Goal: Information Seeking & Learning: Check status

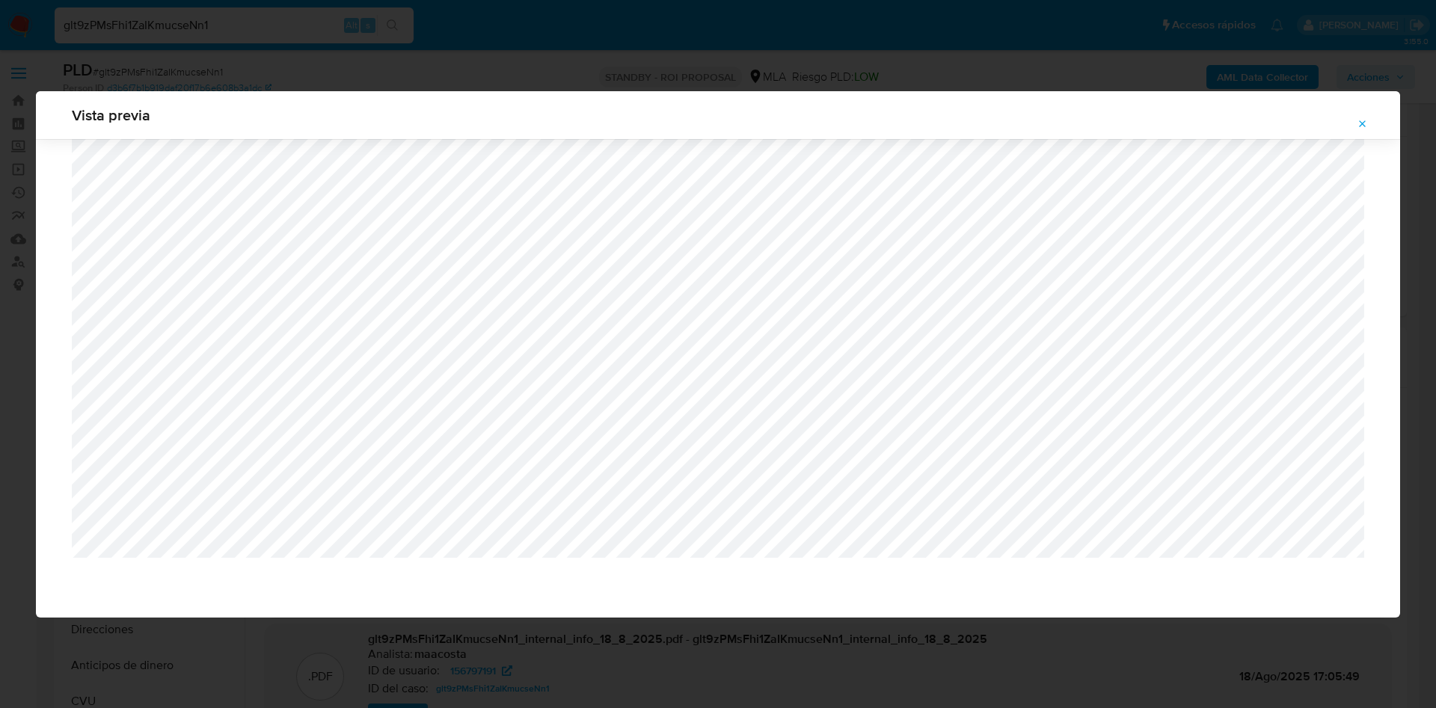
select select "10"
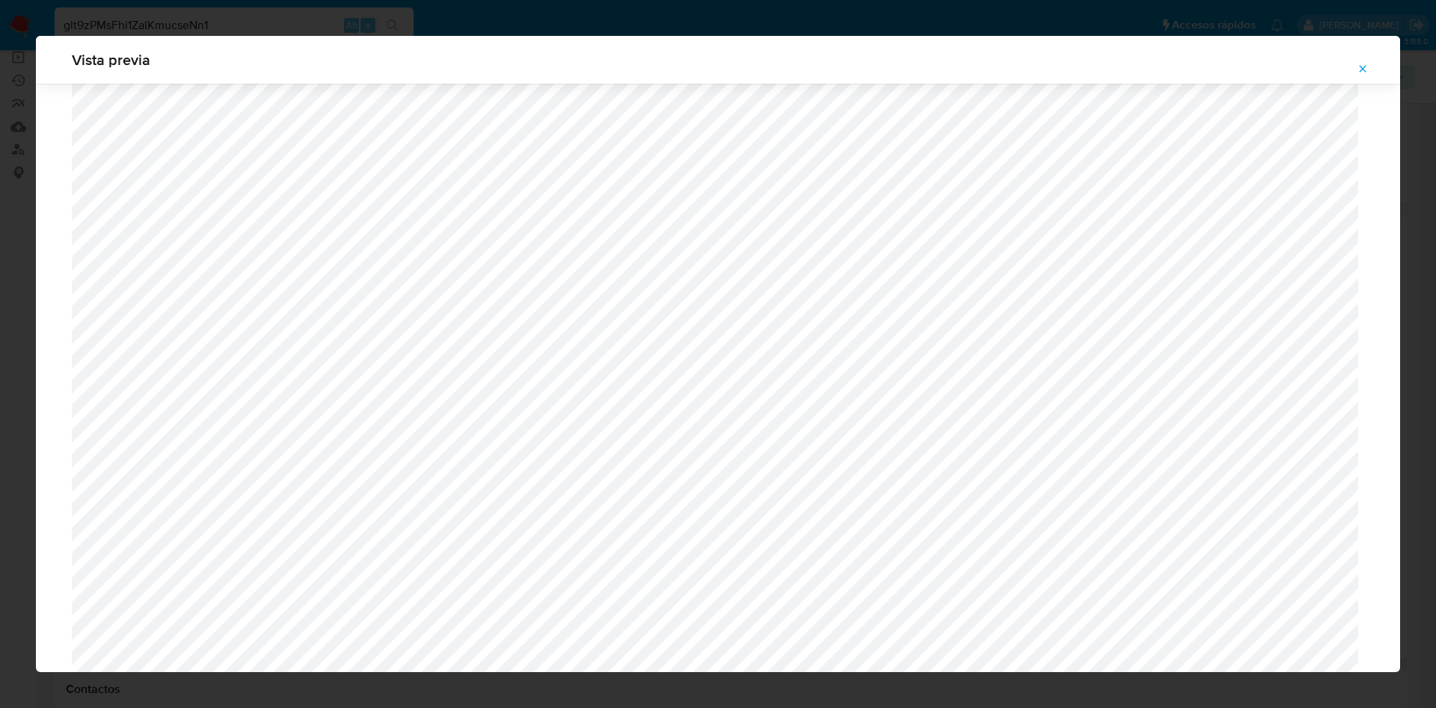
scroll to position [519, 0]
click at [1359, 70] on icon "Attachment preview" at bounding box center [1363, 69] width 12 height 12
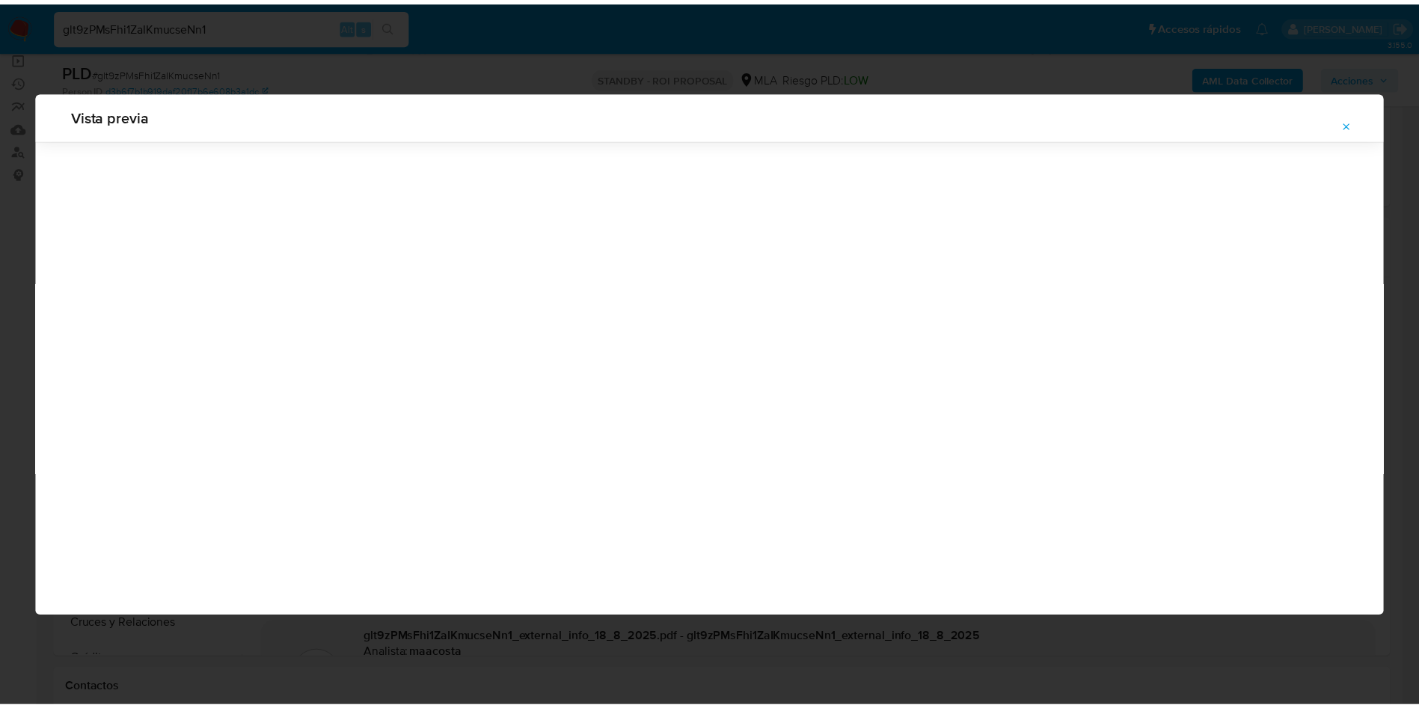
scroll to position [0, 0]
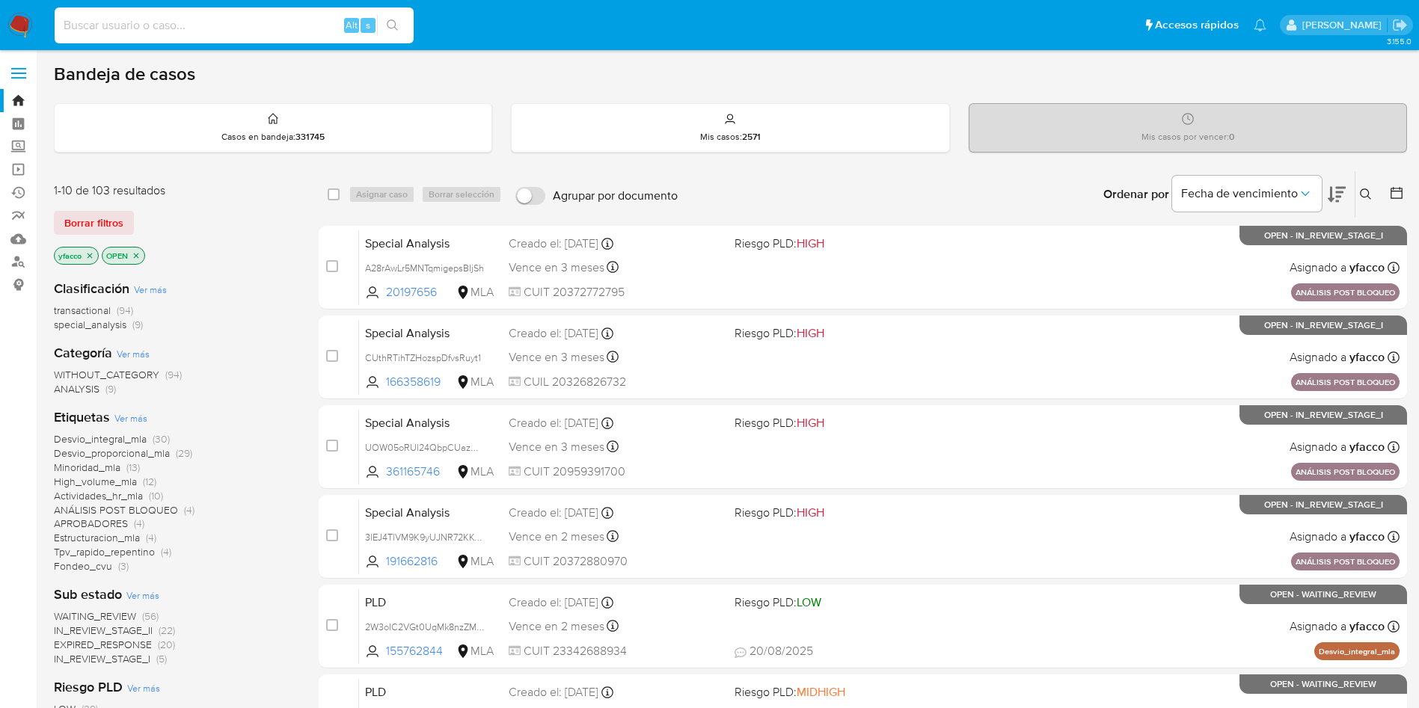
click at [281, 24] on input at bounding box center [234, 25] width 359 height 19
paste input "Qpiw63PysaOgDxE4joOdZra7"
type input "Qpiw63PysaOgDxE4joOdZra7"
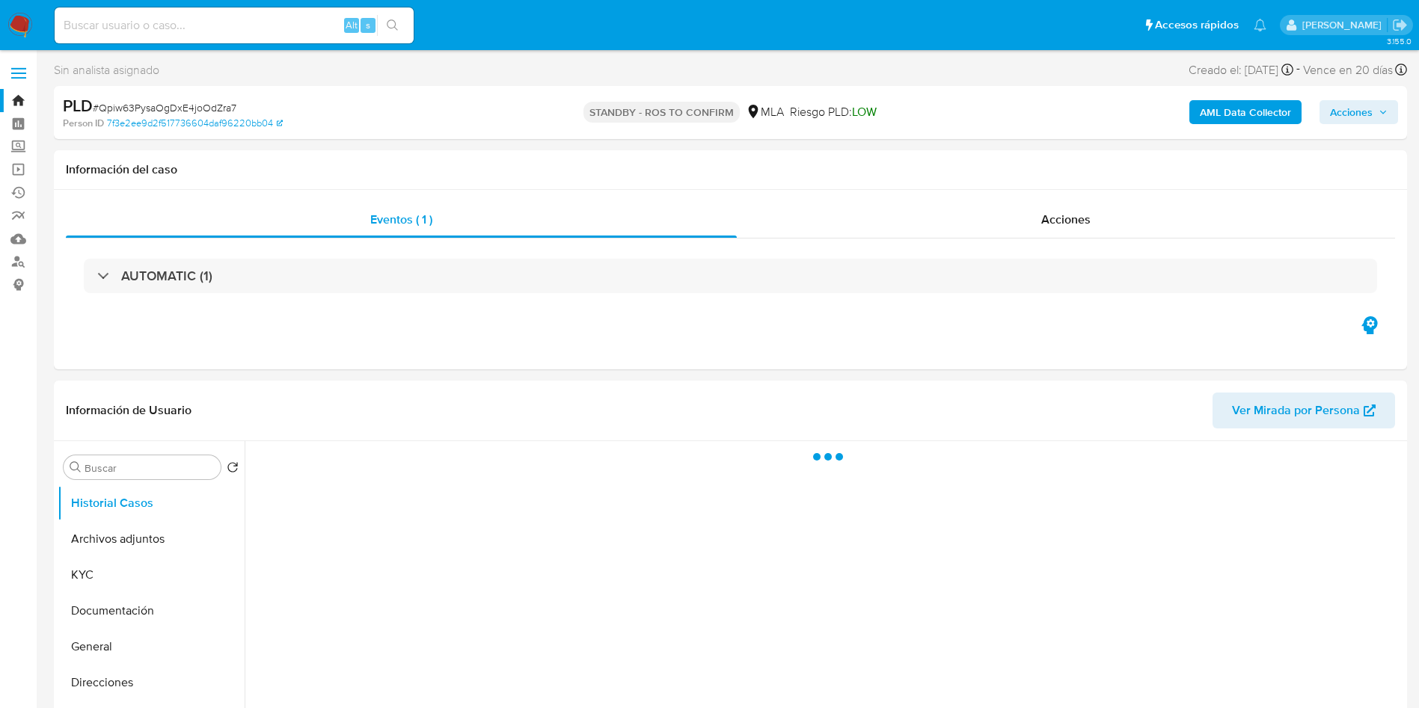
select select "10"
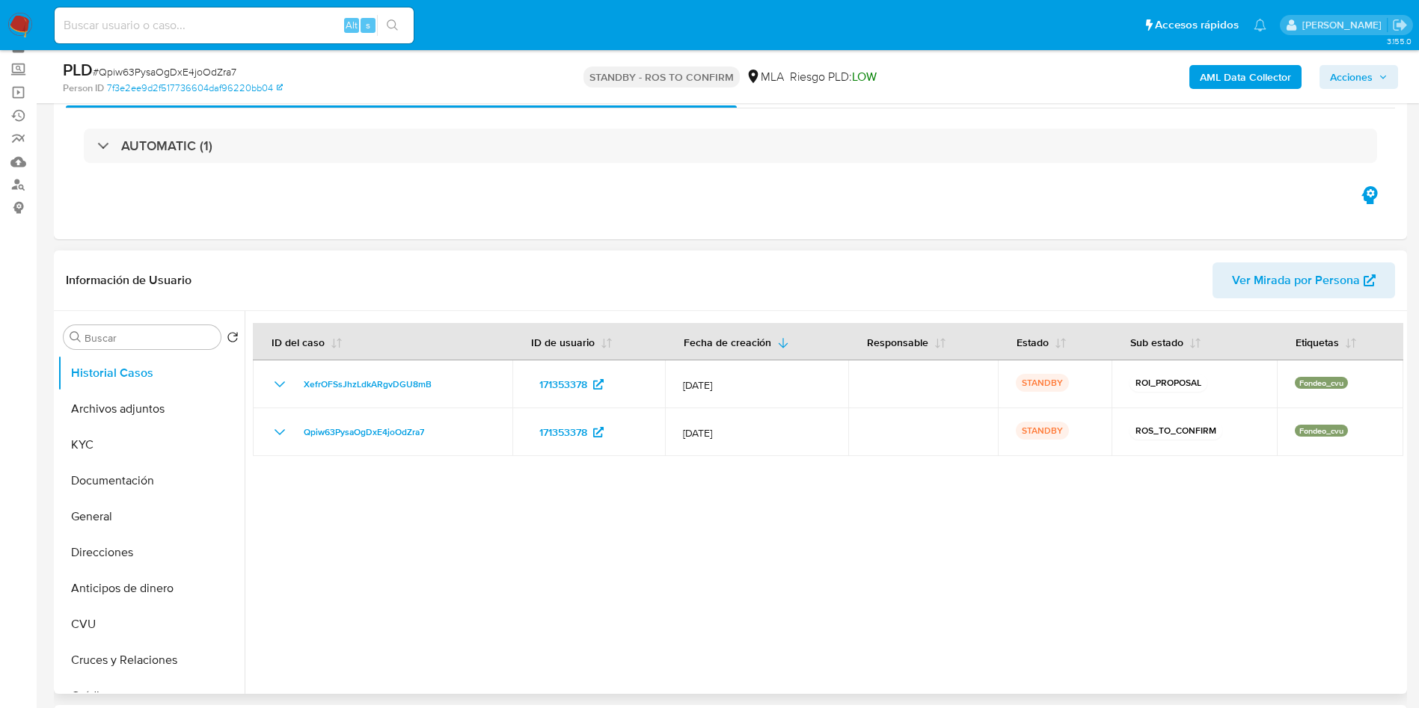
scroll to position [112, 0]
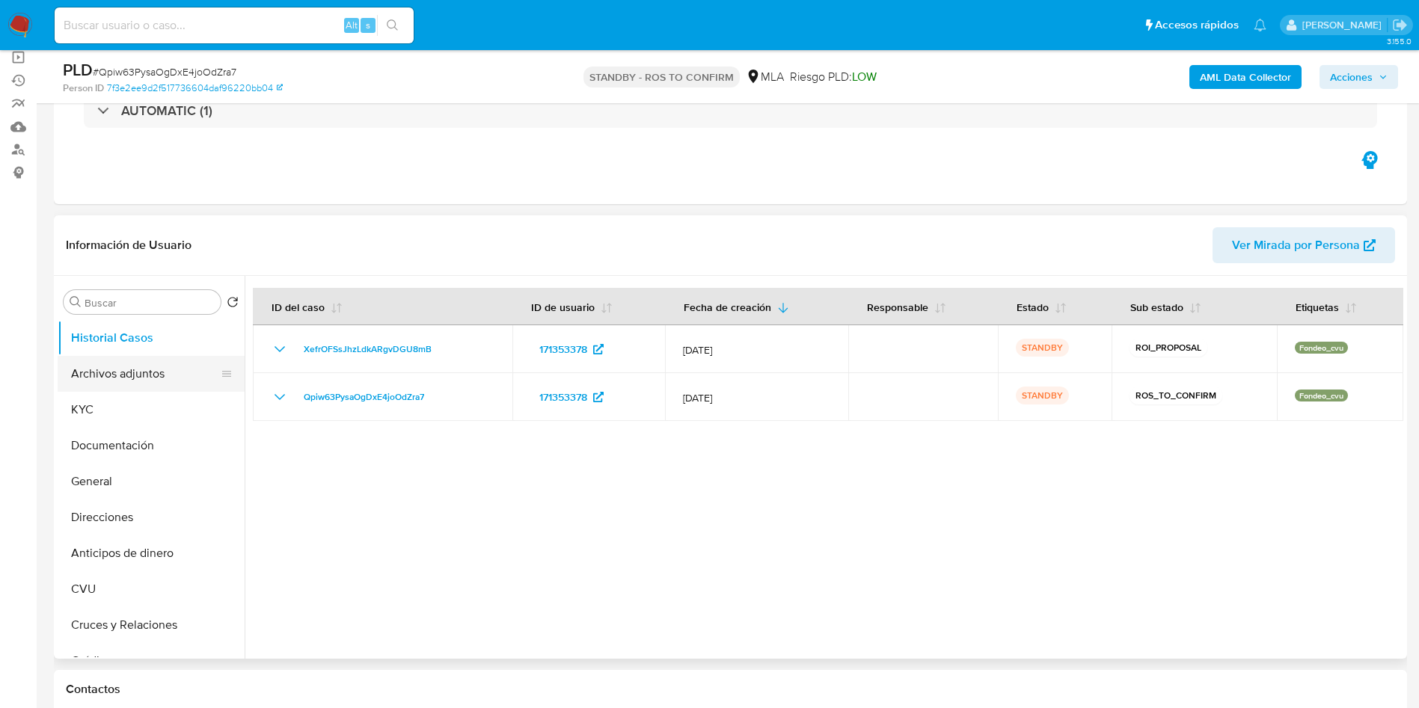
click at [107, 384] on button "Archivos adjuntos" at bounding box center [145, 374] width 175 height 36
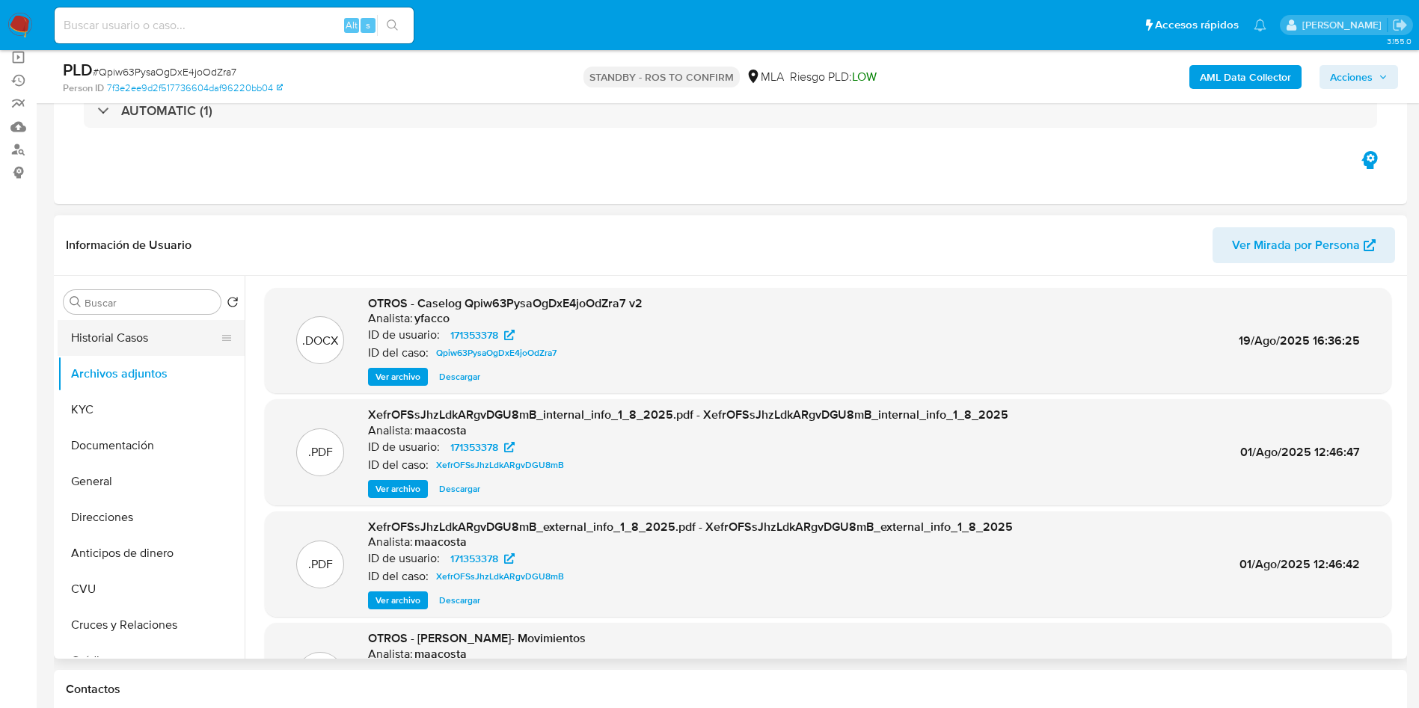
click at [126, 338] on button "Historial Casos" at bounding box center [145, 338] width 175 height 36
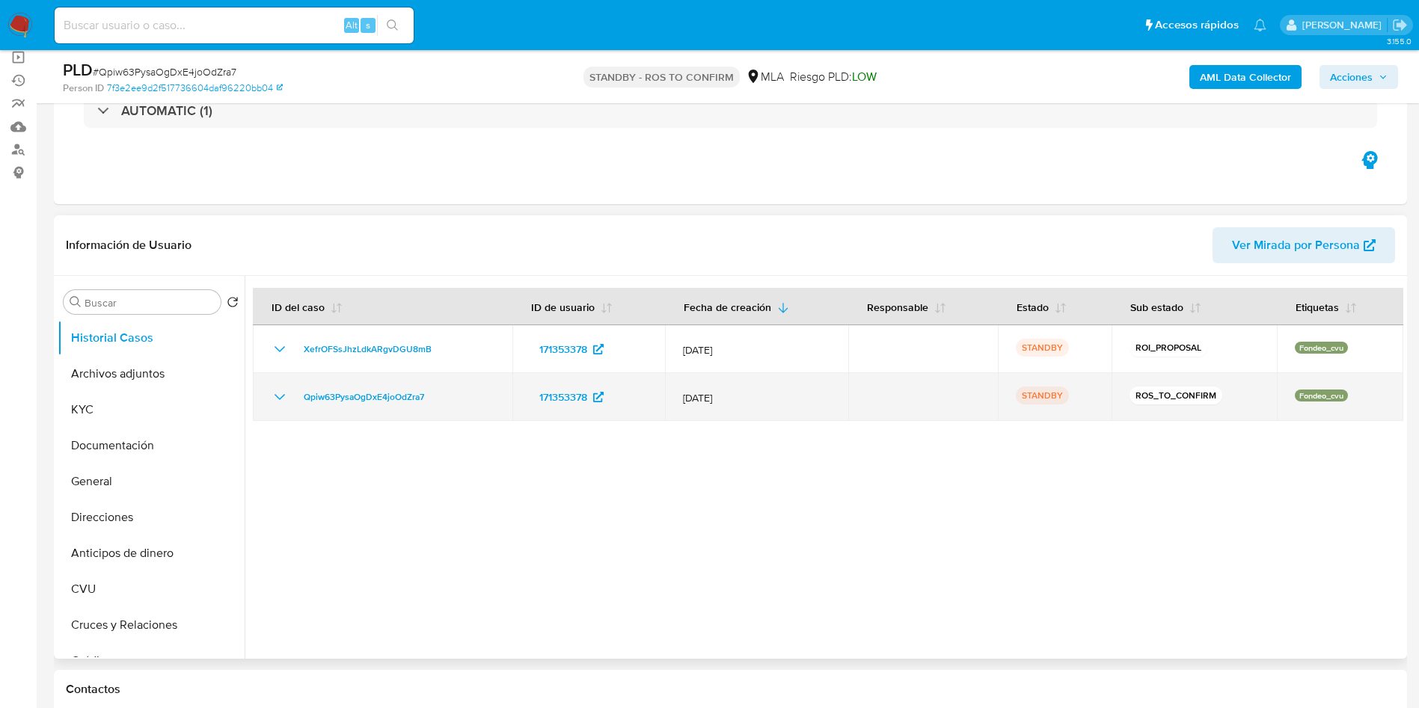
drag, startPoint x: 292, startPoint y: 396, endPoint x: 432, endPoint y: 401, distance: 140.7
click at [432, 401] on div "Qpiw63PysaOgDxE4joOdZra7" at bounding box center [383, 397] width 224 height 18
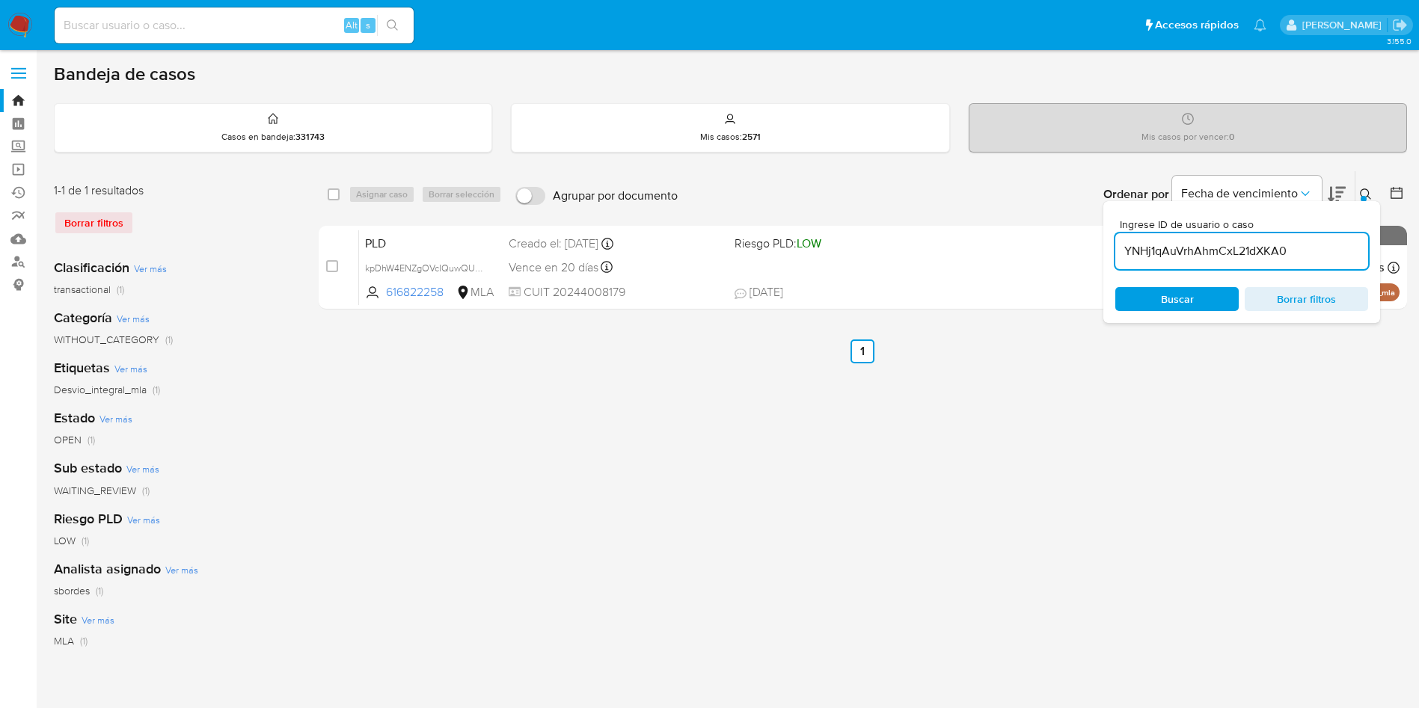
click at [1328, 260] on input "YNHj1qAuVrhAhmCxL21dXKA0" at bounding box center [1241, 251] width 253 height 19
paste input "Qpiw63PysaOgDxE4joOdZra7"
type input "Qpiw63PysaOgDxE4joOdZra7"
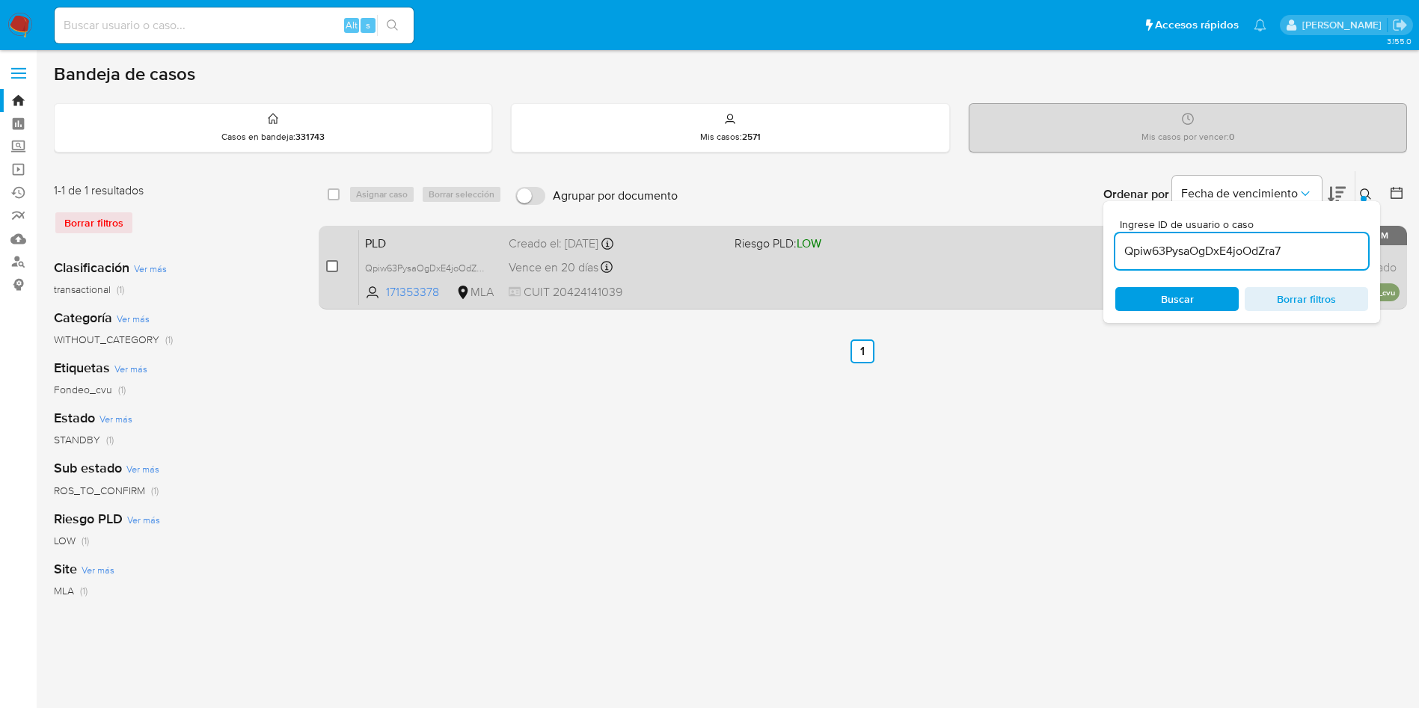
click at [332, 267] on input "checkbox" at bounding box center [332, 266] width 12 height 12
checkbox input "true"
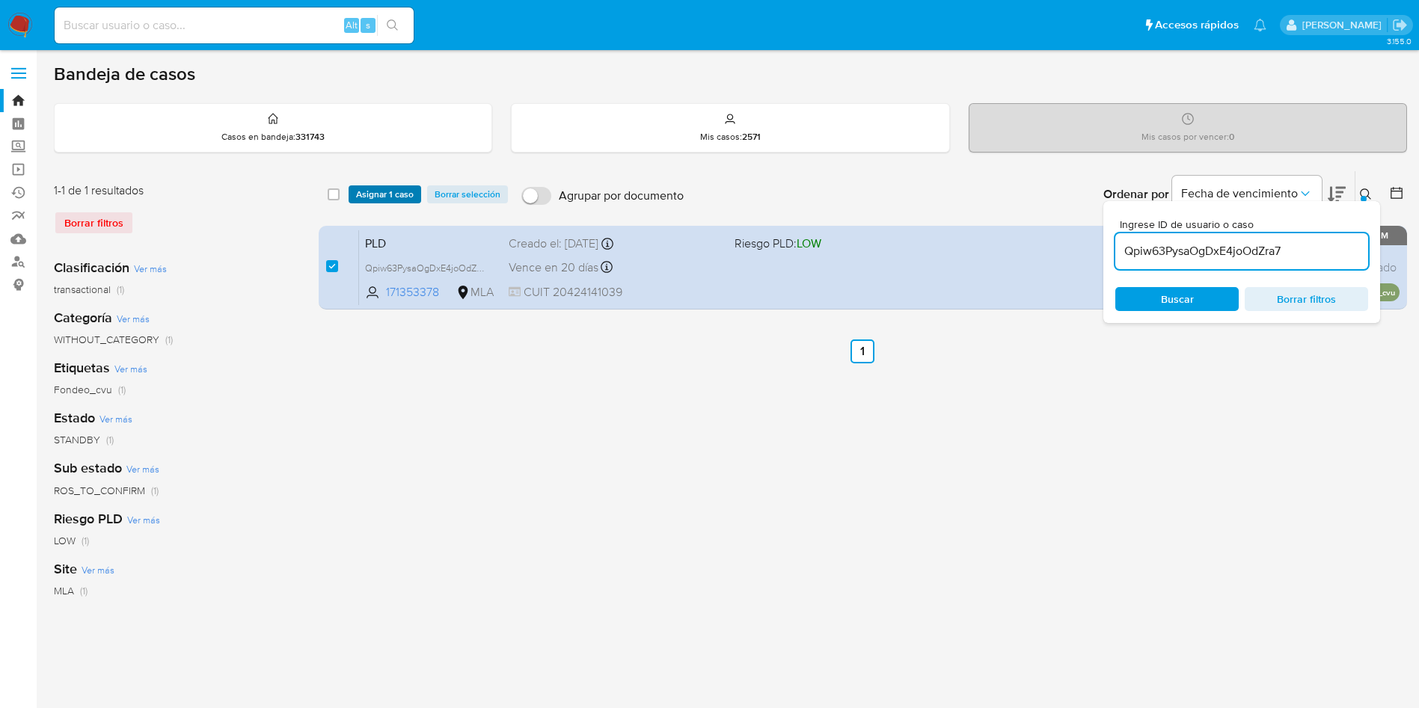
click at [401, 199] on span "Asignar 1 caso" at bounding box center [385, 194] width 58 height 15
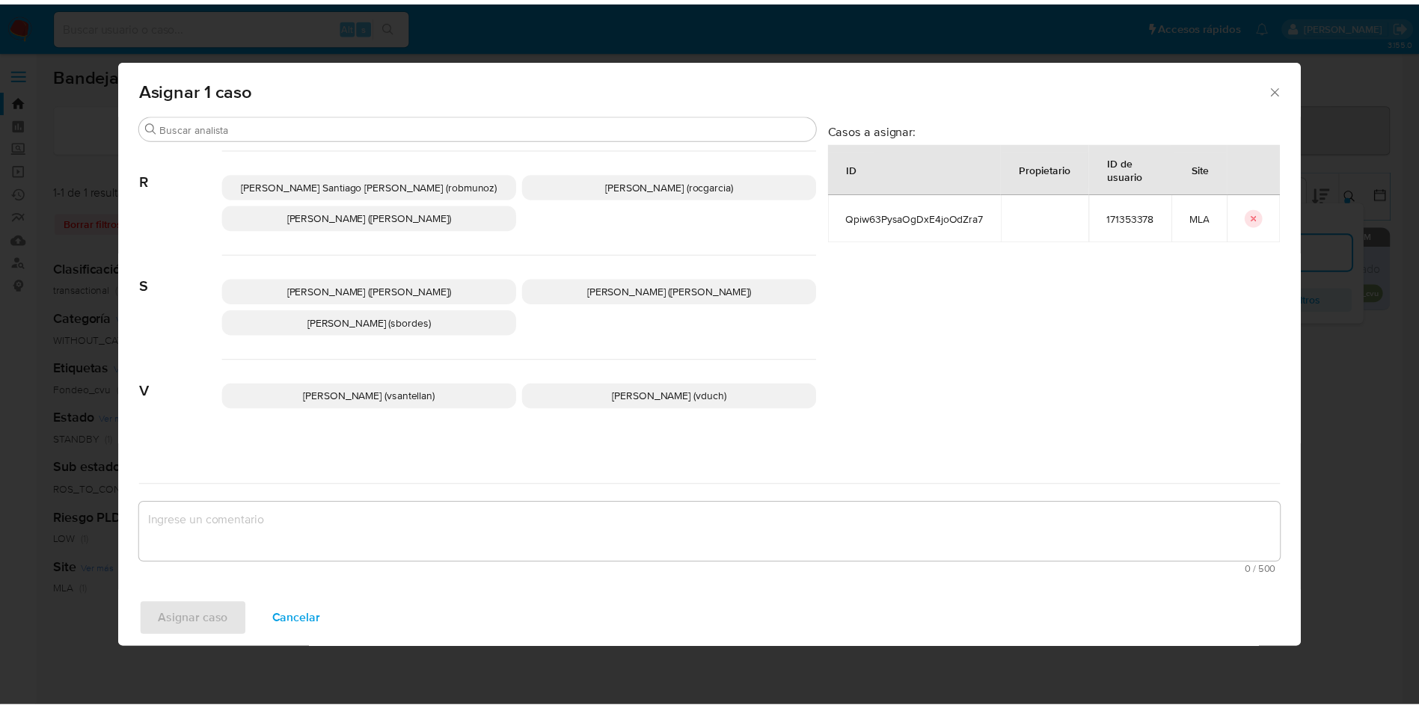
scroll to position [1400, 0]
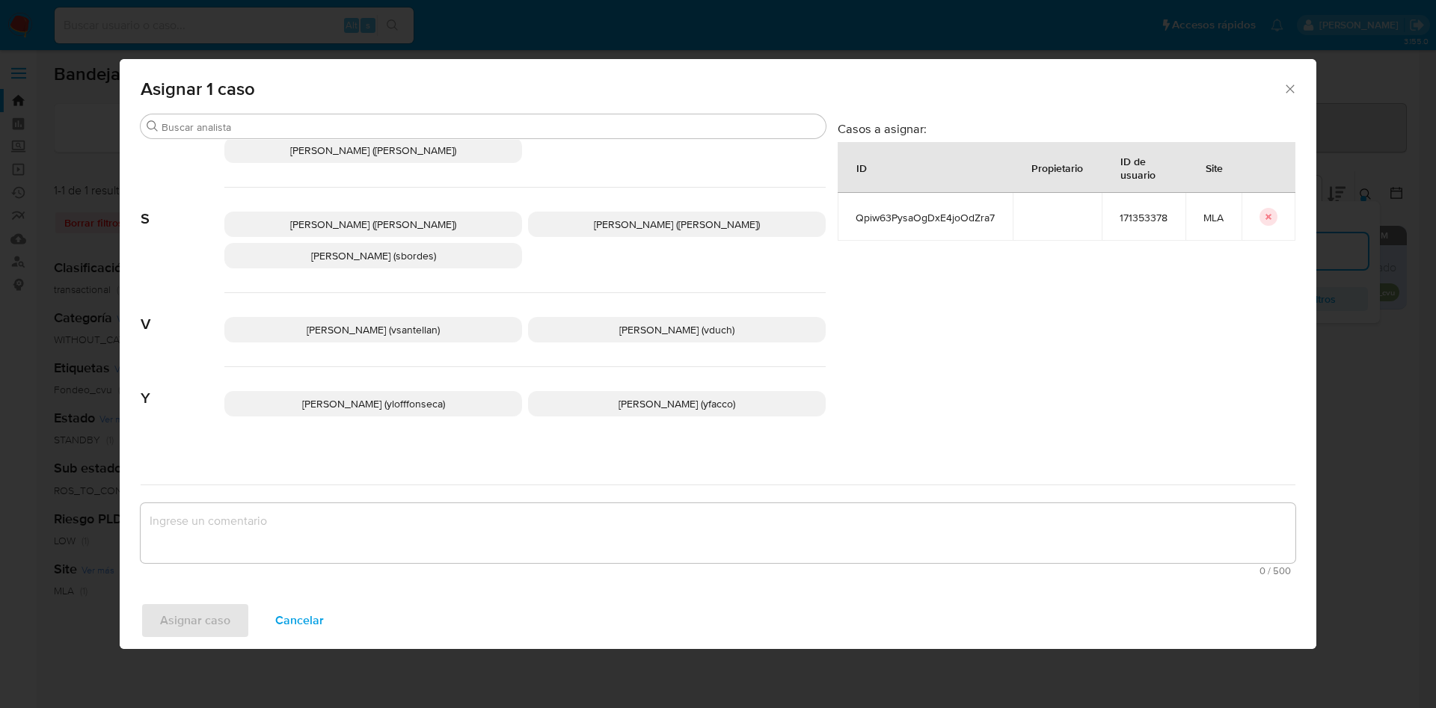
click at [595, 399] on p "[PERSON_NAME] (yfacco)" at bounding box center [677, 403] width 298 height 25
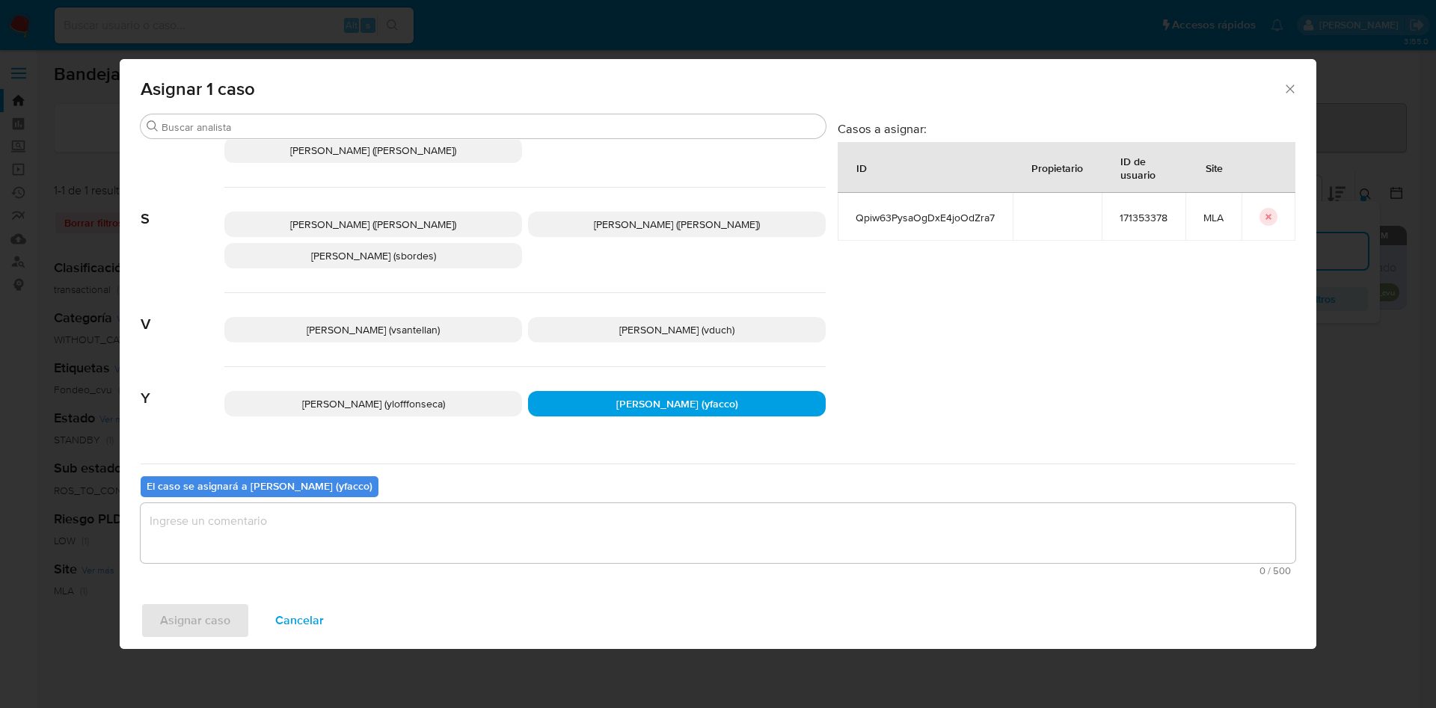
click at [453, 536] on textarea "assign-modal" at bounding box center [718, 533] width 1155 height 60
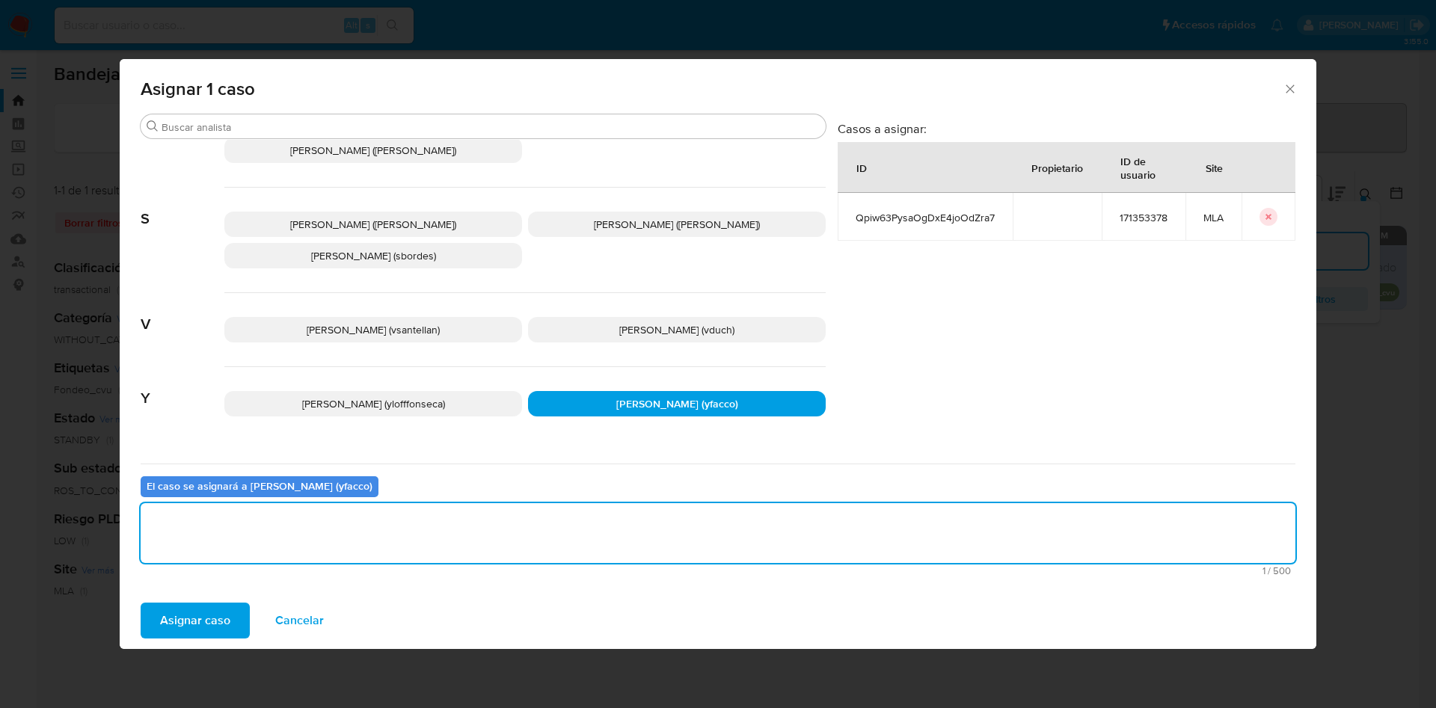
click at [206, 631] on span "Asignar caso" at bounding box center [195, 620] width 70 height 33
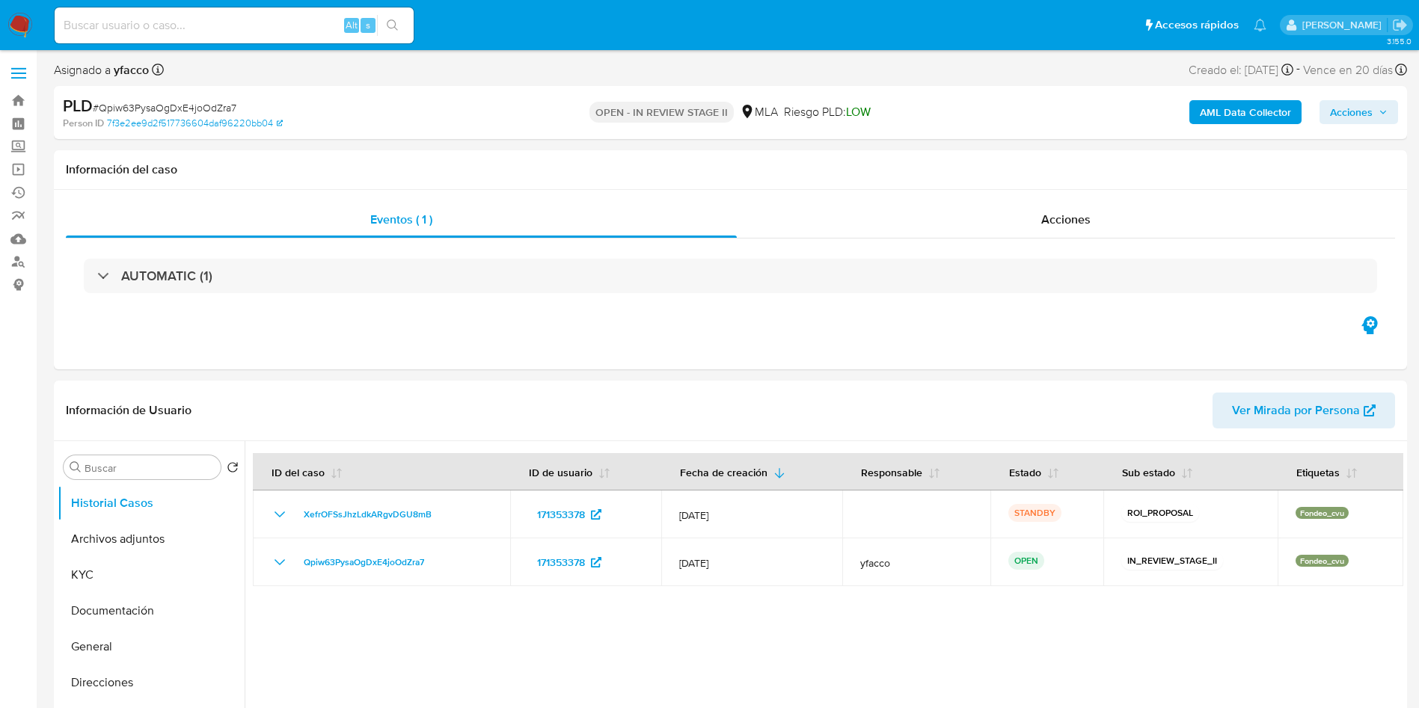
select select "10"
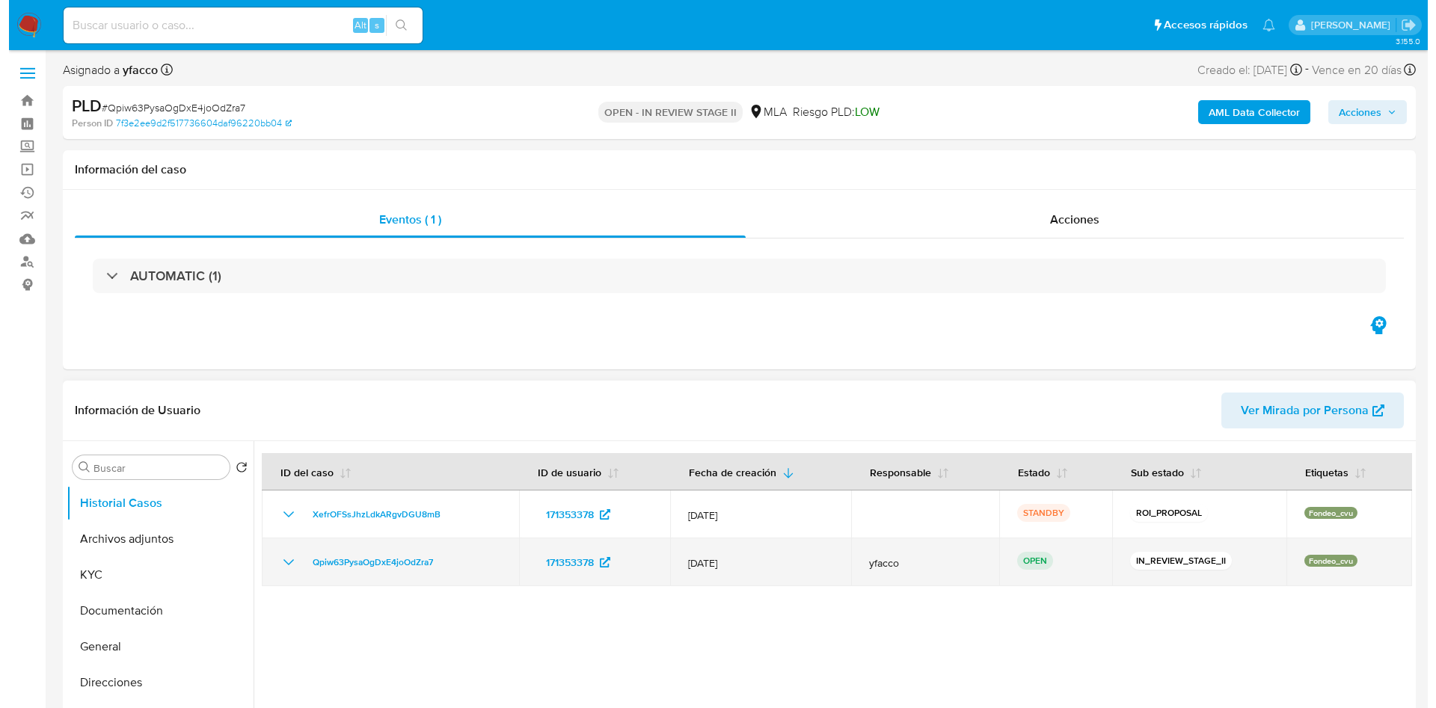
scroll to position [112, 0]
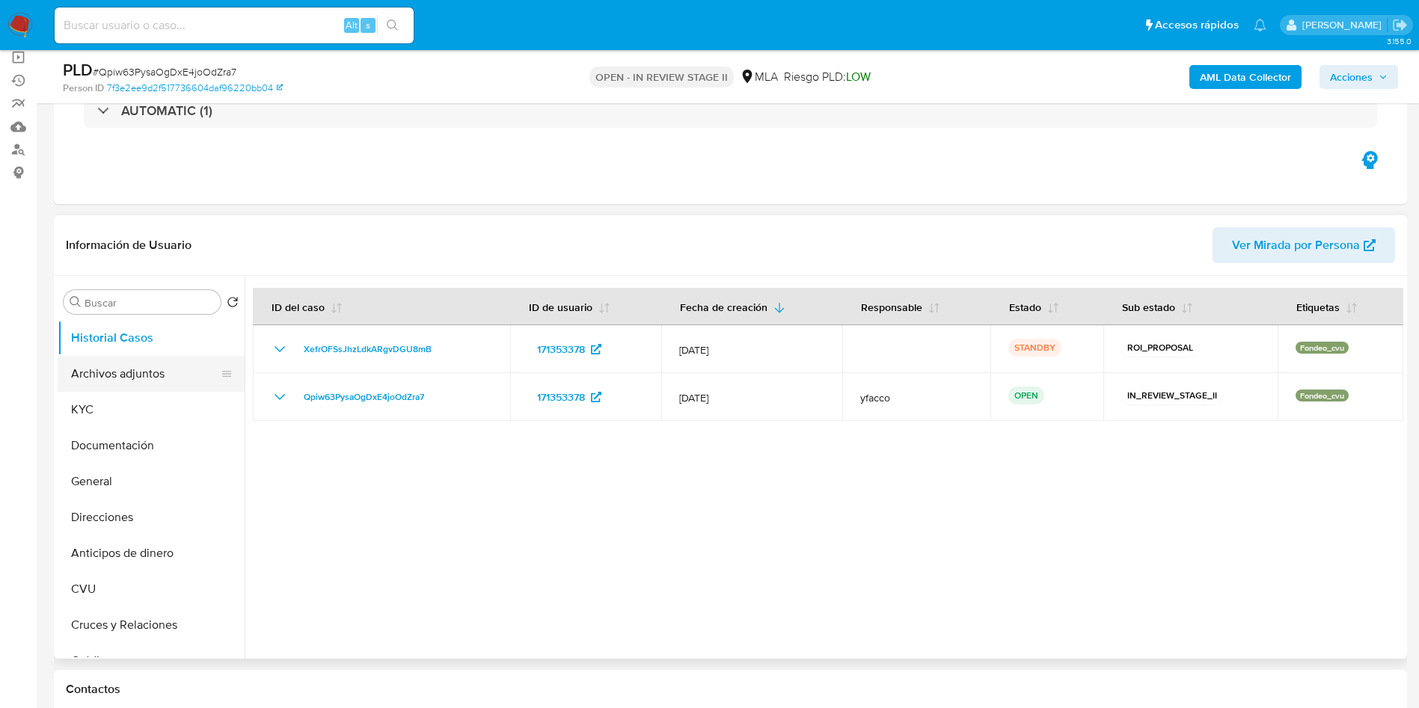
click at [150, 369] on button "Archivos adjuntos" at bounding box center [145, 374] width 175 height 36
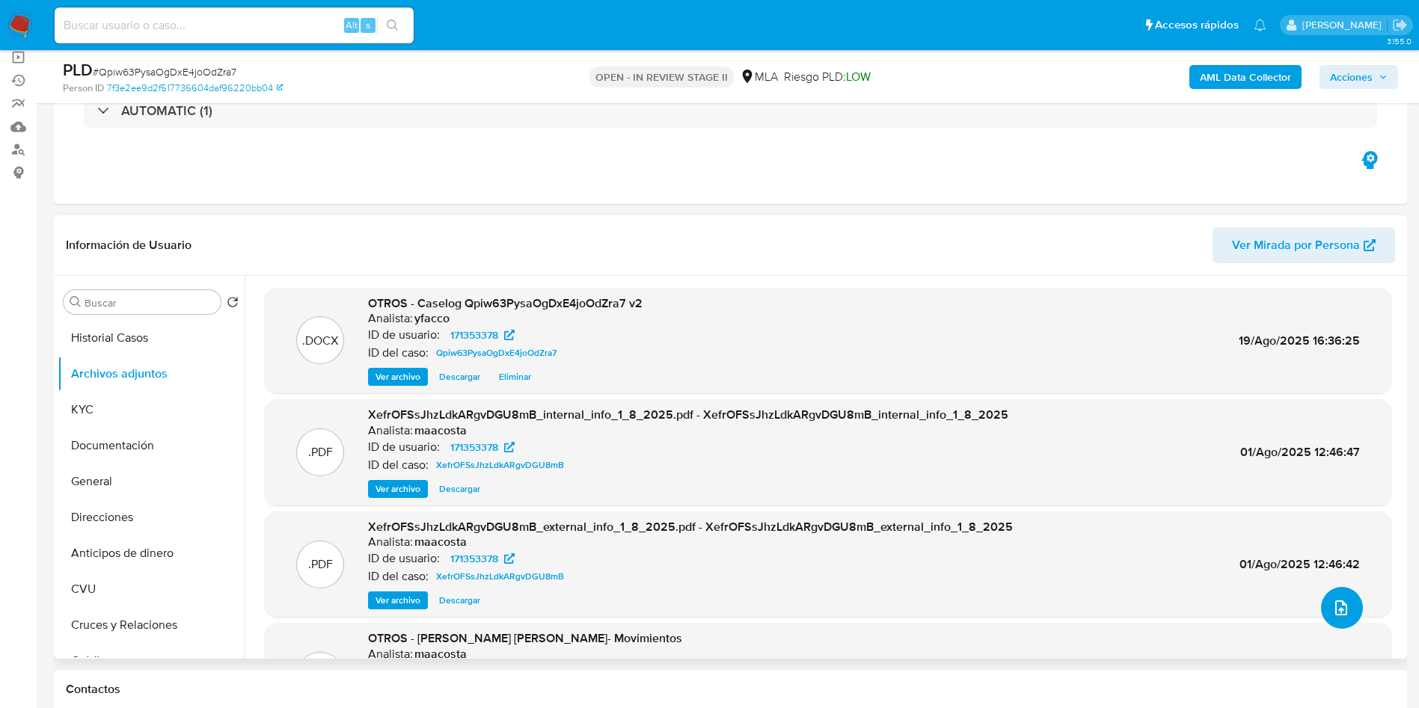
click at [1338, 610] on icon "upload-file" at bounding box center [1341, 608] width 18 height 18
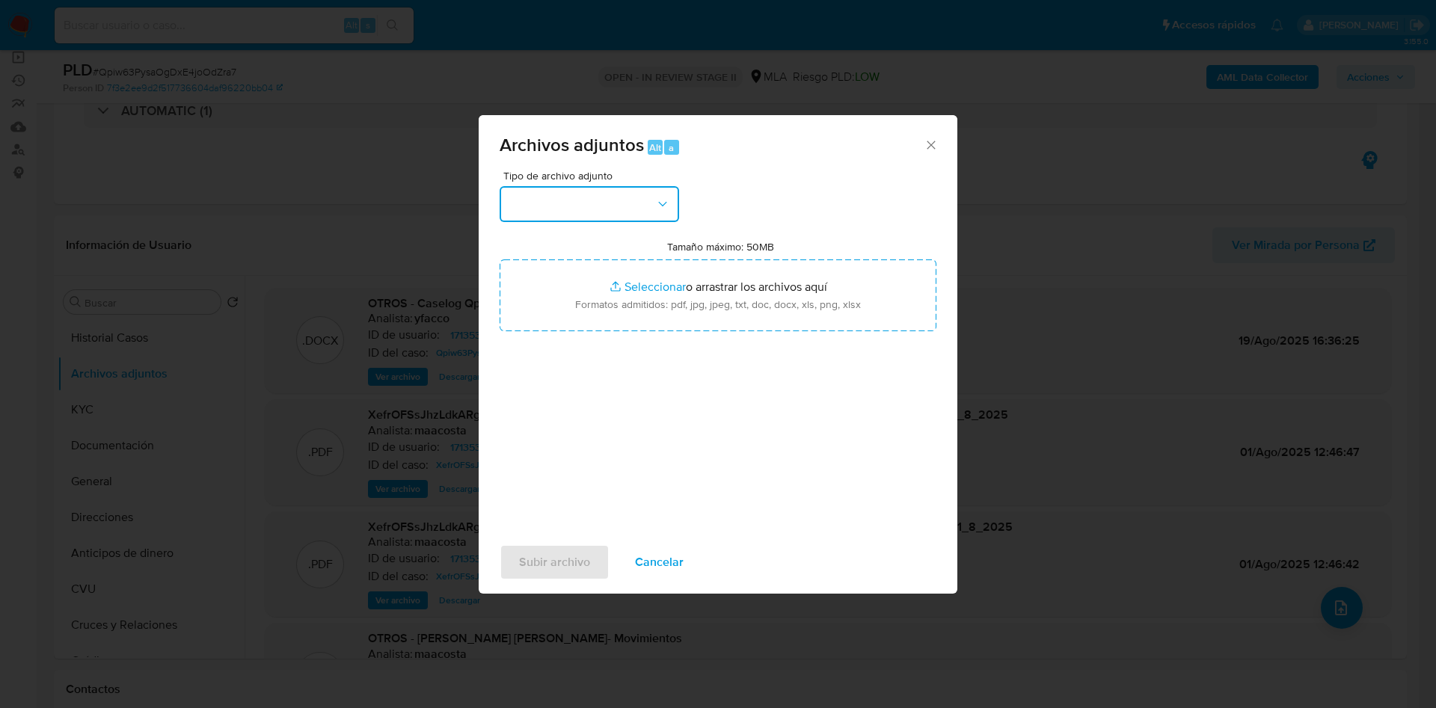
click at [626, 201] on button "button" at bounding box center [590, 204] width 180 height 36
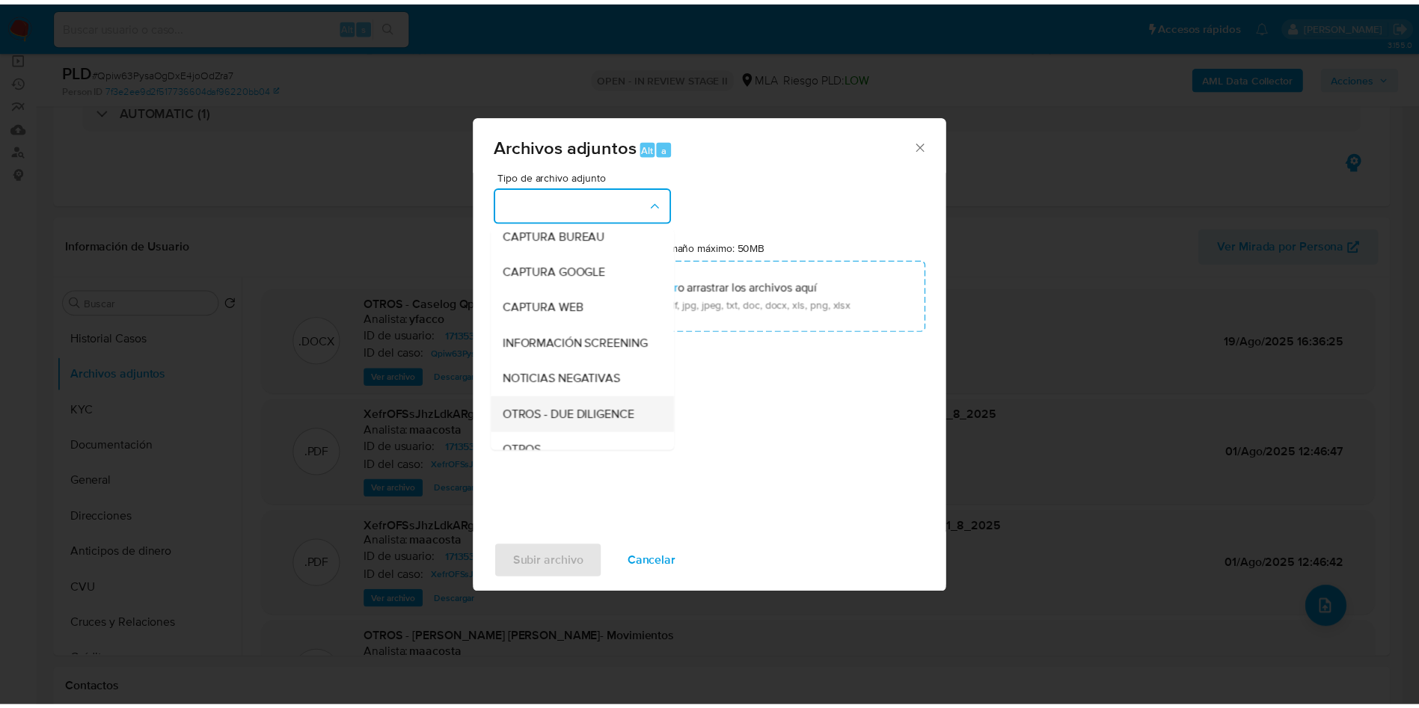
scroll to position [224, 0]
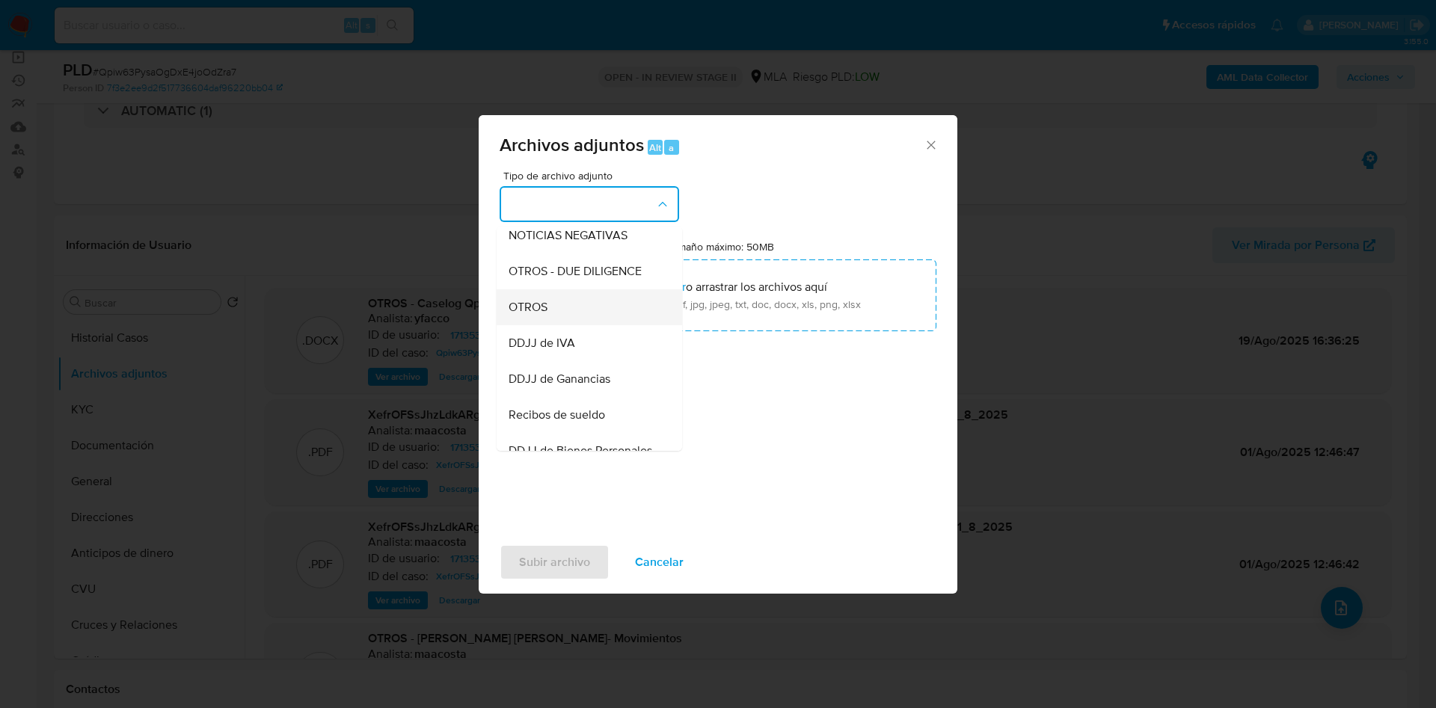
click at [540, 325] on div "OTROS" at bounding box center [585, 307] width 153 height 36
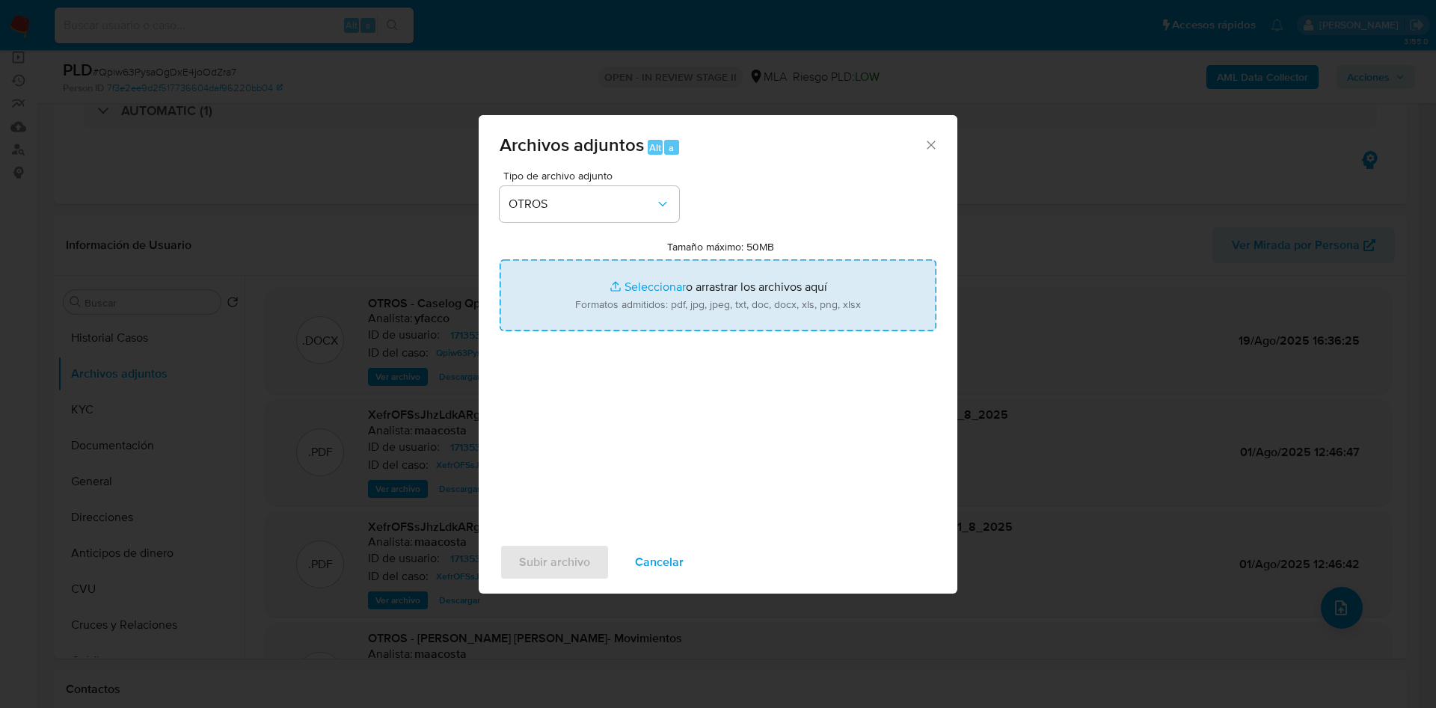
click at [640, 289] on input "Tamaño máximo: 50MB Seleccionar archivos" at bounding box center [718, 296] width 437 height 72
type input "C:\fakepath\F.3321 DeclaraciAn Jurada RAgimen de RegularizaciAn de Activos y ac…"
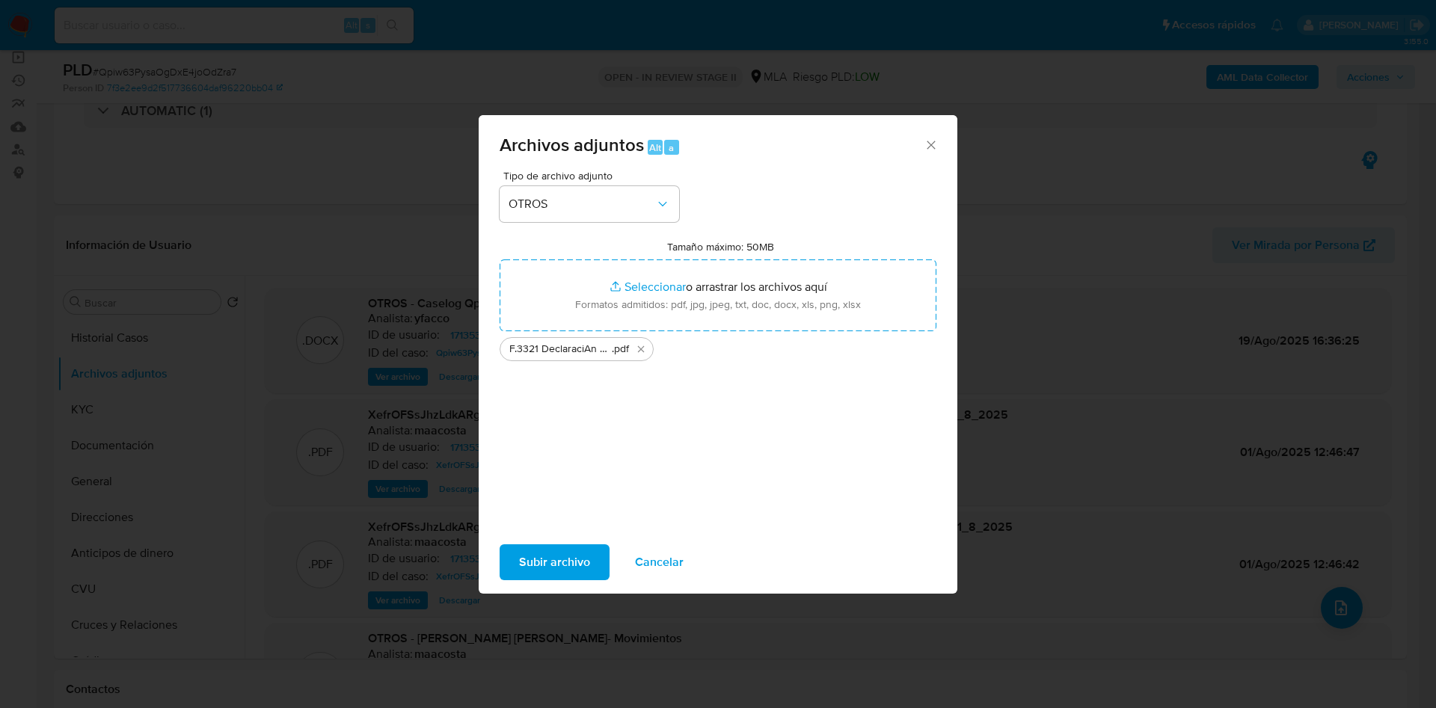
click at [513, 558] on button "Subir archivo" at bounding box center [555, 563] width 110 height 36
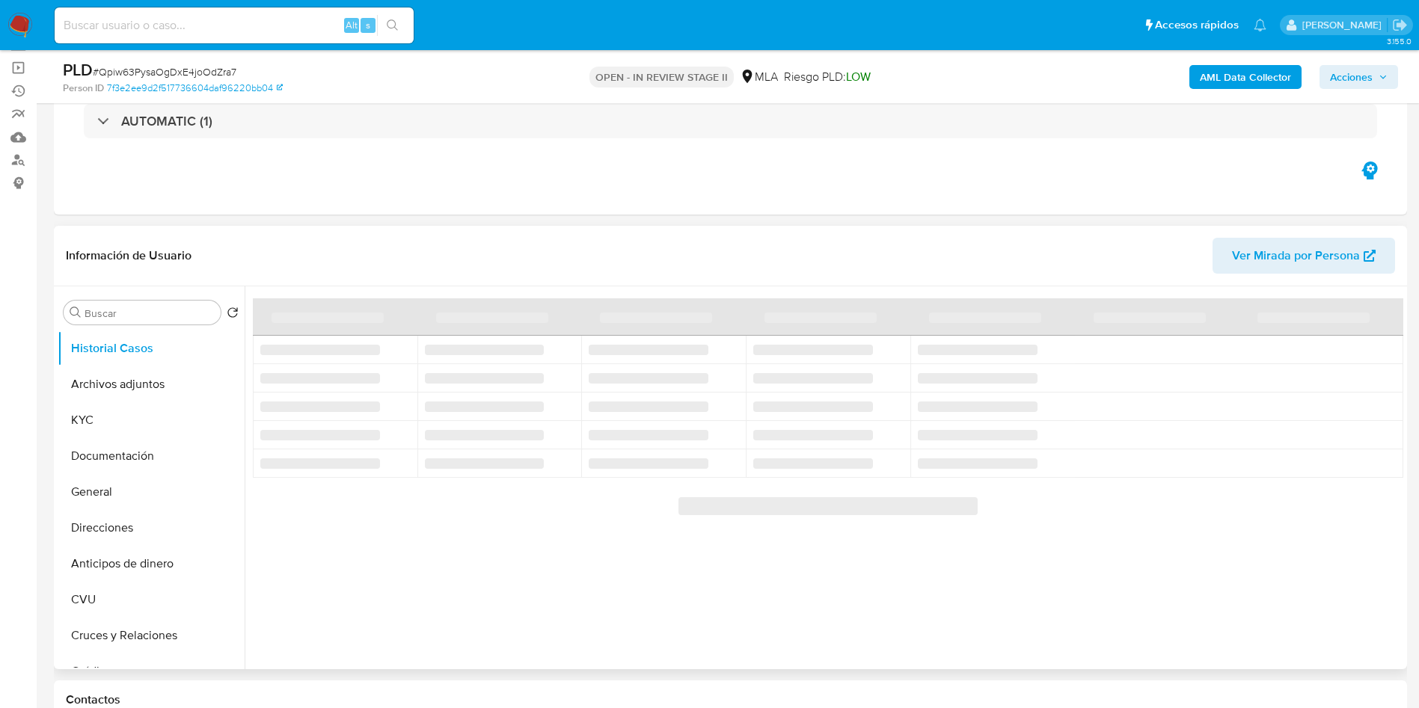
scroll to position [112, 0]
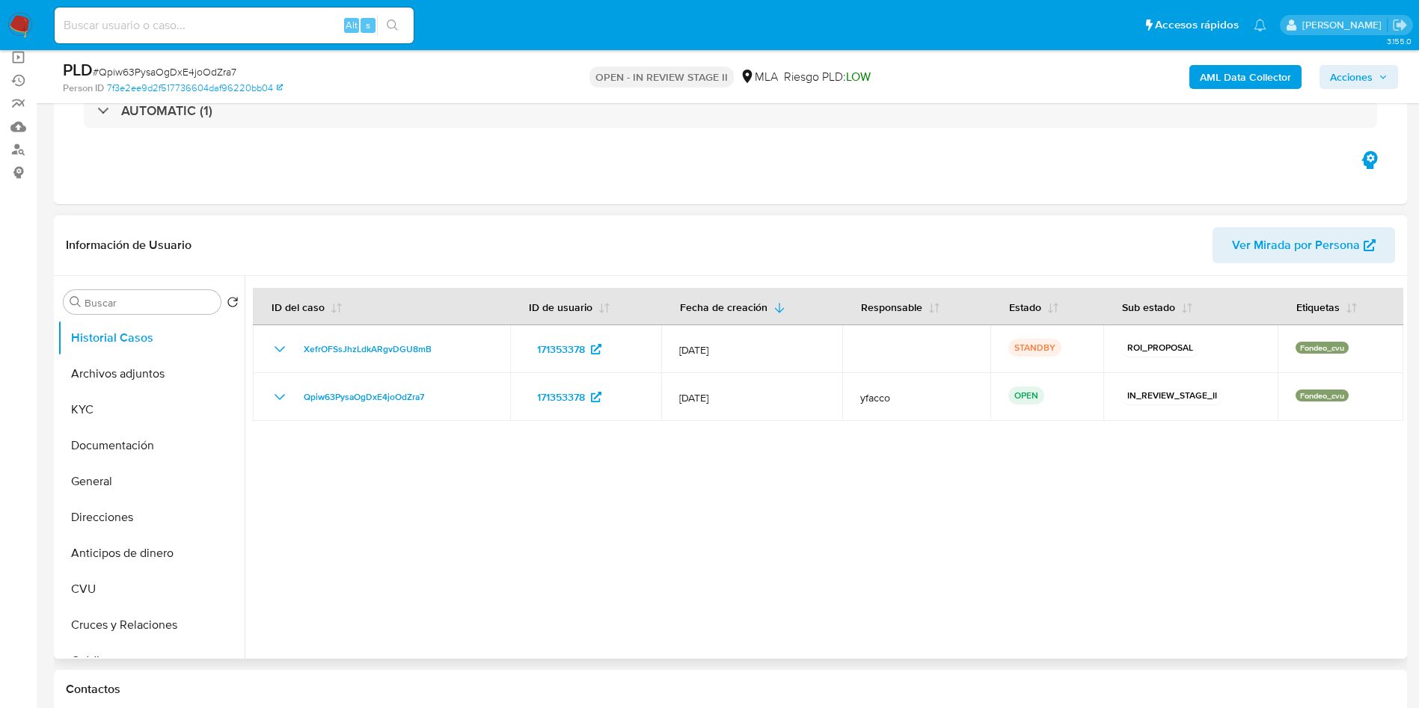
select select "10"
click at [184, 379] on button "Archivos adjuntos" at bounding box center [145, 374] width 175 height 36
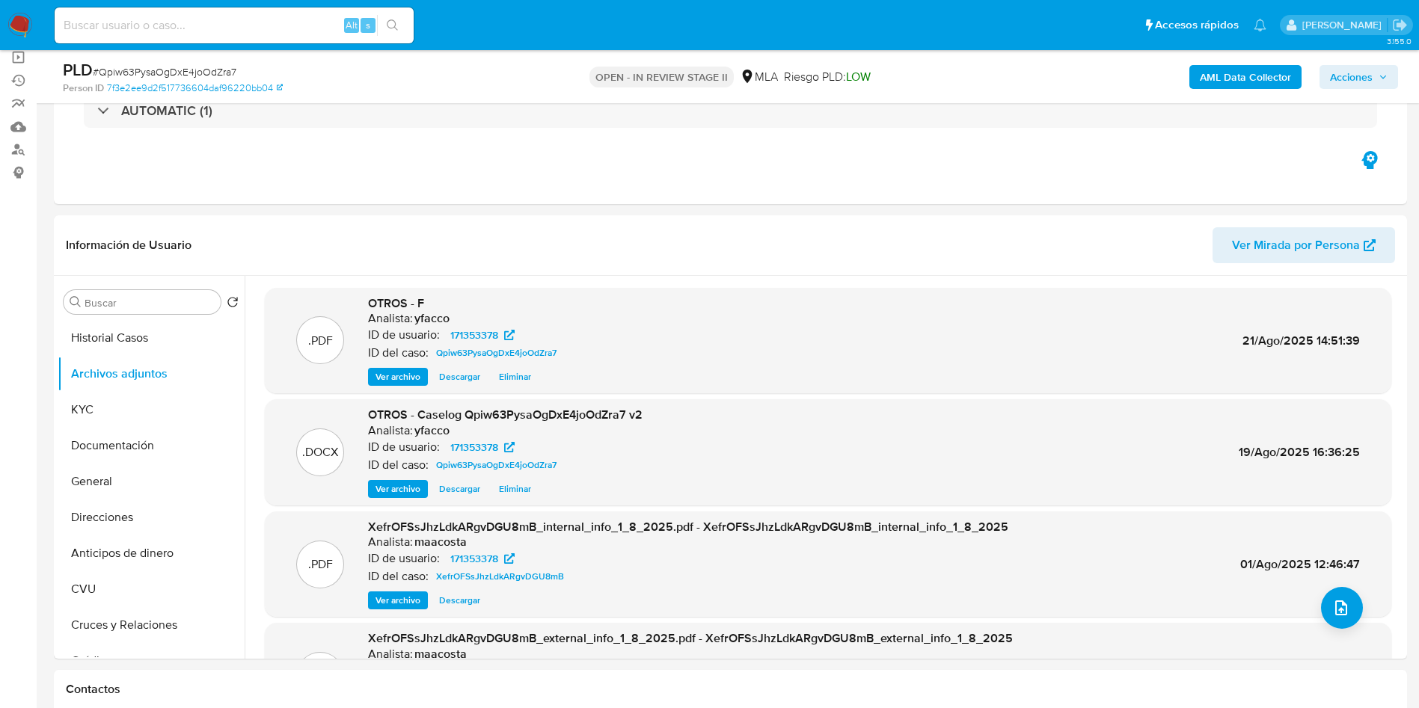
click at [1350, 79] on span "Acciones" at bounding box center [1351, 77] width 43 height 24
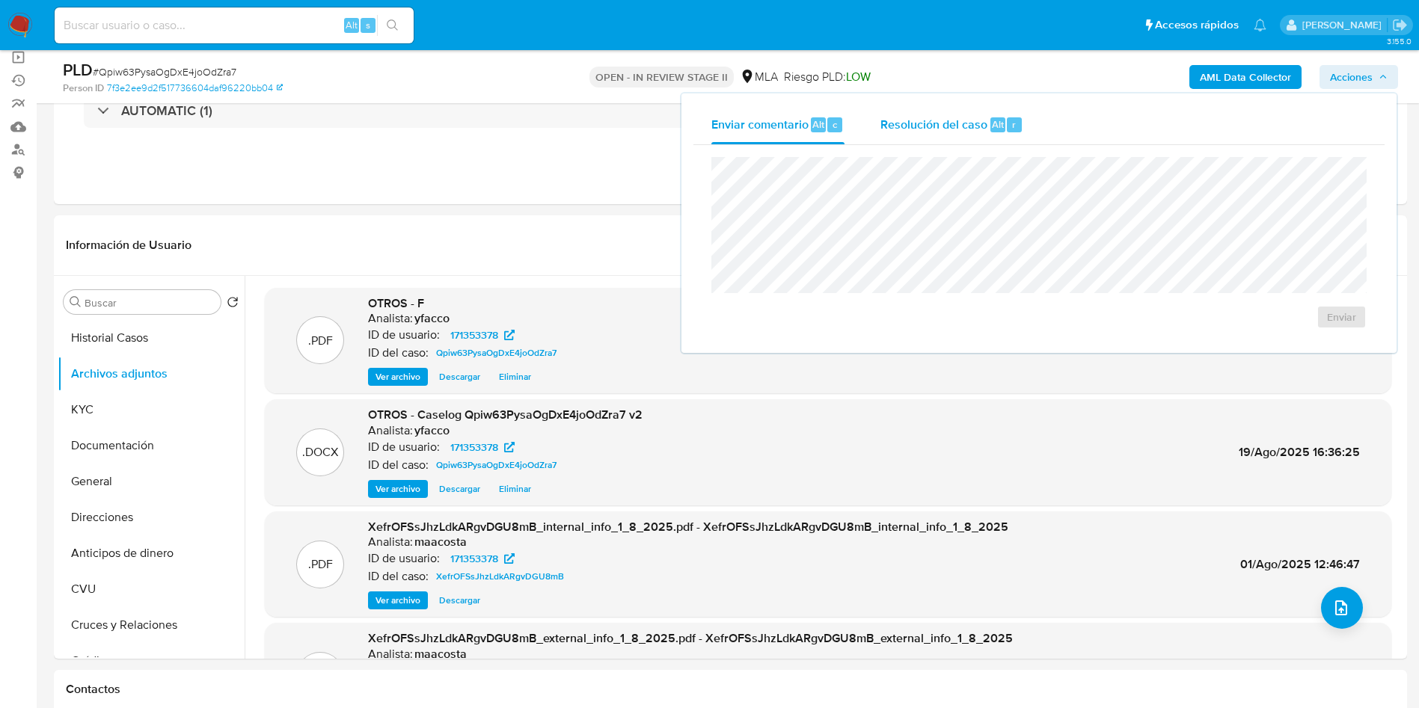
click at [984, 120] on span "Resolución del caso" at bounding box center [933, 123] width 107 height 17
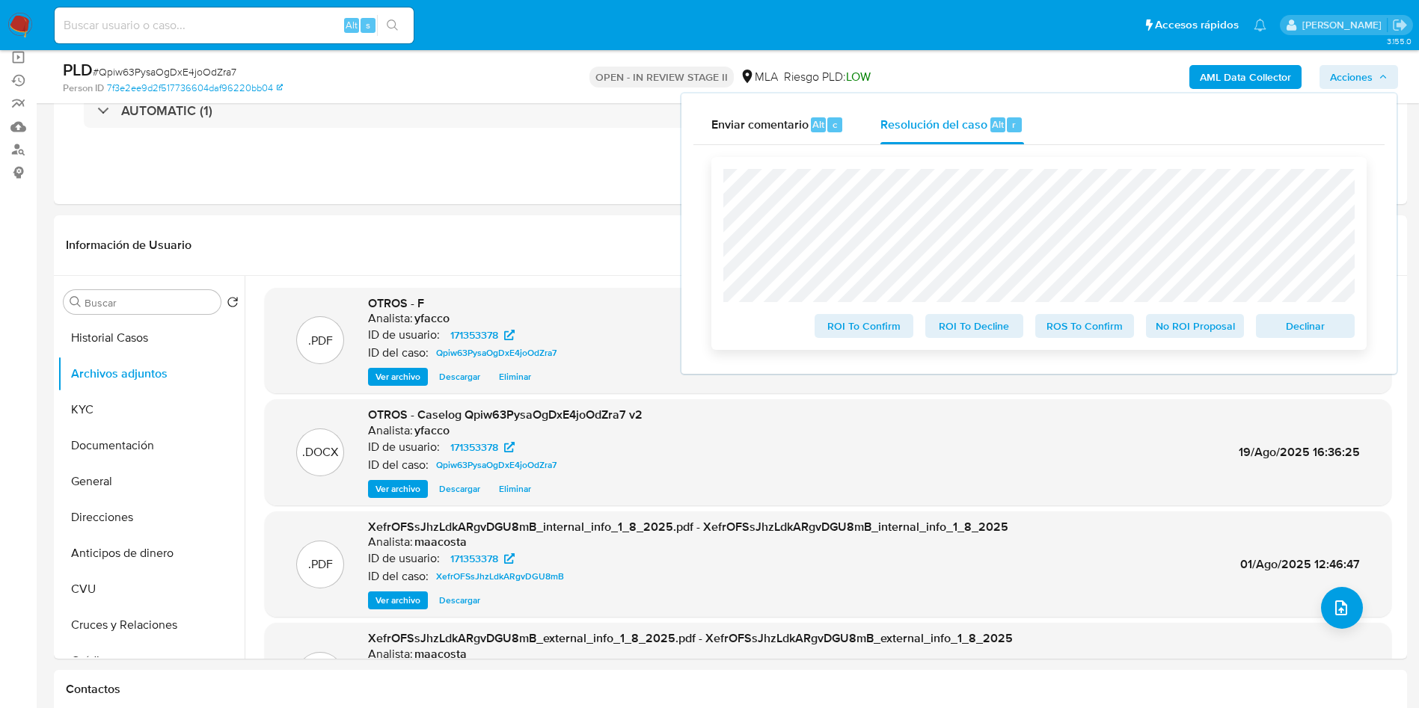
click at [1089, 322] on span "ROS To Confirm" at bounding box center [1085, 326] width 78 height 21
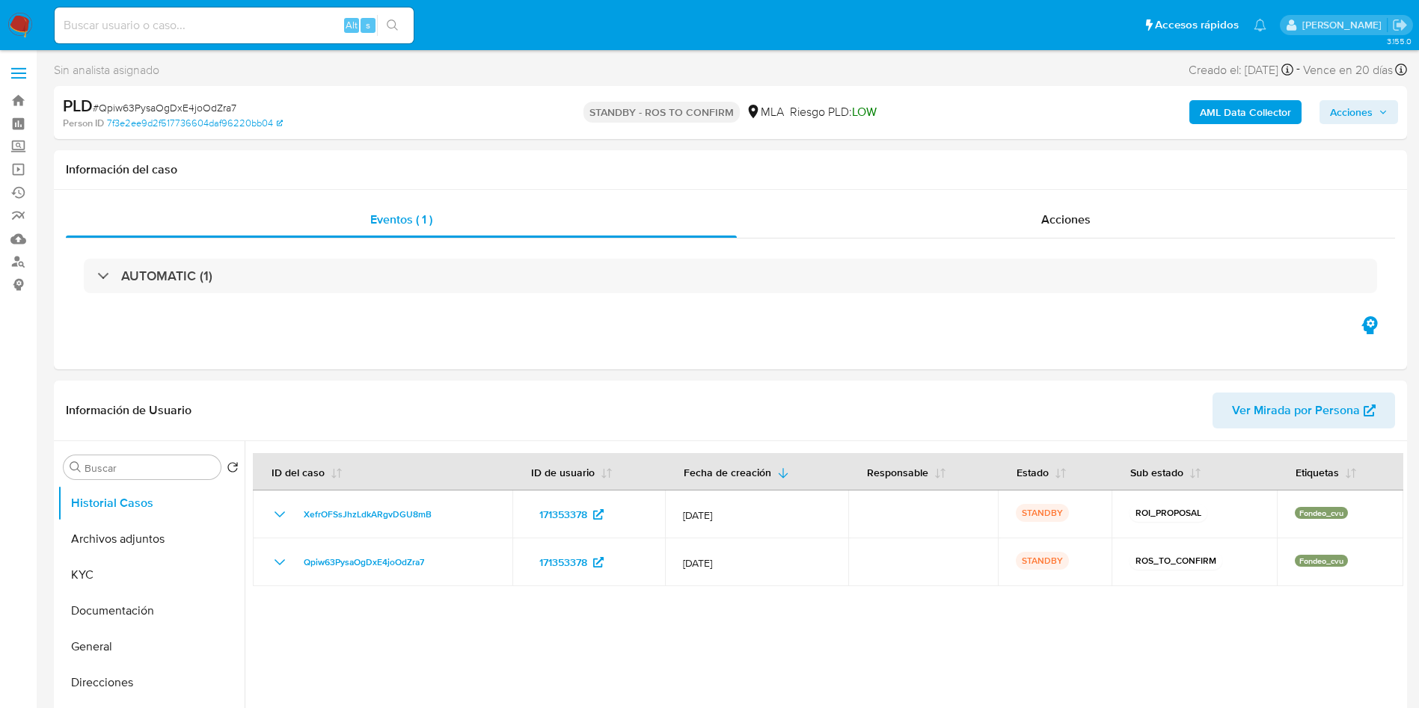
select select "10"
click at [303, 26] on input at bounding box center [234, 25] width 359 height 19
paste input "ZyGNVbyNhTkq7BezwSJNHzMO"
type input "ZyGNVbyNhTkq7BezwSJNHzMO"
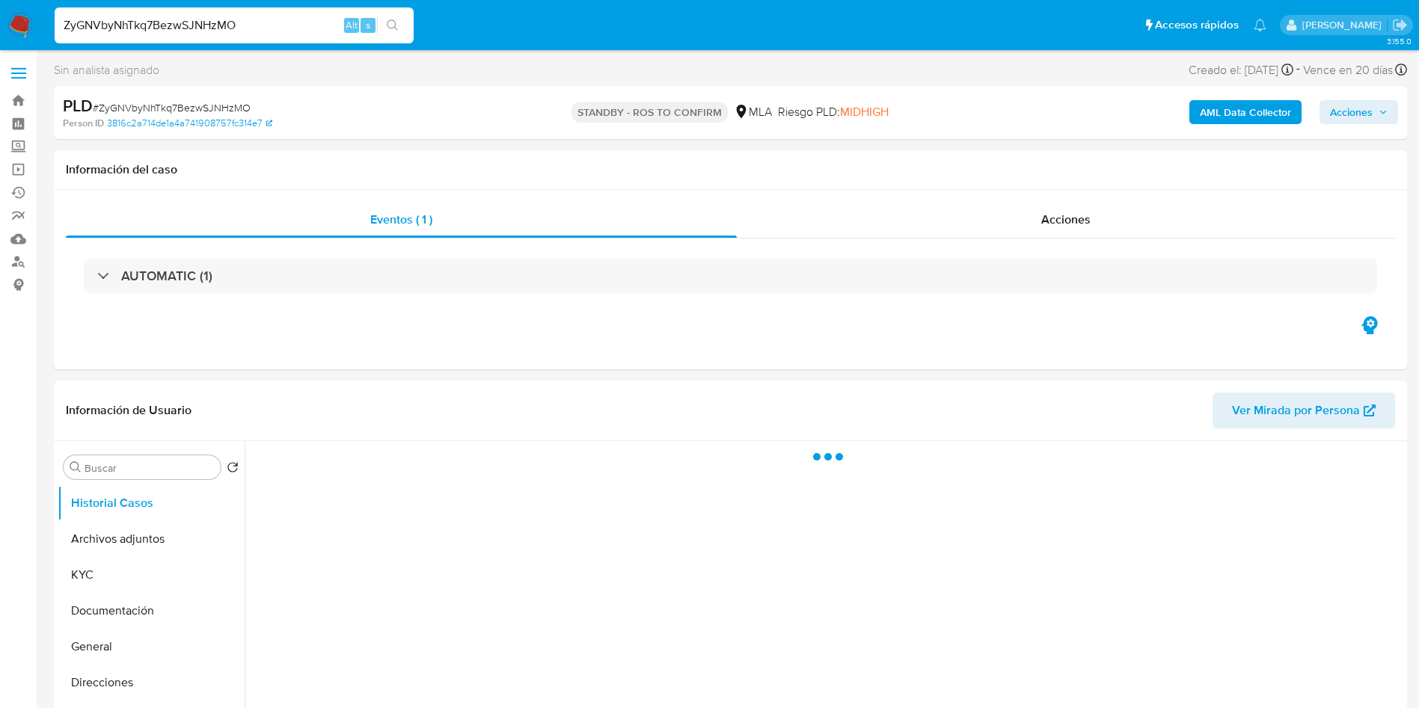
select select "10"
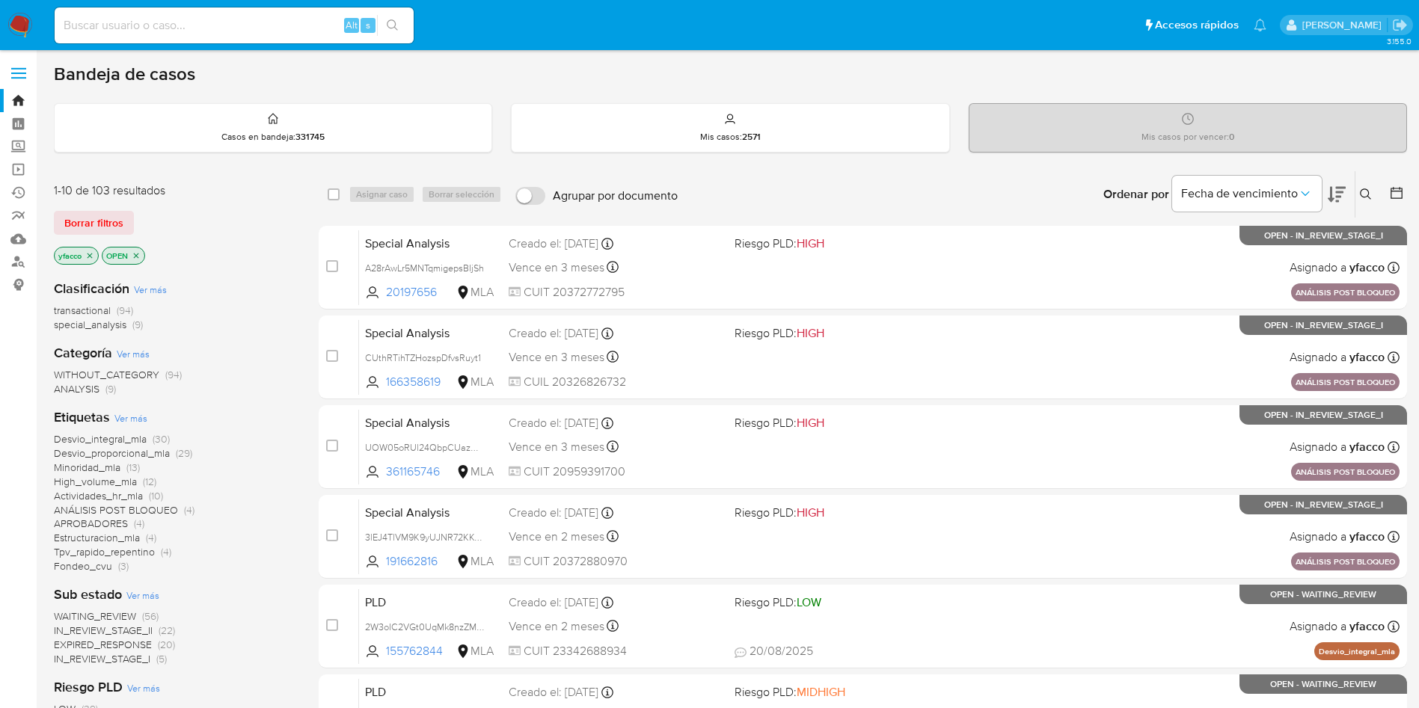
click at [319, 30] on input at bounding box center [234, 25] width 359 height 19
paste input "ZyGNVbyNhTkq7BezwSJNHzMO"
type input "ZyGNVbyNhTkq7BezwSJNHzMO"
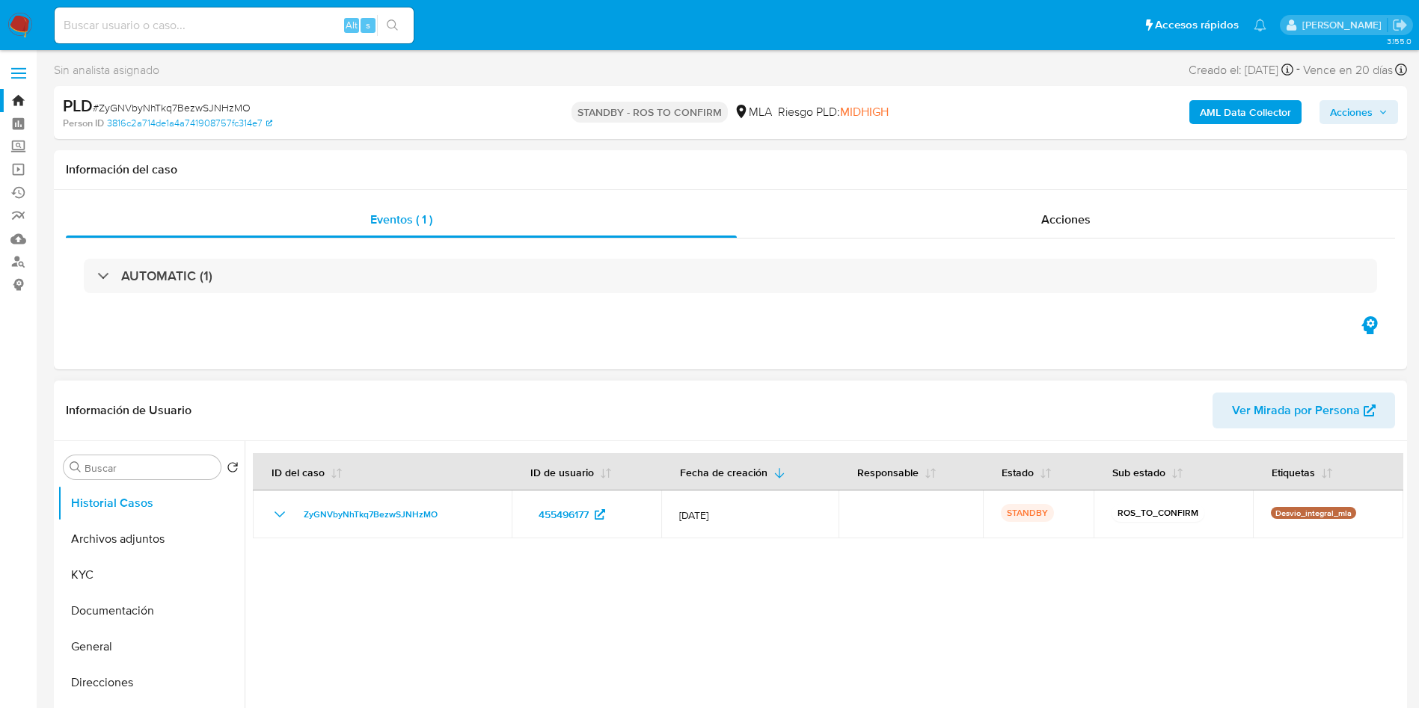
select select "10"
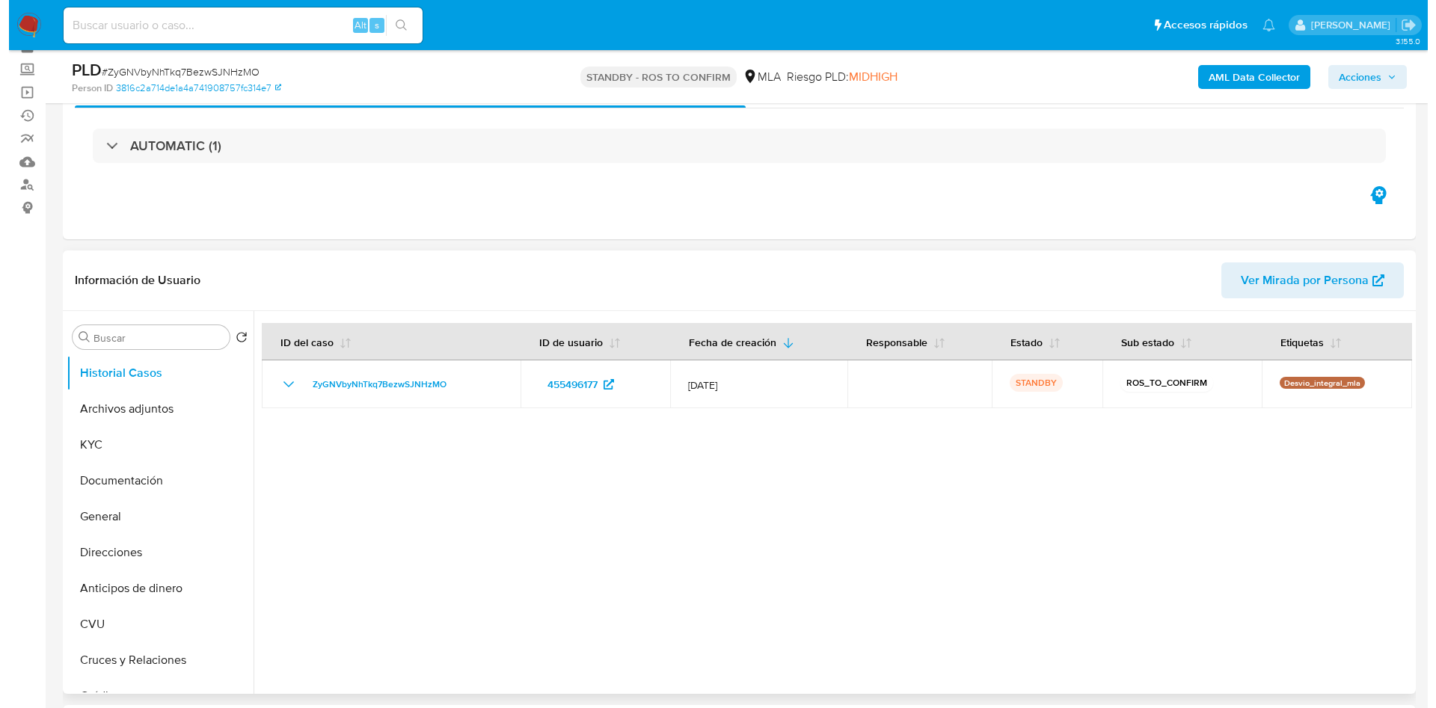
scroll to position [112, 0]
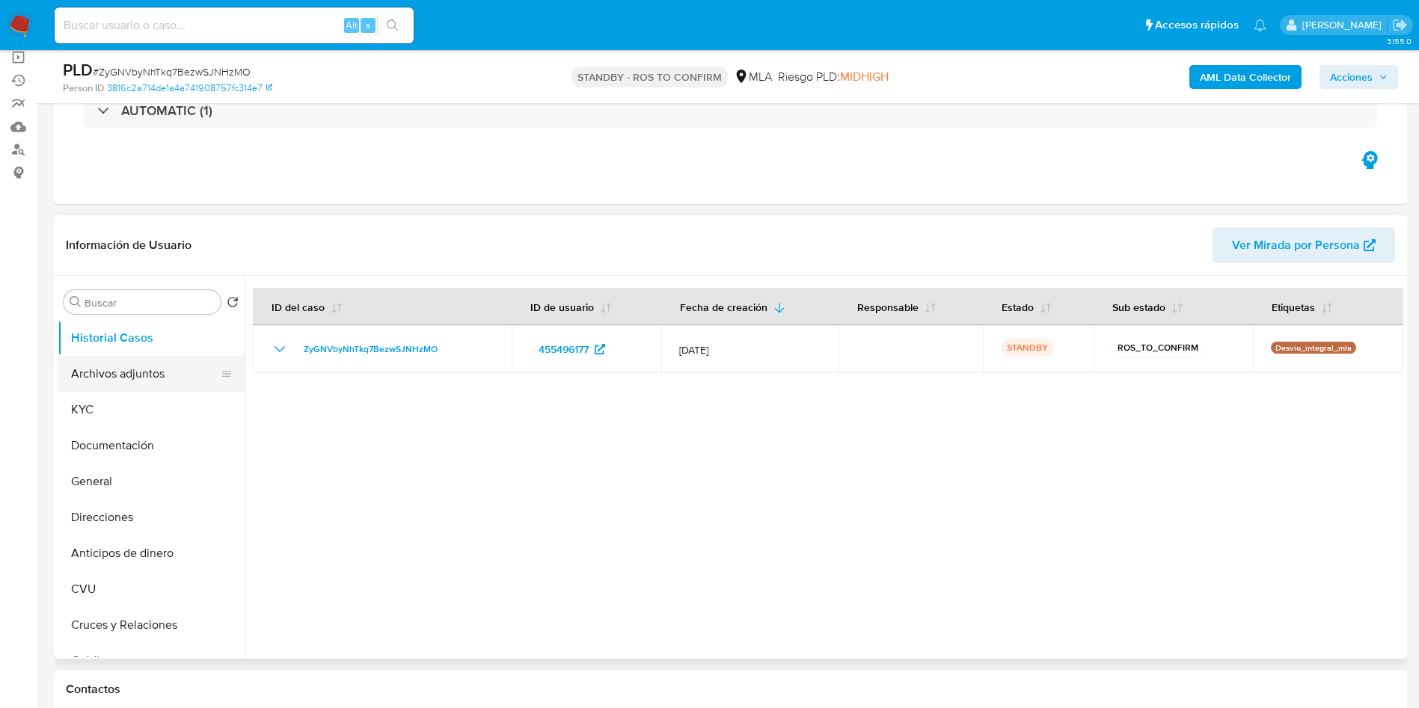
click at [66, 370] on button "Archivos adjuntos" at bounding box center [145, 374] width 175 height 36
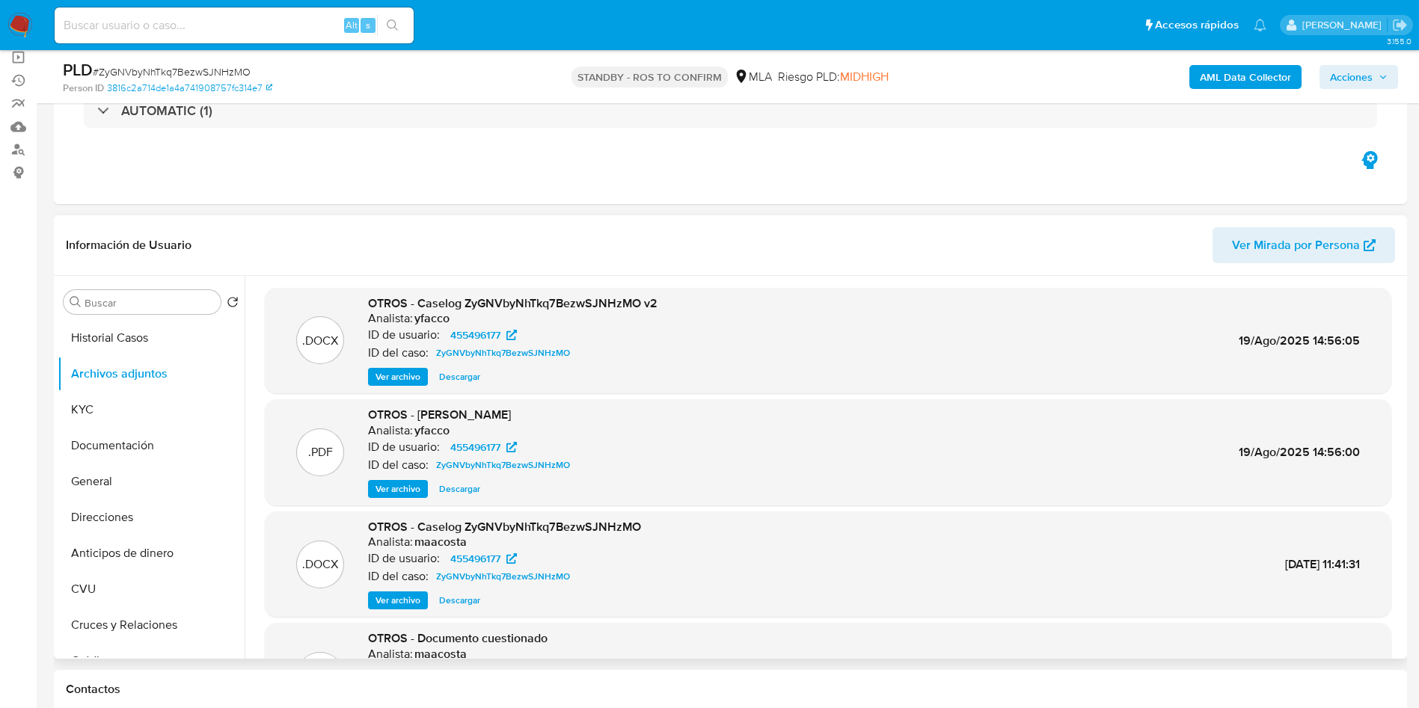
click at [423, 384] on button "Ver archivo" at bounding box center [398, 377] width 60 height 18
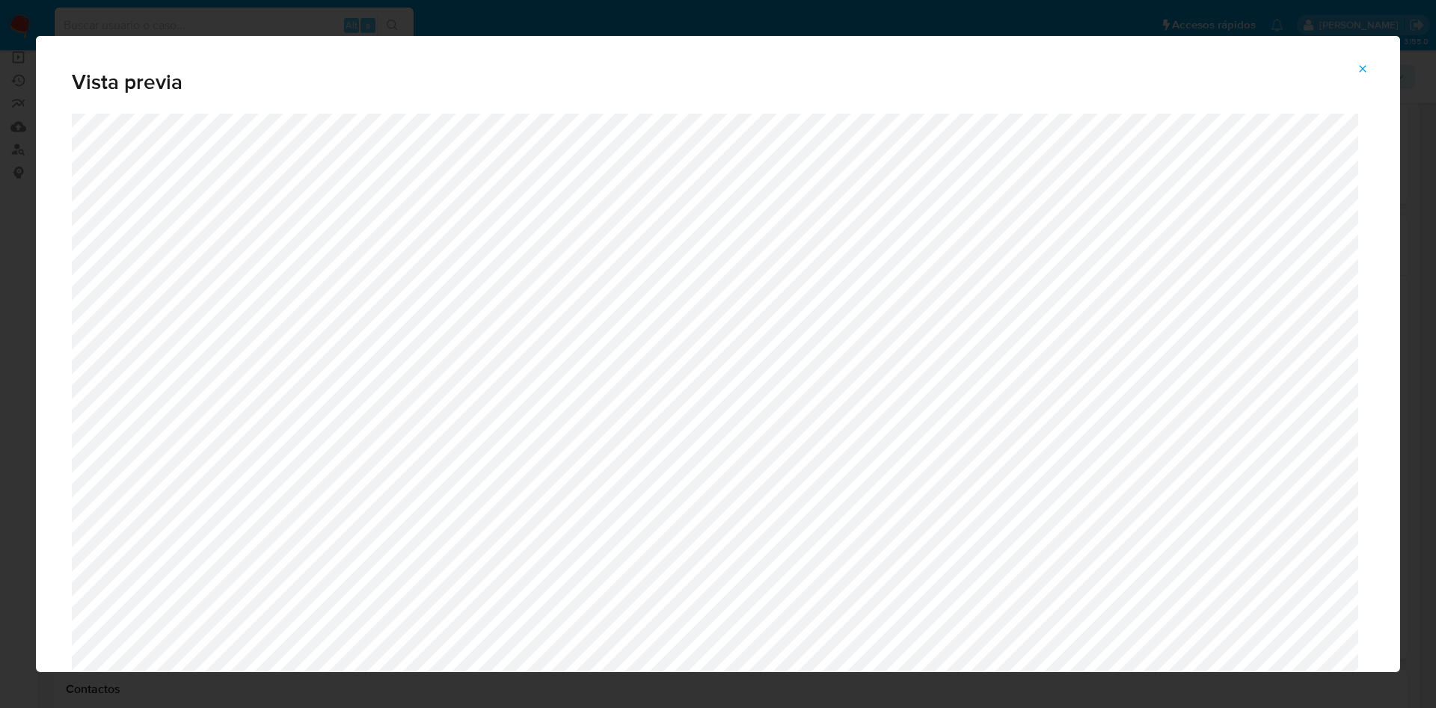
click at [1364, 75] on span "Attachment preview" at bounding box center [1363, 68] width 12 height 21
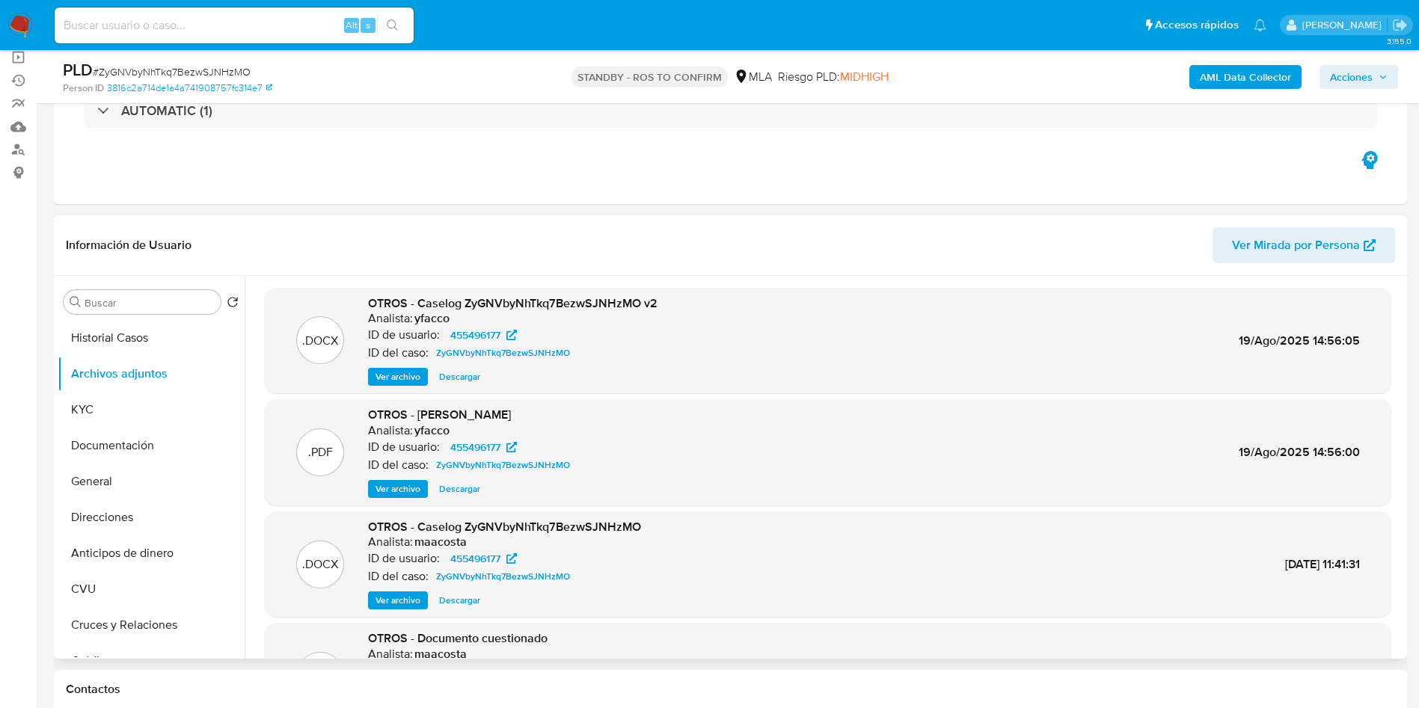
click at [249, 31] on input at bounding box center [234, 25] width 359 height 19
paste input "ZyGNVbyNhTkq7BezwSJNHzMO"
type input "ZyGNVbyNhTkq7BezwSJNHzMO"
click at [402, 376] on span "Ver archivo" at bounding box center [398, 377] width 45 height 15
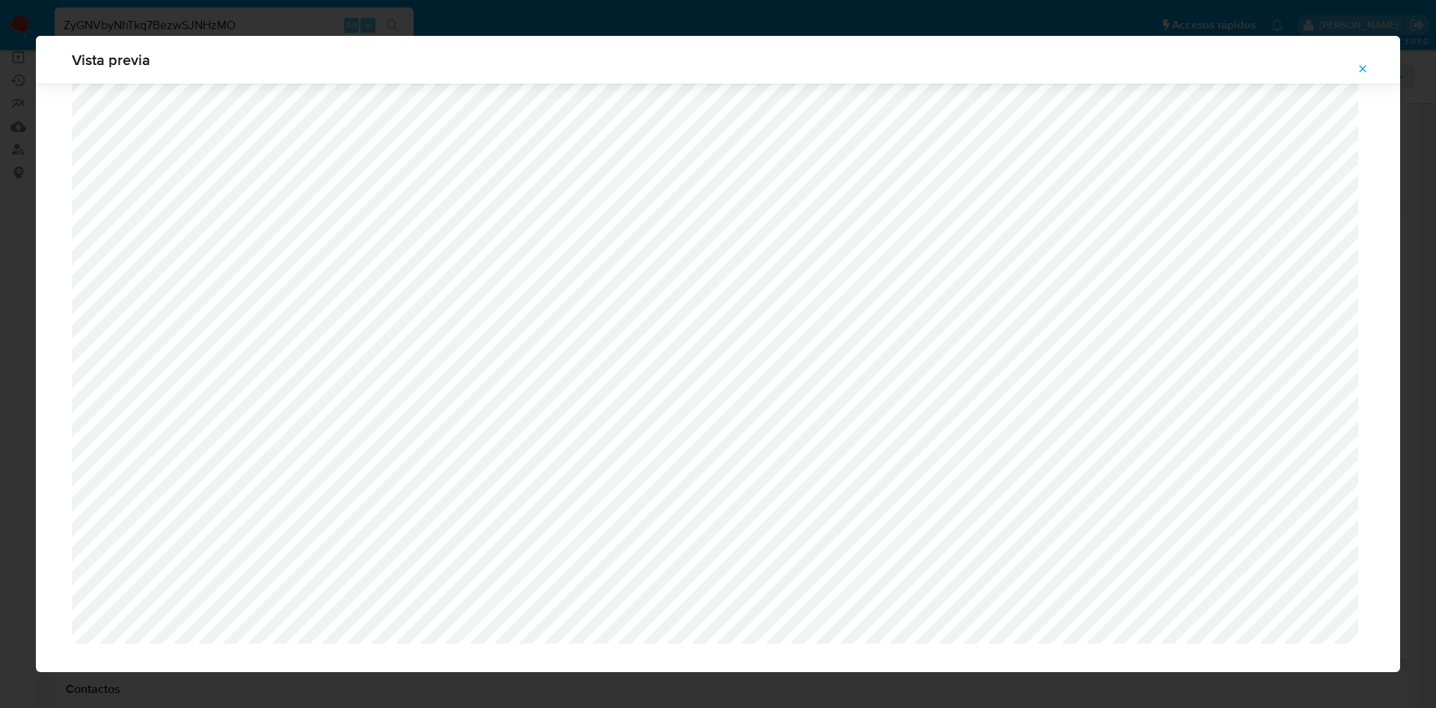
scroll to position [1148, 0]
click at [1369, 63] on button "Attachment preview" at bounding box center [1362, 69] width 33 height 24
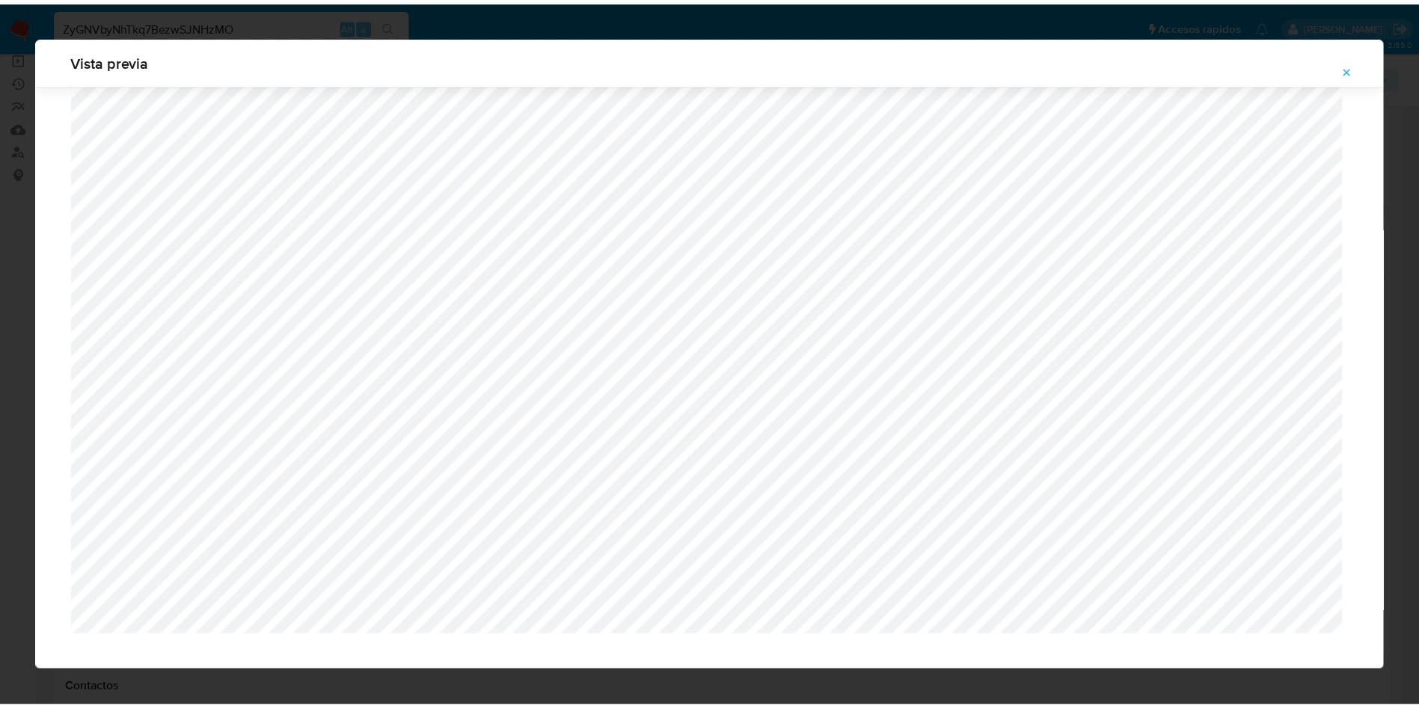
scroll to position [0, 0]
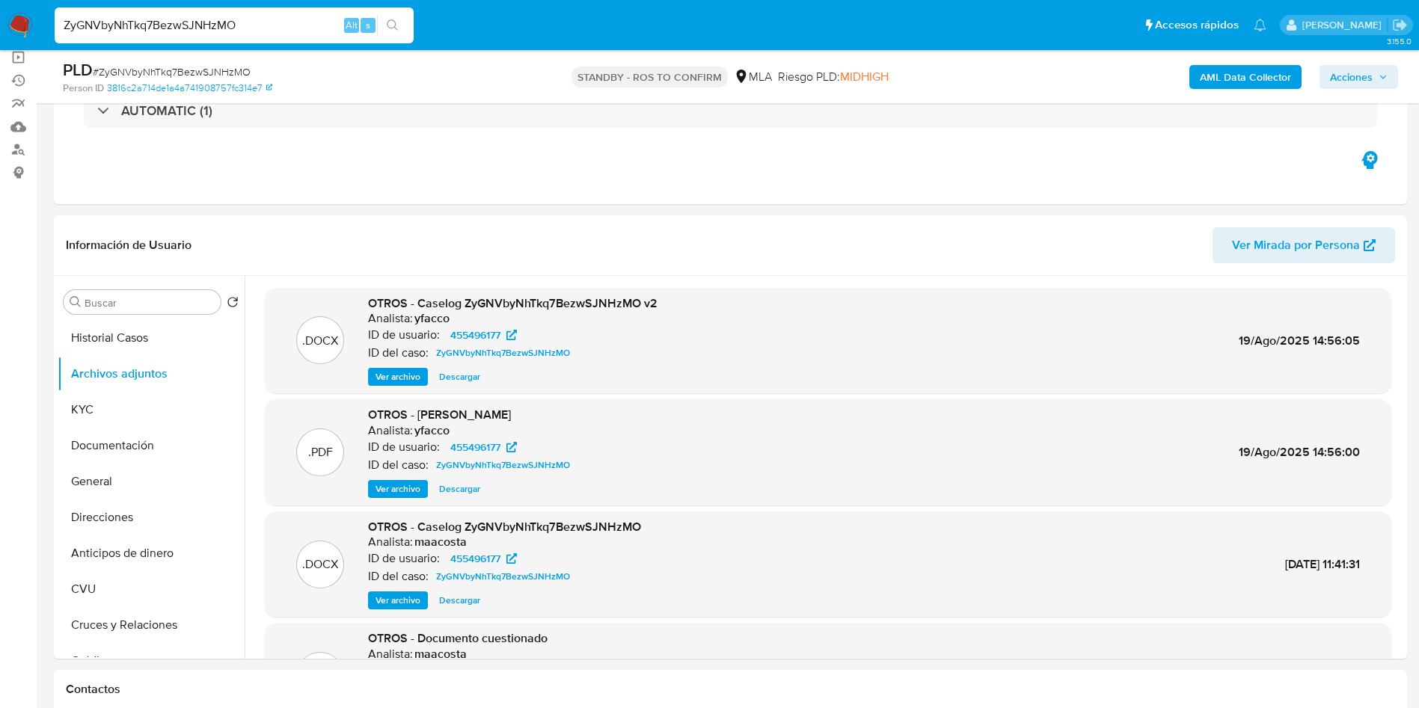
click at [406, 488] on span "Ver archivo" at bounding box center [398, 489] width 45 height 15
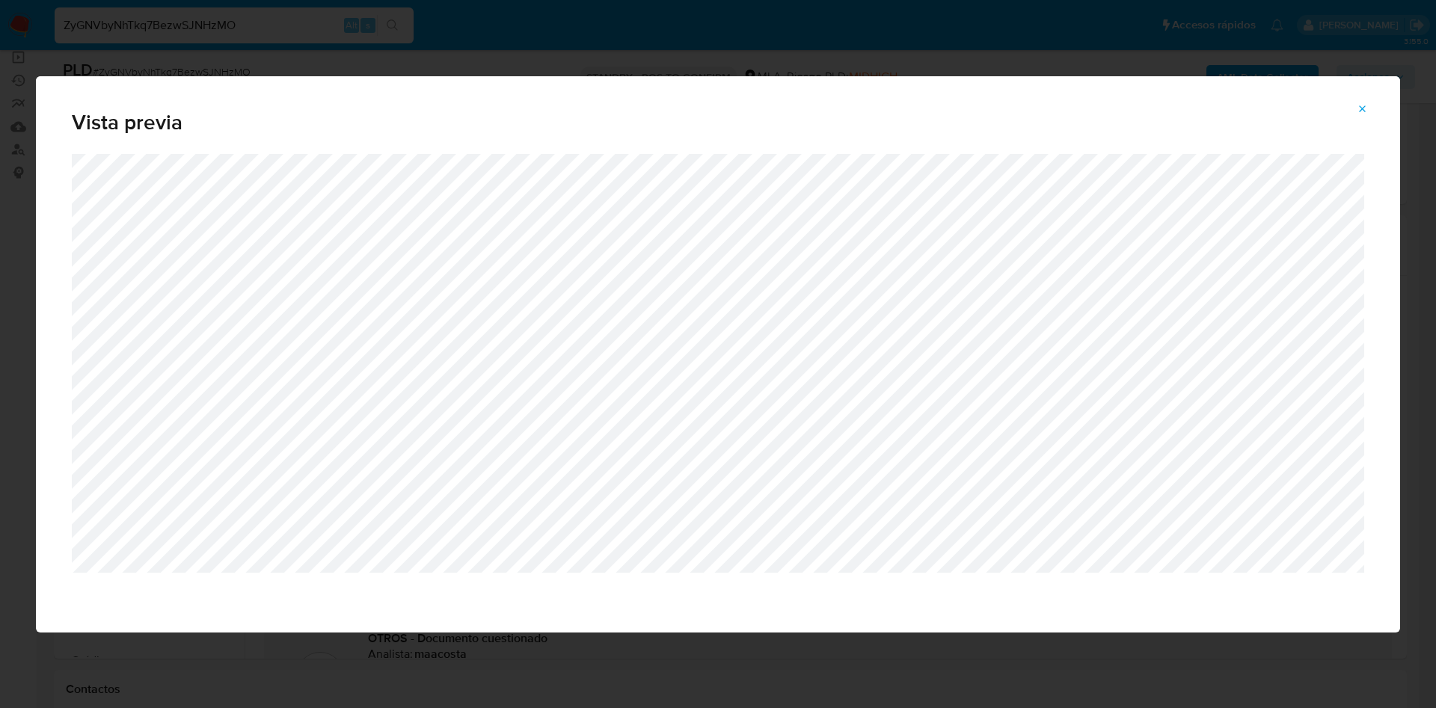
drag, startPoint x: 1358, startPoint y: 115, endPoint x: 1131, endPoint y: 91, distance: 228.0
click at [1358, 114] on span "Attachment preview" at bounding box center [1363, 109] width 12 height 21
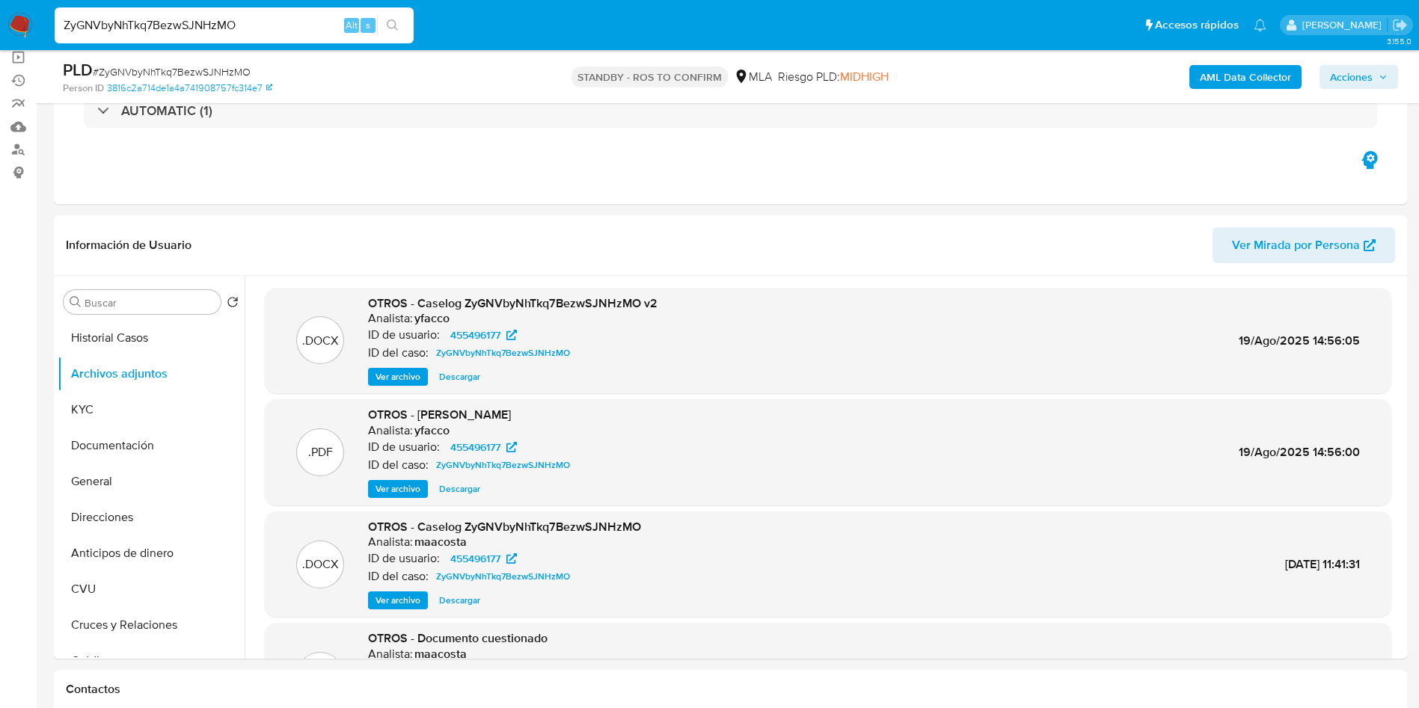
click at [286, 25] on input "ZyGNVbyNhTkq7BezwSJNHzMO" at bounding box center [234, 25] width 359 height 19
paste input "N3Zxi3JJbulbnmMLDeiquR7x"
type input "N3Zxi3JJbulbnmMLDeiquR7x"
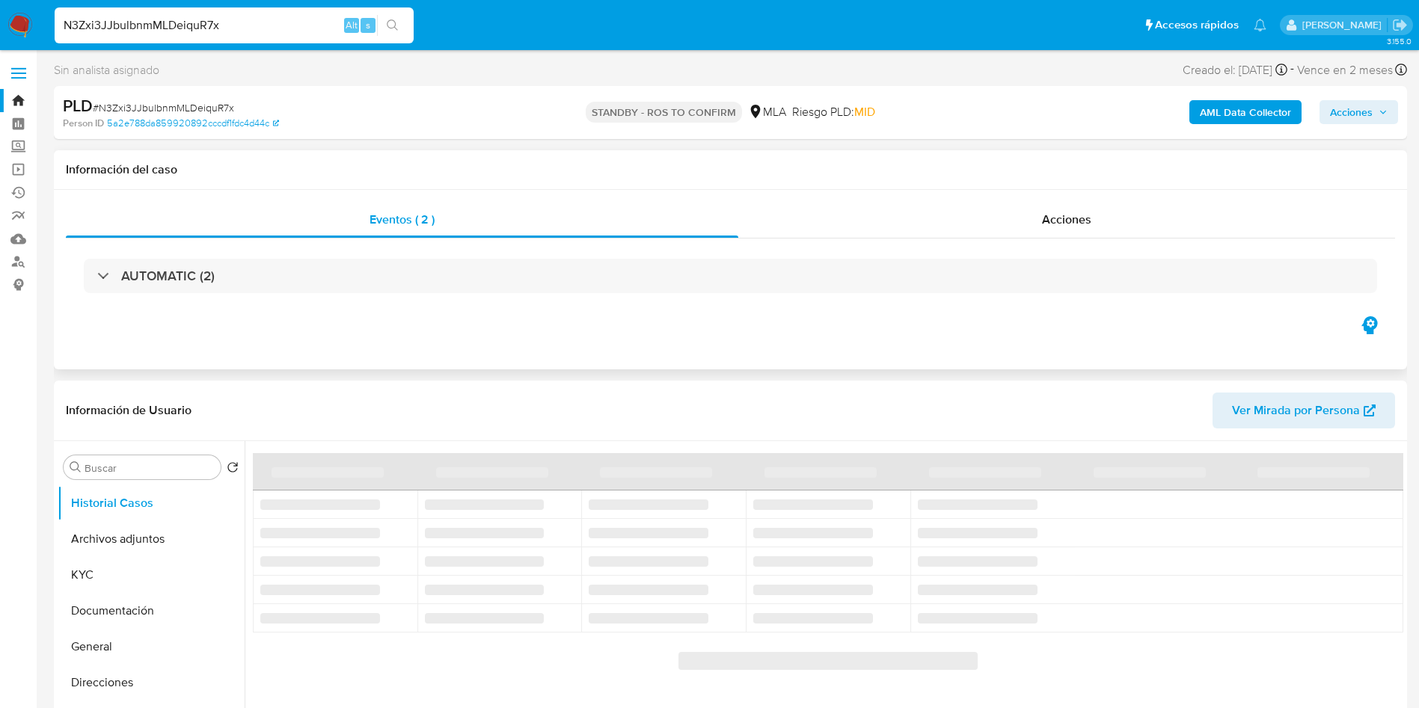
select select "10"
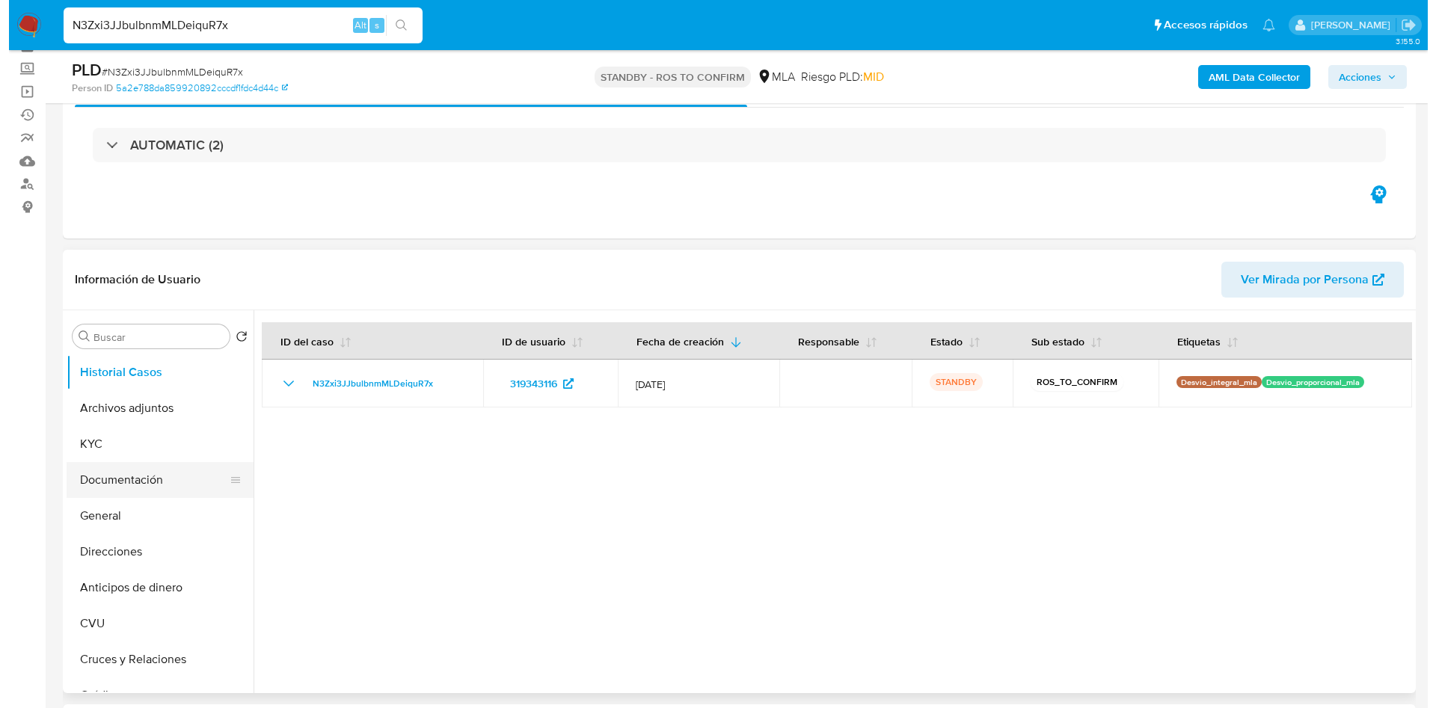
scroll to position [112, 0]
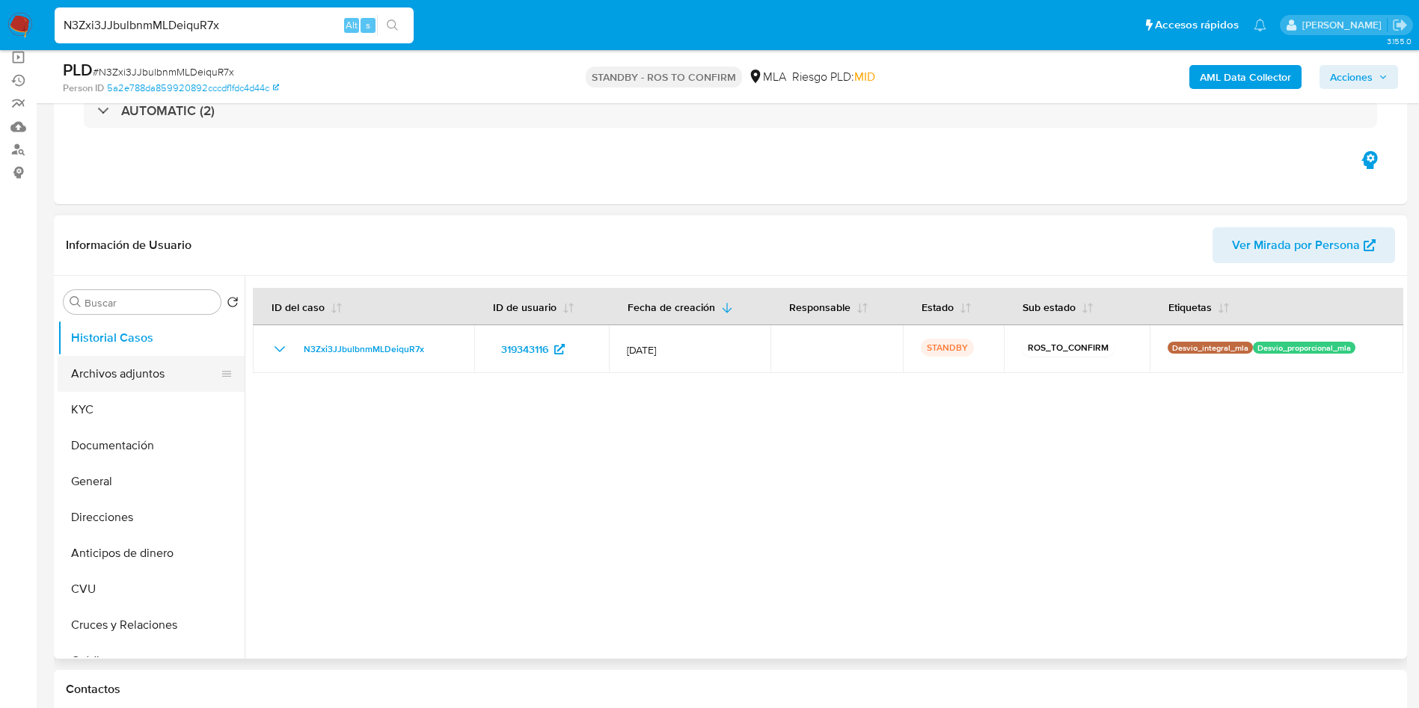
click at [132, 379] on button "Archivos adjuntos" at bounding box center [145, 374] width 175 height 36
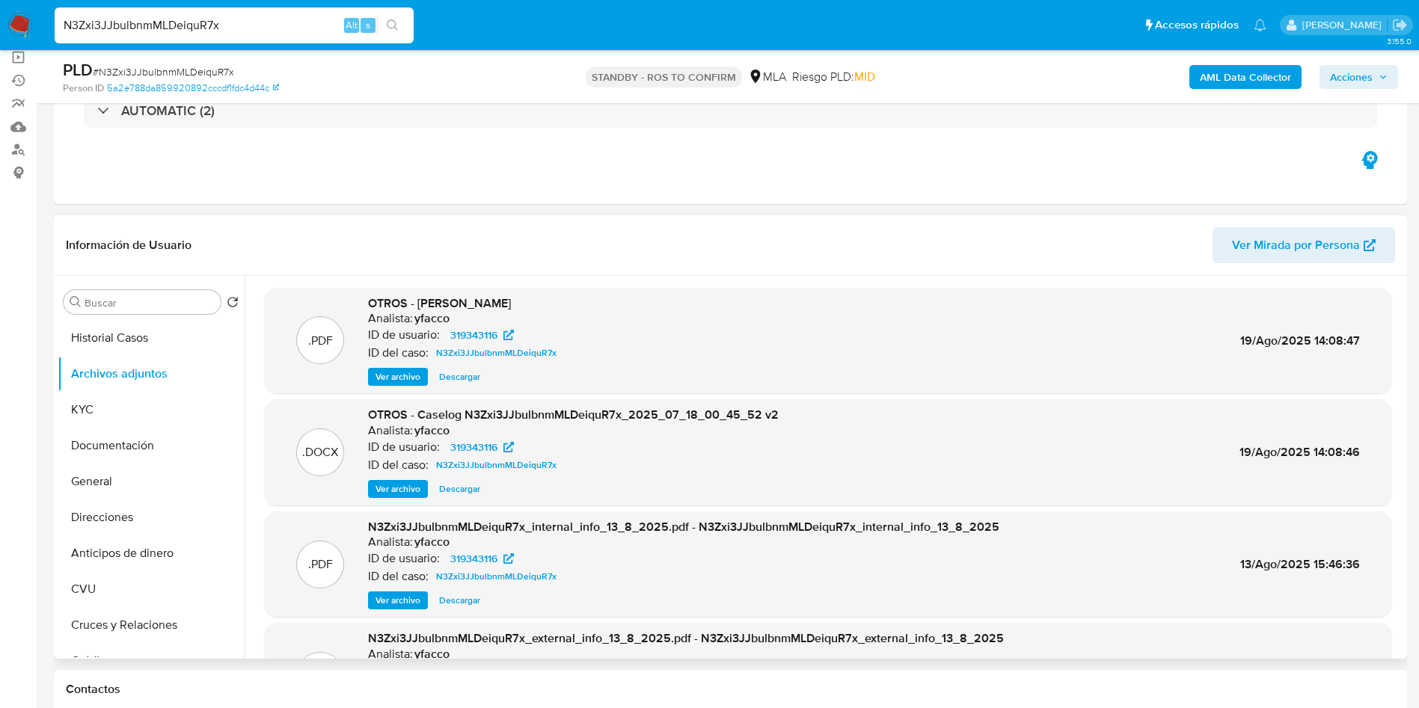
click at [394, 370] on span "Ver archivo" at bounding box center [398, 377] width 45 height 15
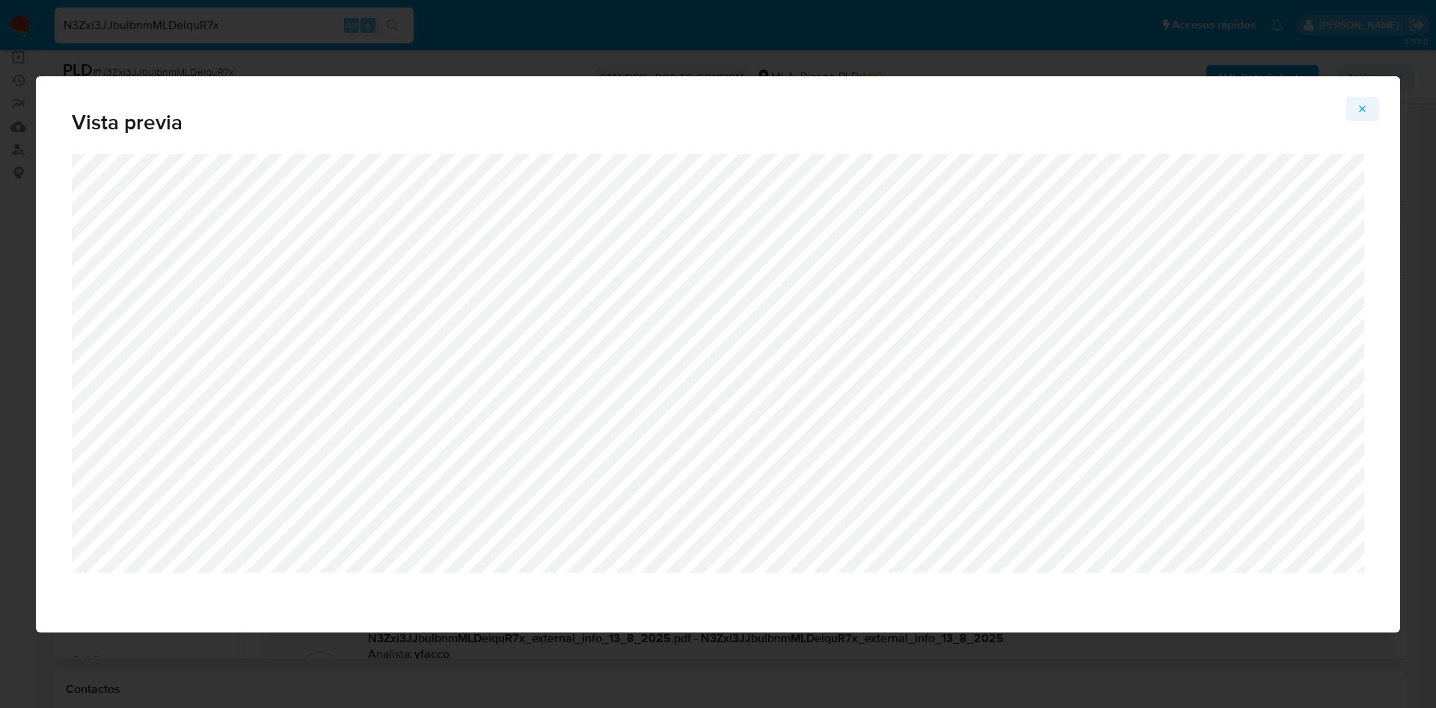
click at [1352, 119] on button "Attachment preview" at bounding box center [1362, 109] width 33 height 24
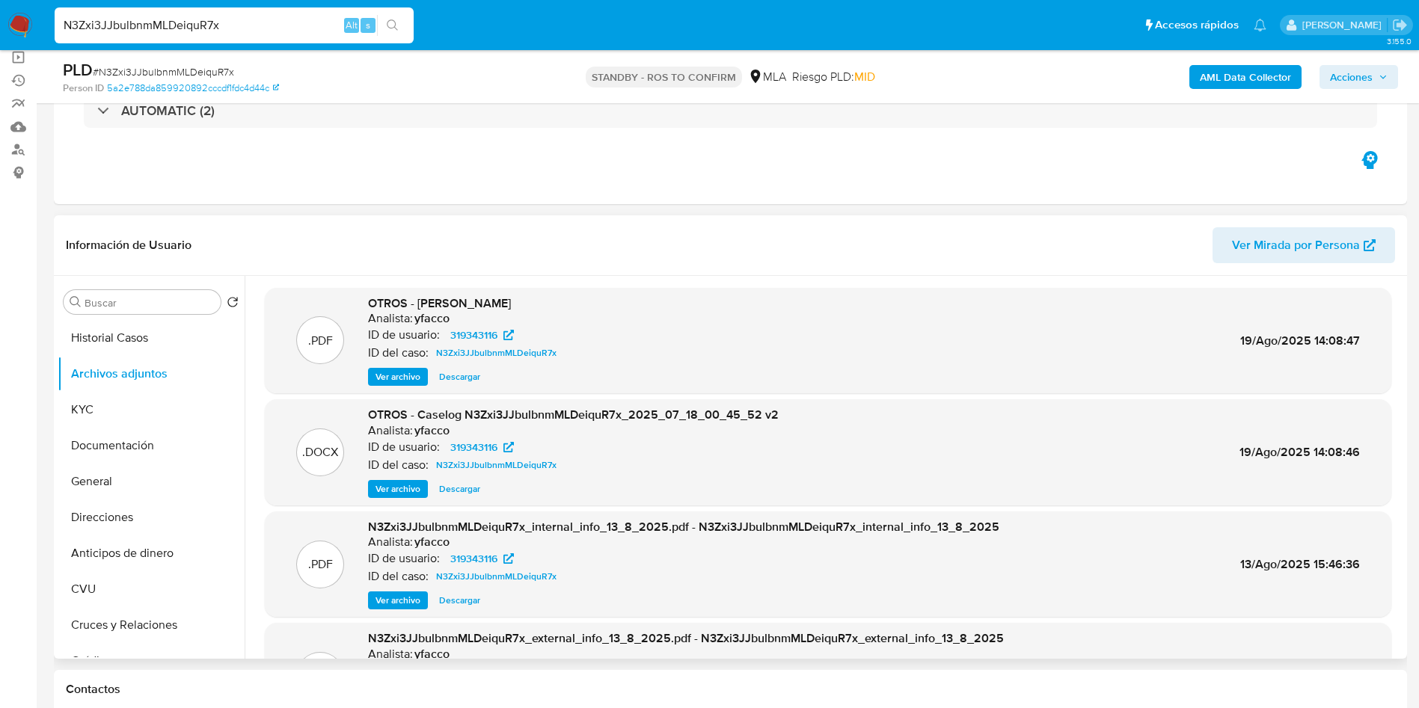
click at [402, 483] on span "Ver archivo" at bounding box center [398, 489] width 45 height 15
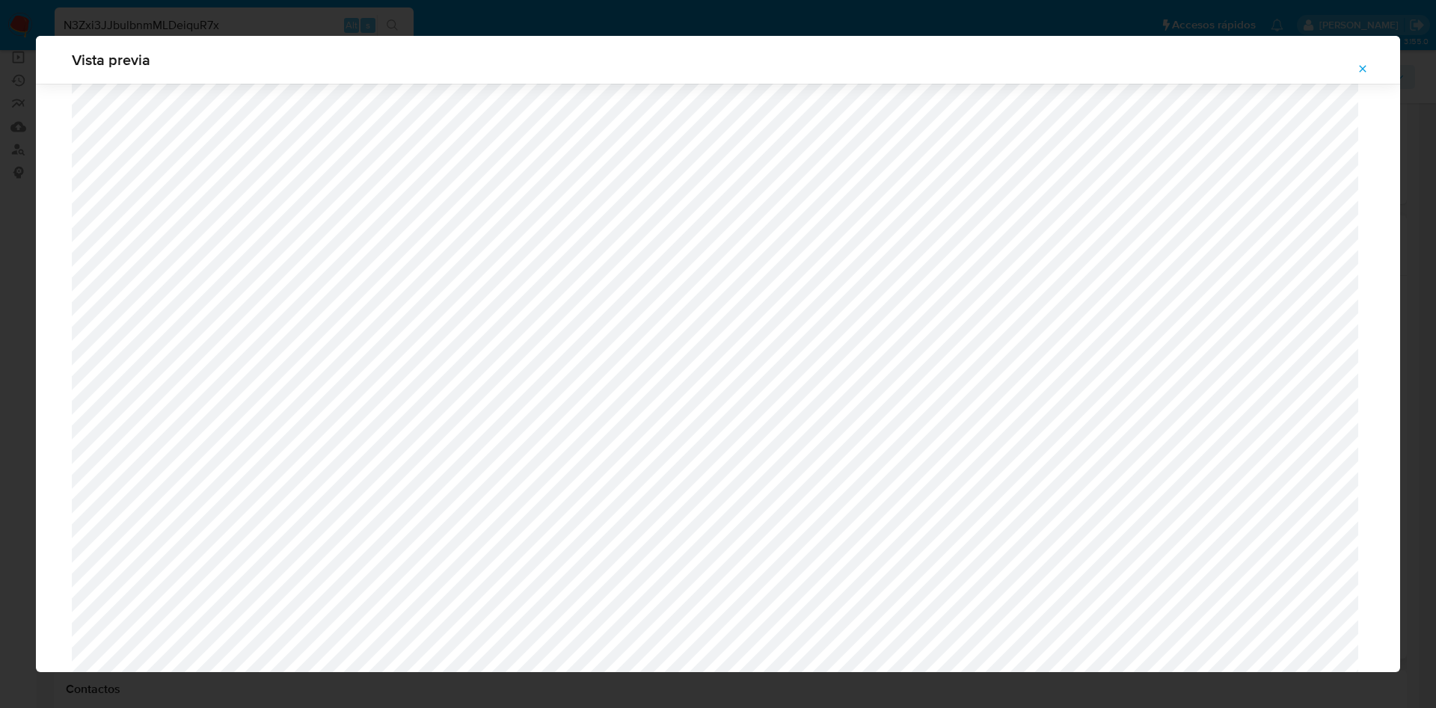
scroll to position [980, 0]
click at [1365, 68] on icon "Attachment preview" at bounding box center [1363, 69] width 12 height 12
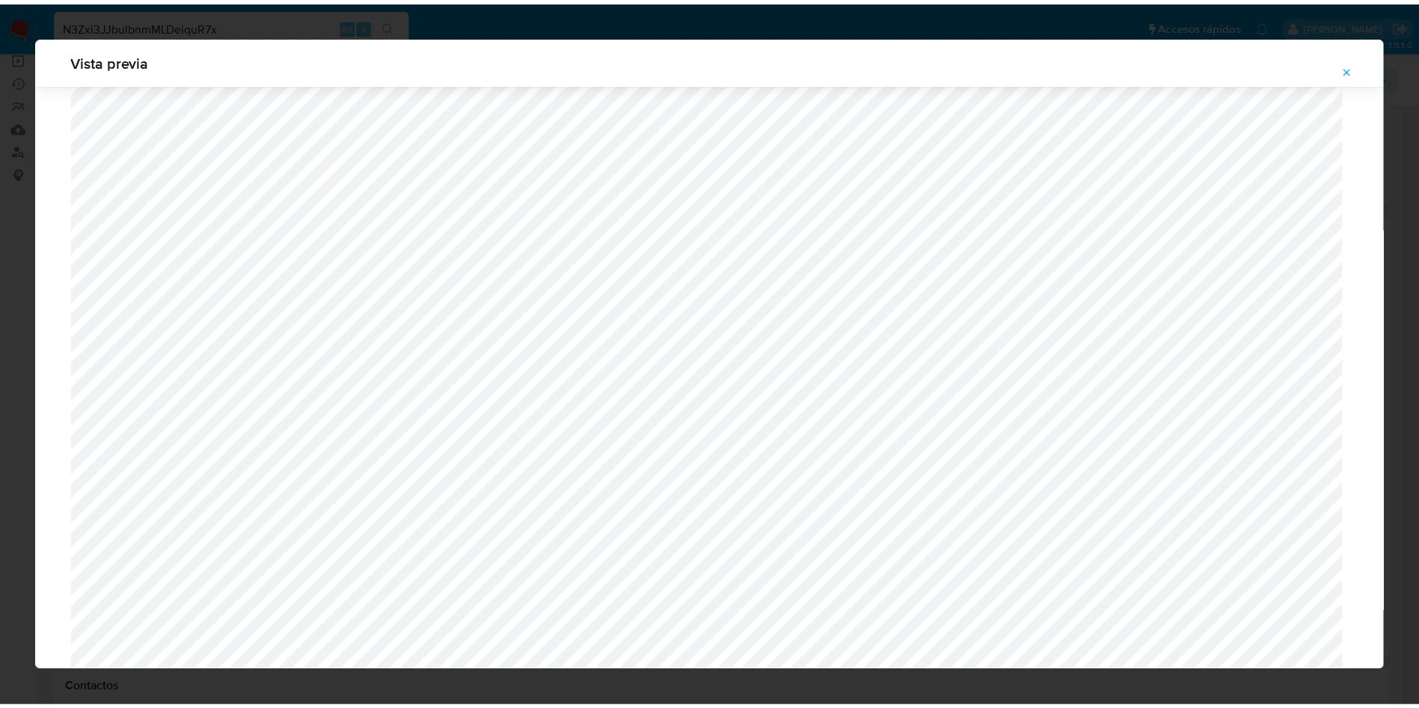
scroll to position [0, 0]
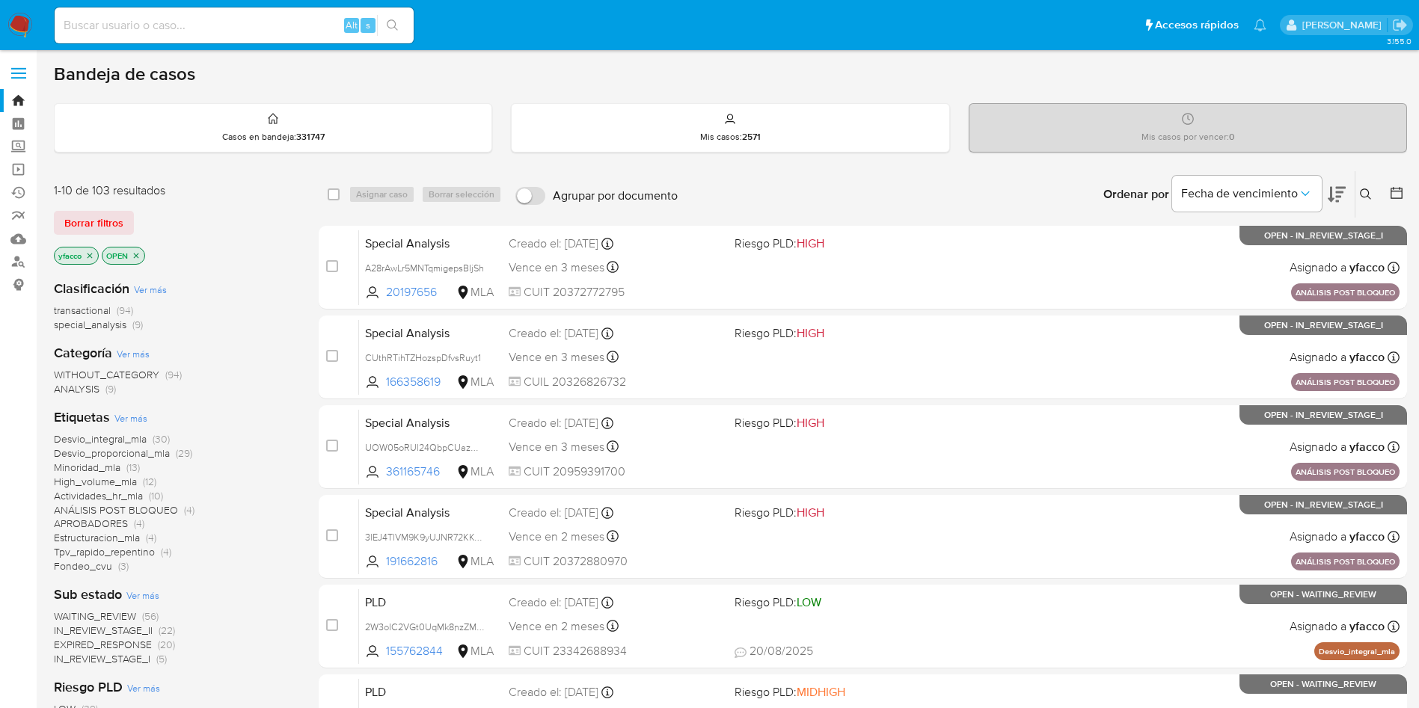
click at [305, 22] on input at bounding box center [234, 25] width 359 height 19
paste input "1634503228"
type input "1634503228"
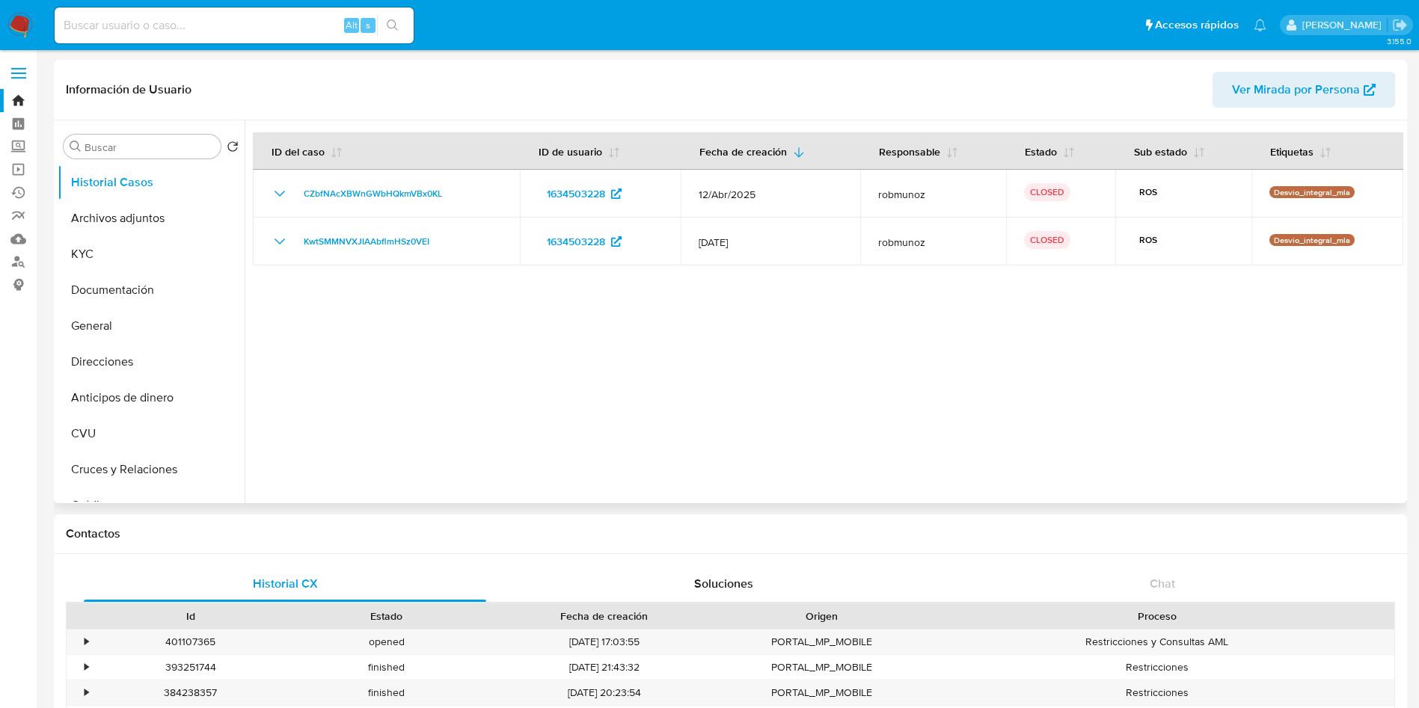
select select "10"
click at [158, 219] on button "Archivos adjuntos" at bounding box center [145, 218] width 175 height 36
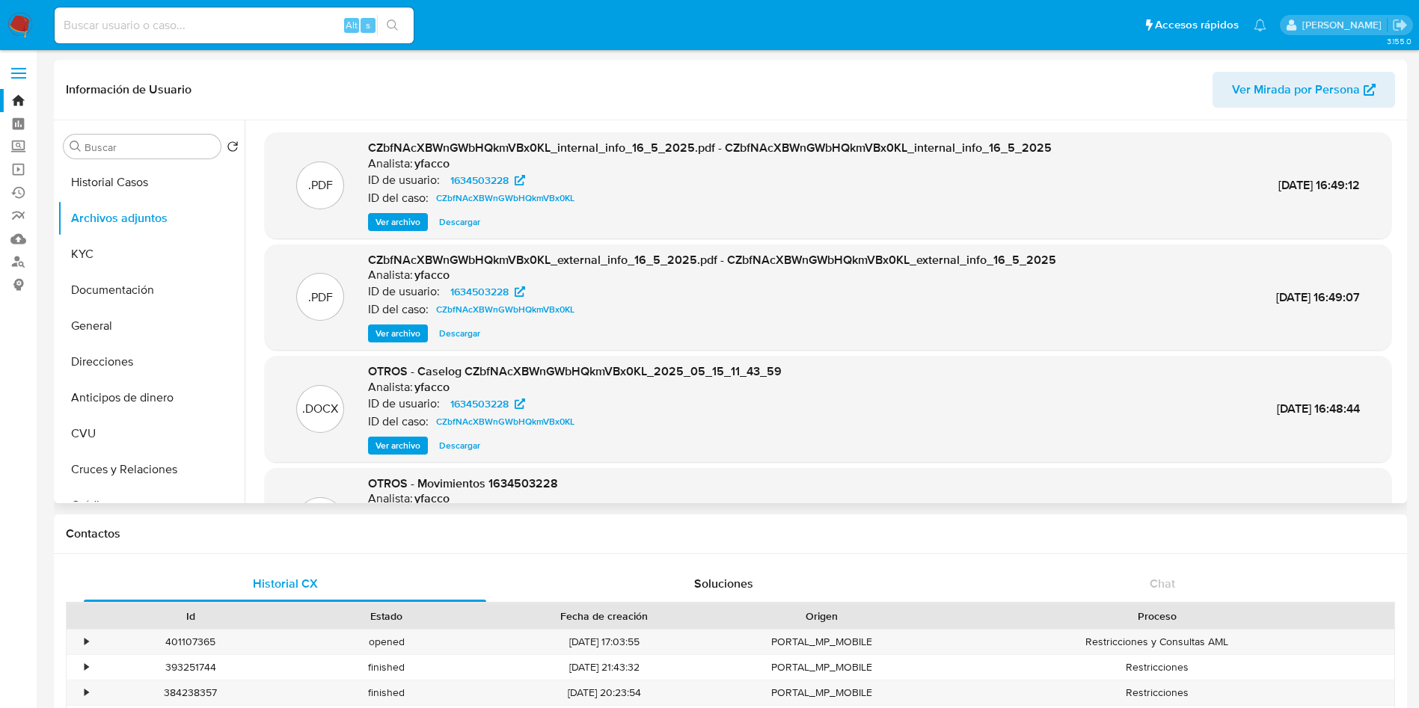
click at [378, 450] on span "Ver archivo" at bounding box center [398, 445] width 45 height 15
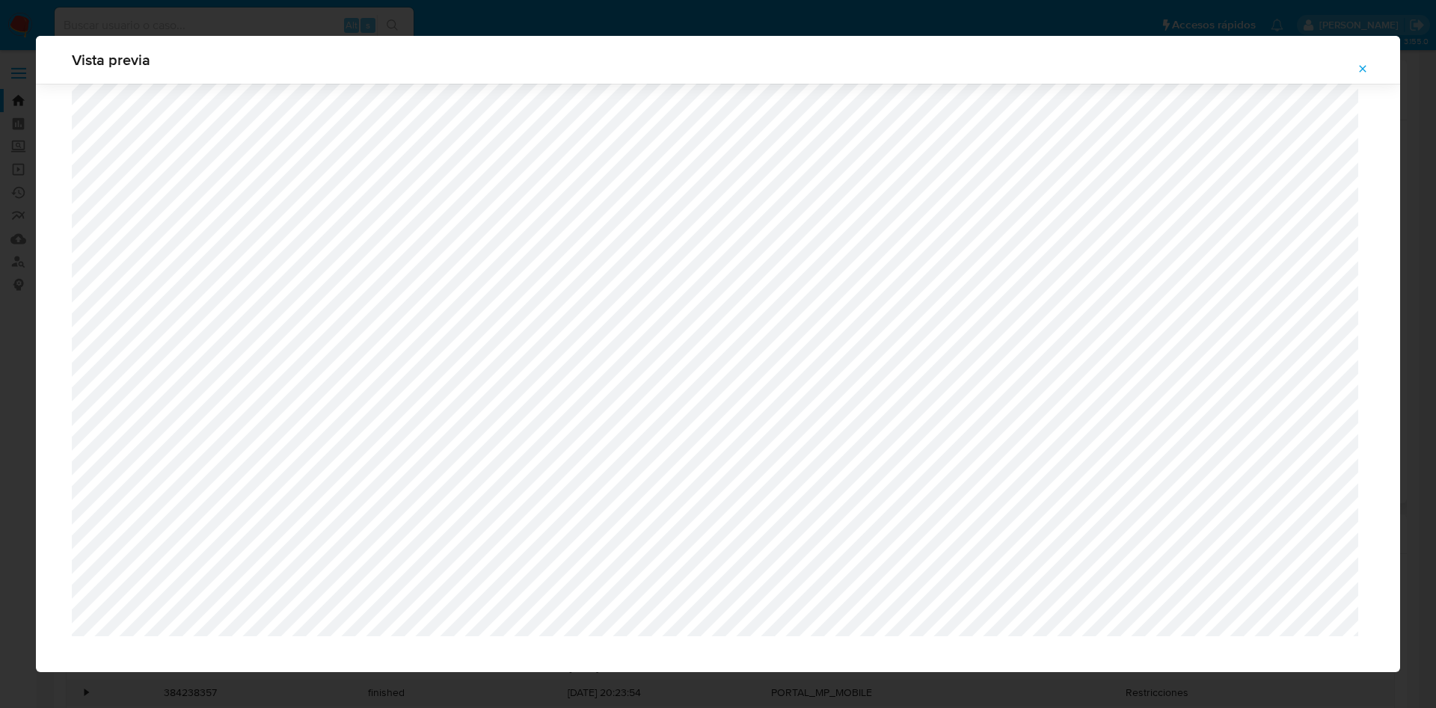
scroll to position [1296, 0]
click at [1358, 70] on icon "Attachment preview" at bounding box center [1363, 69] width 12 height 12
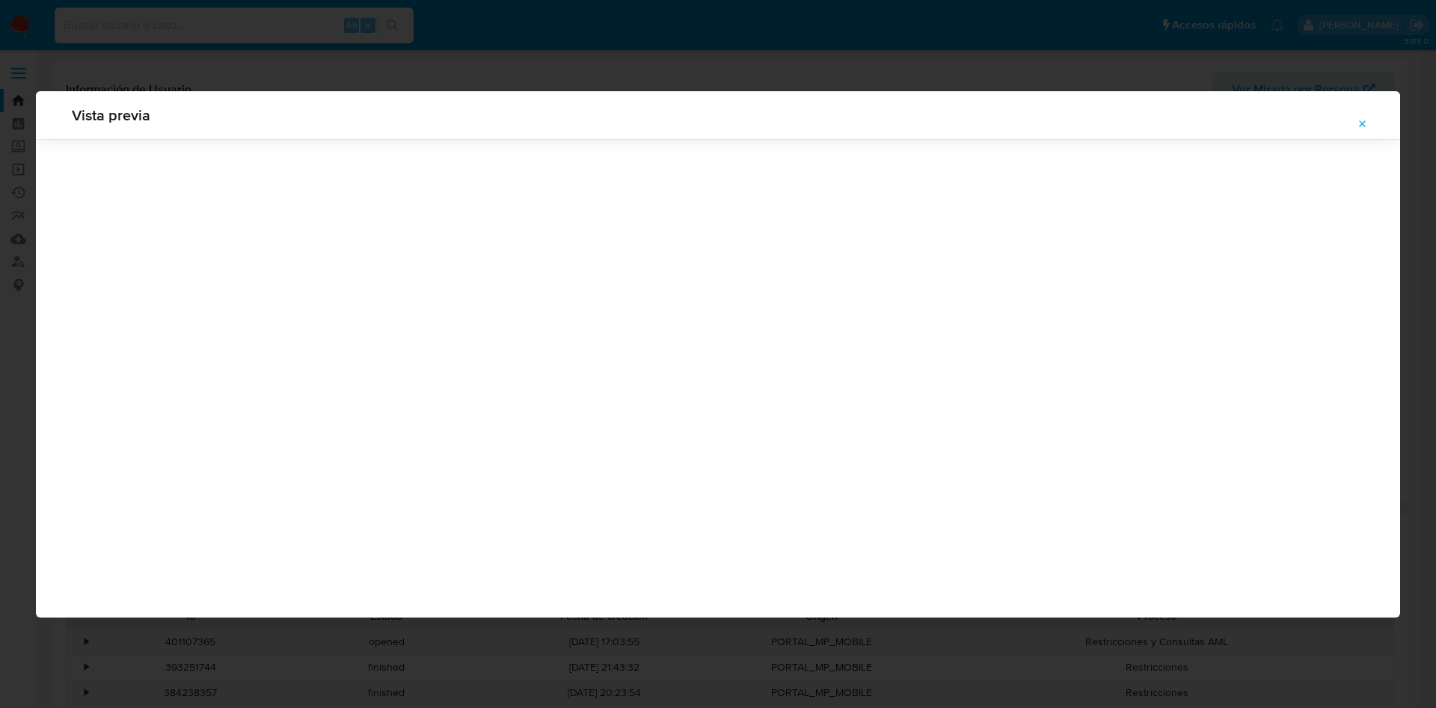
scroll to position [0, 0]
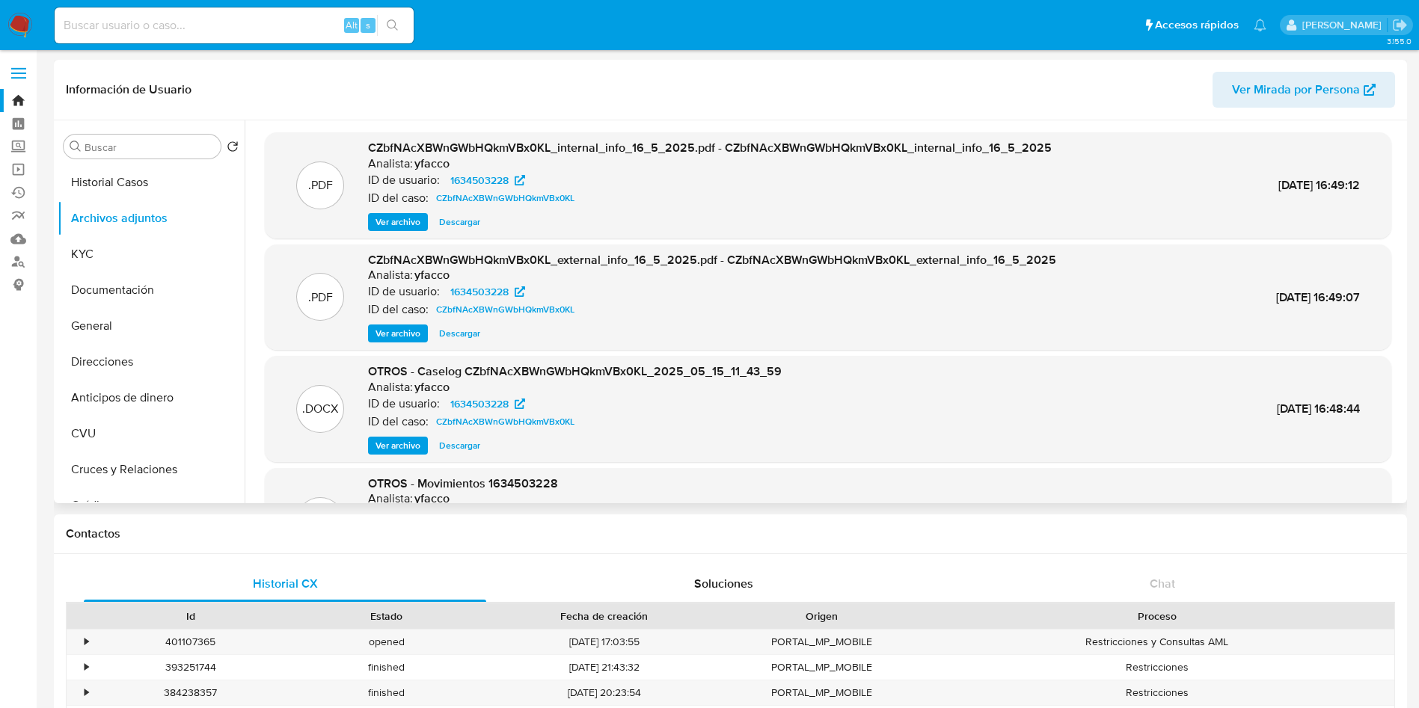
click at [268, 23] on input at bounding box center [234, 25] width 359 height 19
paste input "322703988"
type input "322703988"
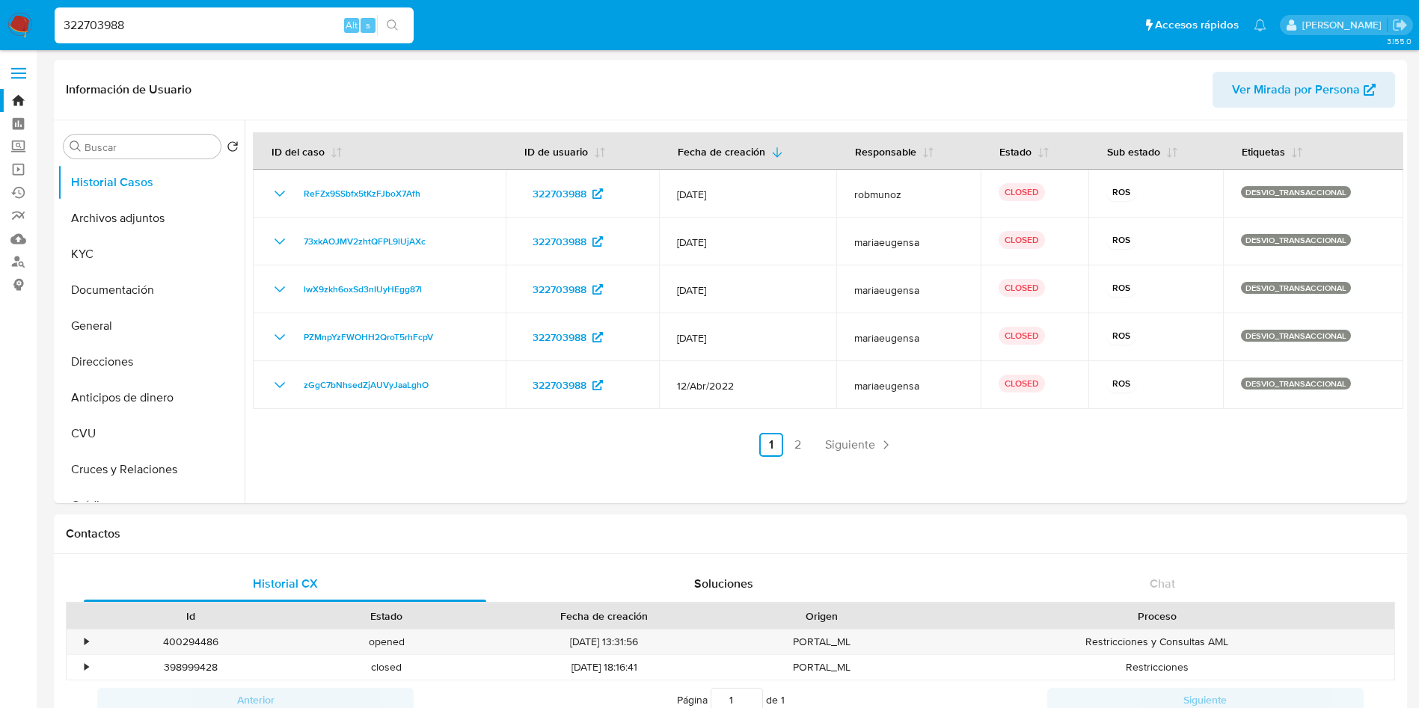
select select "10"
click at [124, 221] on button "Archivos adjuntos" at bounding box center [145, 218] width 175 height 36
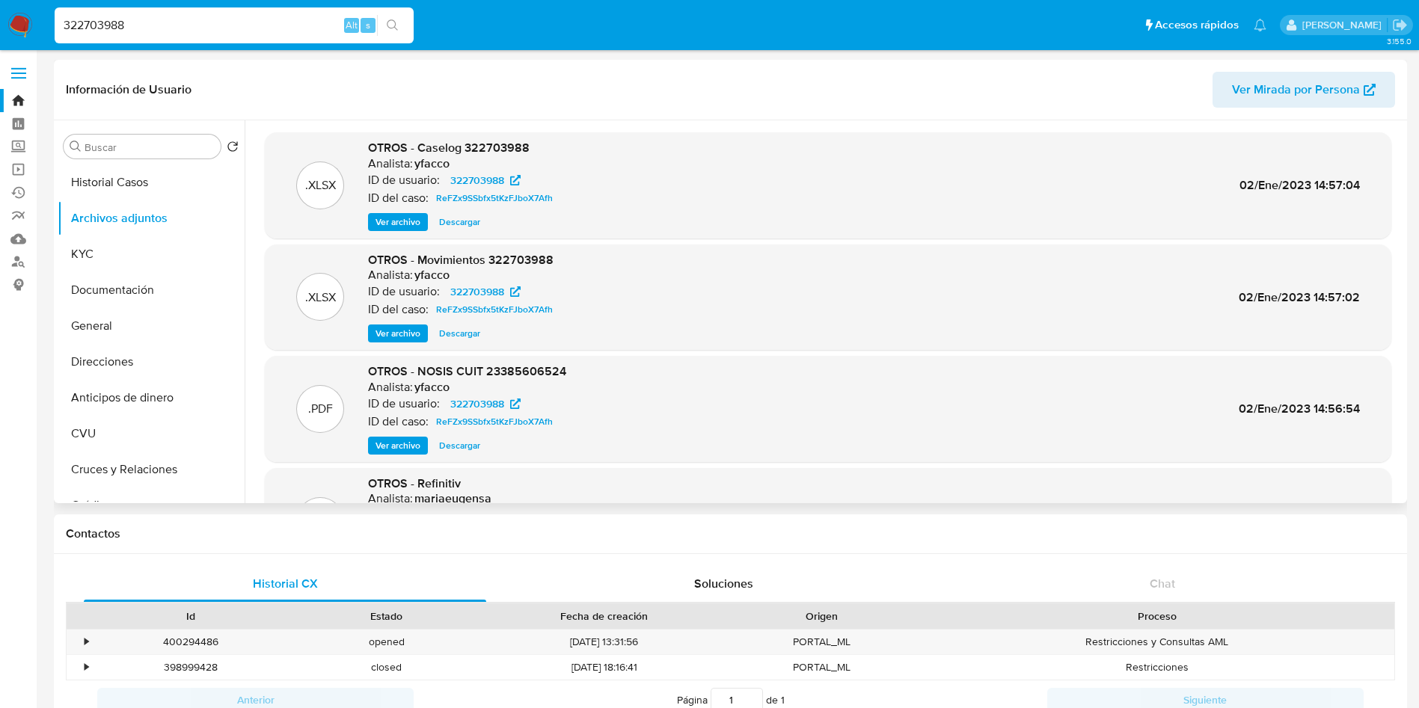
click at [387, 230] on span "Ver archivo" at bounding box center [398, 222] width 45 height 15
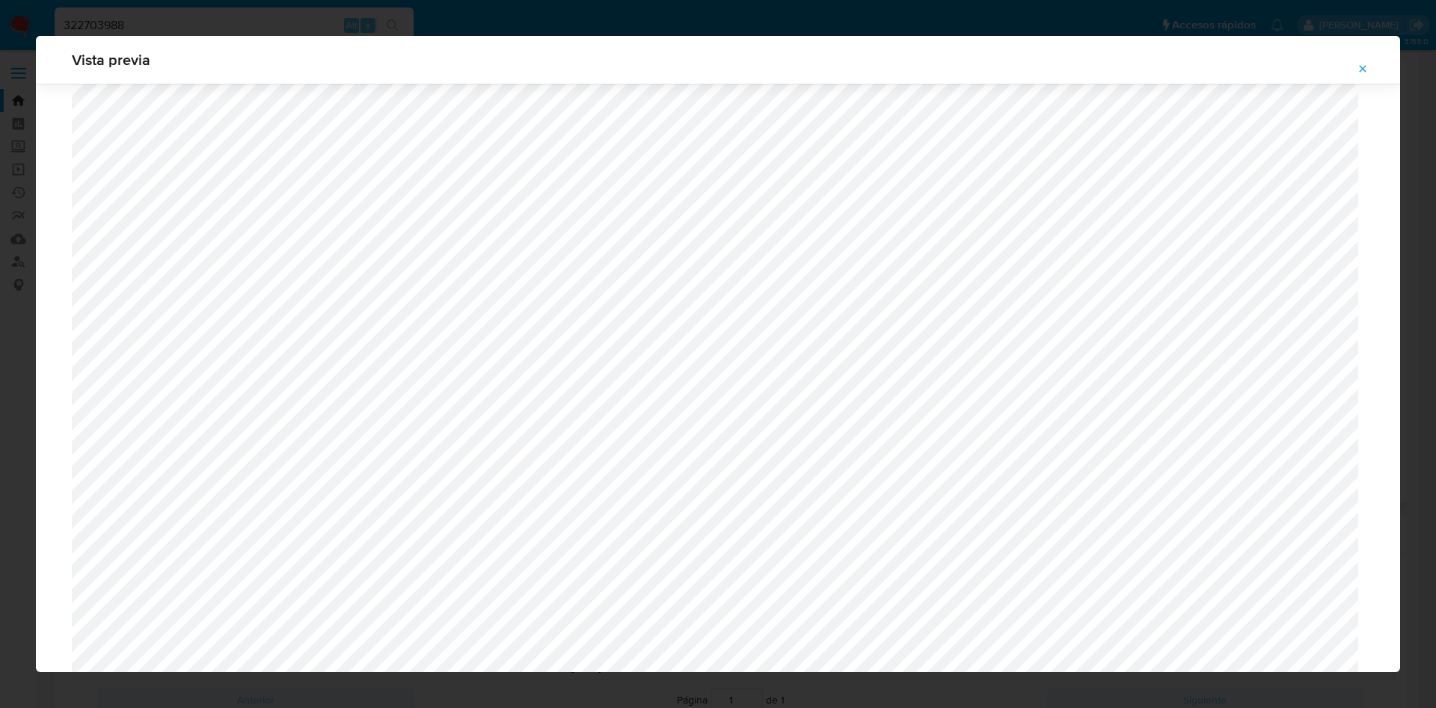
scroll to position [446, 0]
click at [1369, 68] on button "Attachment preview" at bounding box center [1362, 69] width 33 height 24
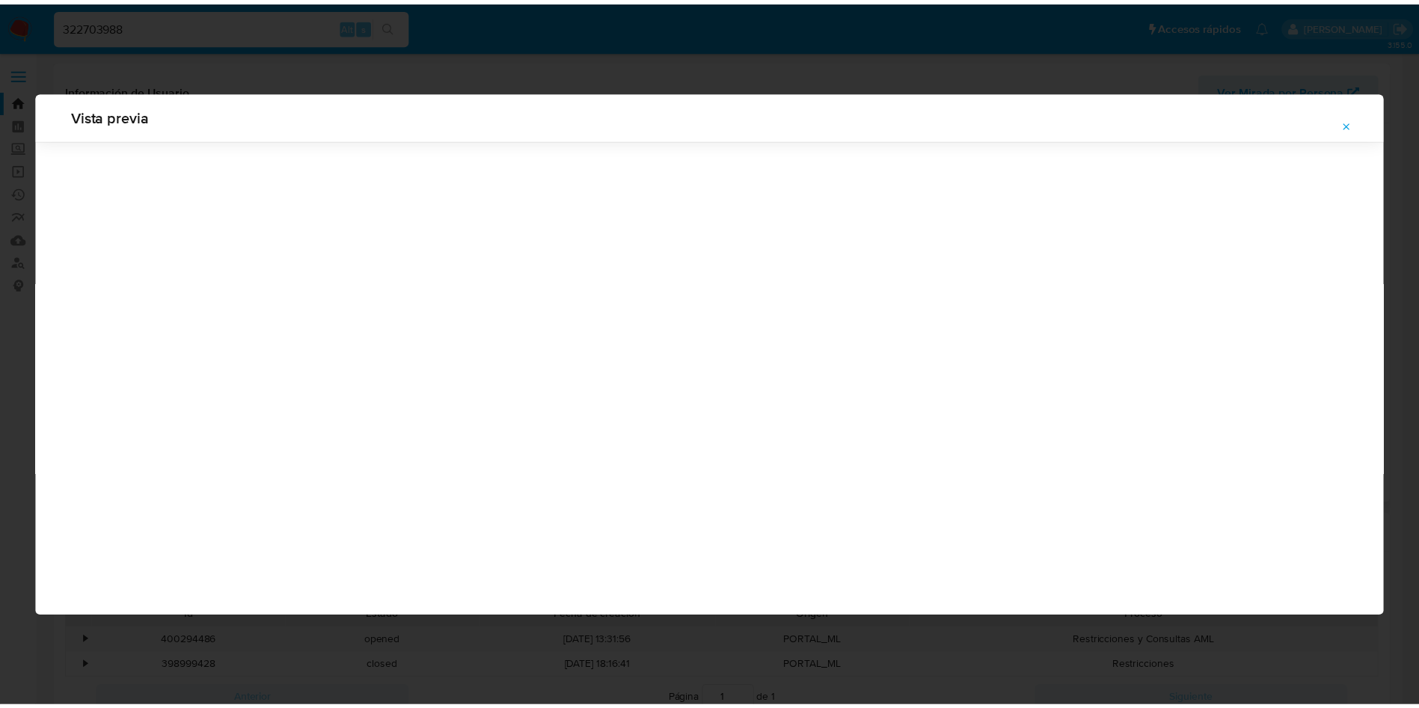
scroll to position [0, 0]
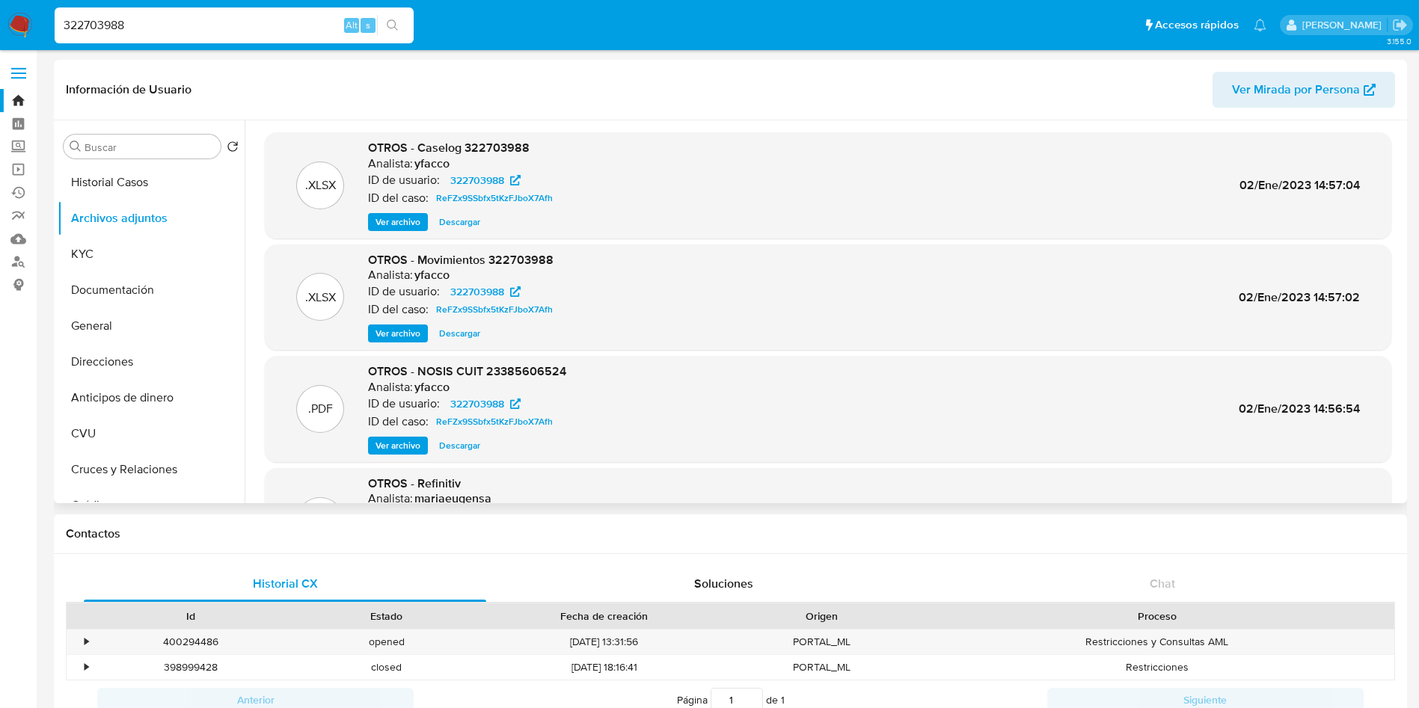
click at [278, 29] on input "322703988" at bounding box center [234, 25] width 359 height 19
paste input "836128960"
type input "836128960"
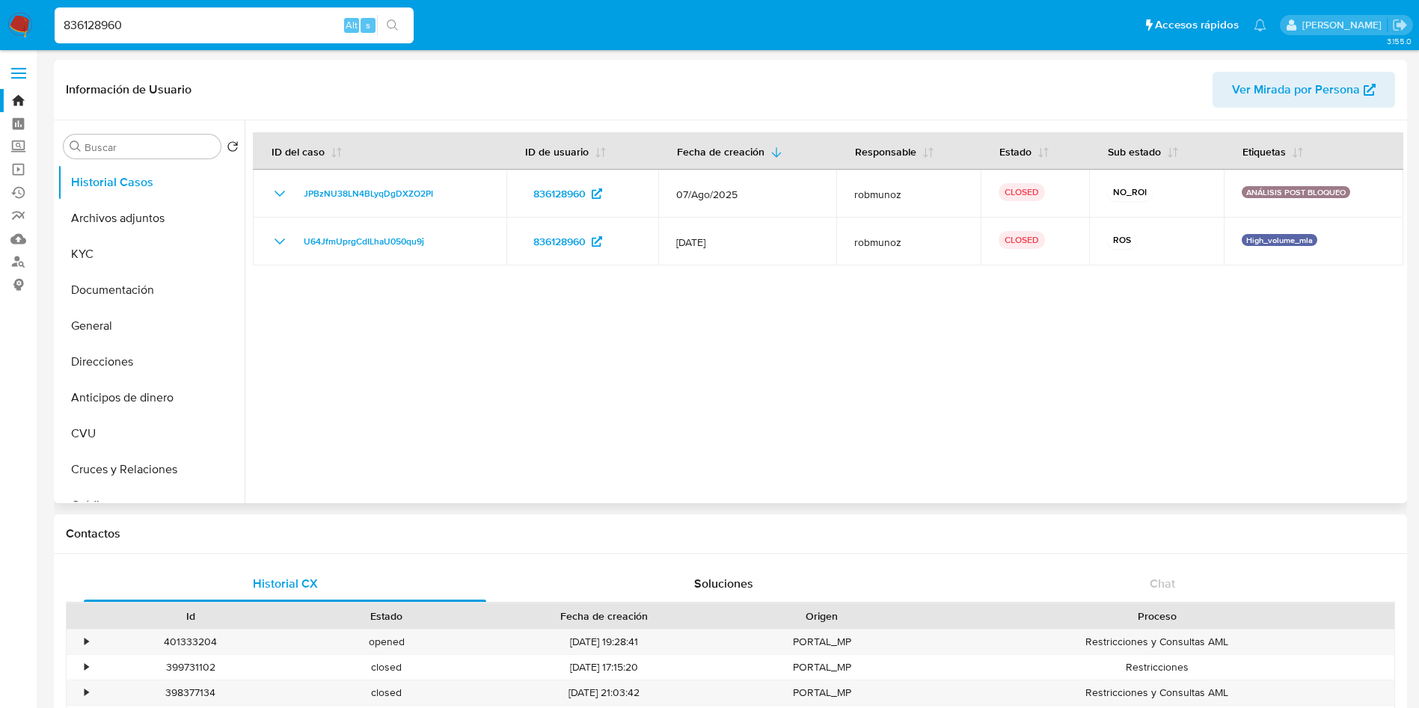
select select "10"
click at [127, 206] on button "Archivos adjuntos" at bounding box center [145, 218] width 175 height 36
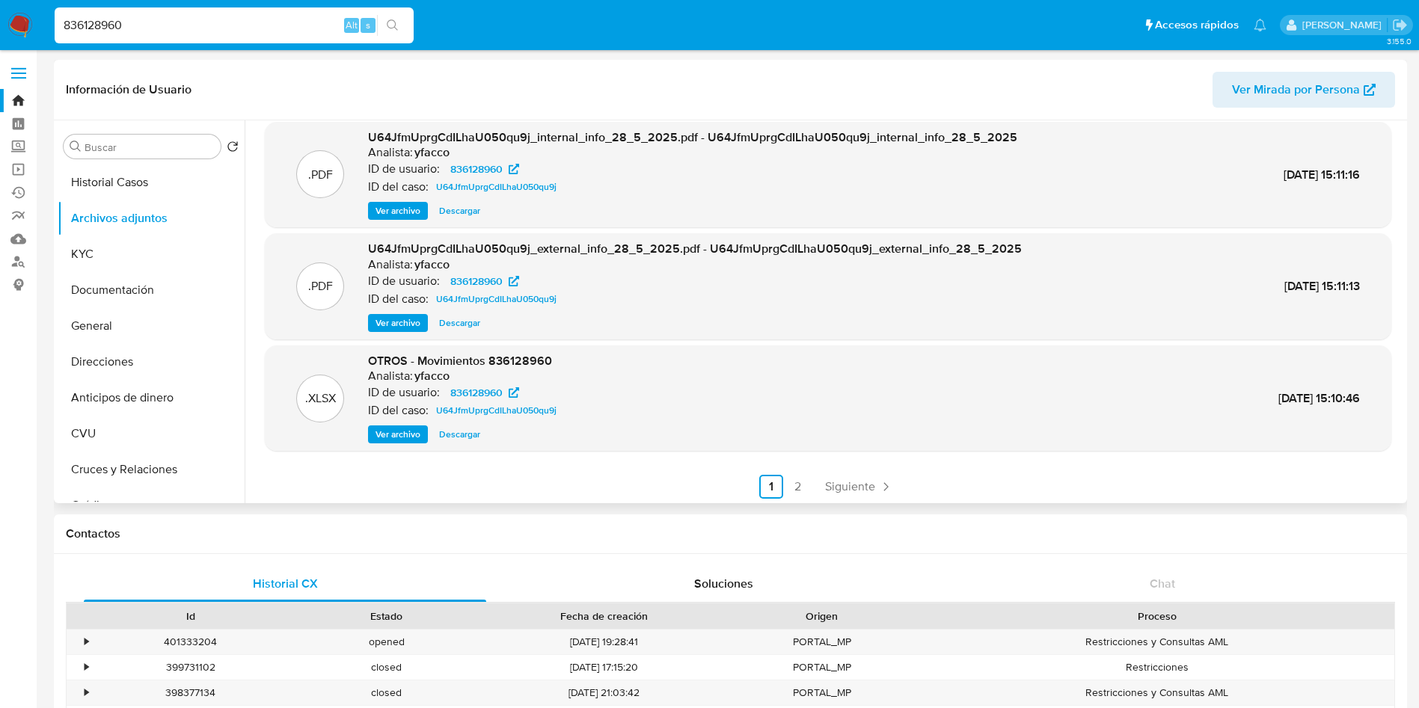
scroll to position [126, 0]
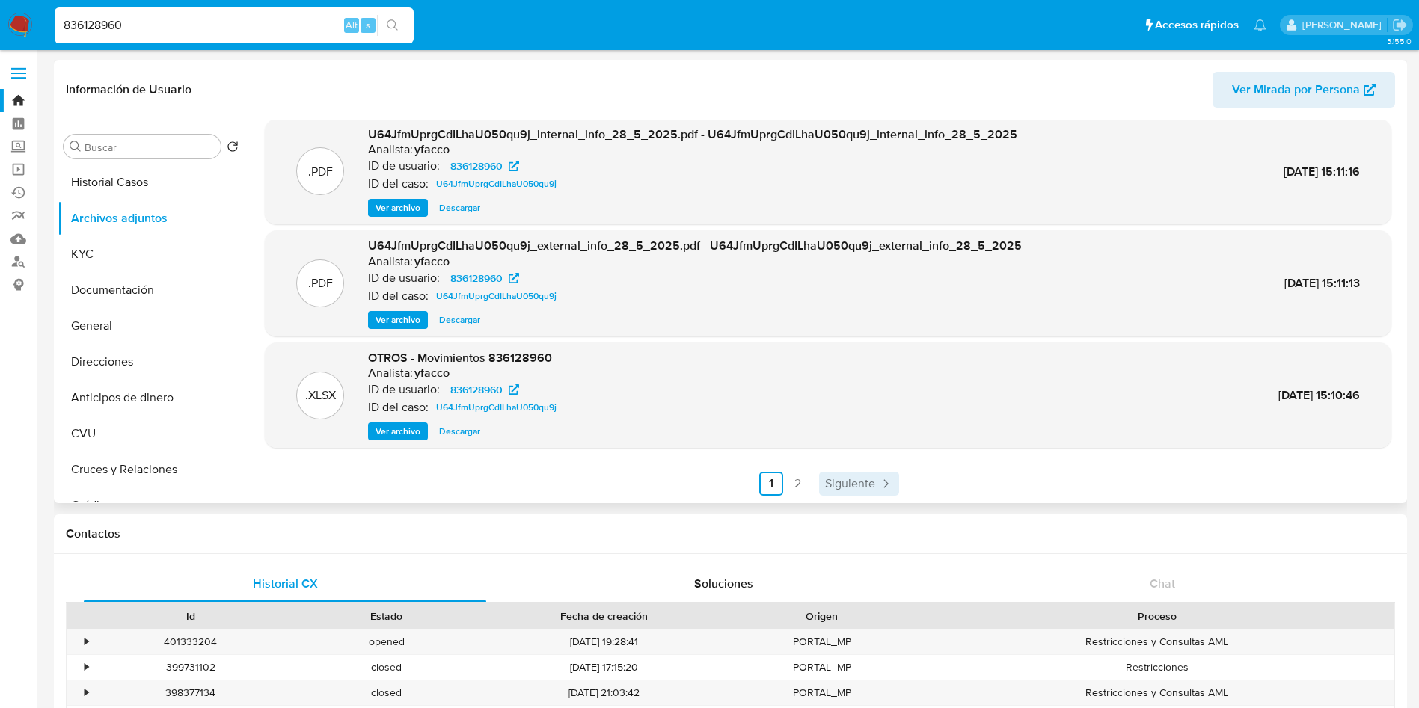
click at [859, 482] on span "Siguiente" at bounding box center [850, 484] width 50 height 12
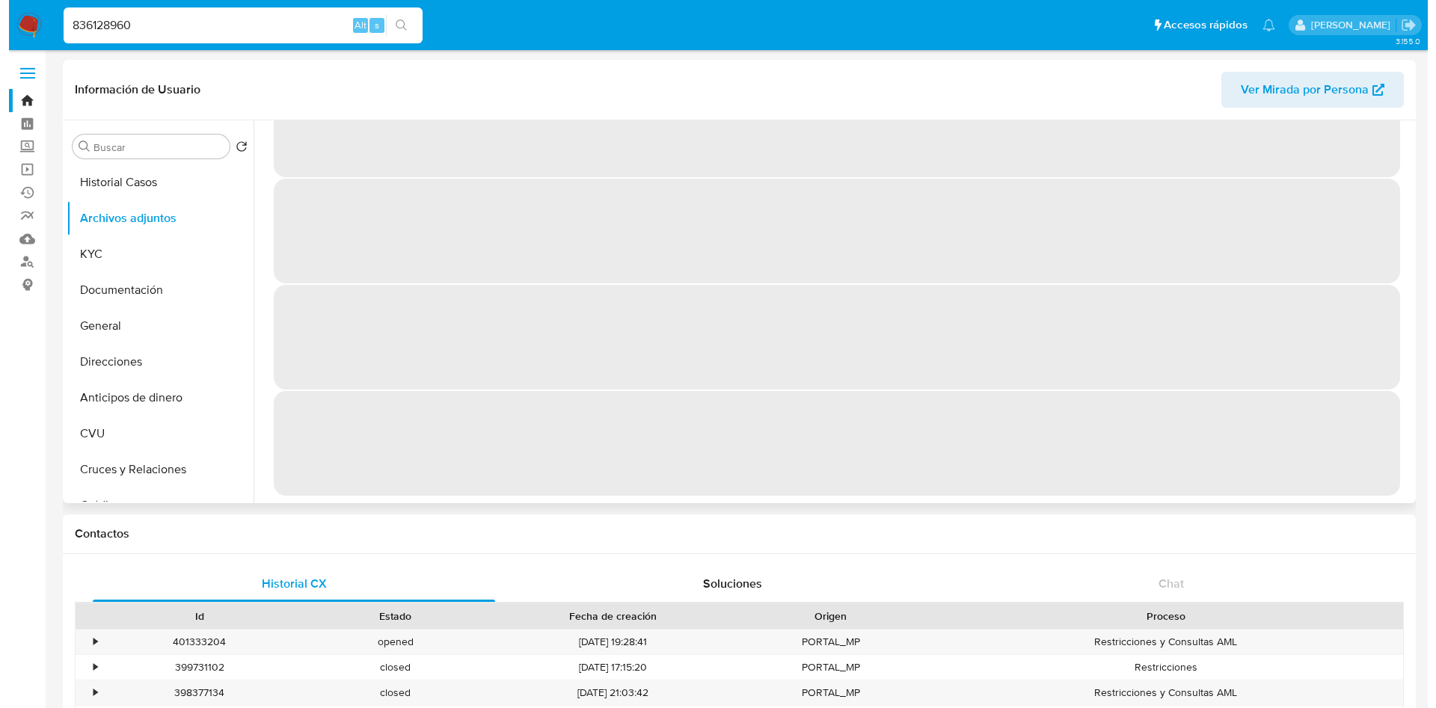
scroll to position [0, 0]
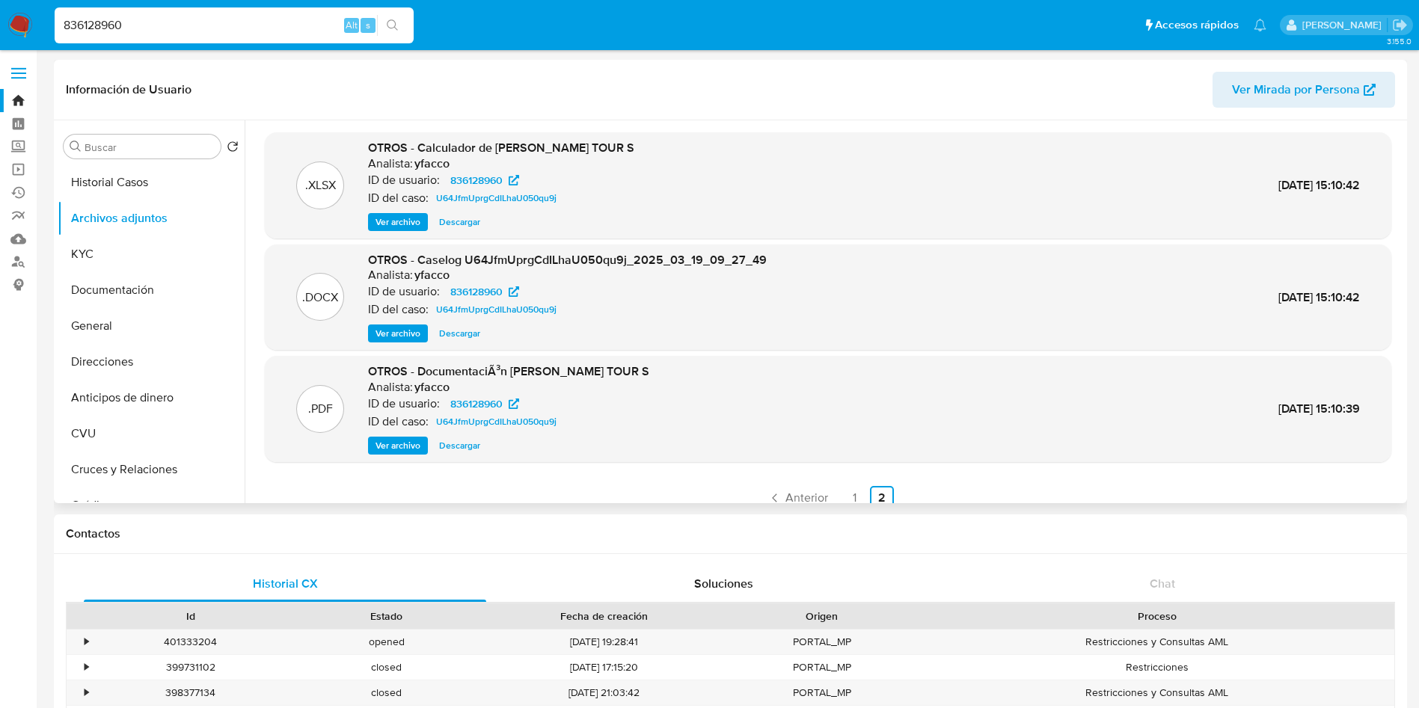
click at [390, 341] on span "Ver archivo" at bounding box center [398, 333] width 45 height 15
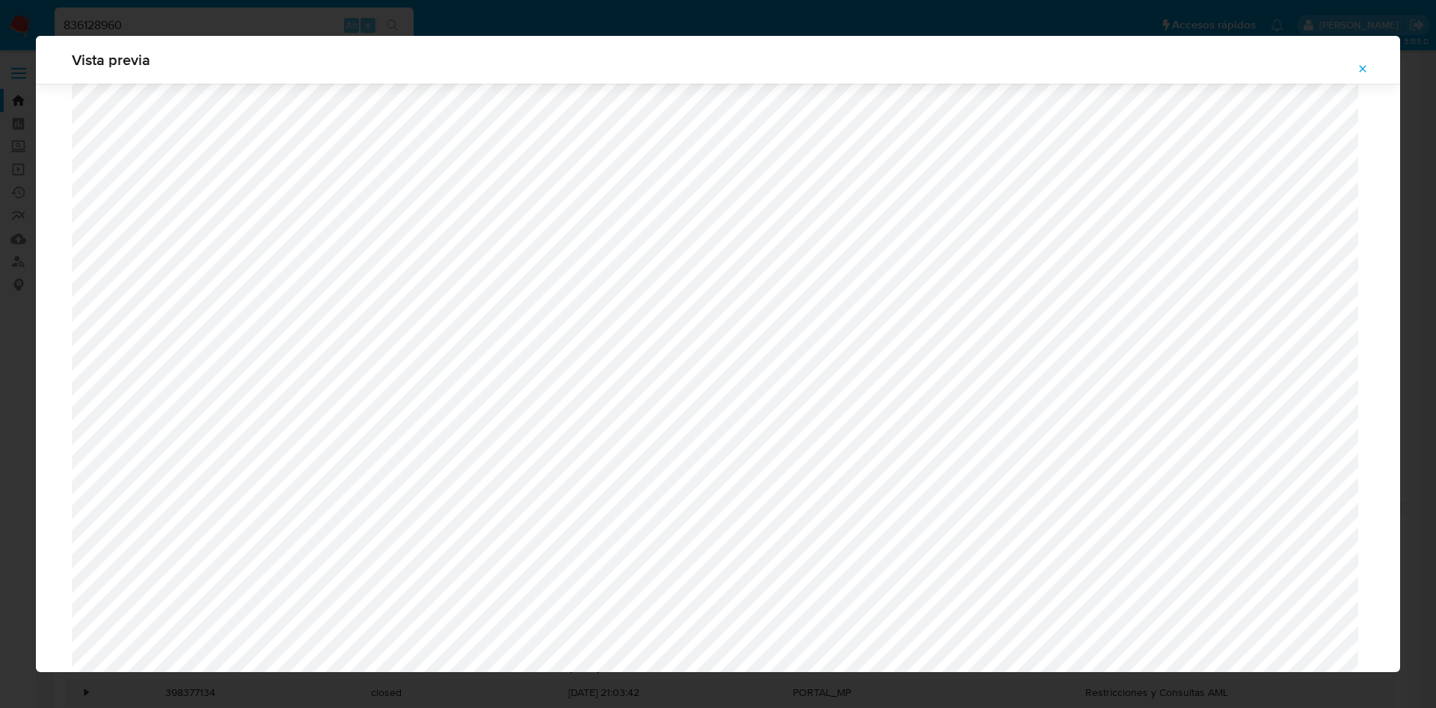
scroll to position [419, 0]
click at [1367, 76] on span "Attachment preview" at bounding box center [1363, 68] width 12 height 21
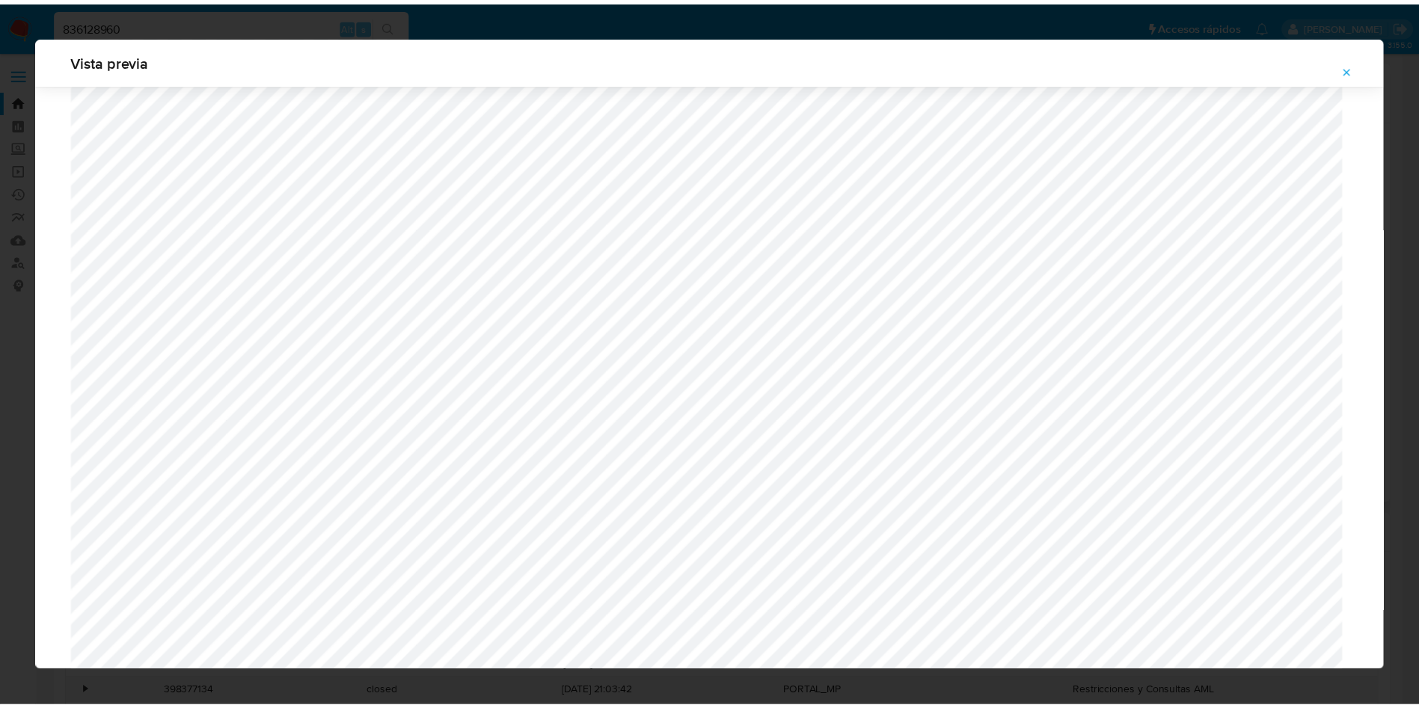
scroll to position [0, 0]
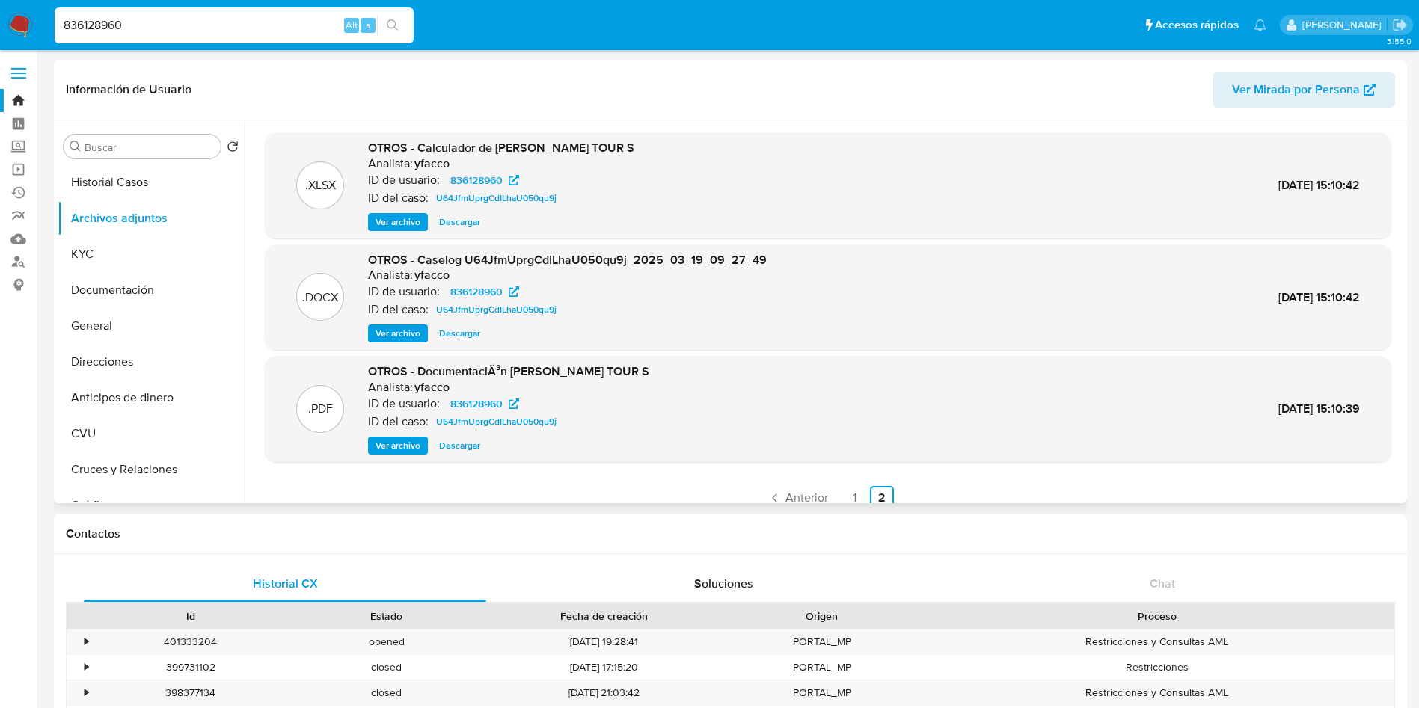
click at [232, 28] on input "836128960" at bounding box center [234, 25] width 359 height 19
paste input "228118462"
type input "228118462"
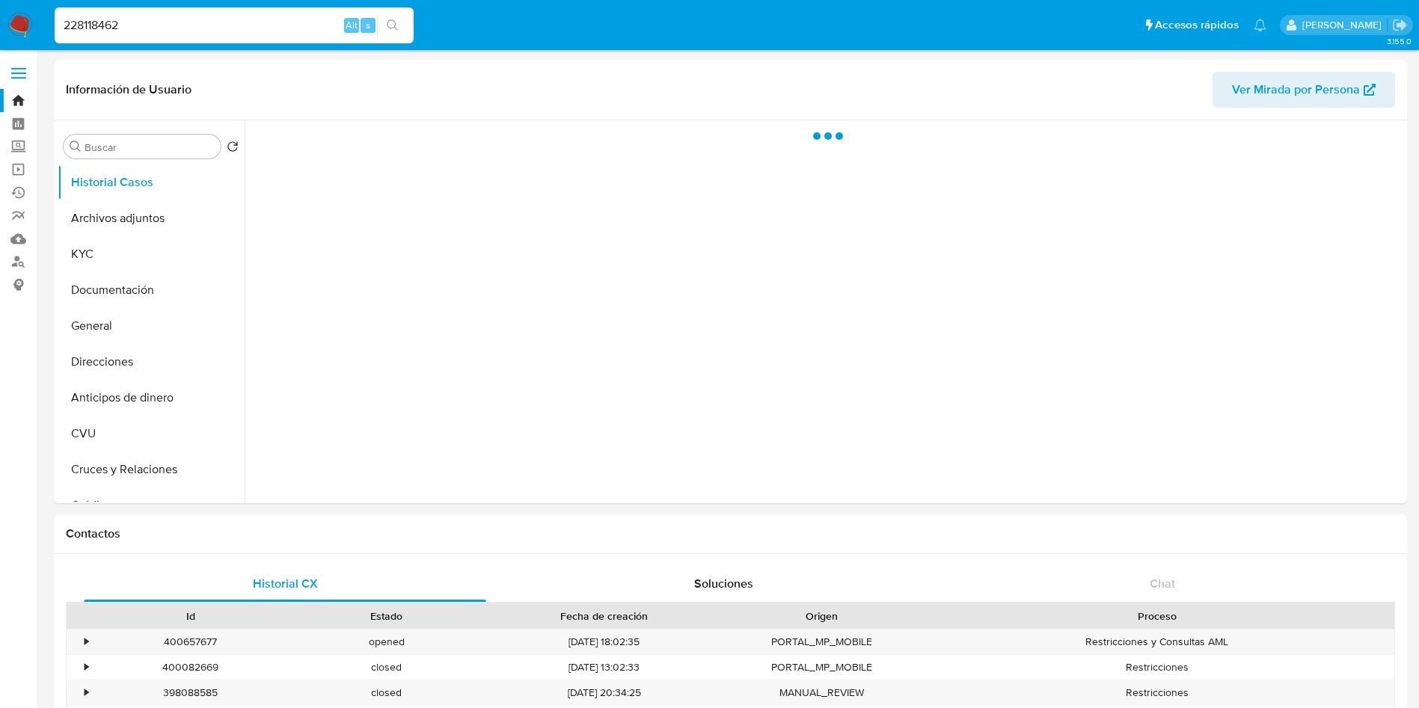
select select "10"
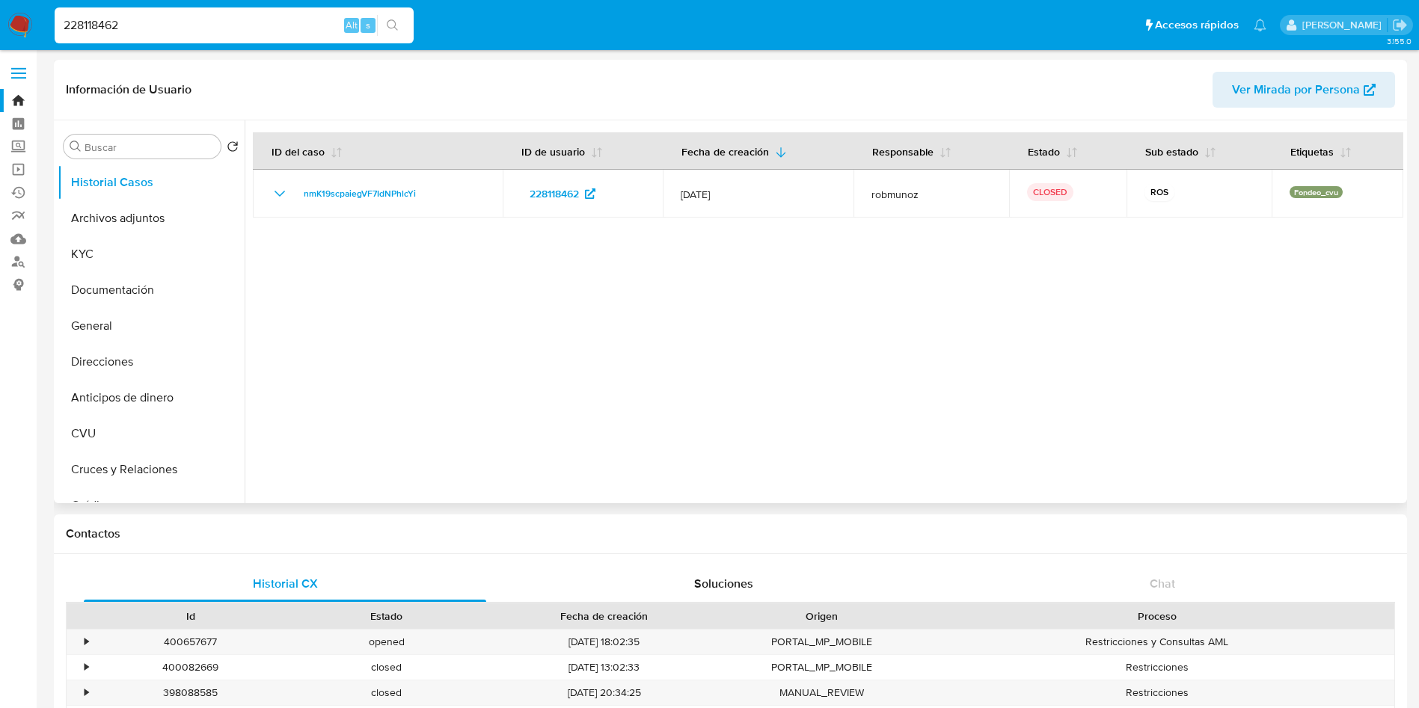
click at [1046, 368] on div at bounding box center [824, 311] width 1159 height 383
click at [144, 233] on button "Archivos adjuntos" at bounding box center [145, 218] width 175 height 36
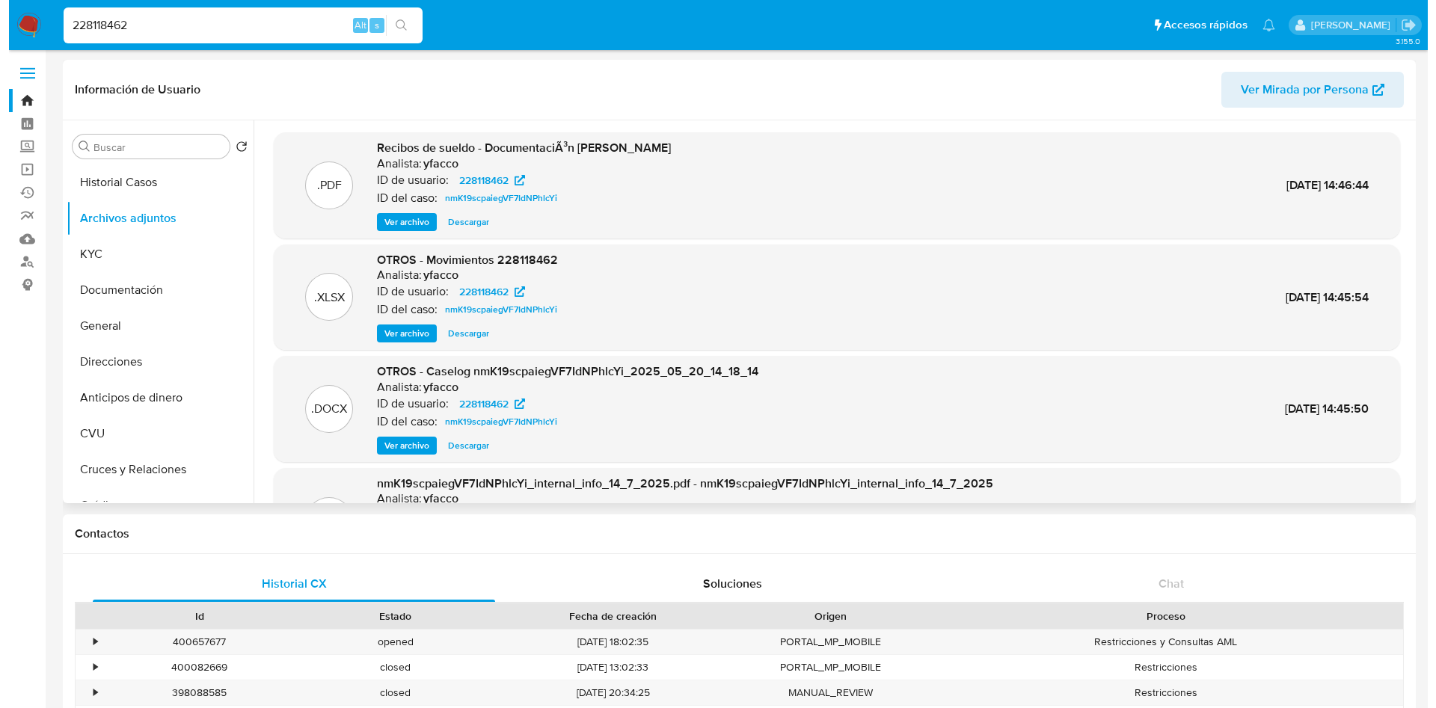
scroll to position [112, 0]
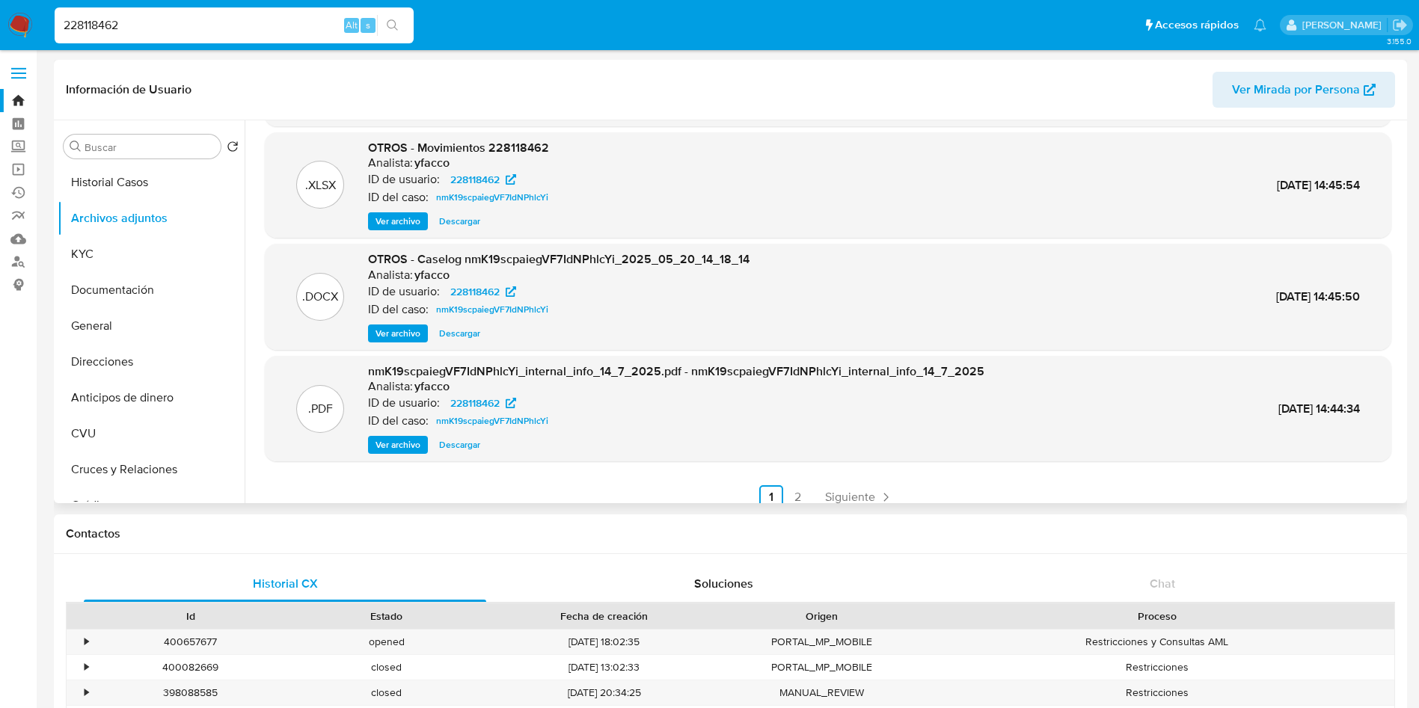
click at [388, 338] on span "Ver archivo" at bounding box center [398, 333] width 45 height 15
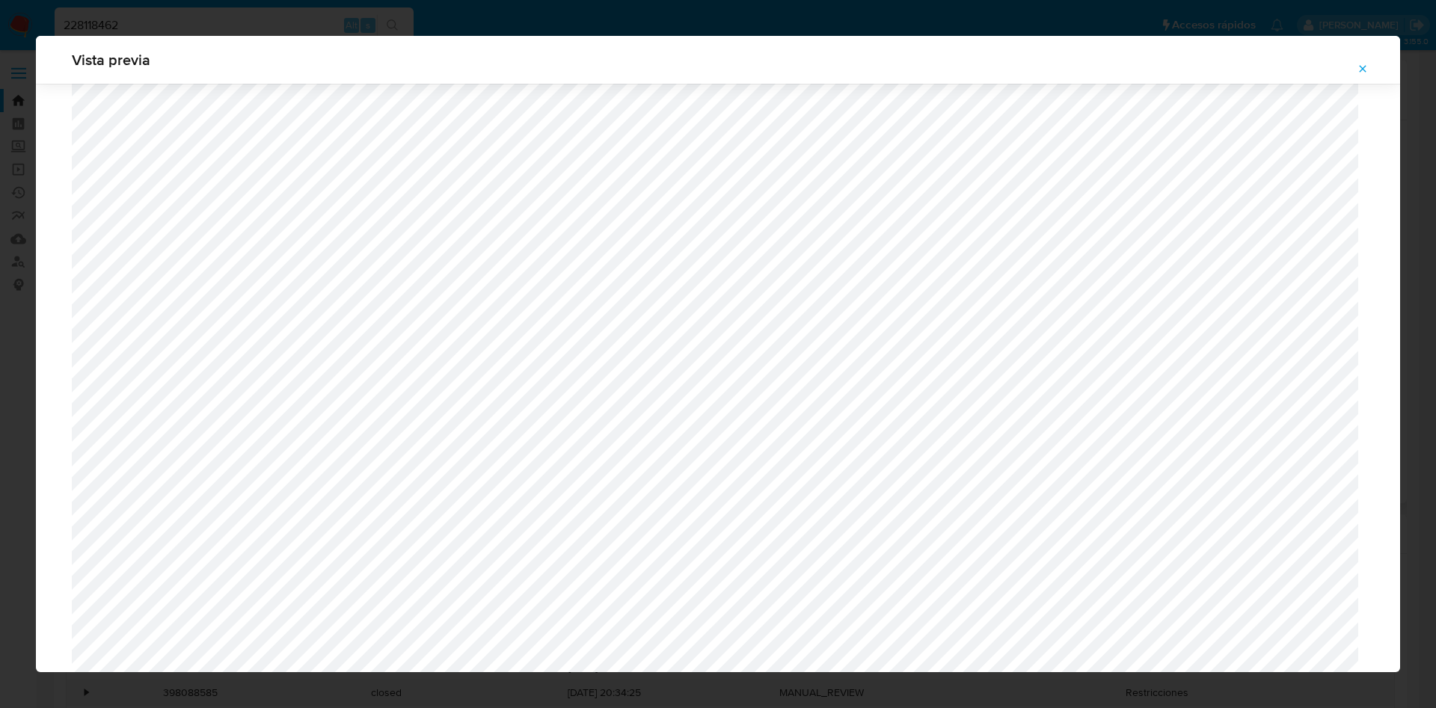
scroll to position [1056, 0]
click at [1360, 60] on span "Attachment preview" at bounding box center [1363, 68] width 12 height 21
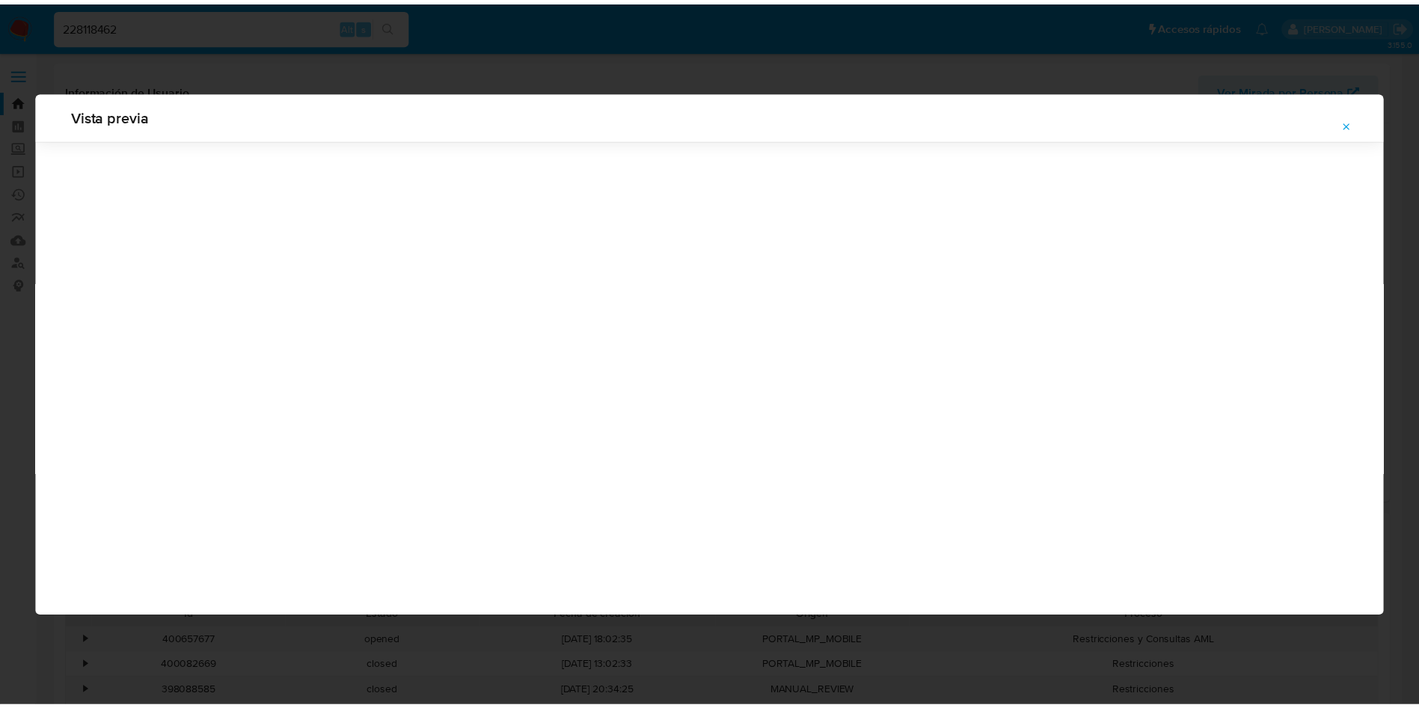
scroll to position [0, 0]
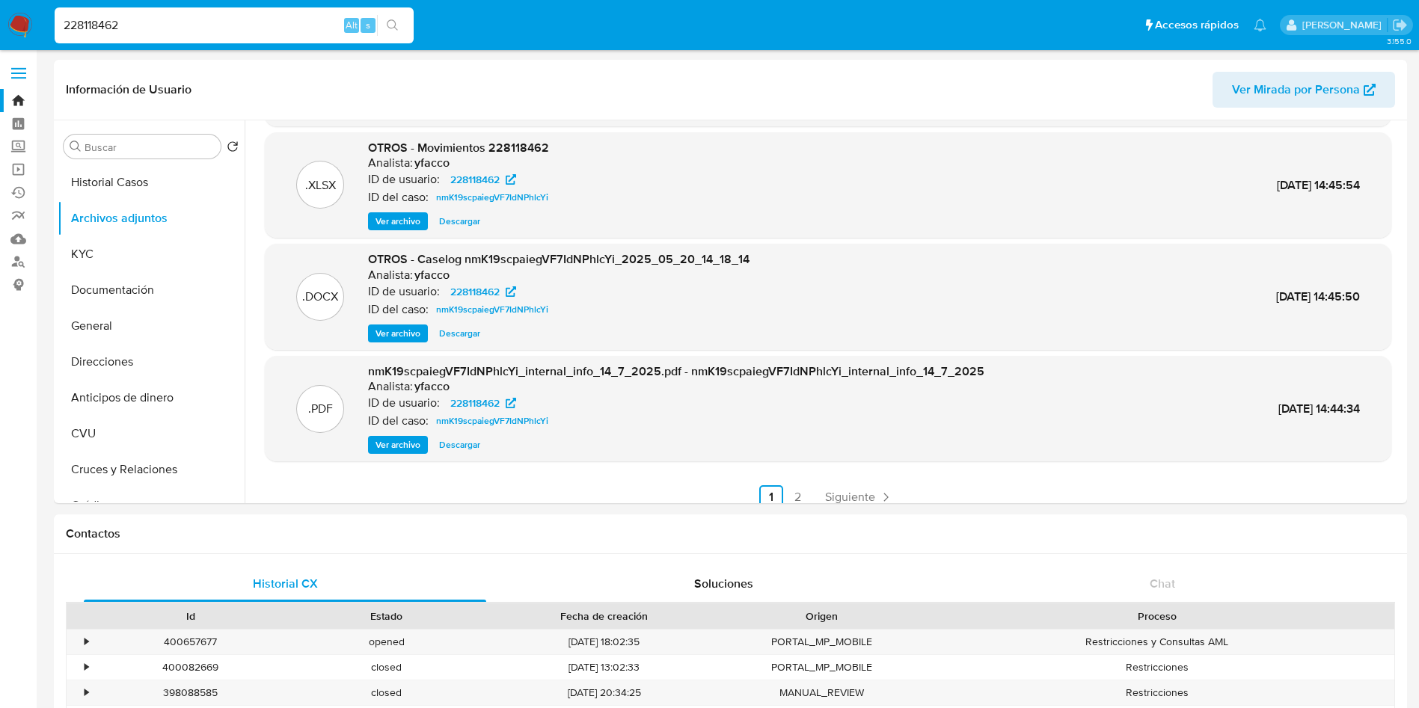
click at [197, 19] on input "228118462" at bounding box center [234, 25] width 359 height 19
paste input "20197656"
type input "20197656"
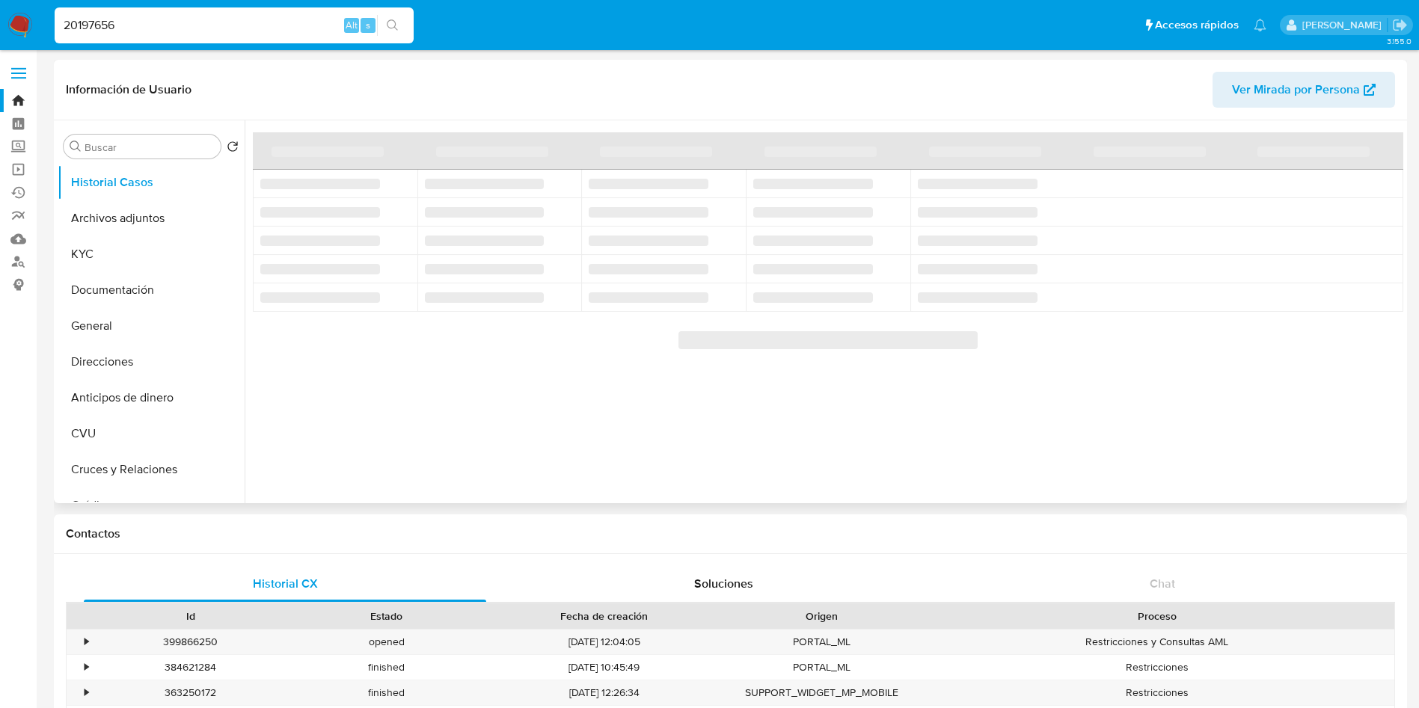
select select "10"
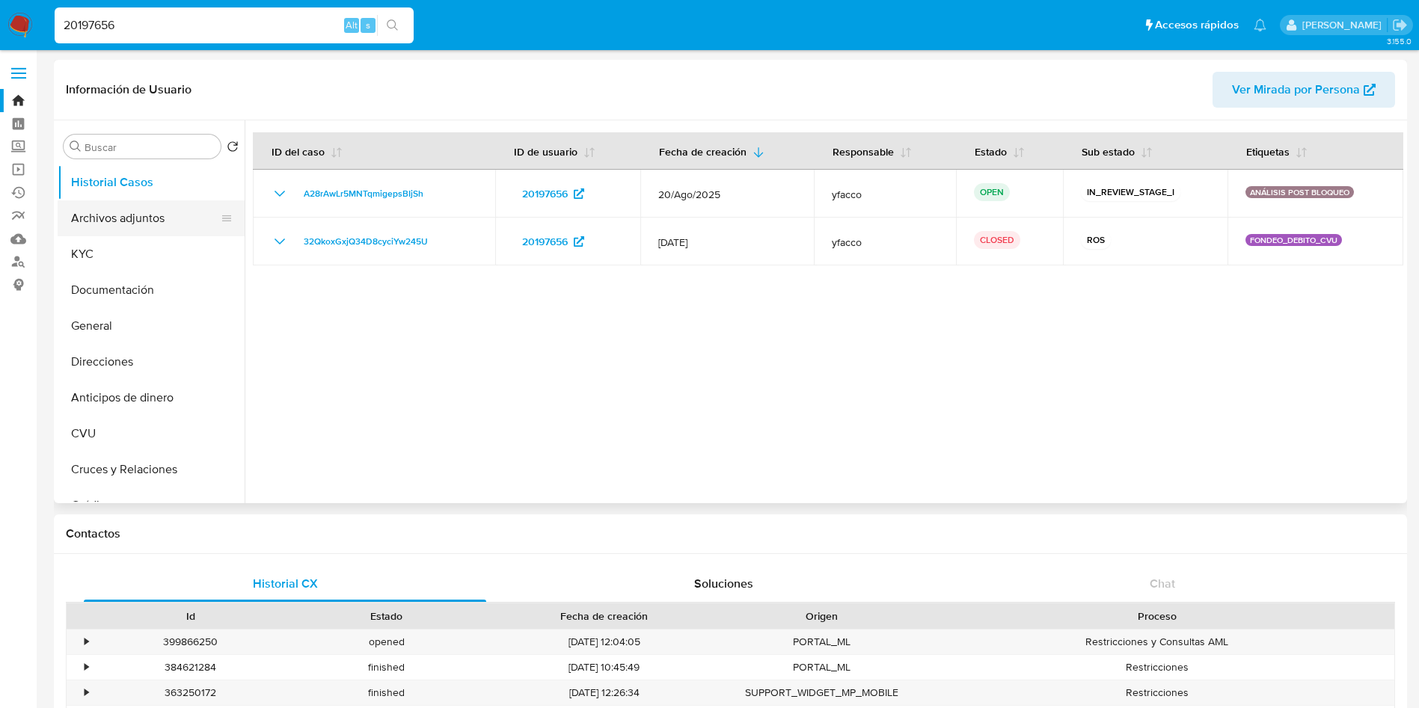
click at [114, 218] on button "Archivos adjuntos" at bounding box center [145, 218] width 175 height 36
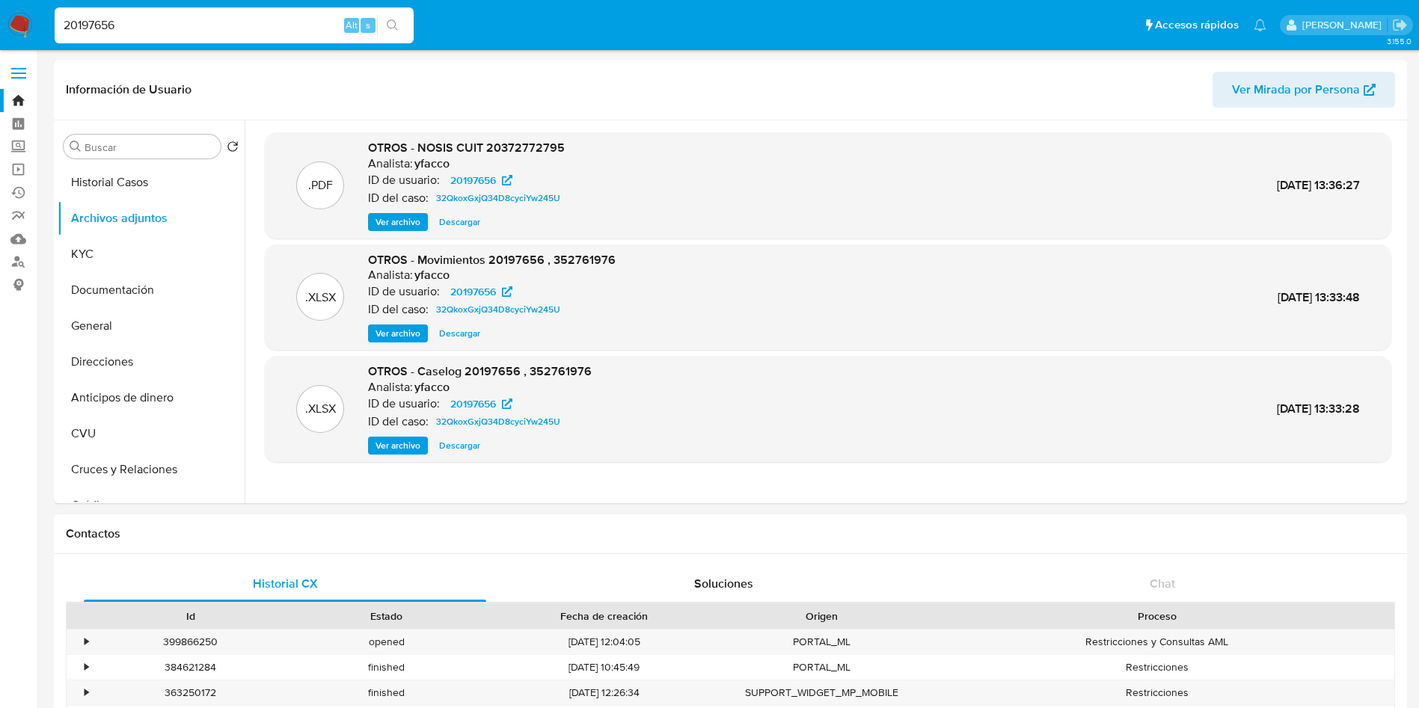
click at [393, 448] on span "Ver archivo" at bounding box center [398, 445] width 45 height 15
click at [446, 447] on span "Descargar" at bounding box center [459, 445] width 41 height 15
click at [168, 181] on button "Historial Casos" at bounding box center [145, 183] width 175 height 36
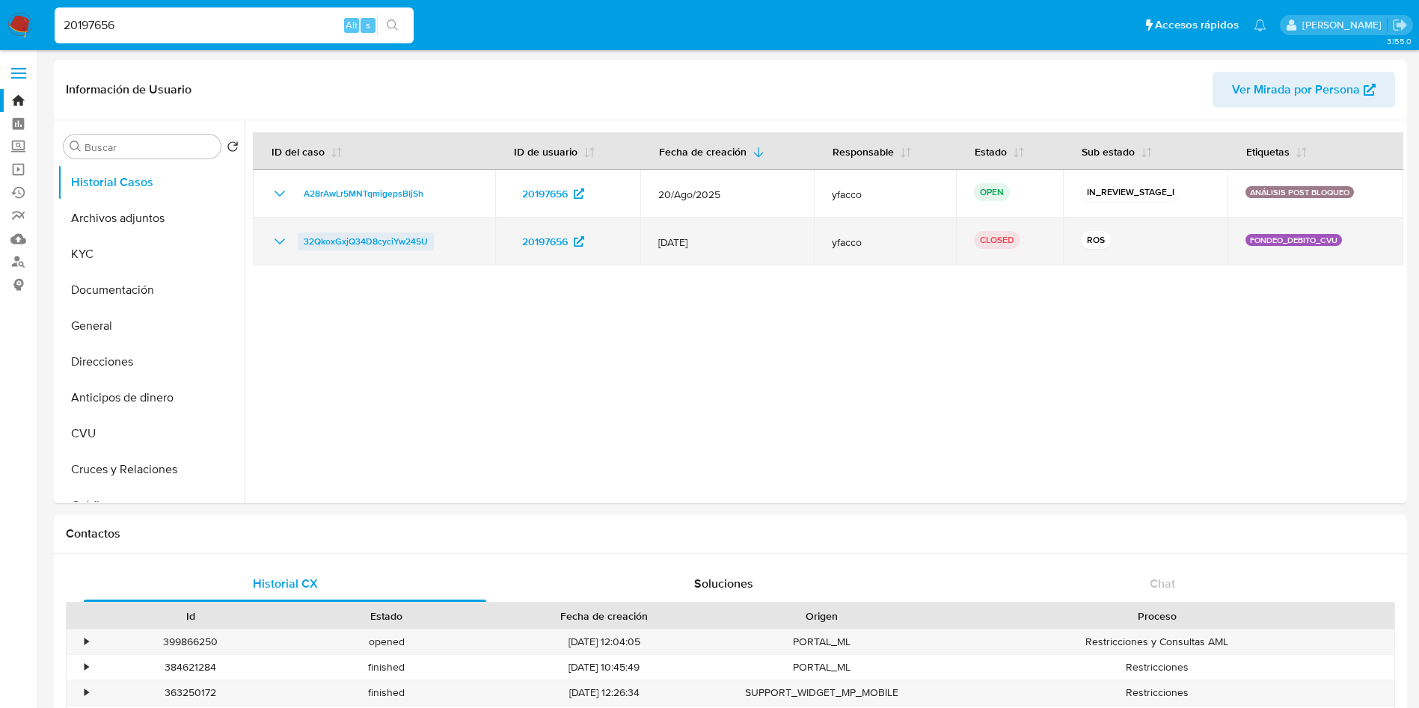
click at [376, 239] on span "32QkoxGxjQ34D8cyciYw245U" at bounding box center [366, 242] width 124 height 18
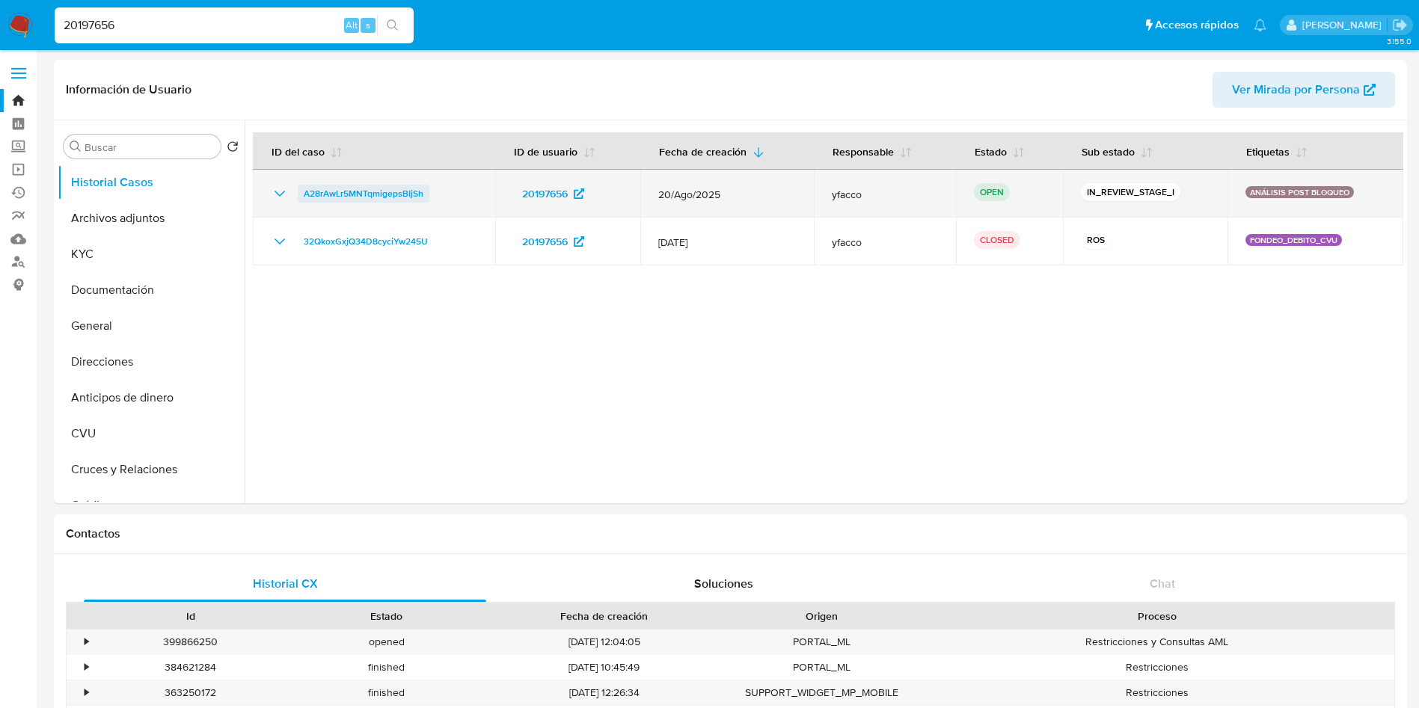
click at [307, 189] on span "A28rAwLr5MNTqmigepsBIjSh" at bounding box center [364, 194] width 120 height 18
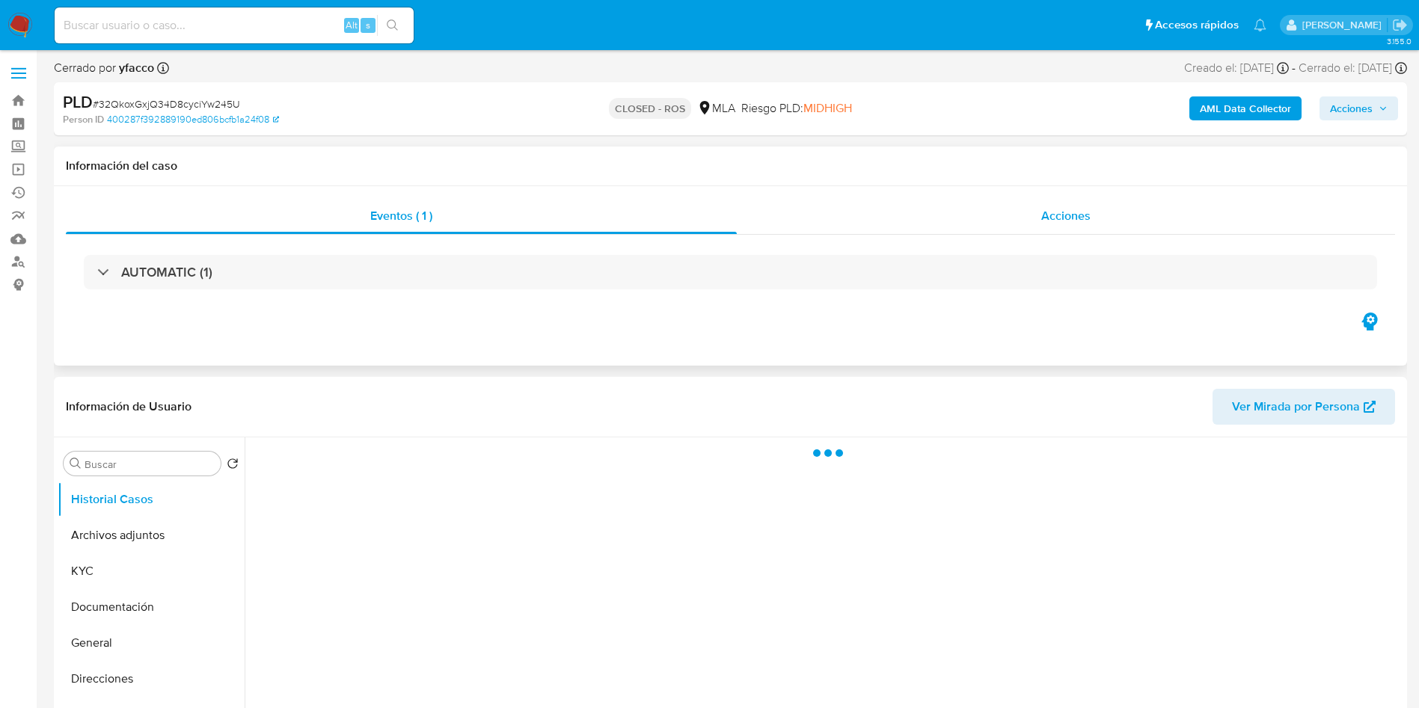
click at [1083, 214] on span "Acciones" at bounding box center [1065, 215] width 49 height 17
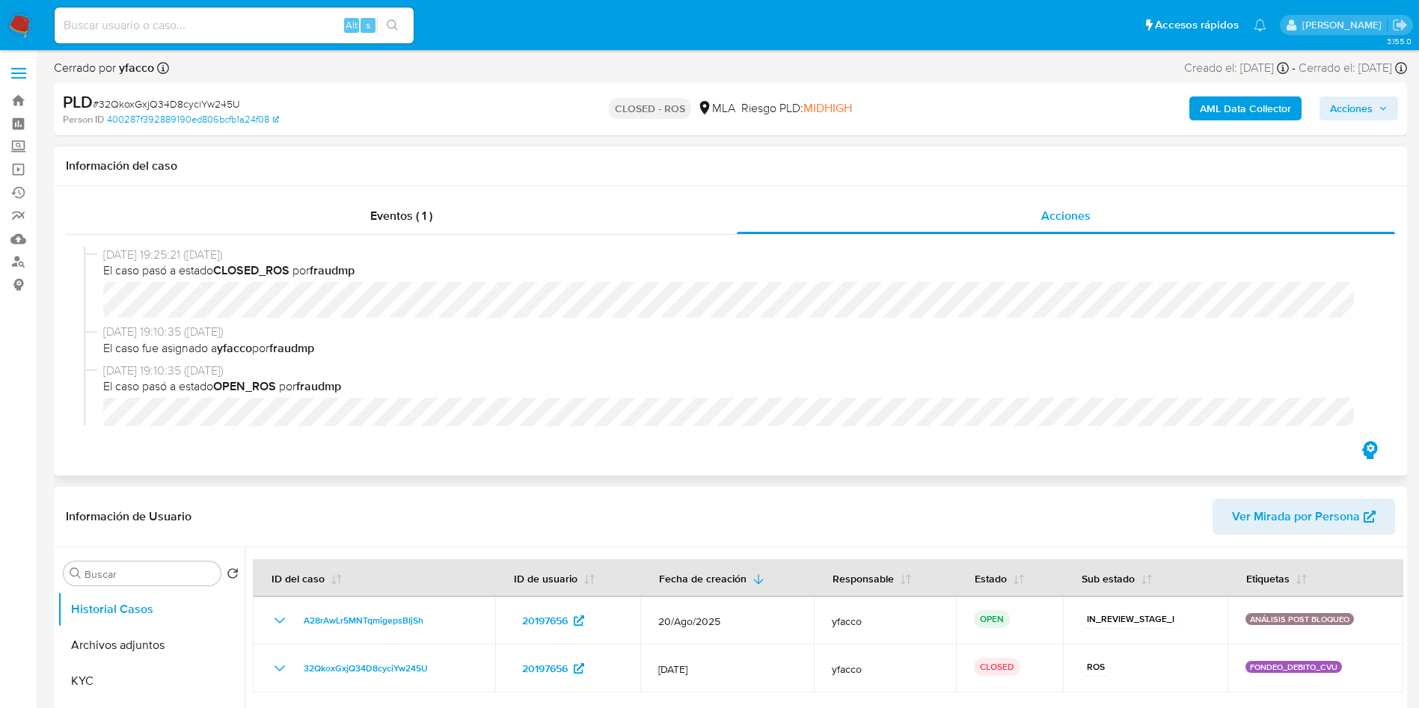
select select "10"
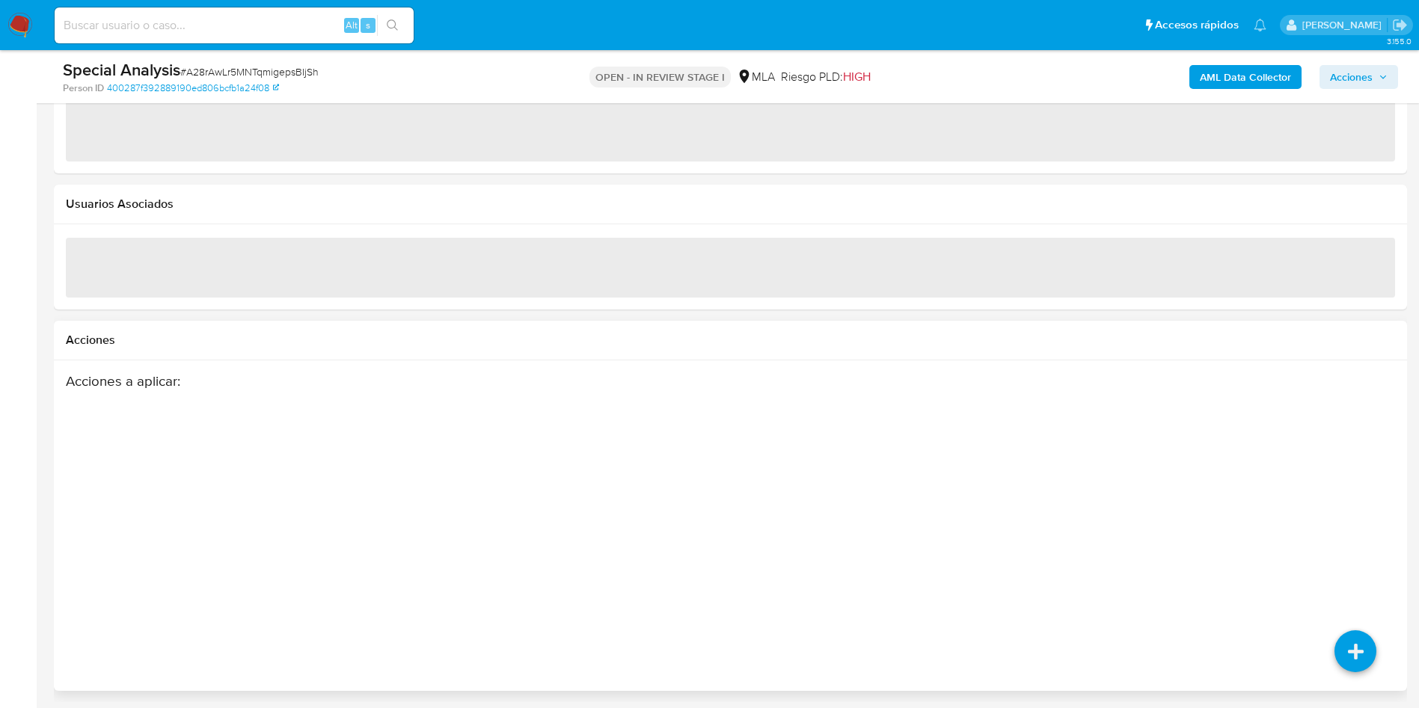
scroll to position [1687, 0]
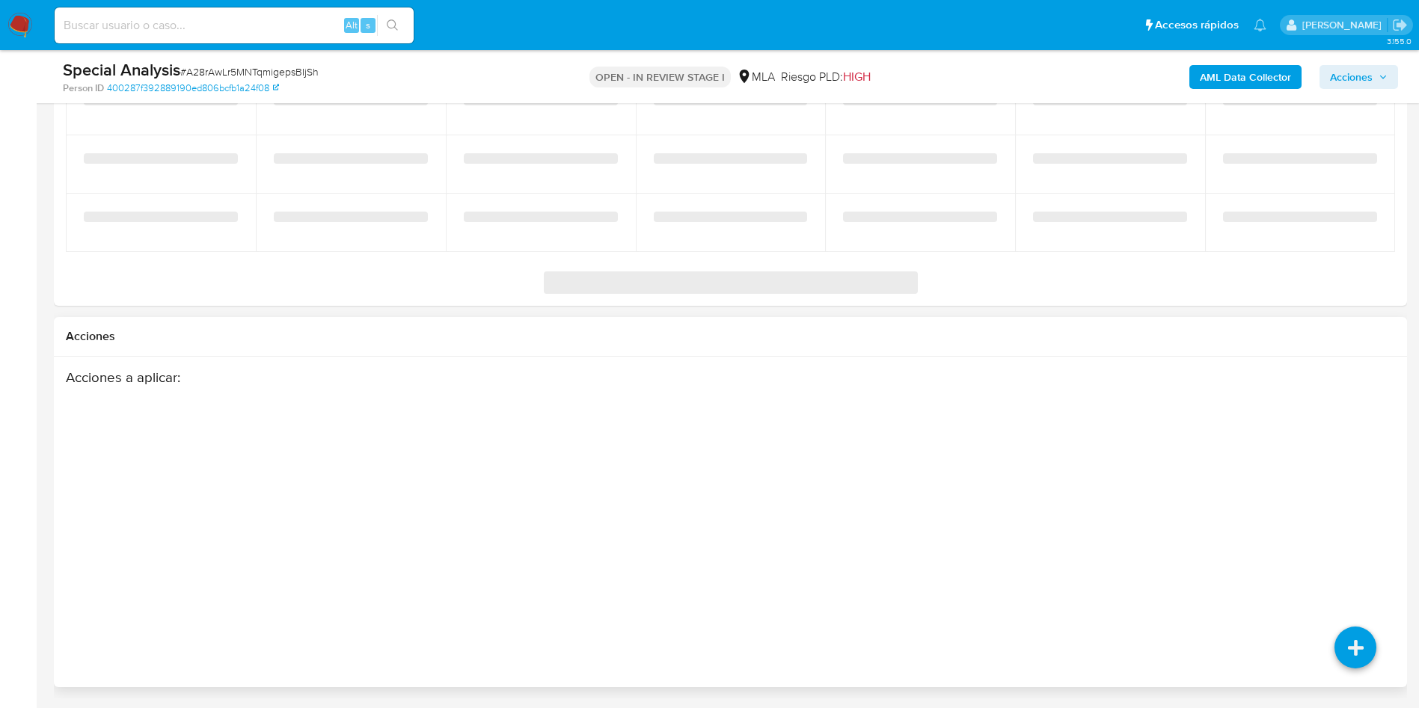
click at [1358, 666] on div "Acciones a aplicar :" at bounding box center [730, 522] width 1329 height 307
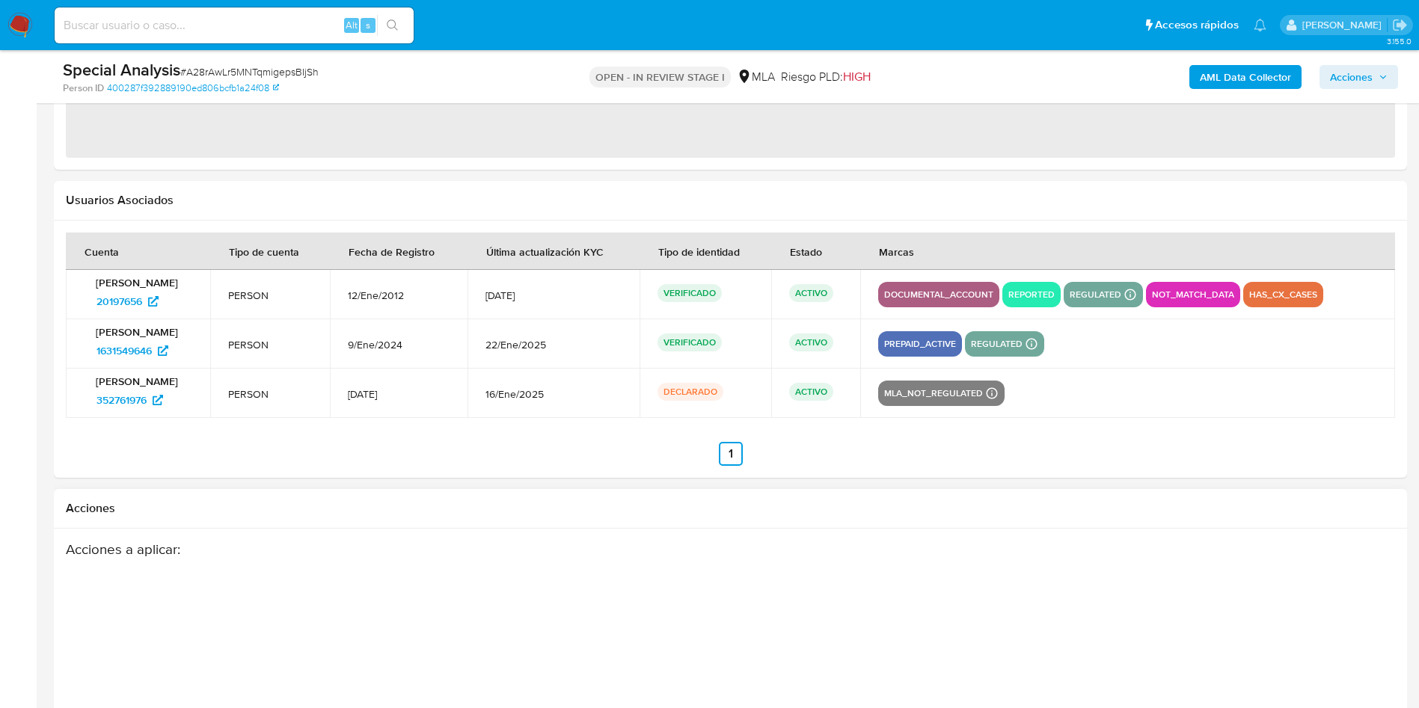
select select "10"
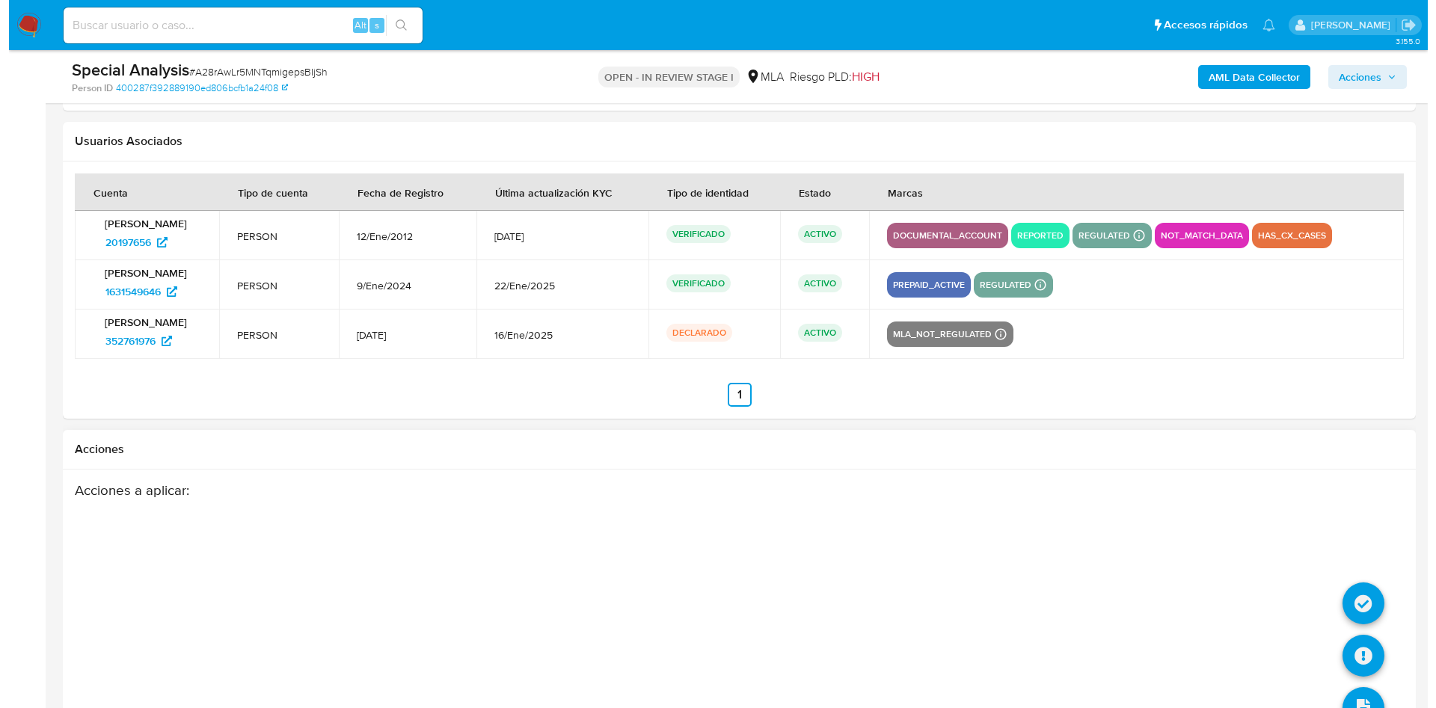
scroll to position [2197, 0]
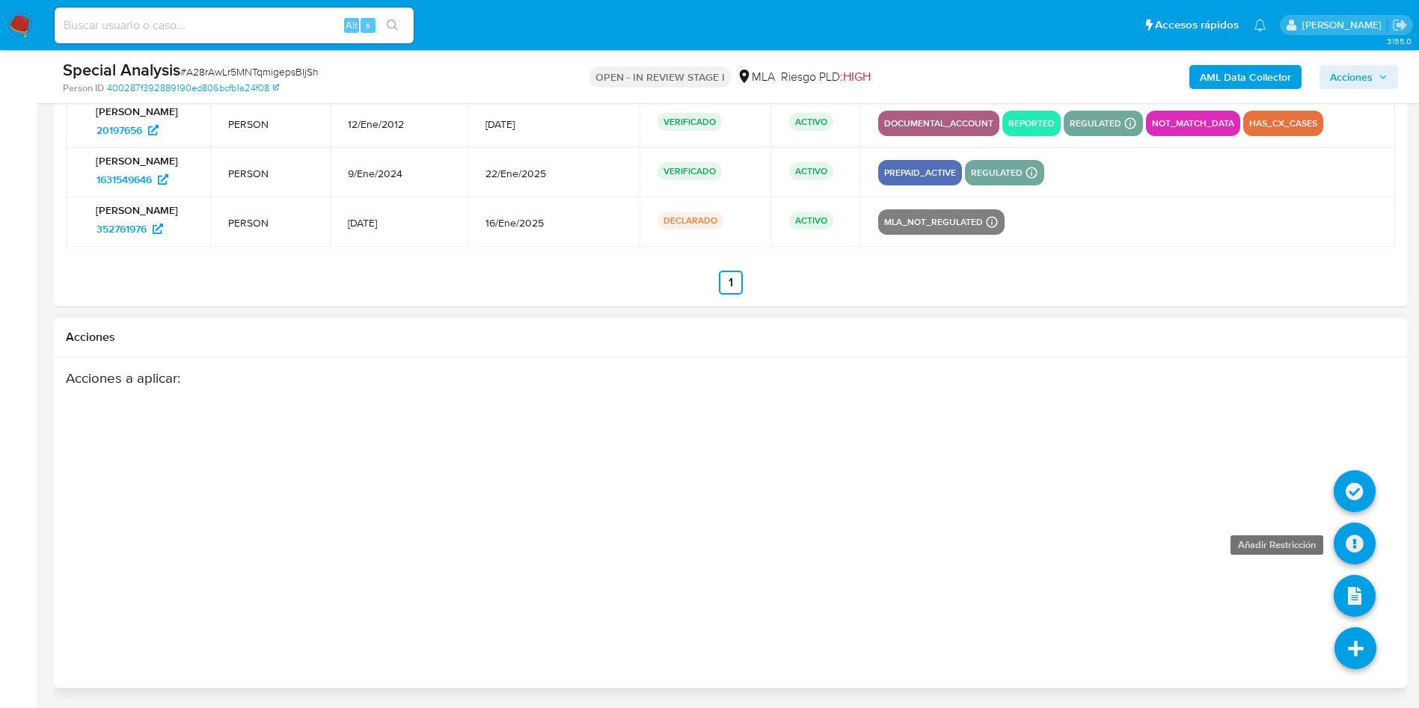
click at [1348, 548] on icon at bounding box center [1355, 544] width 42 height 42
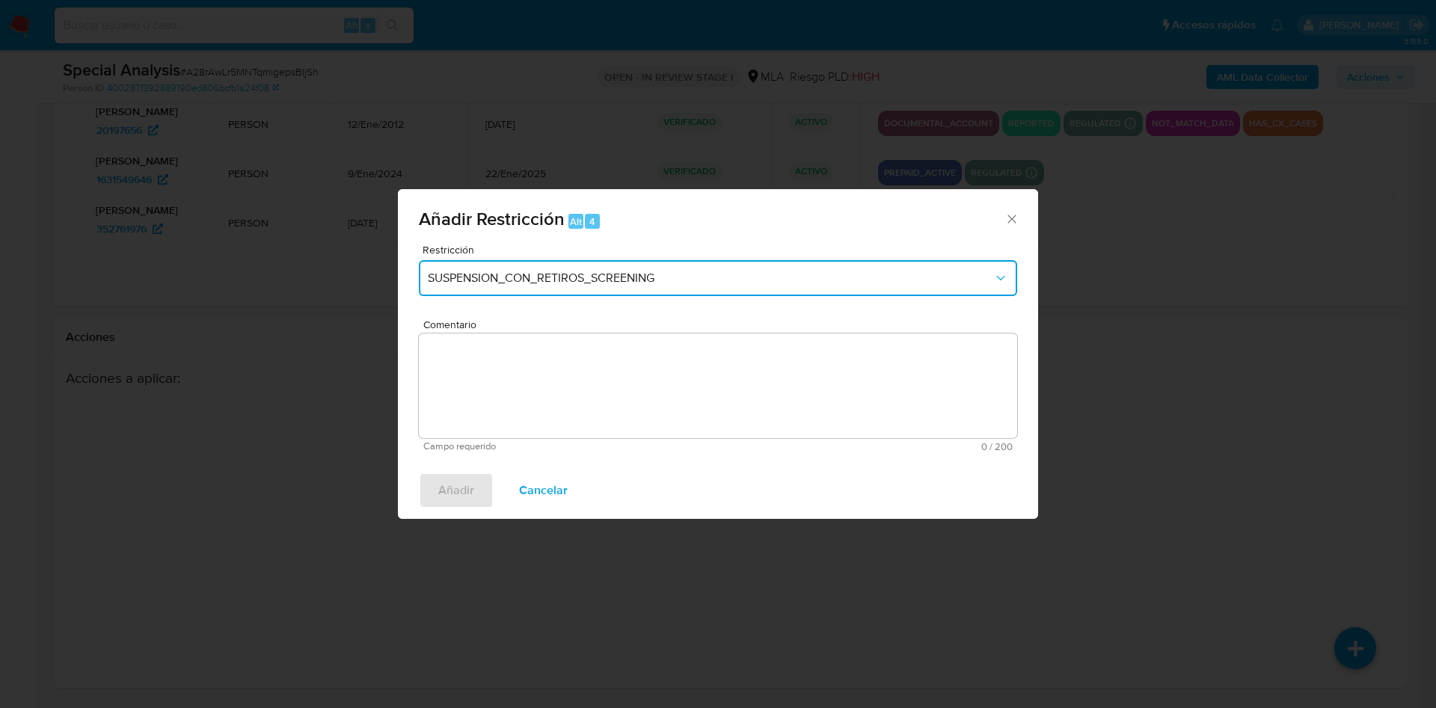
click at [625, 273] on span "SUSPENSION_CON_RETIROS_SCREENING" at bounding box center [711, 278] width 566 height 15
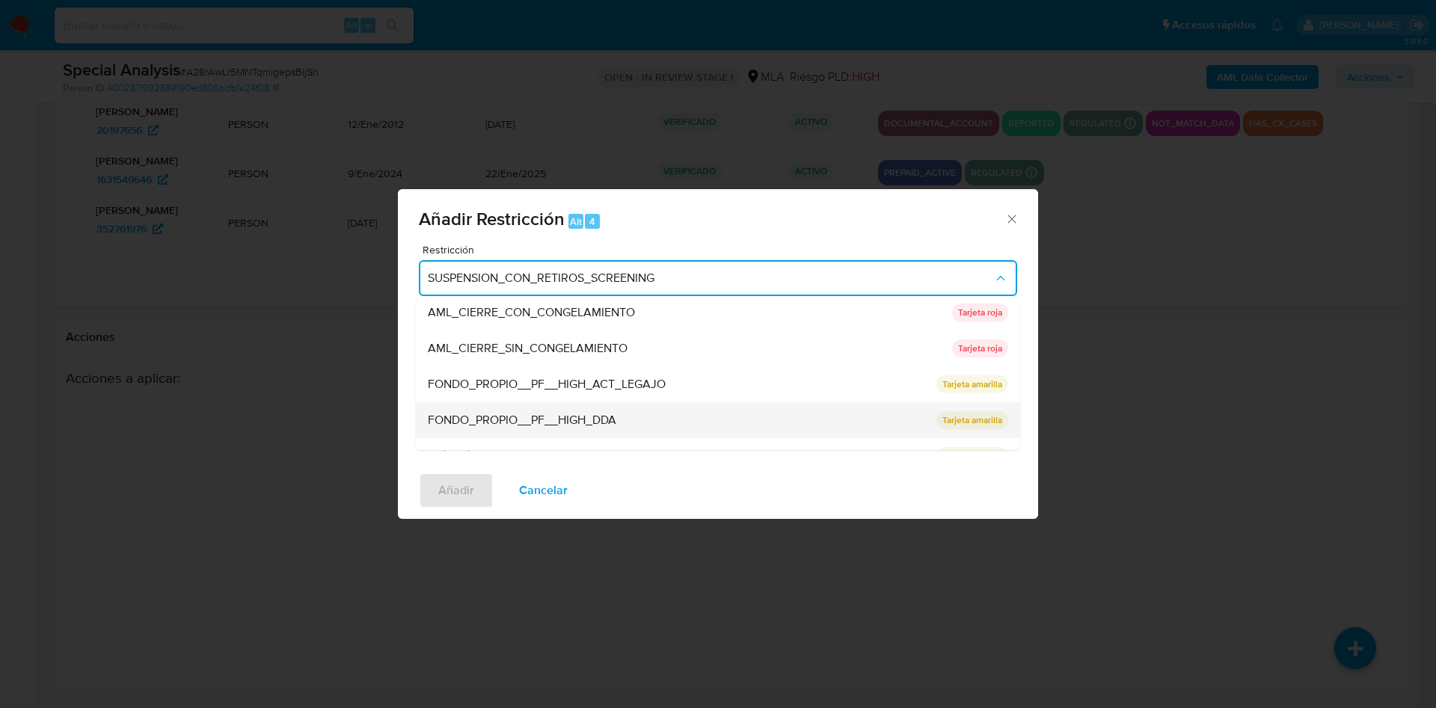
scroll to position [112, 0]
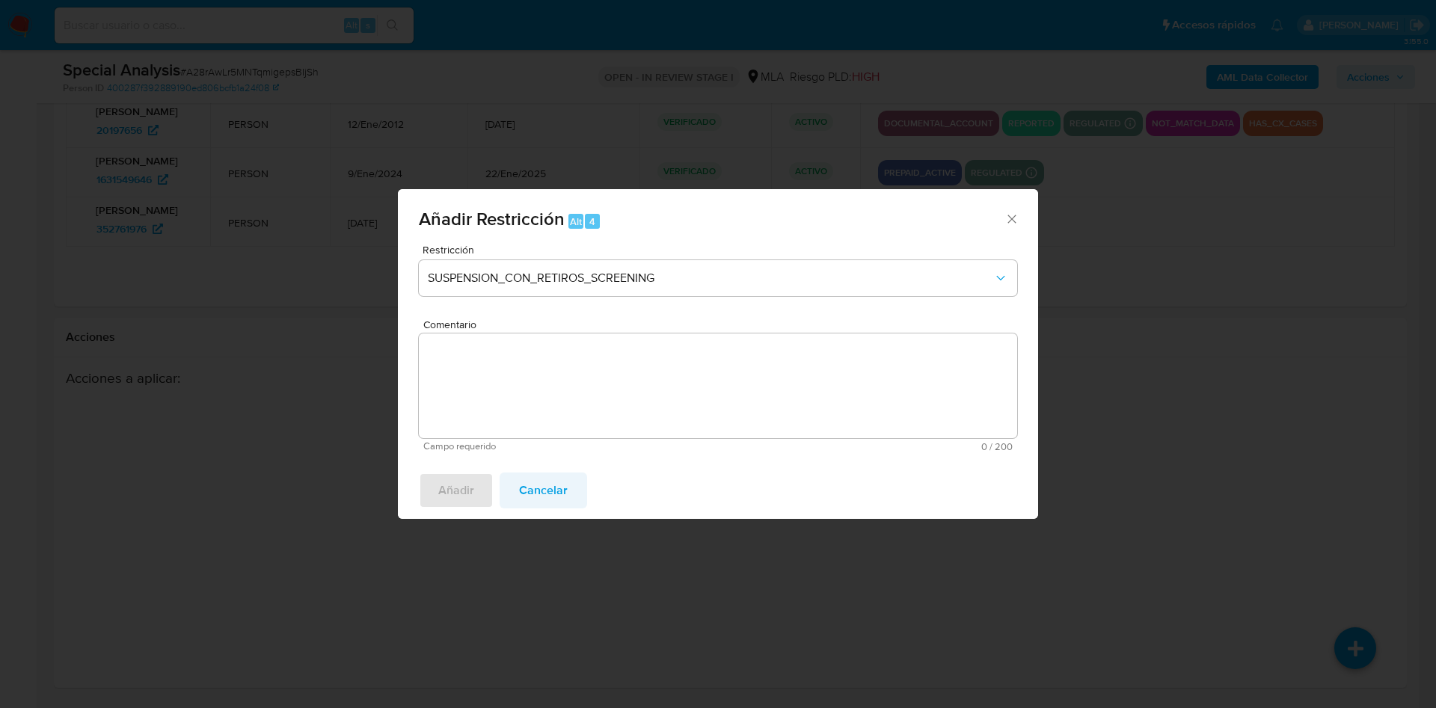
click at [530, 489] on span "Cancelar" at bounding box center [543, 490] width 49 height 33
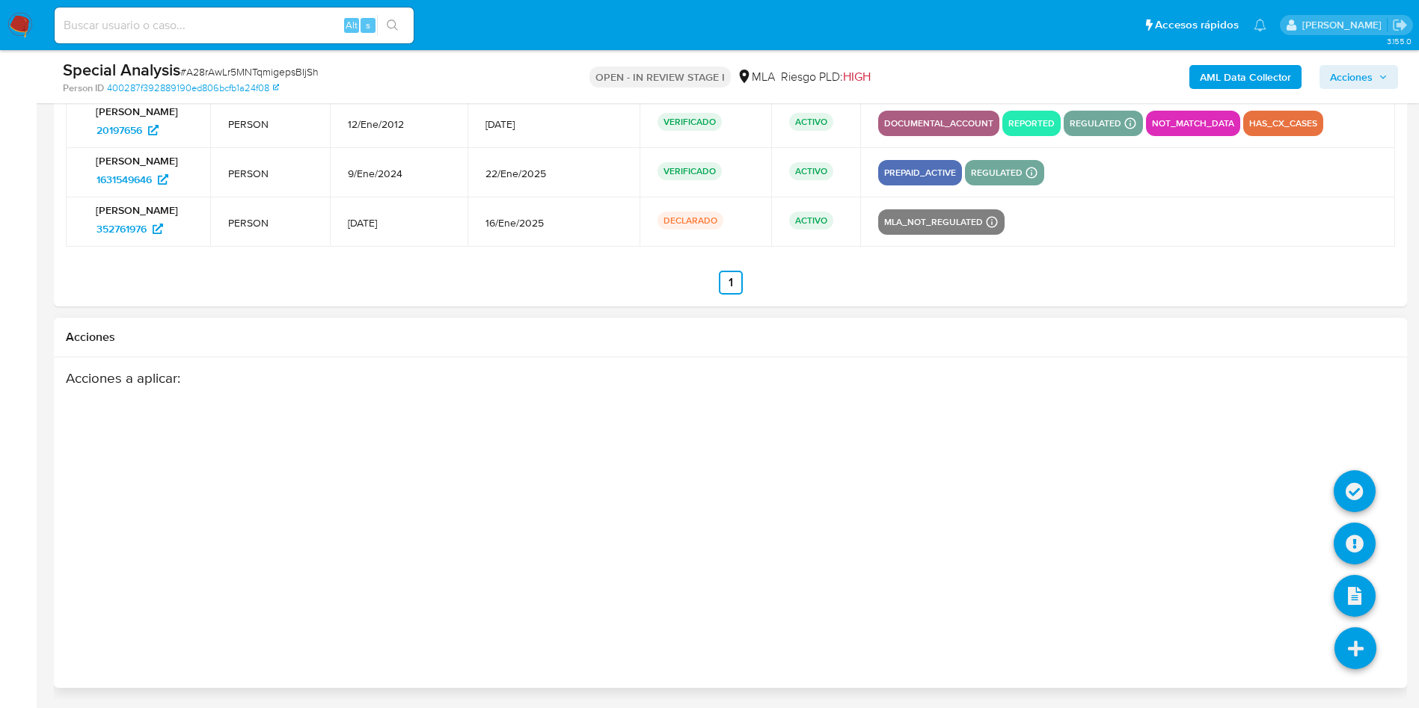
click at [1362, 641] on icon at bounding box center [1355, 649] width 42 height 42
click at [1350, 494] on icon at bounding box center [1355, 492] width 42 height 42
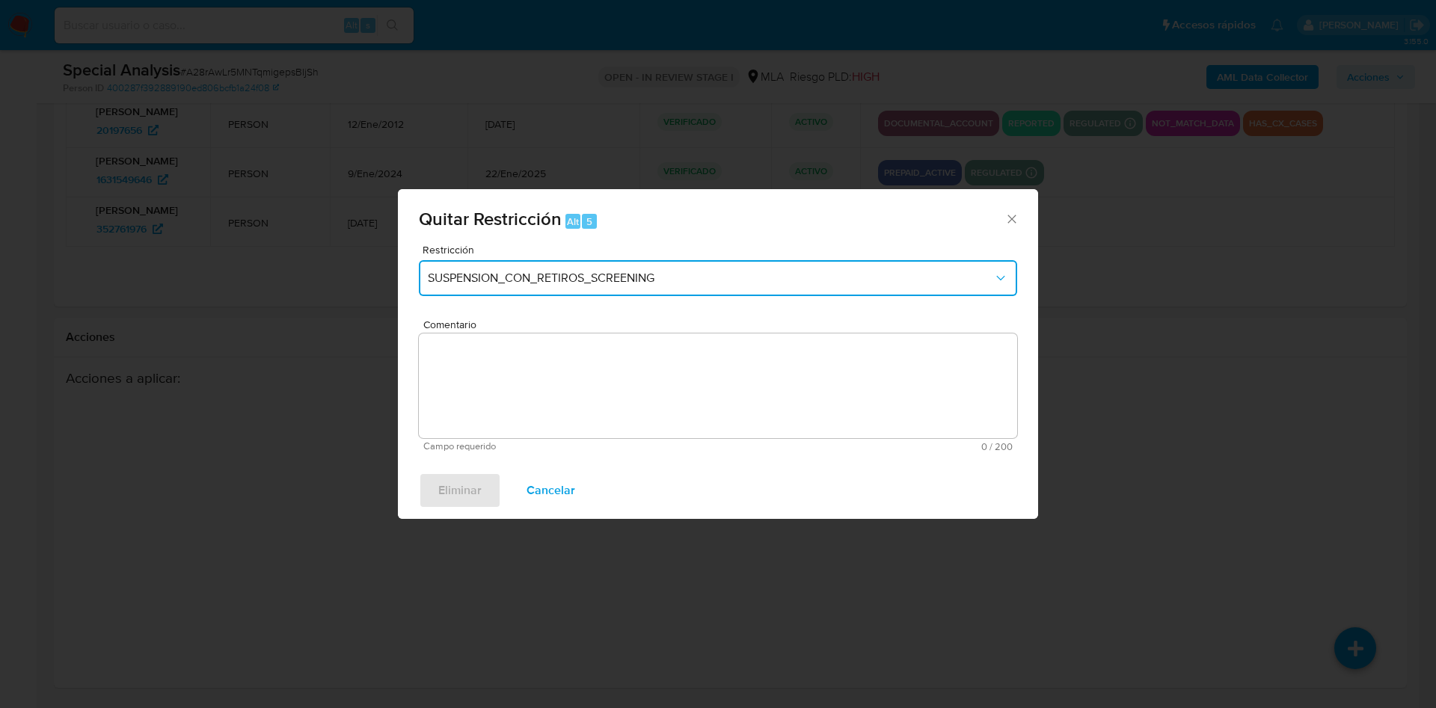
click at [590, 271] on span "SUSPENSION_CON_RETIROS_SCREENING" at bounding box center [711, 278] width 566 height 15
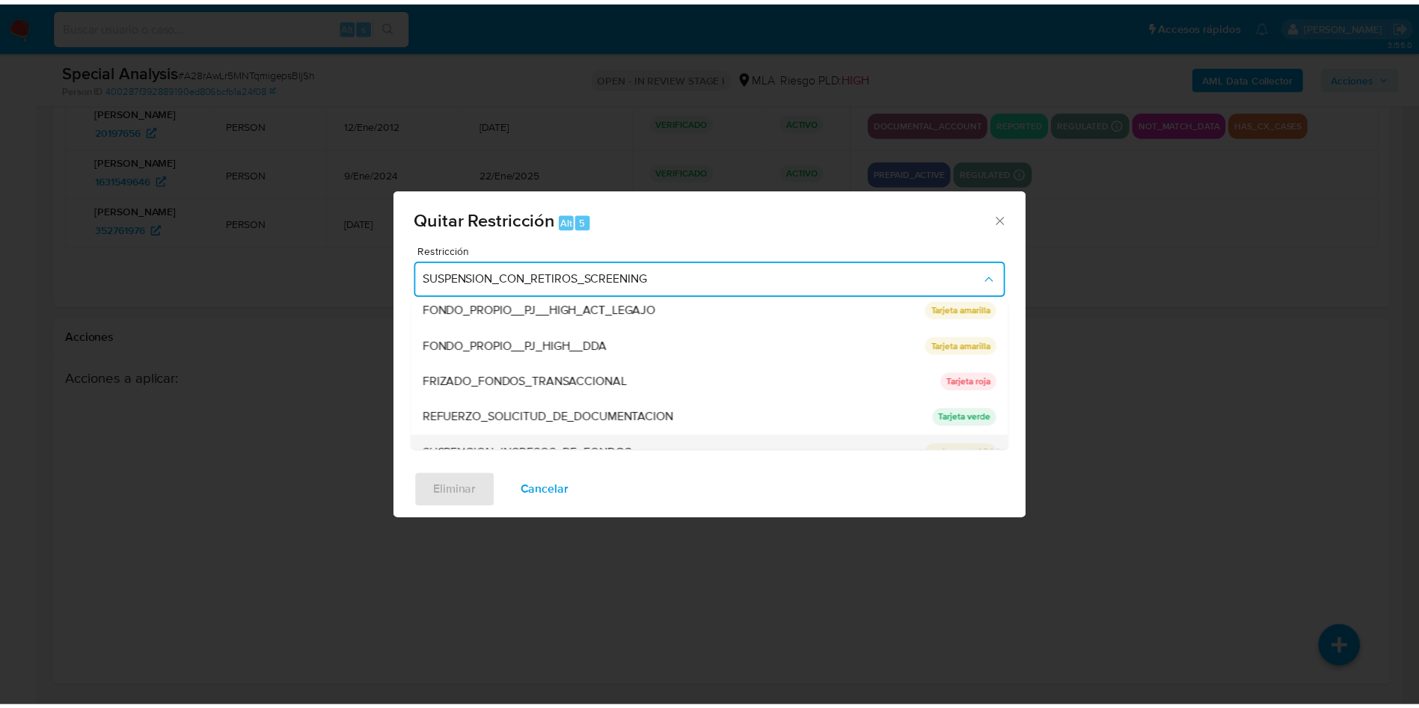
scroll to position [317, 0]
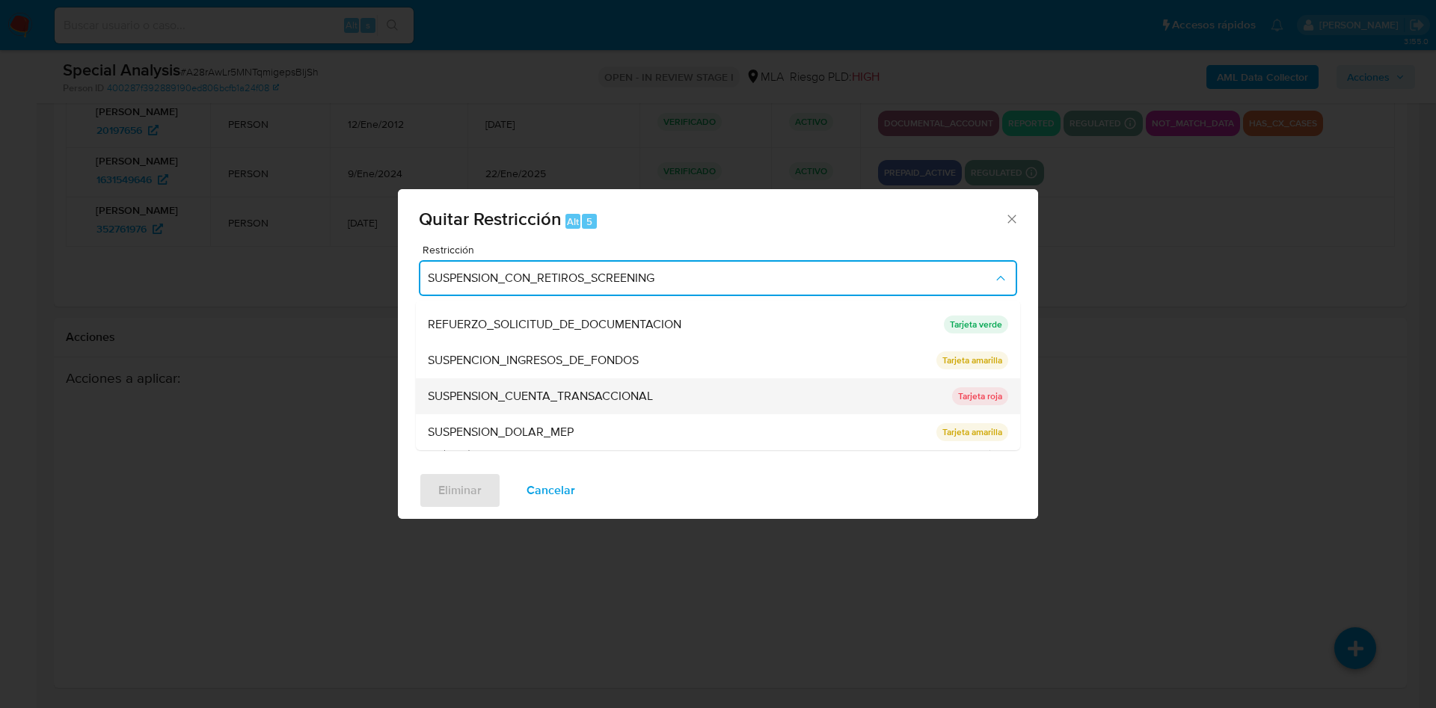
click at [615, 395] on span "SUSPENSION_CUENTA_TRANSACCIONAL" at bounding box center [540, 396] width 225 height 15
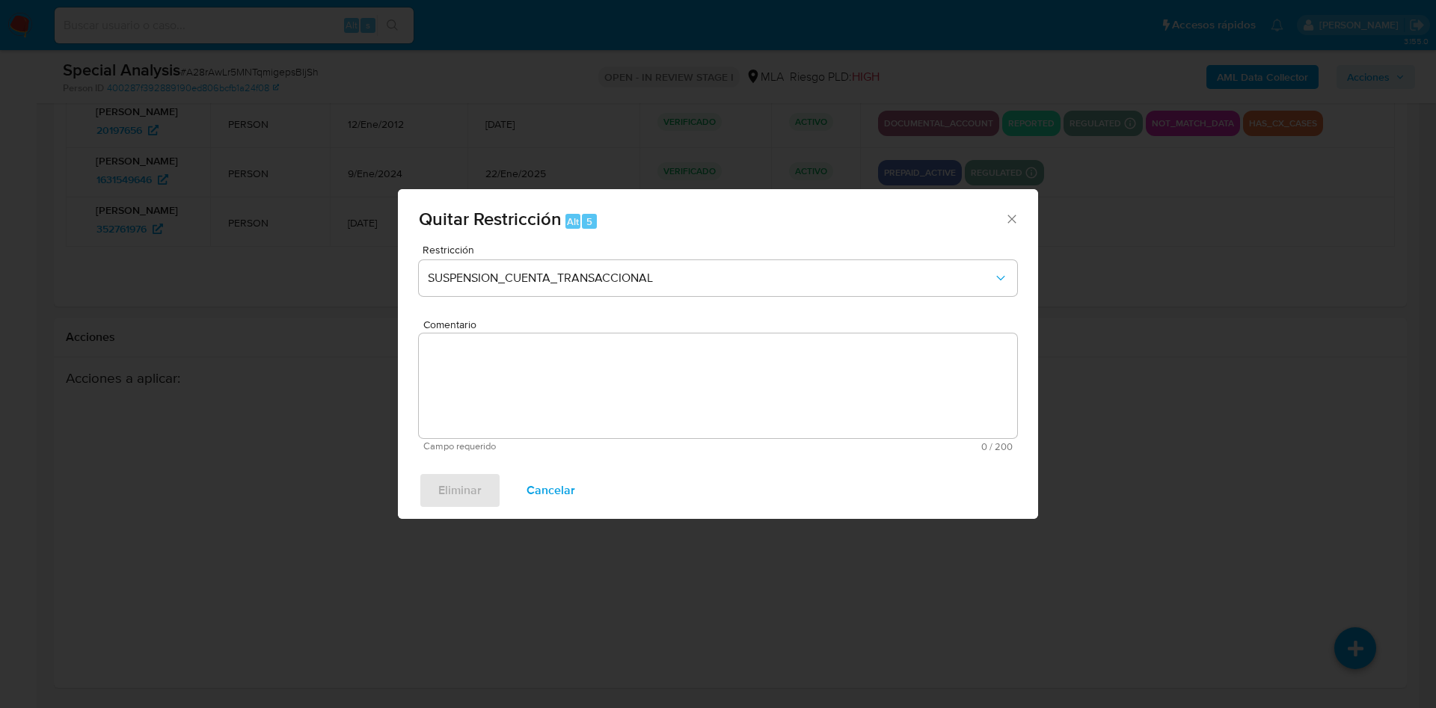
click at [598, 365] on textarea "Comentario" at bounding box center [718, 386] width 598 height 105
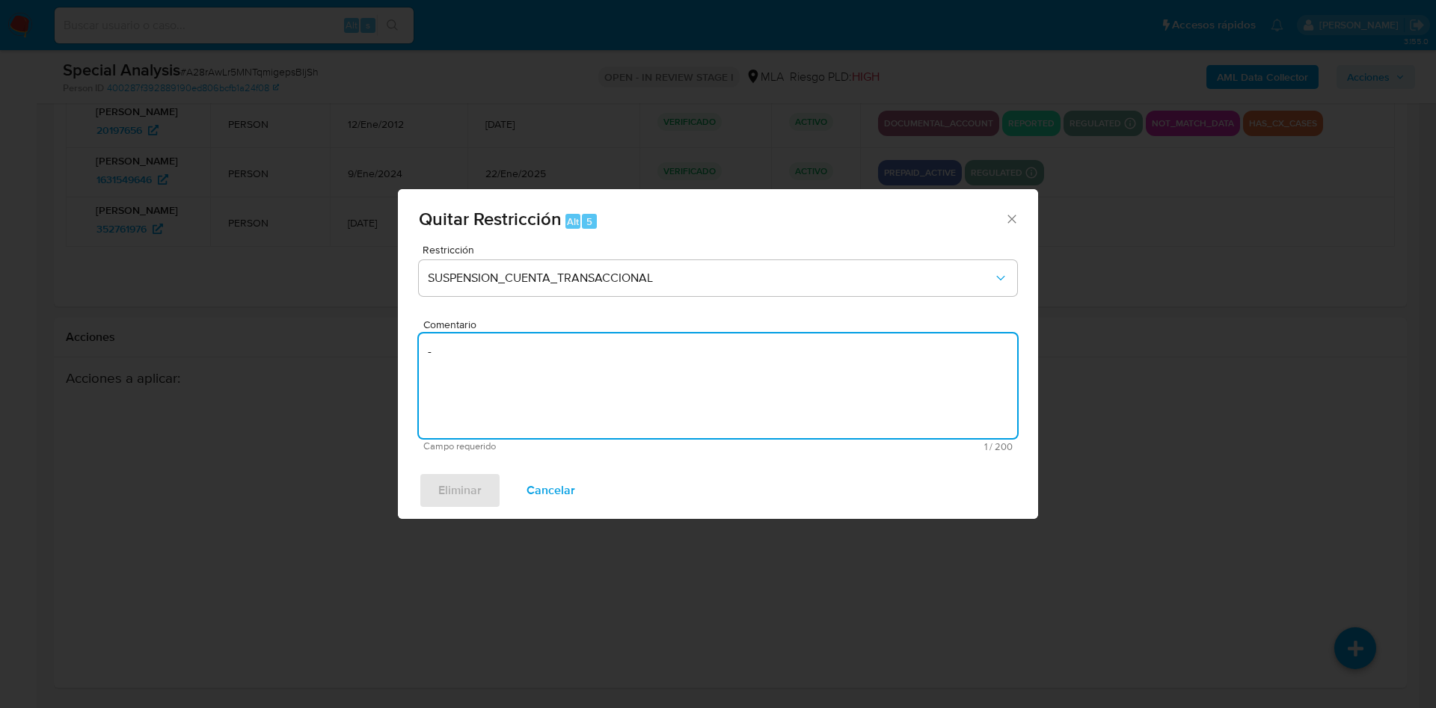
click at [502, 381] on textarea "-" at bounding box center [718, 386] width 598 height 105
type textarea "-"
click at [554, 470] on div "Eliminar Cancelar" at bounding box center [718, 490] width 640 height 57
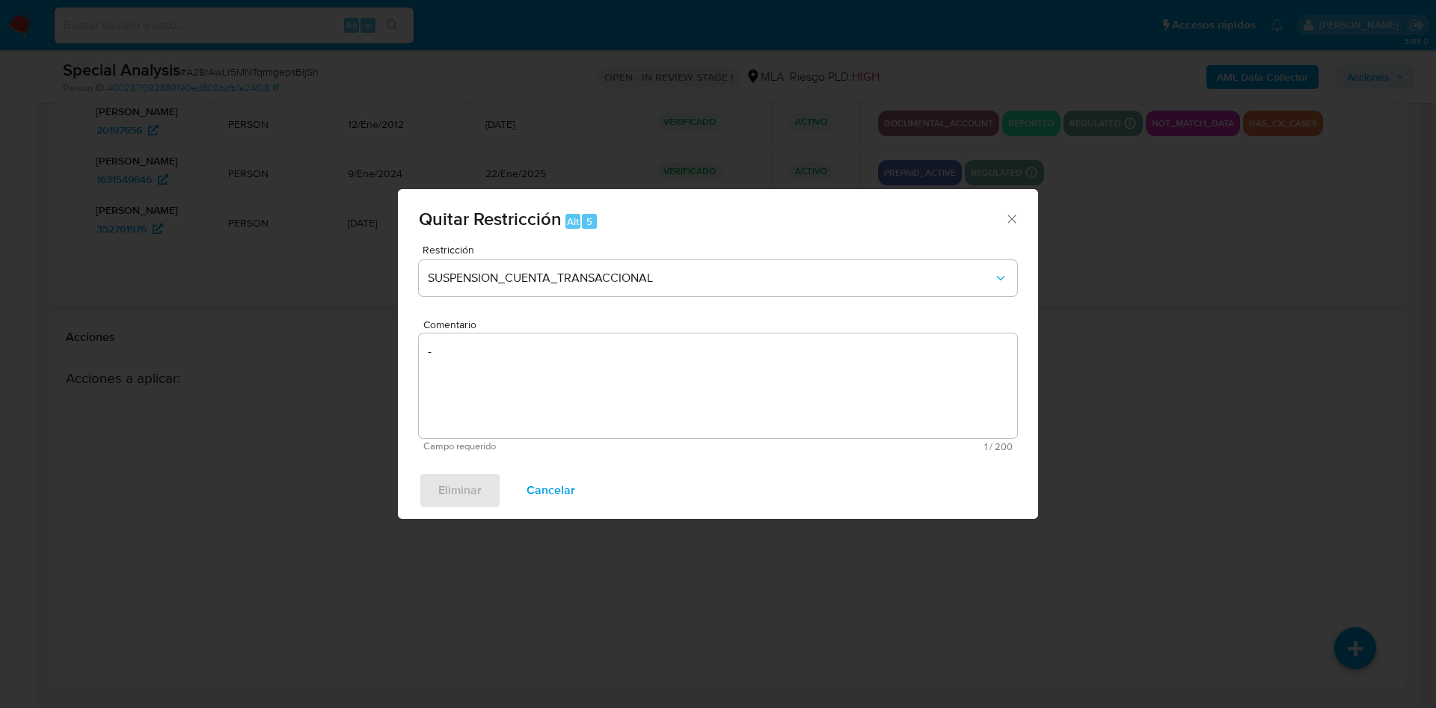
click at [560, 492] on span "Cancelar" at bounding box center [551, 490] width 49 height 33
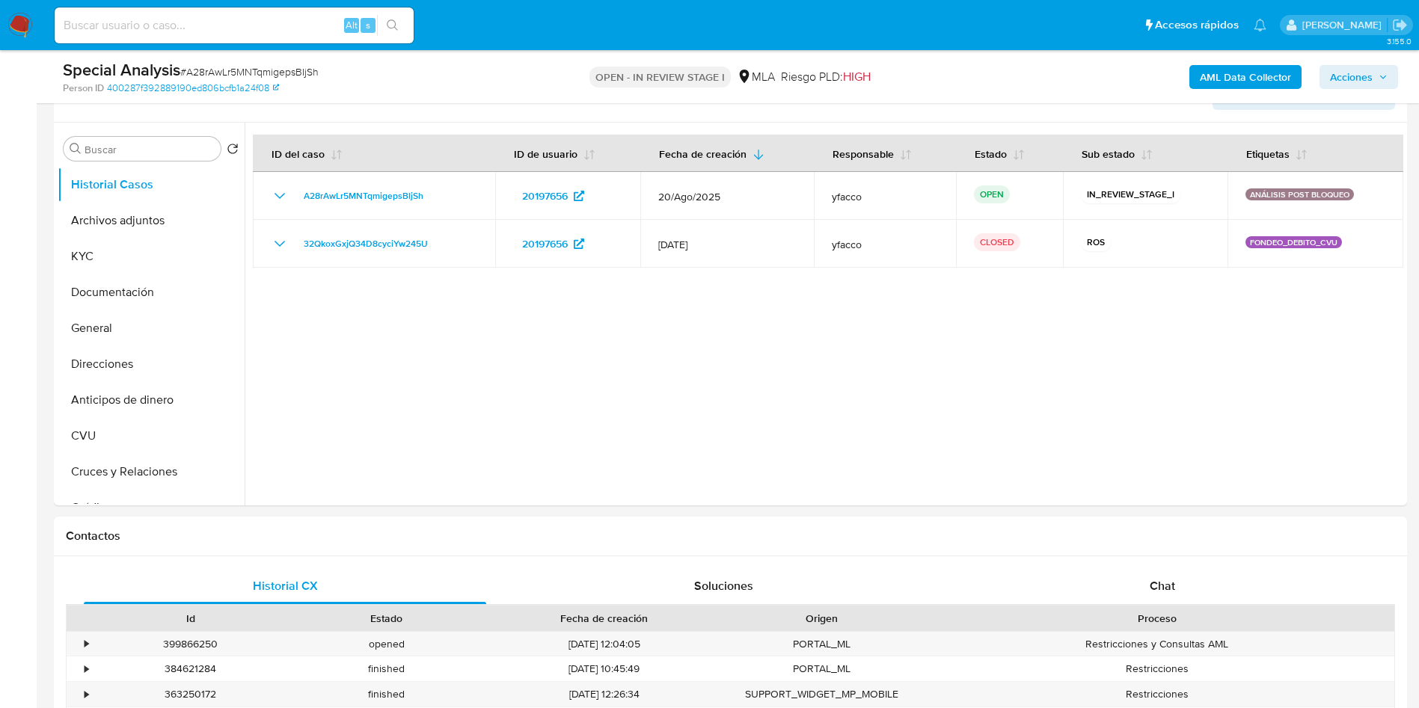
scroll to position [65, 0]
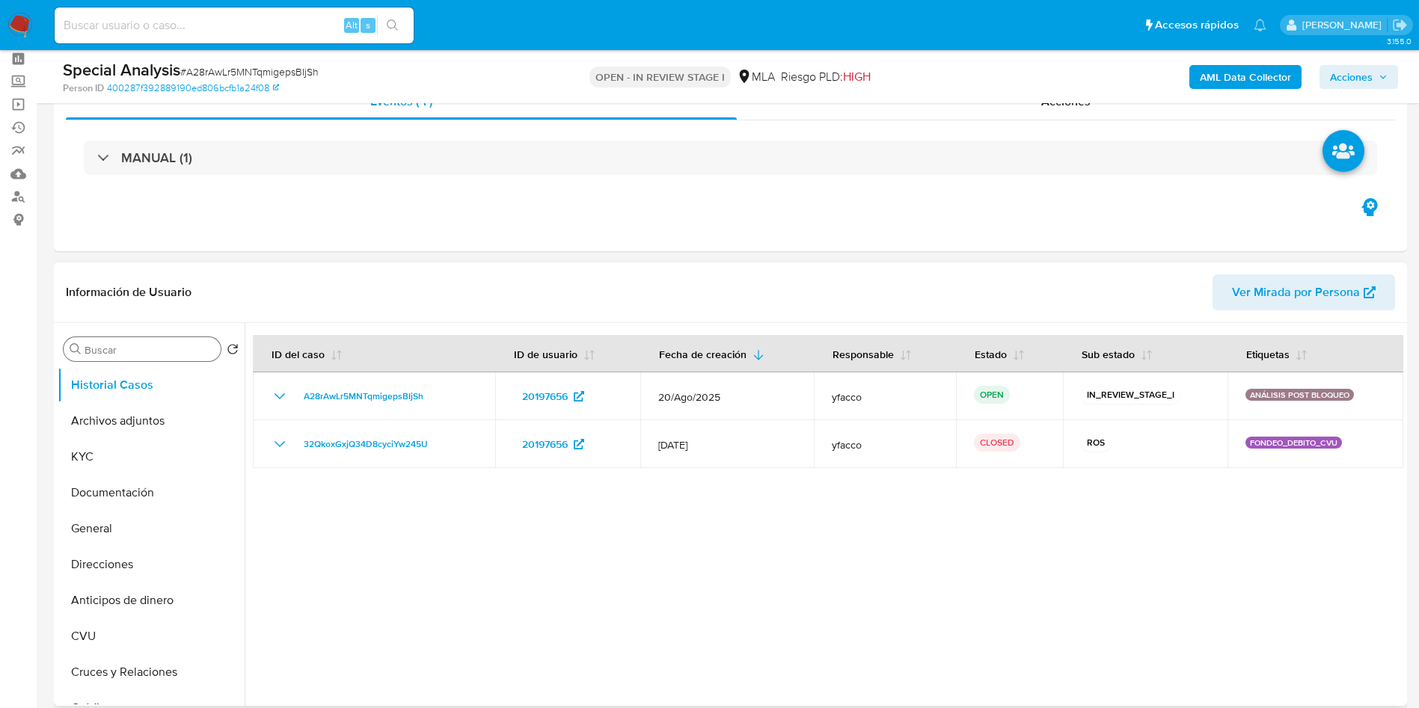
click at [111, 354] on input "Buscar" at bounding box center [150, 349] width 130 height 13
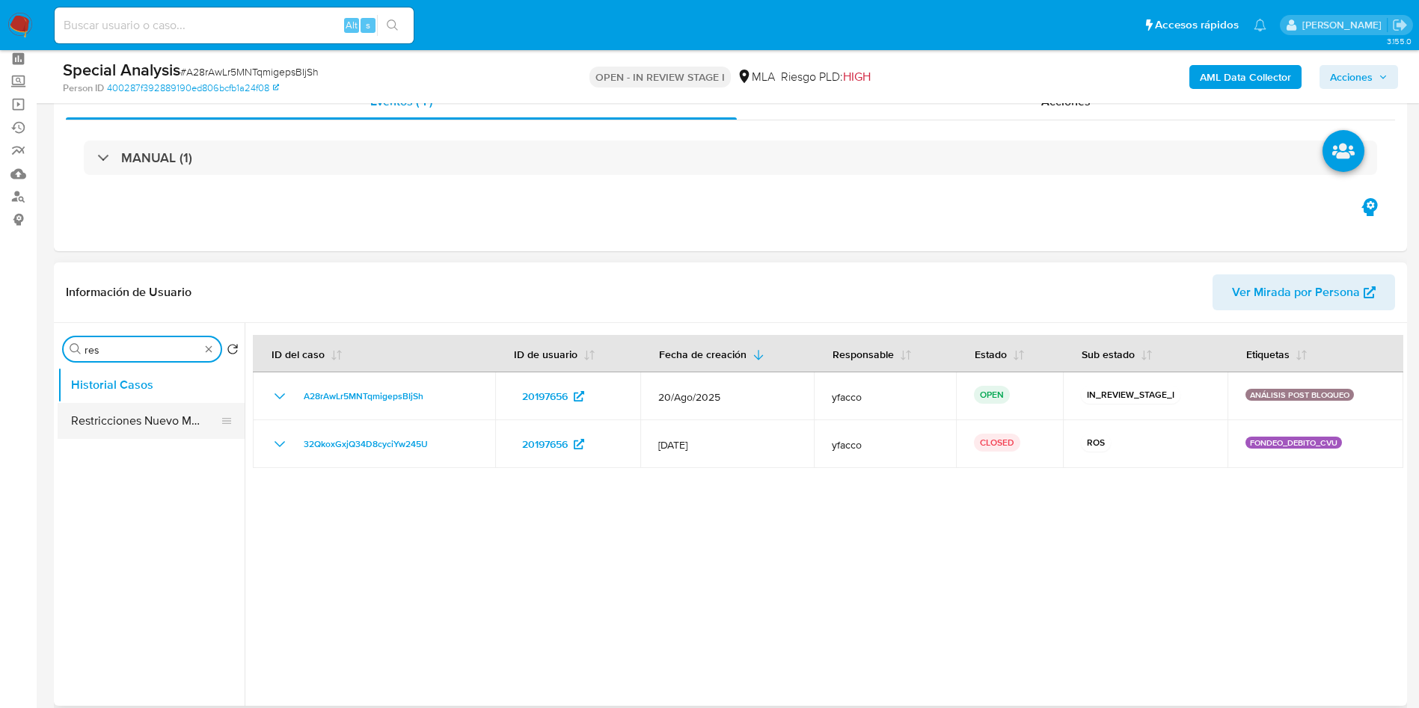
type input "res"
click at [119, 421] on button "Restricciones Nuevo Mundo" at bounding box center [145, 421] width 175 height 36
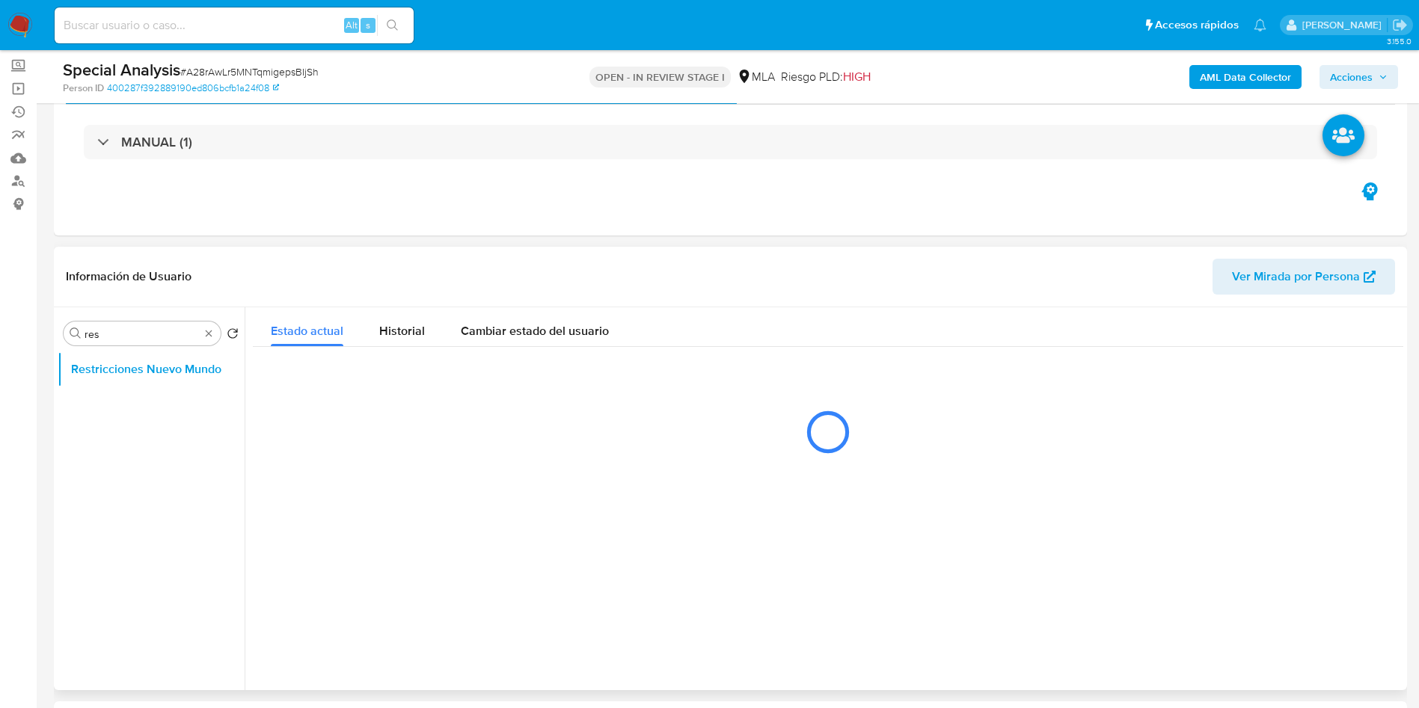
scroll to position [177, 0]
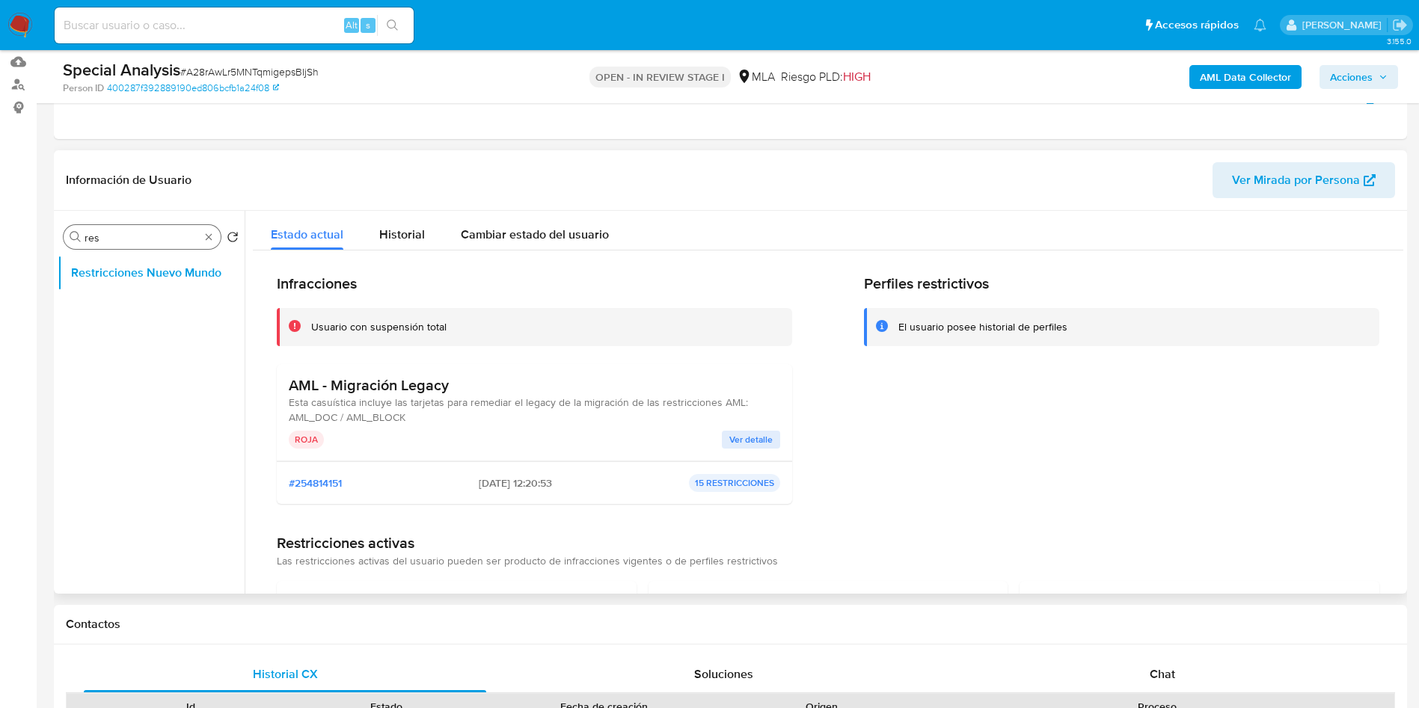
click at [218, 236] on div "Buscar res" at bounding box center [142, 237] width 157 height 24
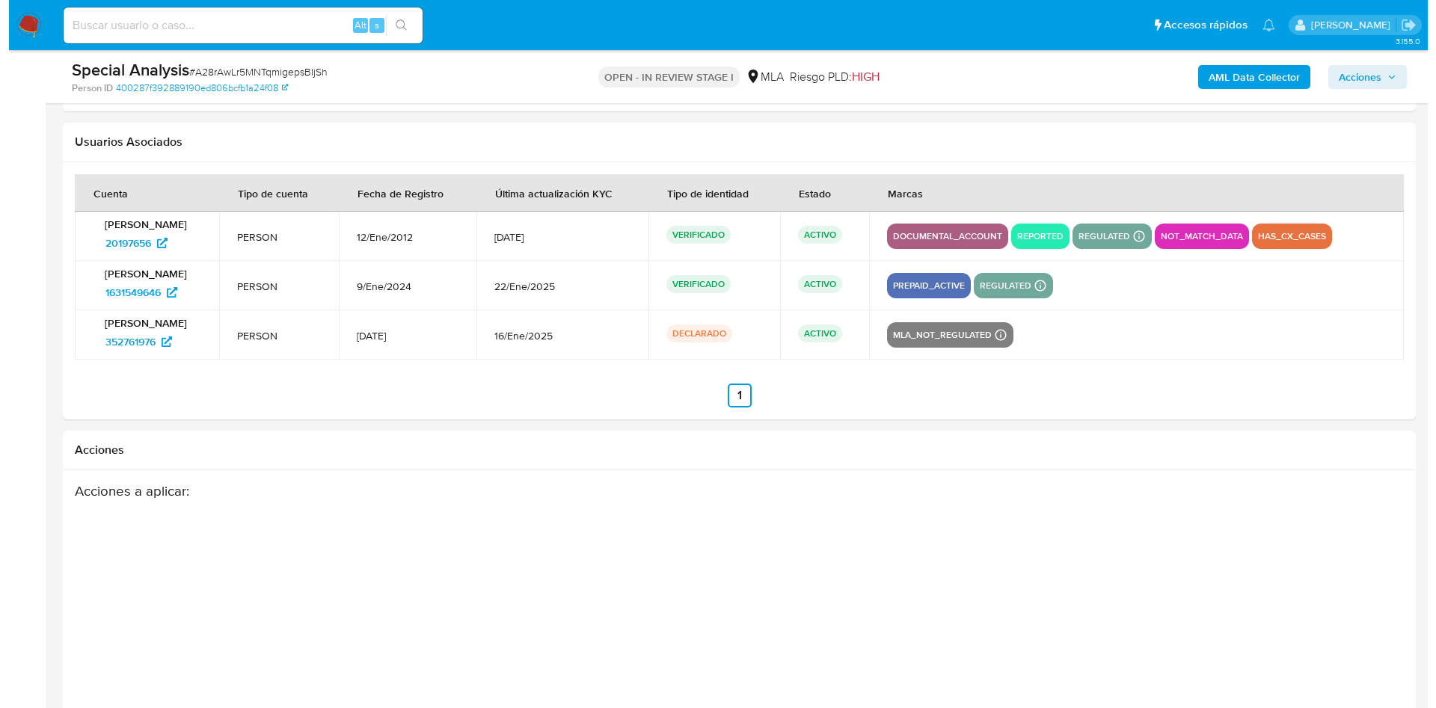
scroll to position [2197, 0]
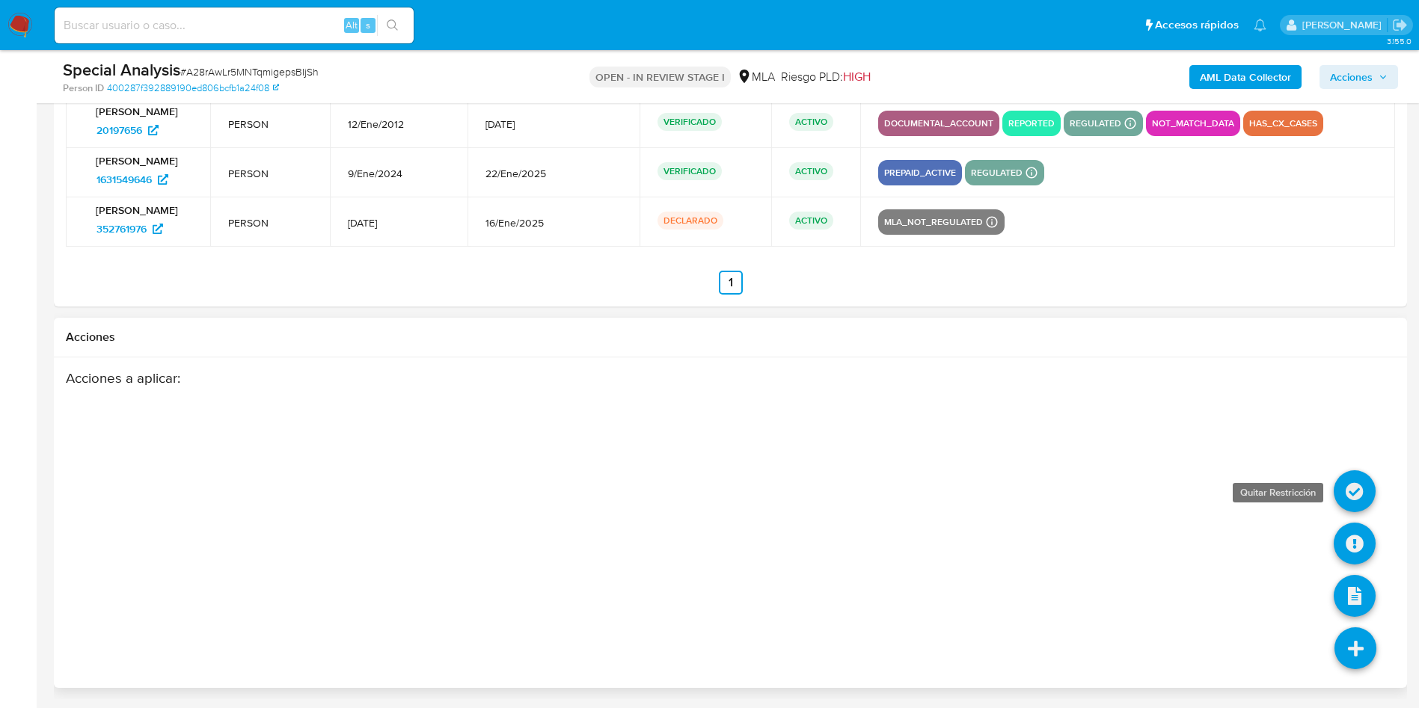
click at [1364, 500] on icon at bounding box center [1355, 492] width 42 height 42
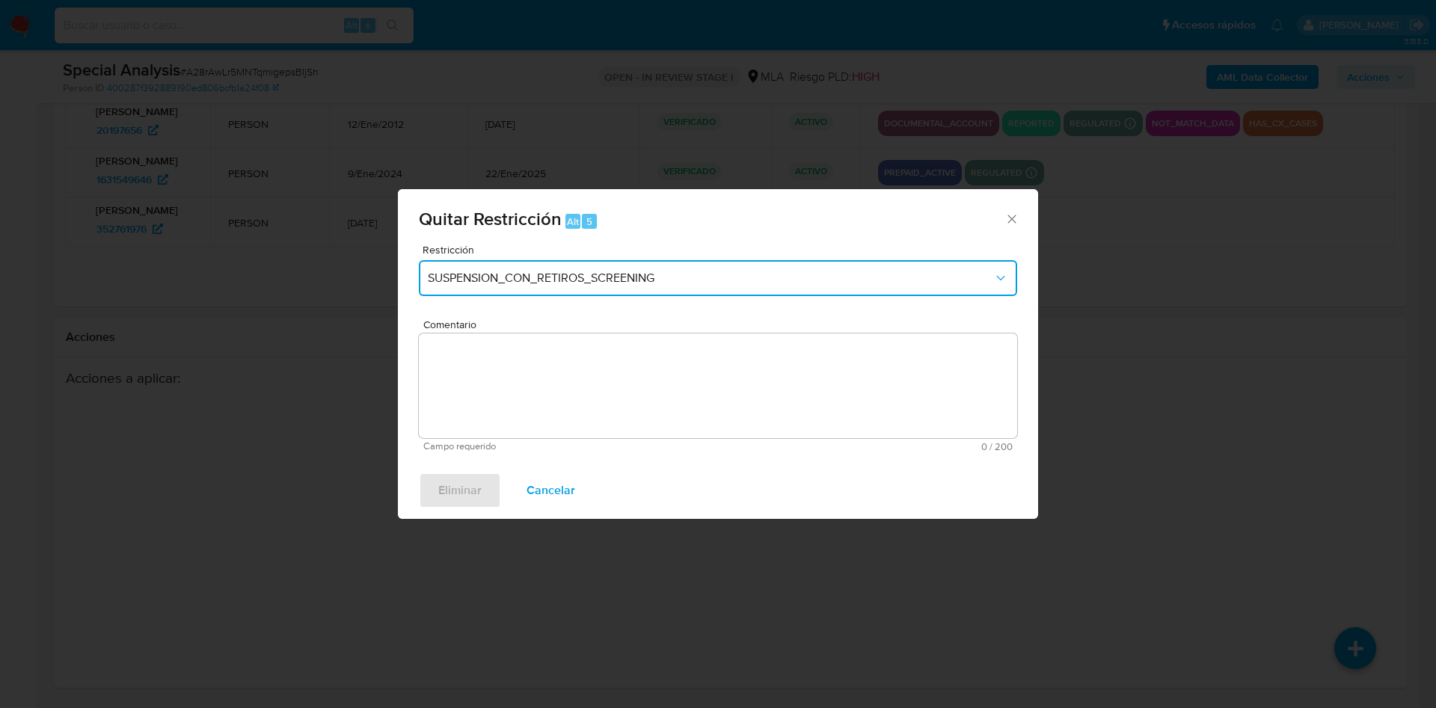
click at [571, 269] on button "SUSPENSION_CON_RETIROS_SCREENING" at bounding box center [718, 278] width 598 height 36
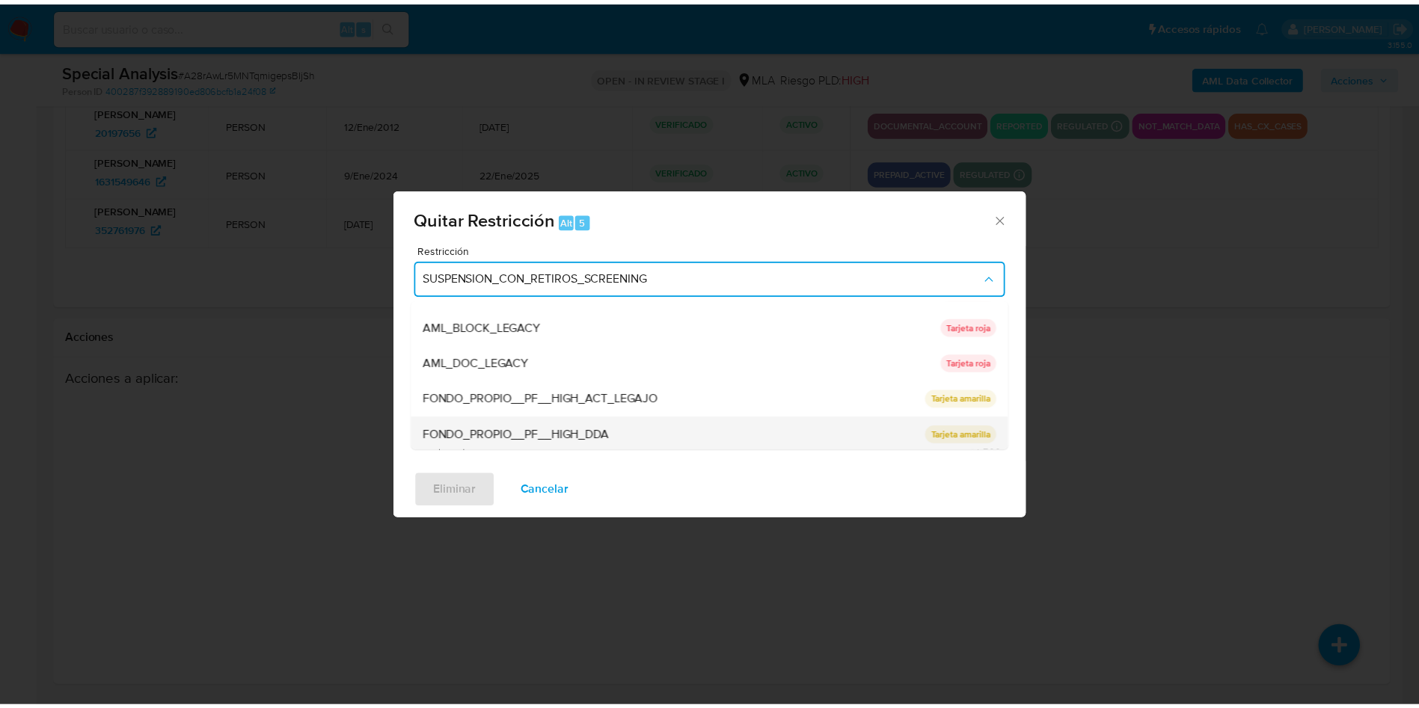
scroll to position [112, 0]
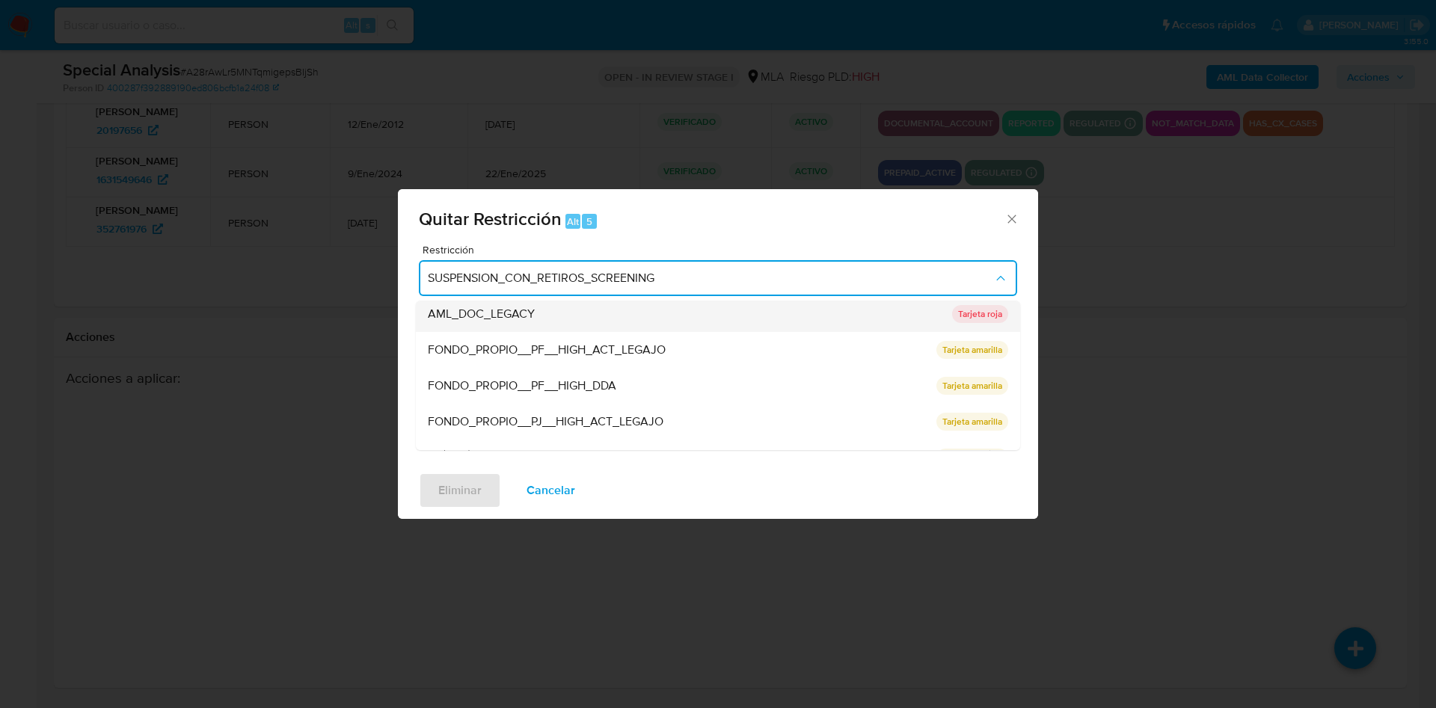
click at [480, 312] on span "AML_DOC_LEGACY" at bounding box center [481, 314] width 107 height 15
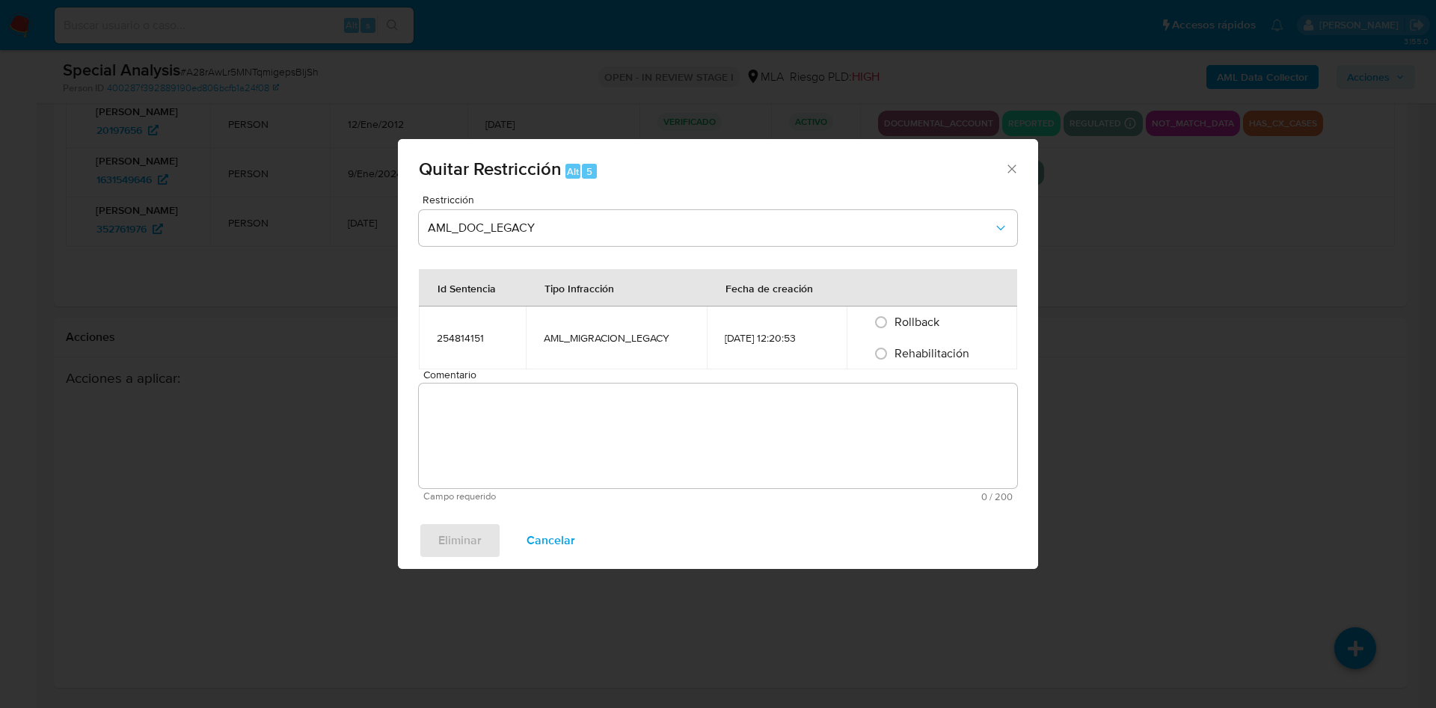
click at [901, 355] on span "Rehabilitación" at bounding box center [932, 353] width 75 height 17
click at [893, 355] on input "Rehabilitación" at bounding box center [881, 354] width 24 height 24
radio input "true"
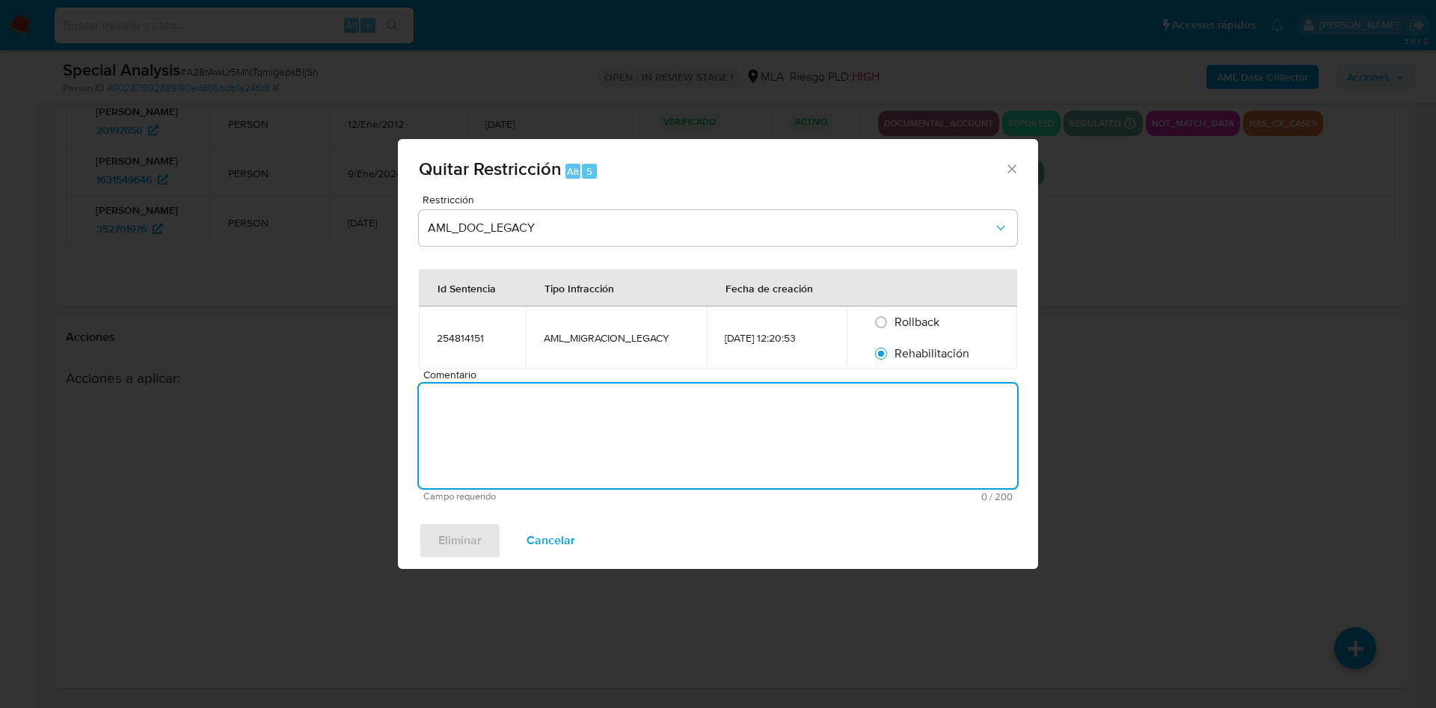
click at [803, 415] on textarea "Comentario" at bounding box center [718, 436] width 598 height 105
type textarea "."
click at [479, 528] on span "Eliminar" at bounding box center [459, 540] width 43 height 33
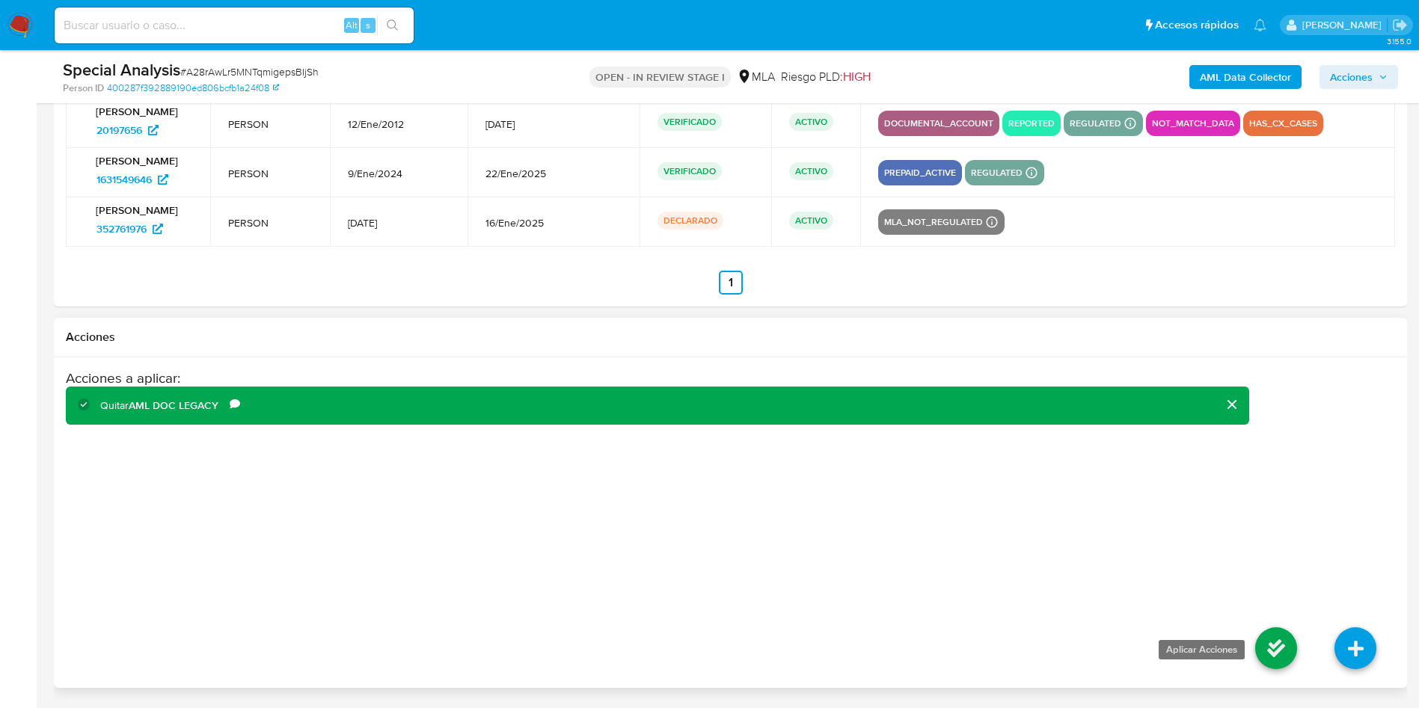
click at [1271, 651] on icon at bounding box center [1276, 649] width 42 height 42
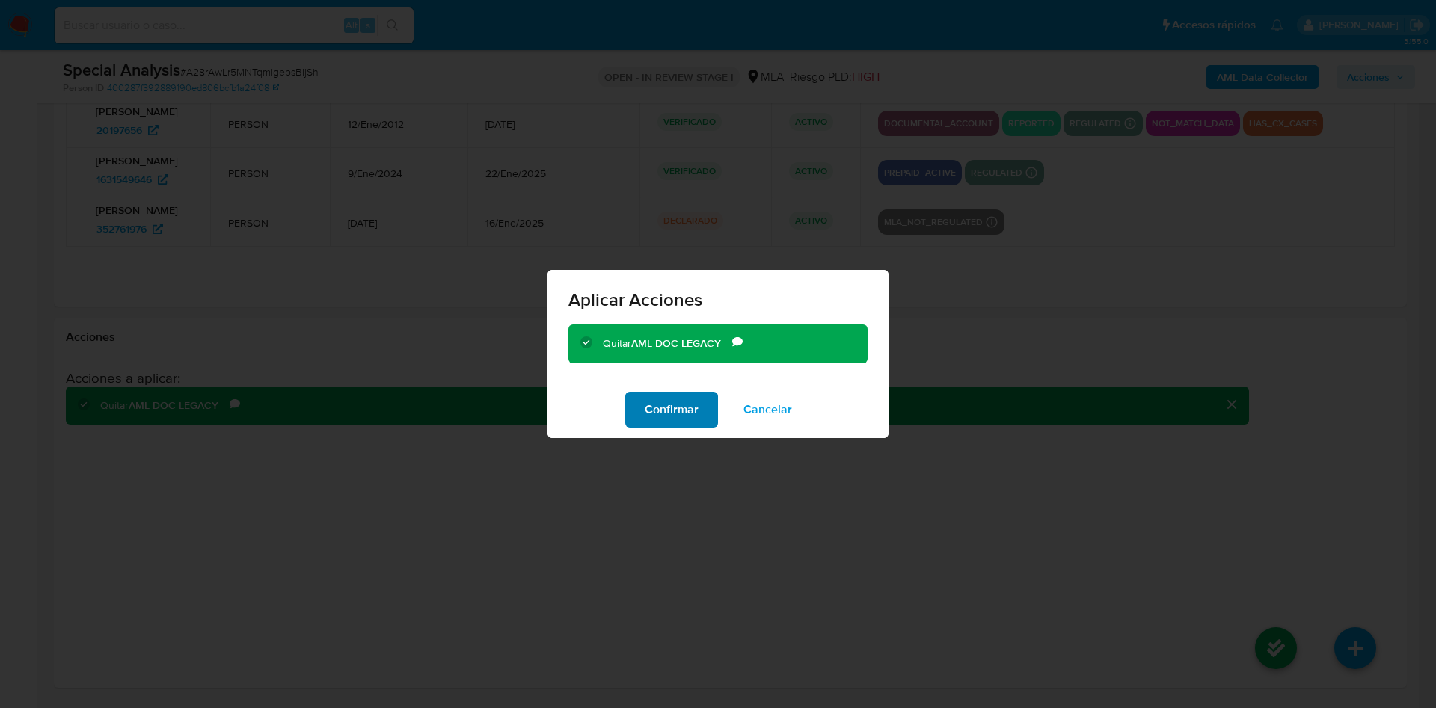
click at [676, 410] on span "Confirmar" at bounding box center [672, 409] width 54 height 33
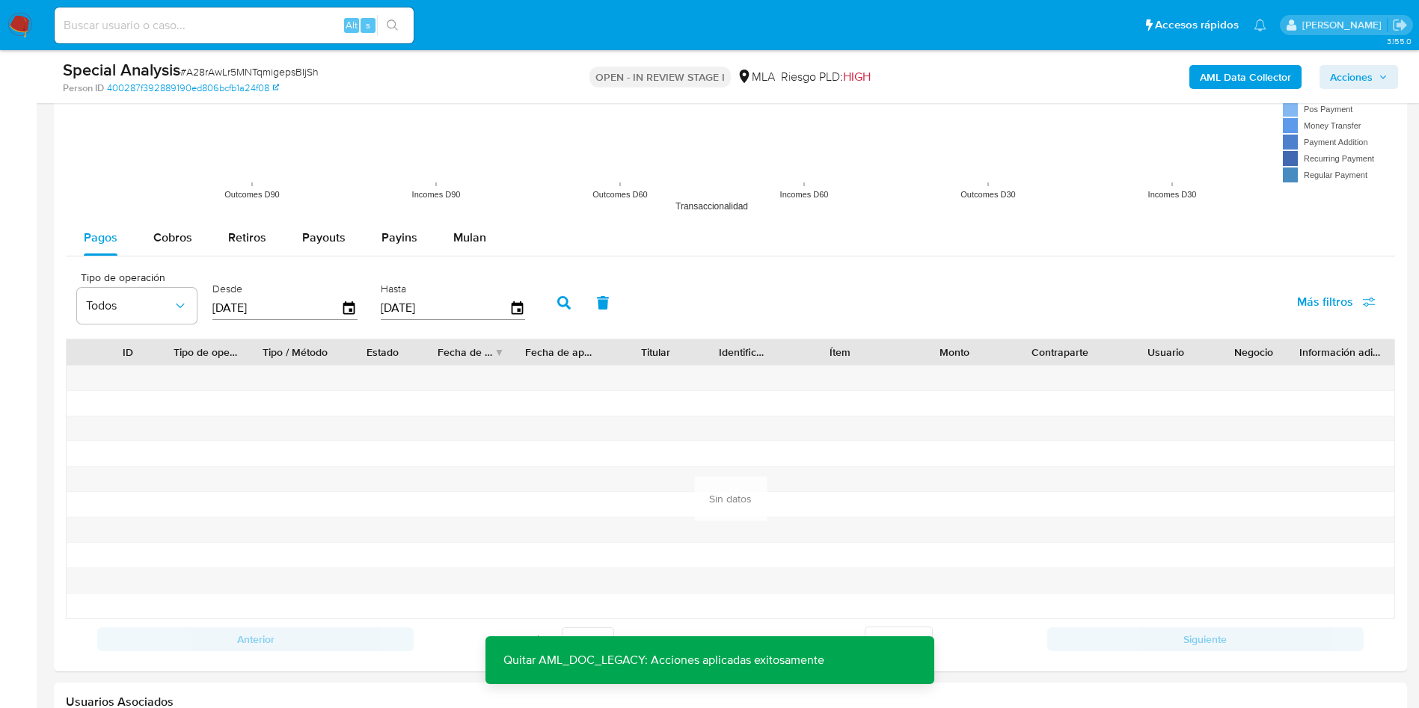
scroll to position [963, 0]
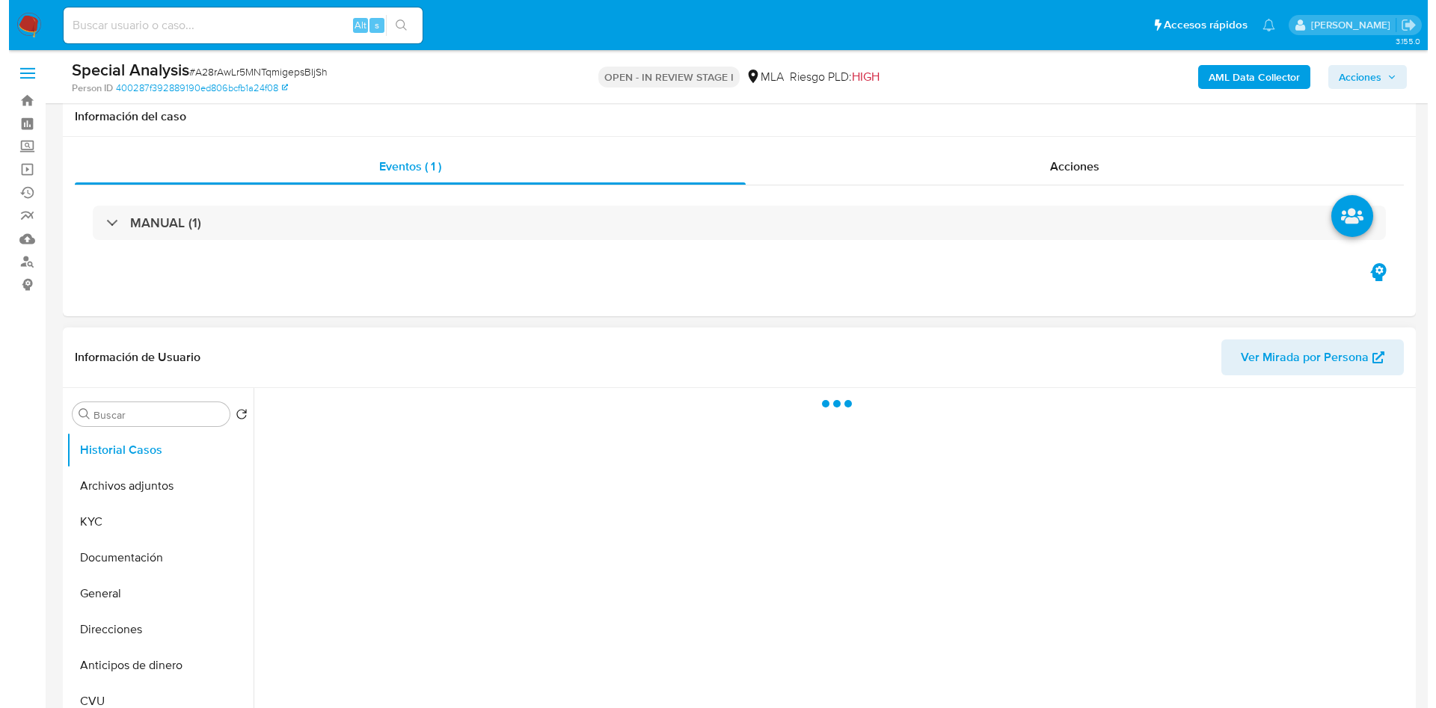
scroll to position [224, 0]
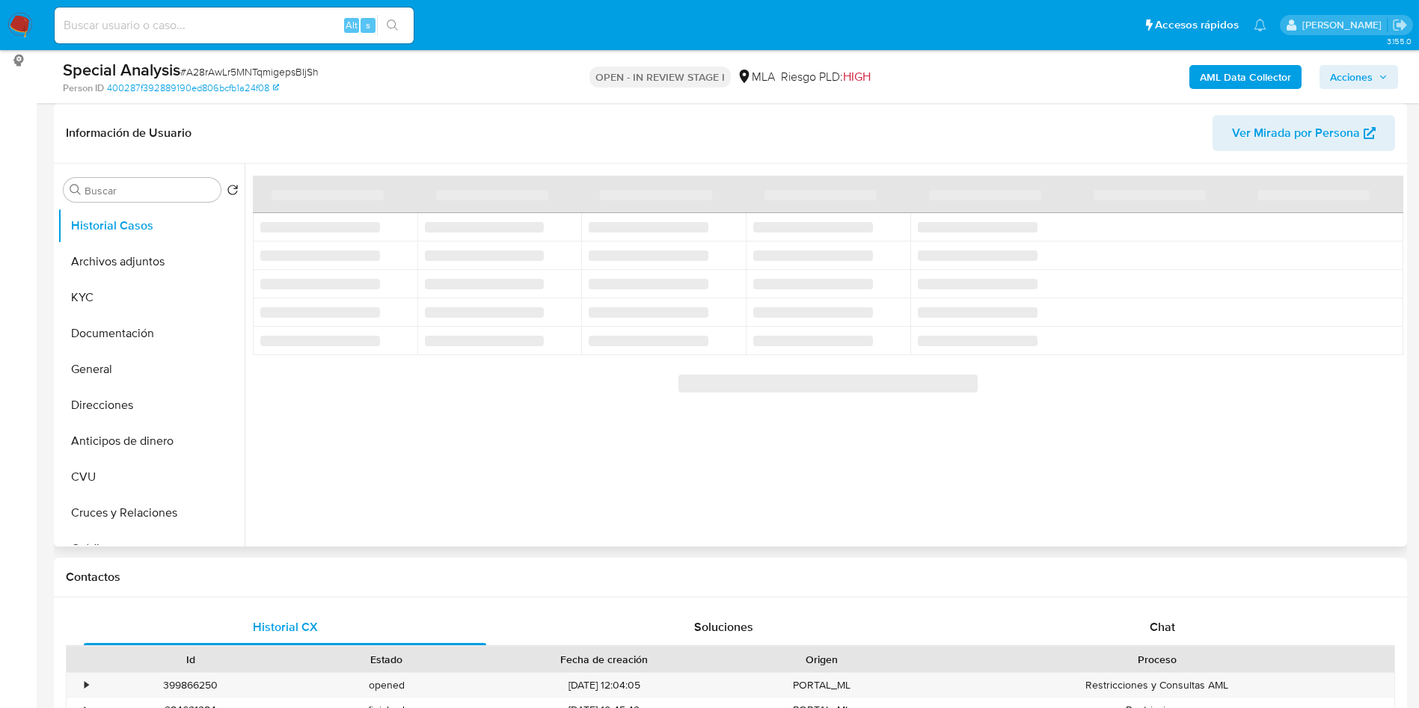
select select "10"
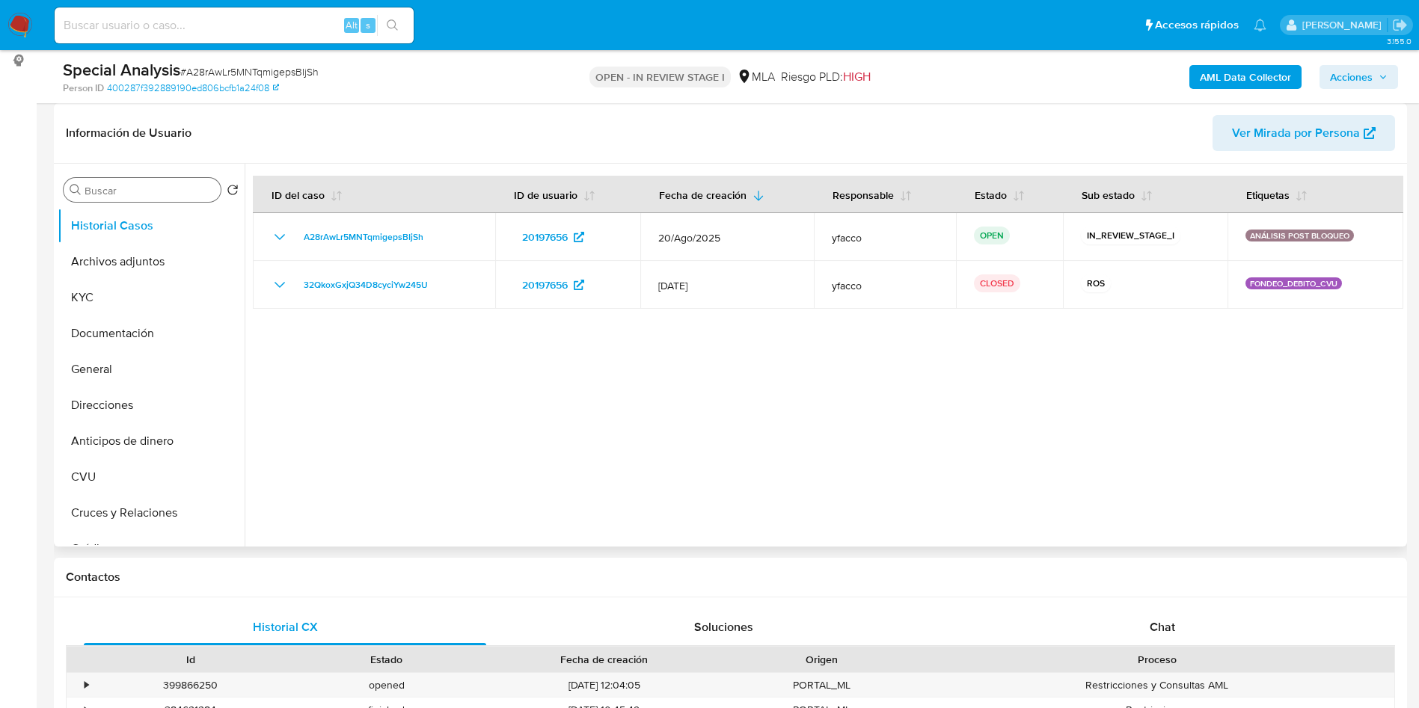
click at [167, 193] on input "Buscar" at bounding box center [150, 190] width 130 height 13
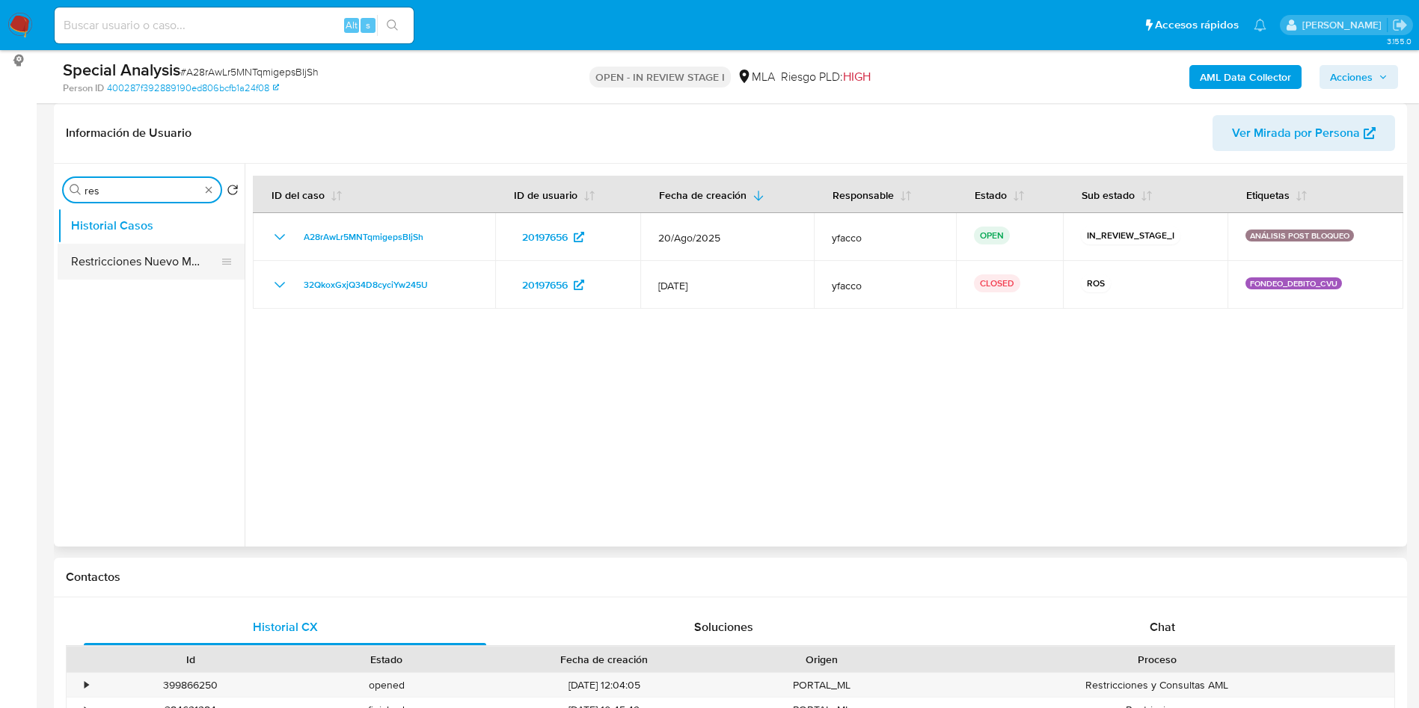
type input "res"
click at [135, 262] on button "Restricciones Nuevo Mundo" at bounding box center [145, 262] width 175 height 36
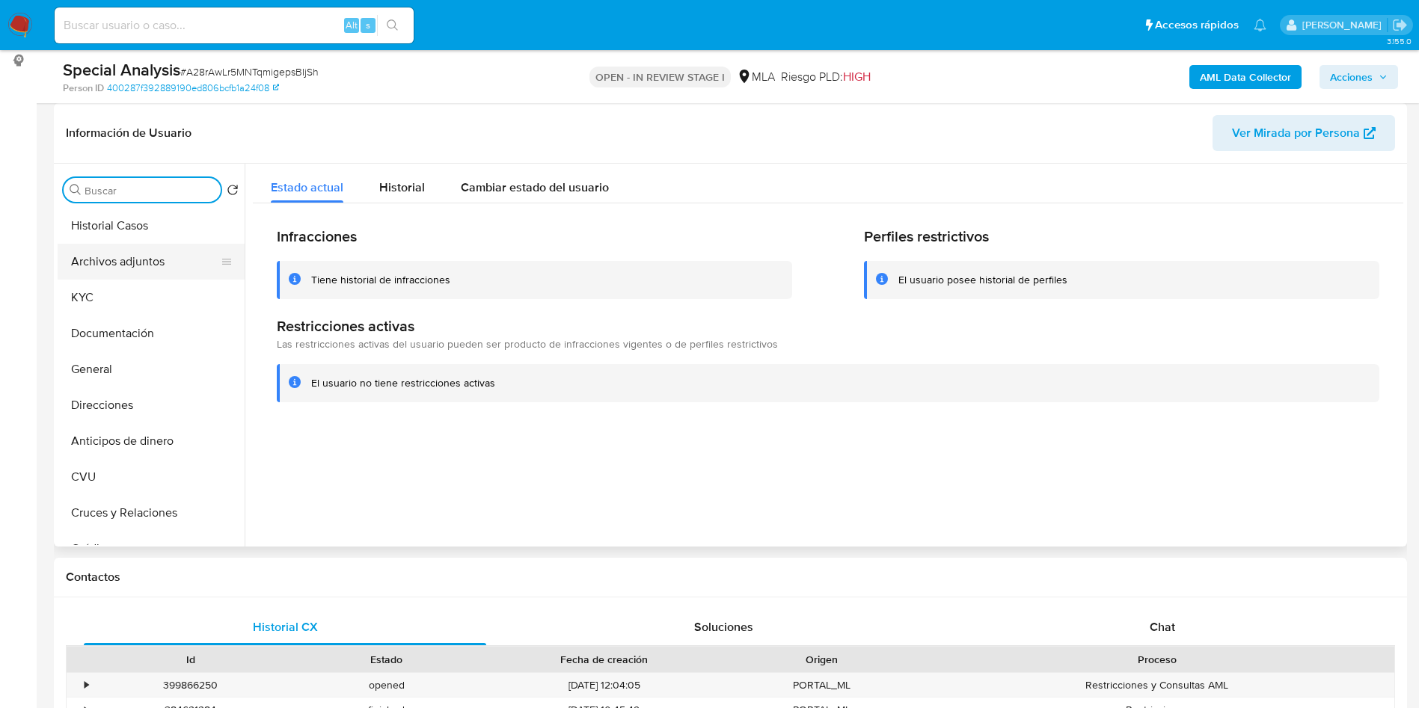
click at [141, 272] on button "Archivos adjuntos" at bounding box center [145, 262] width 175 height 36
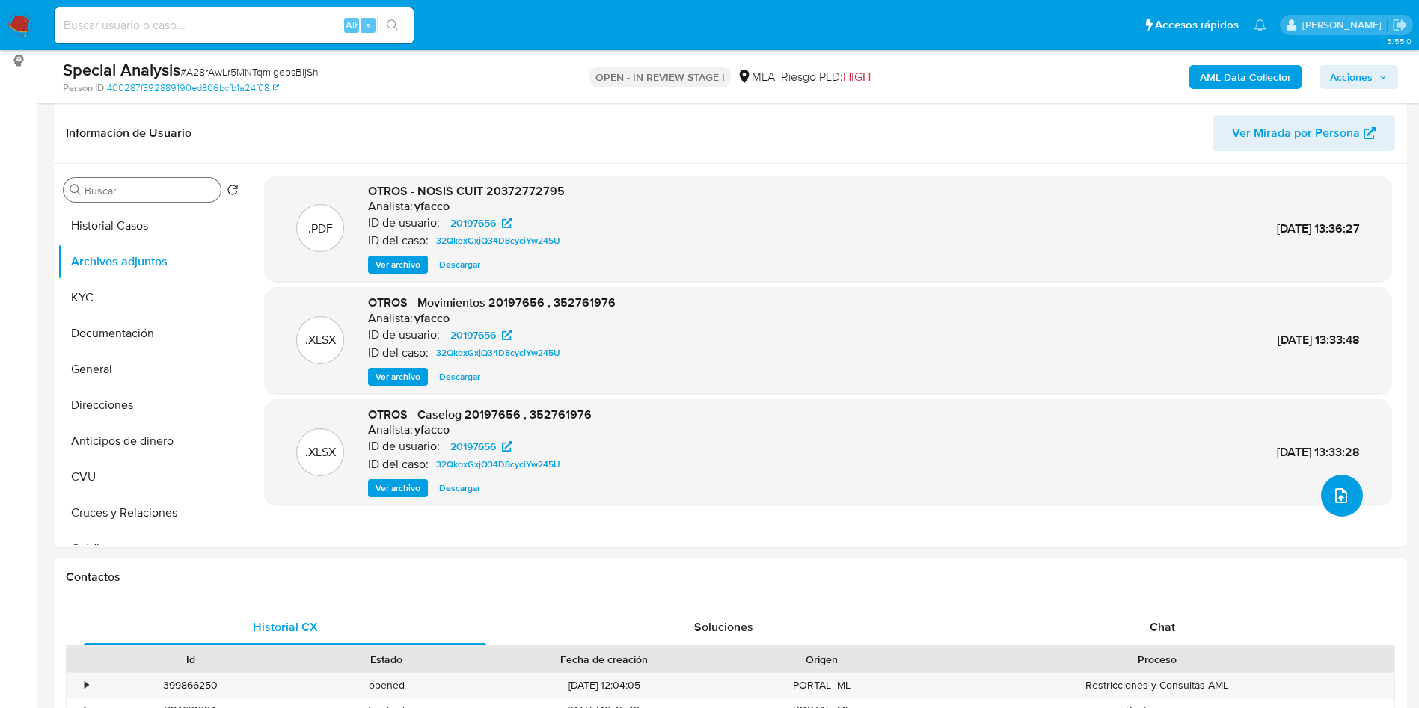
click at [1333, 503] on button "upload-file" at bounding box center [1342, 496] width 42 height 42
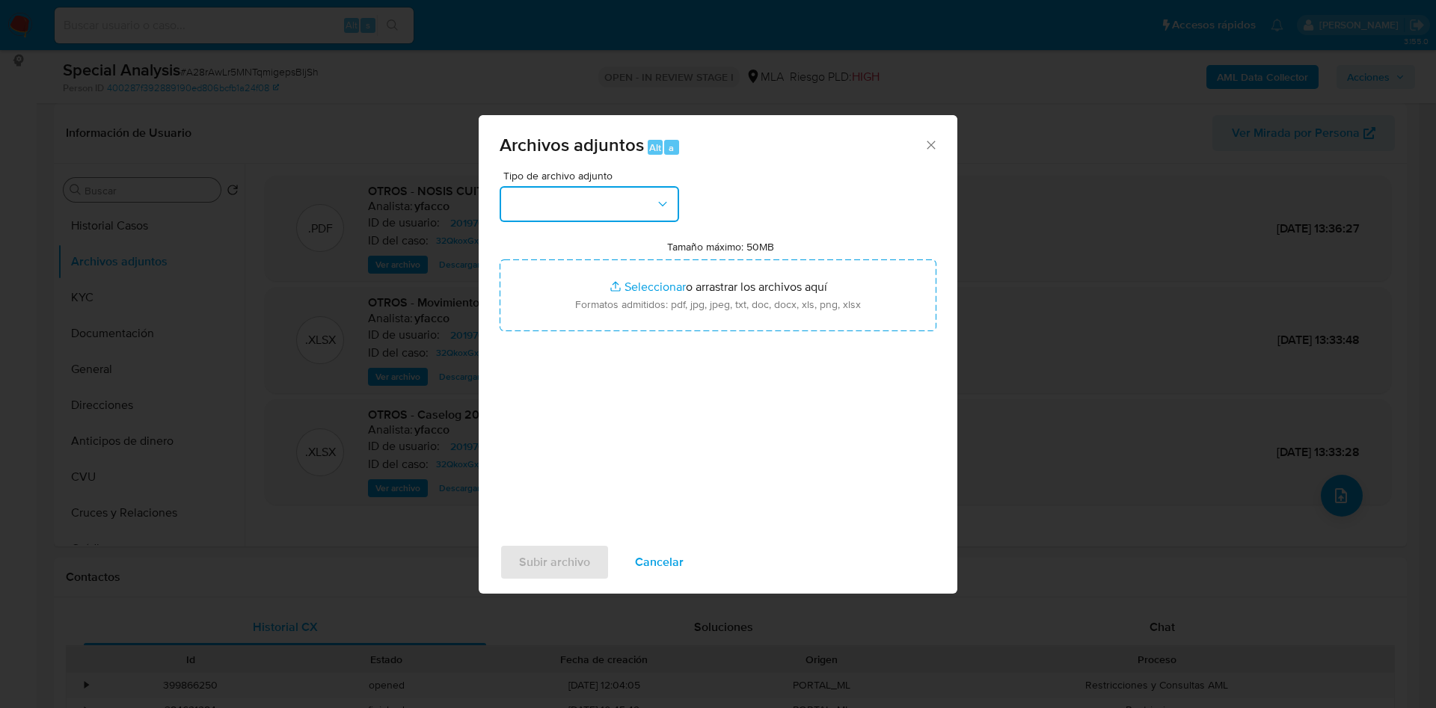
click at [585, 194] on button "button" at bounding box center [590, 204] width 180 height 36
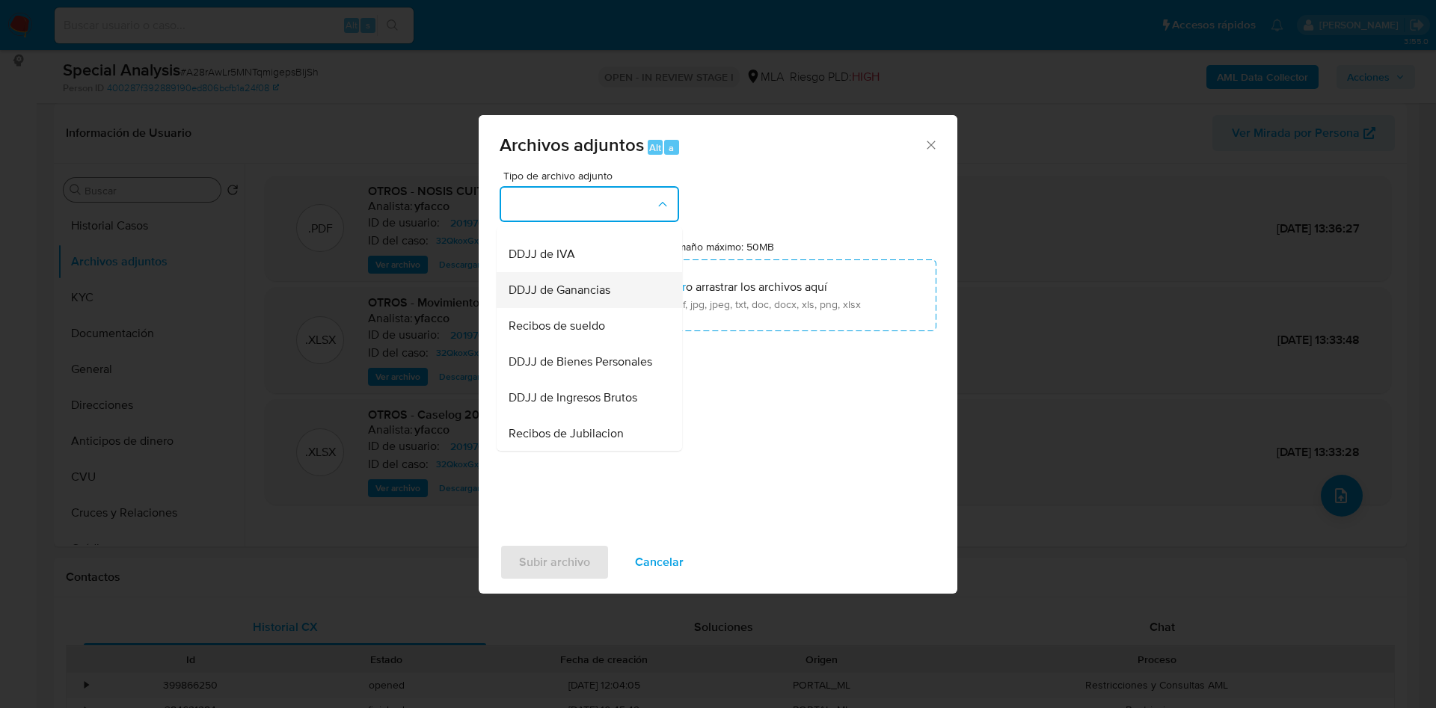
scroll to position [449, 0]
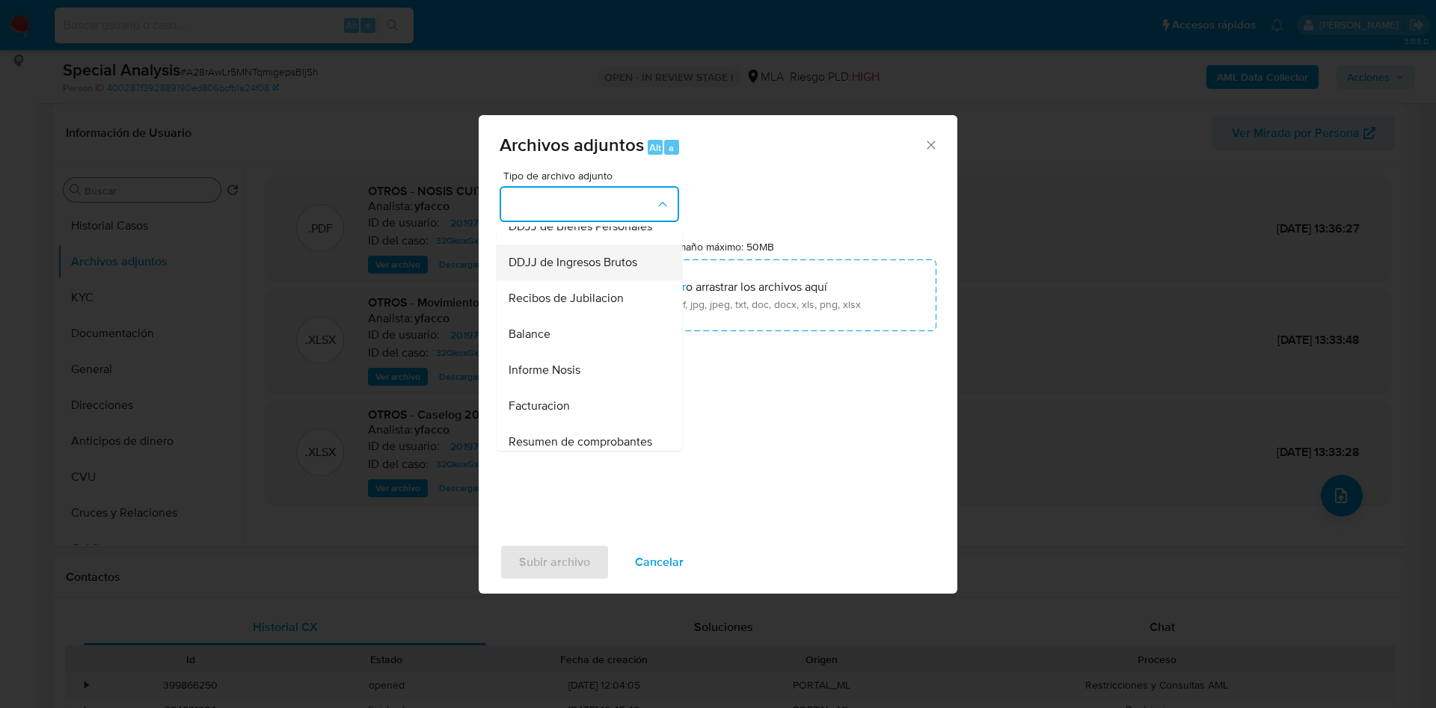
click at [567, 281] on div "DDJJ de Ingresos Brutos" at bounding box center [585, 263] width 153 height 36
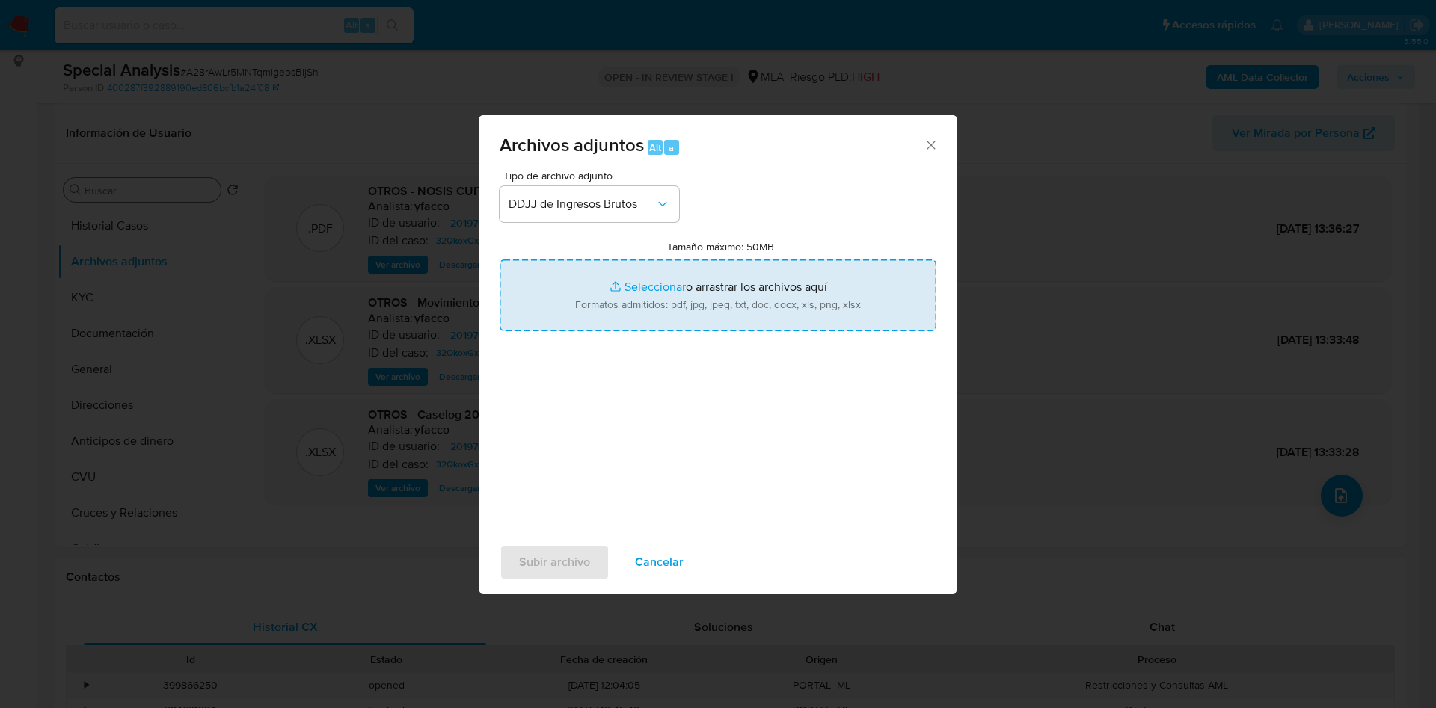
click at [642, 278] on input "Tamaño máximo: 50MB Seleccionar archivos" at bounding box center [718, 296] width 437 height 72
type input "C:\fakepath\DJ IIBB ANUAL 2023 MOREIRA.pdf"
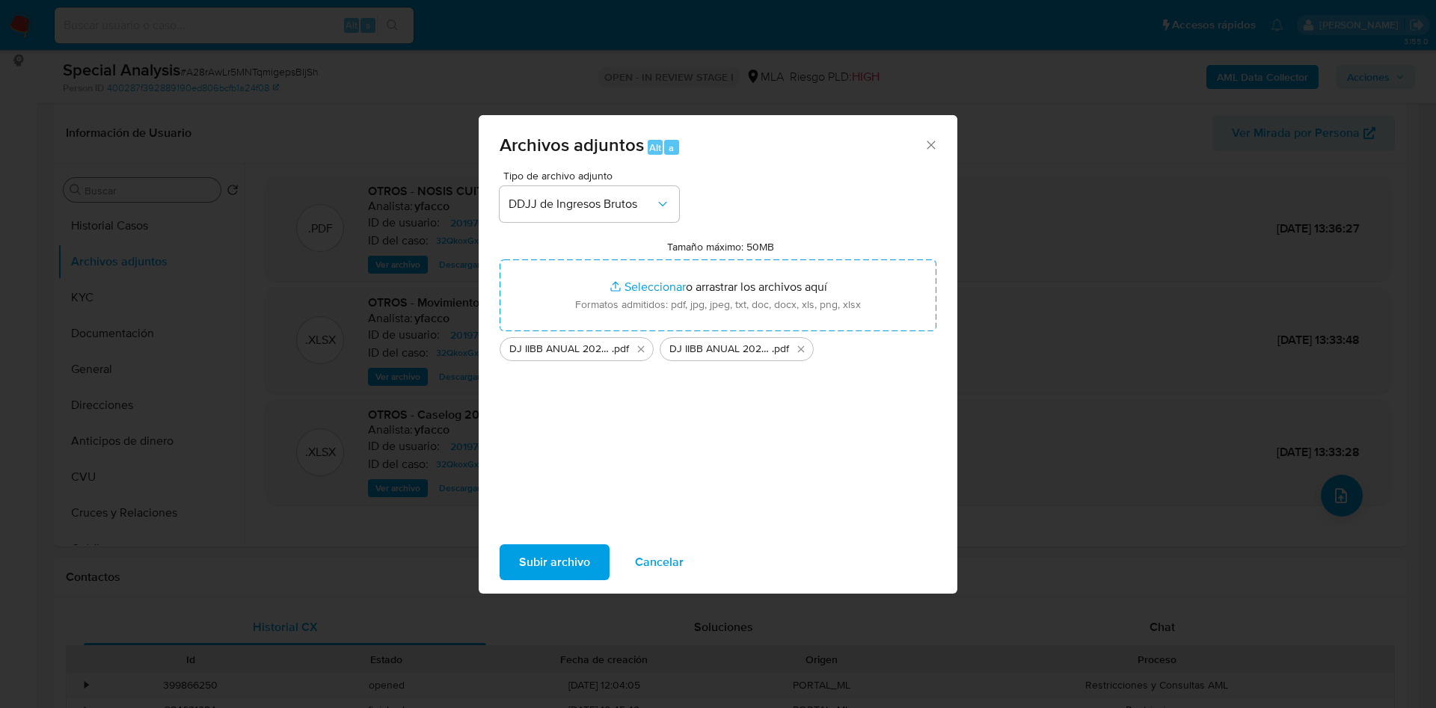
click at [525, 560] on span "Subir archivo" at bounding box center [554, 562] width 71 height 33
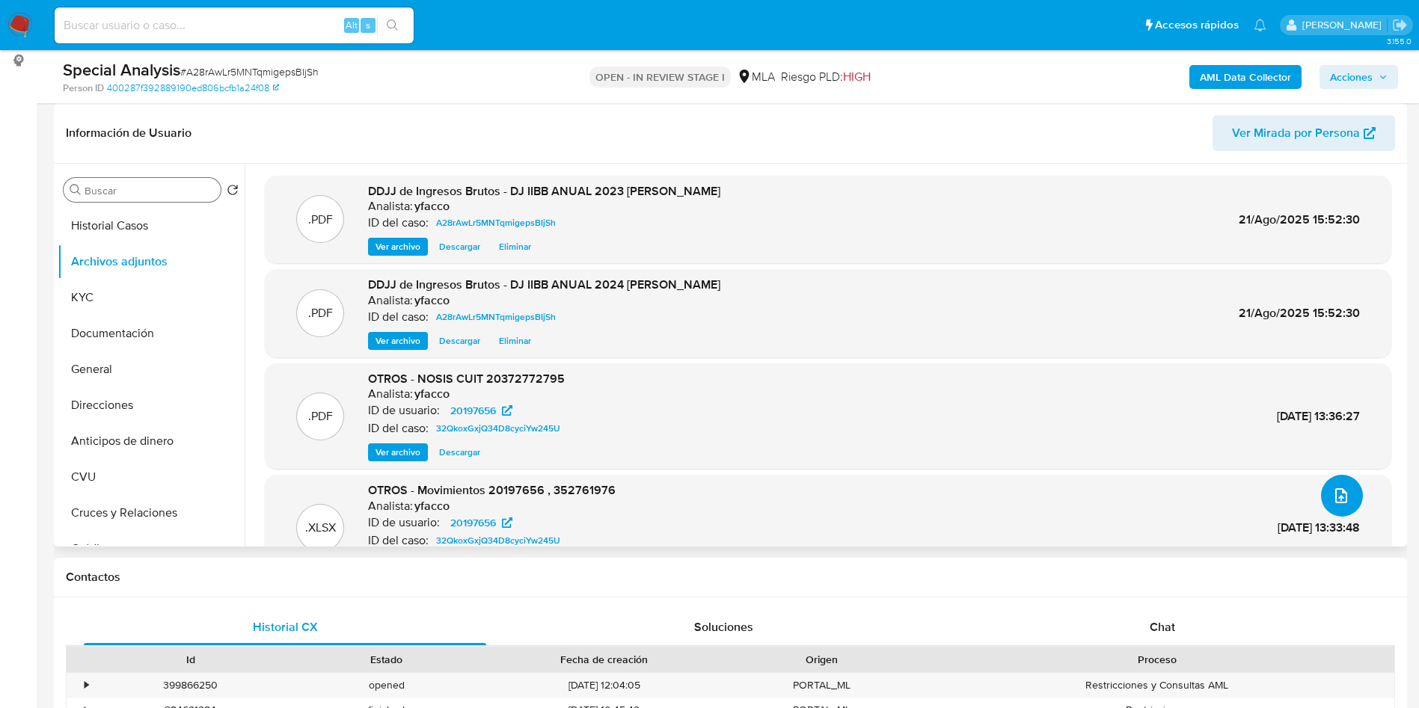
click at [1333, 509] on button "upload-file" at bounding box center [1342, 496] width 42 height 42
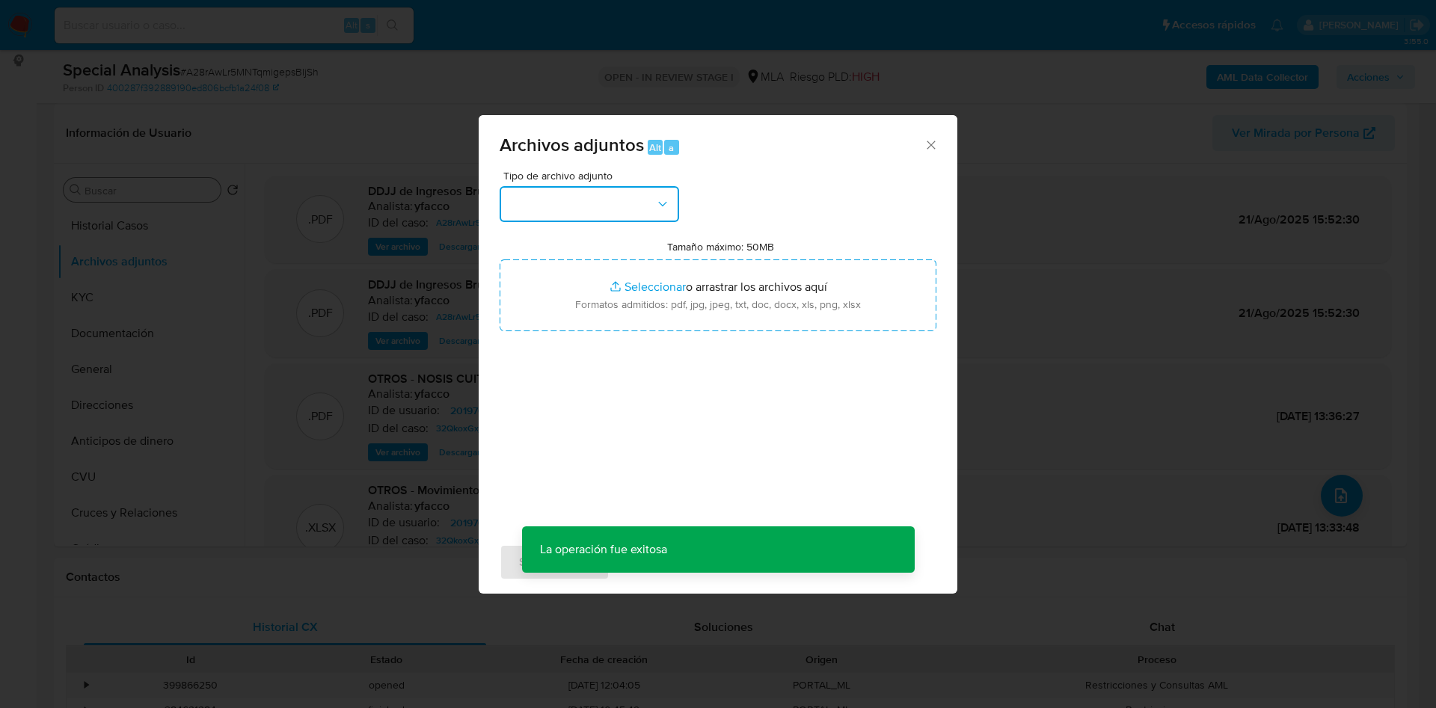
click at [647, 207] on button "button" at bounding box center [590, 204] width 180 height 36
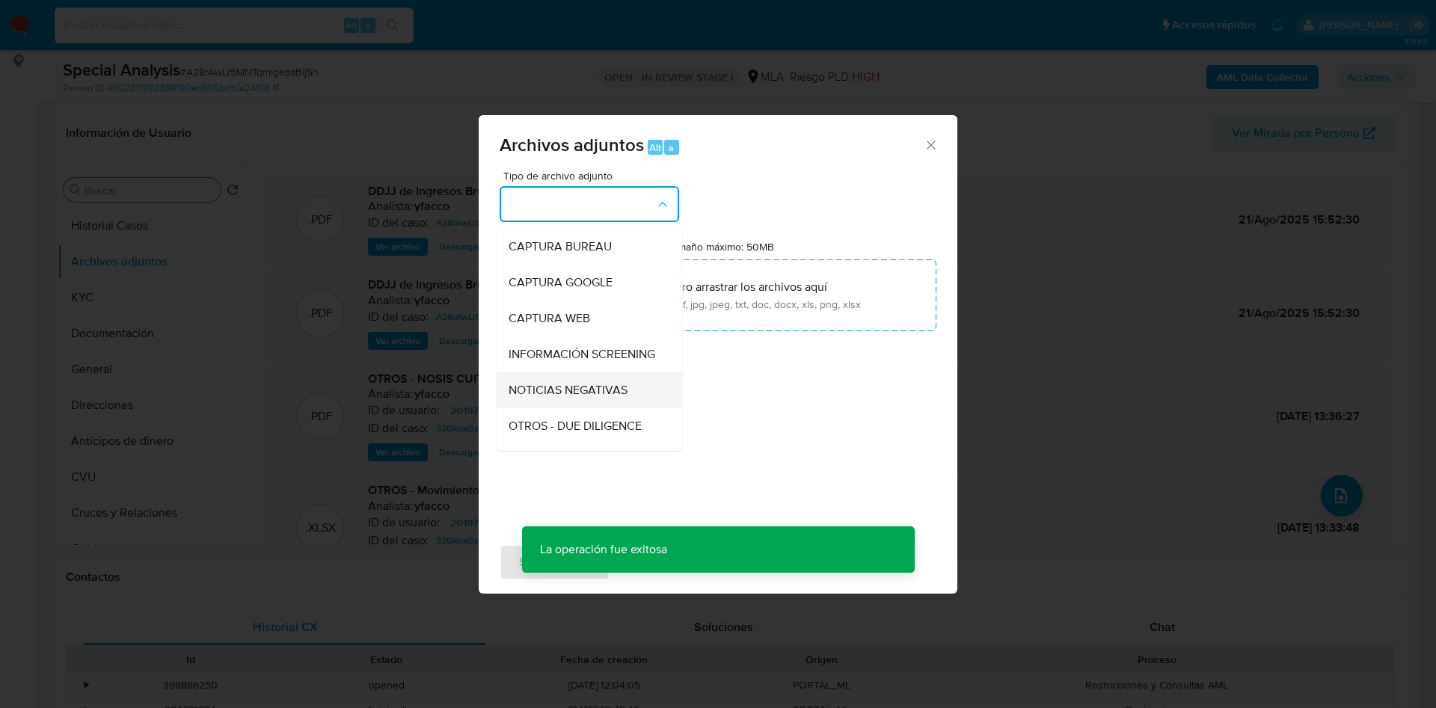
scroll to position [112, 0]
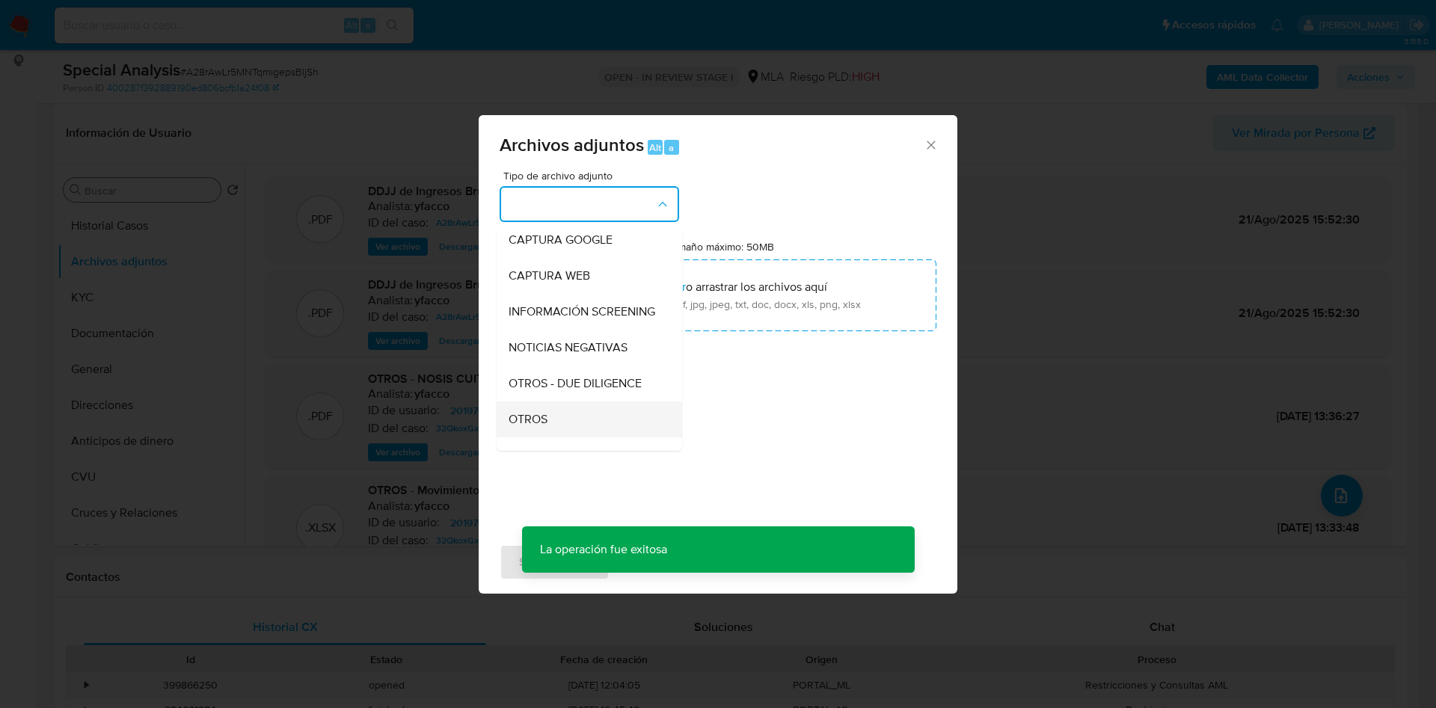
click at [542, 423] on div "OTROS" at bounding box center [585, 420] width 153 height 36
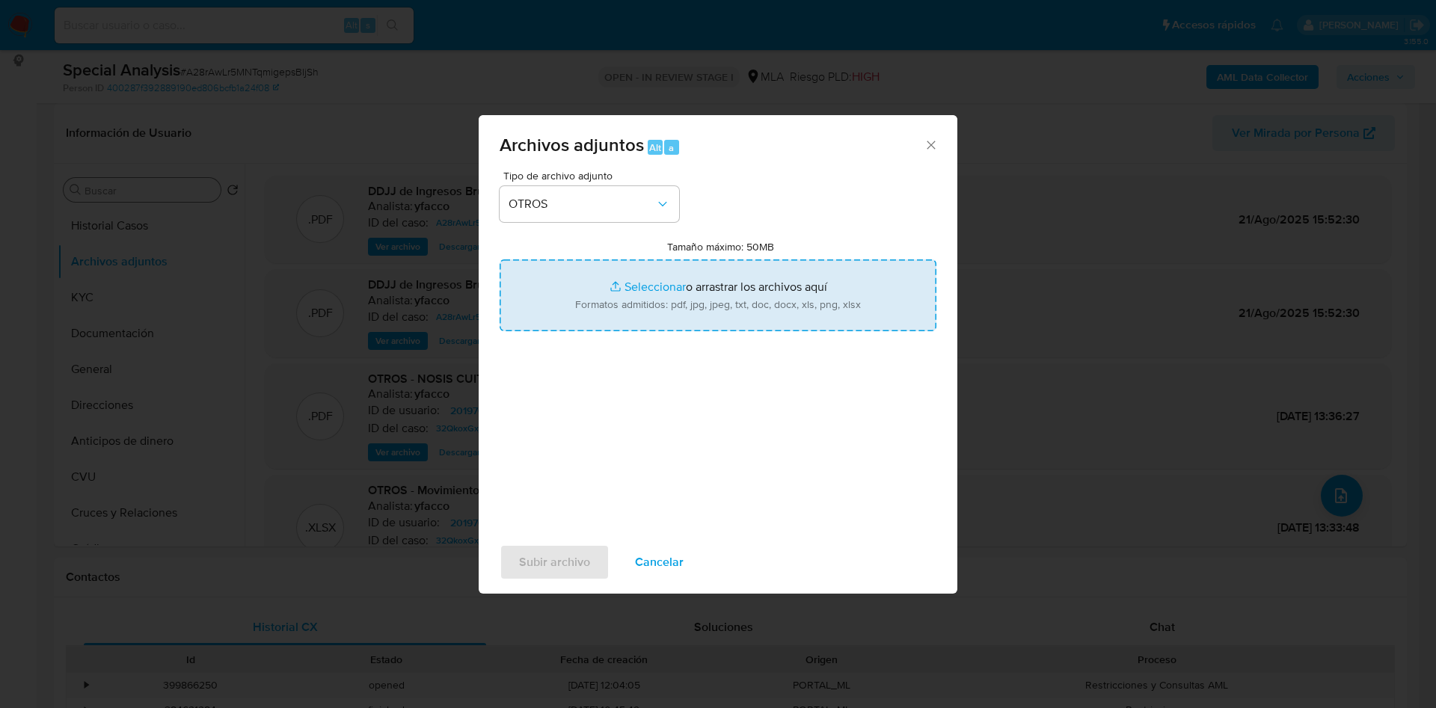
click at [633, 272] on input "Tamaño máximo: 50MB Seleccionar archivos" at bounding box center [718, 296] width 437 height 72
type input "C:\fakepath\CERT_CONT_DE_ING._MOREIRA_ALAN_2024_MP1.pdf"
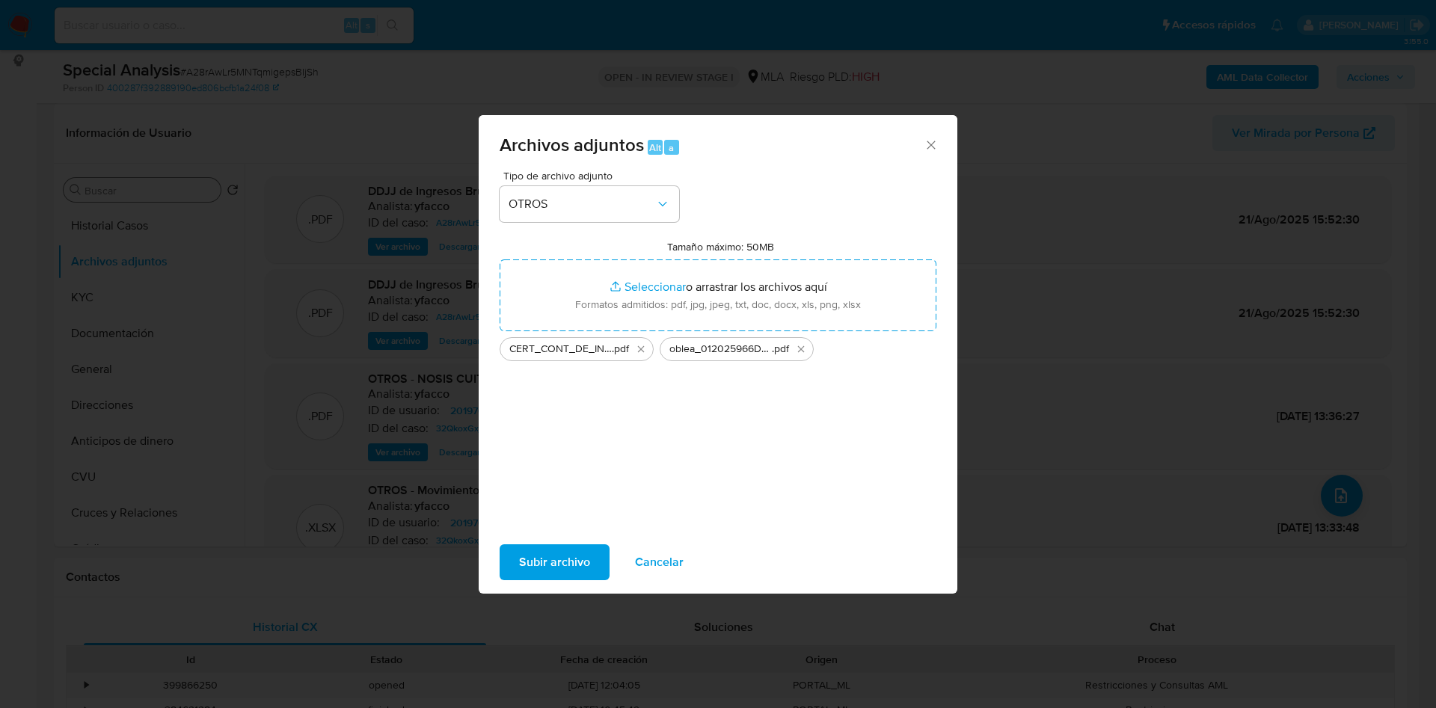
click at [536, 566] on span "Subir archivo" at bounding box center [554, 562] width 71 height 33
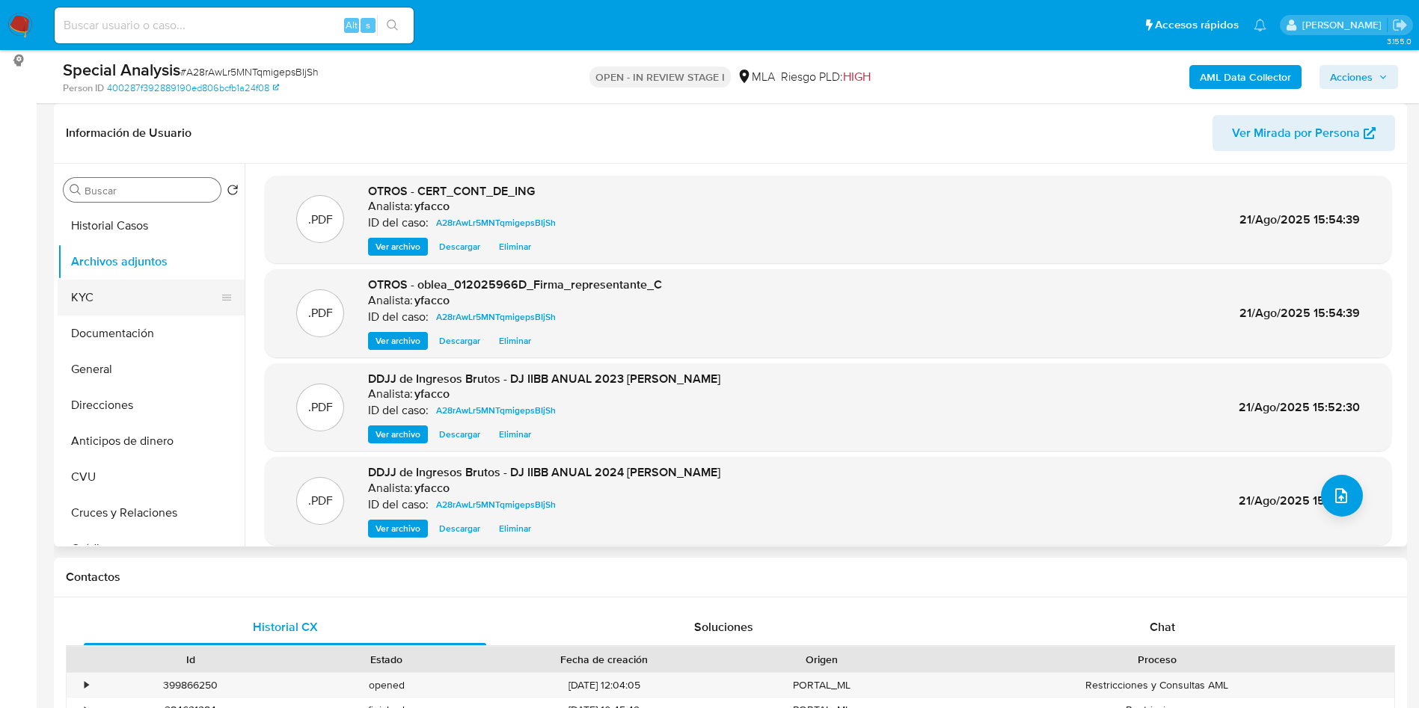
click at [137, 295] on button "KYC" at bounding box center [145, 298] width 175 height 36
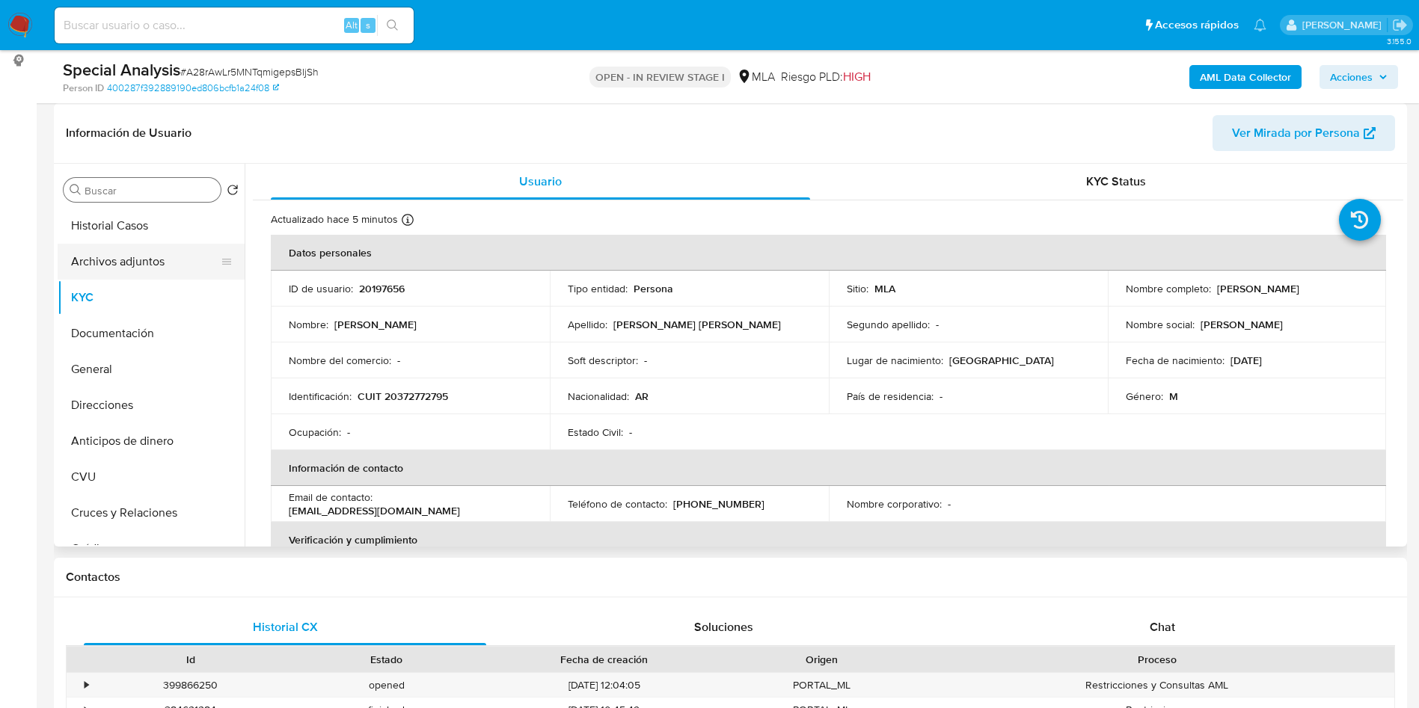
click at [151, 267] on button "Archivos adjuntos" at bounding box center [145, 262] width 175 height 36
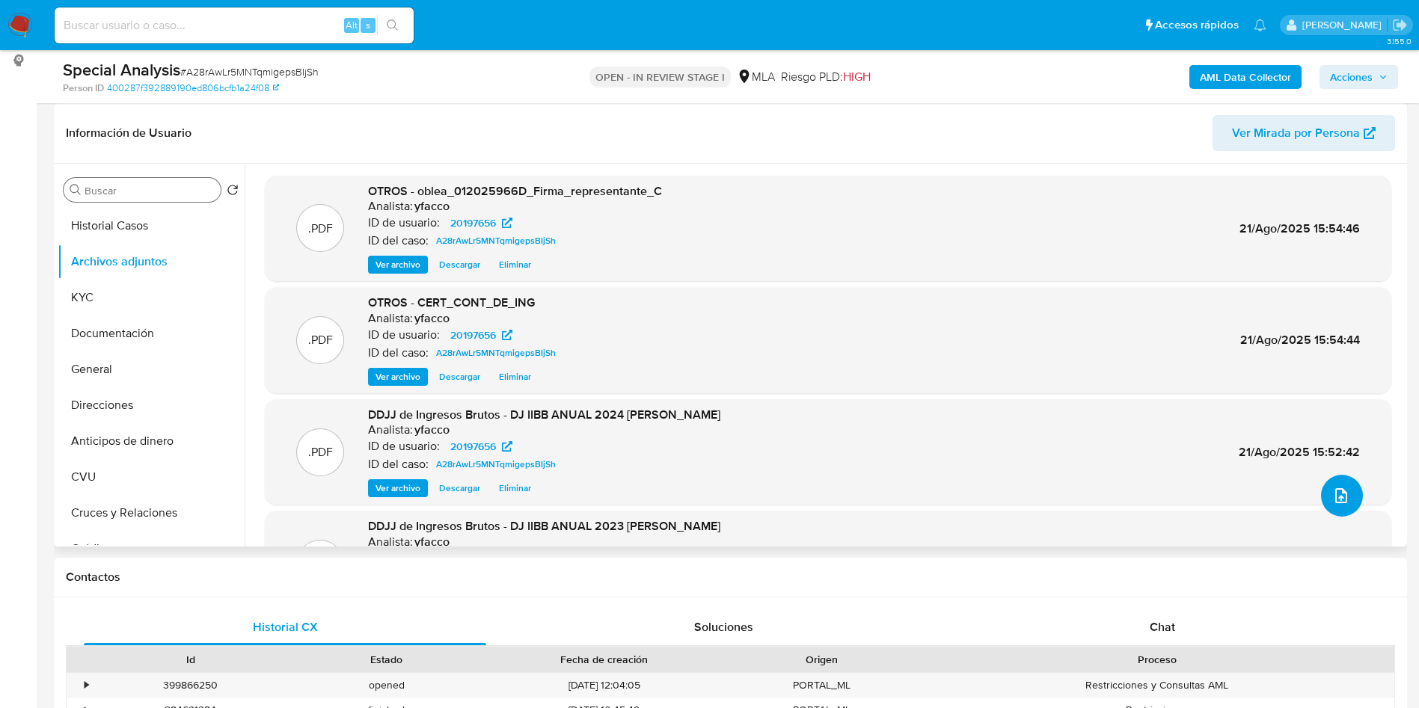
click at [1343, 499] on icon "upload-file" at bounding box center [1341, 496] width 18 height 18
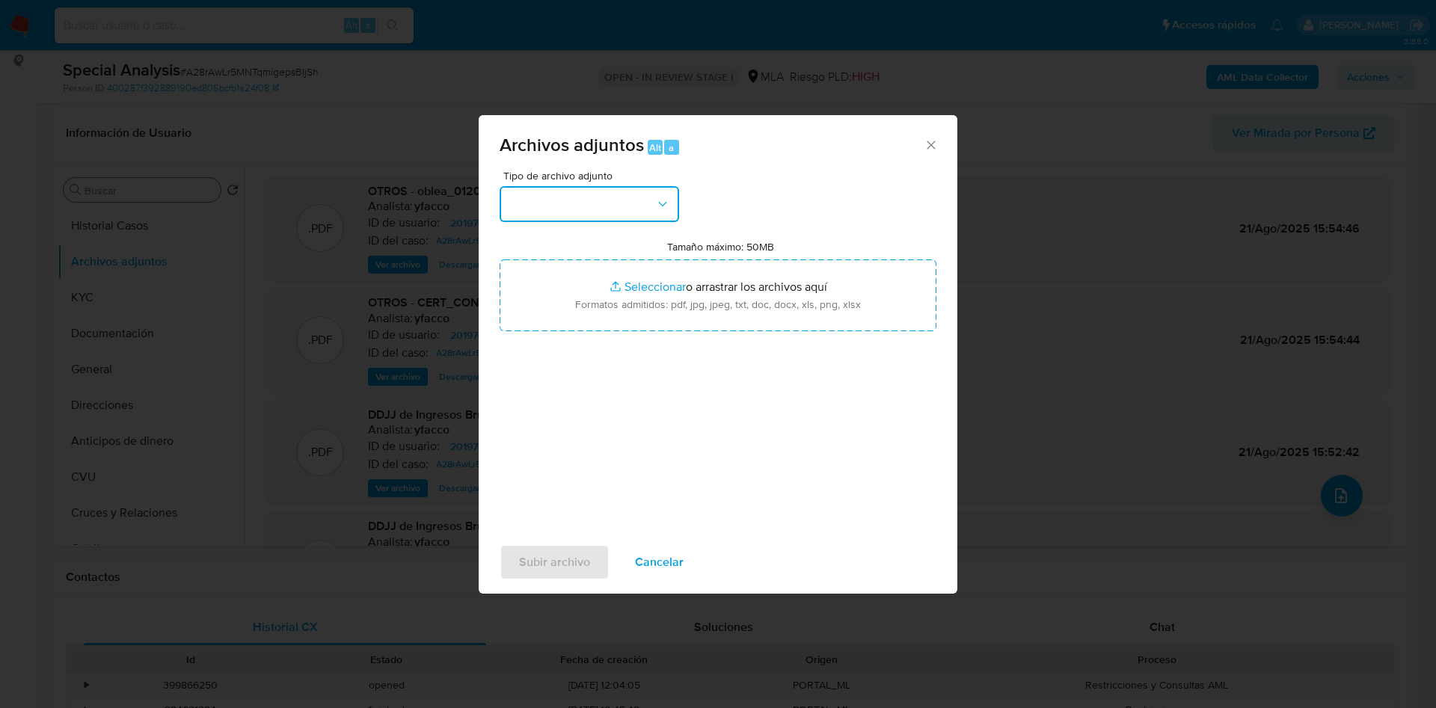
click at [645, 211] on button "button" at bounding box center [590, 204] width 180 height 36
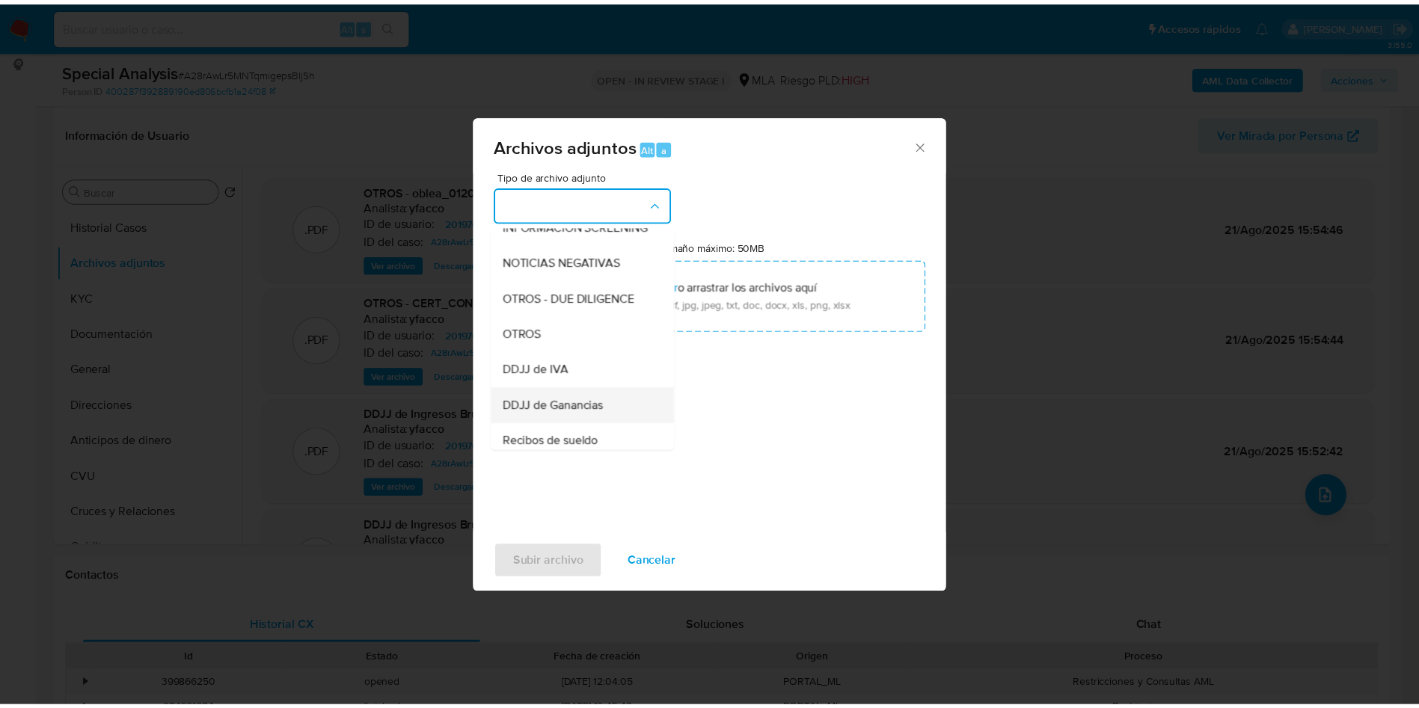
scroll to position [224, 0]
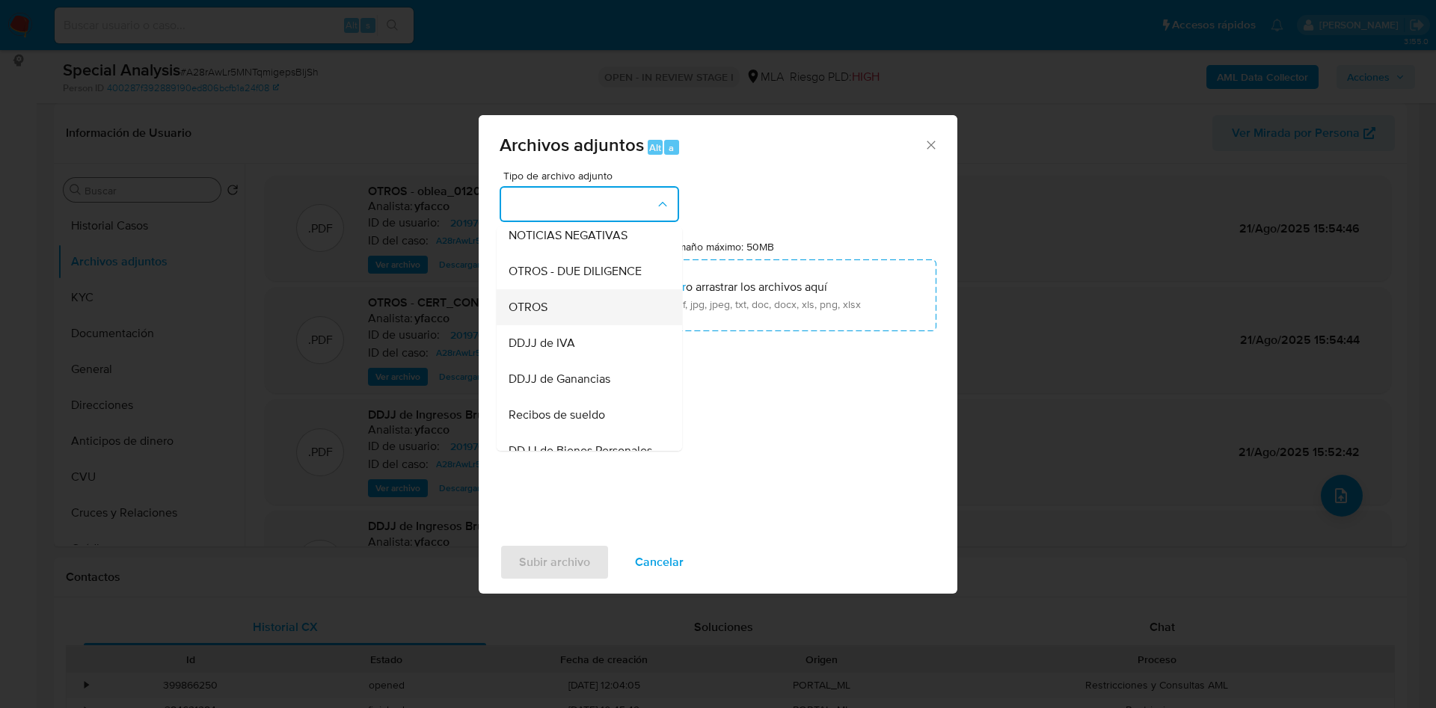
click at [533, 315] on span "OTROS" at bounding box center [528, 307] width 39 height 15
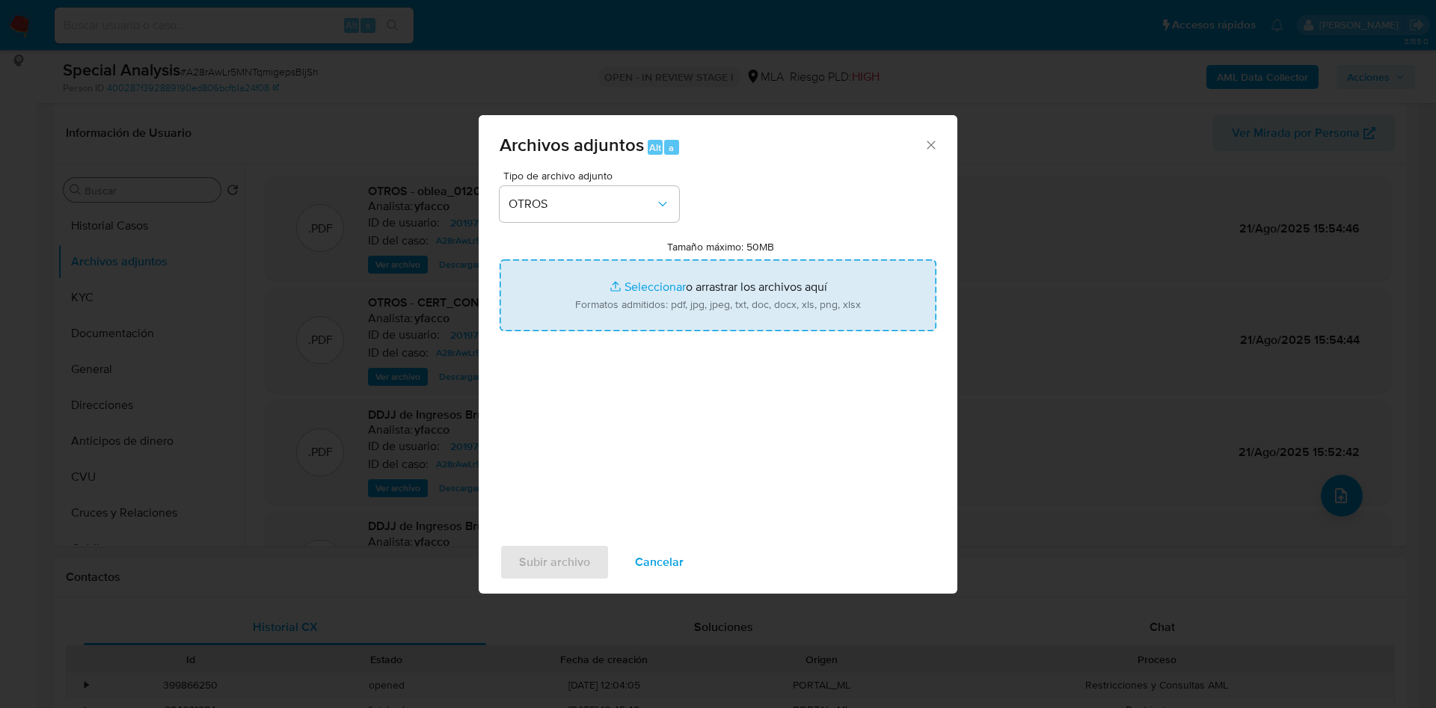
click at [652, 280] on input "Tamaño máximo: 50MB Seleccionar archivos" at bounding box center [718, 296] width 437 height 72
type input "C:\fakepath\Correo de Mercadolibre SRL - [REVISIÓN CUST ID 20197656] _ Caso Cx …"
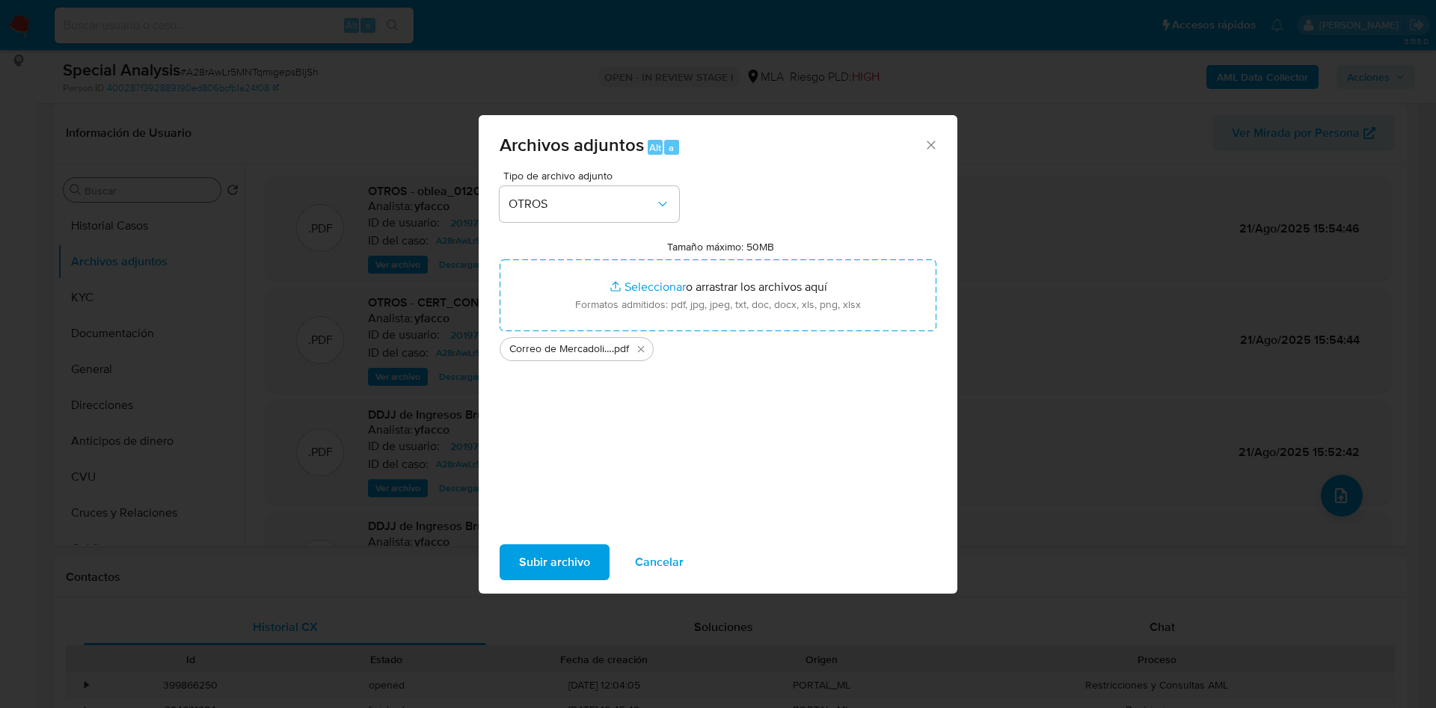
click at [560, 563] on span "Subir archivo" at bounding box center [554, 562] width 71 height 33
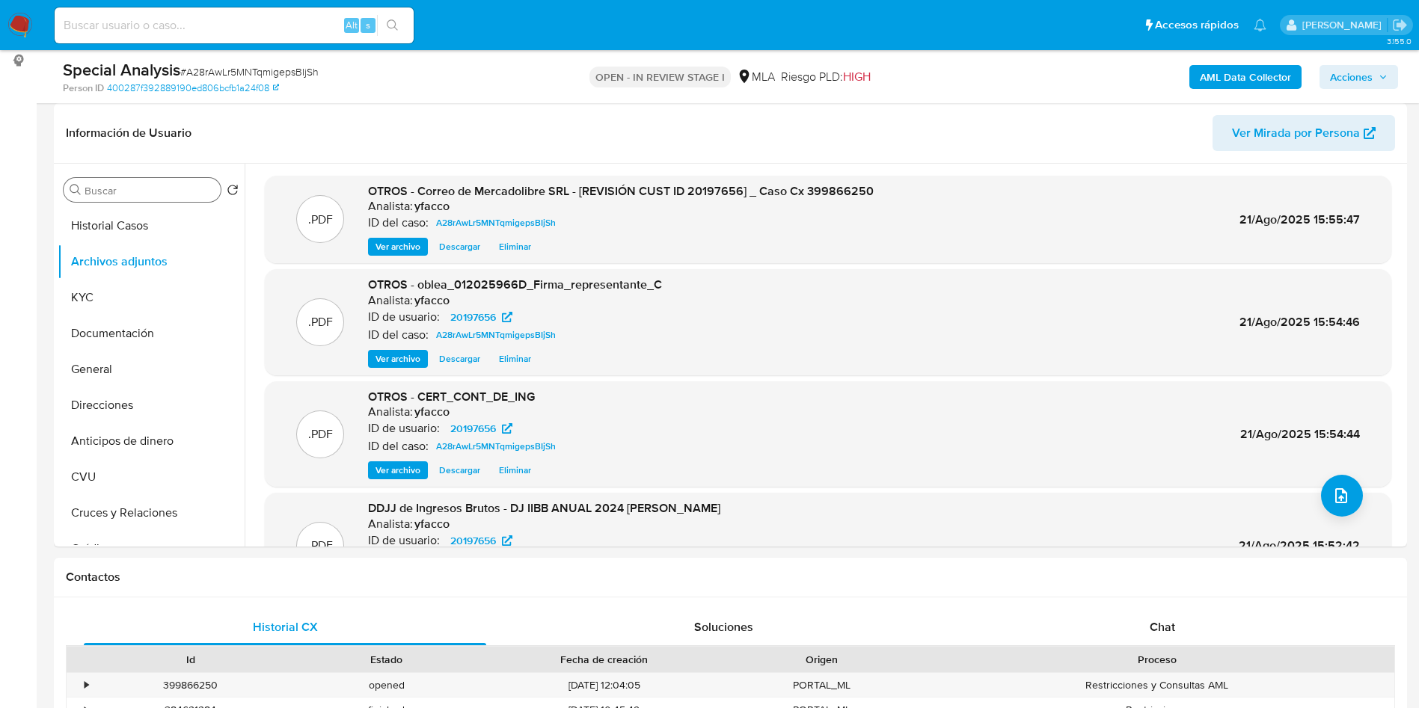
click at [1378, 77] on span "Acciones" at bounding box center [1359, 77] width 58 height 21
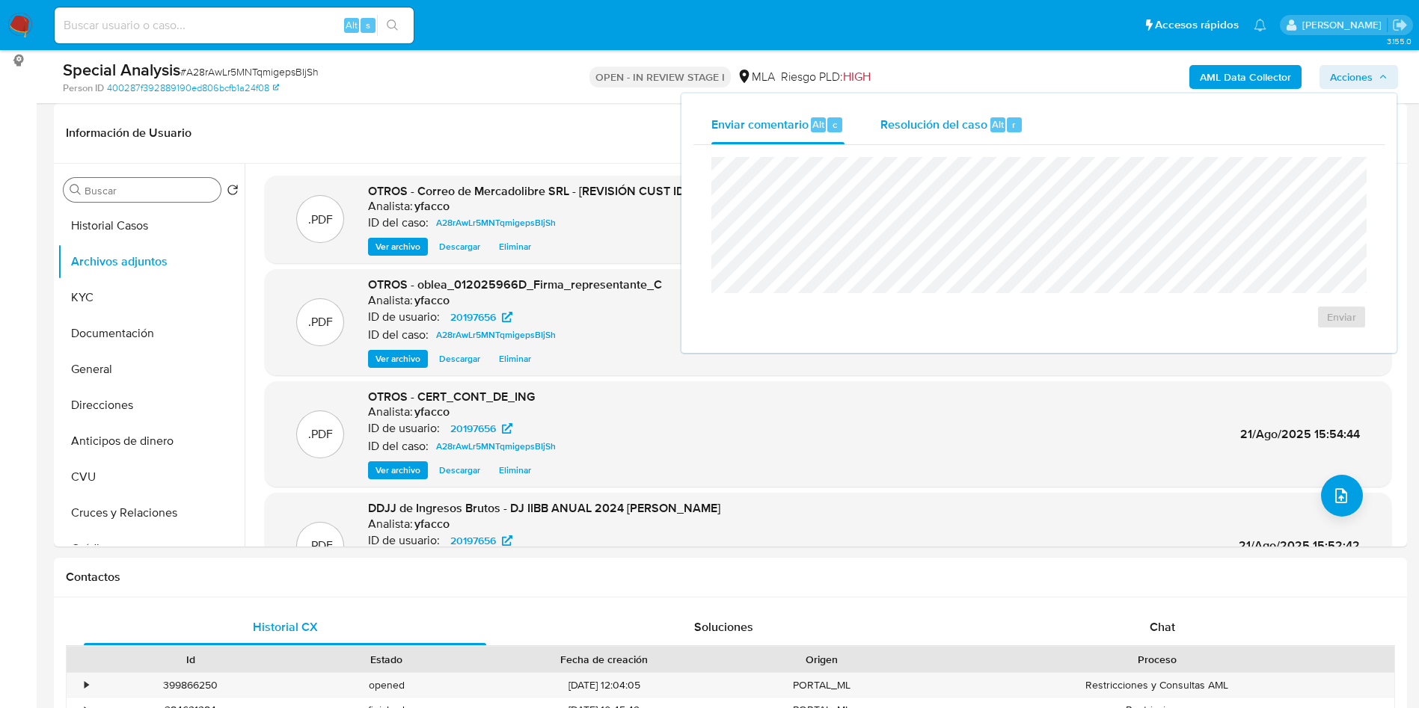
click at [1026, 123] on button "Resolución del caso Alt r" at bounding box center [951, 124] width 179 height 39
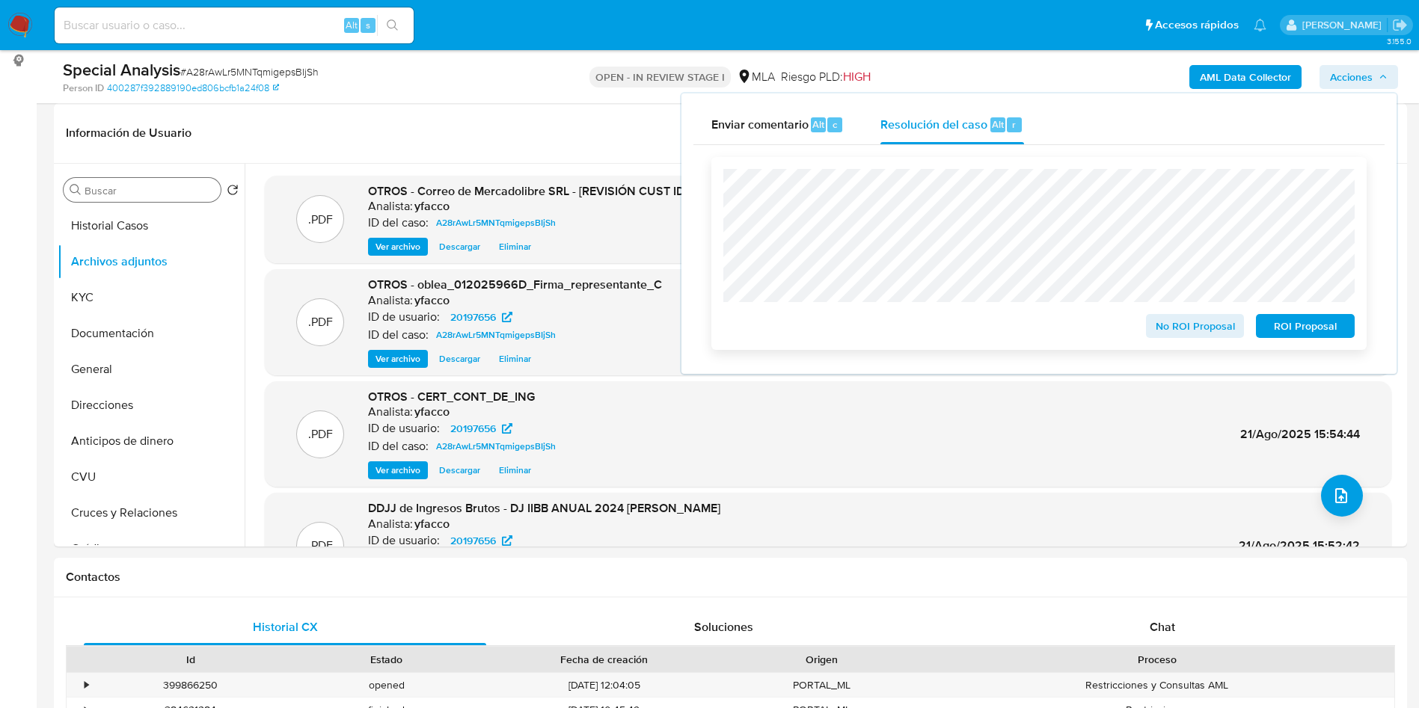
click at [1186, 334] on span "No ROI Proposal" at bounding box center [1195, 326] width 78 height 21
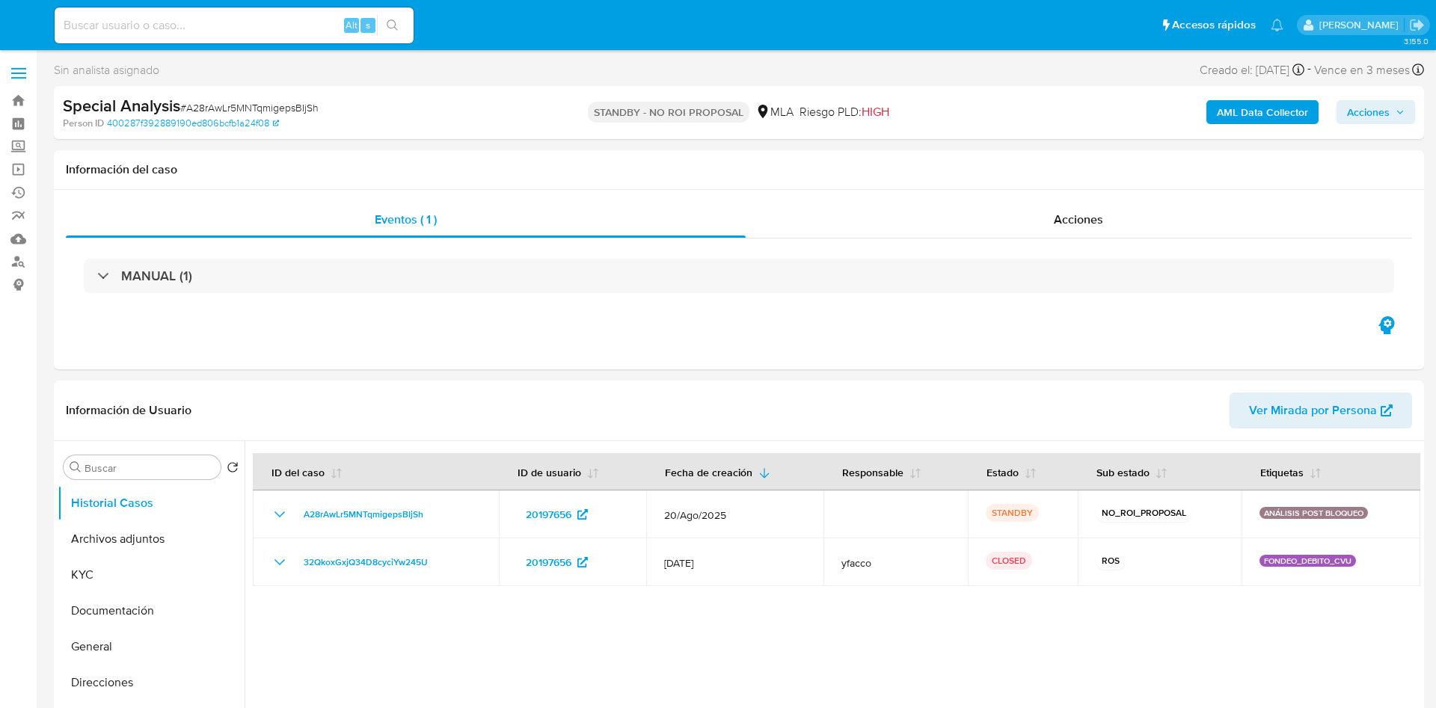
select select "10"
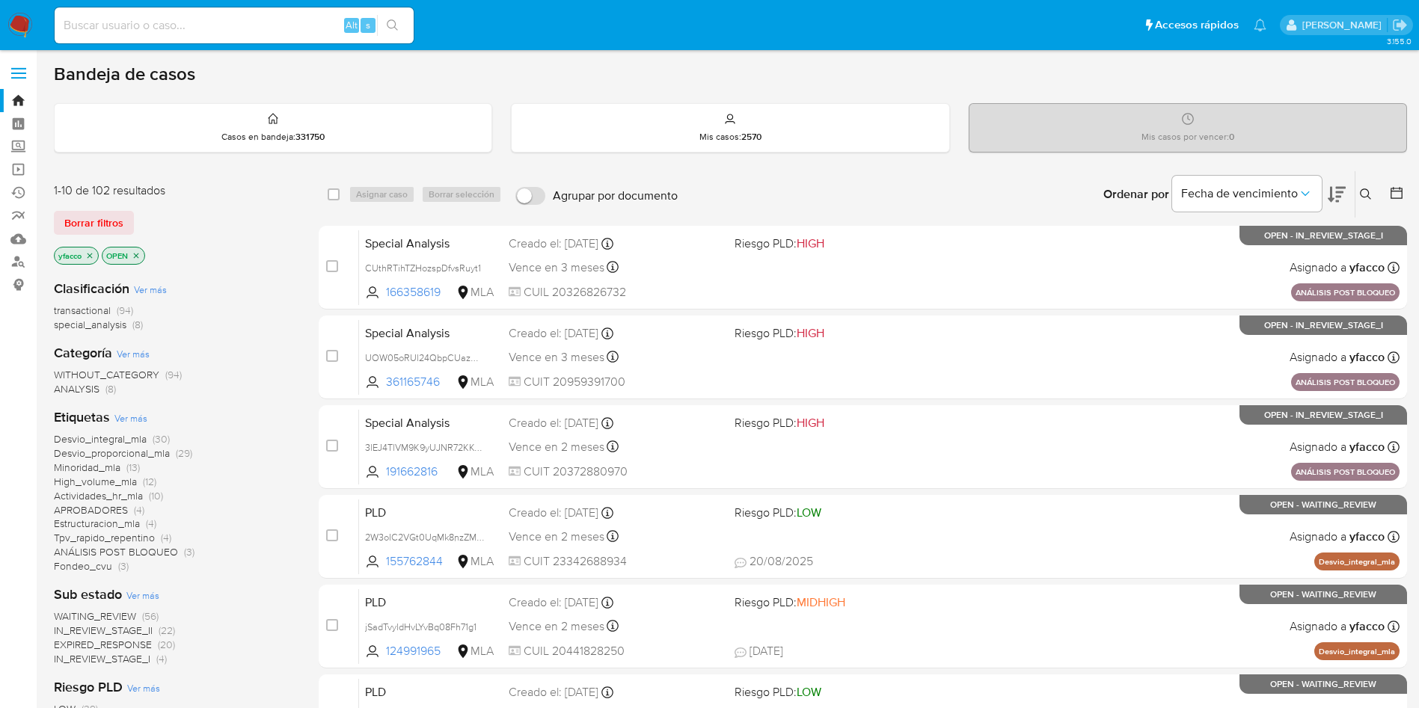
click at [295, 36] on div "Alt s" at bounding box center [234, 25] width 359 height 36
click at [295, 31] on input at bounding box center [234, 25] width 359 height 19
paste input "gFF62gRA8PkRcpd3eaTZ31qv"
type input "gFF62gRA8PkRcpd3eaTZ31qv"
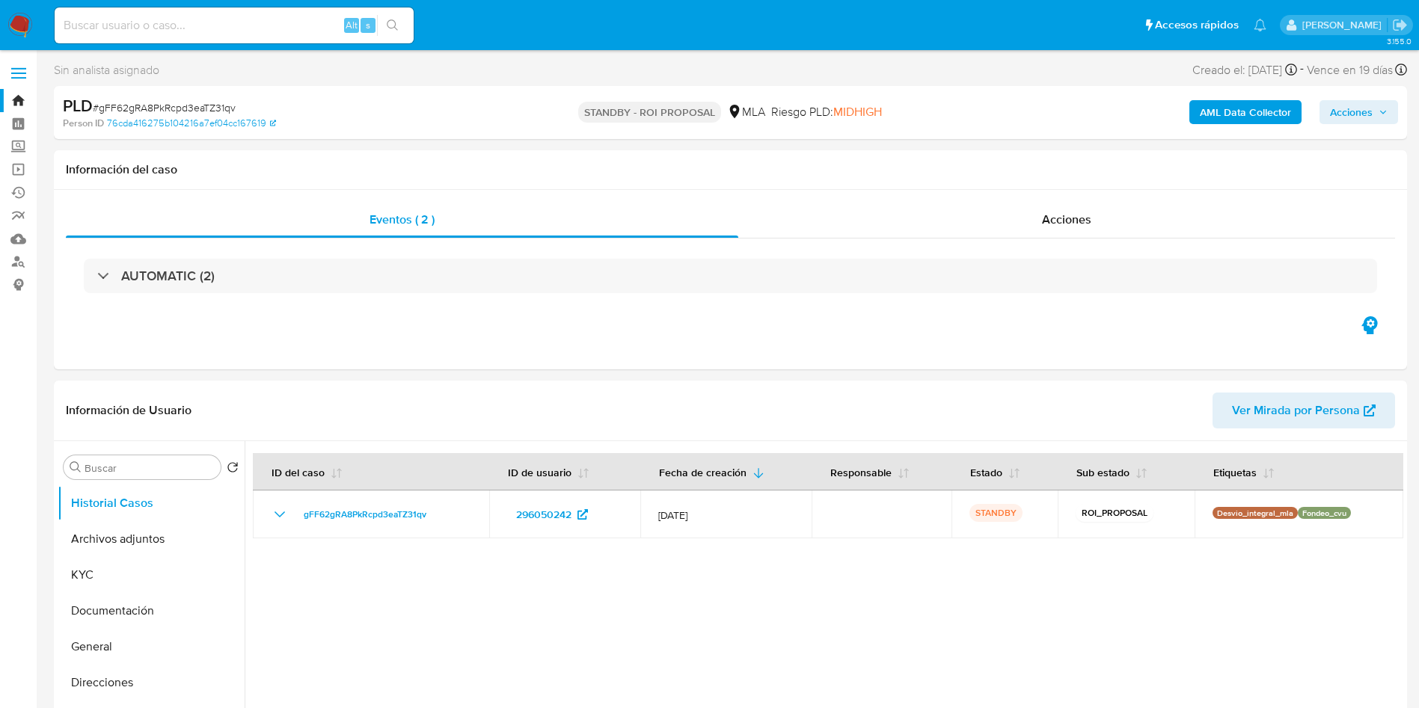
select select "10"
click at [127, 551] on button "Archivos adjuntos" at bounding box center [145, 539] width 175 height 36
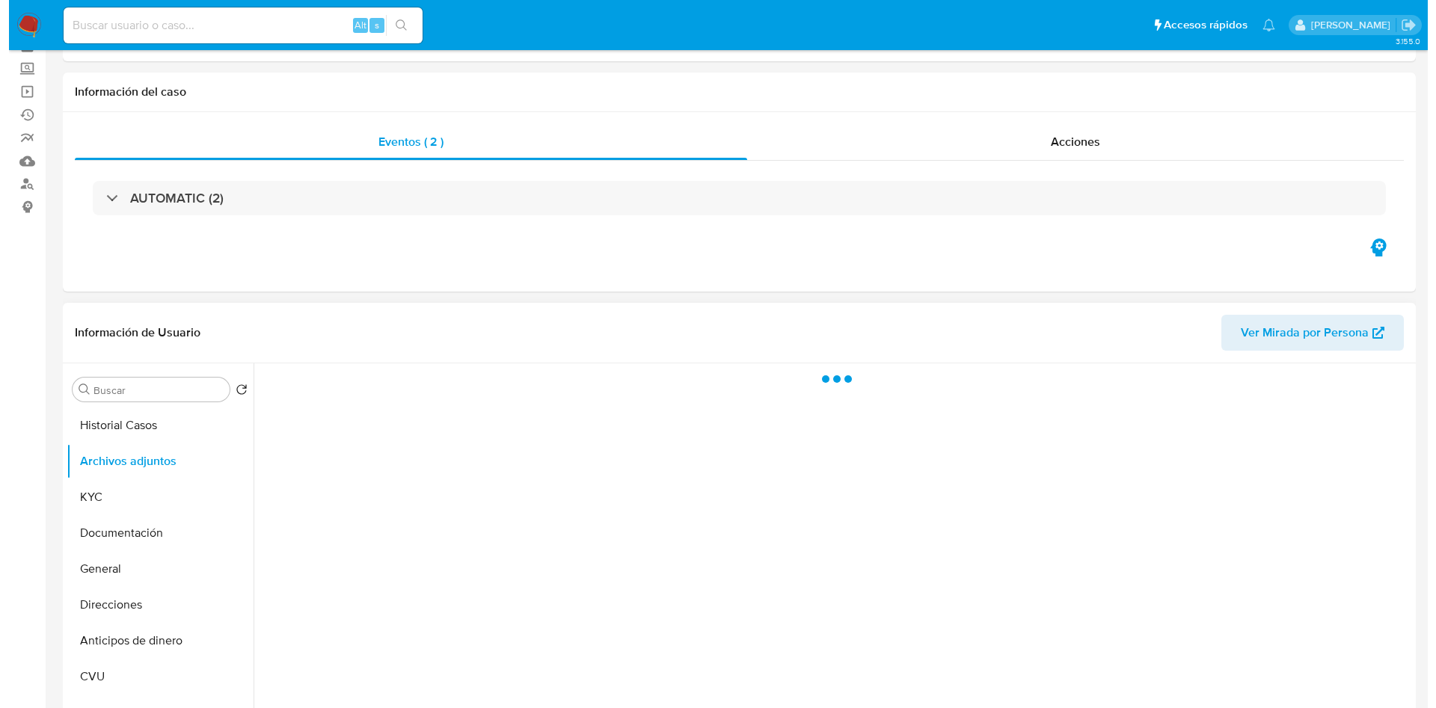
scroll to position [112, 0]
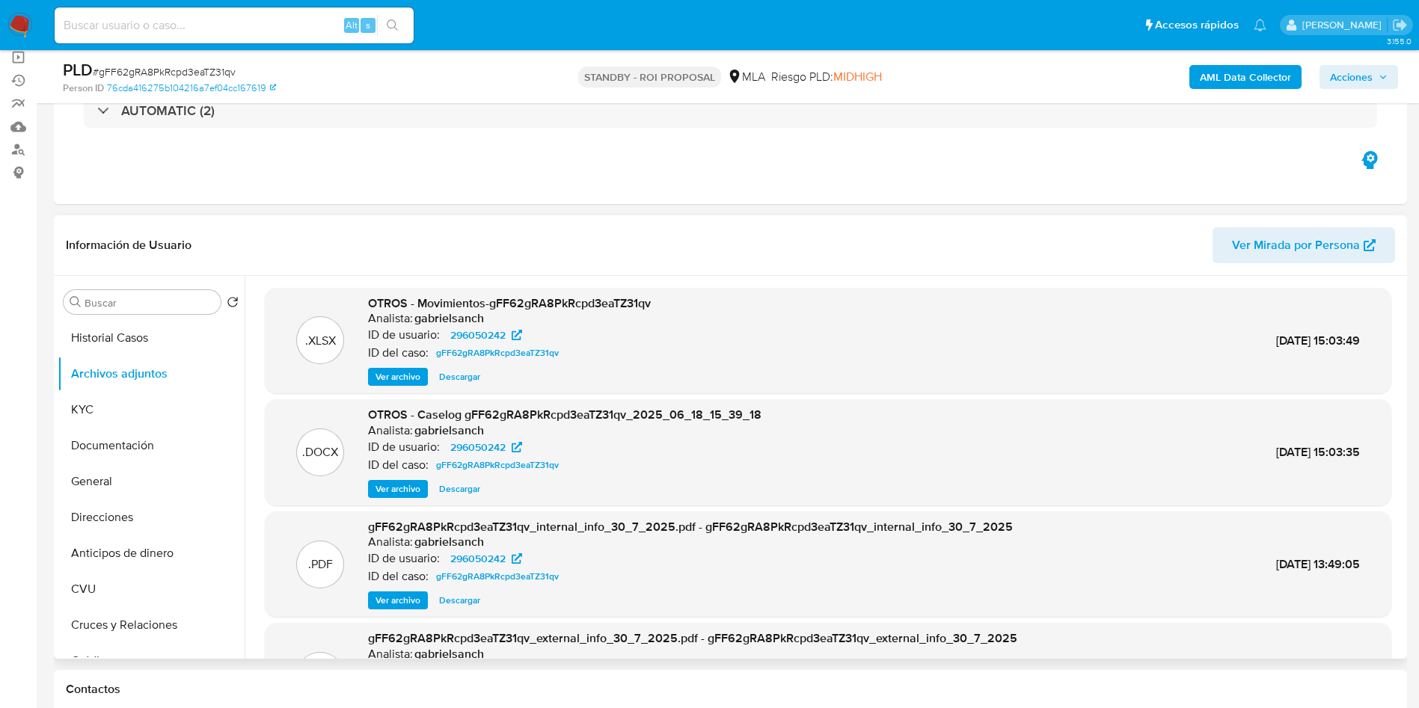
click at [391, 498] on div ".DOCX OTROS - Caselog gFF62gRA8PkRcpd3eaTZ31qv_2025_06_18_15_39_18 Analista: ga…" at bounding box center [828, 452] width 1127 height 106
click at [391, 486] on span "Ver archivo" at bounding box center [398, 489] width 45 height 15
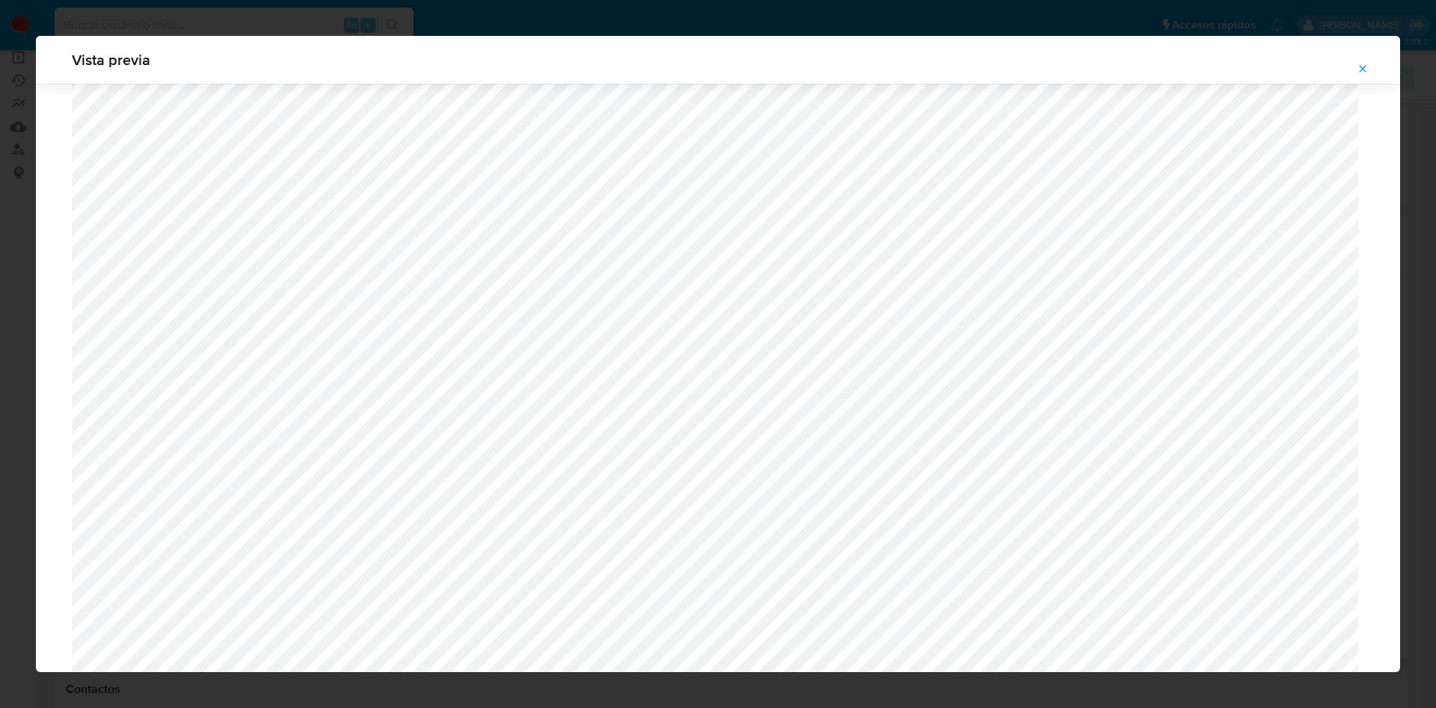
scroll to position [875, 0]
click at [1364, 67] on icon "Attachment preview" at bounding box center [1363, 68] width 7 height 7
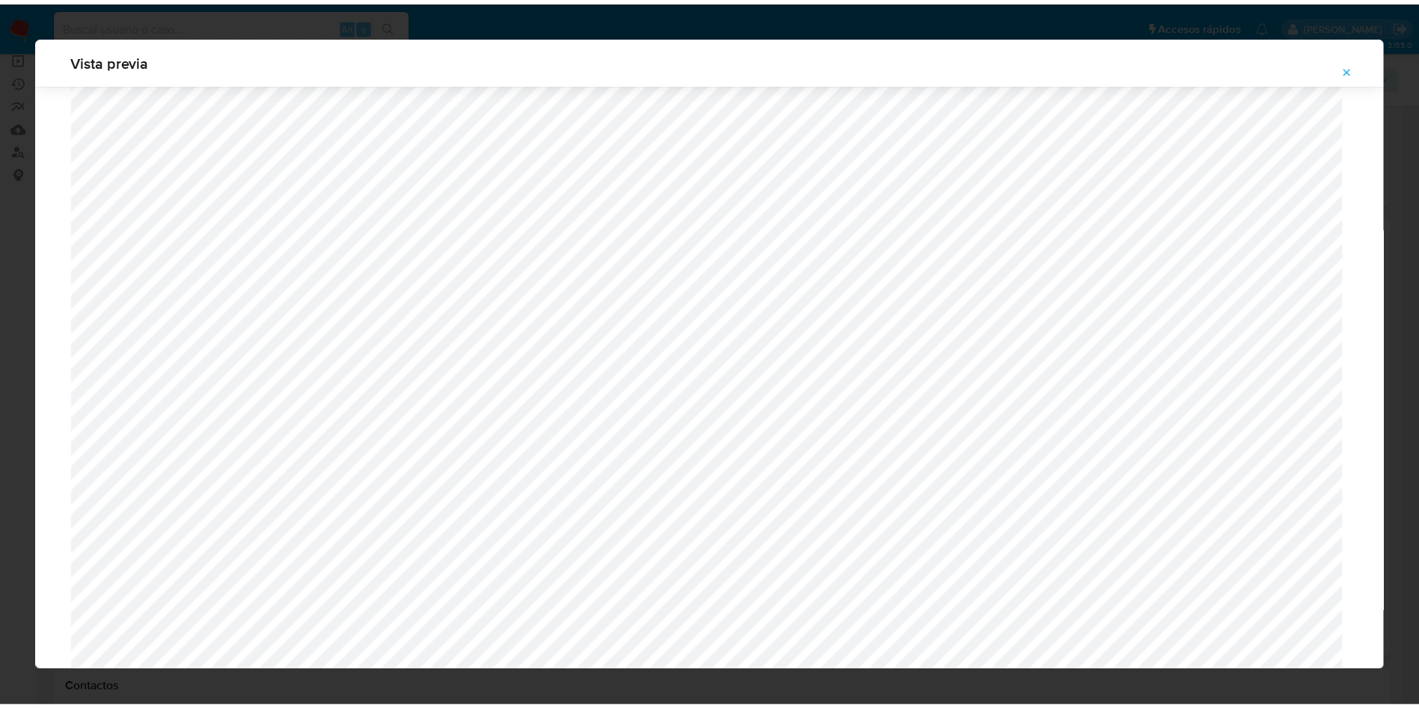
scroll to position [0, 0]
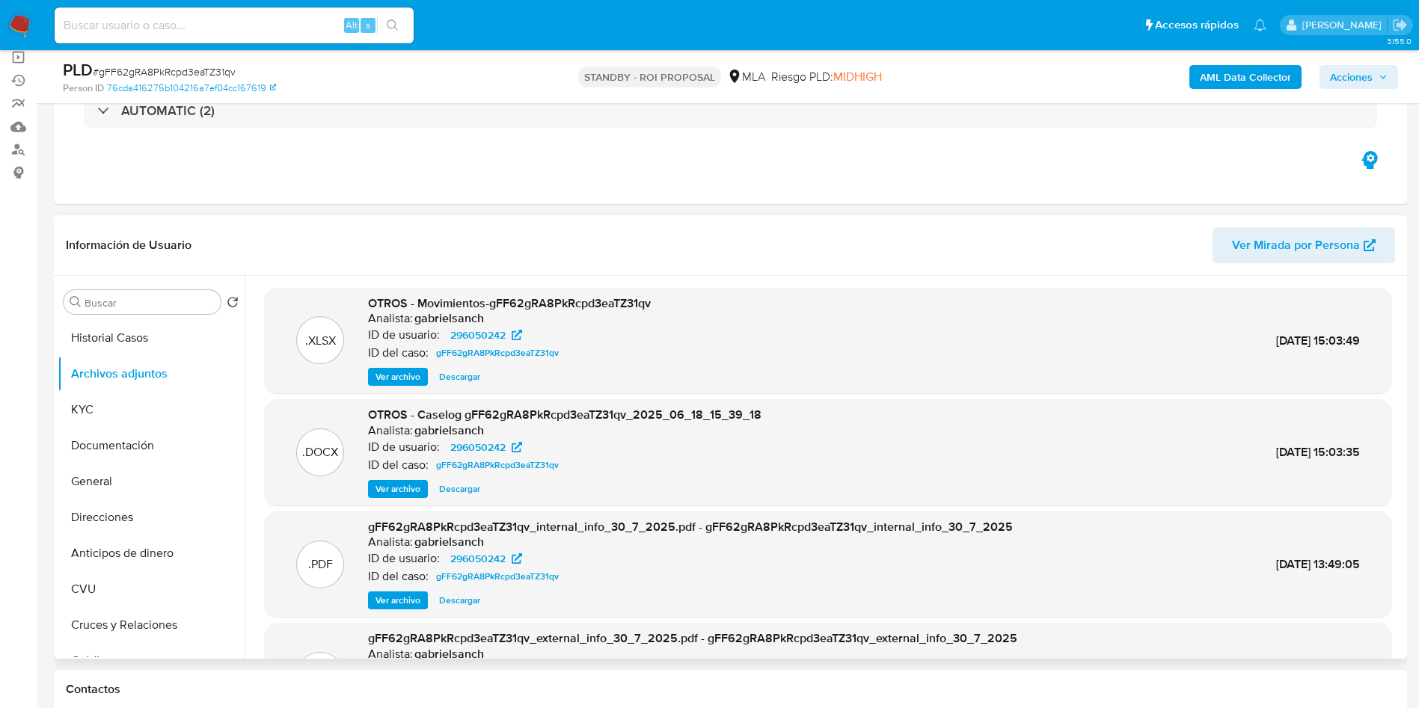
click at [460, 488] on span "Descargar" at bounding box center [459, 489] width 41 height 15
click at [265, 28] on input at bounding box center [234, 25] width 359 height 19
paste input "HEyf8H3aTvRmmFeGT3w6Uvbk"
type input "HEyf8H3aTvRmmFeGT3w6Uvbk"
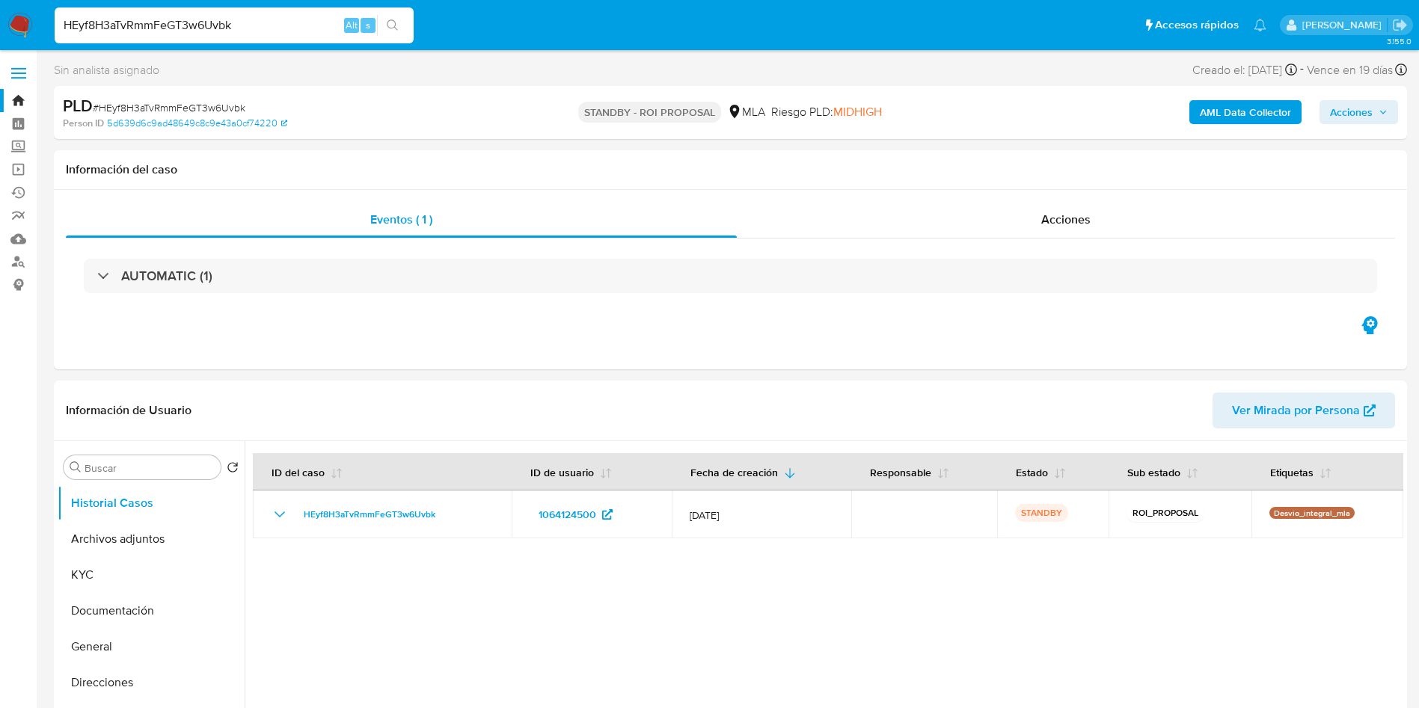
select select "10"
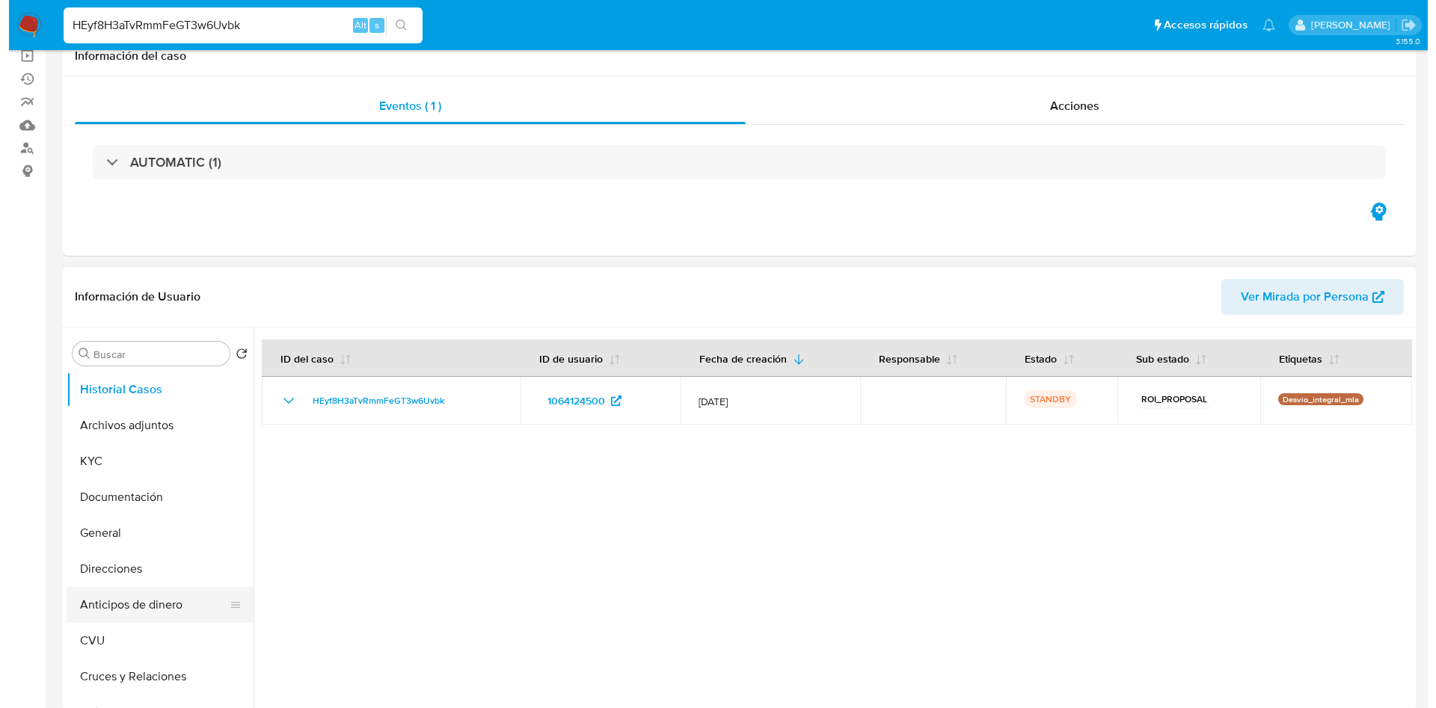
scroll to position [224, 0]
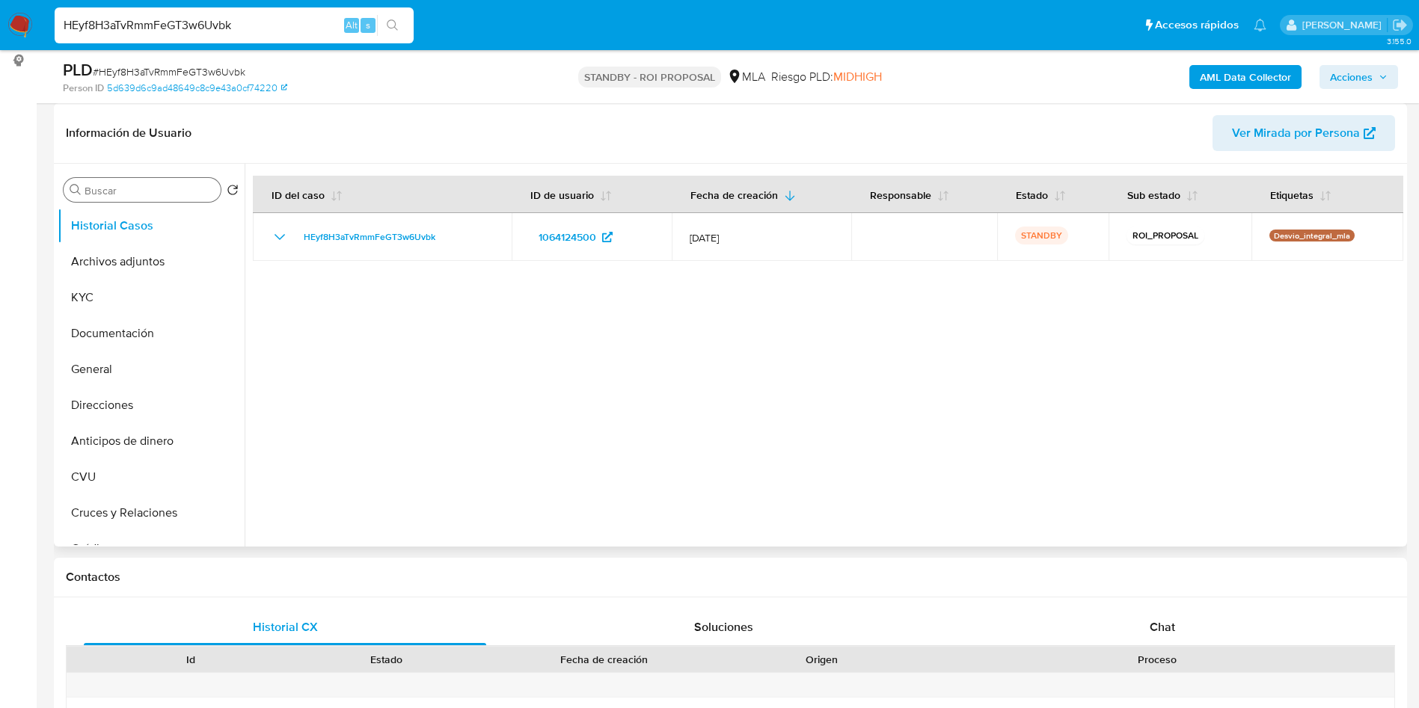
click at [110, 193] on input "Buscar" at bounding box center [150, 190] width 130 height 13
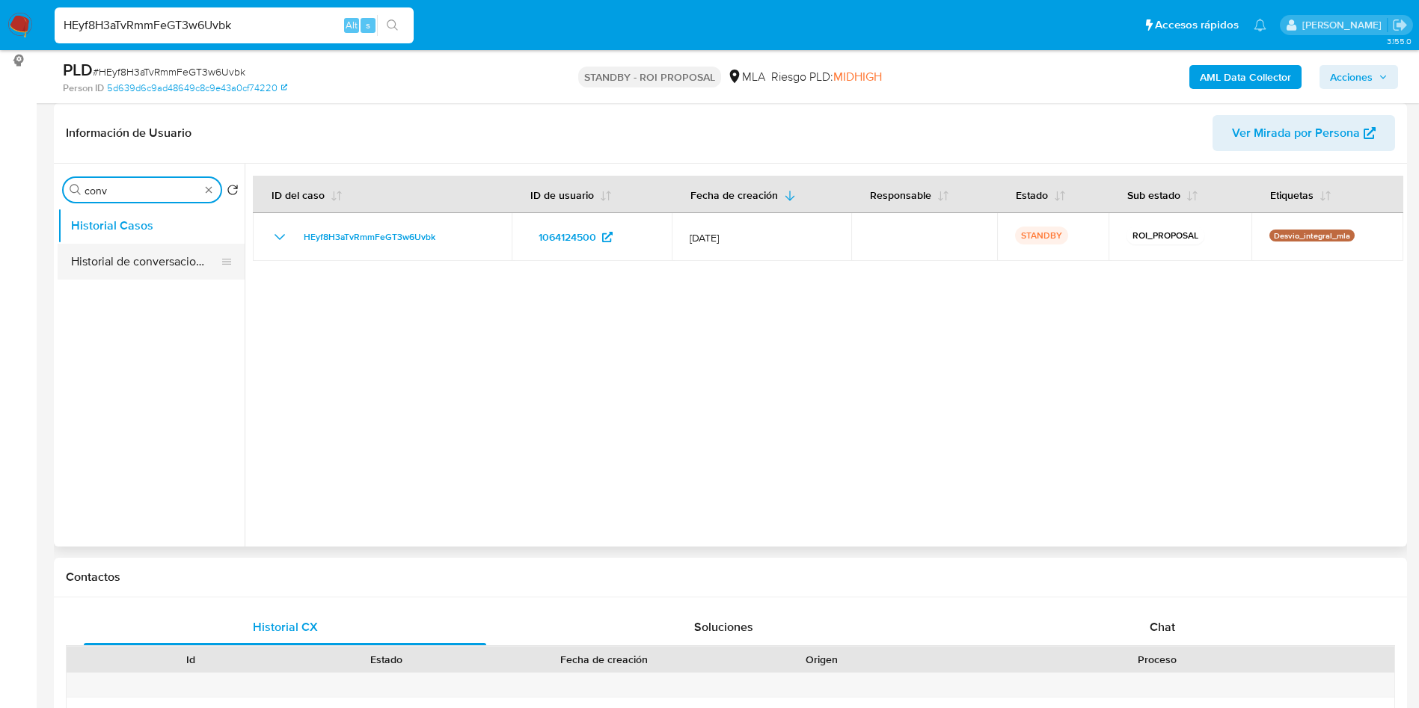
type input "conv"
click at [119, 254] on button "Historial de conversaciones" at bounding box center [145, 262] width 175 height 36
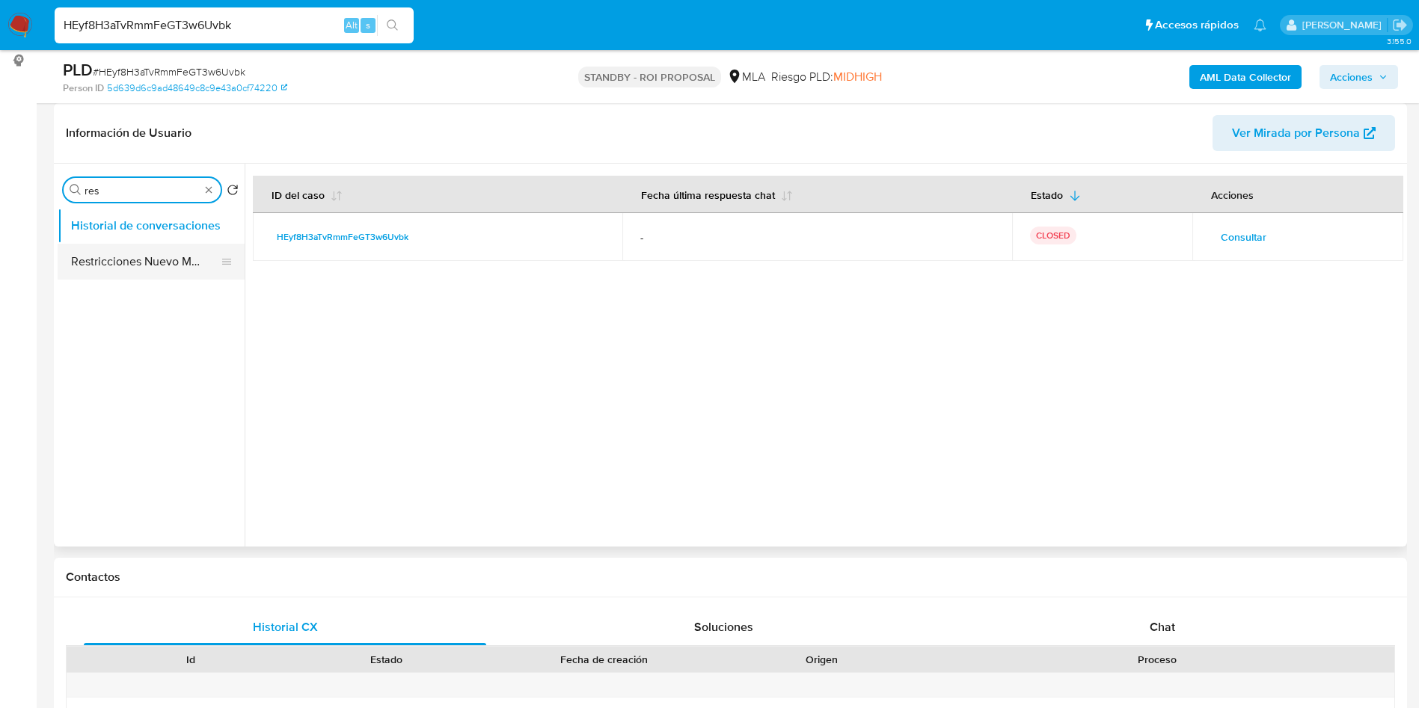
type input "res"
click at [156, 262] on button "Restricciones Nuevo Mundo" at bounding box center [145, 262] width 175 height 36
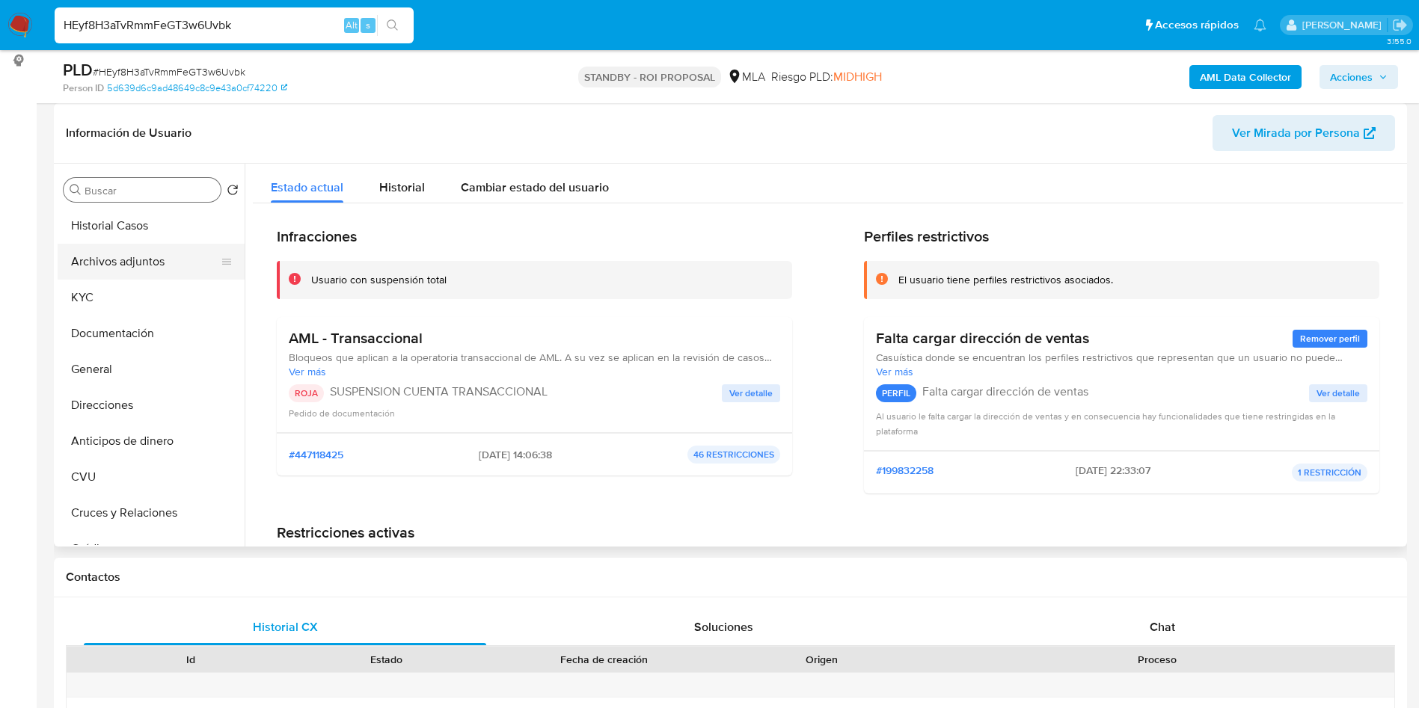
click at [183, 265] on button "Archivos adjuntos" at bounding box center [145, 262] width 175 height 36
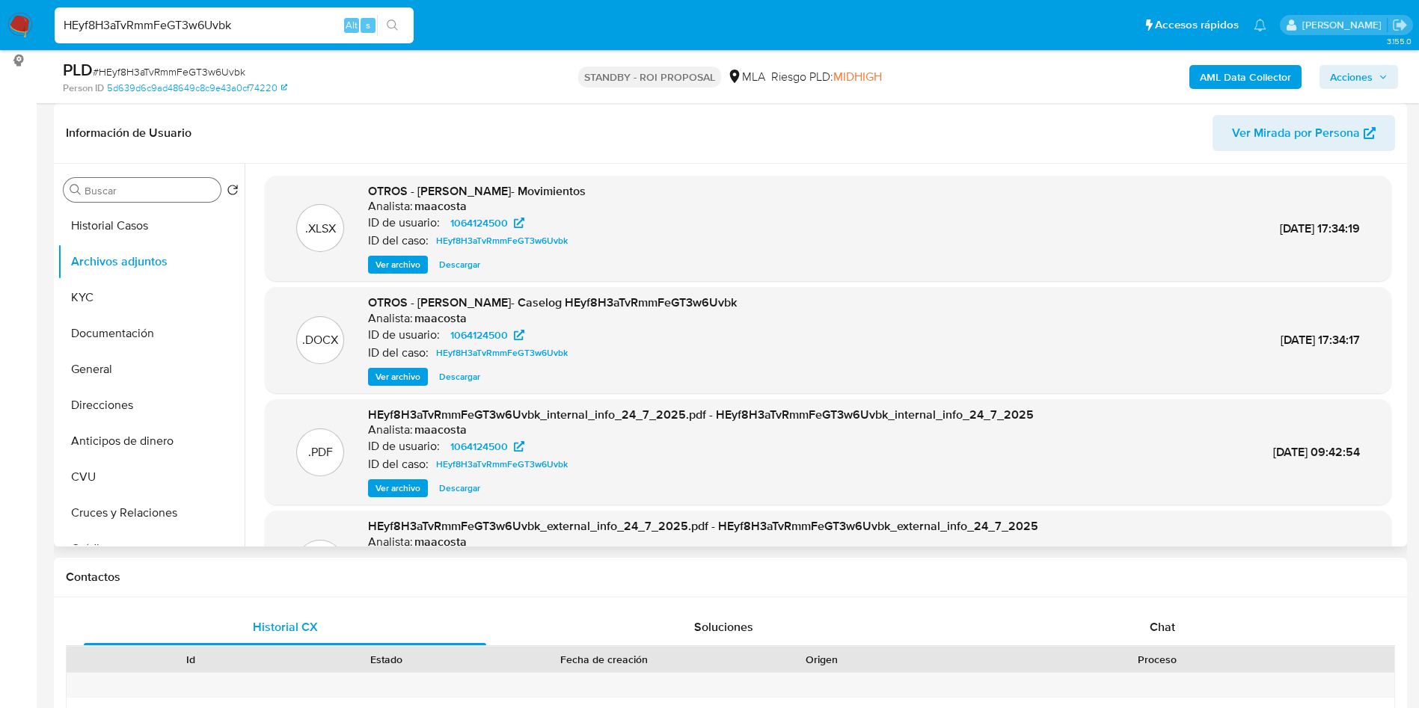
click at [405, 376] on span "Ver archivo" at bounding box center [398, 377] width 45 height 15
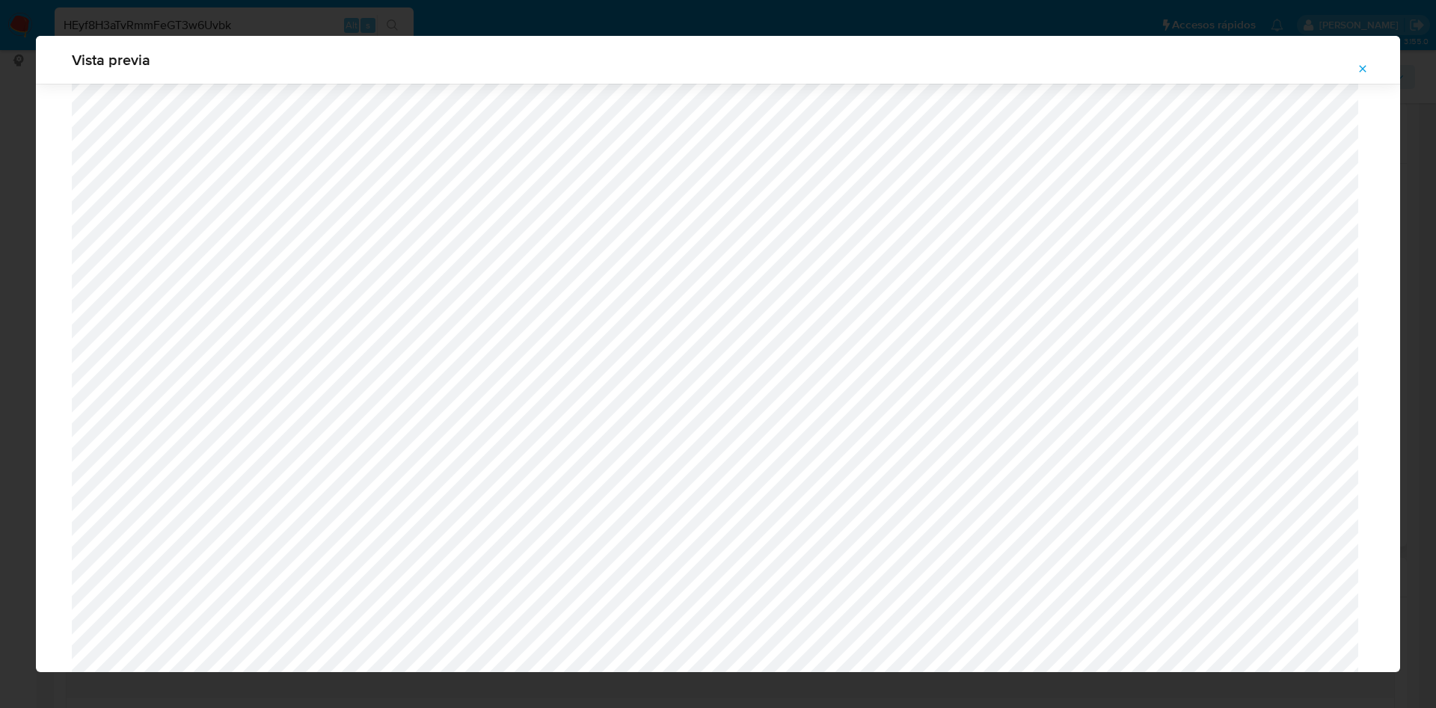
scroll to position [419, 0]
click at [1368, 63] on icon "Attachment preview" at bounding box center [1363, 69] width 12 height 12
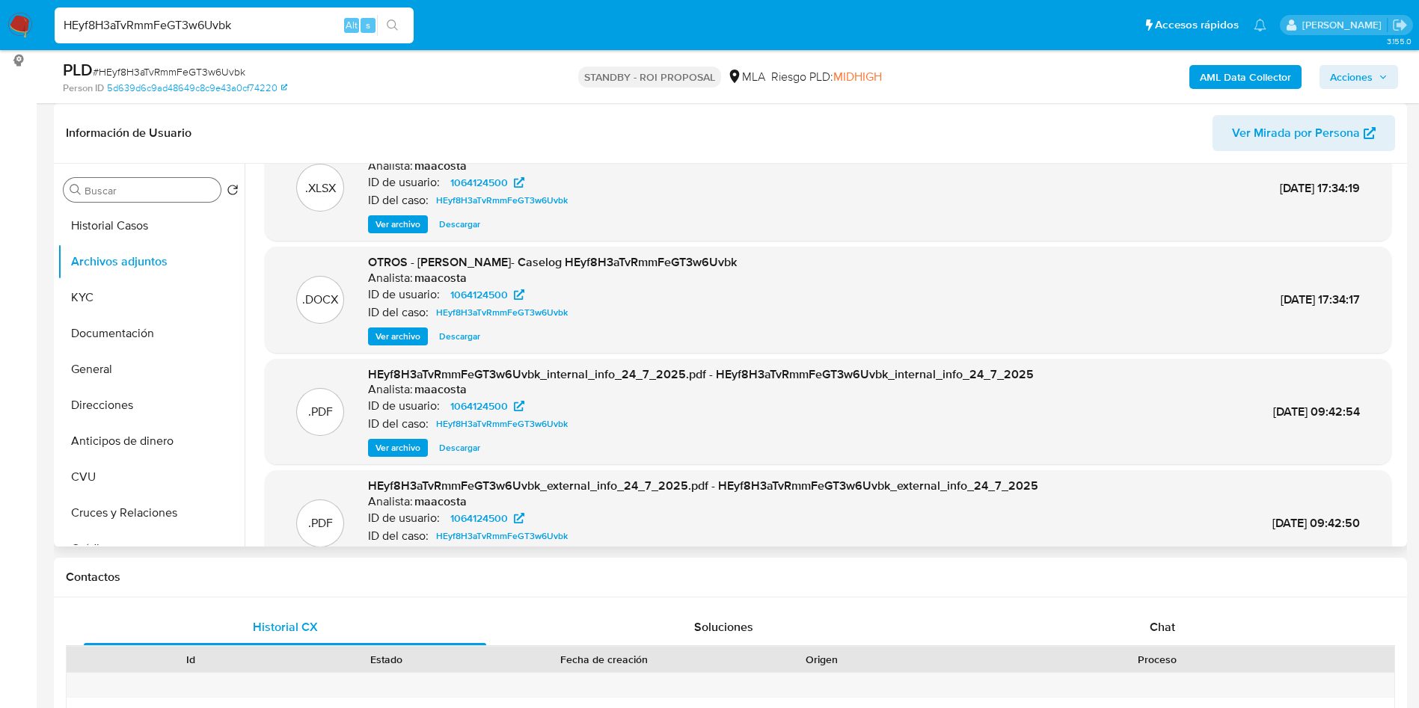
scroll to position [0, 0]
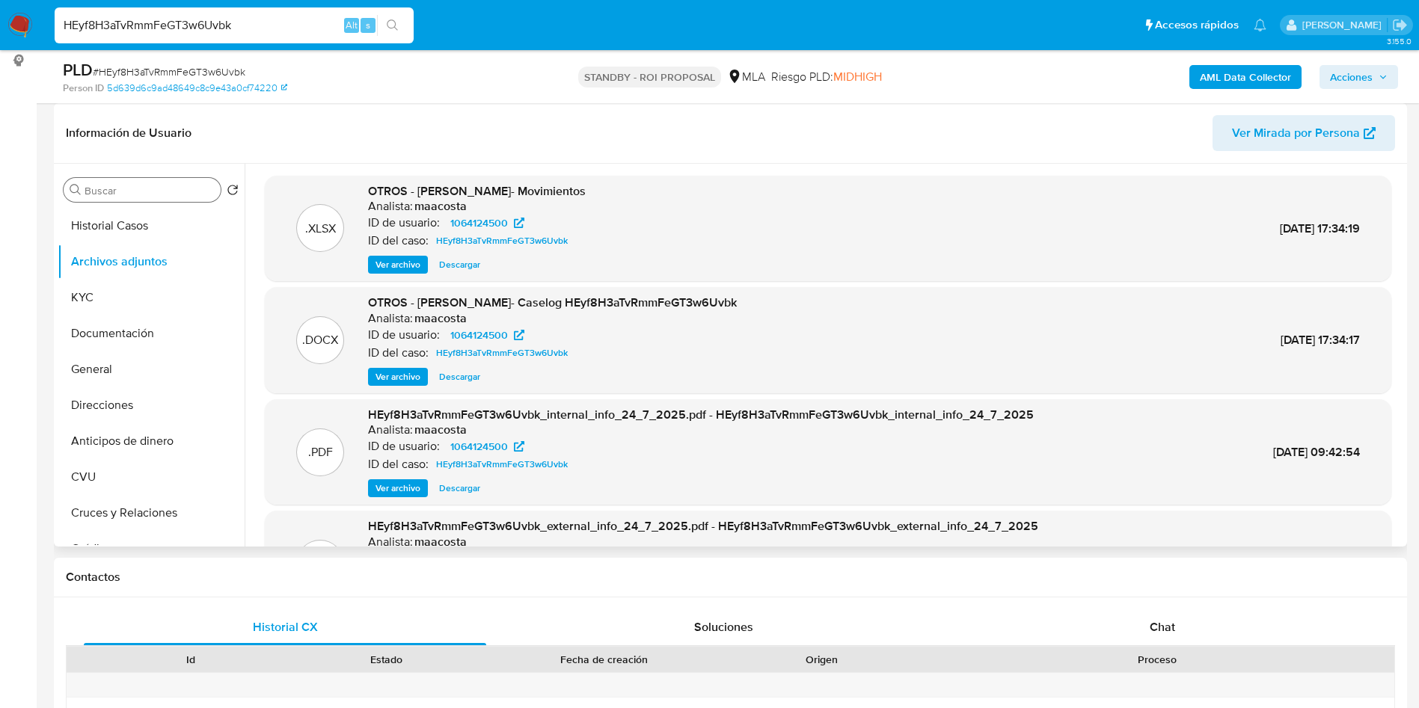
click at [459, 373] on span "Descargar" at bounding box center [459, 377] width 41 height 15
click at [275, 28] on input "HEyf8H3aTvRmmFeGT3w6Uvbk" at bounding box center [234, 25] width 359 height 19
paste input "VwoIoqskMWzrIZgapPR6VJtV"
type input "VwoIoqskMWzrIZgapPR6VJtV"
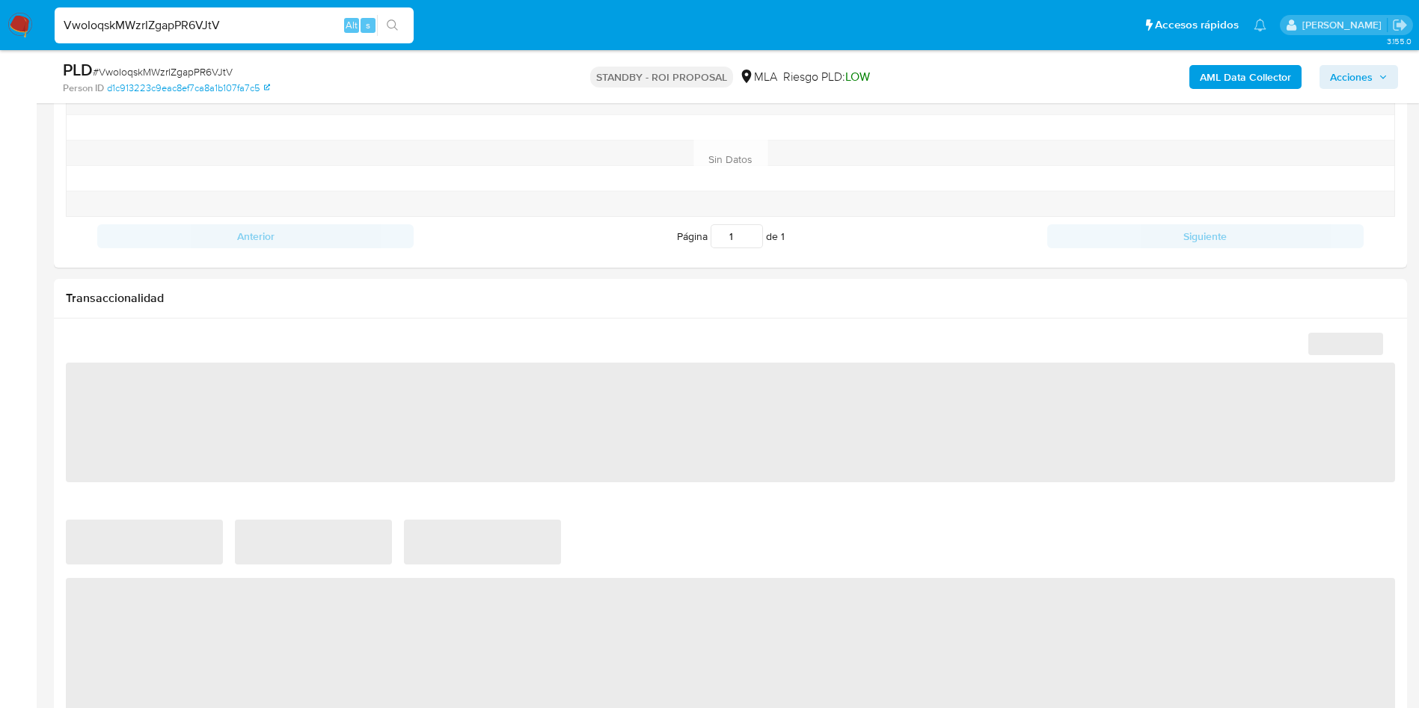
scroll to position [246, 0]
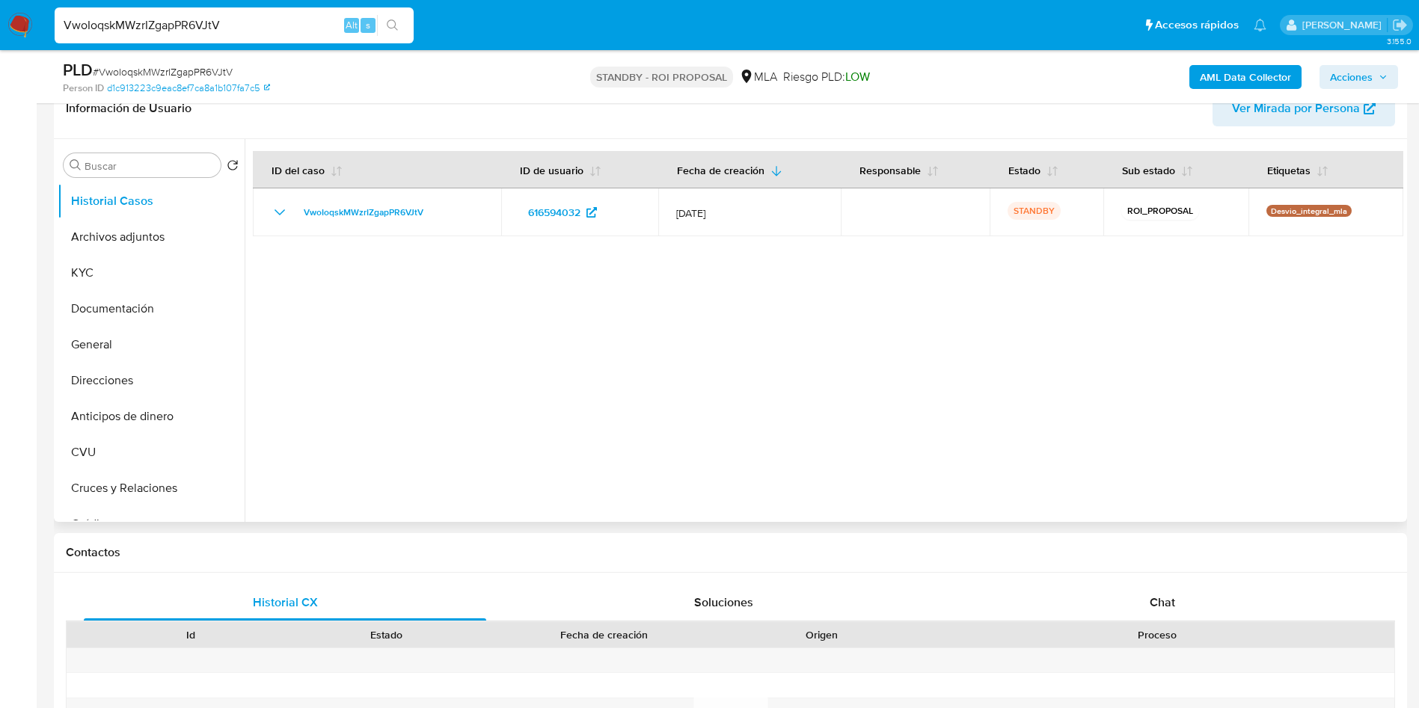
select select "10"
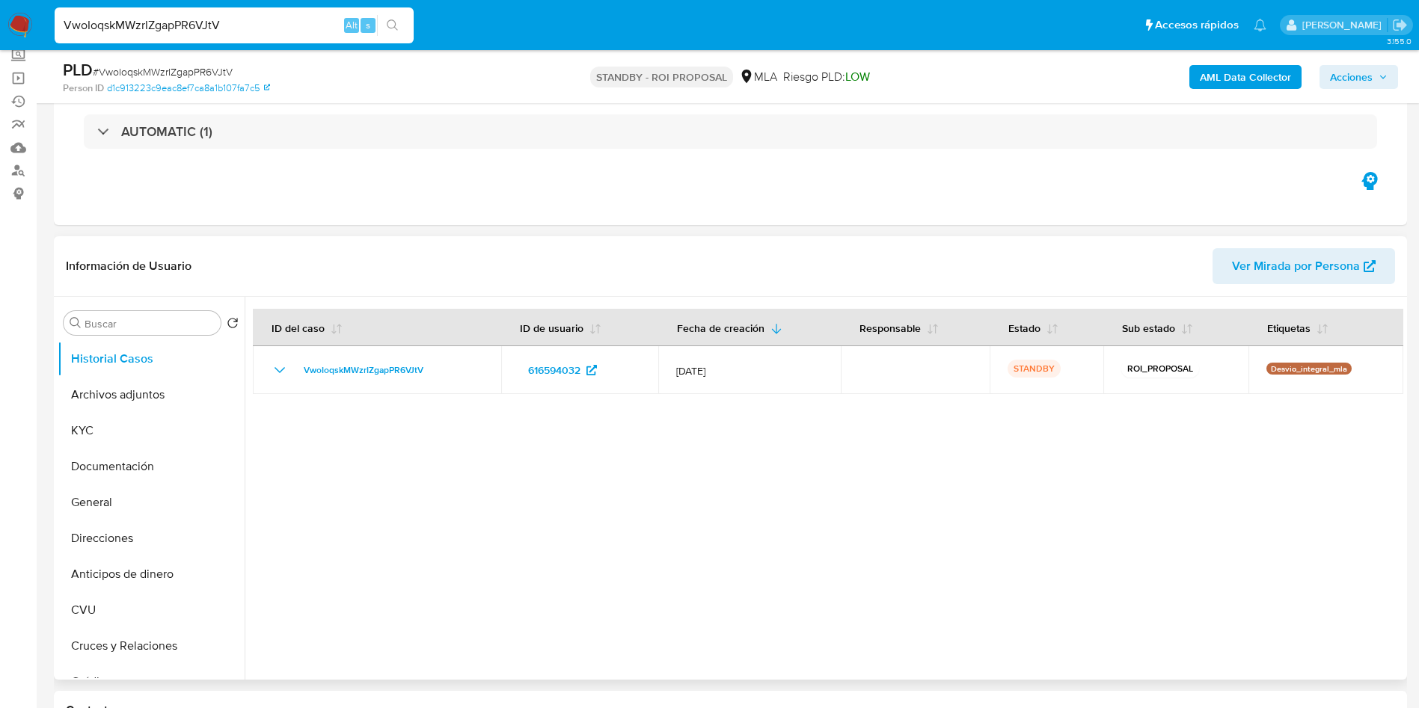
scroll to position [112, 0]
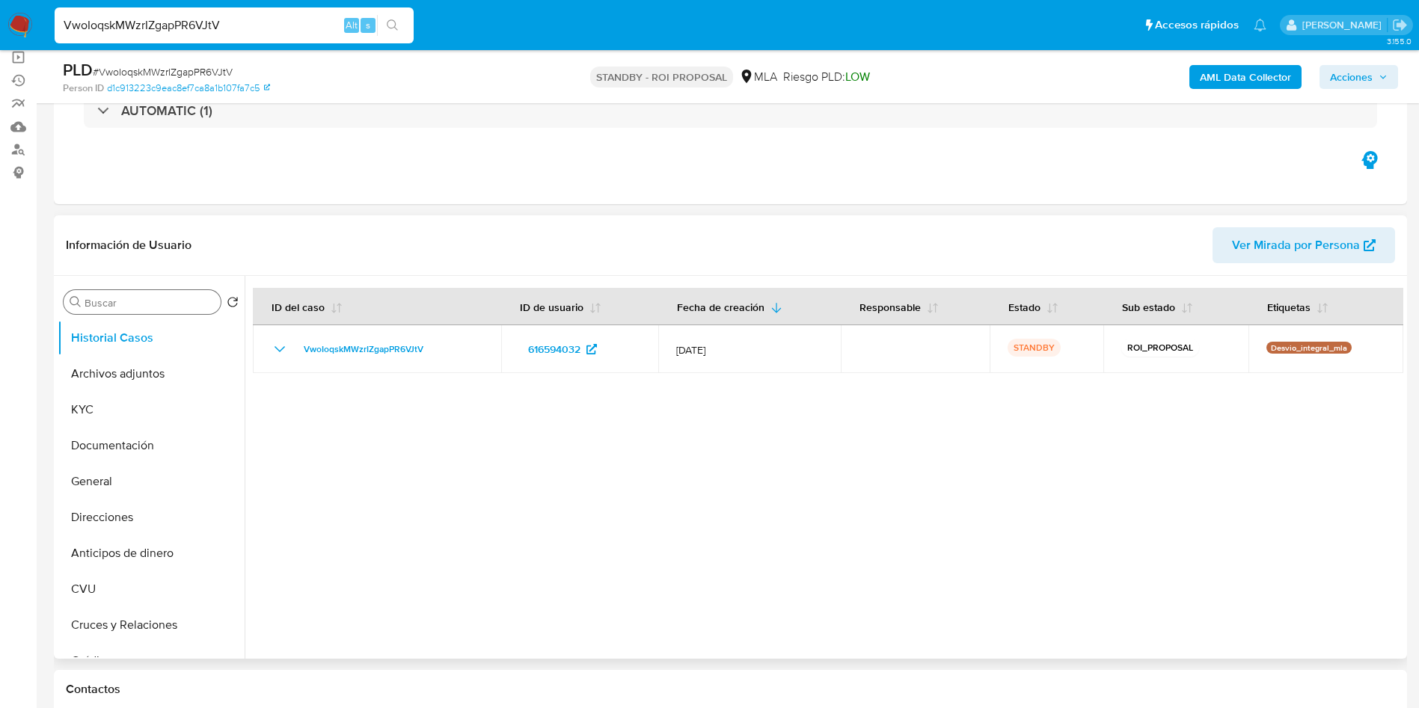
click at [141, 307] on input "Buscar" at bounding box center [150, 302] width 130 height 13
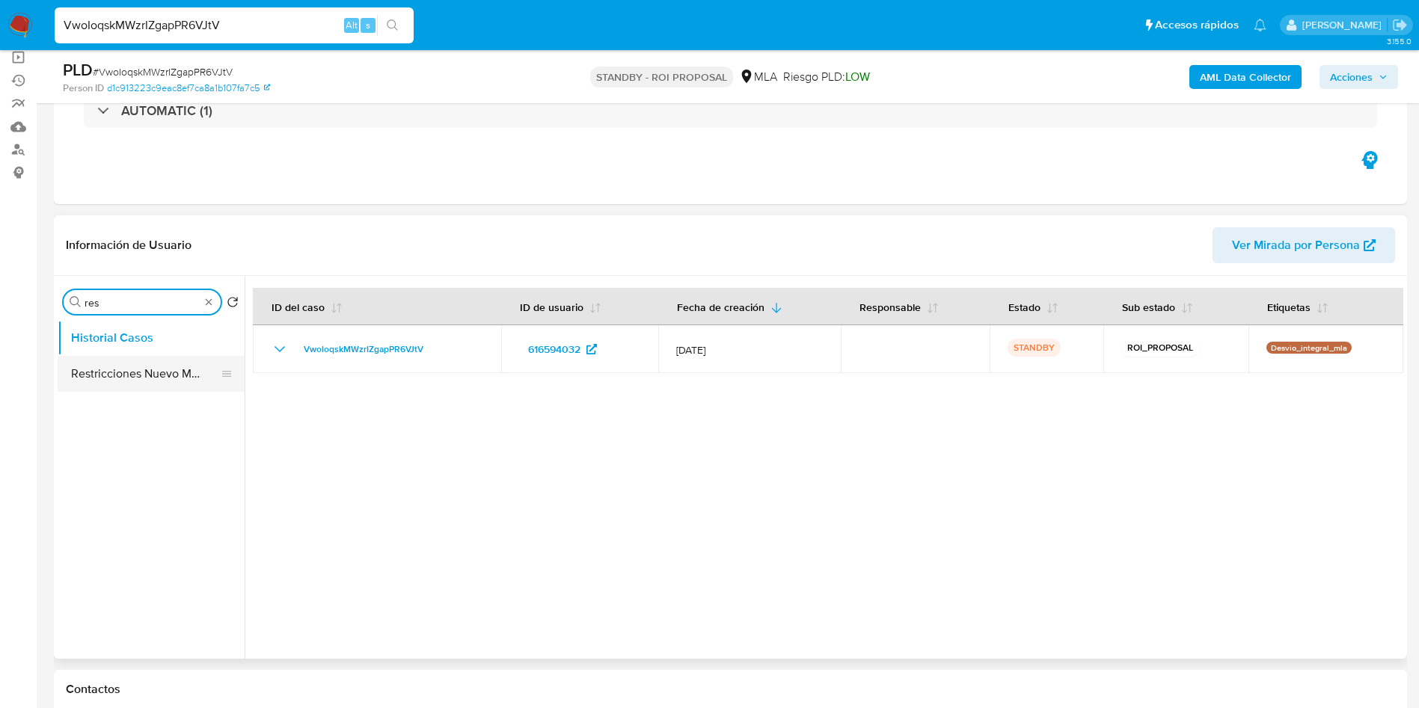
type input "res"
click at [137, 373] on button "Restricciones Nuevo Mundo" at bounding box center [145, 374] width 175 height 36
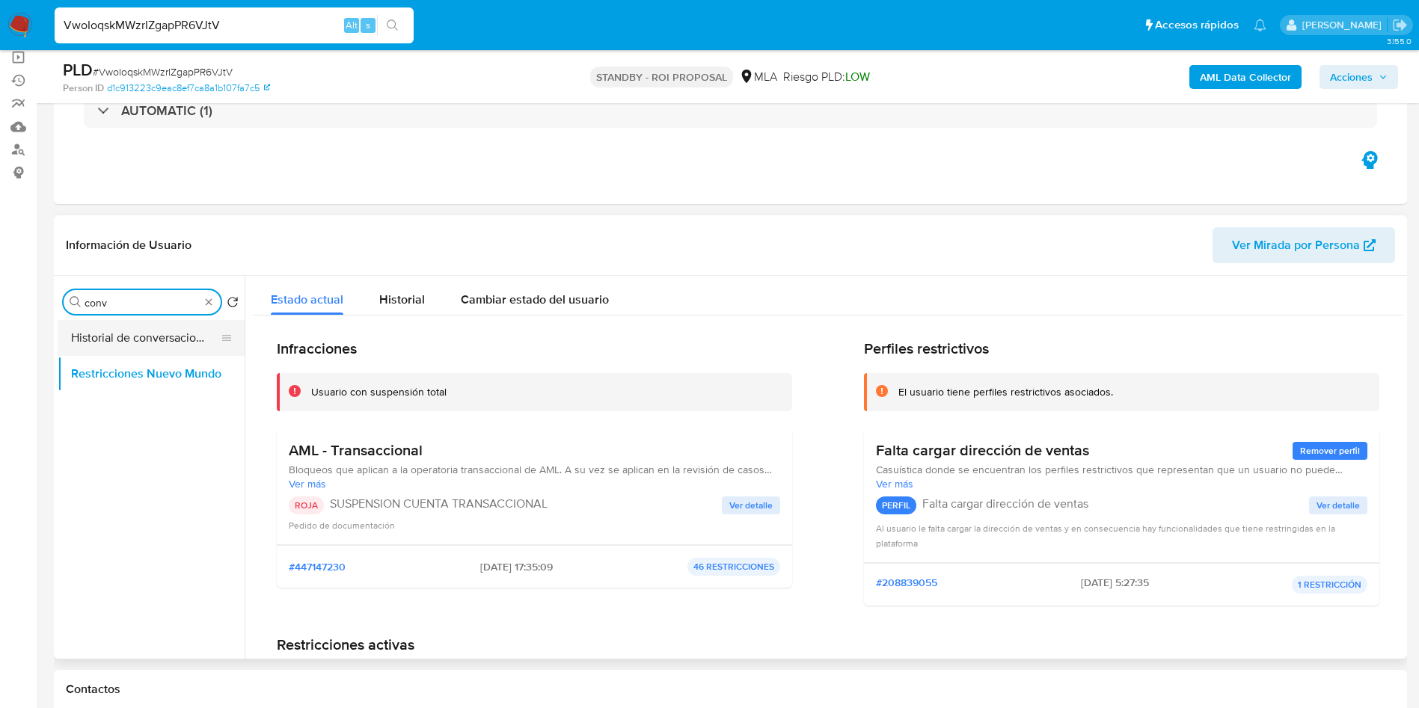
type input "conv"
click at [128, 336] on button "Historial de conversaciones" at bounding box center [145, 338] width 175 height 36
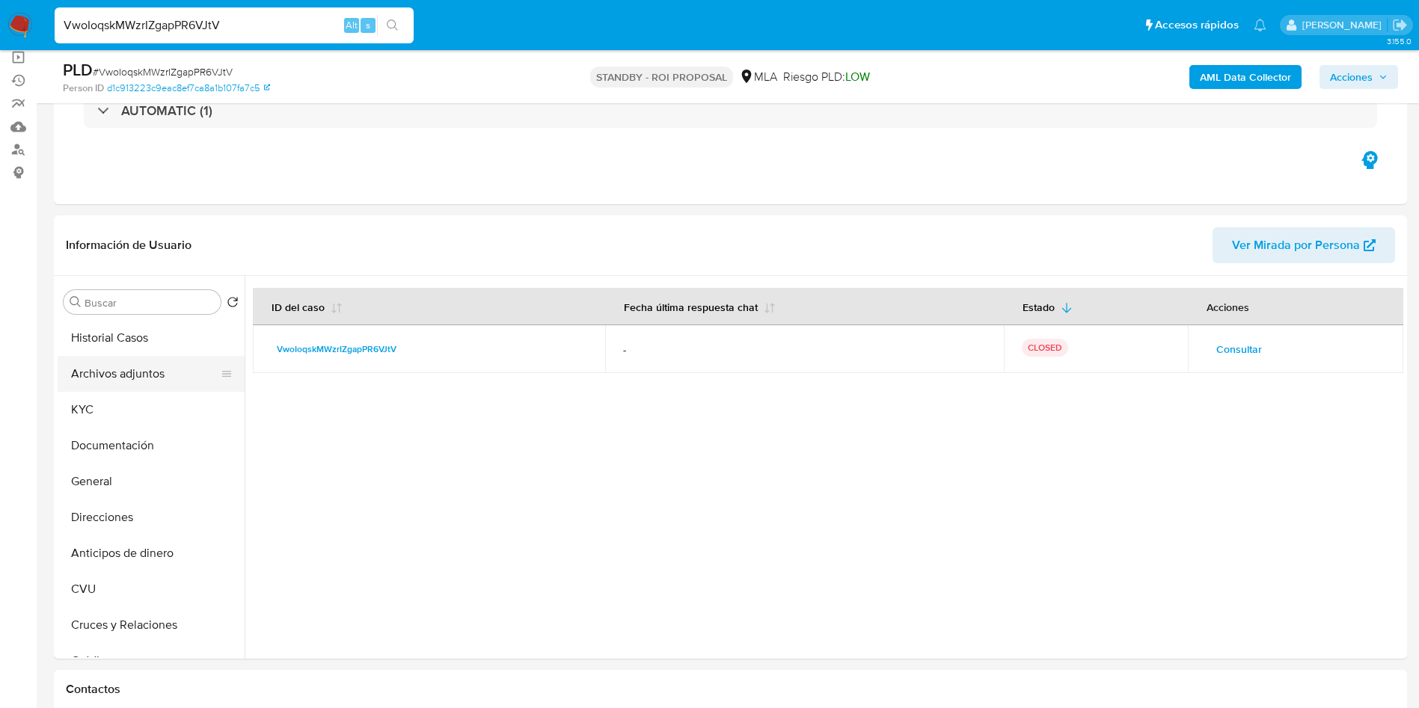
click at [120, 373] on button "Archivos adjuntos" at bounding box center [145, 374] width 175 height 36
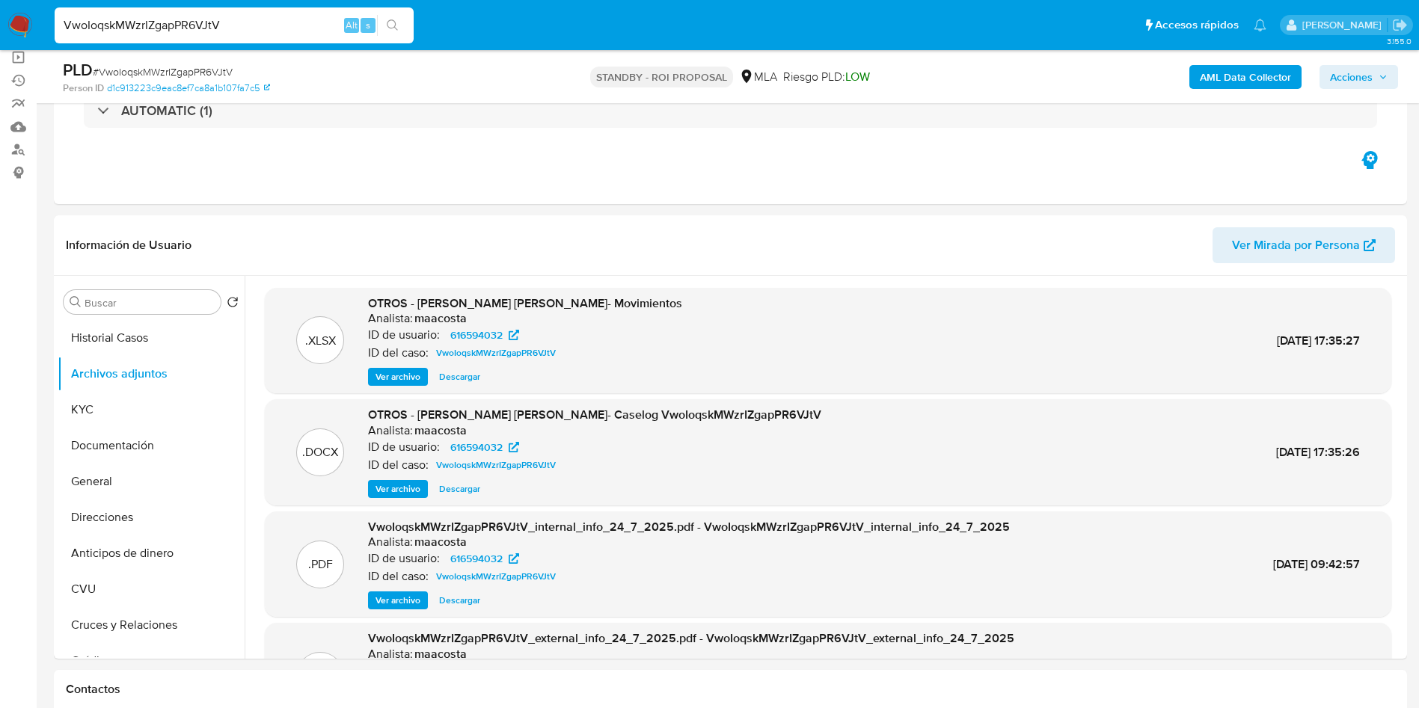
click at [287, 12] on div "VwoIoqskMWzrIZgapPR6VJtV Alt s" at bounding box center [234, 25] width 359 height 36
click at [293, 31] on input "VwoIoqskMWzrIZgapPR6VJtV" at bounding box center [234, 25] width 359 height 19
paste input "VwoIoqskMWzrIZgapPR6VJtV"
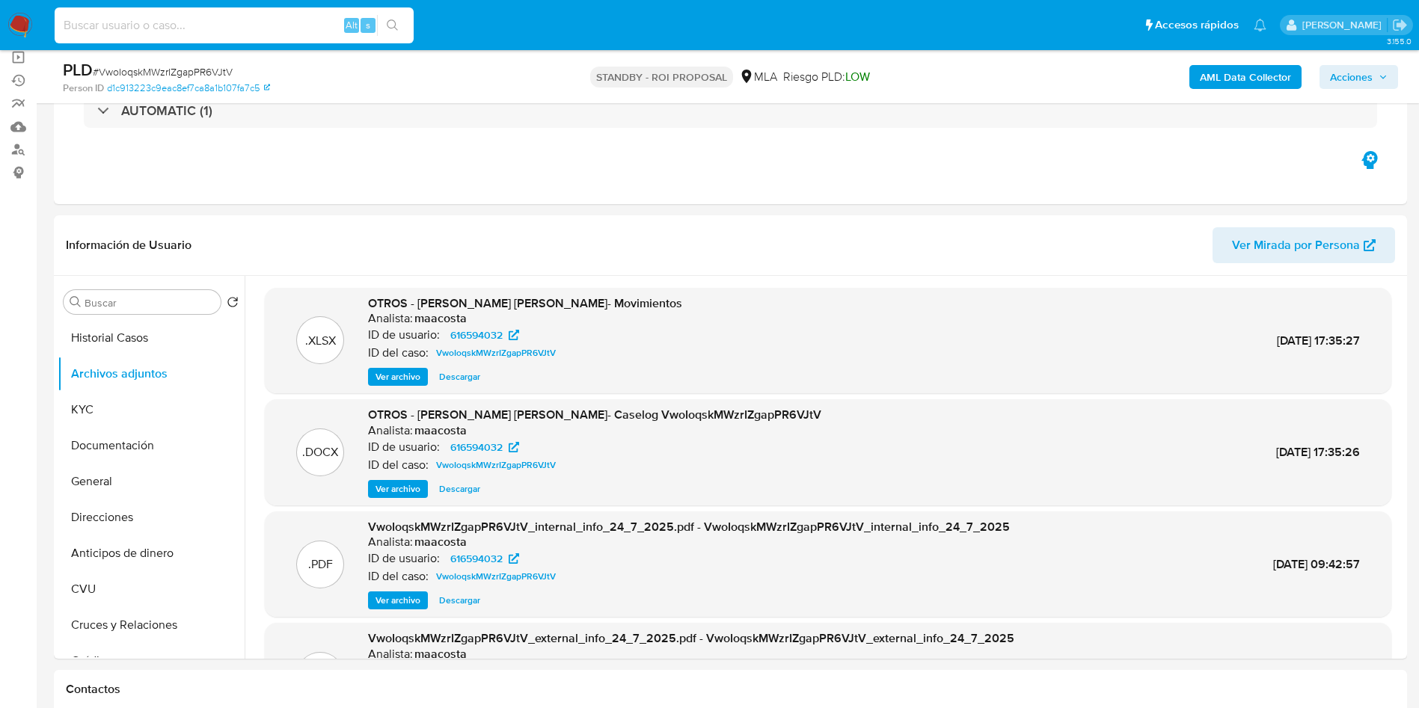
type input "VwoIoqskMWzrIZgapPR6VJtV"
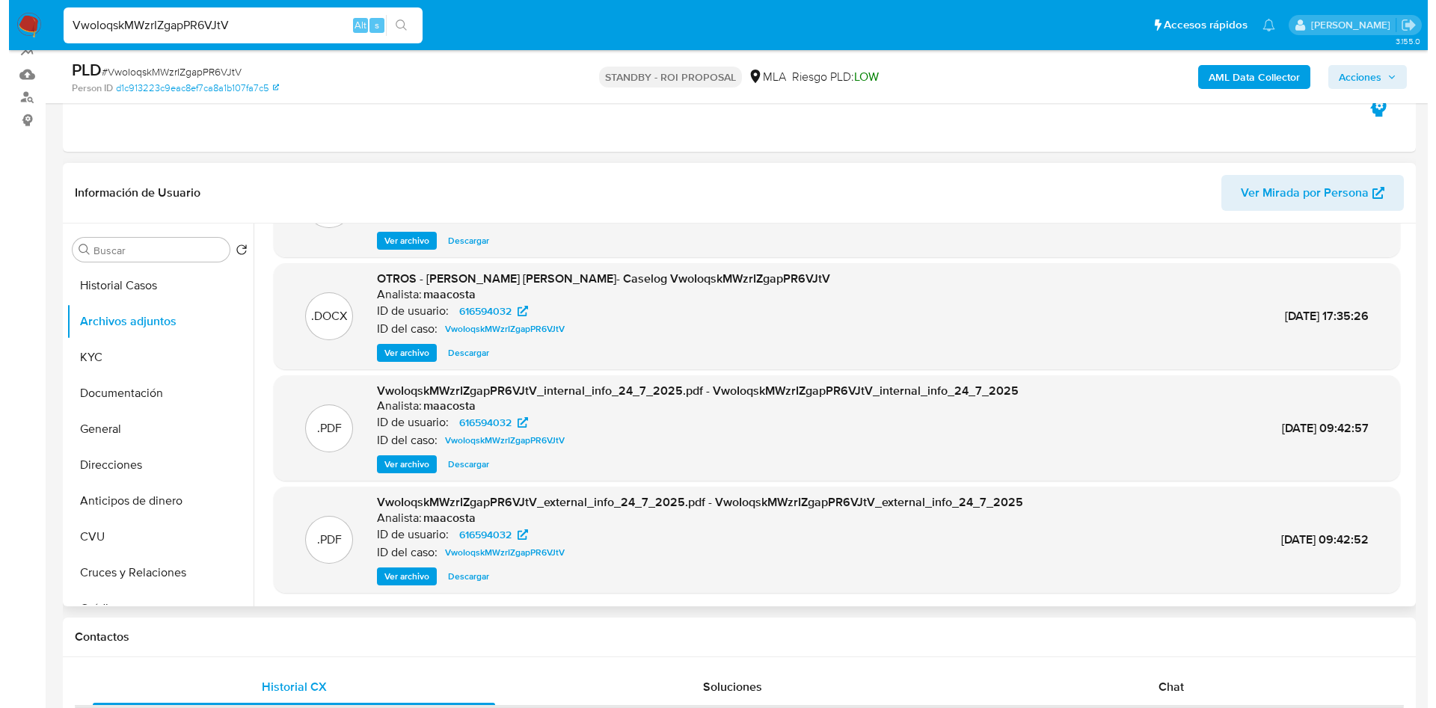
scroll to position [0, 0]
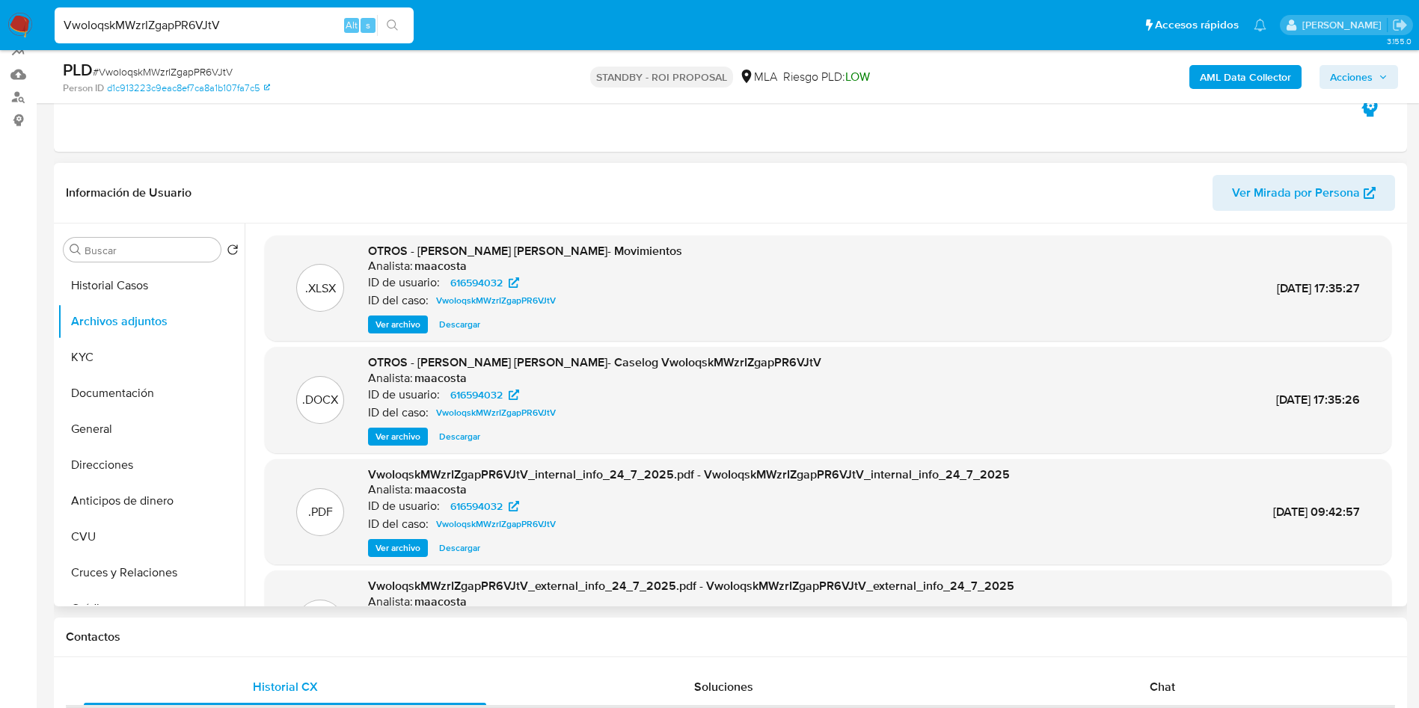
click at [404, 441] on span "Ver archivo" at bounding box center [398, 436] width 45 height 15
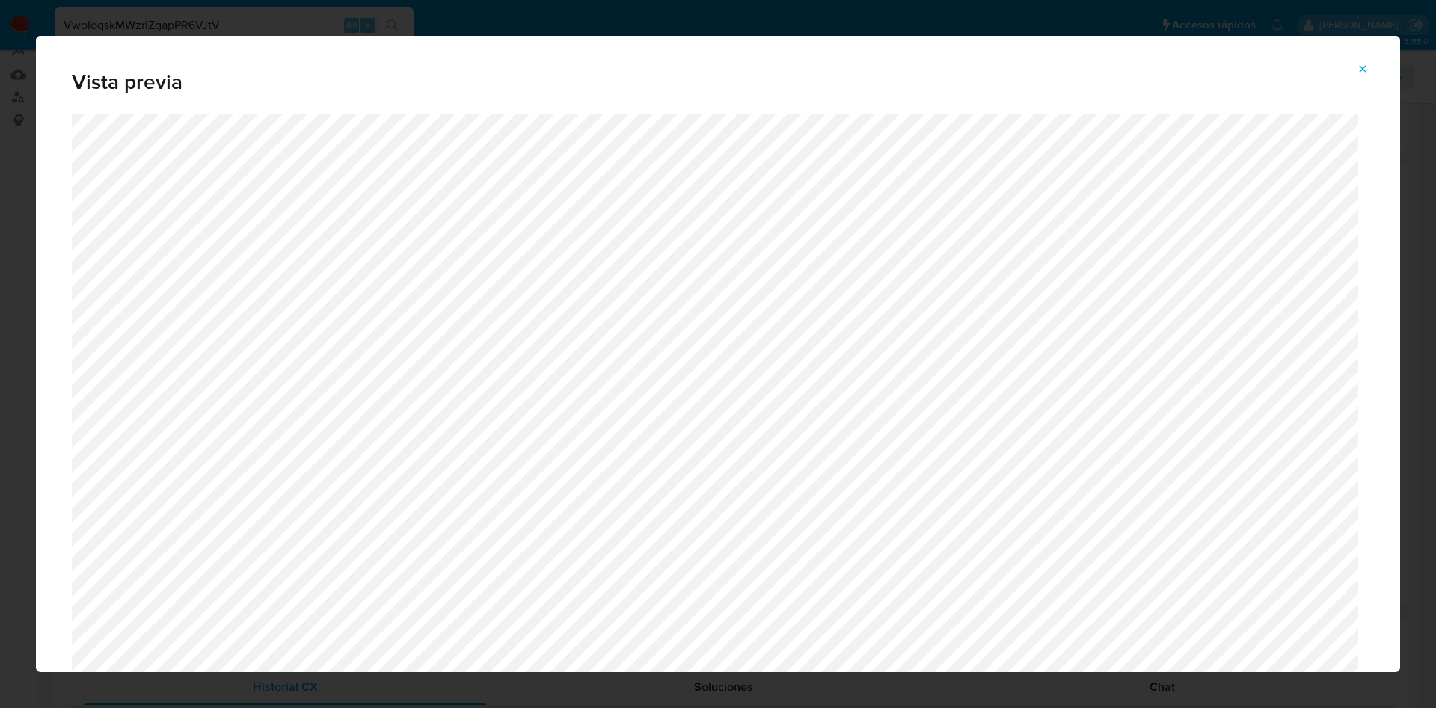
click at [1370, 67] on button "Attachment preview" at bounding box center [1362, 69] width 33 height 24
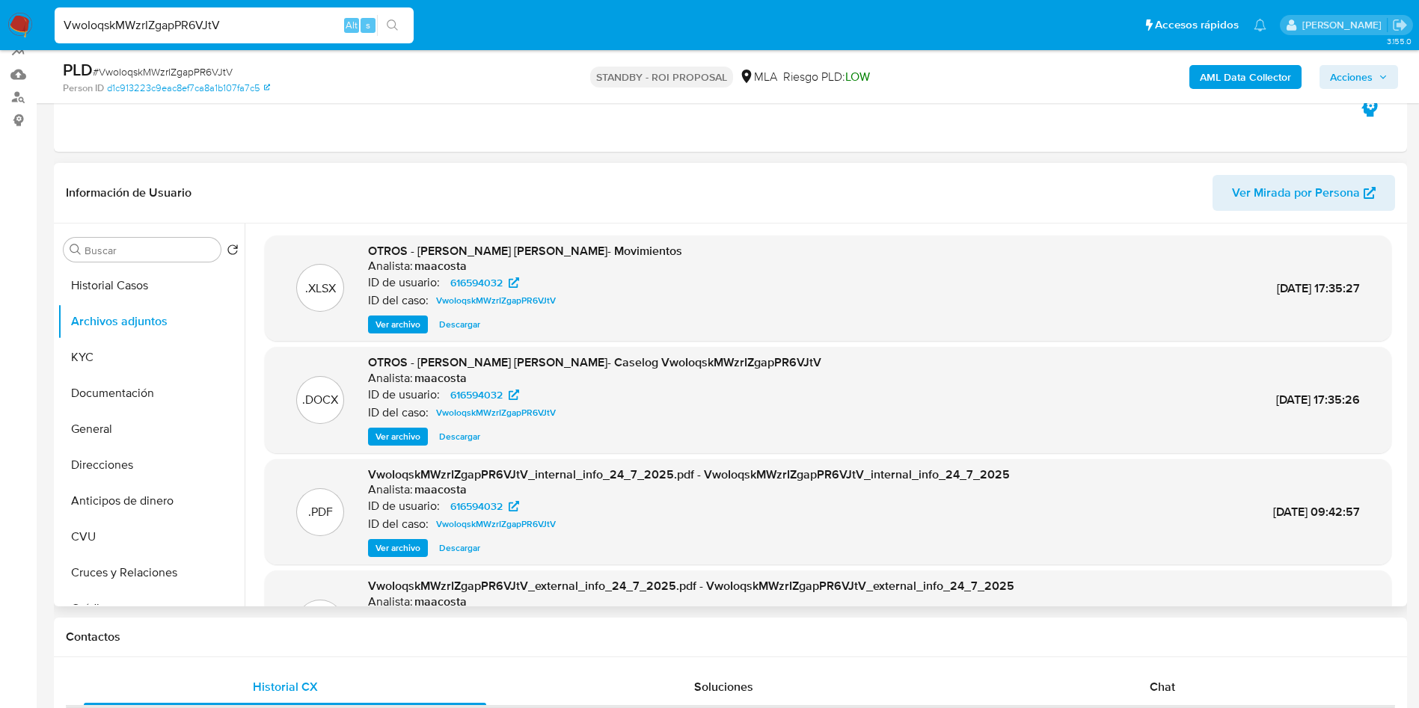
click at [460, 442] on span "Descargar" at bounding box center [459, 436] width 41 height 15
click at [260, 28] on input "VwoIoqskMWzrIZgapPR6VJtV" at bounding box center [234, 25] width 359 height 19
paste input "2nAKvUNaT66IEmfLPwuaAnd7"
type input "2nAKvUNaT66IEmfLPwuaAnd7"
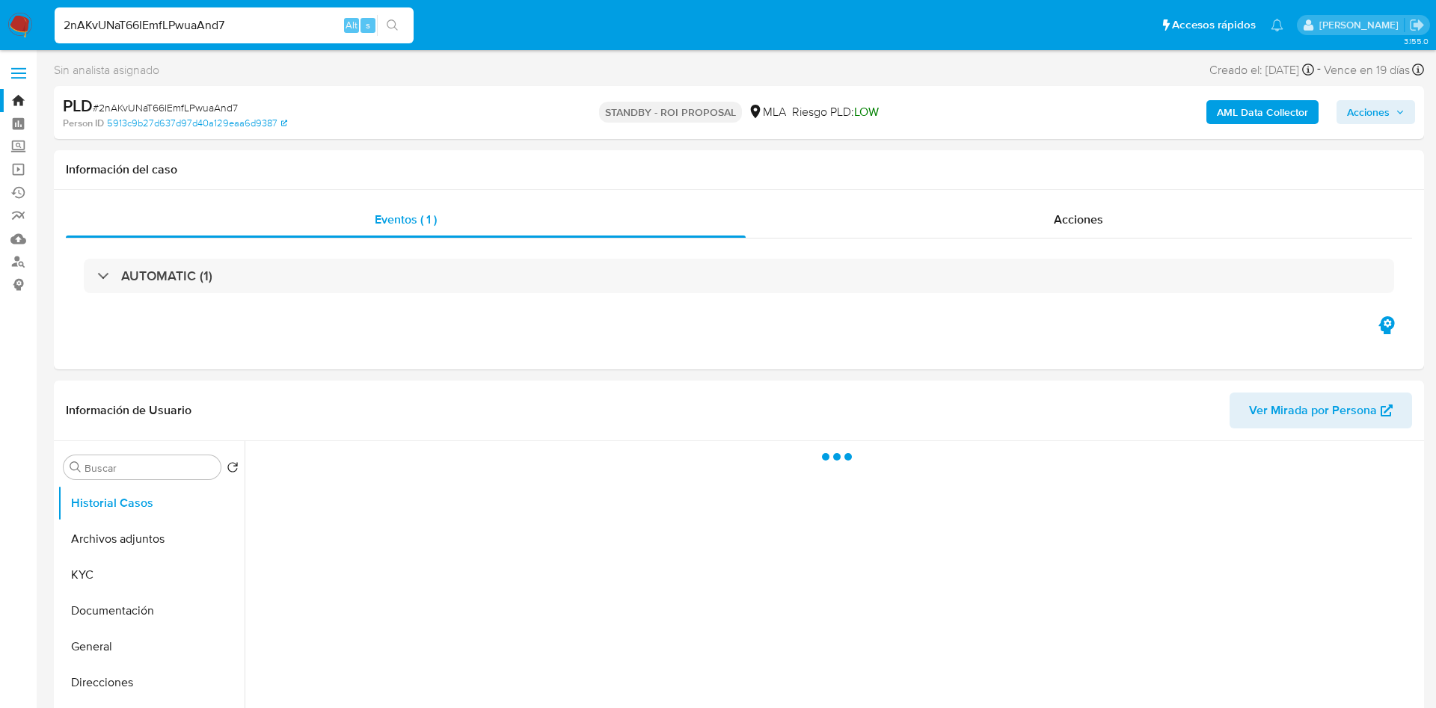
select select "10"
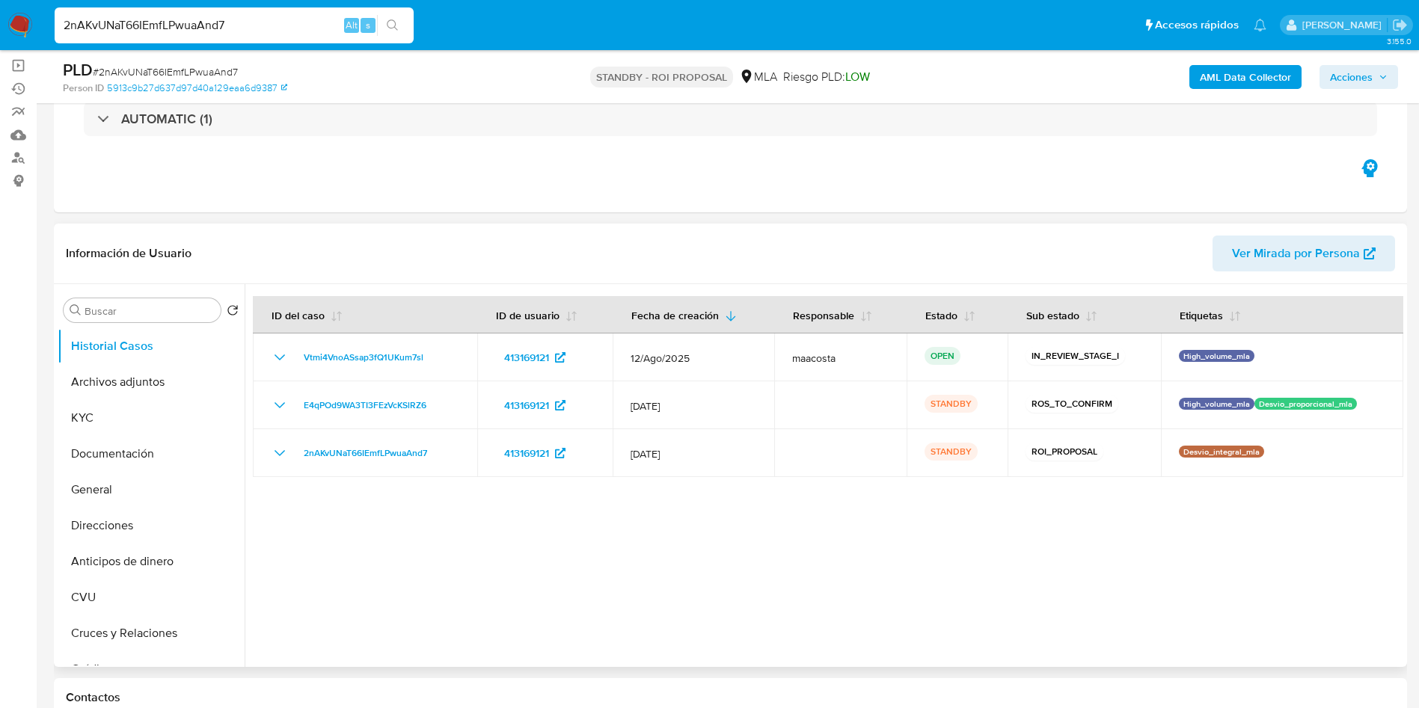
scroll to position [224, 0]
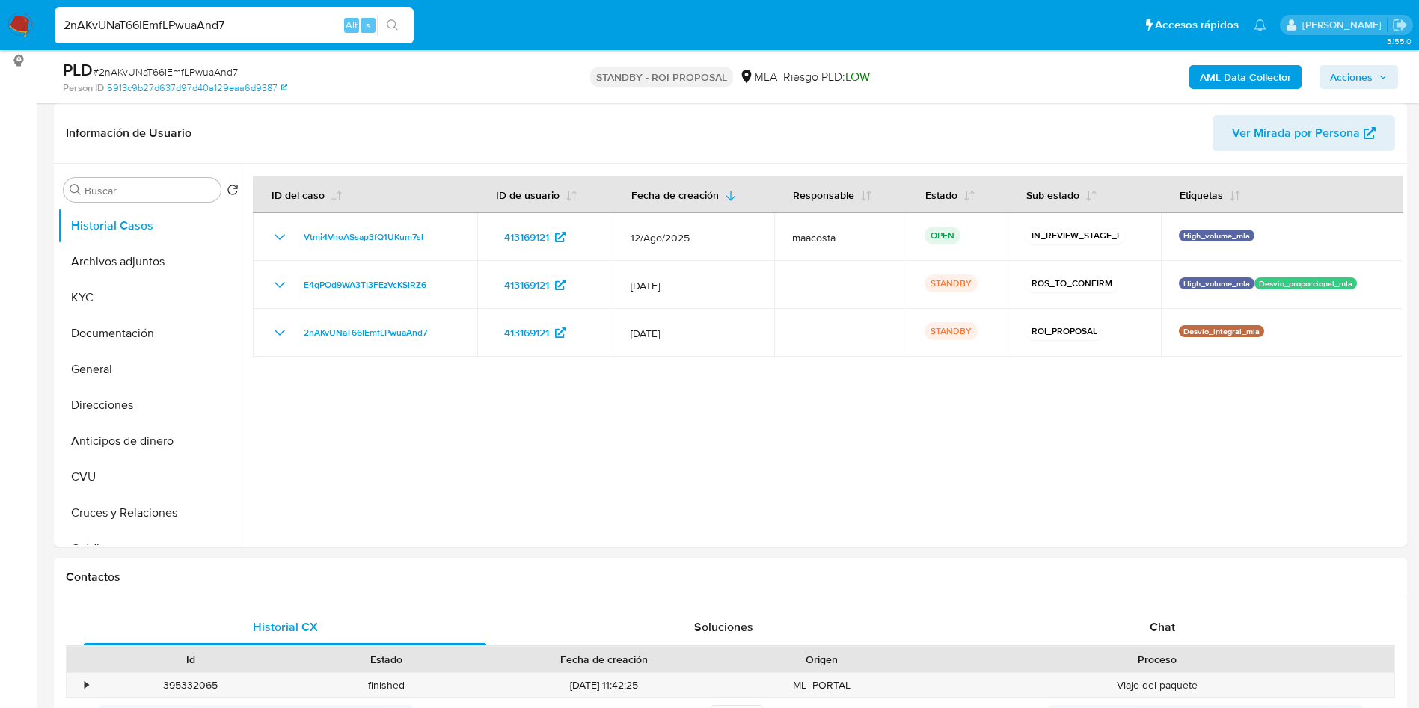
click at [316, 16] on input "2nAKvUNaT66IEmfLPwuaAnd7" at bounding box center [234, 25] width 359 height 19
paste input "jKCgJXVIA4DprA4m3aDIxqZo"
type input "jKCgJXVIA4DprA4m3aDIxqZo"
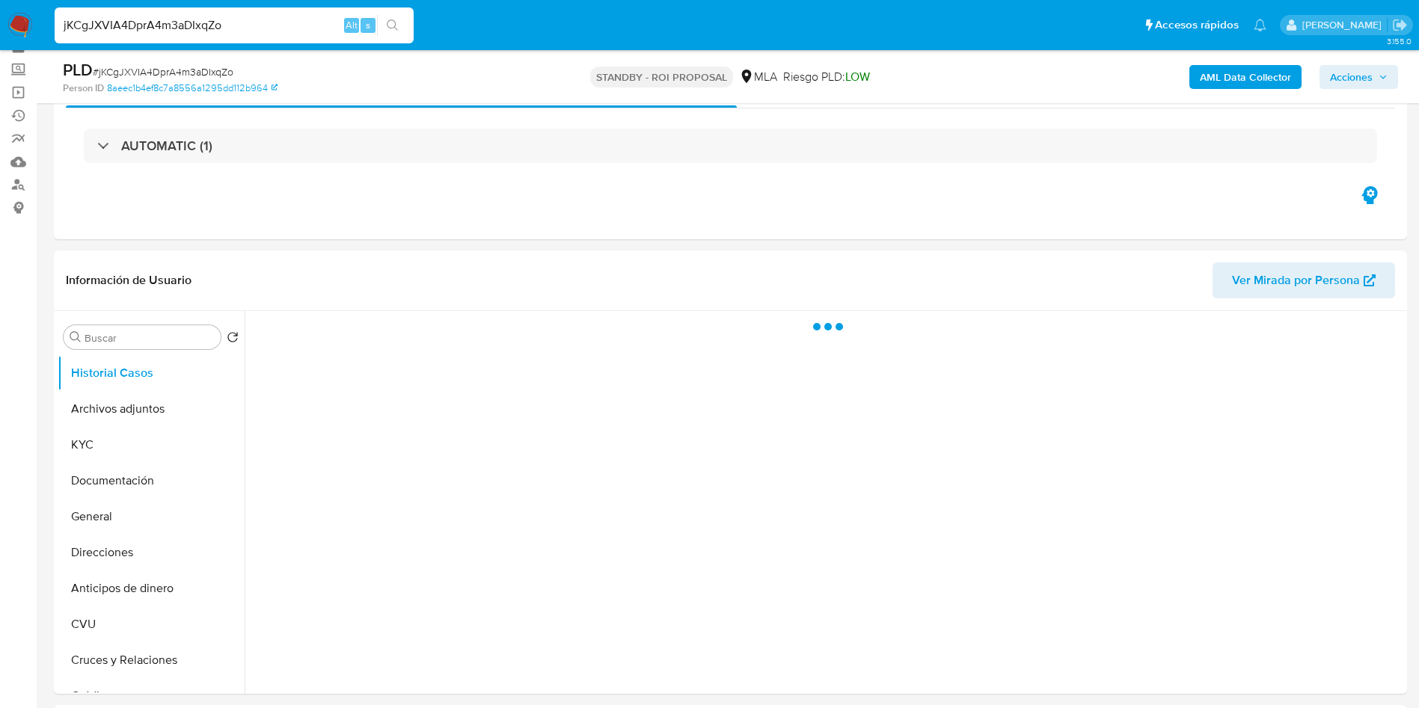
scroll to position [112, 0]
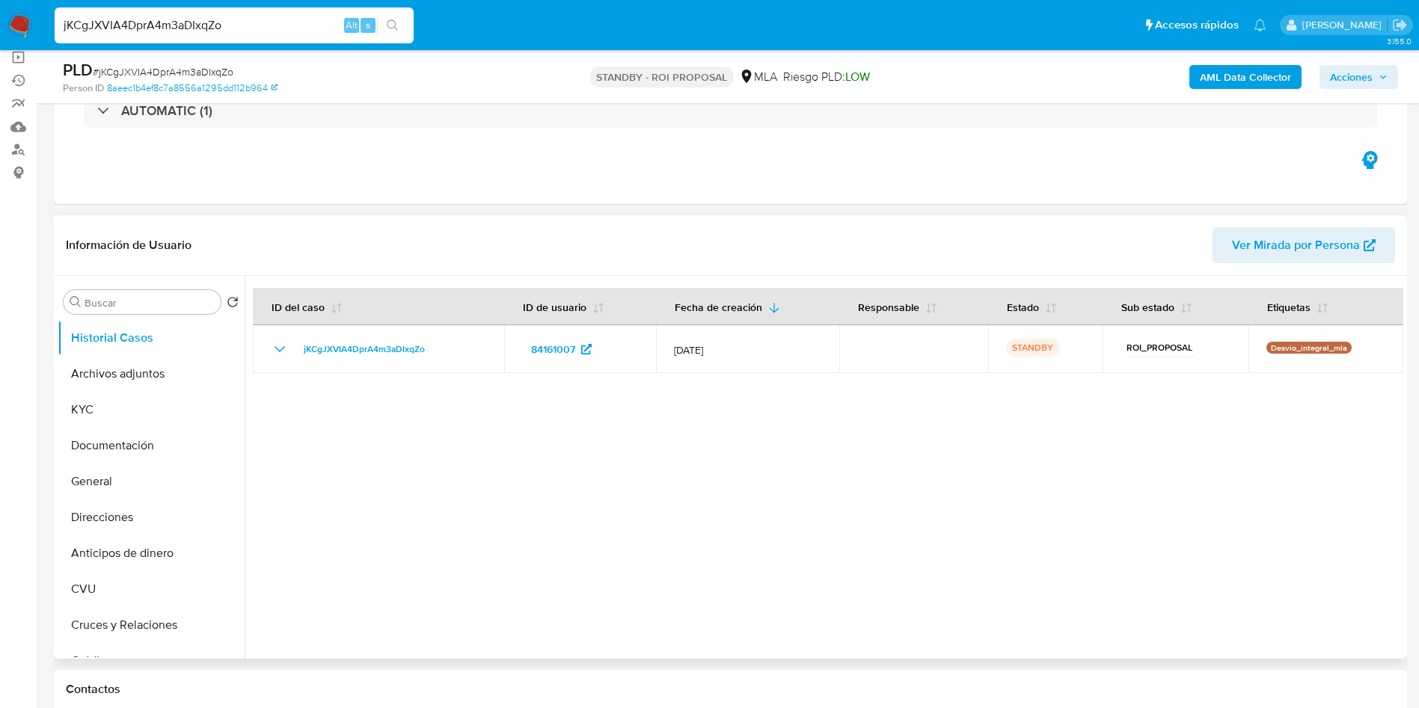
select select "10"
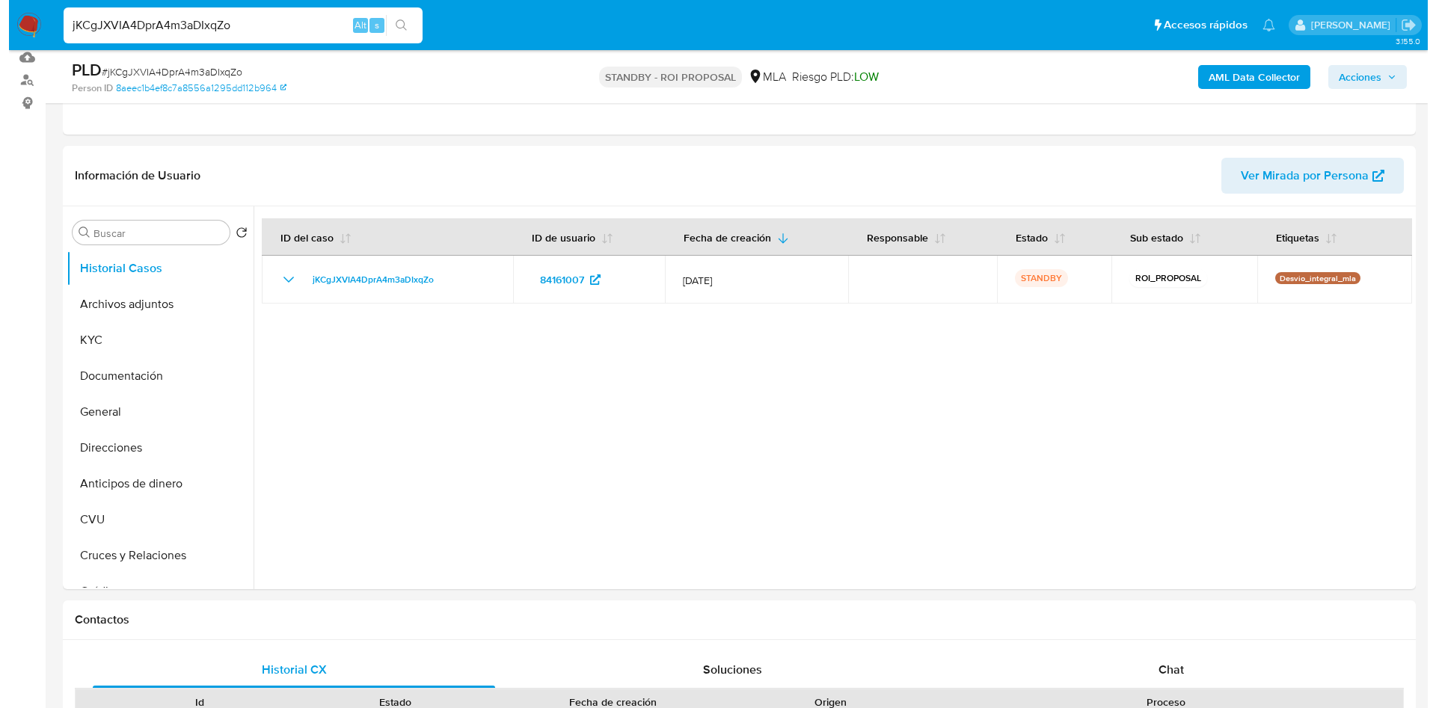
scroll to position [176, 0]
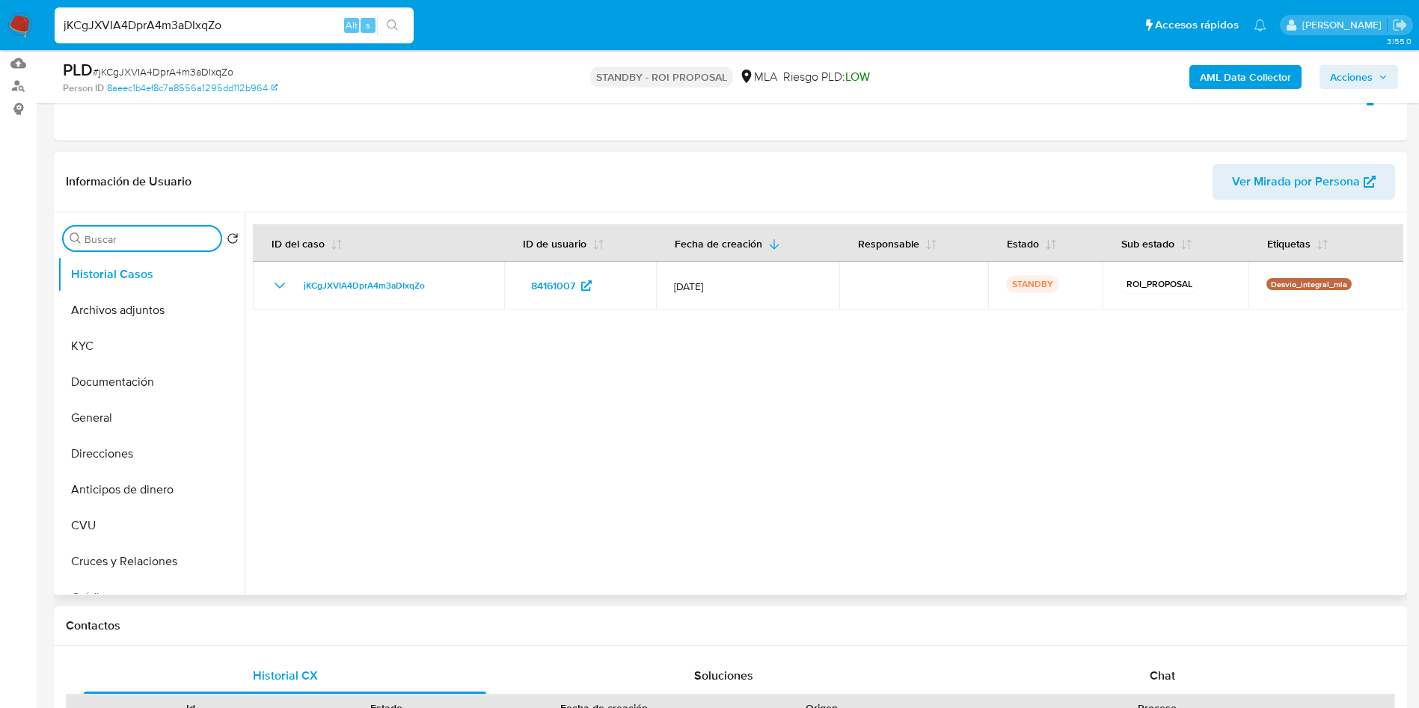
click at [122, 239] on input "Buscar" at bounding box center [150, 239] width 130 height 13
type input "conv"
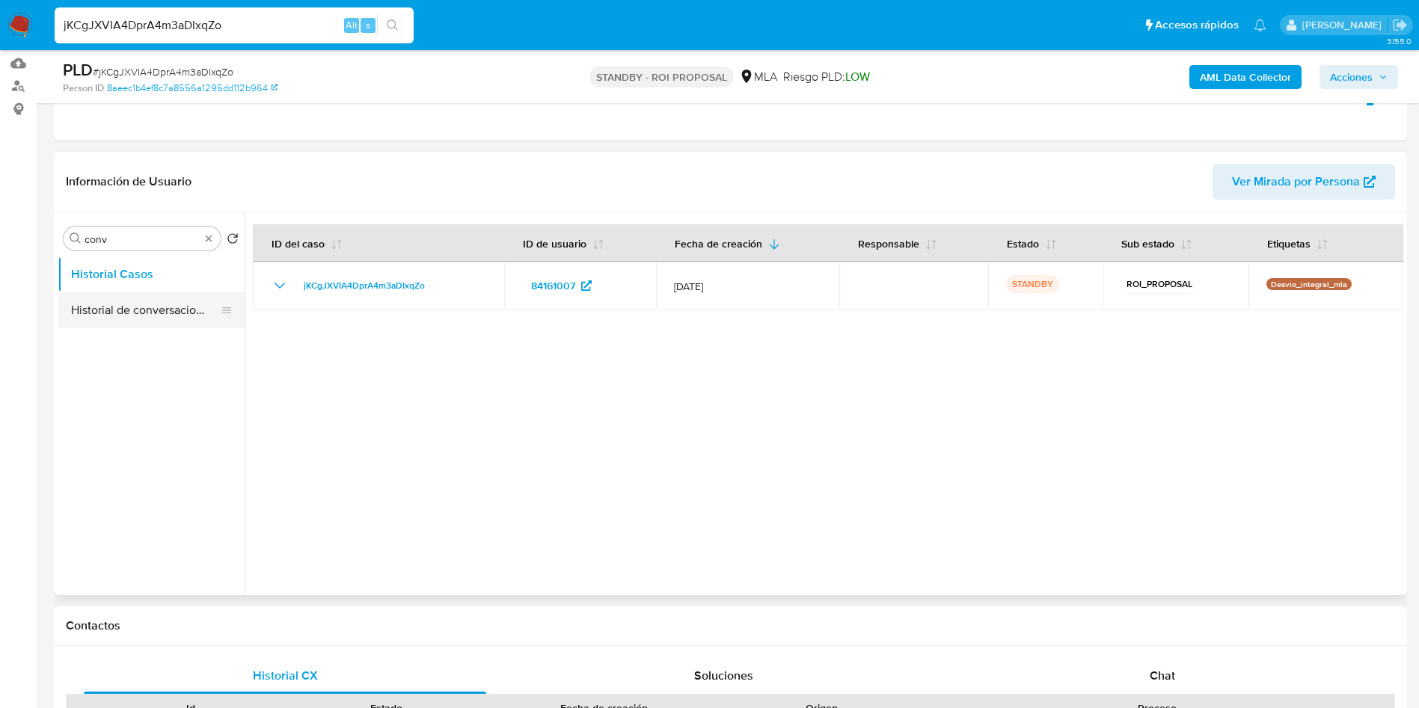
click at [132, 303] on button "Historial de conversaciones" at bounding box center [145, 310] width 175 height 36
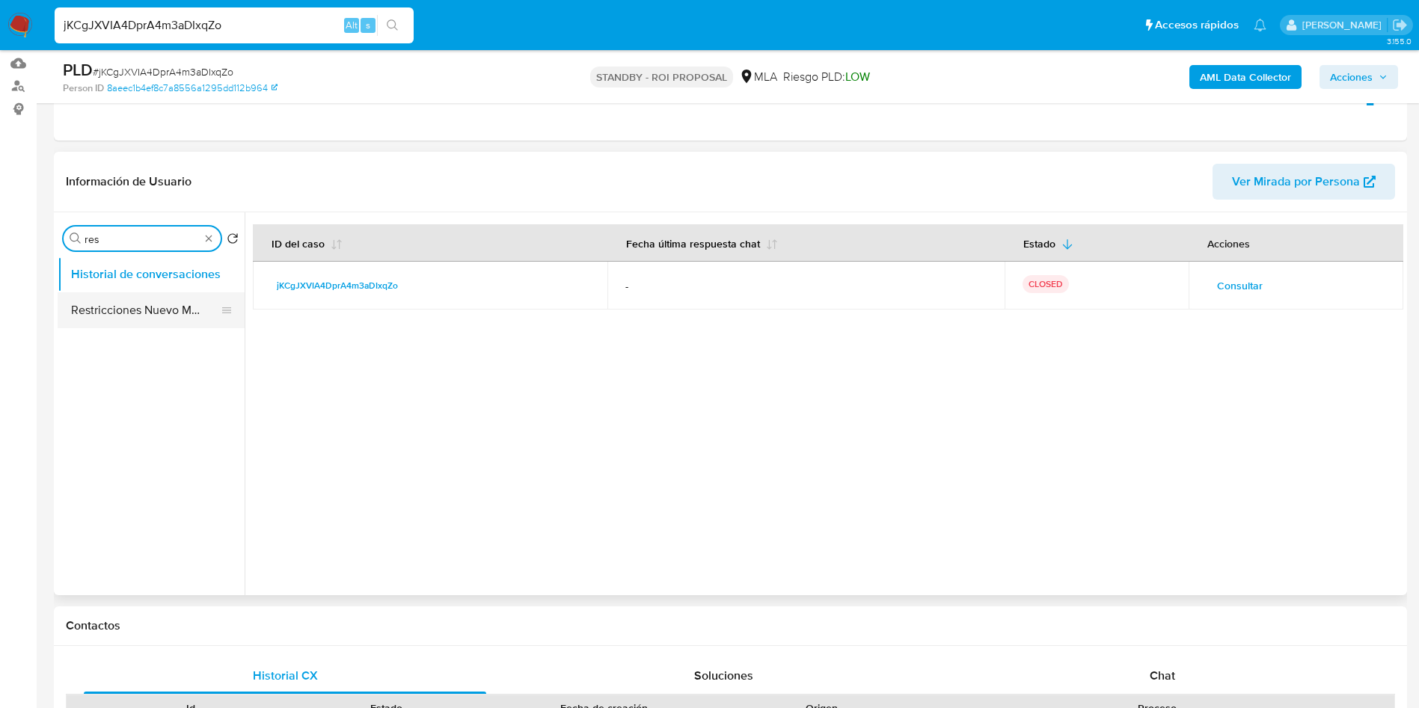
type input "res"
click at [139, 310] on button "Restricciones Nuevo Mundo" at bounding box center [145, 310] width 175 height 36
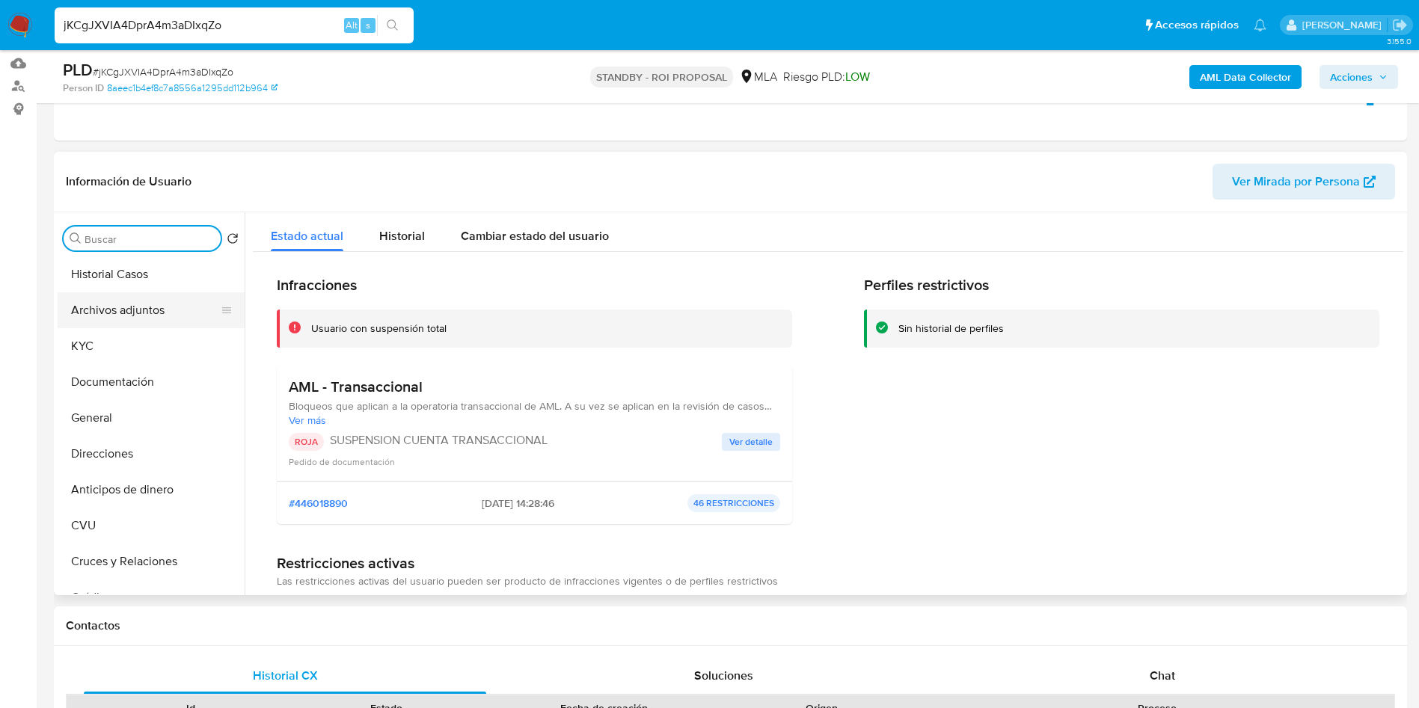
click at [159, 322] on button "Archivos adjuntos" at bounding box center [145, 310] width 175 height 36
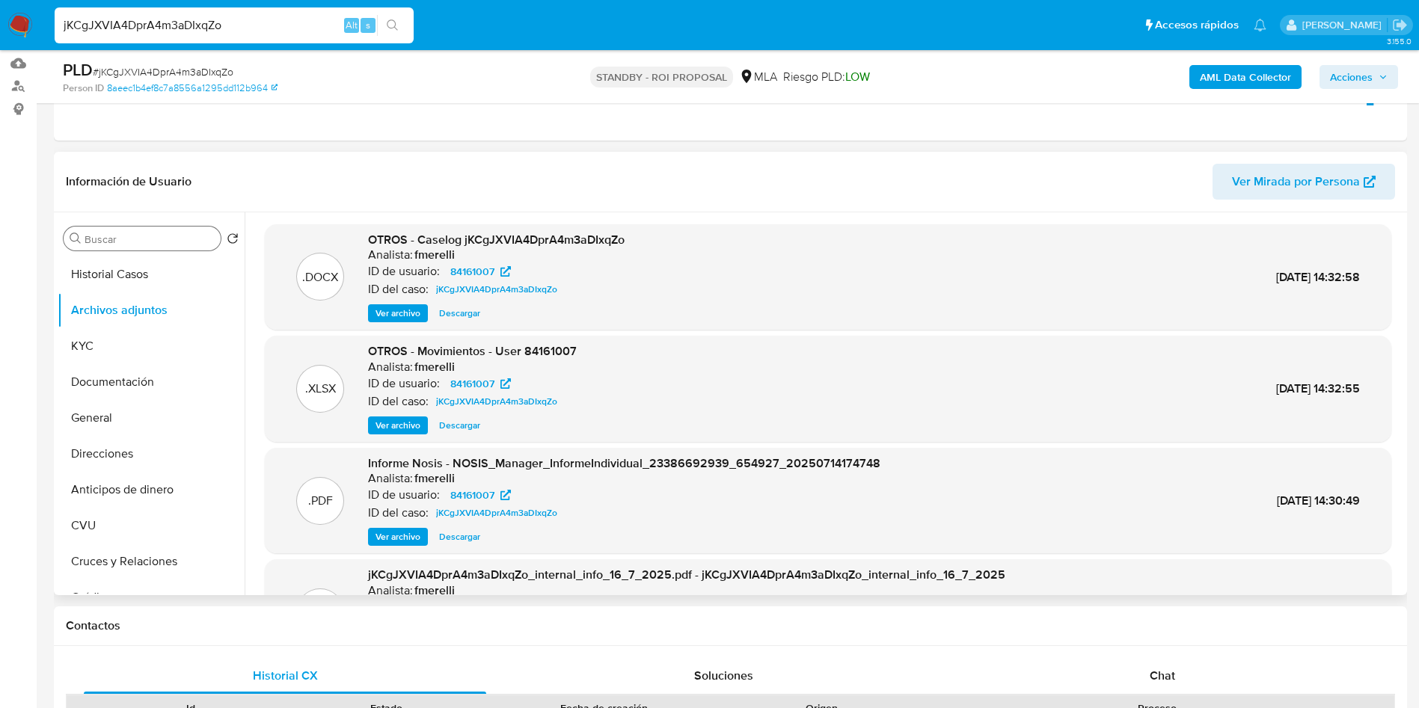
click at [399, 316] on span "Ver archivo" at bounding box center [398, 313] width 45 height 15
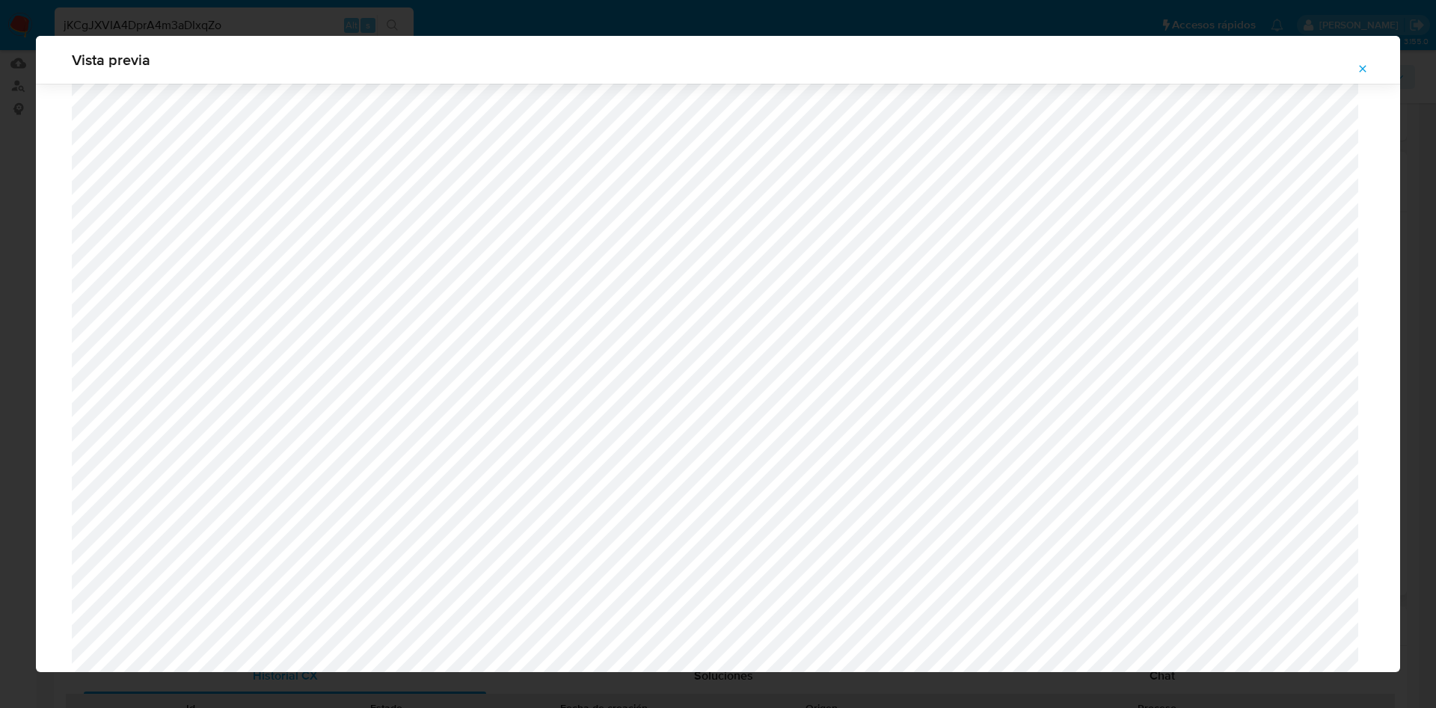
scroll to position [531, 0]
click at [1361, 66] on icon "Attachment preview" at bounding box center [1363, 69] width 12 height 12
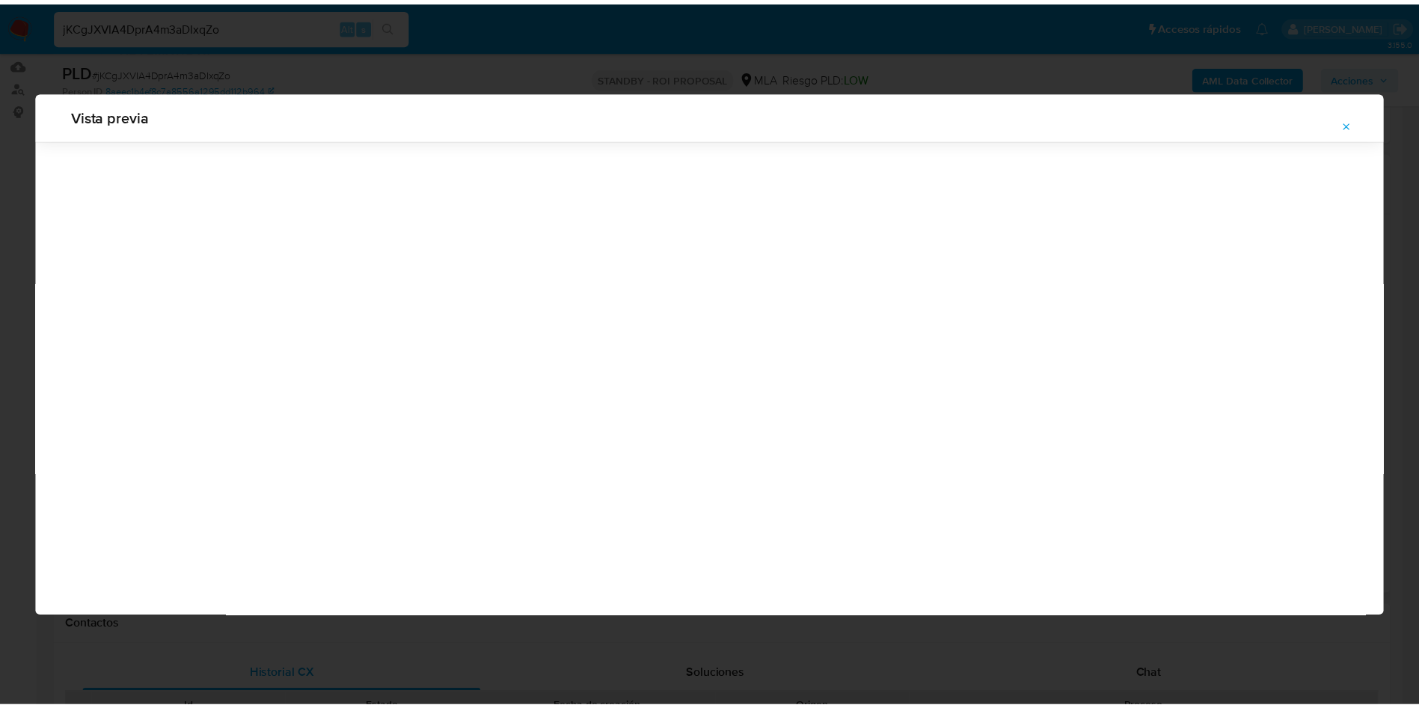
scroll to position [0, 0]
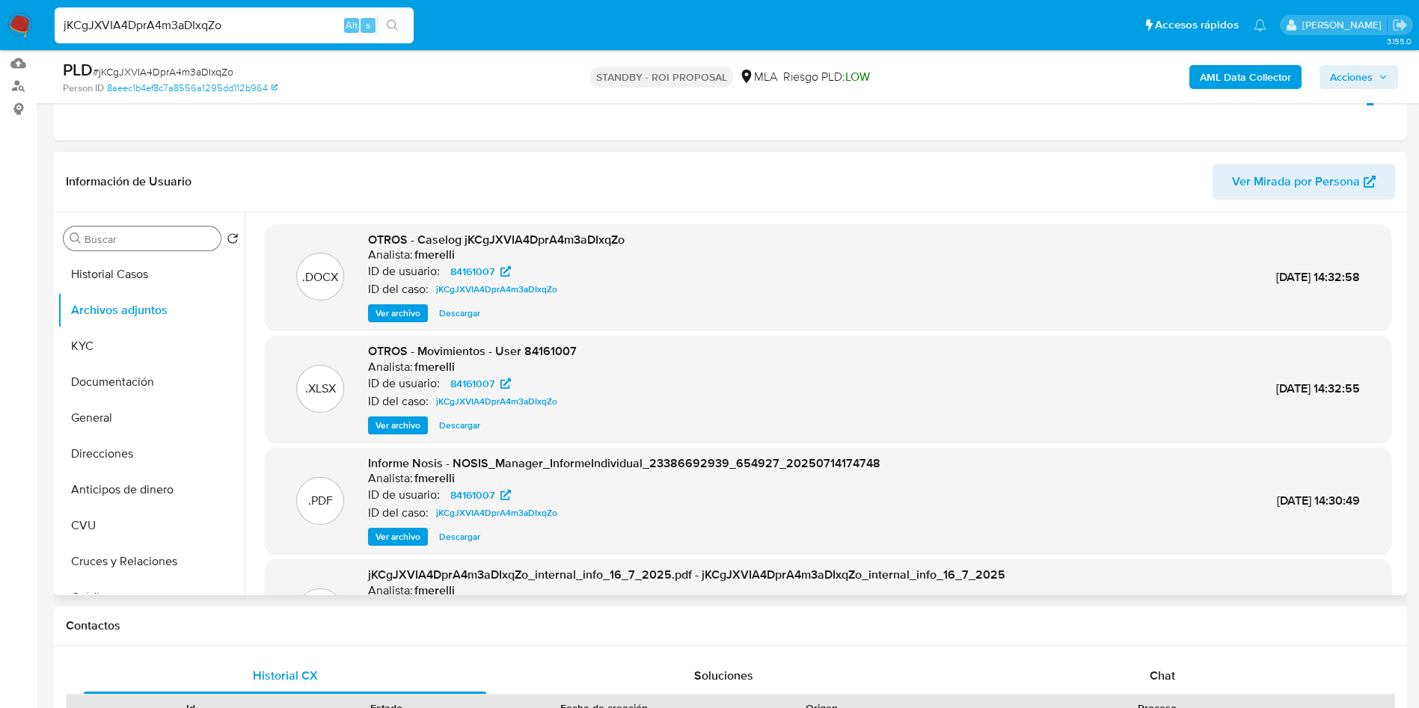
click at [459, 317] on span "Descargar" at bounding box center [459, 313] width 41 height 15
click at [250, 18] on input "jKCgJXVIA4DprA4m3aDIxqZo" at bounding box center [234, 25] width 359 height 19
paste input "NHjgpdxr3jy4BLQlI1CVpTCi"
type input "NHjgpdxr3jy4BLQlI1CVpTCi"
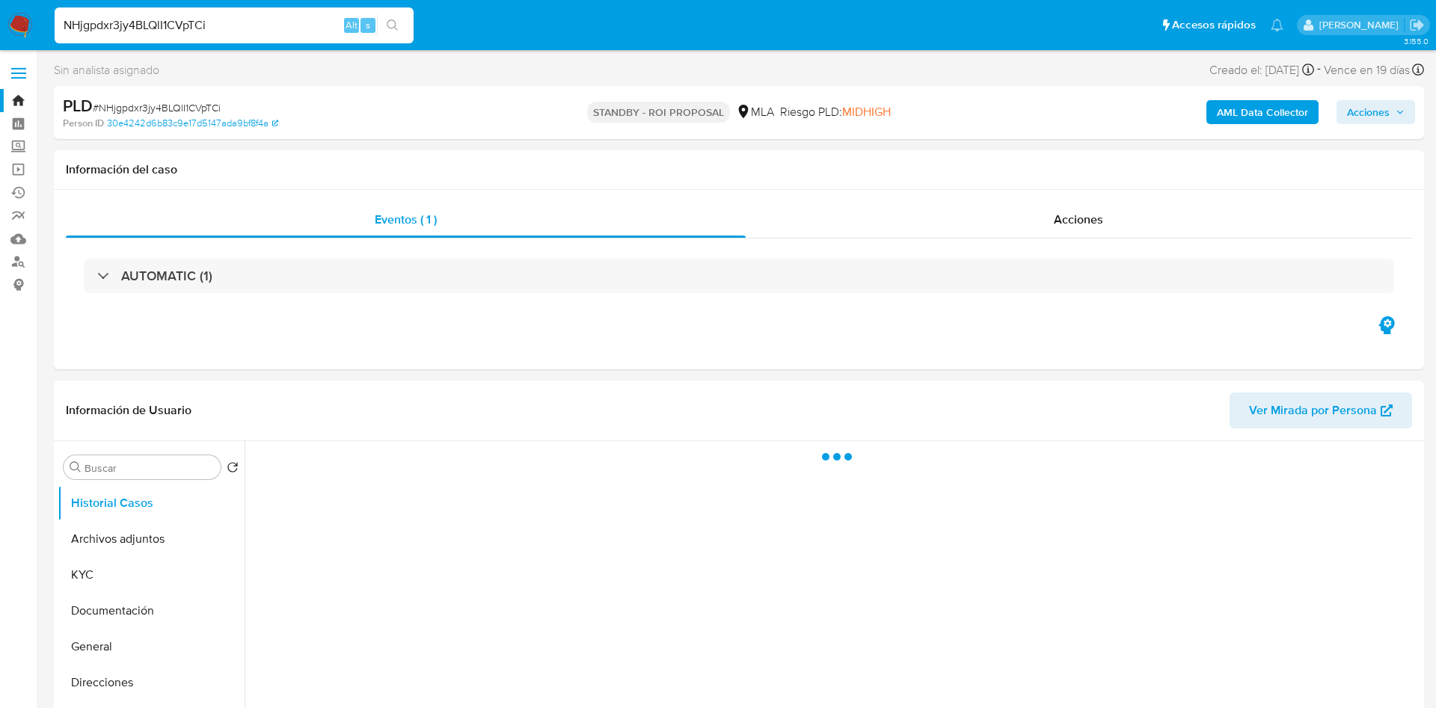
select select "10"
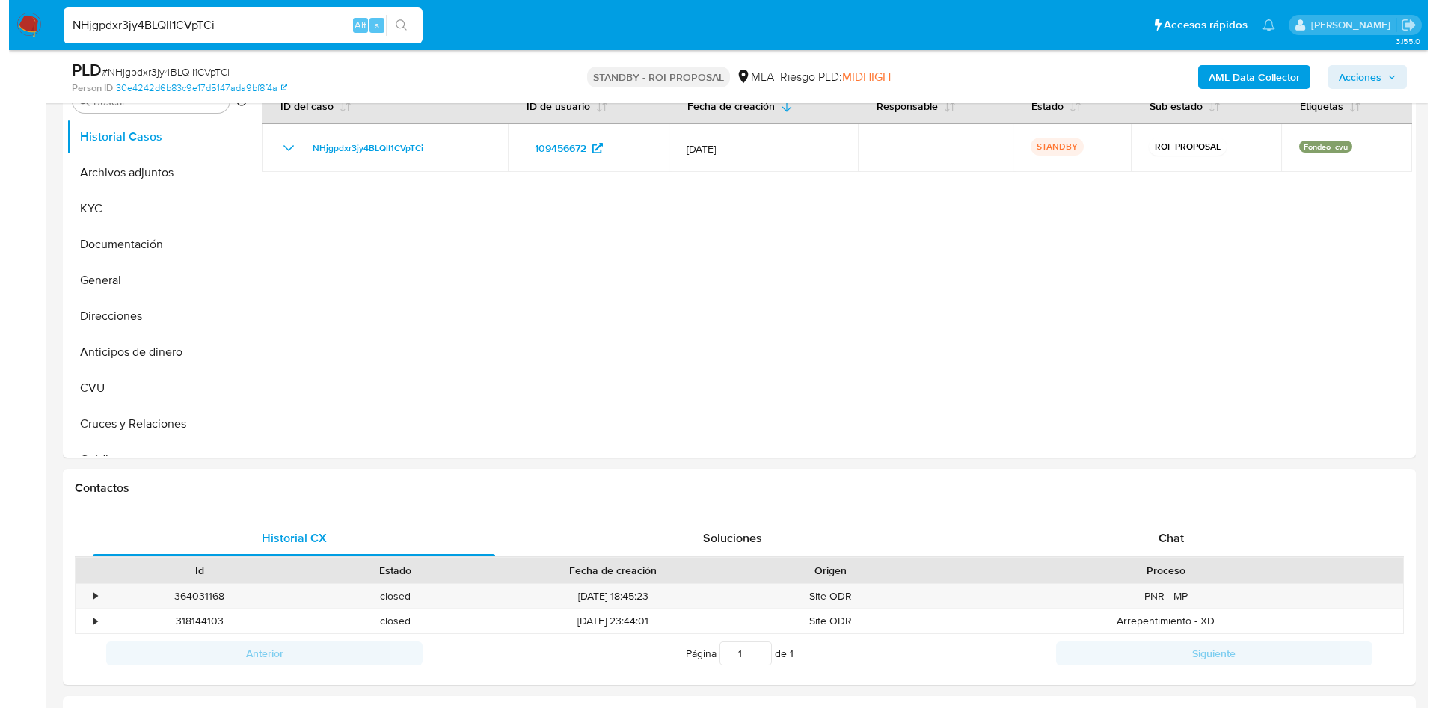
scroll to position [201, 0]
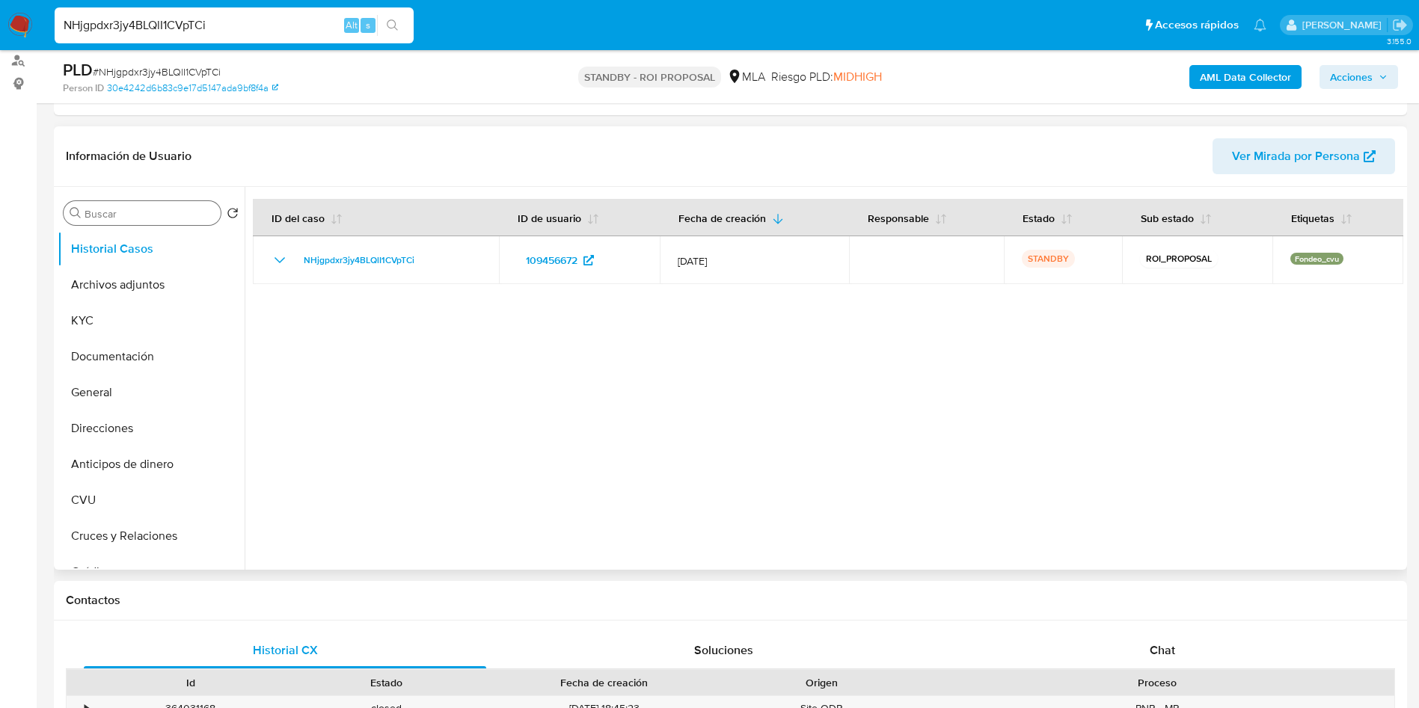
click at [135, 221] on div "Buscar" at bounding box center [142, 213] width 157 height 24
click at [135, 213] on input "Buscar" at bounding box center [150, 213] width 130 height 13
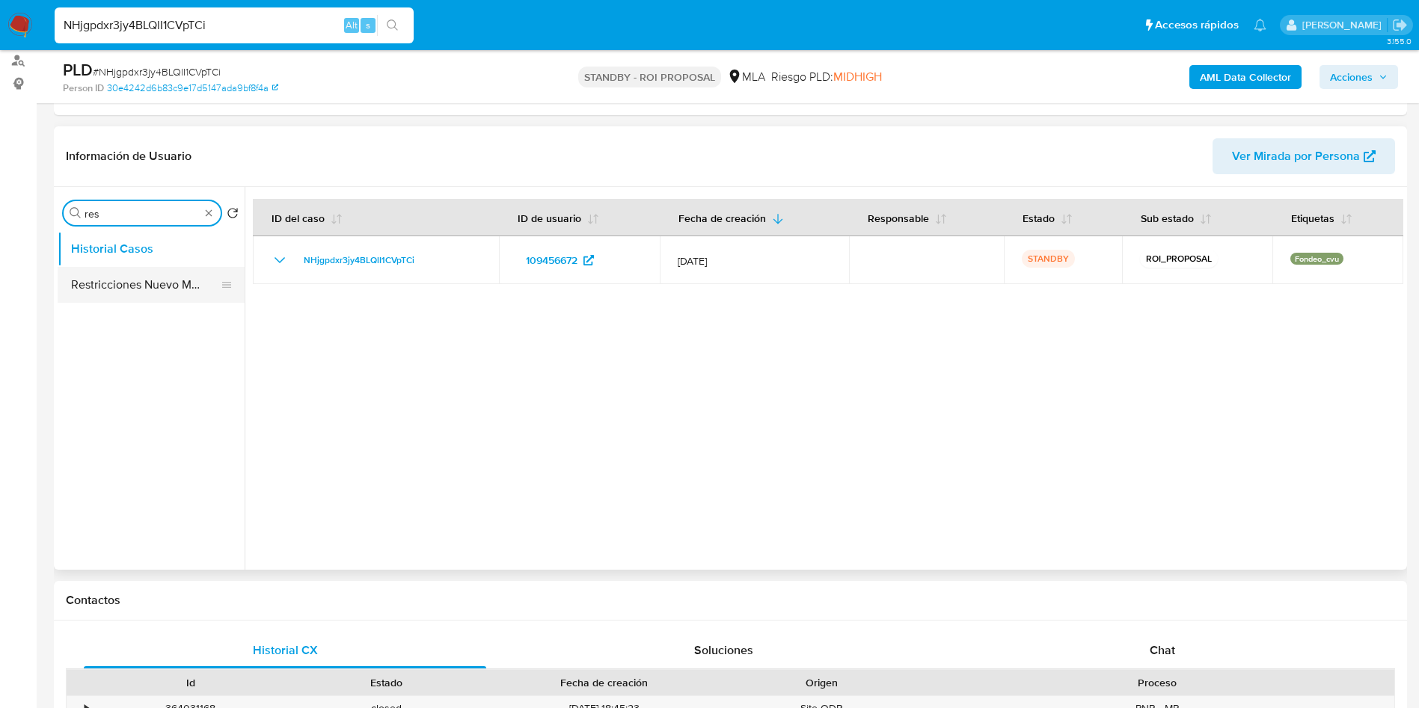
type input "res"
click at [119, 287] on button "Restricciones Nuevo Mundo" at bounding box center [145, 285] width 175 height 36
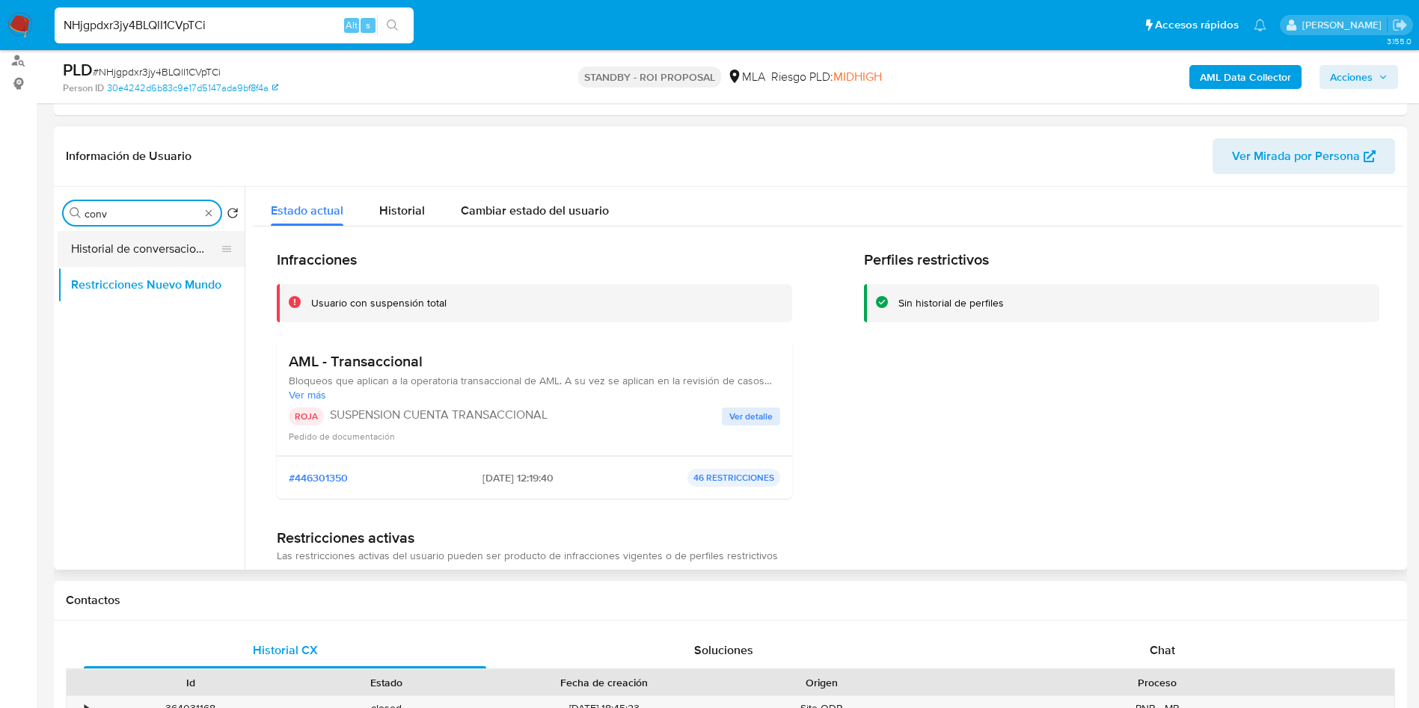
type input "conv"
click at [135, 237] on button "Historial de conversaciones" at bounding box center [145, 249] width 175 height 36
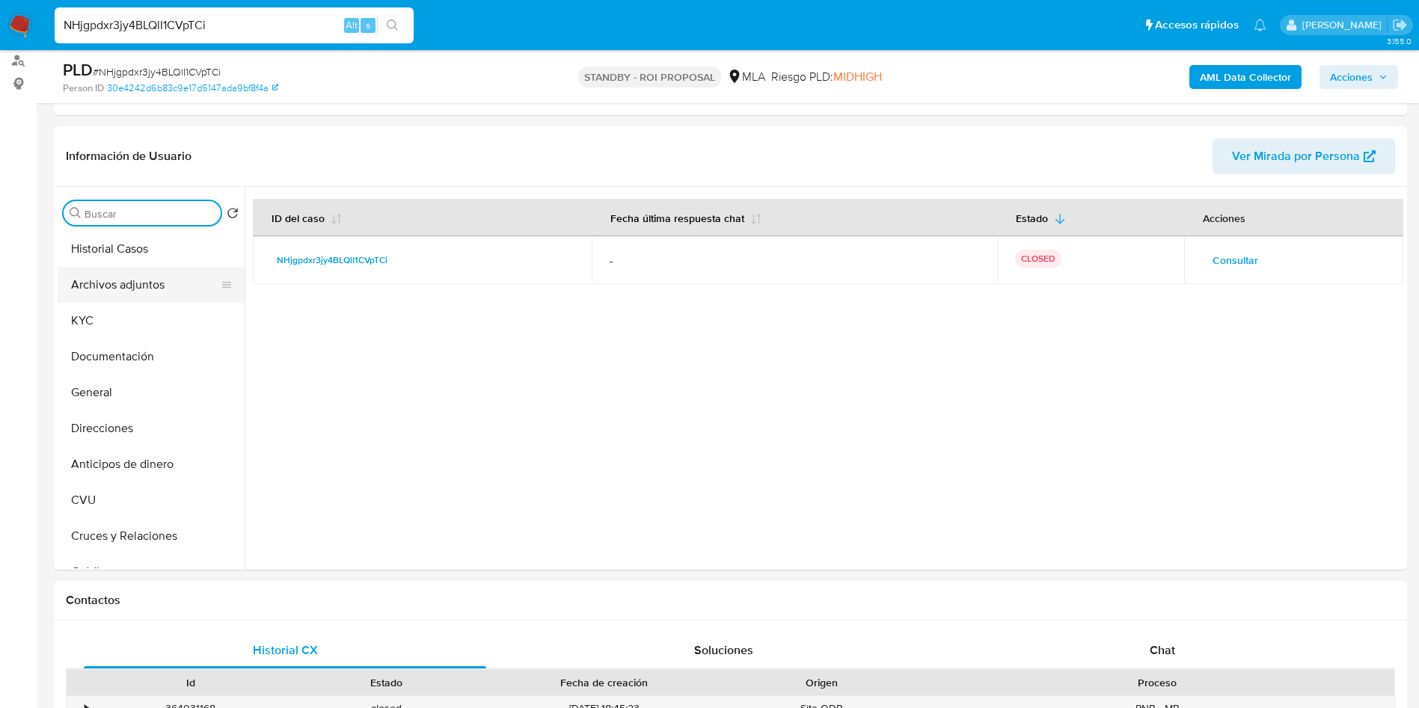
click at [135, 283] on button "Archivos adjuntos" at bounding box center [145, 285] width 175 height 36
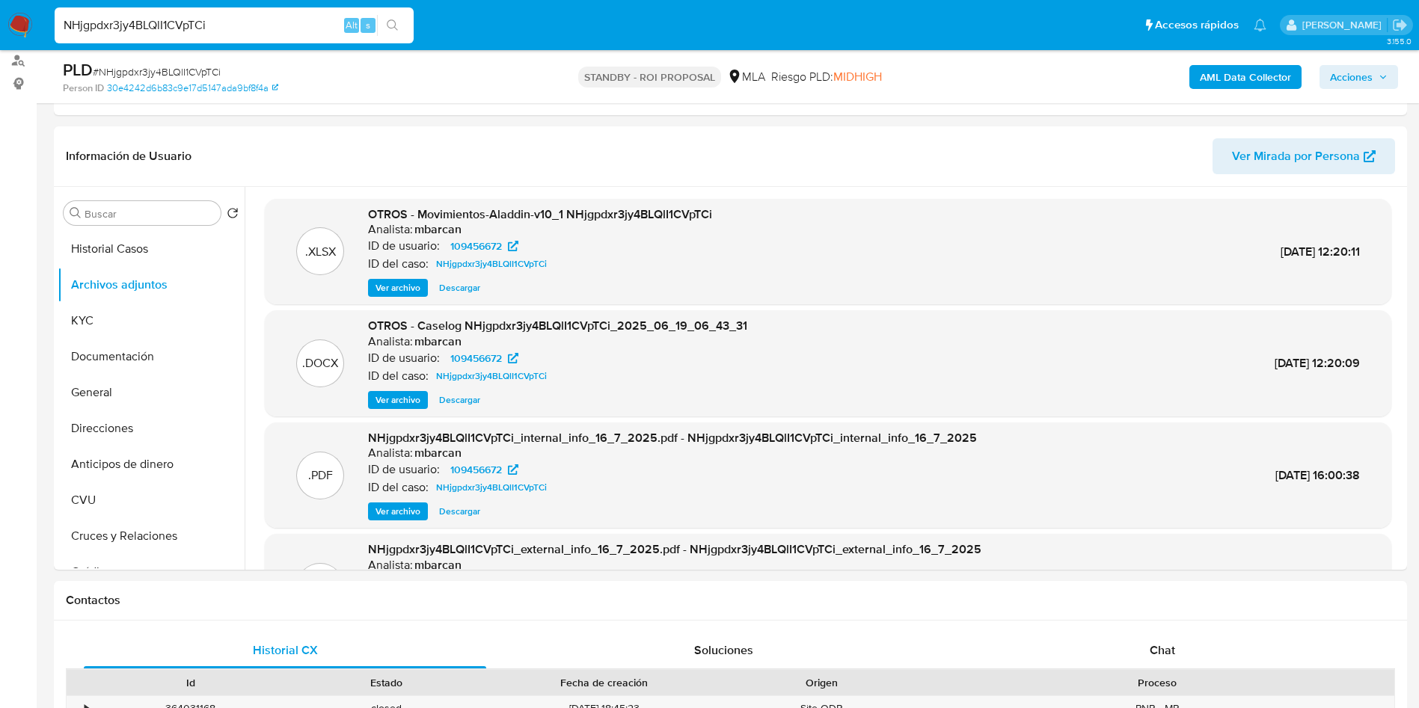
click at [400, 395] on span "Ver archivo" at bounding box center [398, 400] width 45 height 15
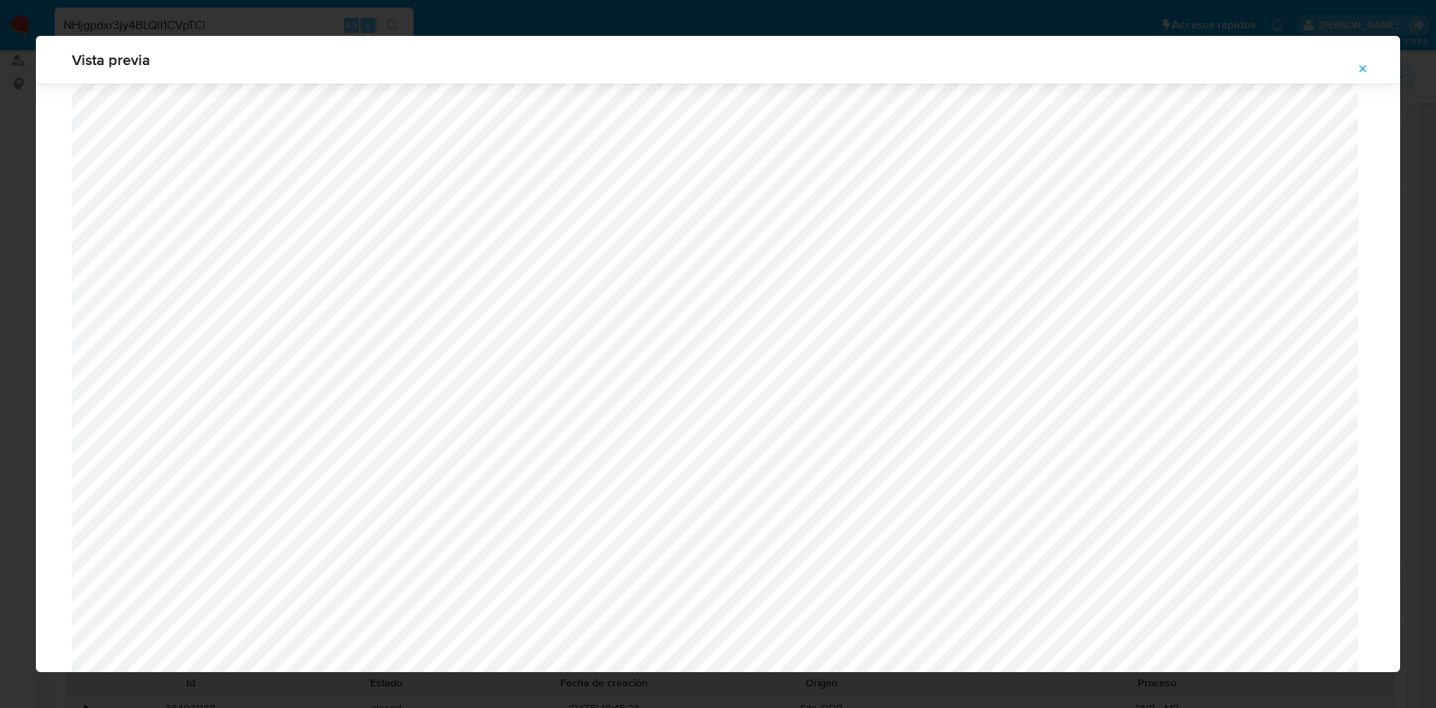
scroll to position [531, 0]
click at [1361, 70] on icon "Attachment preview" at bounding box center [1363, 68] width 7 height 7
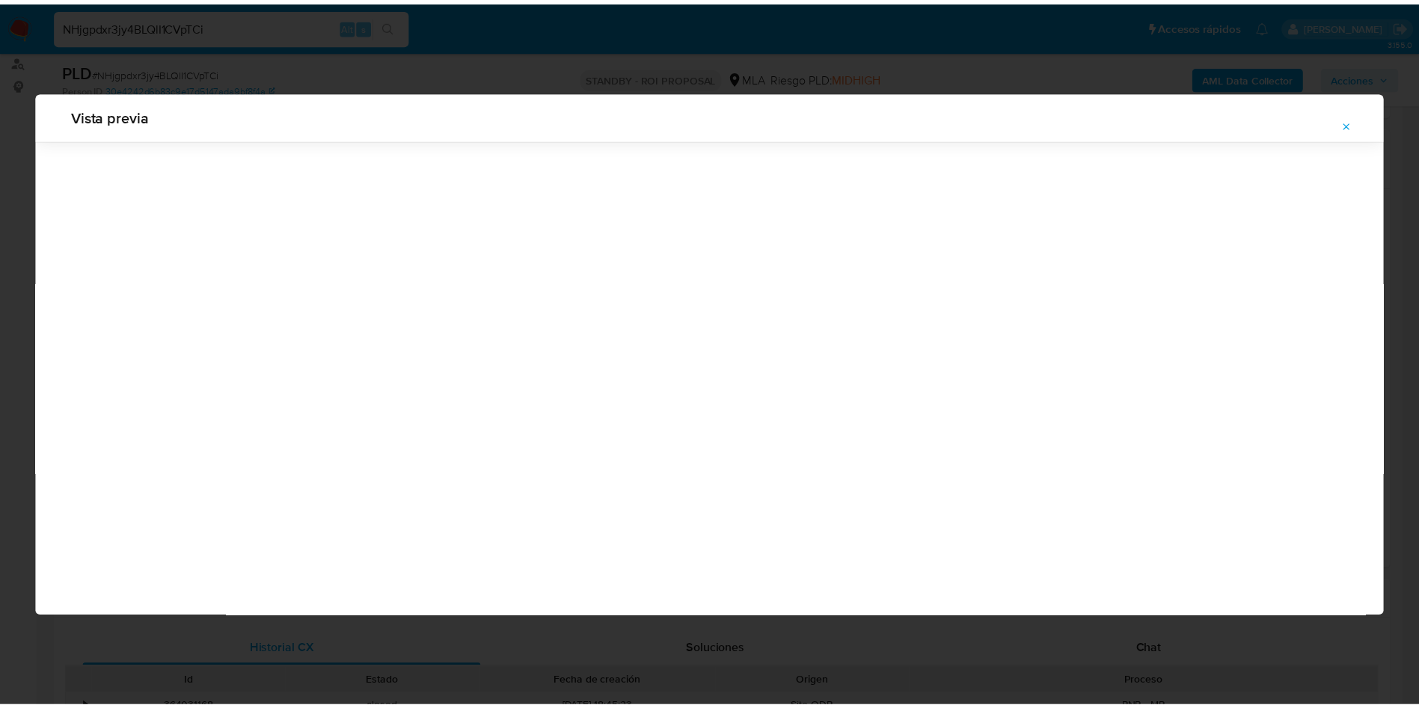
scroll to position [0, 0]
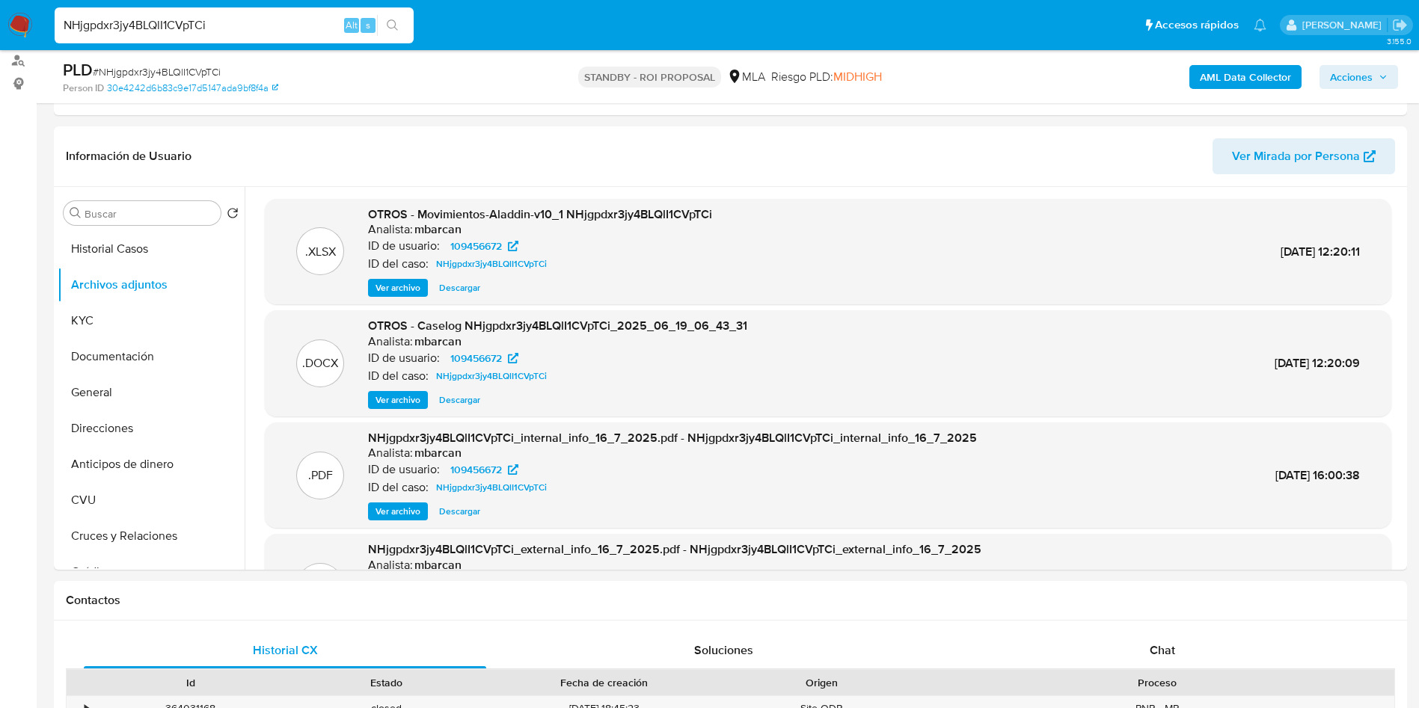
click at [461, 403] on span "Descargar" at bounding box center [459, 400] width 41 height 15
click at [281, 33] on input "NHjgpdxr3jy4BLQlI1CVpTCi" at bounding box center [234, 25] width 359 height 19
paste input "PGF2bGqIfcBiVpLNpyeRneMl"
type input "PGF2bGqIfcBiVpLNpyeRneMl"
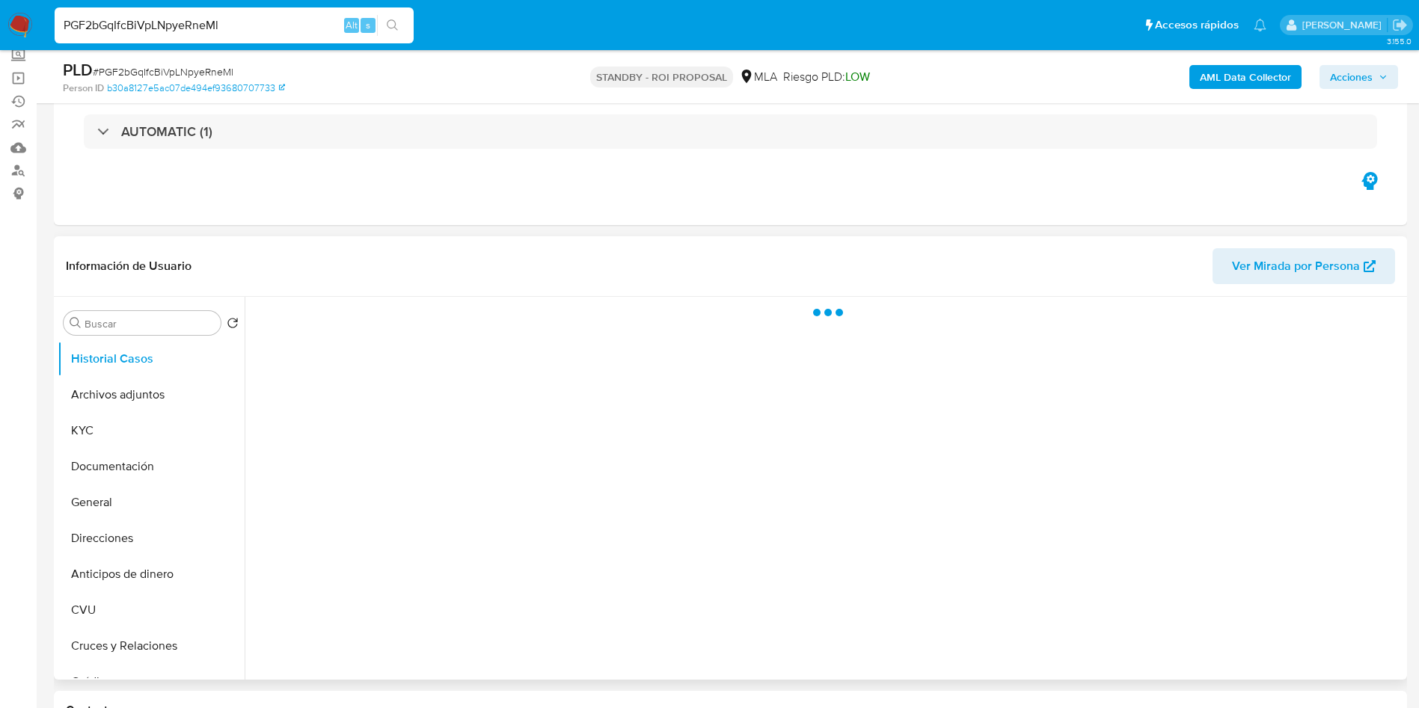
scroll to position [112, 0]
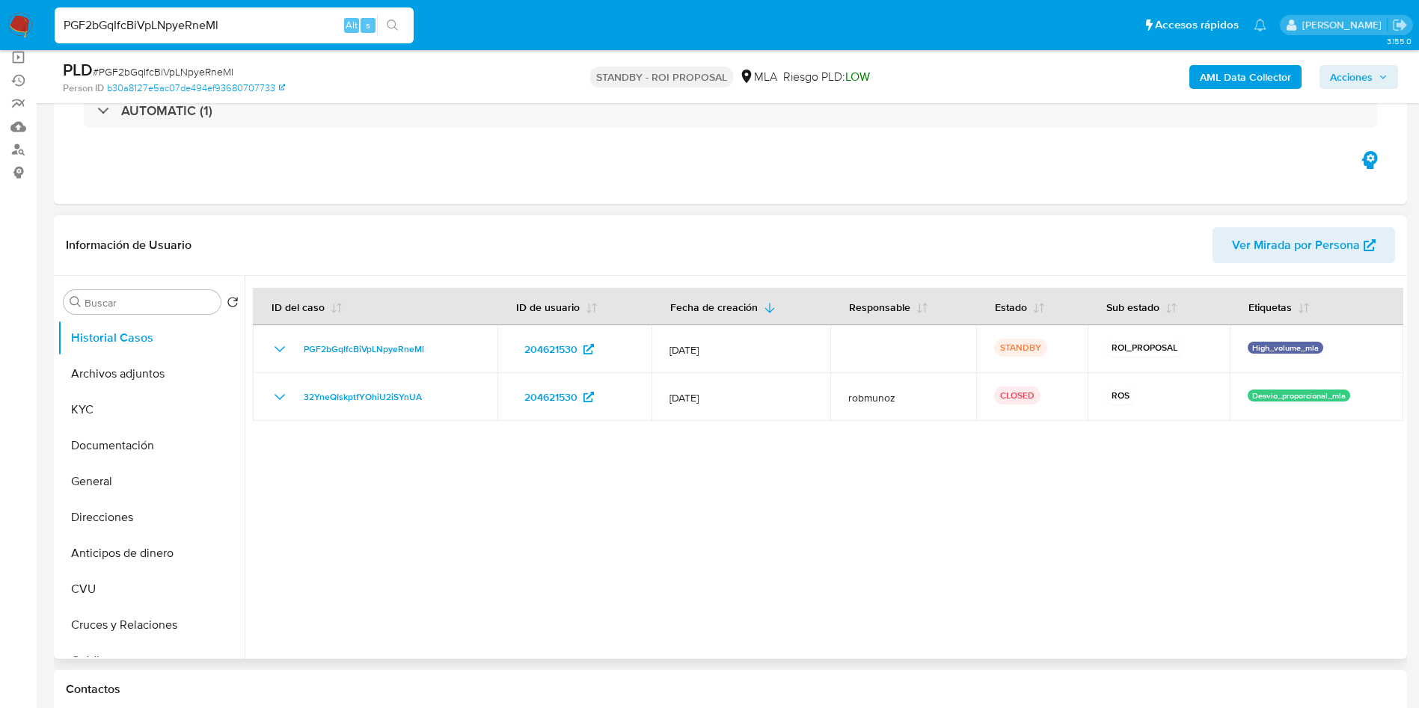
select select "10"
click at [94, 361] on button "Archivos adjuntos" at bounding box center [145, 374] width 175 height 36
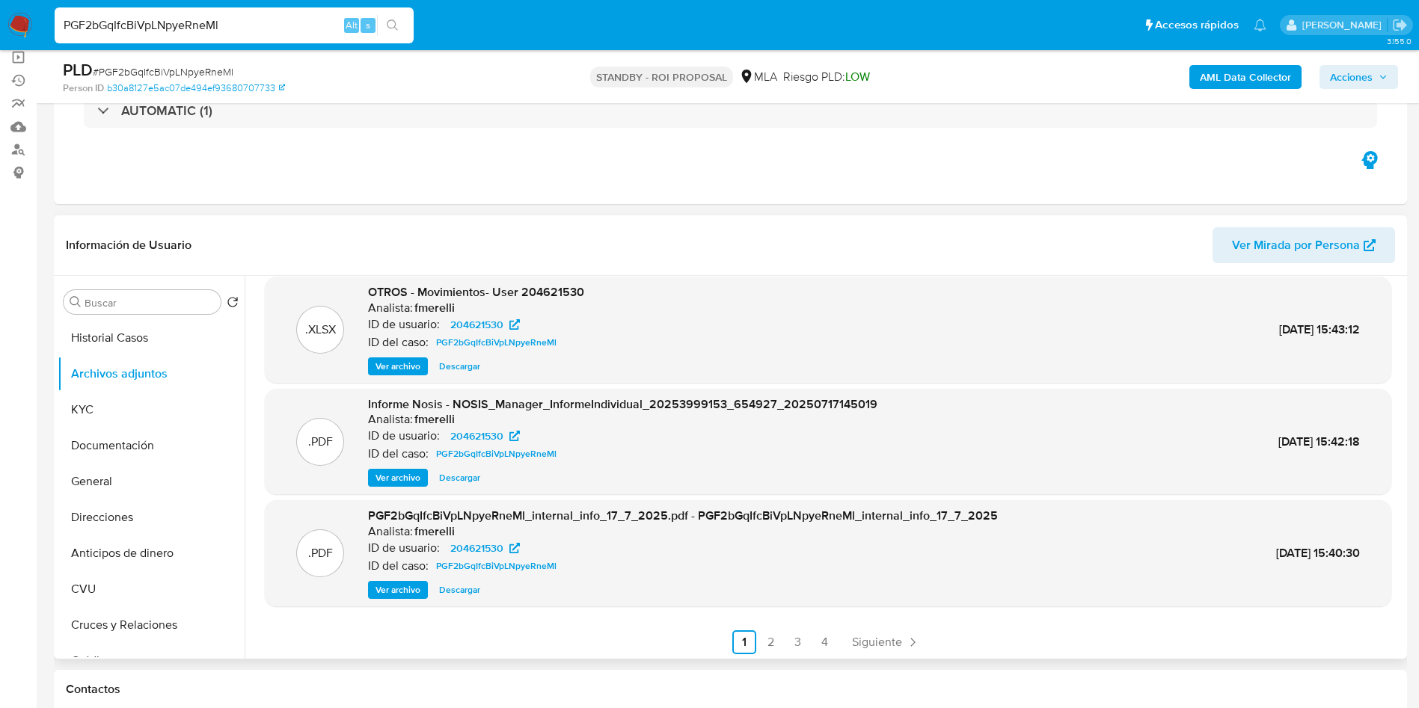
scroll to position [126, 0]
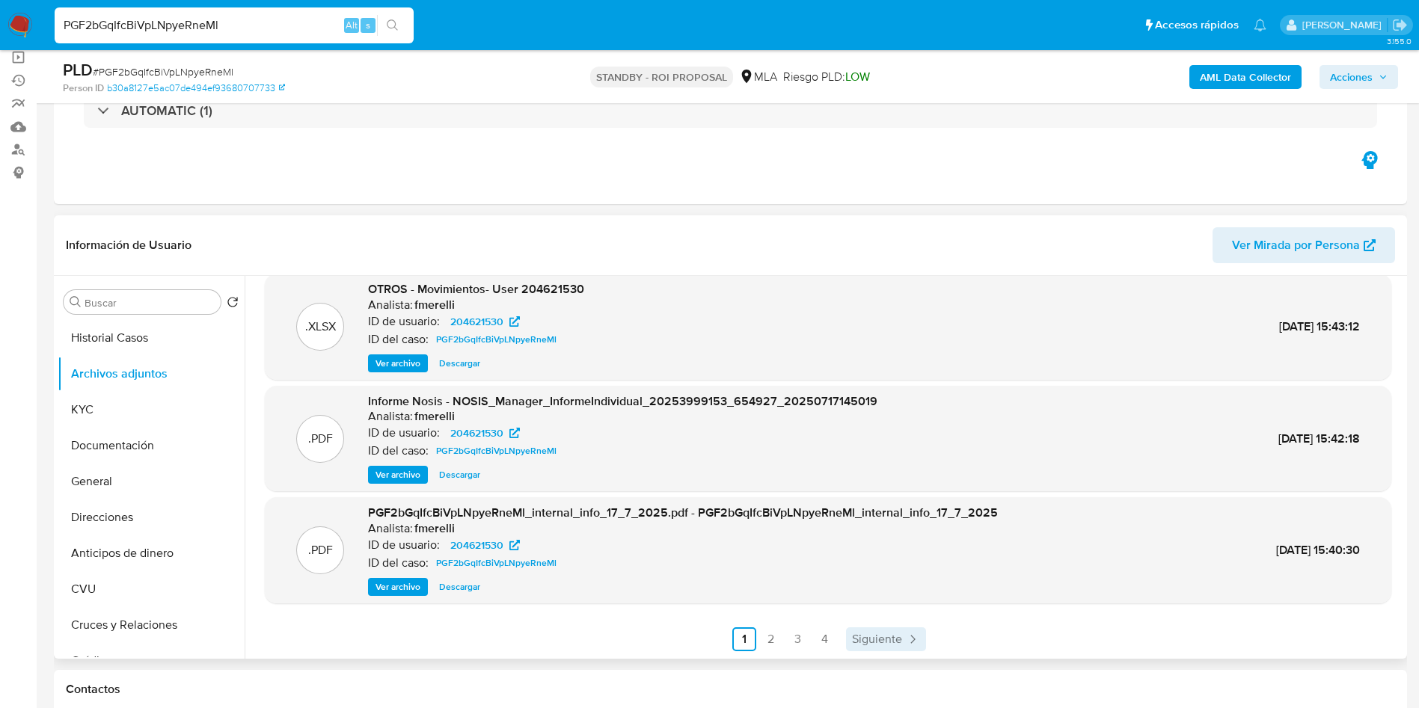
click at [876, 634] on span "Siguiente" at bounding box center [877, 640] width 50 height 12
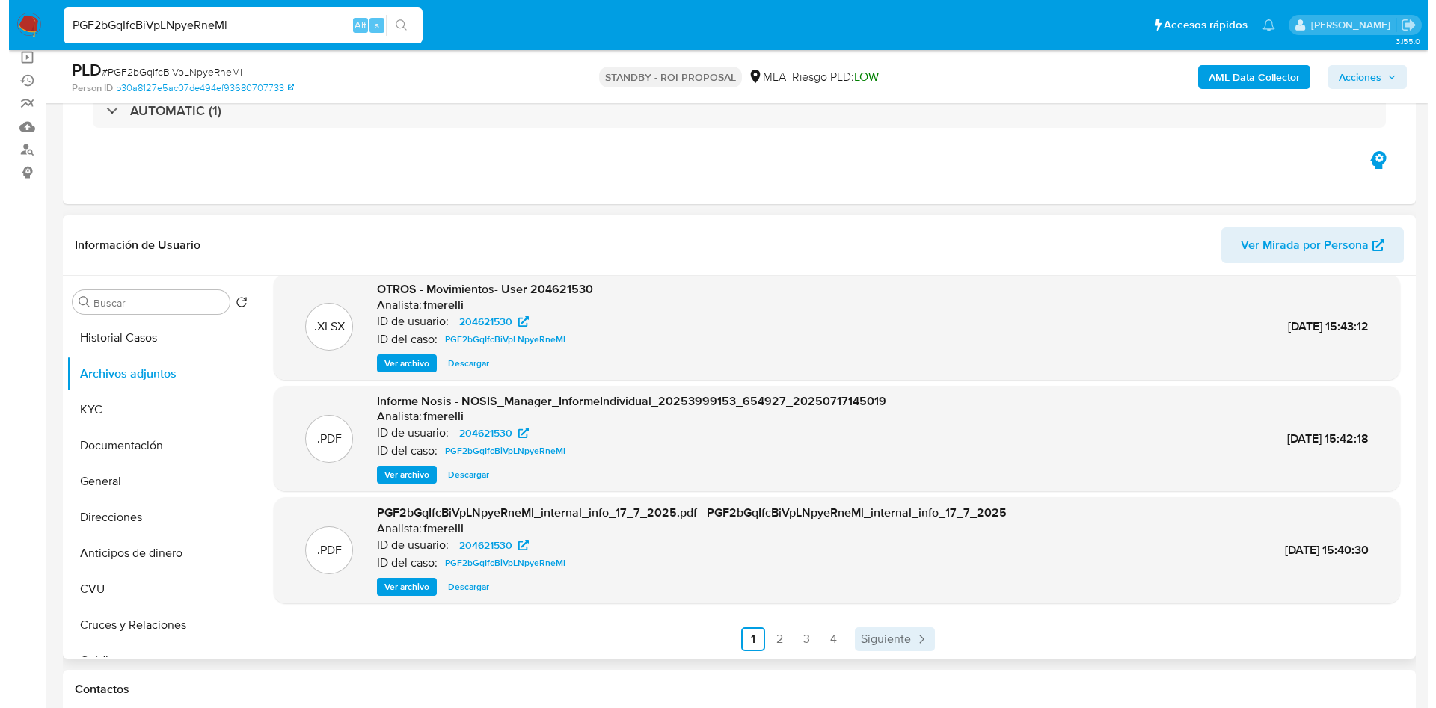
scroll to position [0, 0]
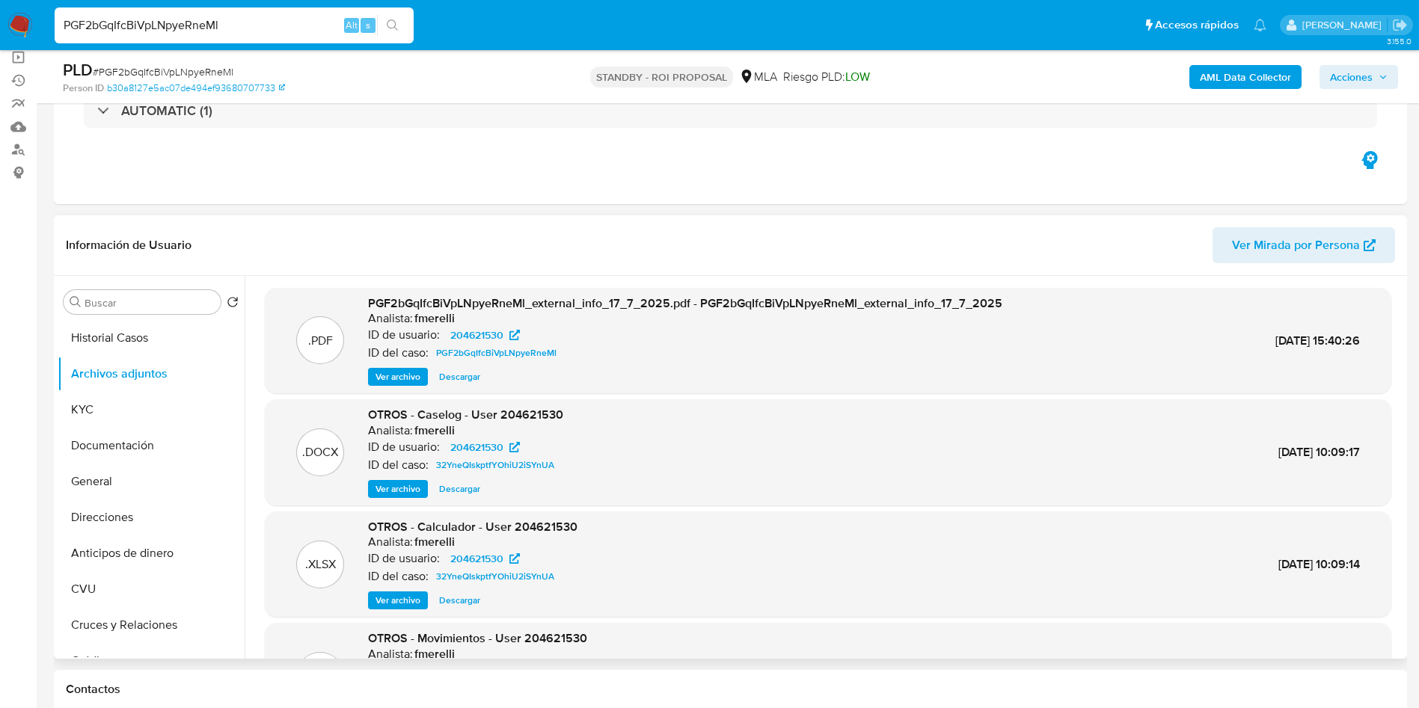
click at [408, 493] on span "Ver archivo" at bounding box center [398, 489] width 45 height 15
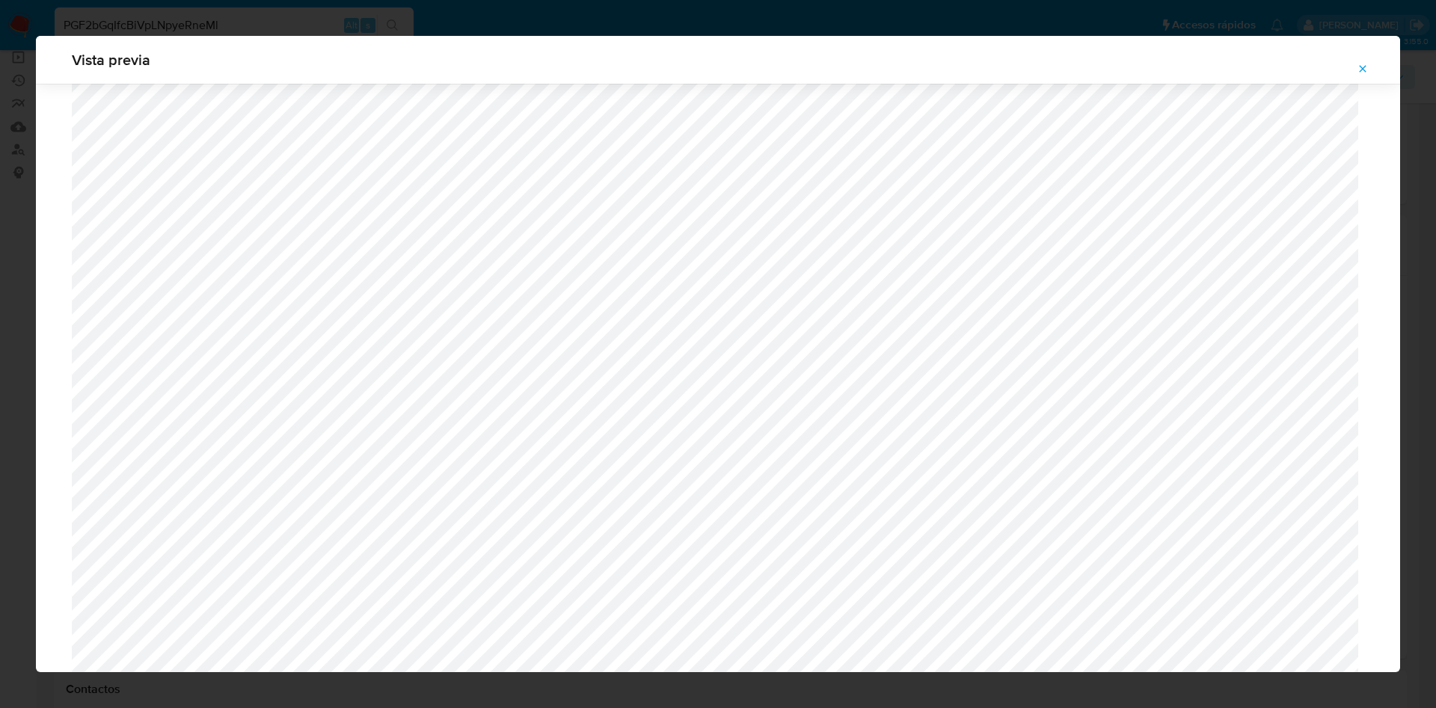
scroll to position [307, 0]
click at [1361, 61] on span "Attachment preview" at bounding box center [1363, 68] width 12 height 21
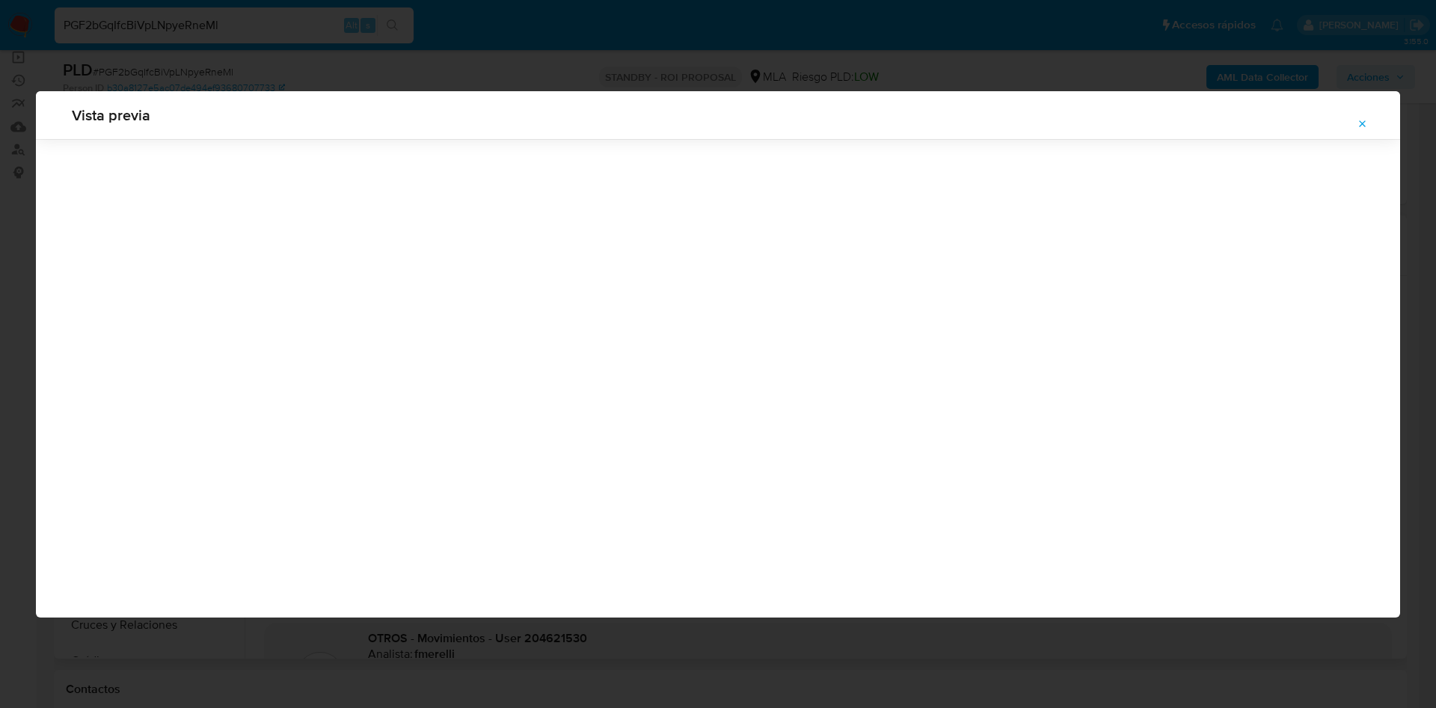
scroll to position [0, 0]
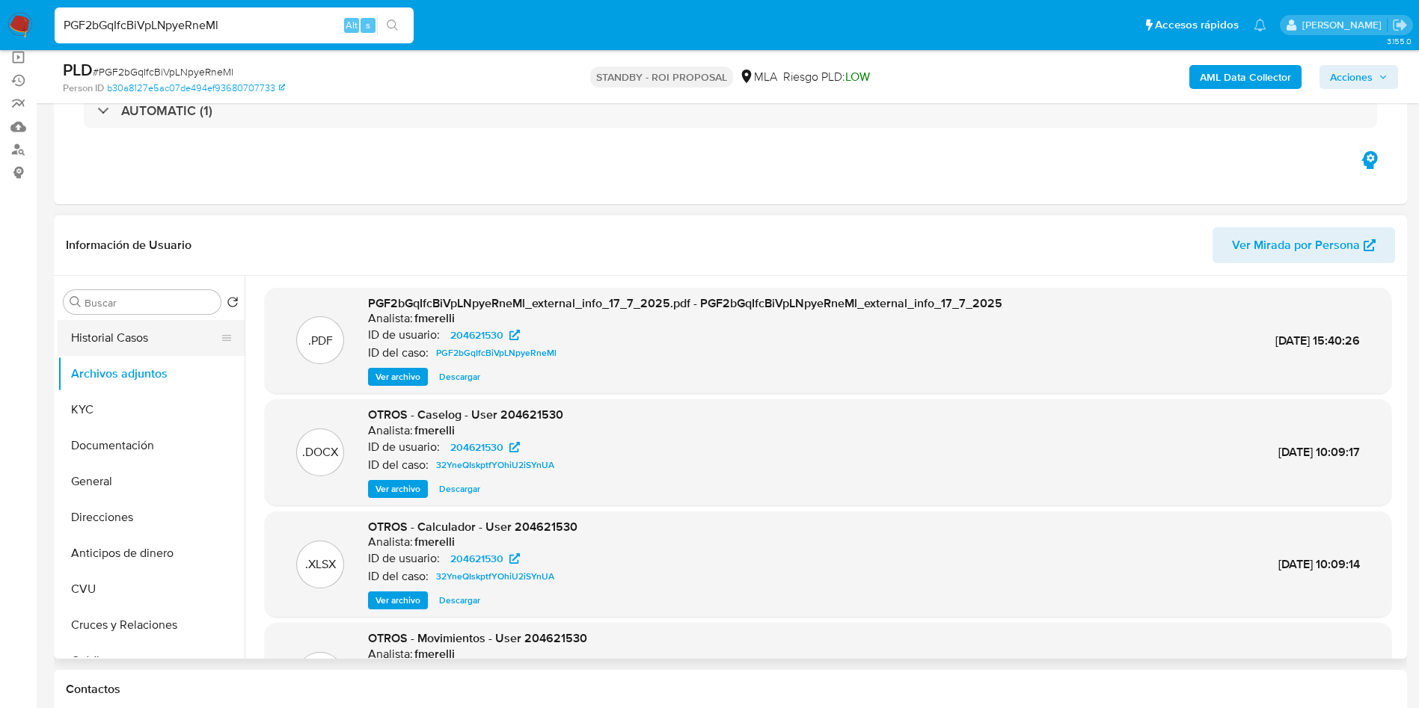
click at [120, 354] on button "Historial Casos" at bounding box center [145, 338] width 175 height 36
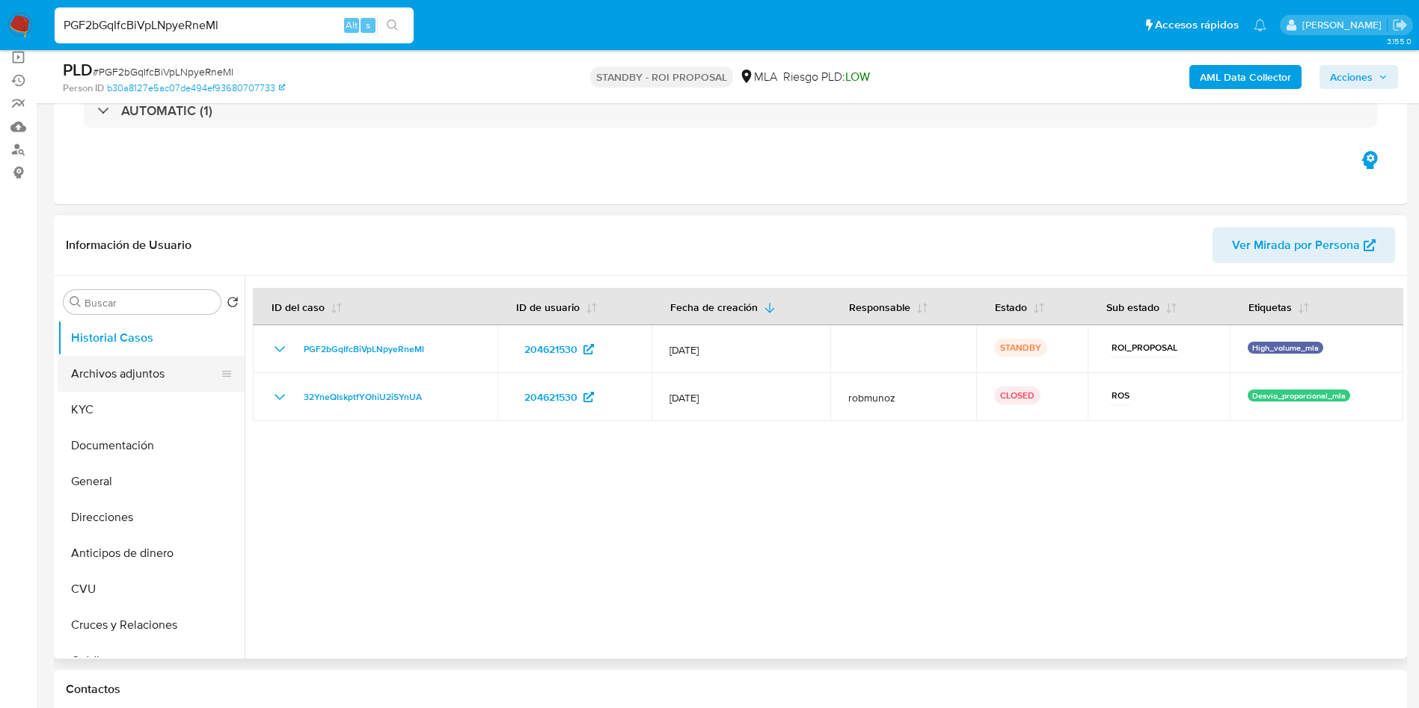
click at [66, 372] on button "Archivos adjuntos" at bounding box center [145, 374] width 175 height 36
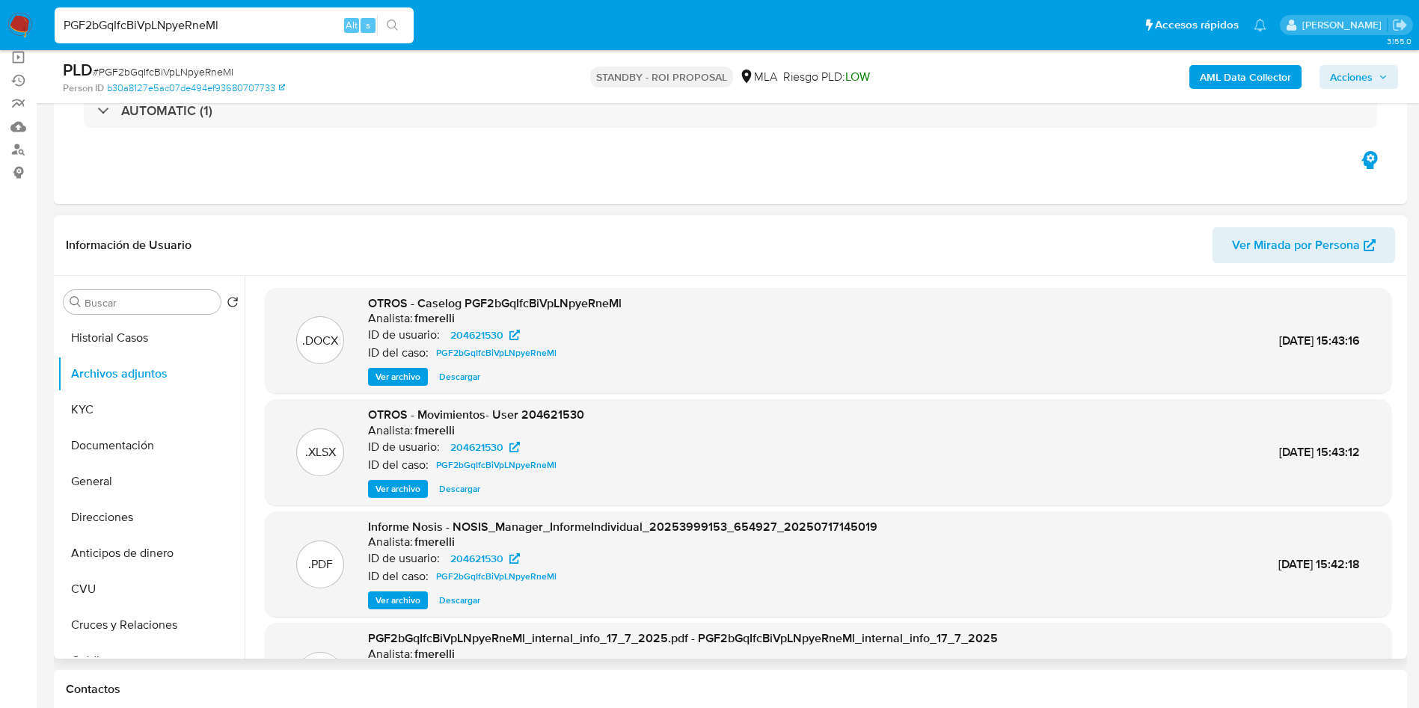
click at [379, 373] on span "Ver archivo" at bounding box center [398, 377] width 45 height 15
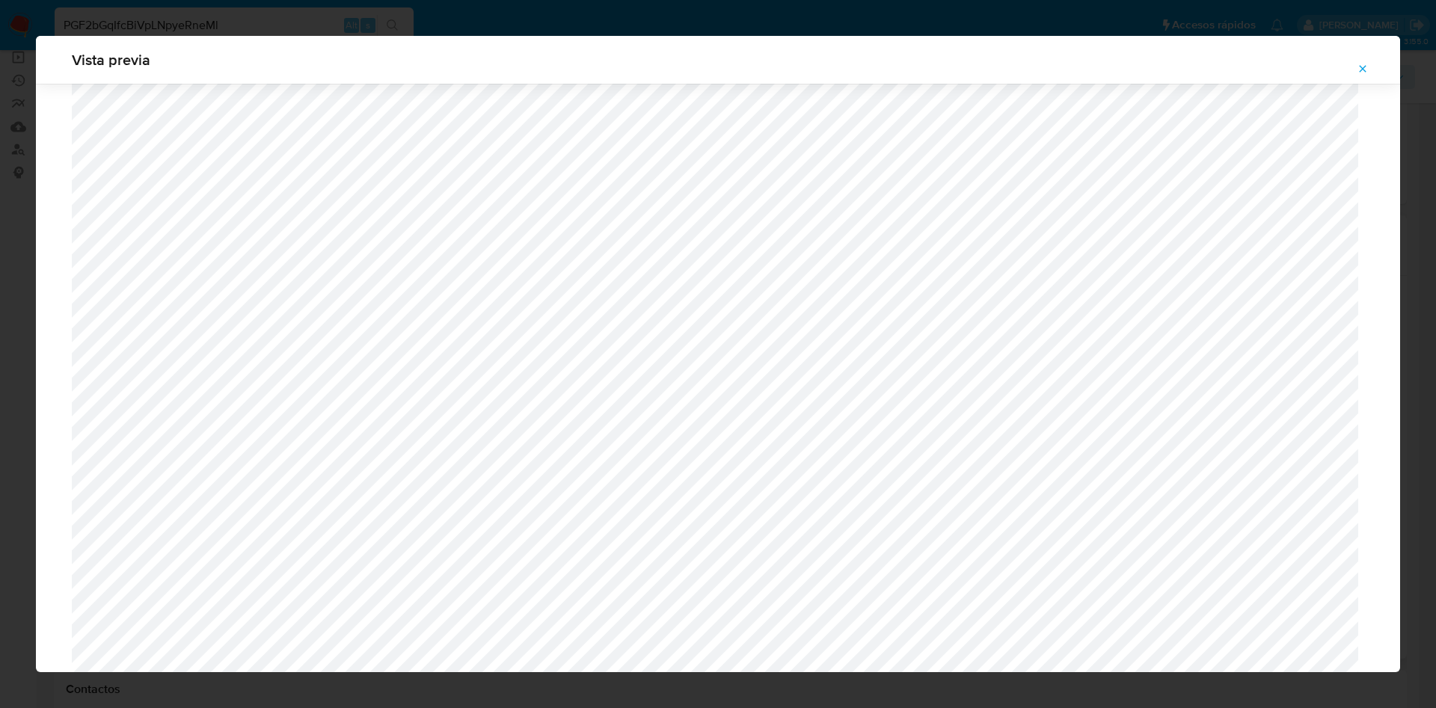
scroll to position [531, 0]
drag, startPoint x: 1373, startPoint y: 70, endPoint x: 1275, endPoint y: 6, distance: 116.2
click at [1370, 70] on button "Attachment preview" at bounding box center [1362, 69] width 33 height 24
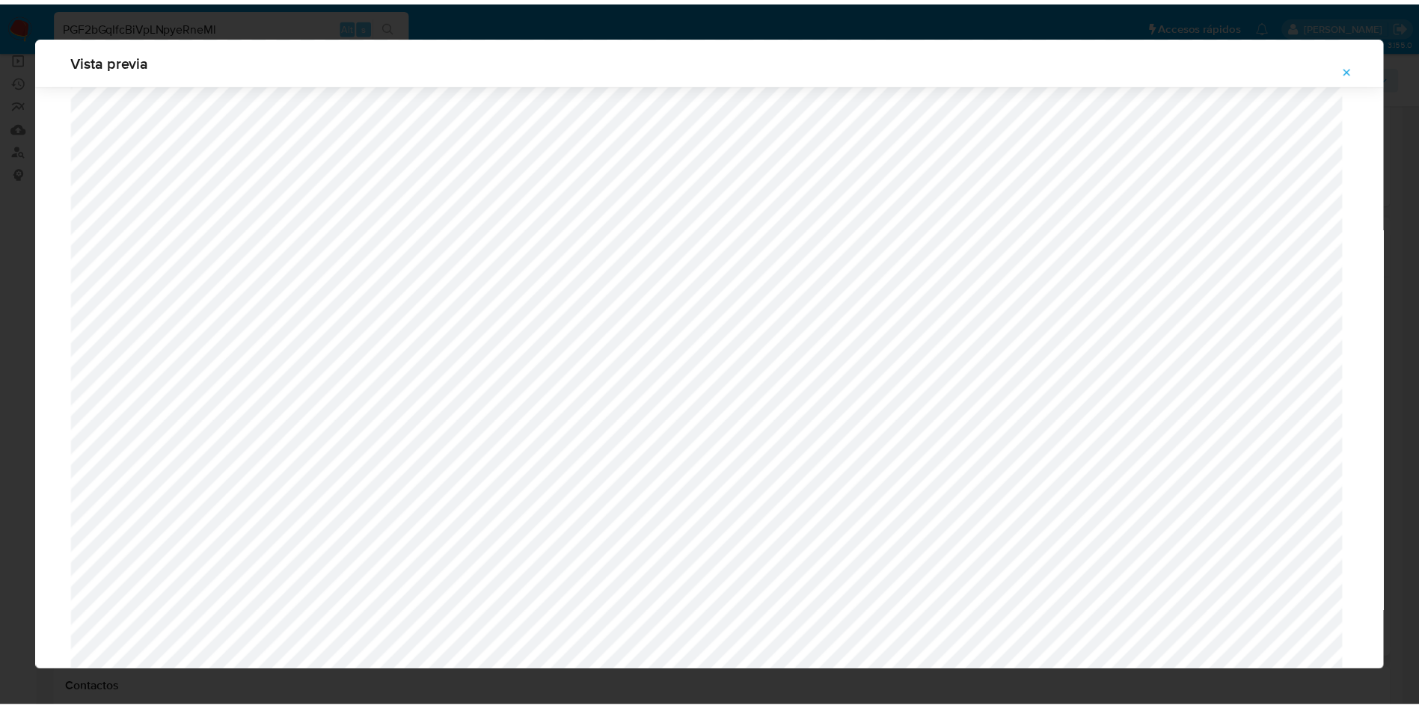
scroll to position [0, 0]
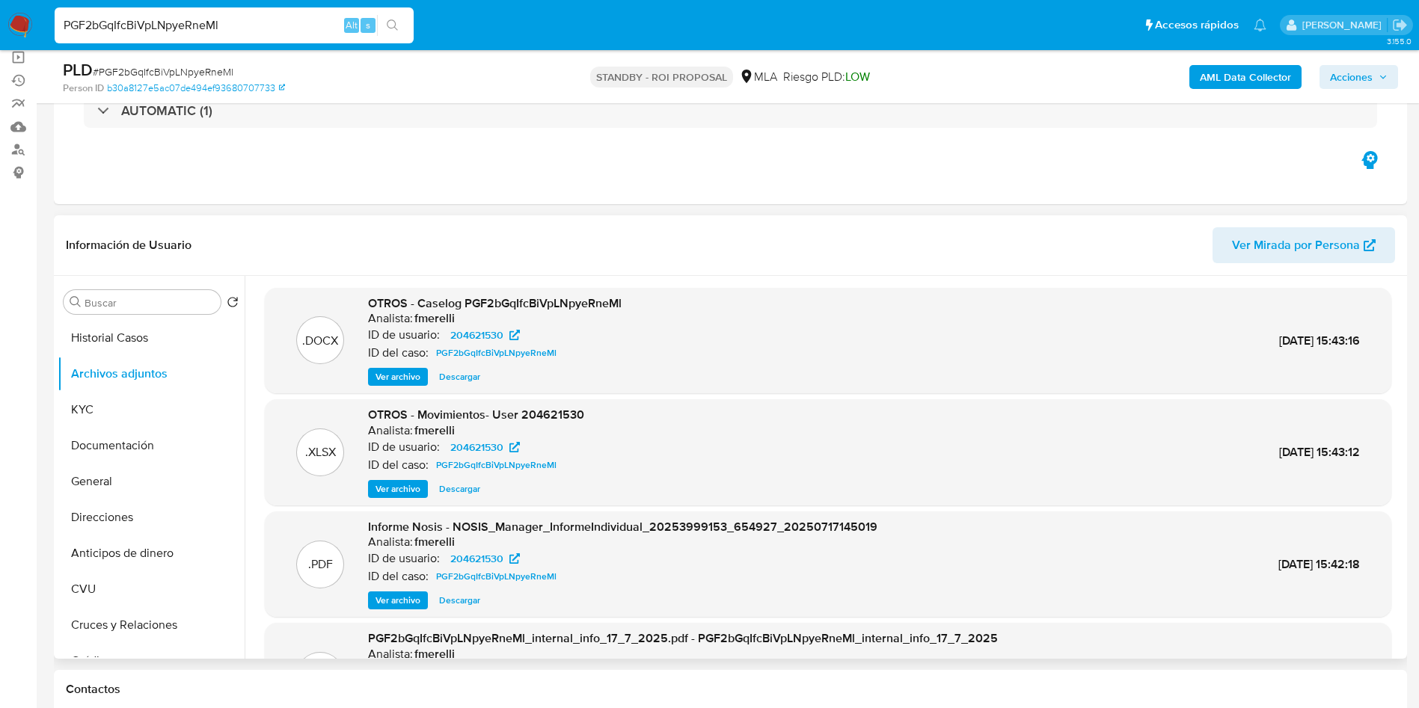
click at [269, 25] on input "PGF2bGqIfcBiVpLNpyeRneMl" at bounding box center [234, 25] width 359 height 19
paste input "uHge075692HCoqpKKLsCgGKB"
type input "uHge075692HCoqpKKLsCgGKB"
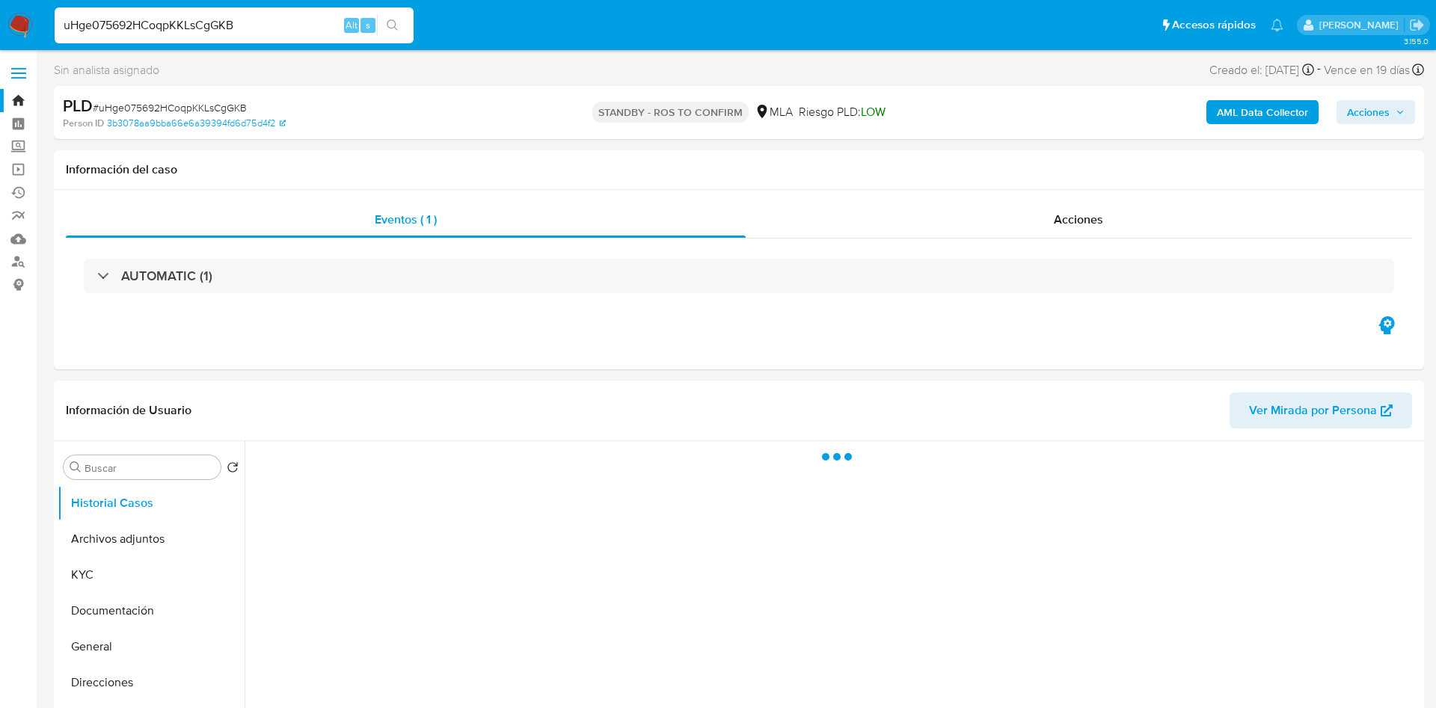
select select "10"
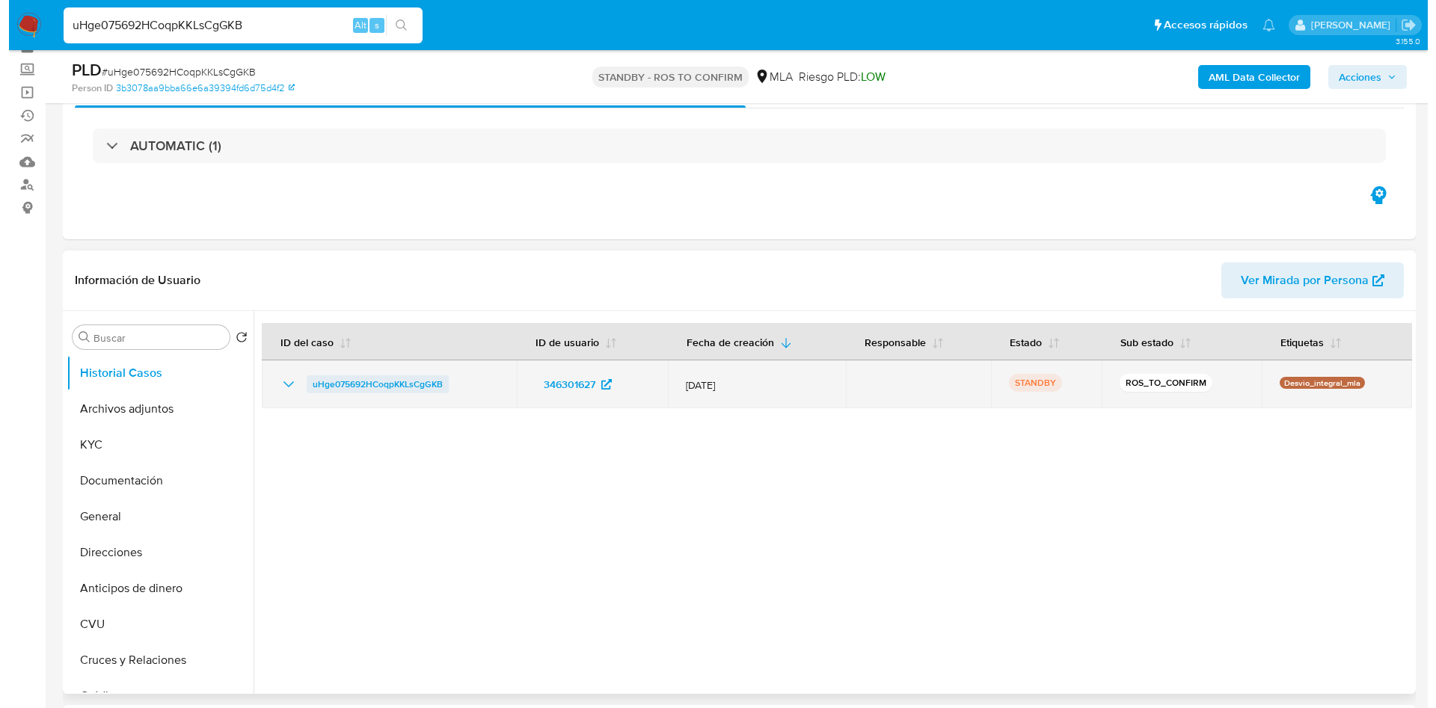
scroll to position [112, 0]
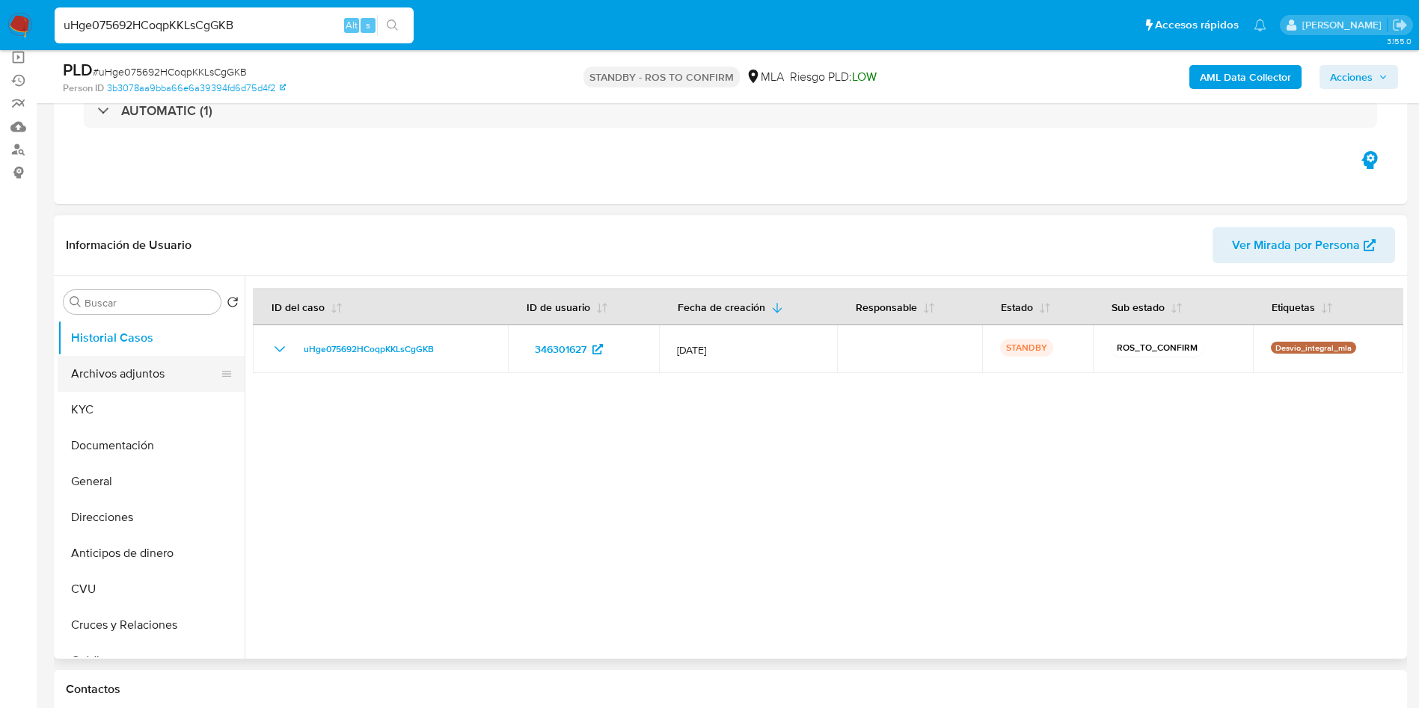
click at [132, 376] on button "Archivos adjuntos" at bounding box center [145, 374] width 175 height 36
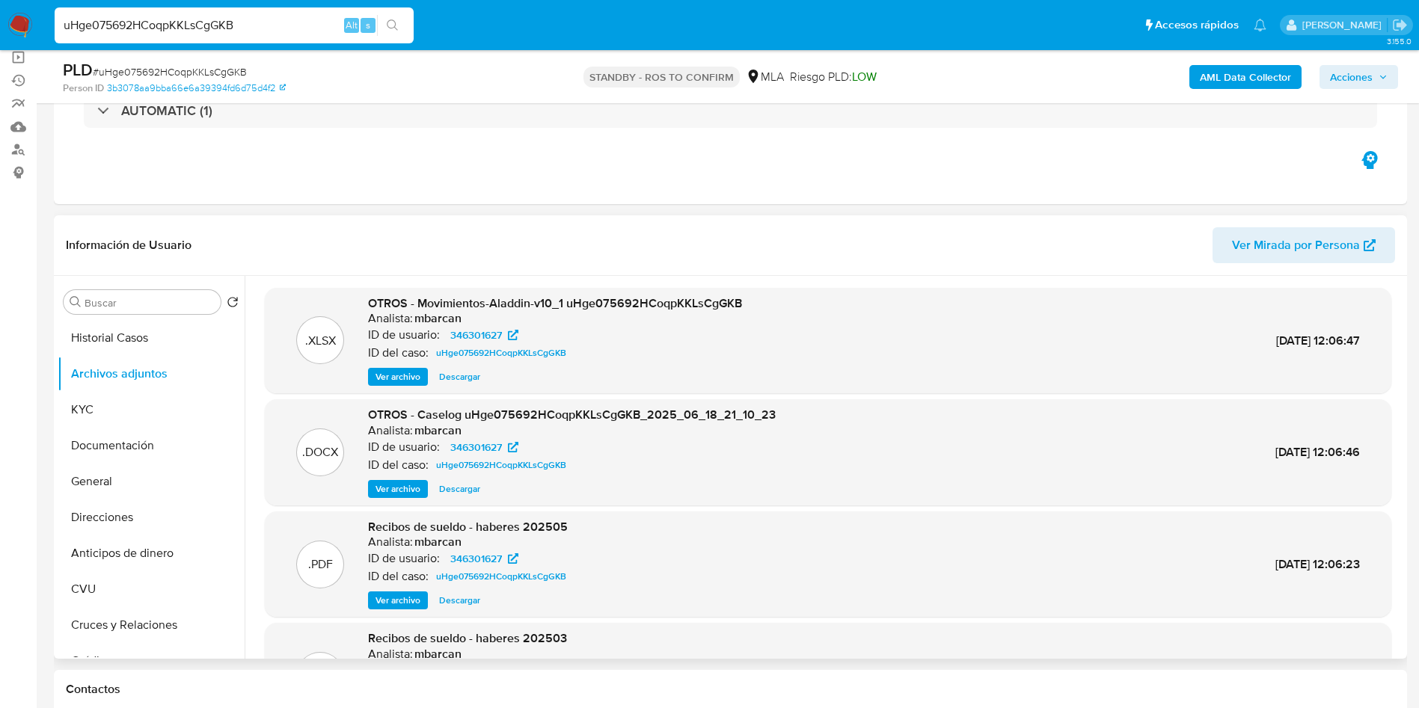
click at [392, 487] on span "Ver archivo" at bounding box center [398, 489] width 45 height 15
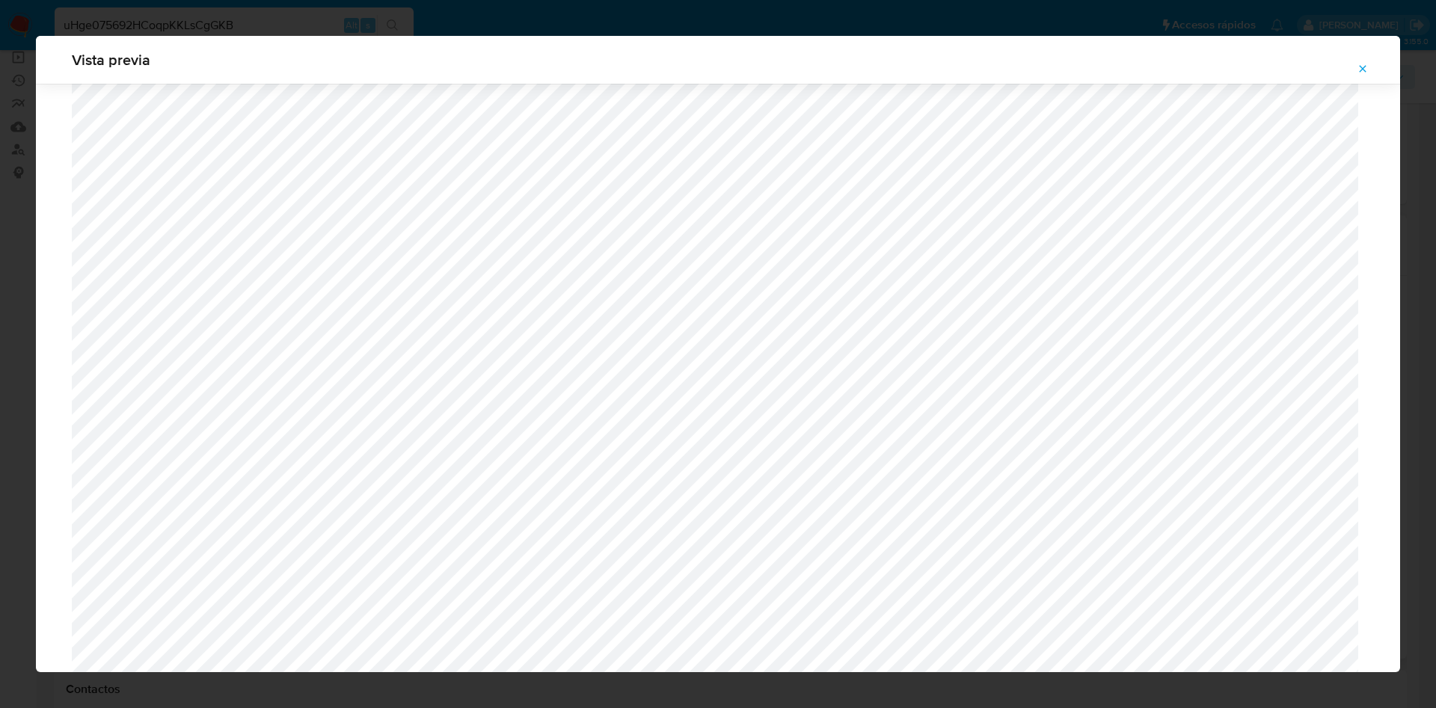
scroll to position [643, 0]
click at [1364, 64] on icon "Attachment preview" at bounding box center [1363, 69] width 12 height 12
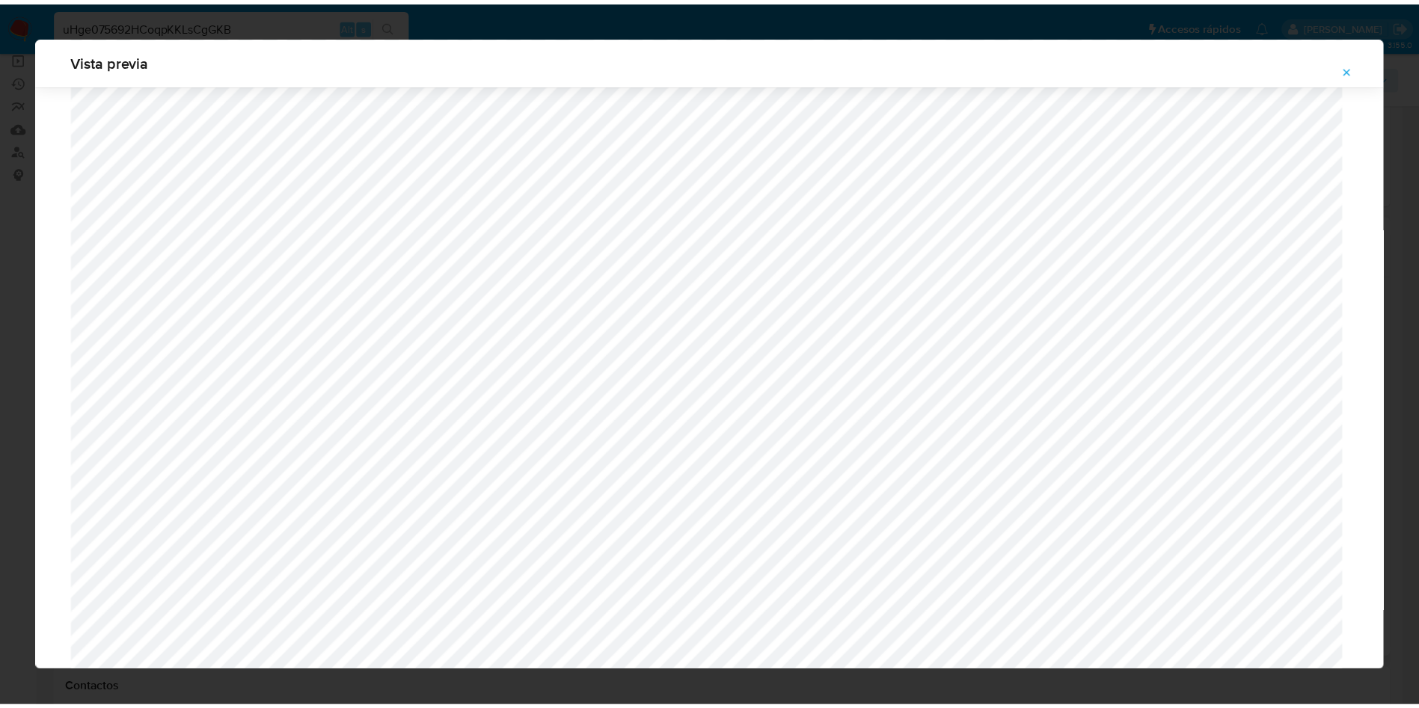
scroll to position [0, 0]
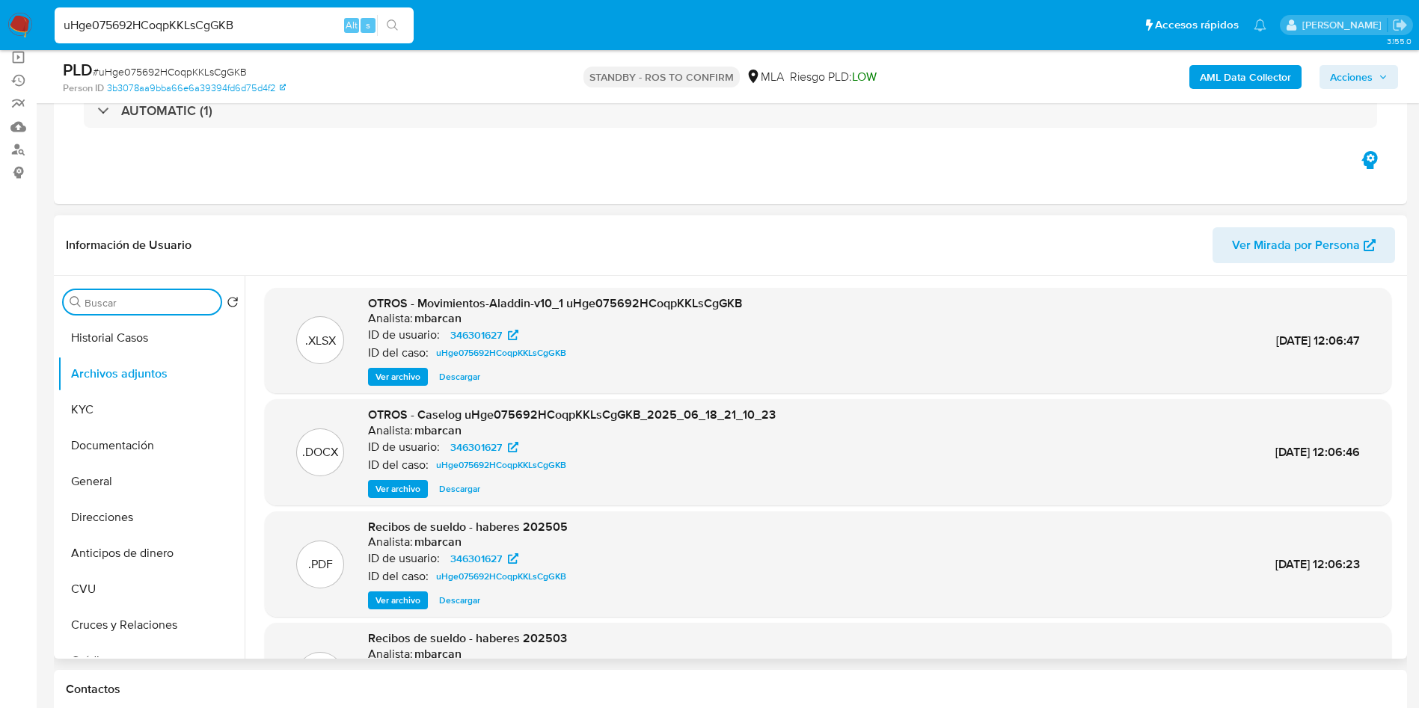
click at [169, 308] on input "Buscar" at bounding box center [150, 302] width 130 height 13
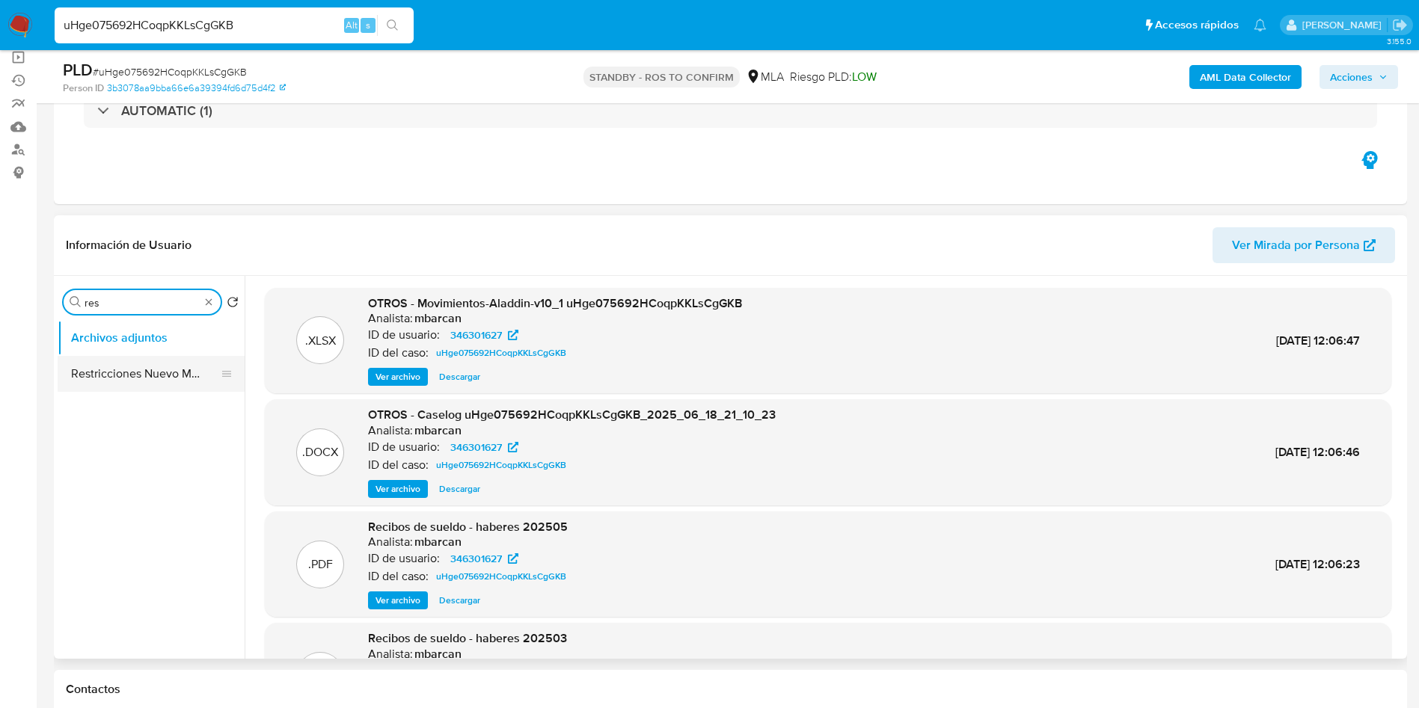
type input "res"
click at [144, 379] on button "Restricciones Nuevo Mundo" at bounding box center [145, 374] width 175 height 36
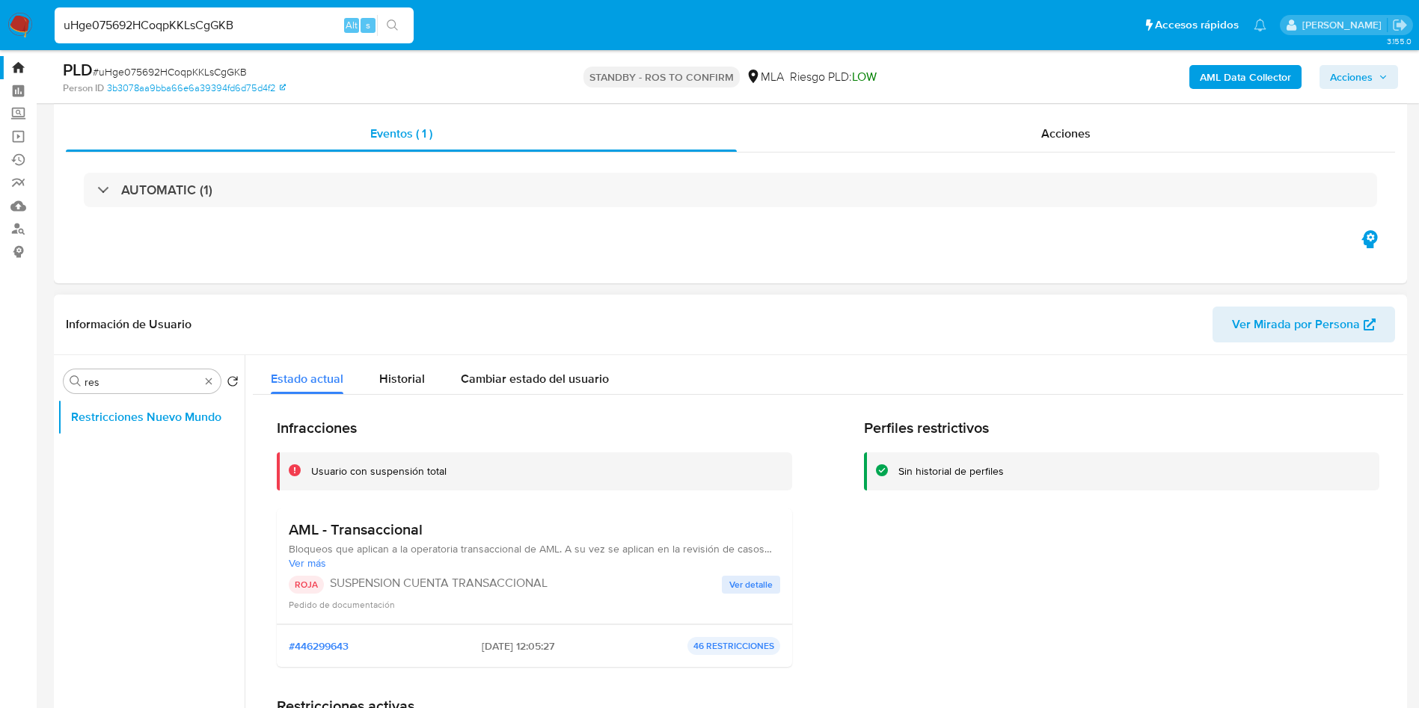
scroll to position [145, 0]
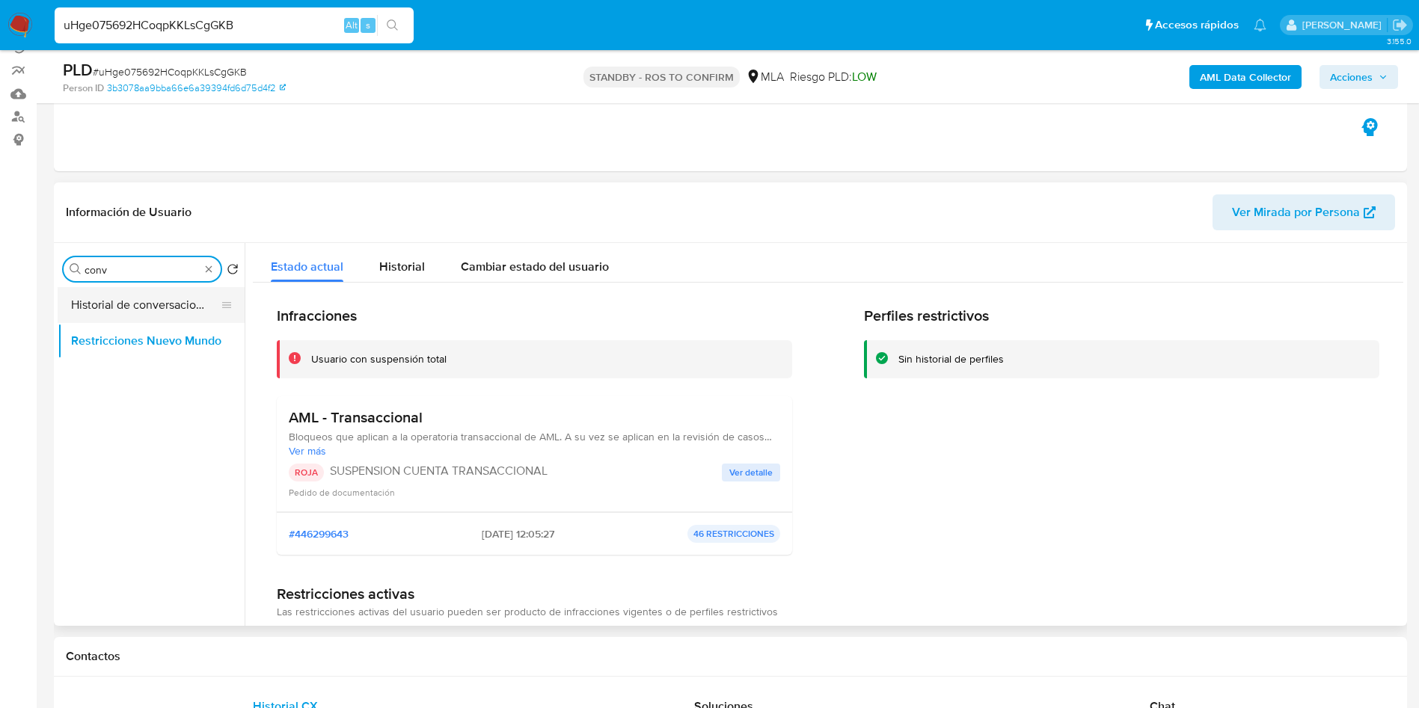
type input "conv"
click at [135, 317] on button "Historial de conversaciones" at bounding box center [145, 305] width 175 height 36
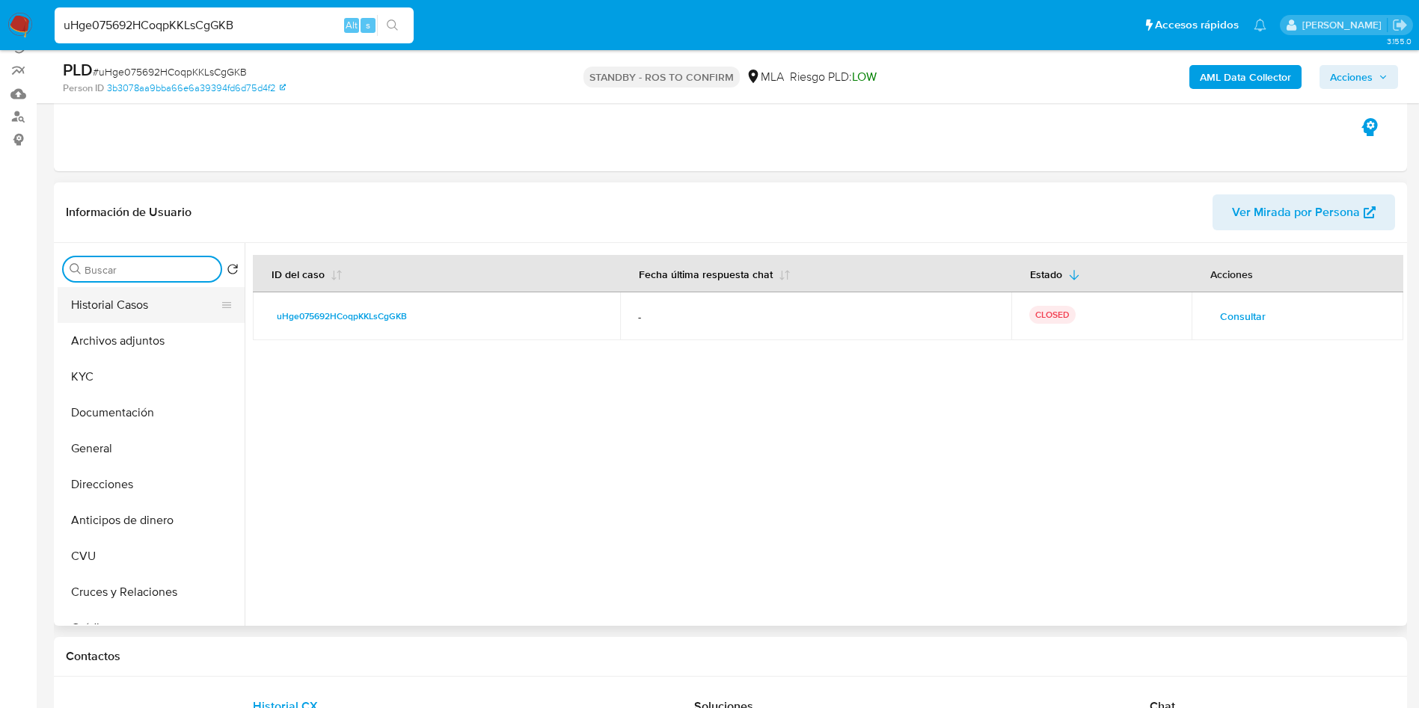
click at [134, 318] on button "Historial Casos" at bounding box center [145, 305] width 175 height 36
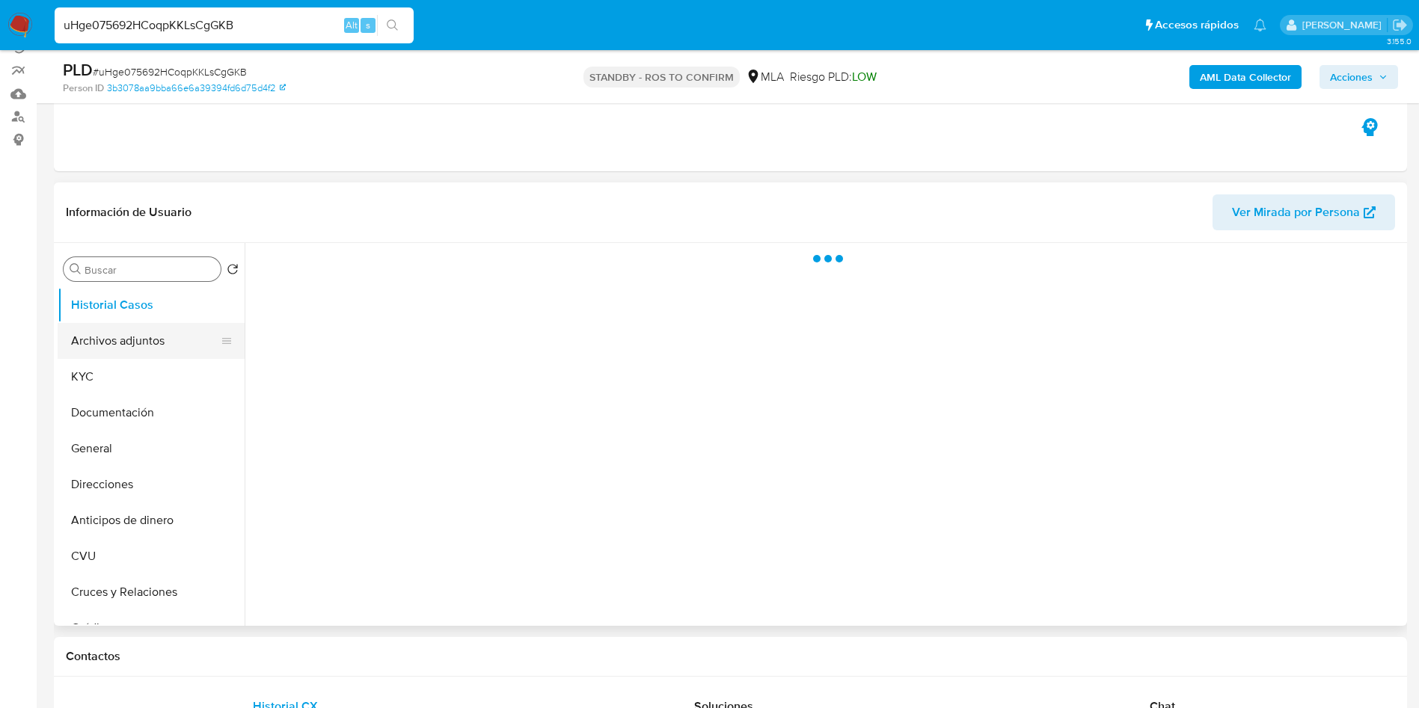
click at [140, 338] on button "Archivos adjuntos" at bounding box center [145, 341] width 175 height 36
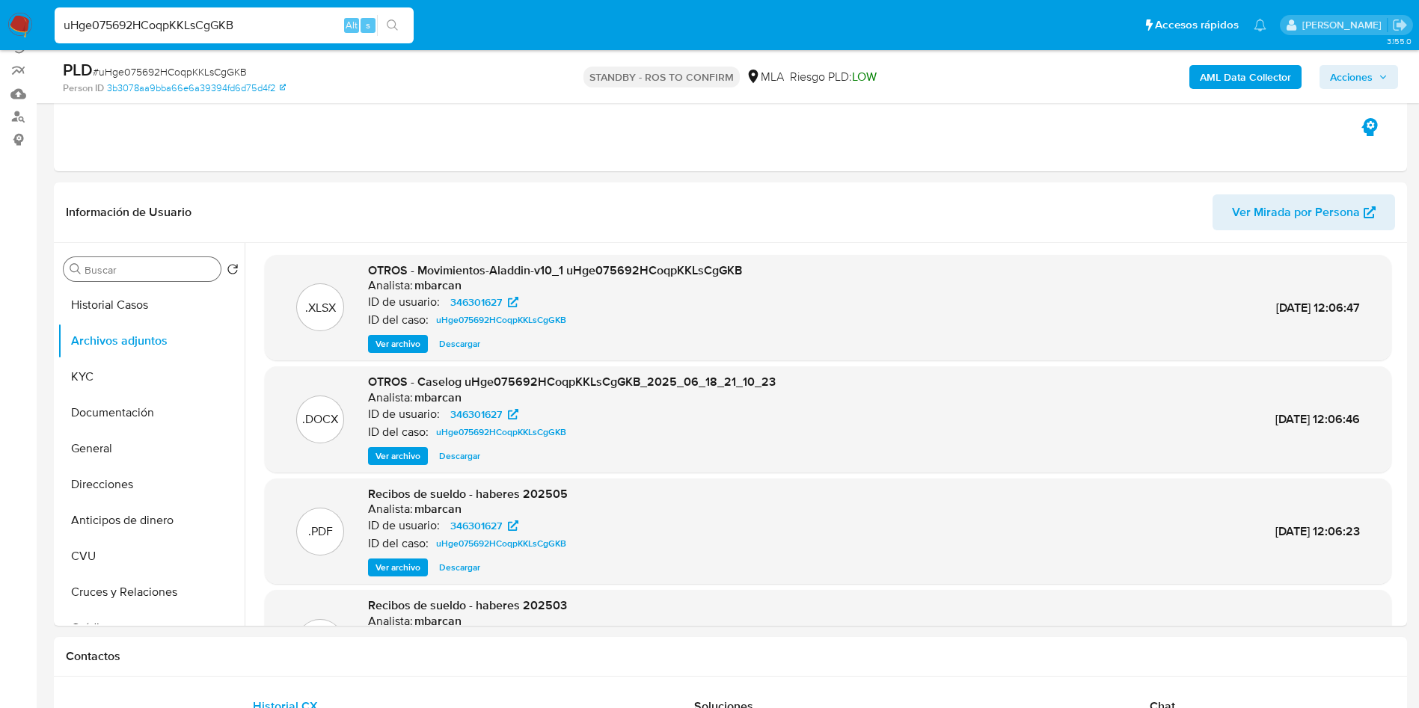
click at [444, 450] on span "Descargar" at bounding box center [459, 456] width 41 height 15
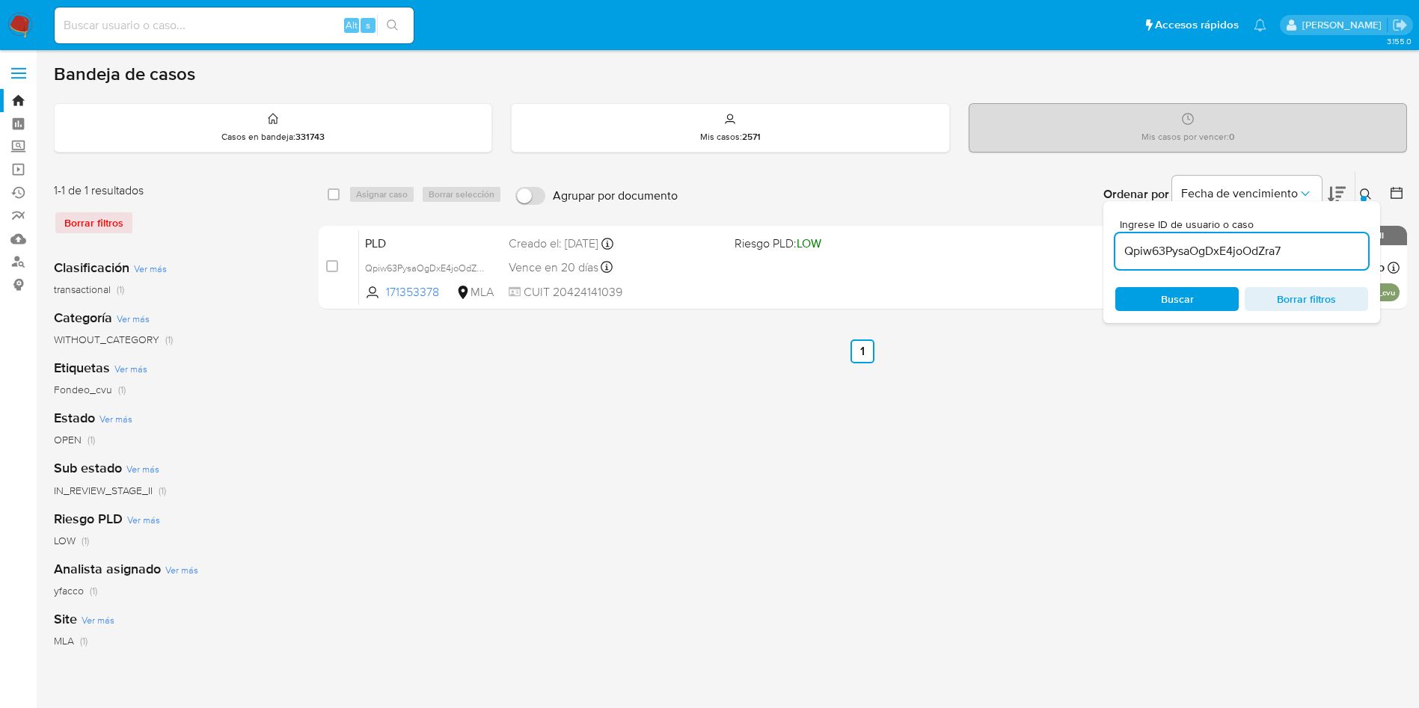
click at [716, 494] on div "select-all-cases-checkbox Asignar caso Borrar selección Agrupar por documento O…" at bounding box center [863, 499] width 1088 height 657
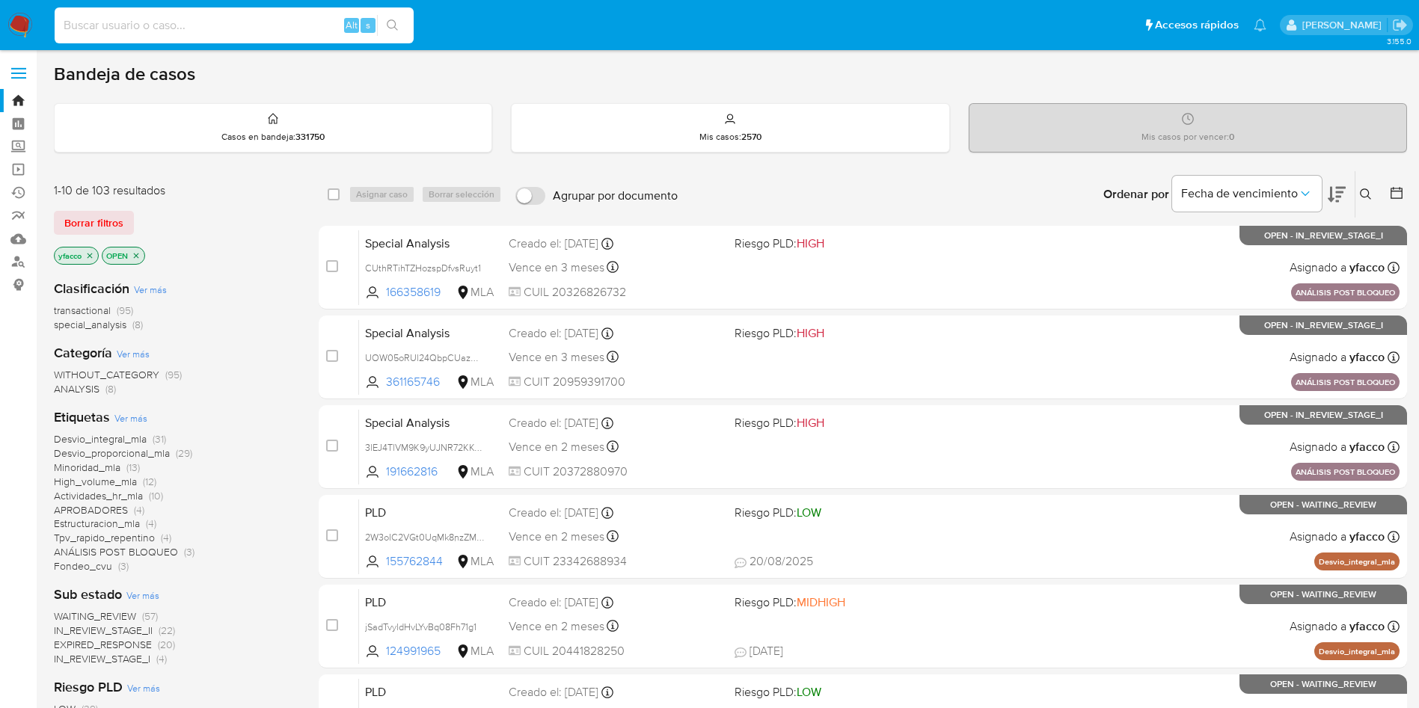
click at [233, 33] on input at bounding box center [234, 25] width 359 height 19
paste input "eCEn6KjeVeo4G46LrXnFi8Kn"
type input "eCEn6KjeVeo4G46LrXnFi8Kn"
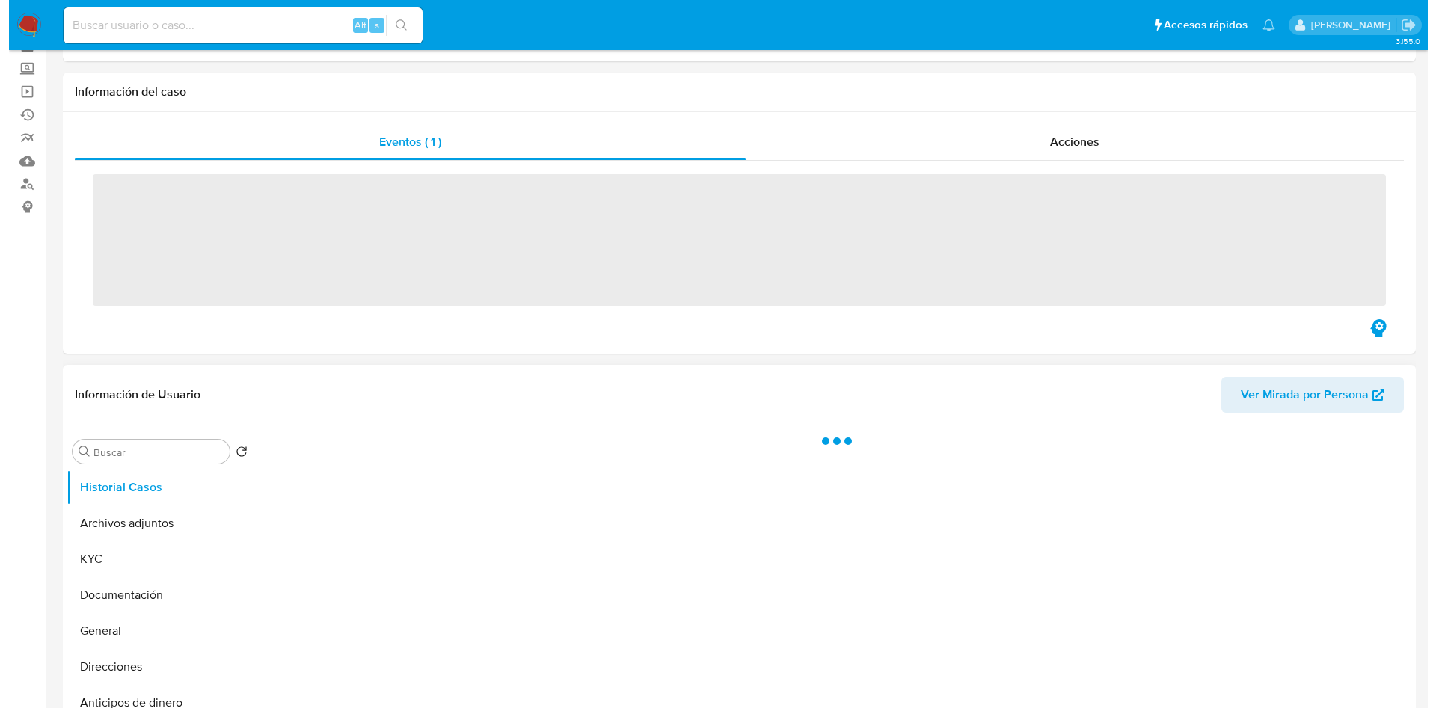
scroll to position [112, 0]
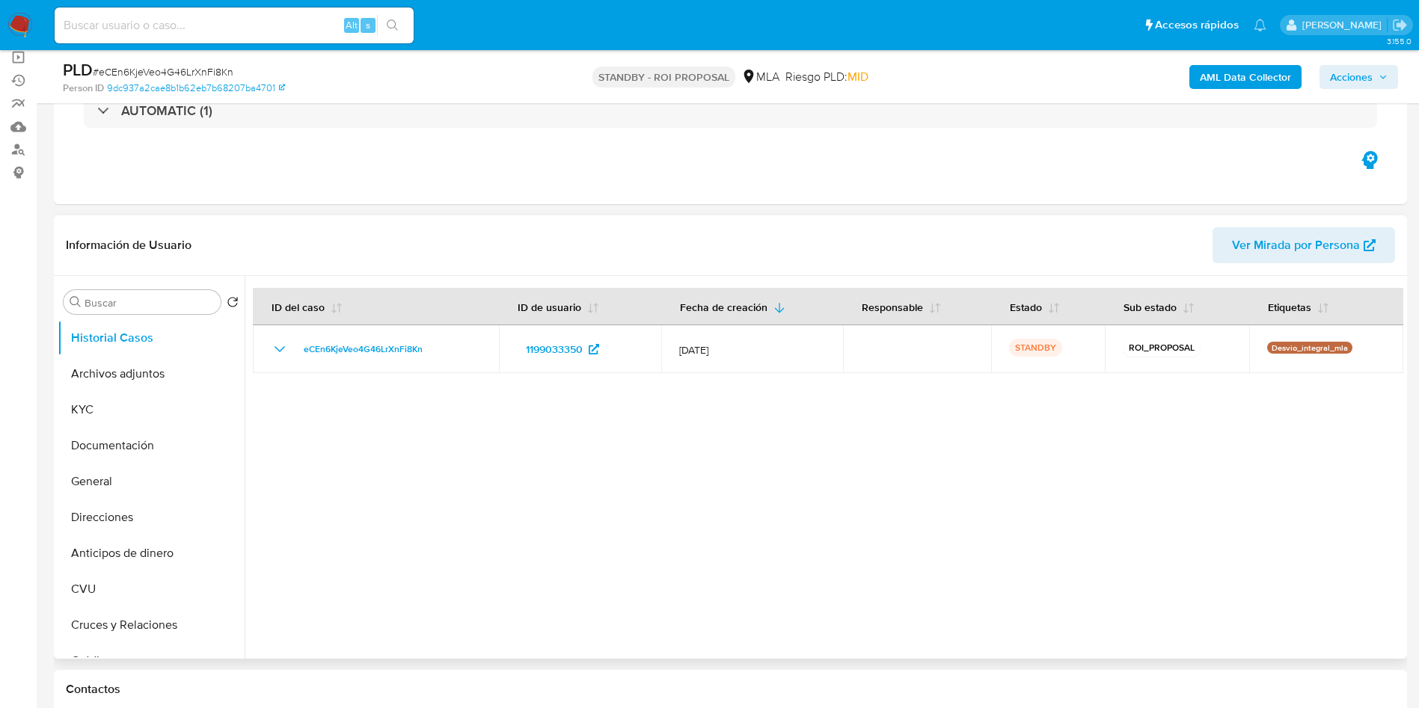
select select "10"
click at [126, 305] on input "Buscar" at bounding box center [150, 302] width 130 height 13
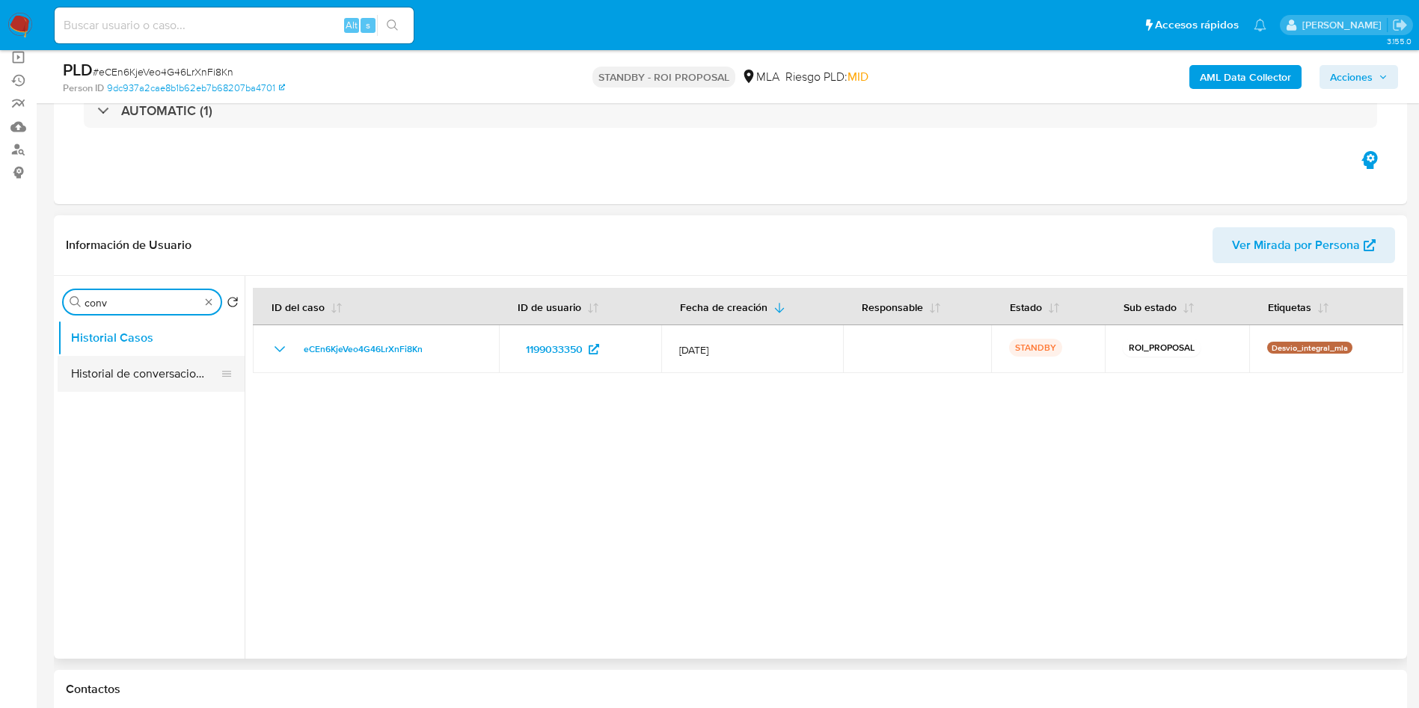
type input "conv"
click at [156, 375] on button "Historial de conversaciones" at bounding box center [145, 374] width 175 height 36
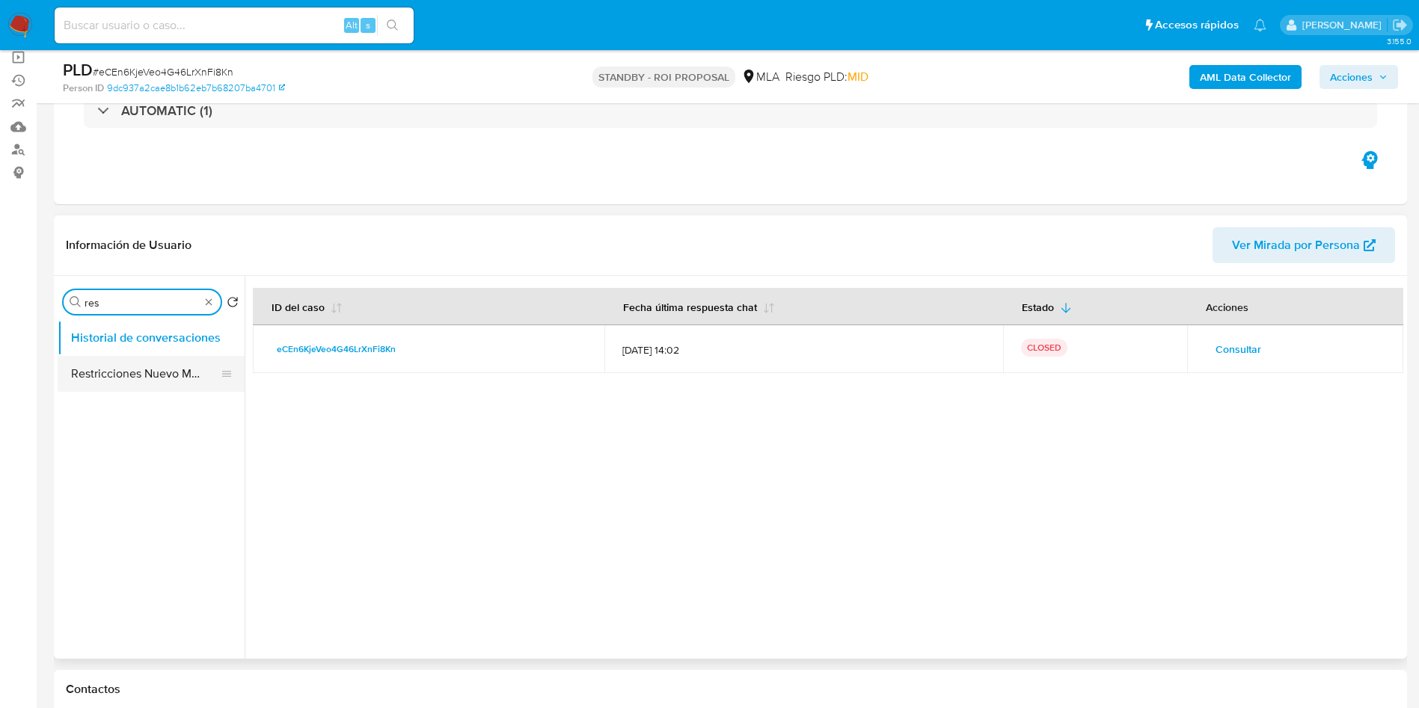
type input "res"
click at [155, 372] on button "Restricciones Nuevo Mundo" at bounding box center [145, 374] width 175 height 36
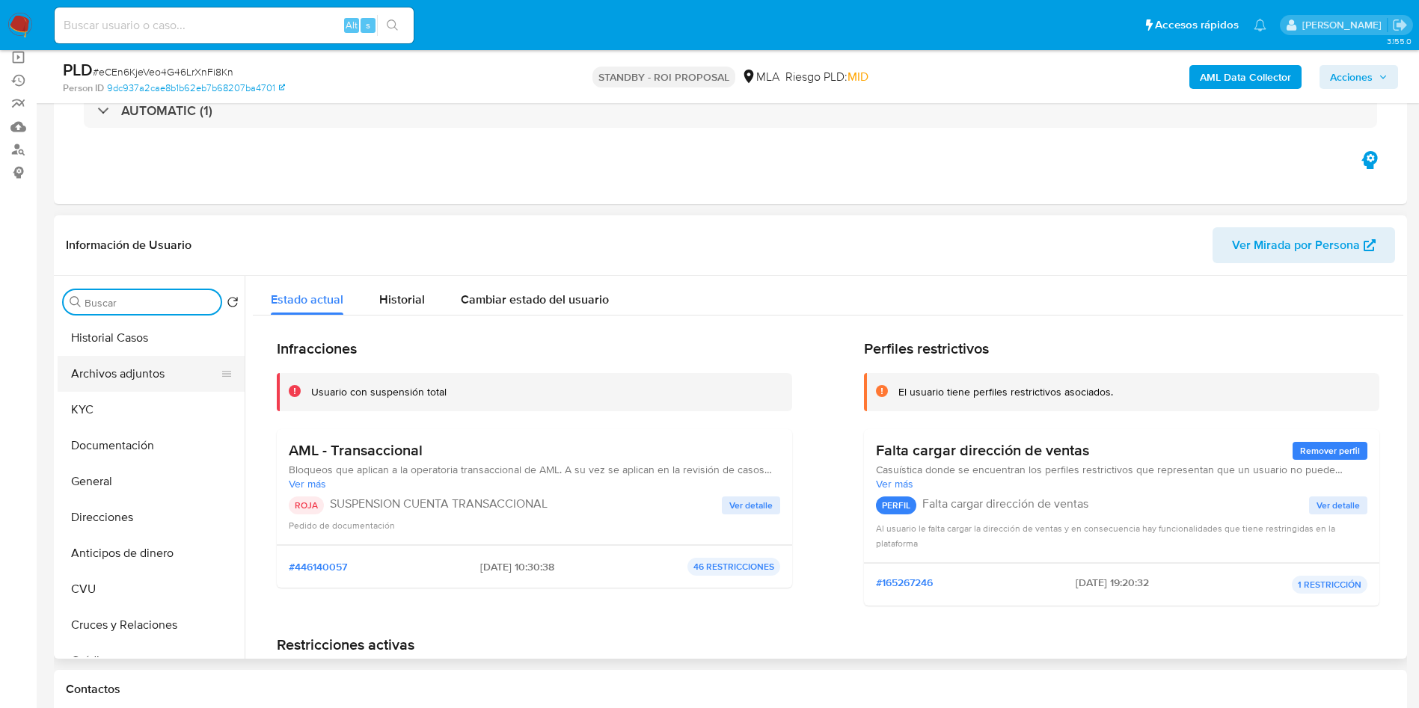
click at [162, 368] on button "Archivos adjuntos" at bounding box center [145, 374] width 175 height 36
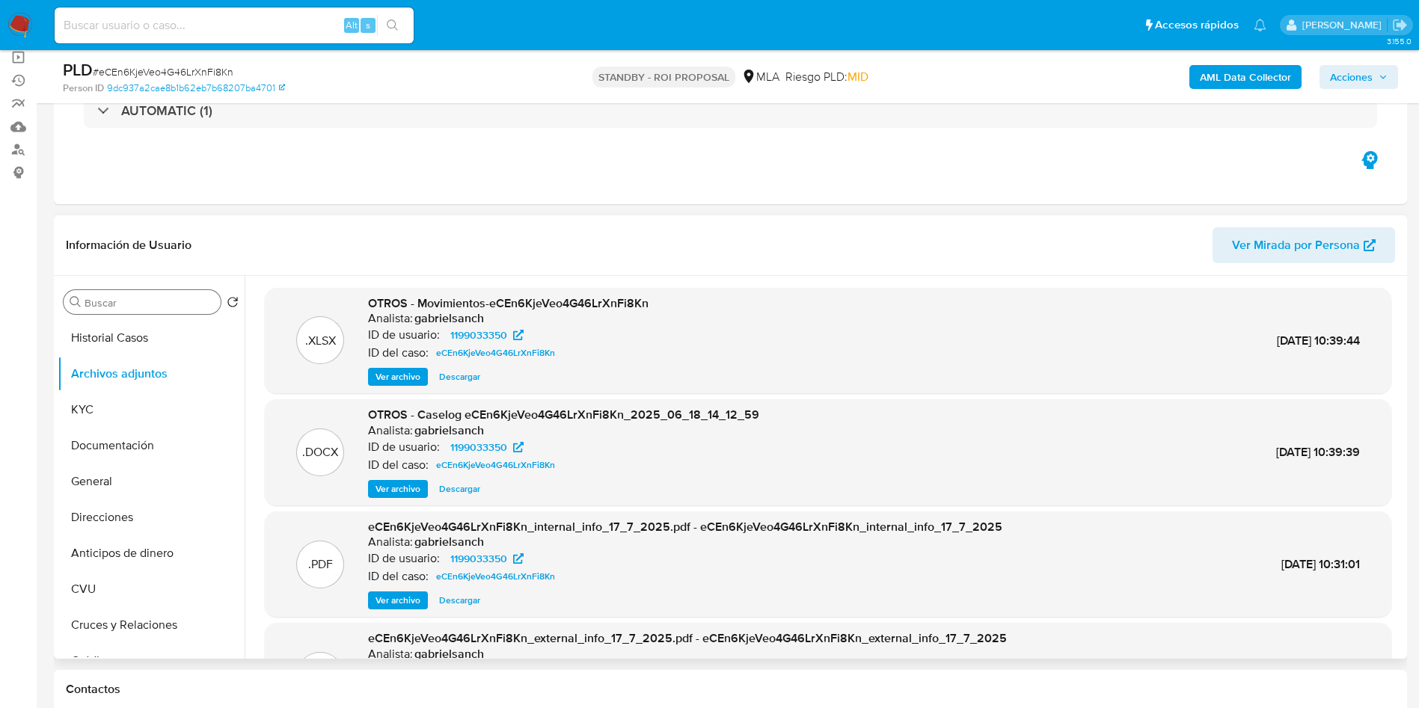
click at [380, 482] on span "Ver archivo" at bounding box center [398, 489] width 45 height 15
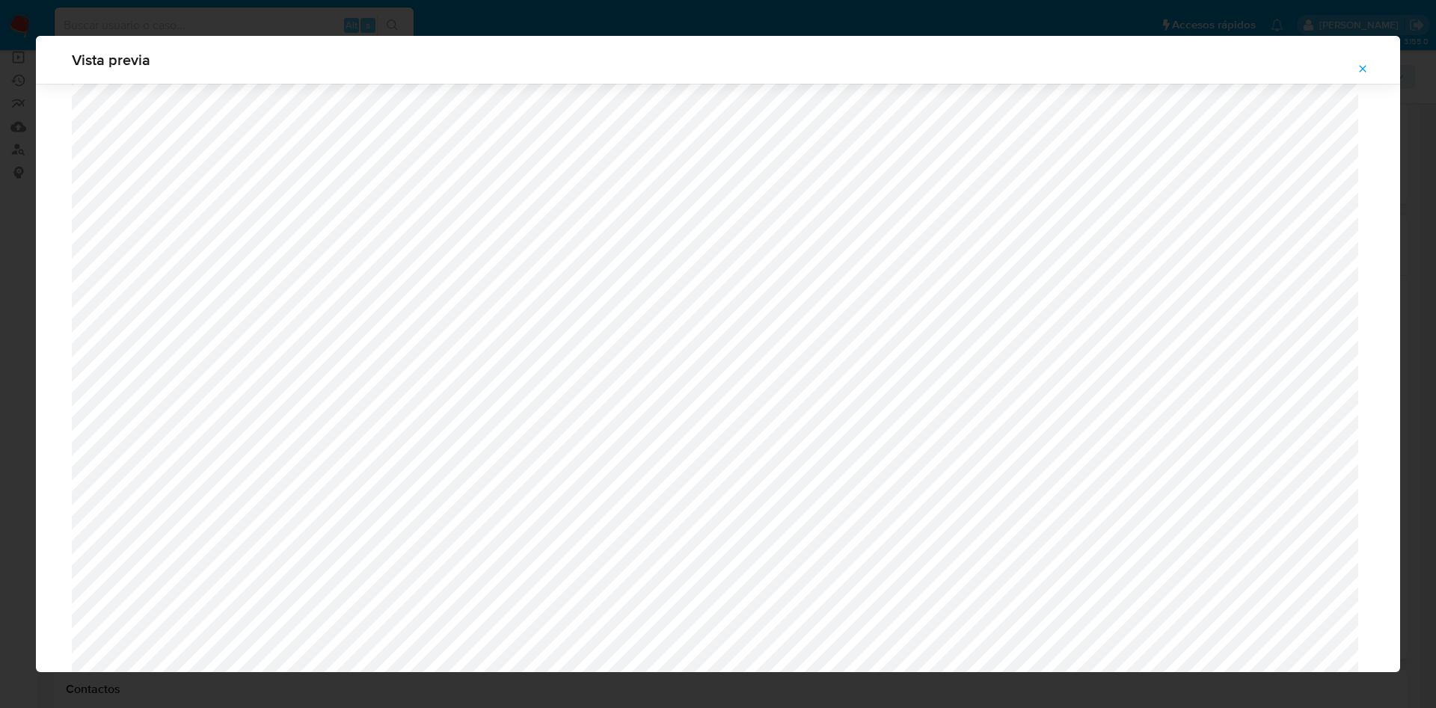
scroll to position [442, 0]
click at [1366, 74] on icon "Attachment preview" at bounding box center [1363, 69] width 12 height 12
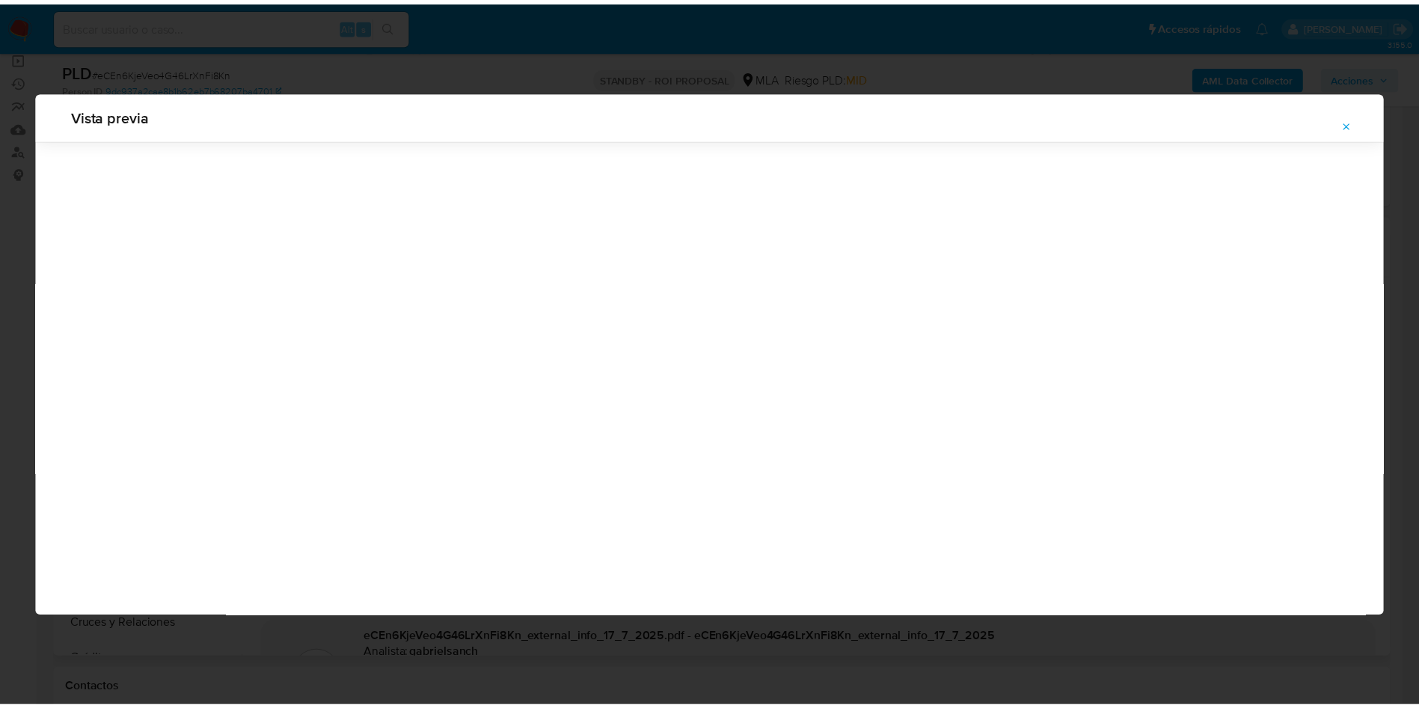
scroll to position [0, 0]
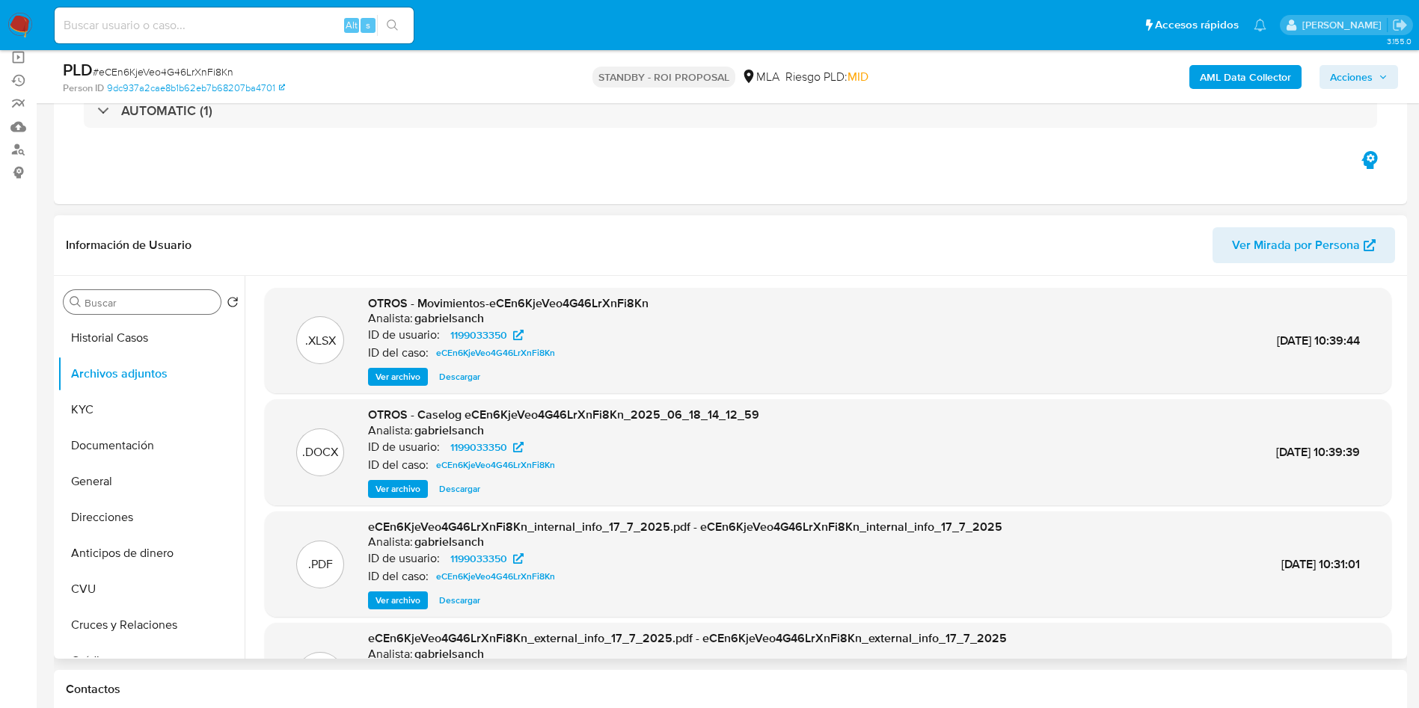
click at [451, 382] on span "Descargar" at bounding box center [459, 377] width 41 height 15
click at [462, 491] on span "Descargar" at bounding box center [459, 489] width 41 height 15
click at [308, 19] on input at bounding box center [234, 25] width 359 height 19
paste input "jAFKfcgjz89r6saD8kjK05K7"
type input "jAFKfcgjz89r6saD8kjK05K7"
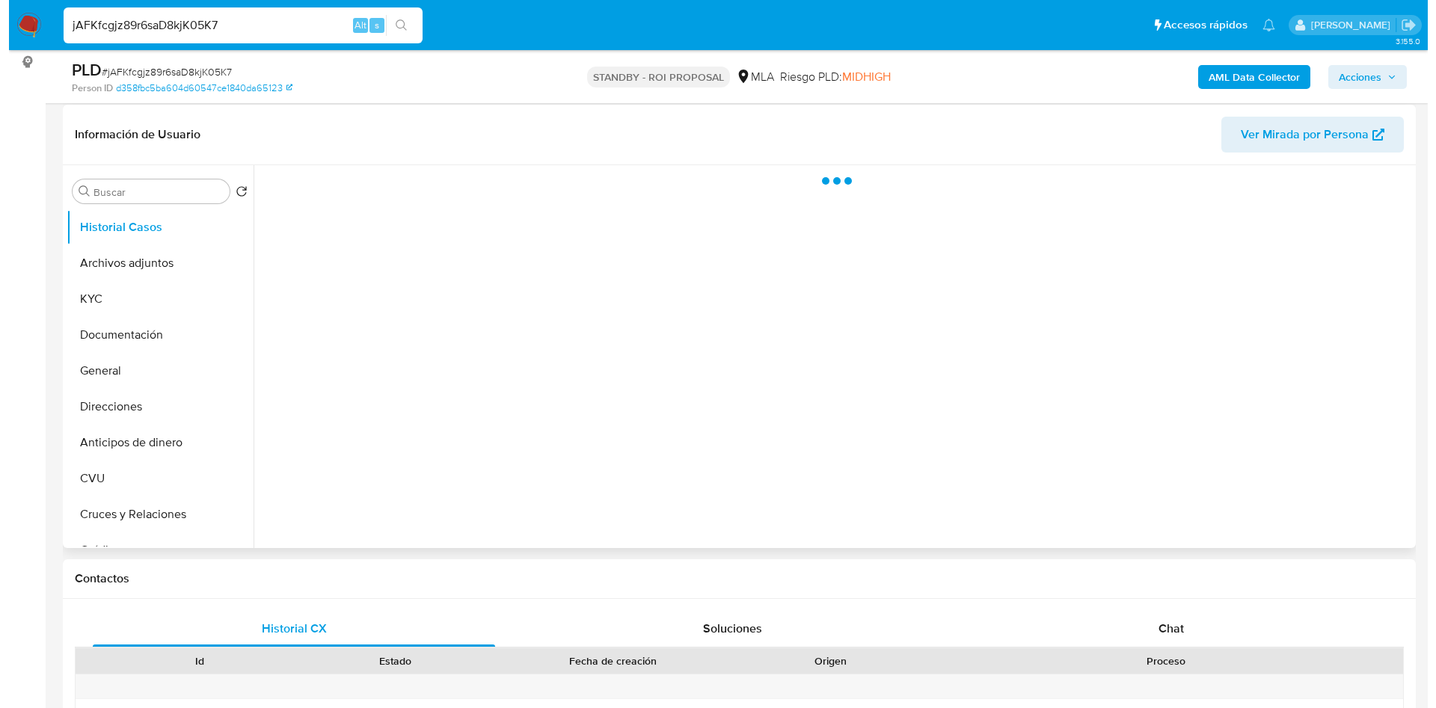
scroll to position [224, 0]
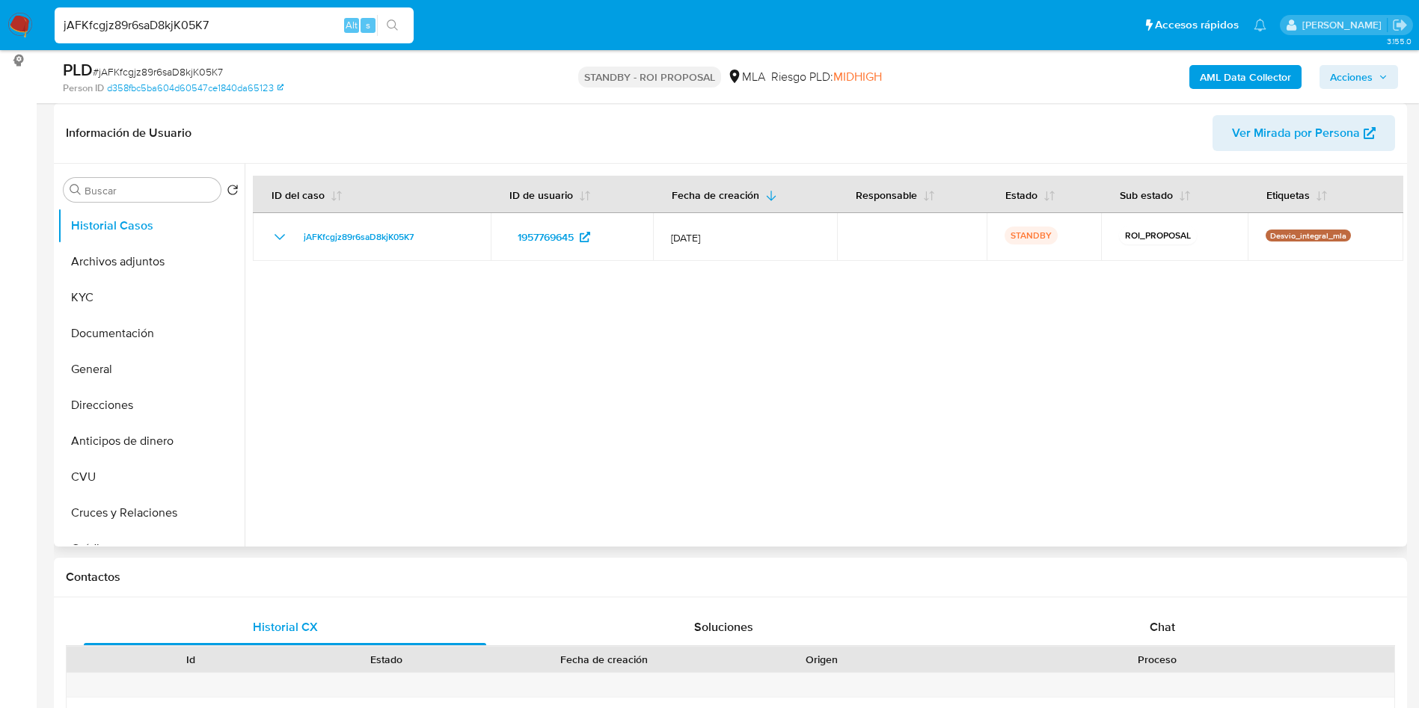
select select "10"
click at [165, 183] on div "Buscar" at bounding box center [142, 190] width 157 height 24
click at [166, 192] on input "Buscar" at bounding box center [150, 190] width 130 height 13
click at [146, 257] on button "Archivos adjuntos" at bounding box center [145, 262] width 175 height 36
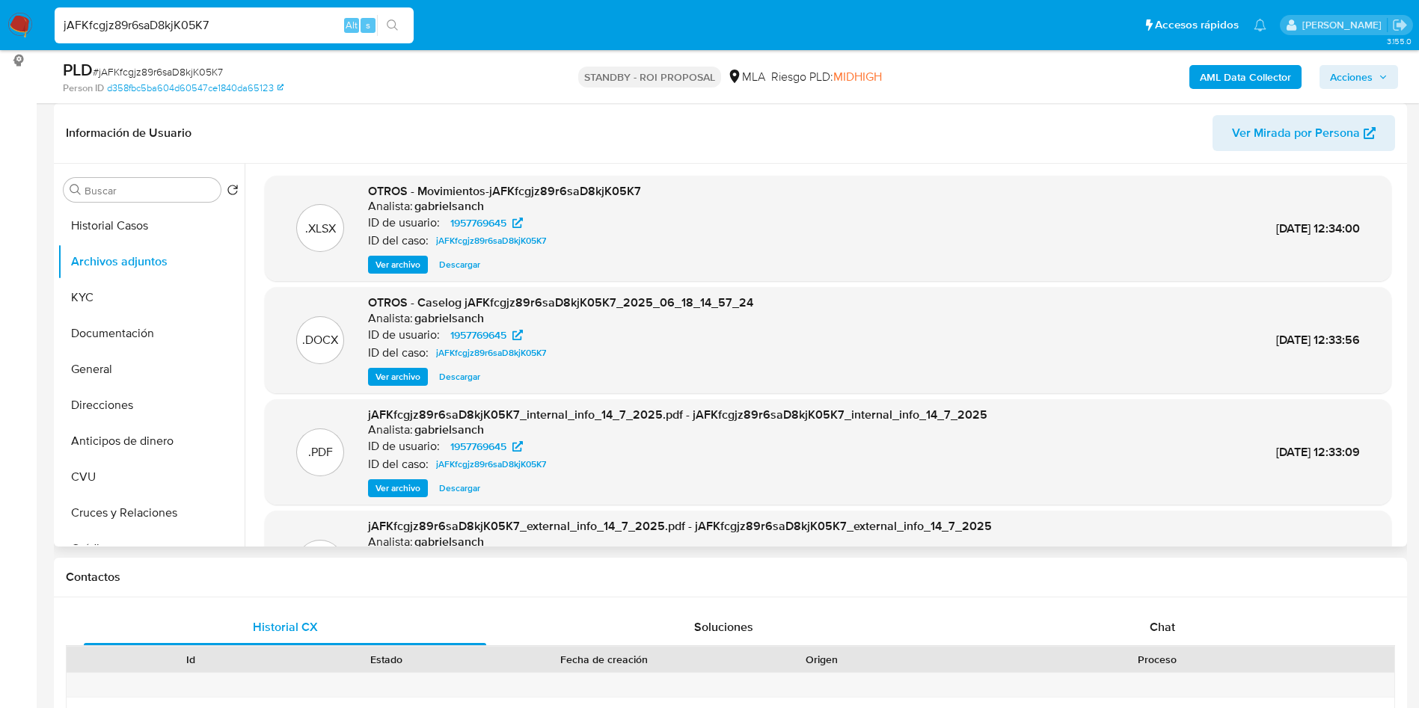
click at [399, 373] on span "Ver archivo" at bounding box center [398, 377] width 45 height 15
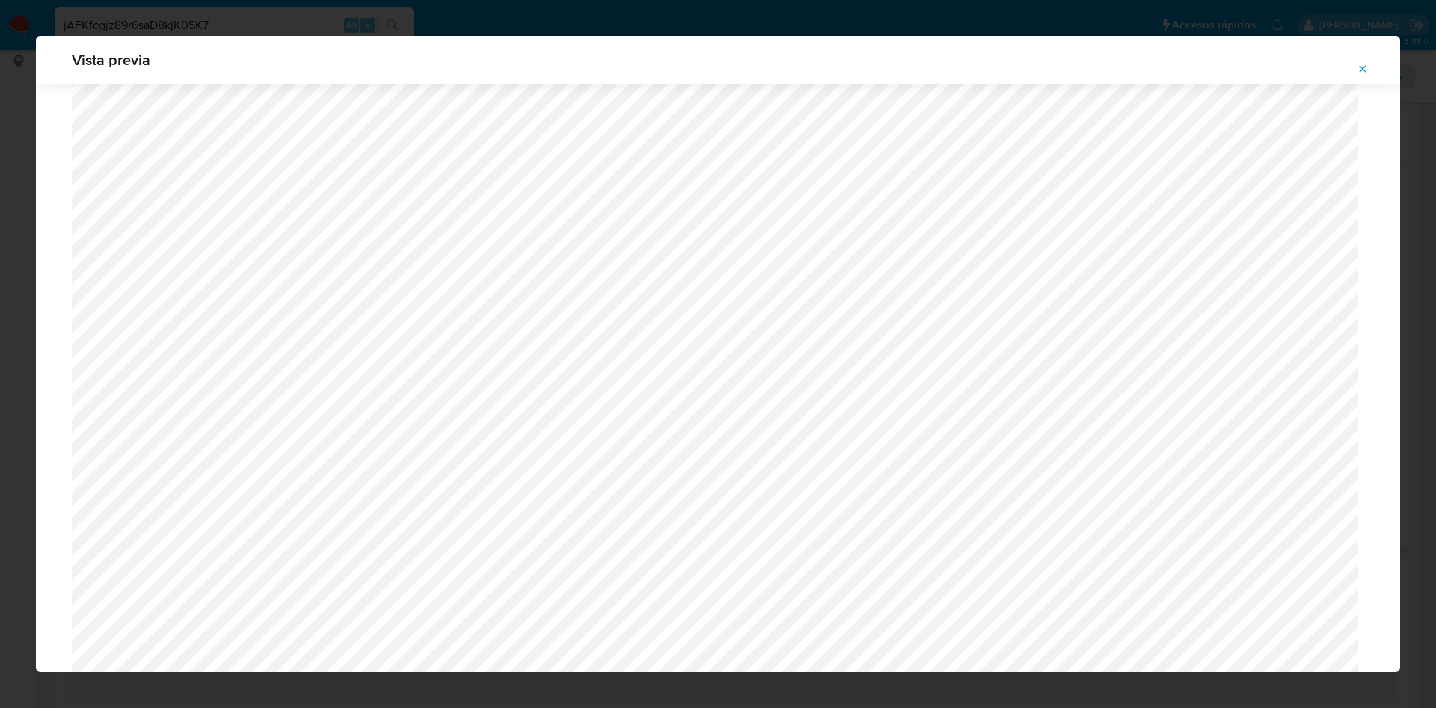
scroll to position [586, 0]
click at [1359, 70] on icon "Attachment preview" at bounding box center [1363, 69] width 12 height 12
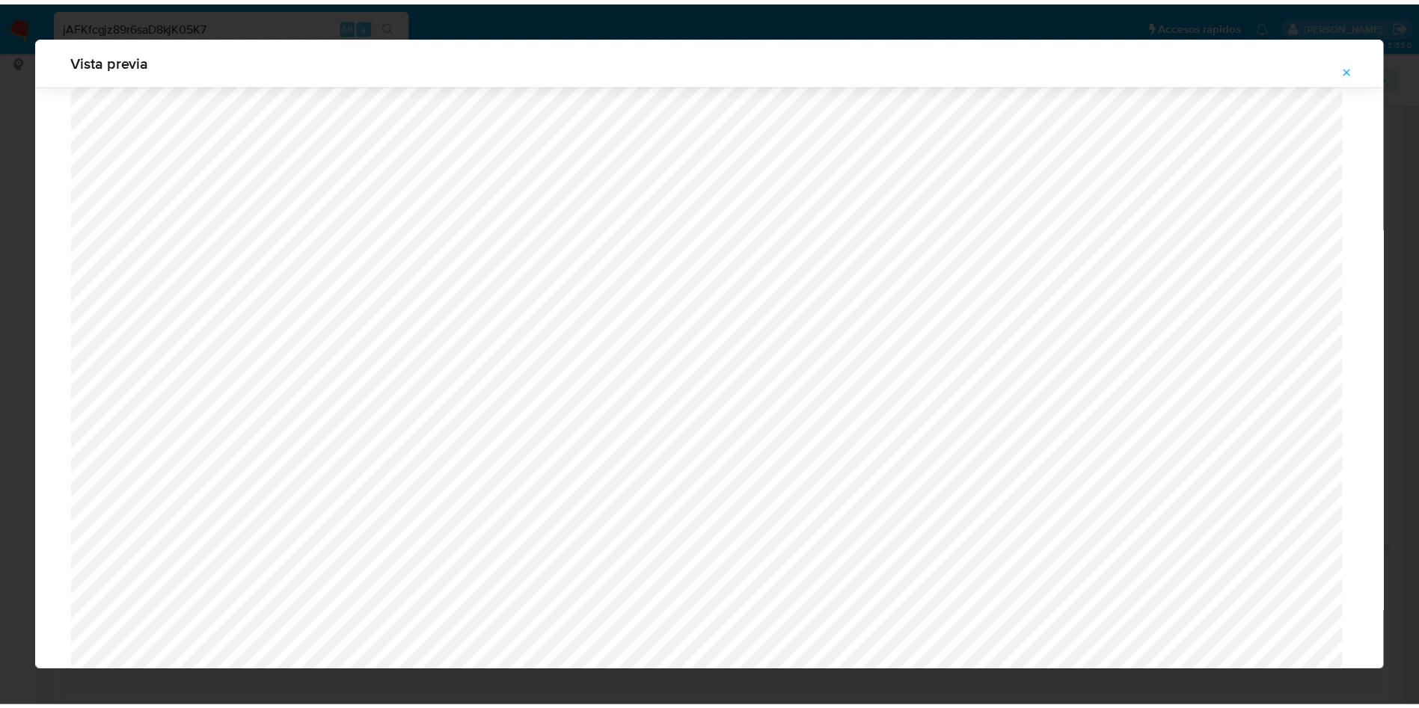
scroll to position [0, 0]
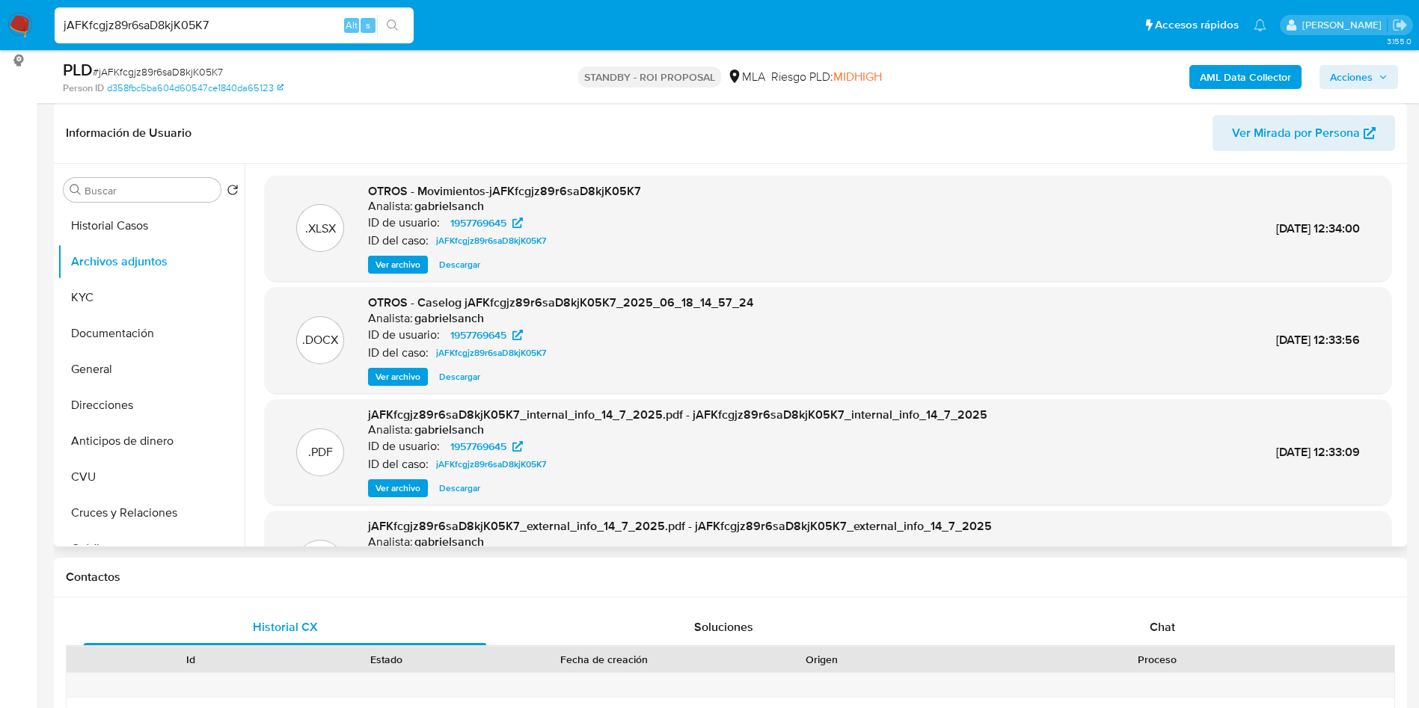
click at [466, 376] on span "Descargar" at bounding box center [459, 377] width 41 height 15
click at [293, 27] on input "jAFKfcgjz89r6saD8kjK05K7" at bounding box center [234, 25] width 359 height 19
paste input "GIz9ccFkitPGjKYUoStnM60o"
type input "GIz9ccFkitPGjKYUoStnM60o"
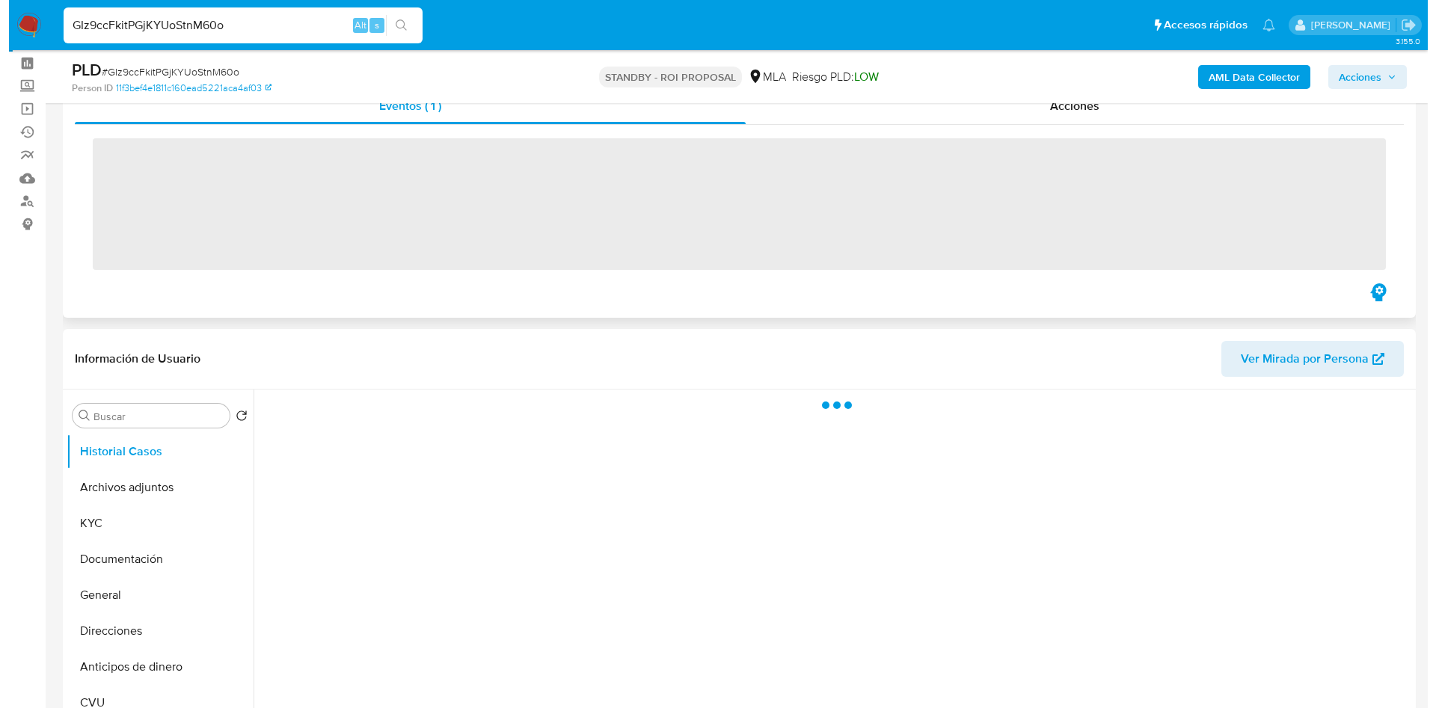
scroll to position [112, 0]
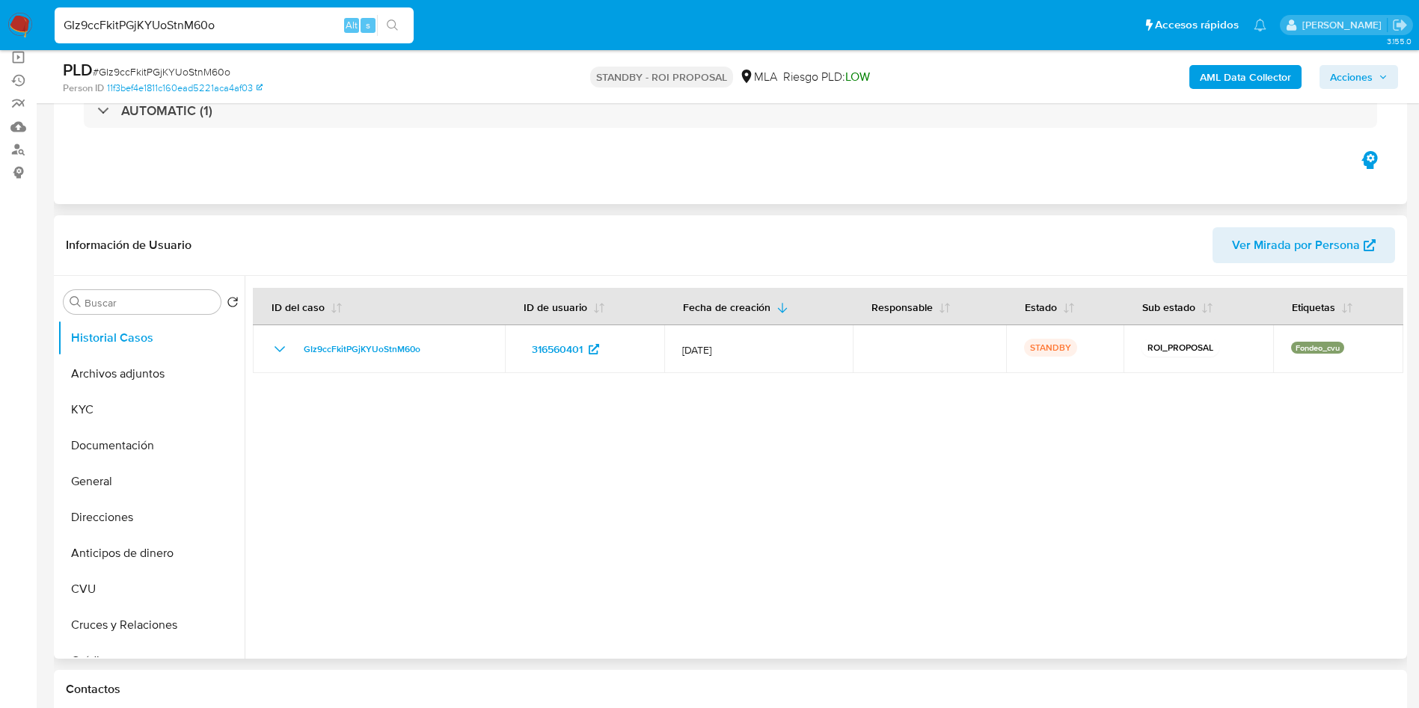
select select "10"
click at [148, 300] on input "Buscar" at bounding box center [150, 302] width 130 height 13
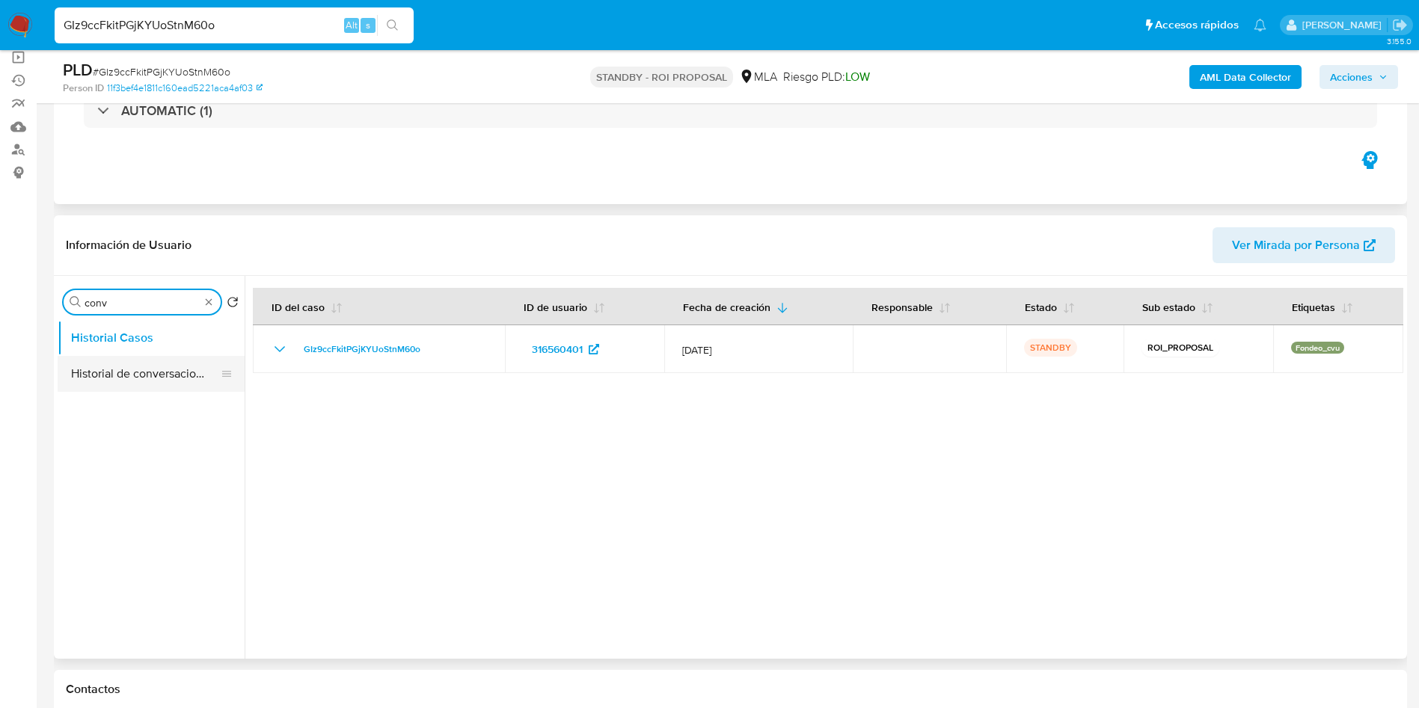
type input "conv"
click at [150, 377] on button "Historial de conversaciones" at bounding box center [145, 374] width 175 height 36
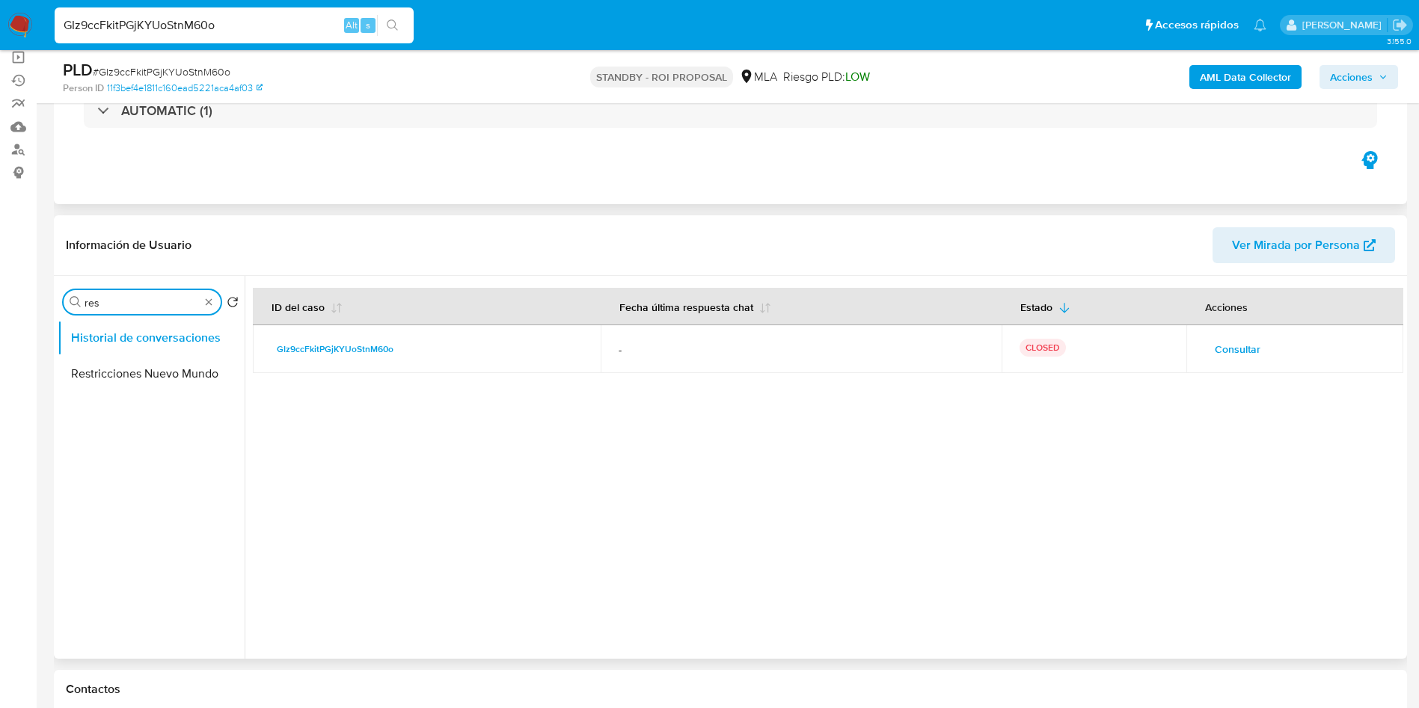
type input "res"
click at [156, 370] on button "Restricciones Nuevo Mundo" at bounding box center [151, 374] width 187 height 36
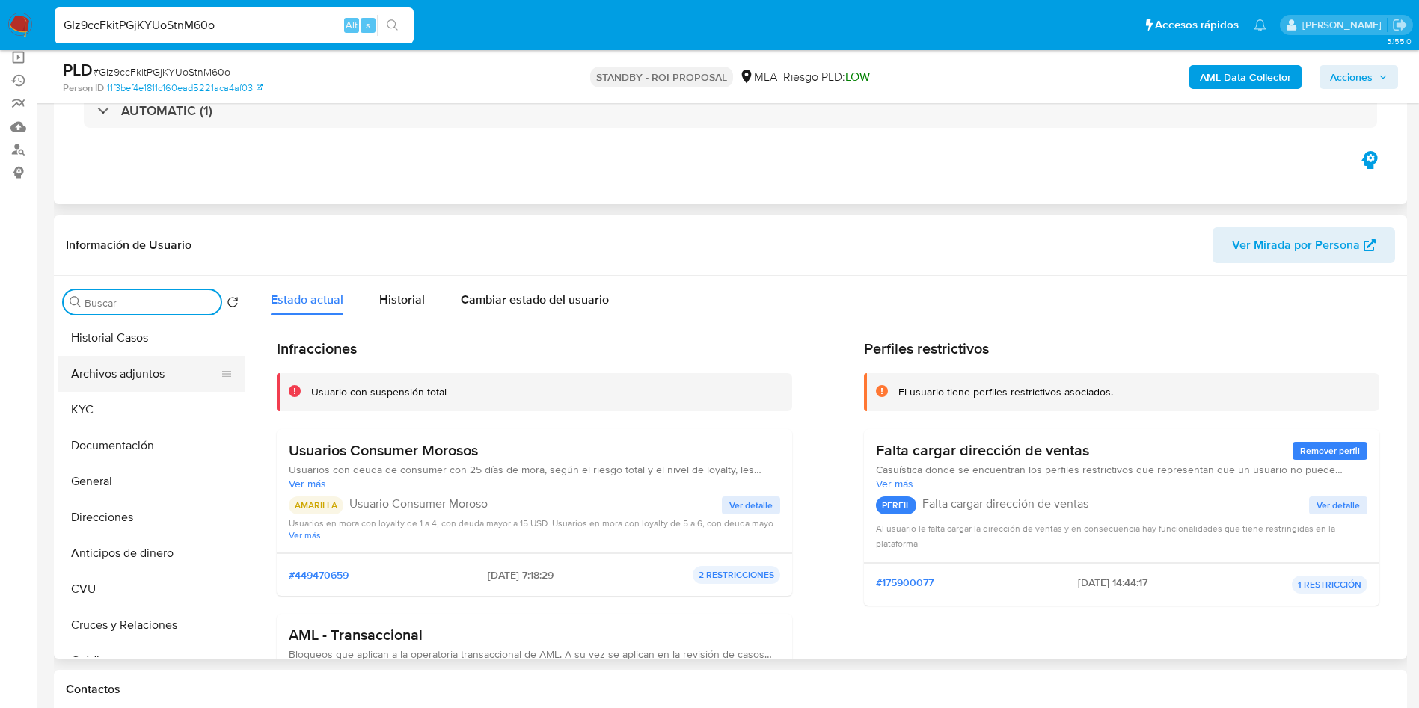
click at [113, 373] on button "Archivos adjuntos" at bounding box center [145, 374] width 175 height 36
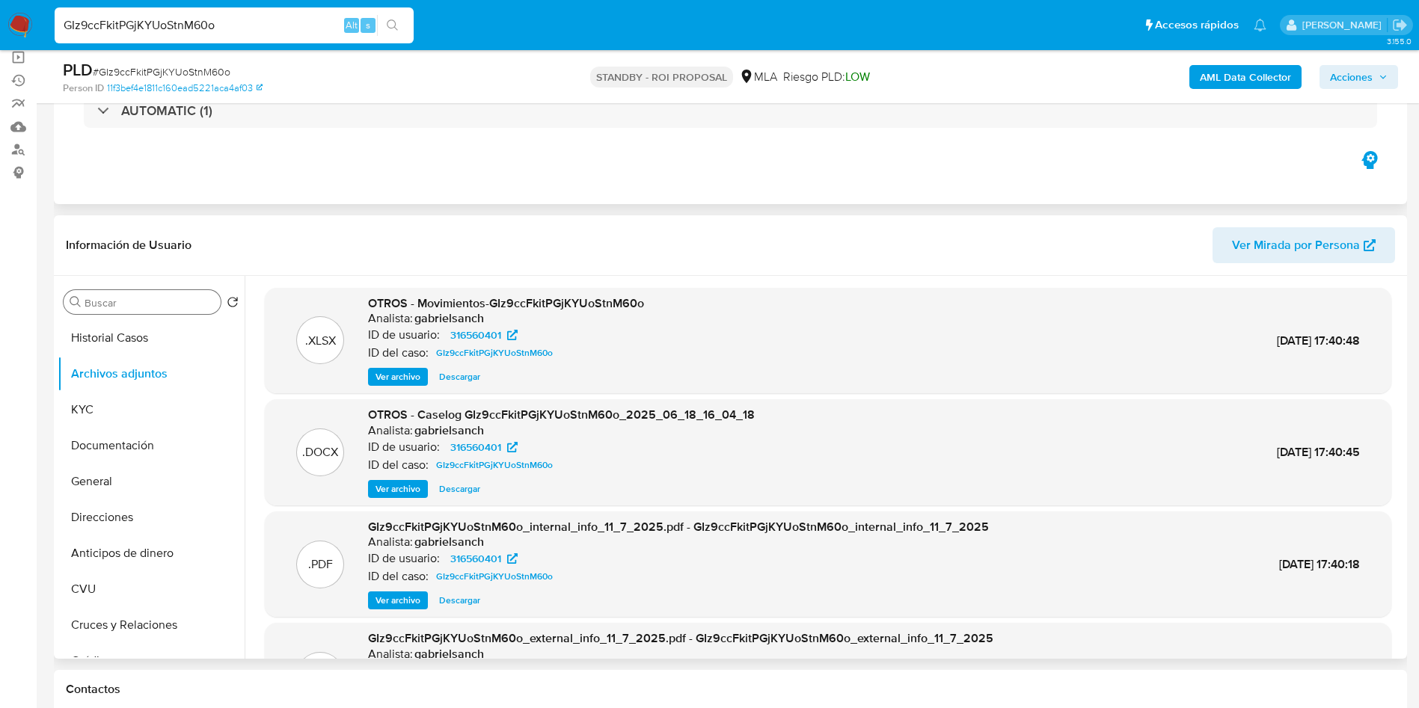
click at [402, 485] on span "Ver archivo" at bounding box center [398, 489] width 45 height 15
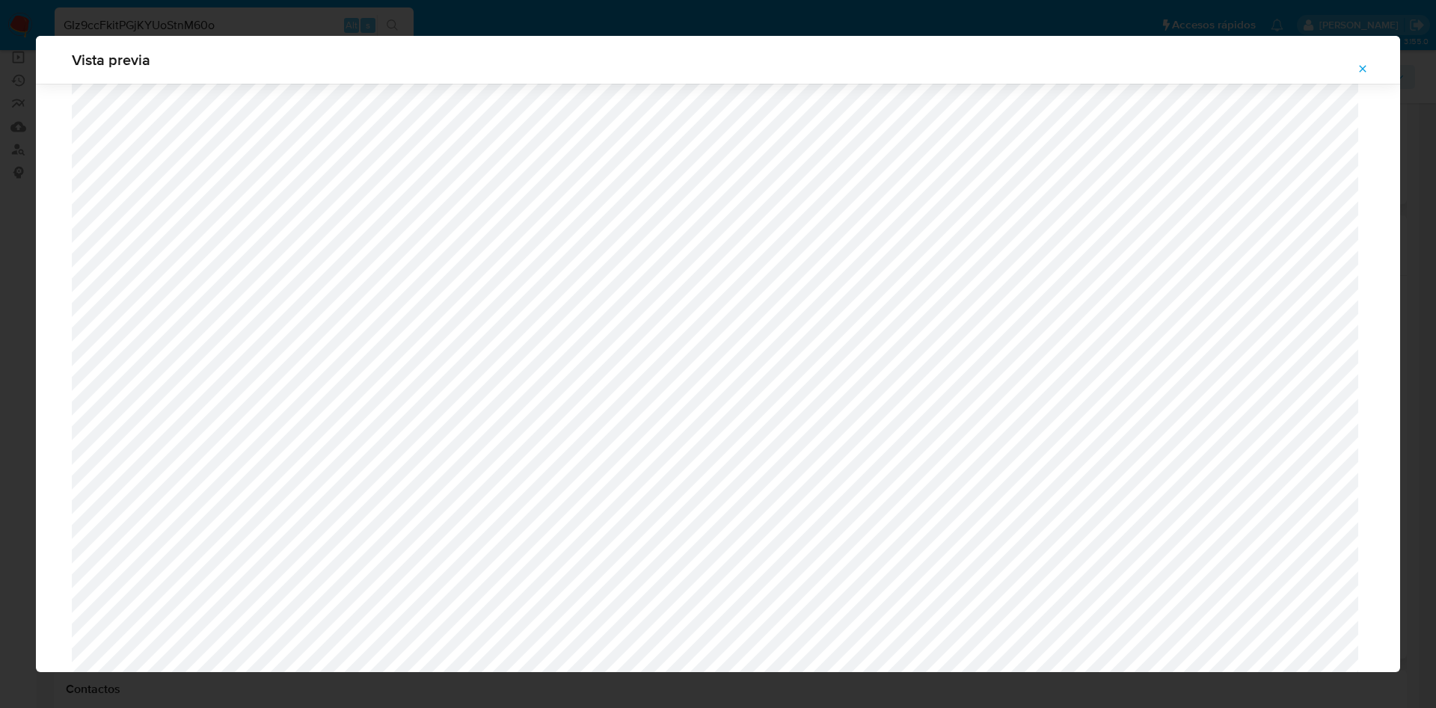
scroll to position [570, 0]
click at [1364, 69] on icon "Attachment preview" at bounding box center [1363, 68] width 7 height 7
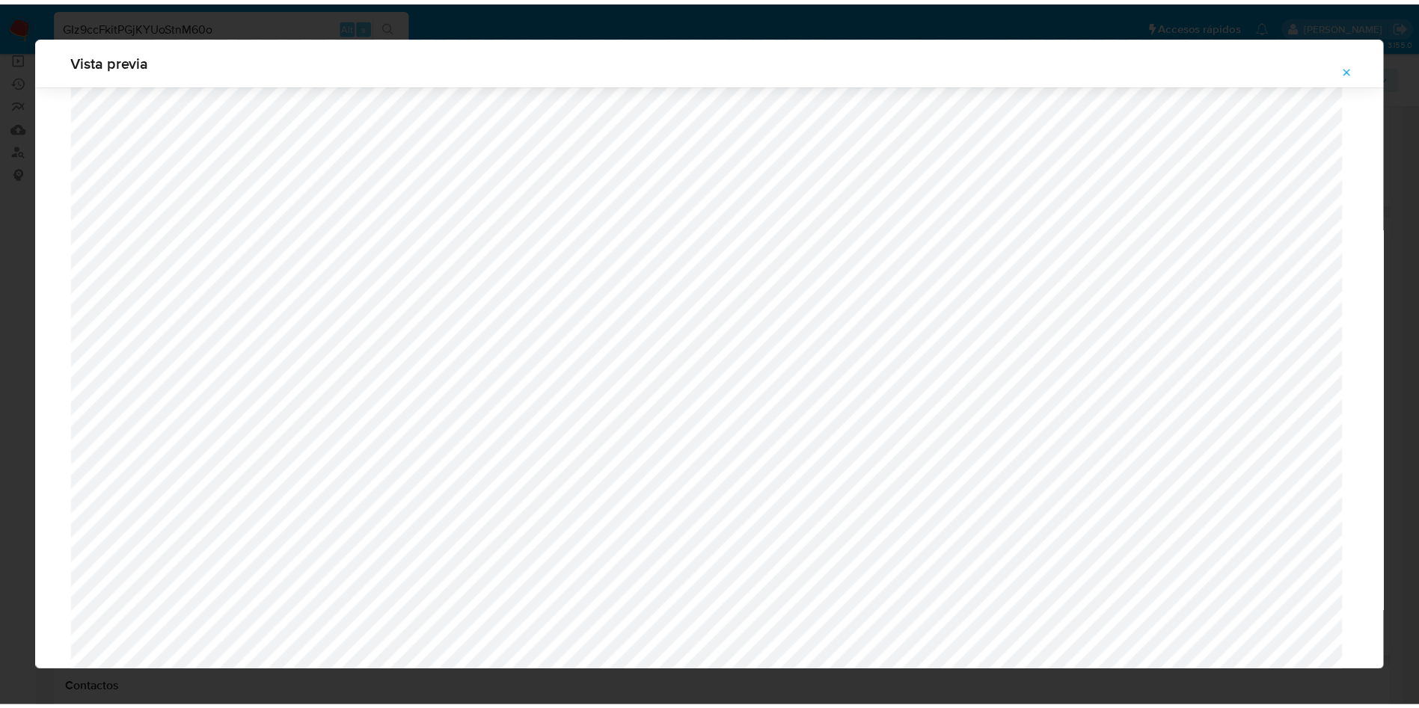
scroll to position [0, 0]
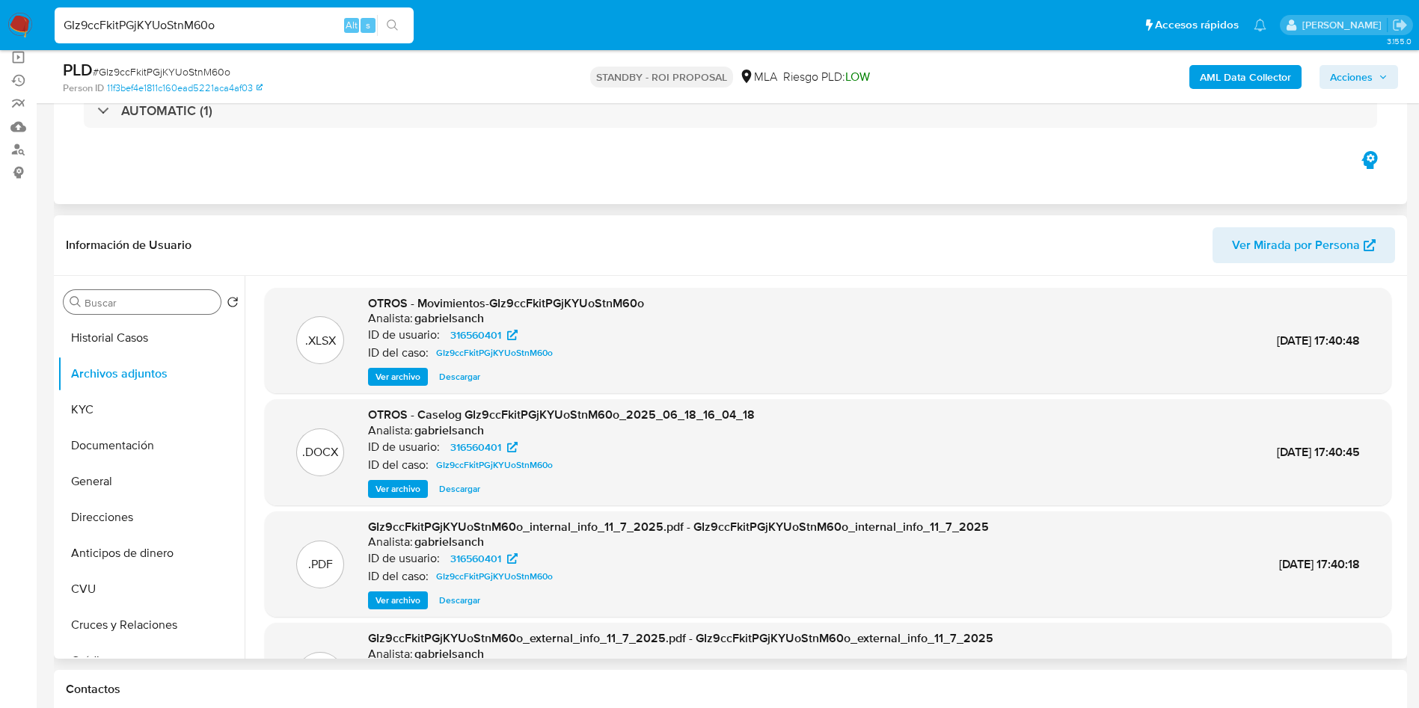
click at [468, 488] on span "Descargar" at bounding box center [459, 489] width 41 height 15
click at [266, 25] on input "GIz9ccFkitPGjKYUoStnM60o" at bounding box center [234, 25] width 359 height 19
paste input "un9CooyzBHqEW5xgLH8ttzvf"
type input "un9CooyzBHqEW5xgLH8ttzvf"
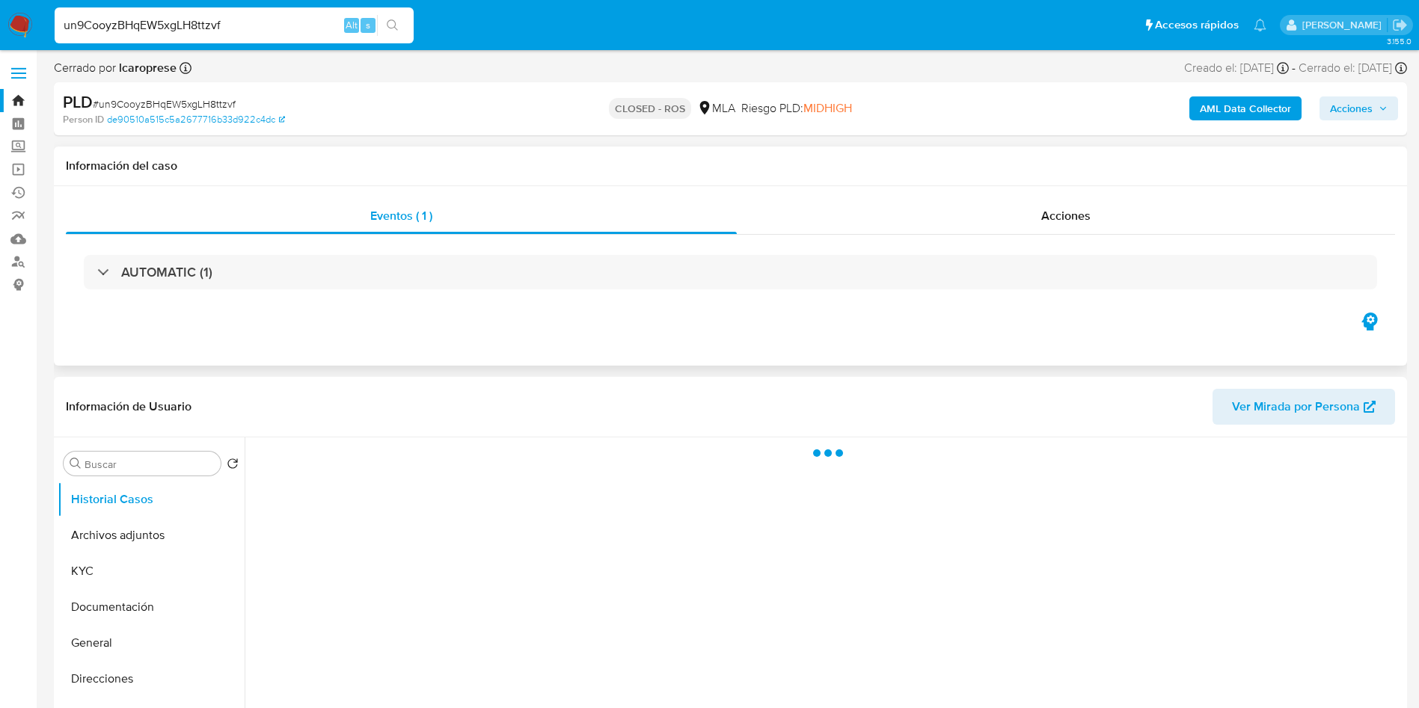
scroll to position [112, 0]
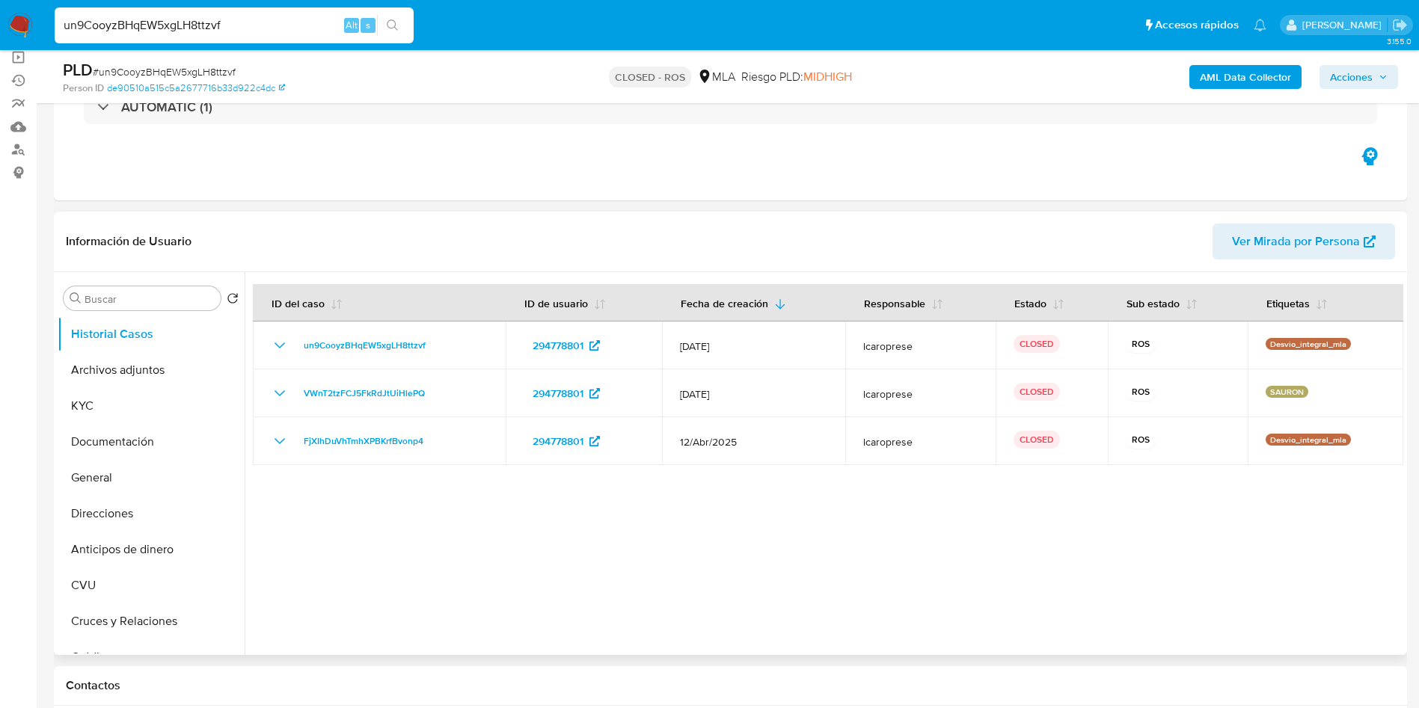
select select "10"
click at [152, 358] on button "Archivos adjuntos" at bounding box center [145, 370] width 175 height 36
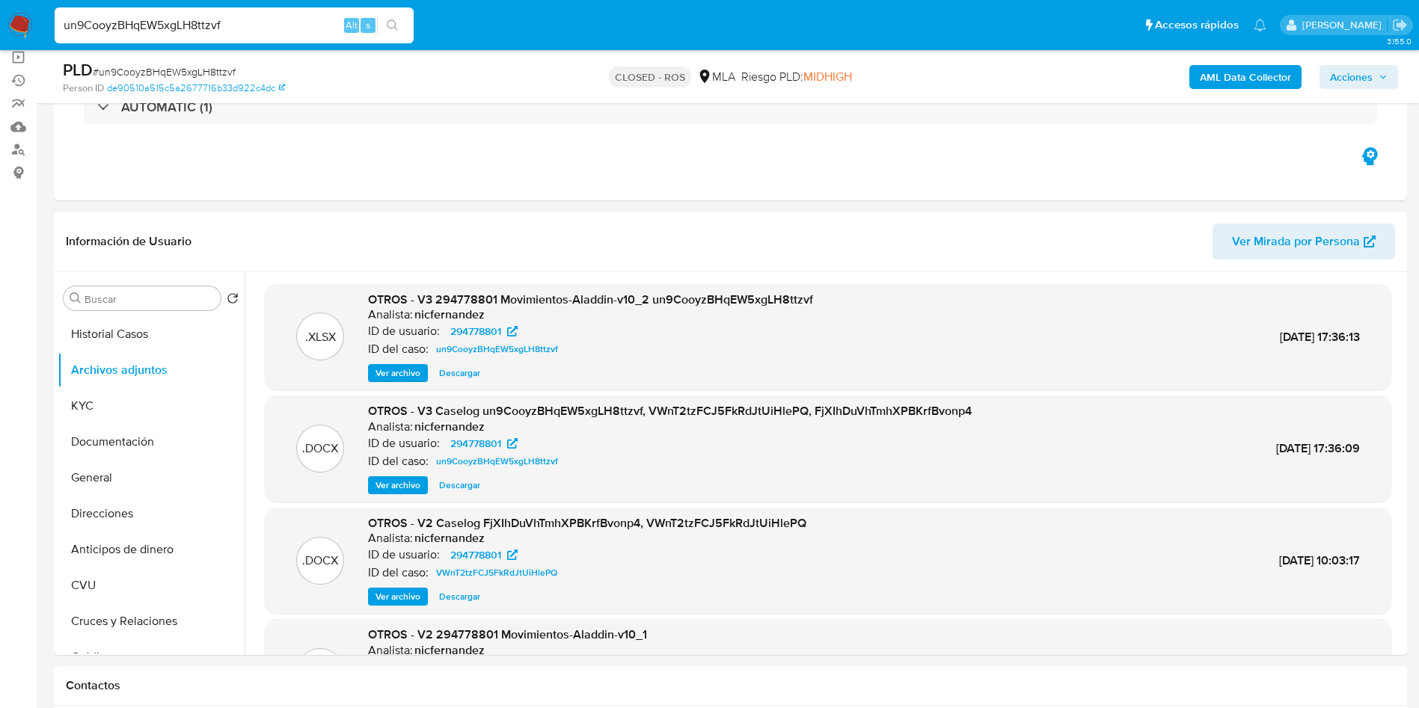
click at [260, 29] on input "un9CooyzBHqEW5xgLH8ttzvf" at bounding box center [234, 25] width 359 height 19
paste input "zrmhen5LOOekXgxVJJIBAyAk"
type input "zrmhen5LOOekXgxVJJIBAyAk"
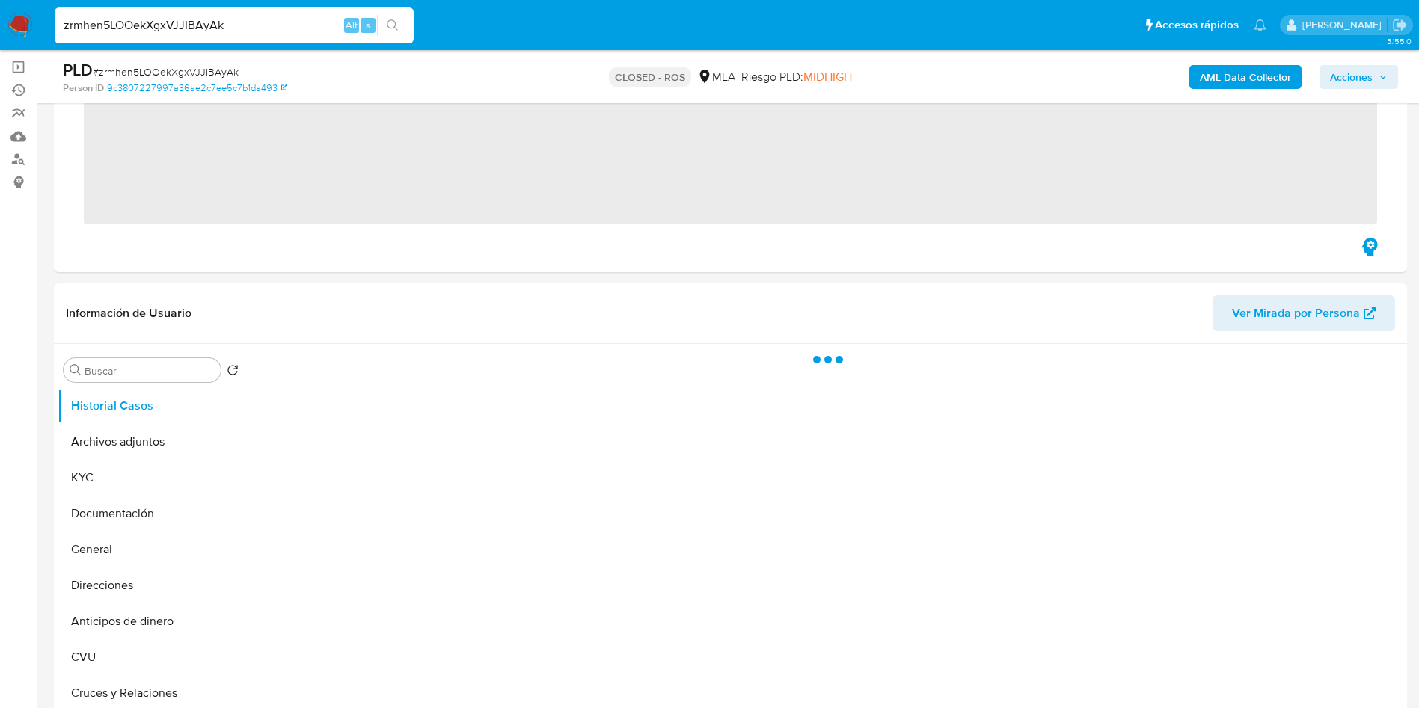
scroll to position [112, 0]
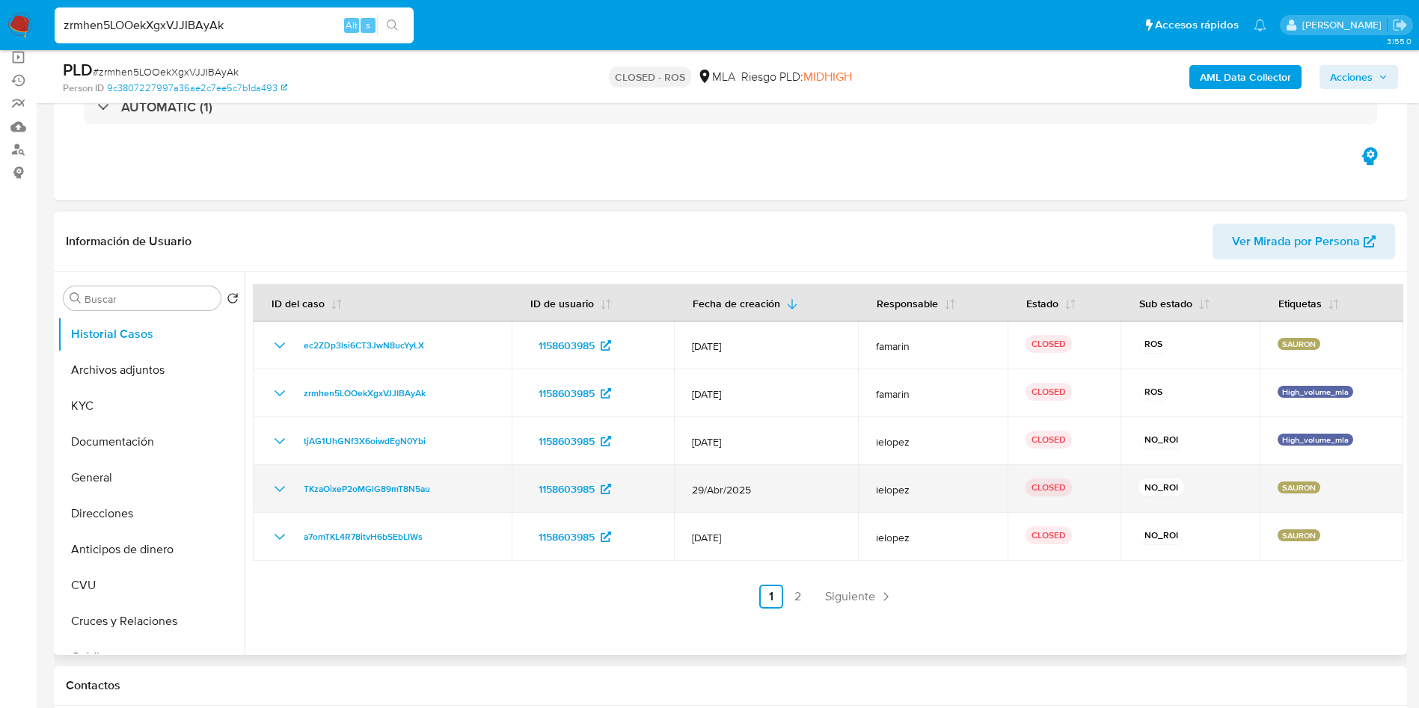
select select "10"
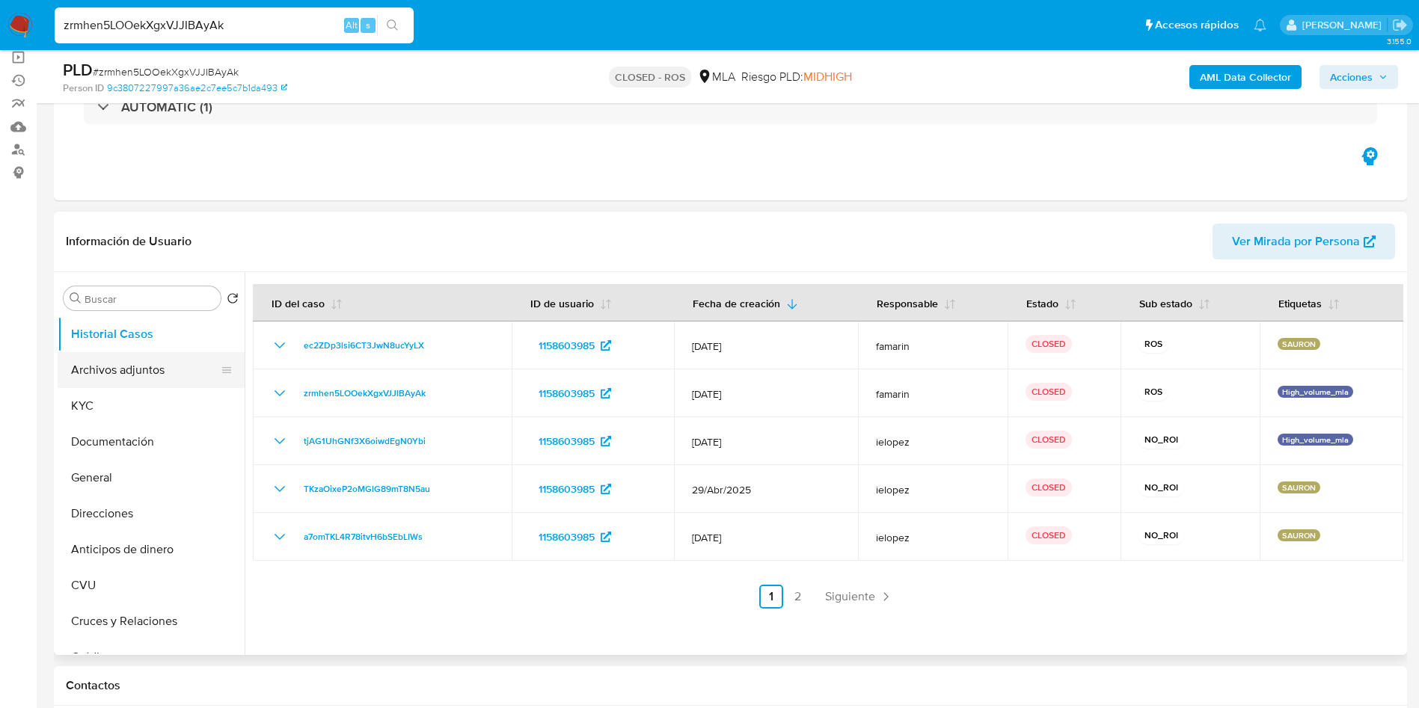
click at [142, 373] on button "Archivos adjuntos" at bounding box center [145, 370] width 175 height 36
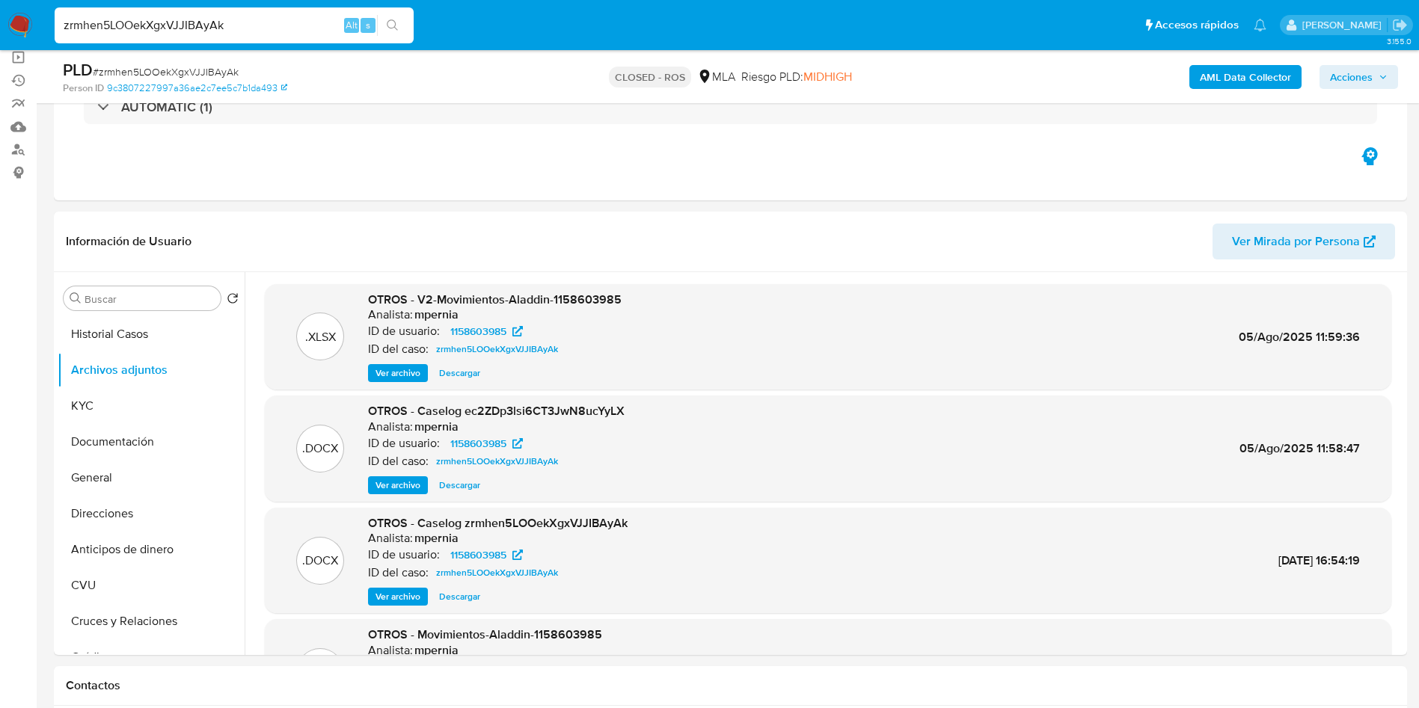
click at [302, 28] on input "zrmhen5LOOekXgxVJJIBAyAk" at bounding box center [234, 25] width 359 height 19
click at [301, 28] on input "zrmhen5LOOekXgxVJJIBAyAk" at bounding box center [234, 25] width 359 height 19
paste input "9skJ2KCOsv2fNMD9Gq3mdgwO"
type input "9skJ2KCOsv2fNMD9Gq3mdgwO"
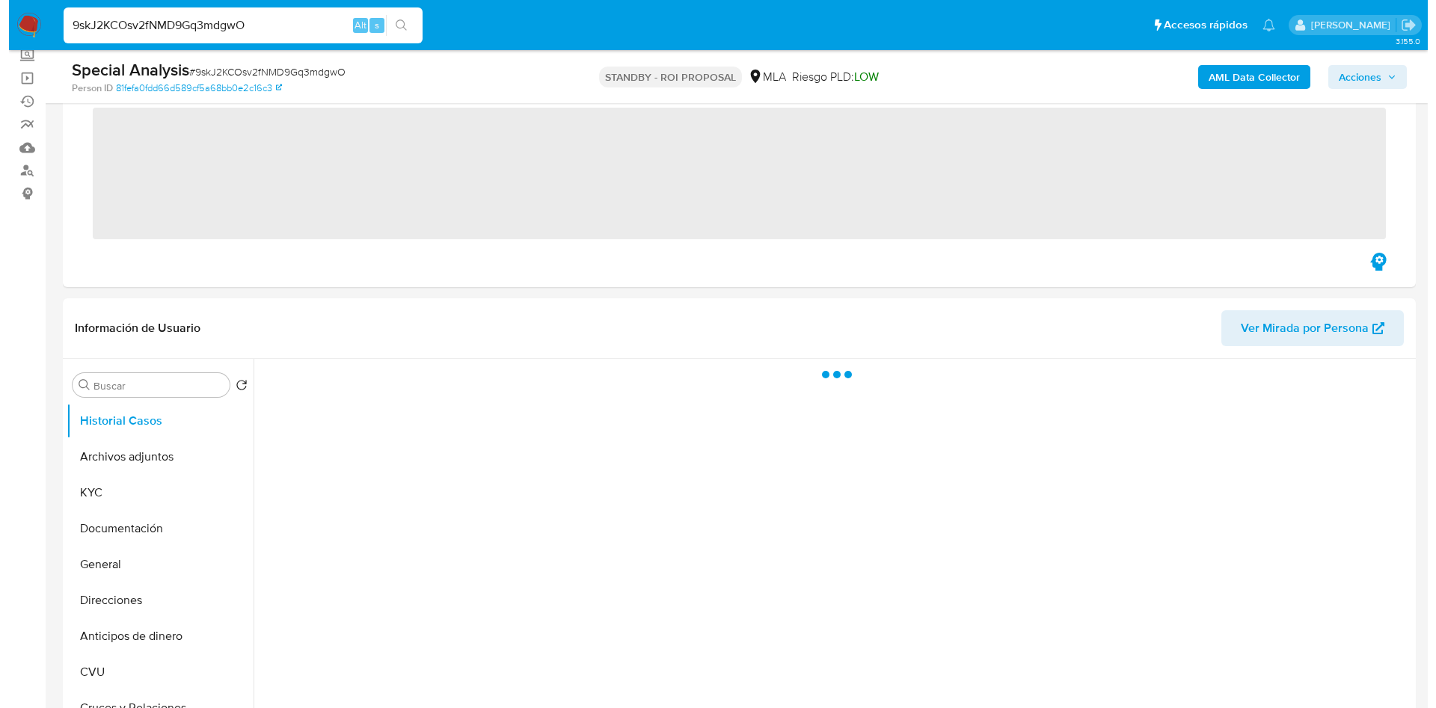
scroll to position [112, 0]
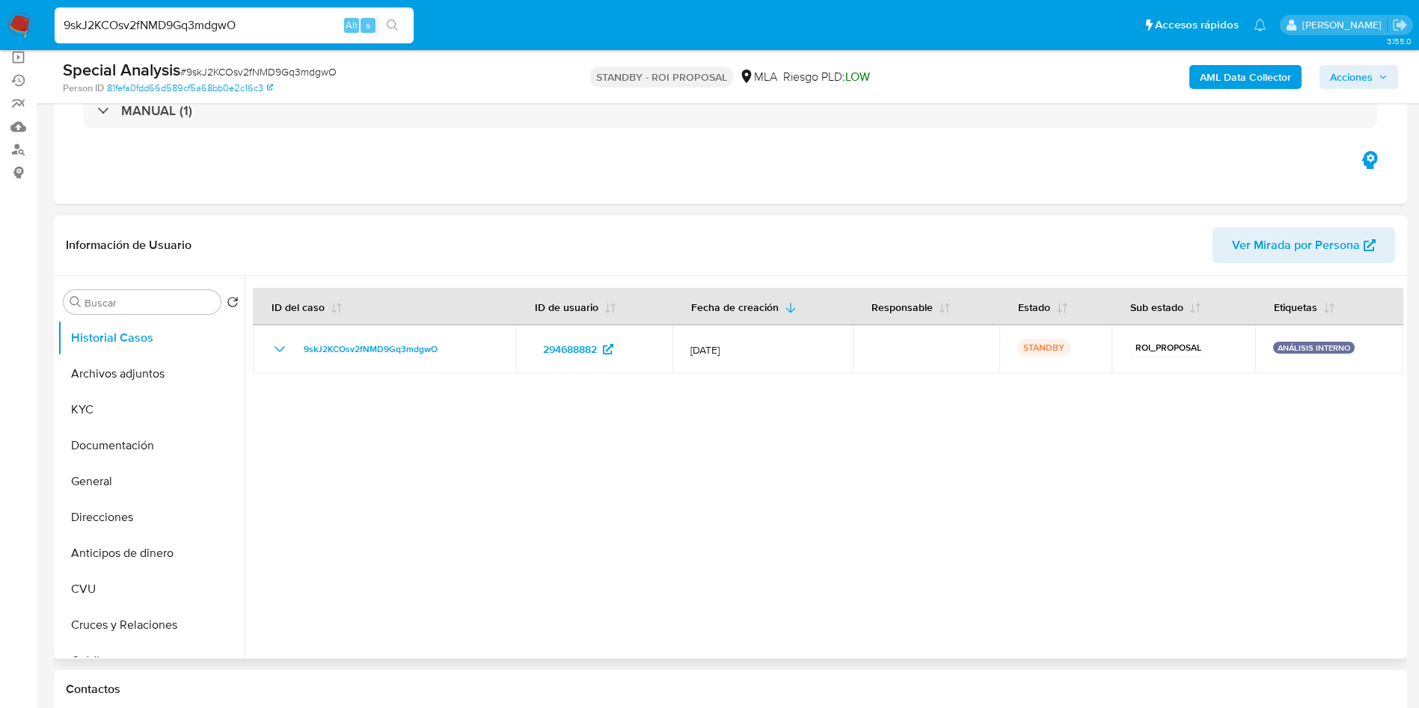
select select "10"
click at [171, 381] on button "Archivos adjuntos" at bounding box center [145, 374] width 175 height 36
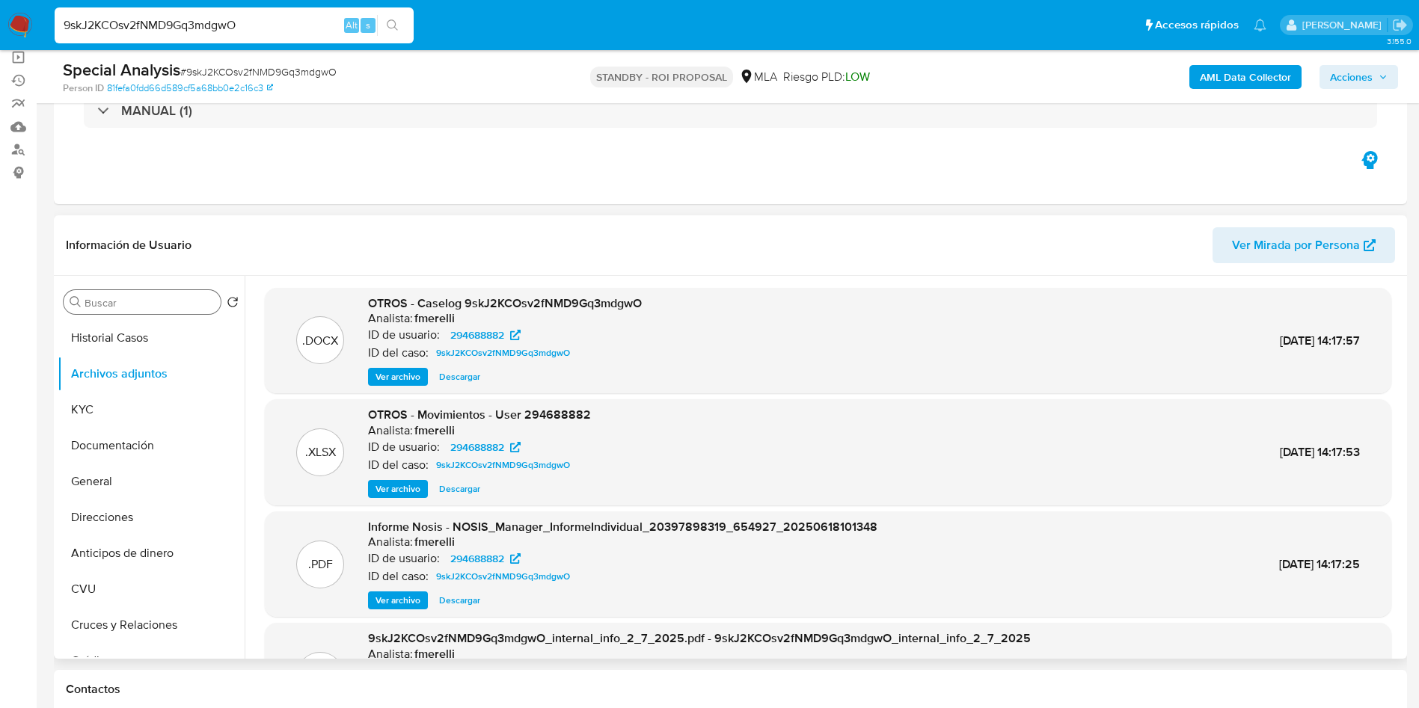
click at [152, 295] on div "Buscar" at bounding box center [142, 302] width 157 height 24
click at [151, 309] on input "Buscar" at bounding box center [150, 302] width 130 height 13
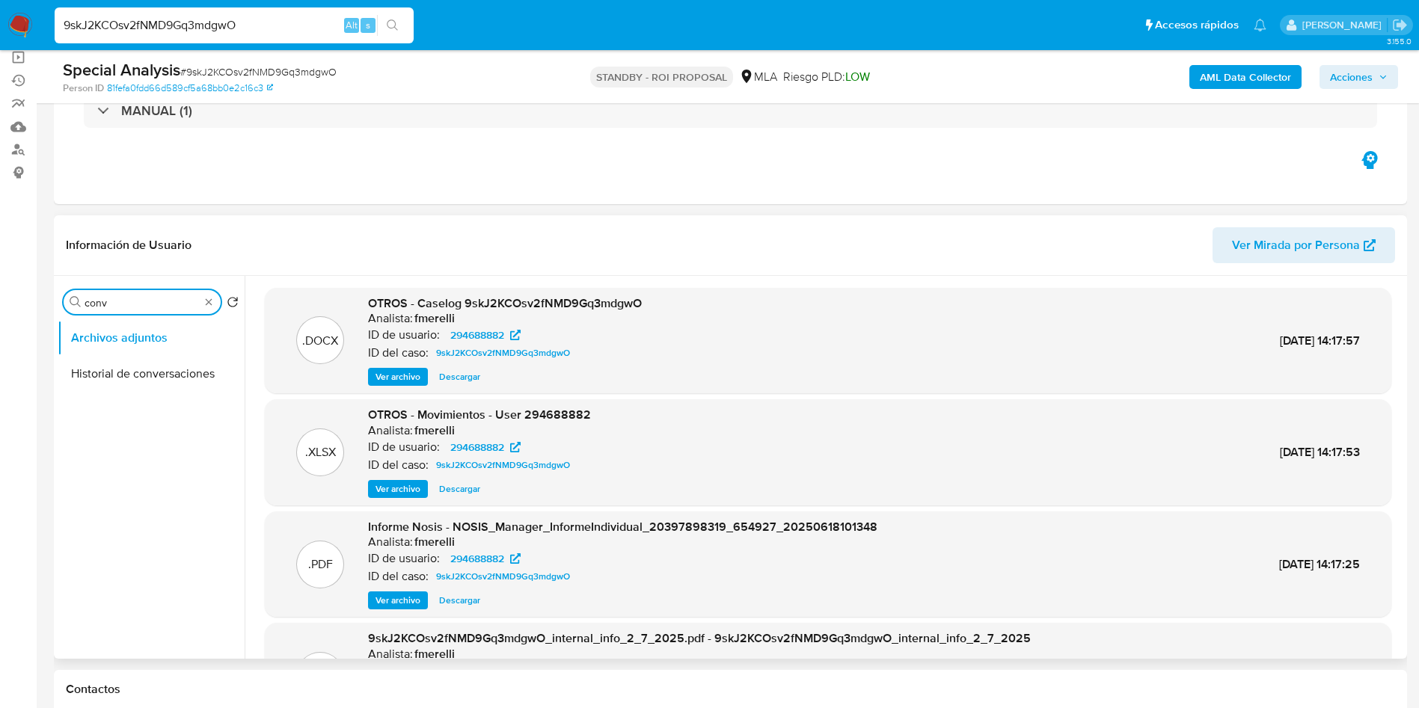
type input "conv"
click at [144, 392] on ul "Archivos adjuntos Historial de conversaciones" at bounding box center [151, 488] width 187 height 337
click at [144, 381] on button "Historial de conversaciones" at bounding box center [145, 374] width 175 height 36
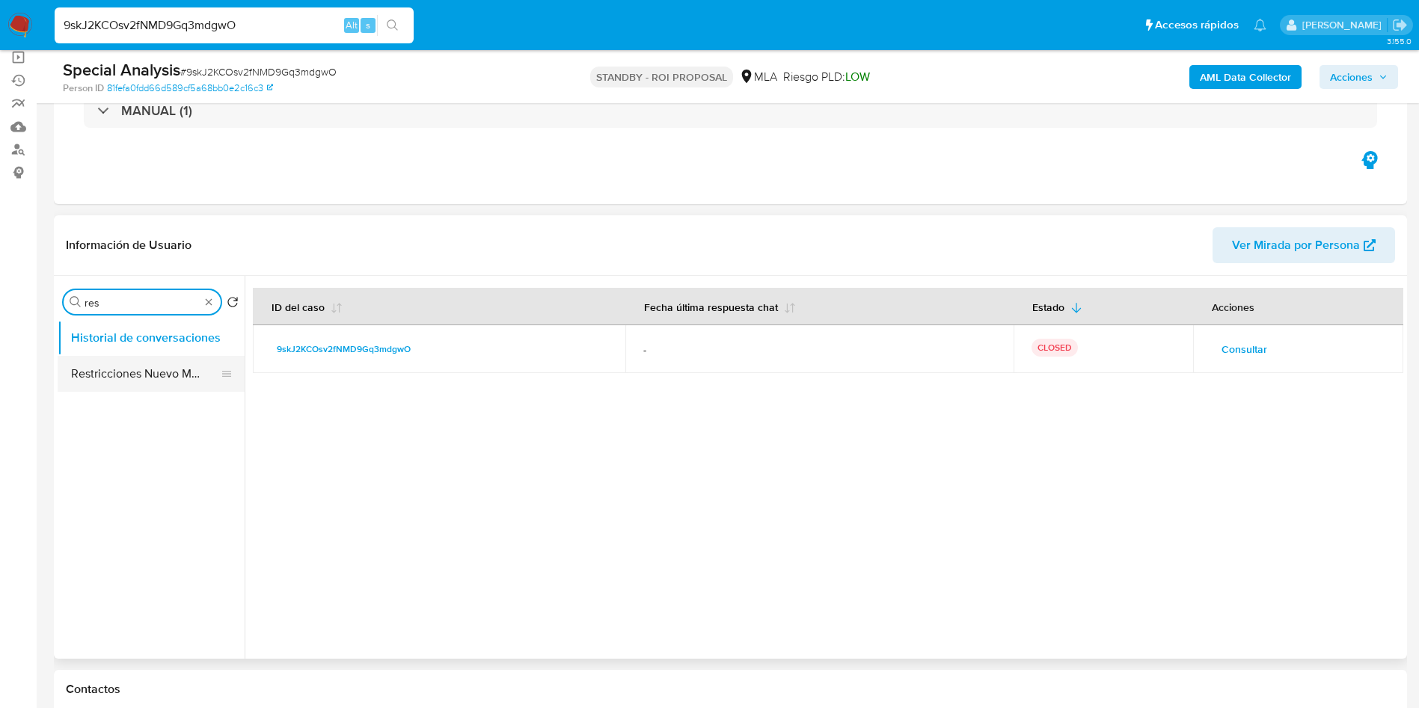
type input "res"
click at [135, 377] on button "Restricciones Nuevo Mundo" at bounding box center [145, 374] width 175 height 36
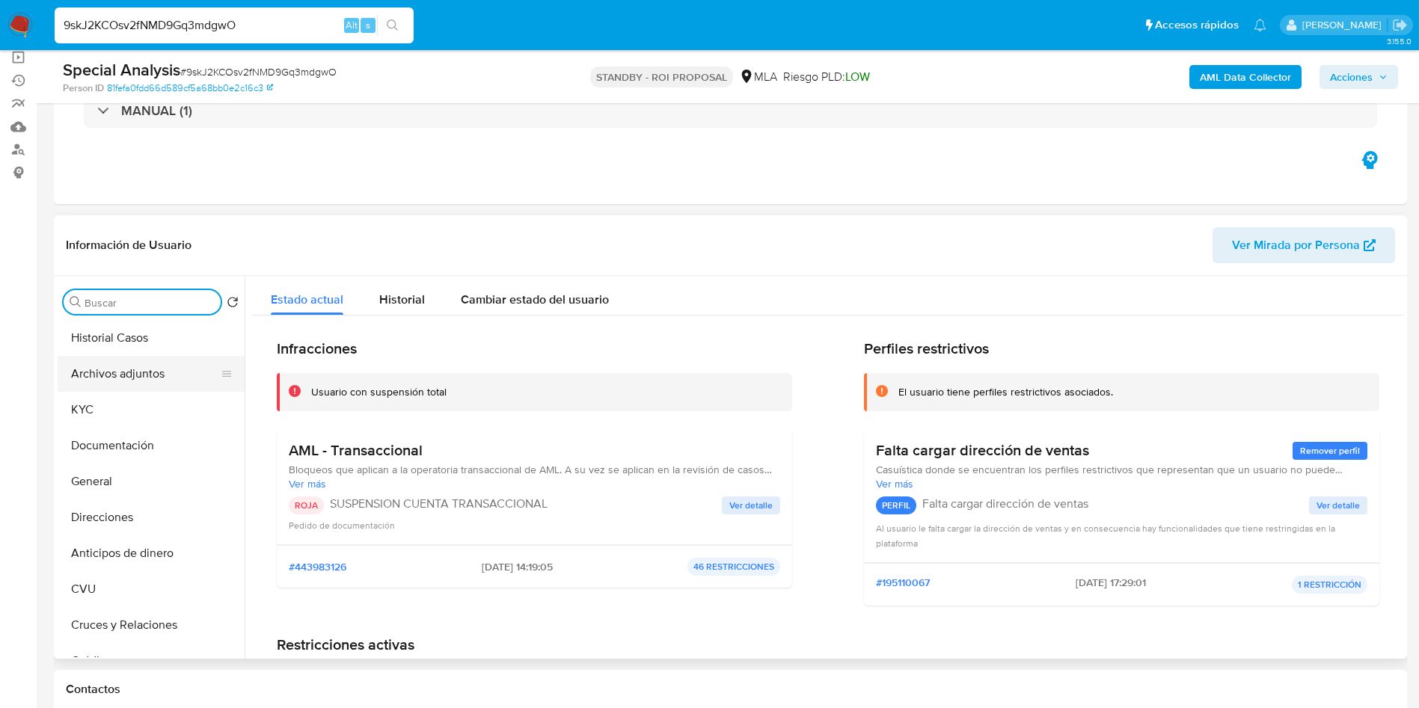
click at [151, 377] on button "Archivos adjuntos" at bounding box center [145, 374] width 175 height 36
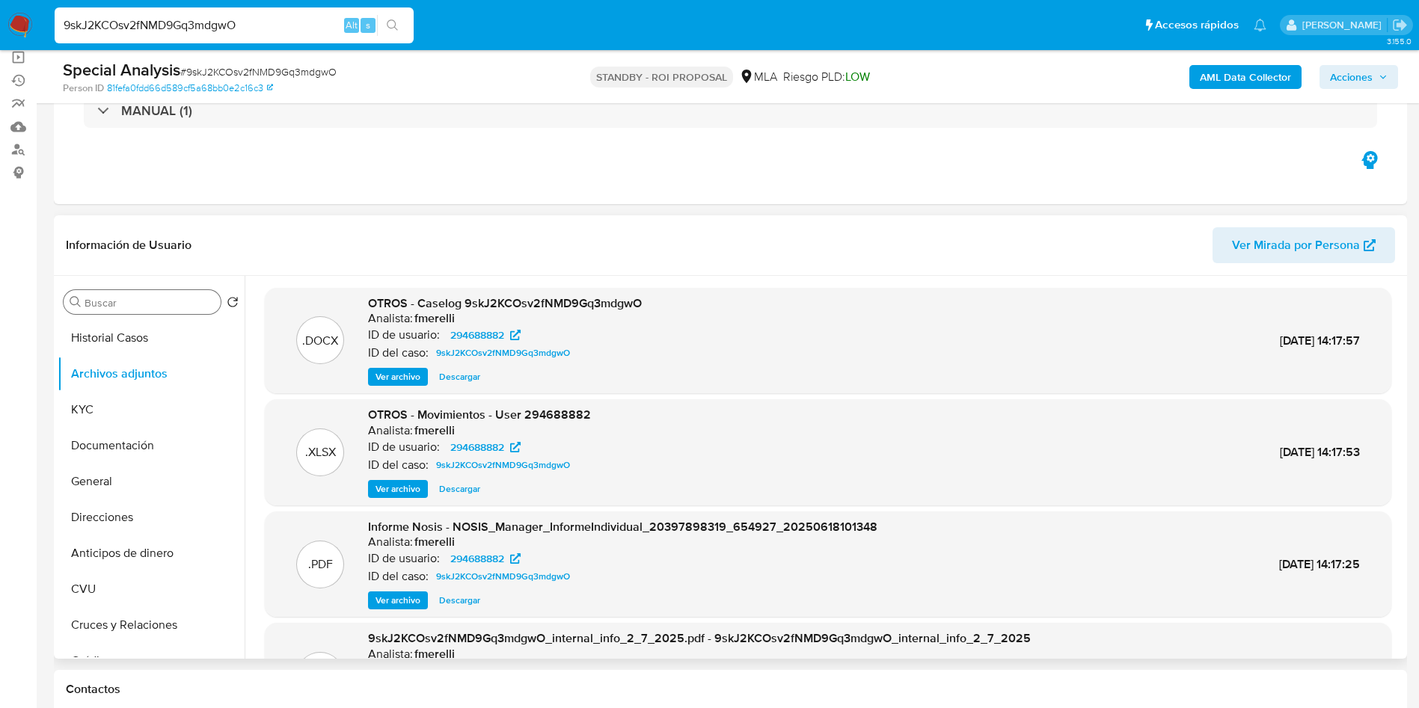
click at [396, 370] on span "Ver archivo" at bounding box center [398, 377] width 45 height 15
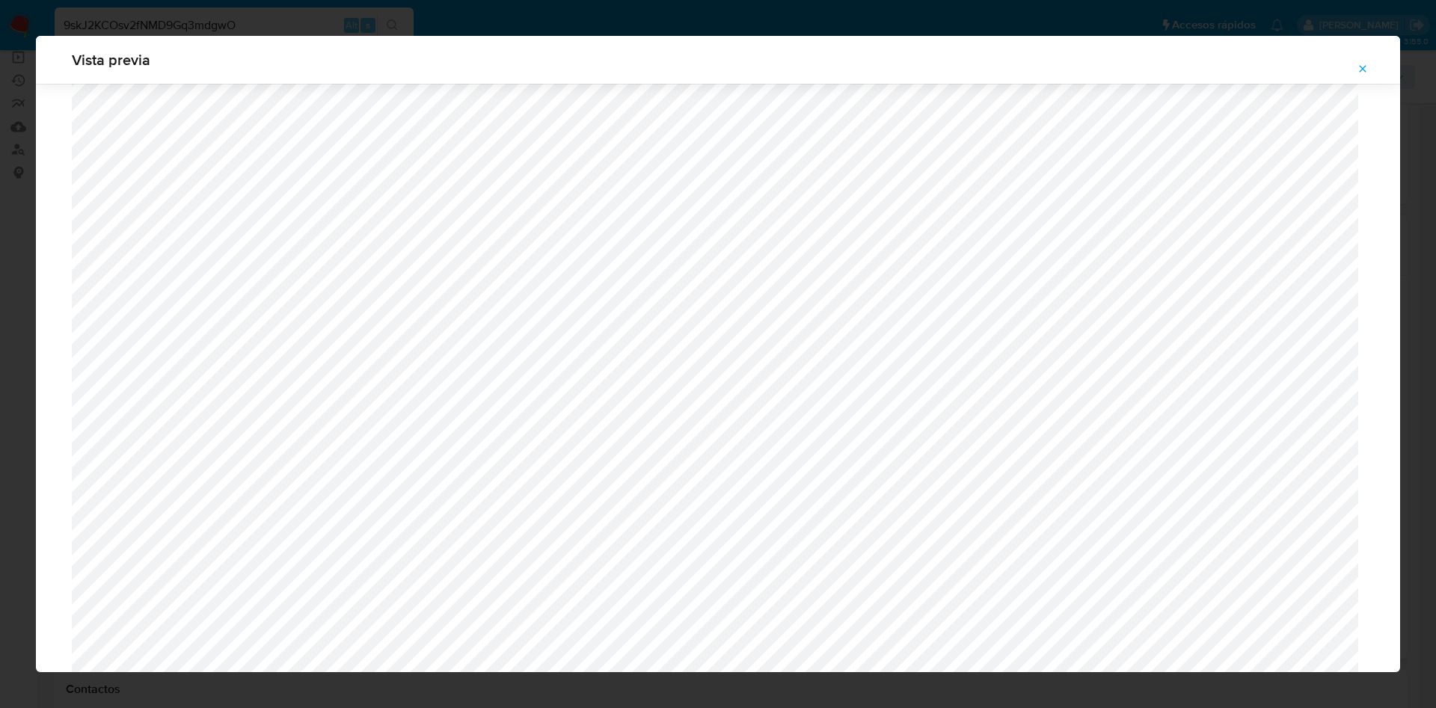
scroll to position [643, 0]
click at [1357, 67] on icon "Attachment preview" at bounding box center [1363, 69] width 12 height 12
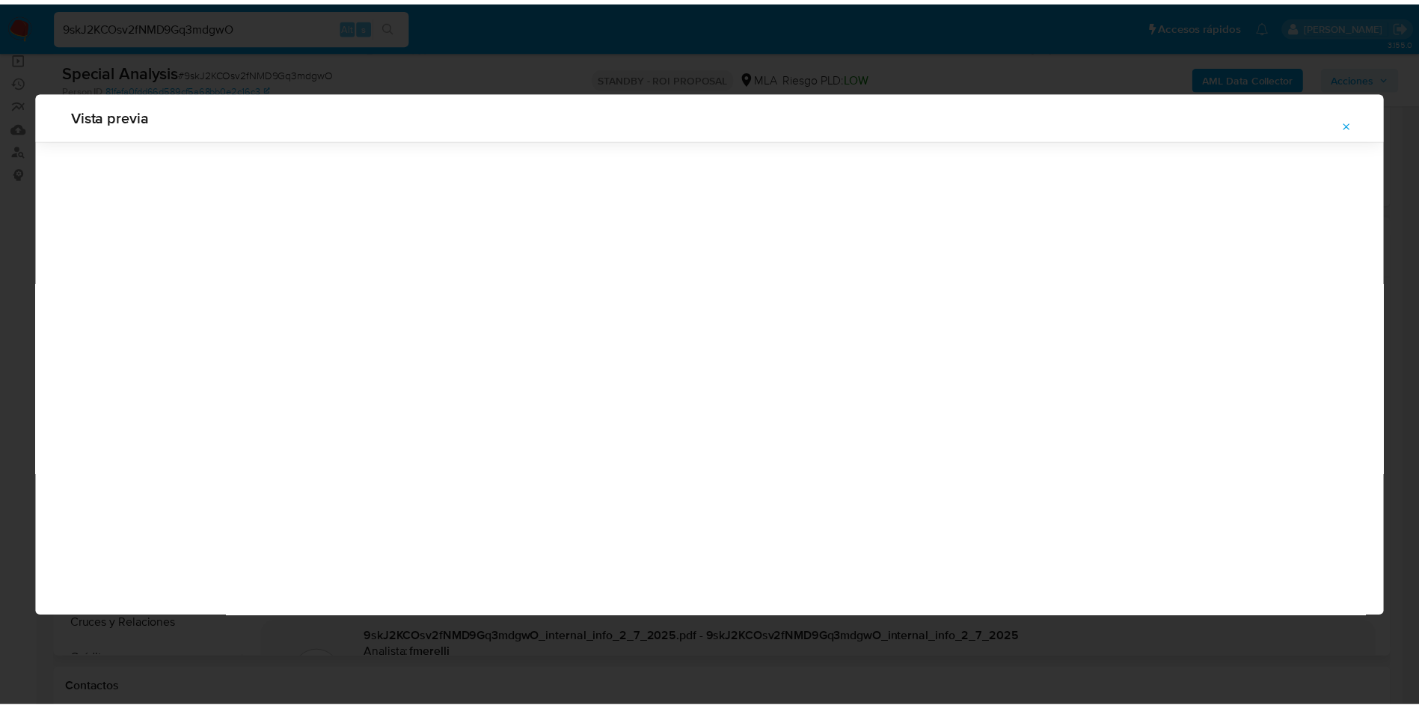
scroll to position [0, 0]
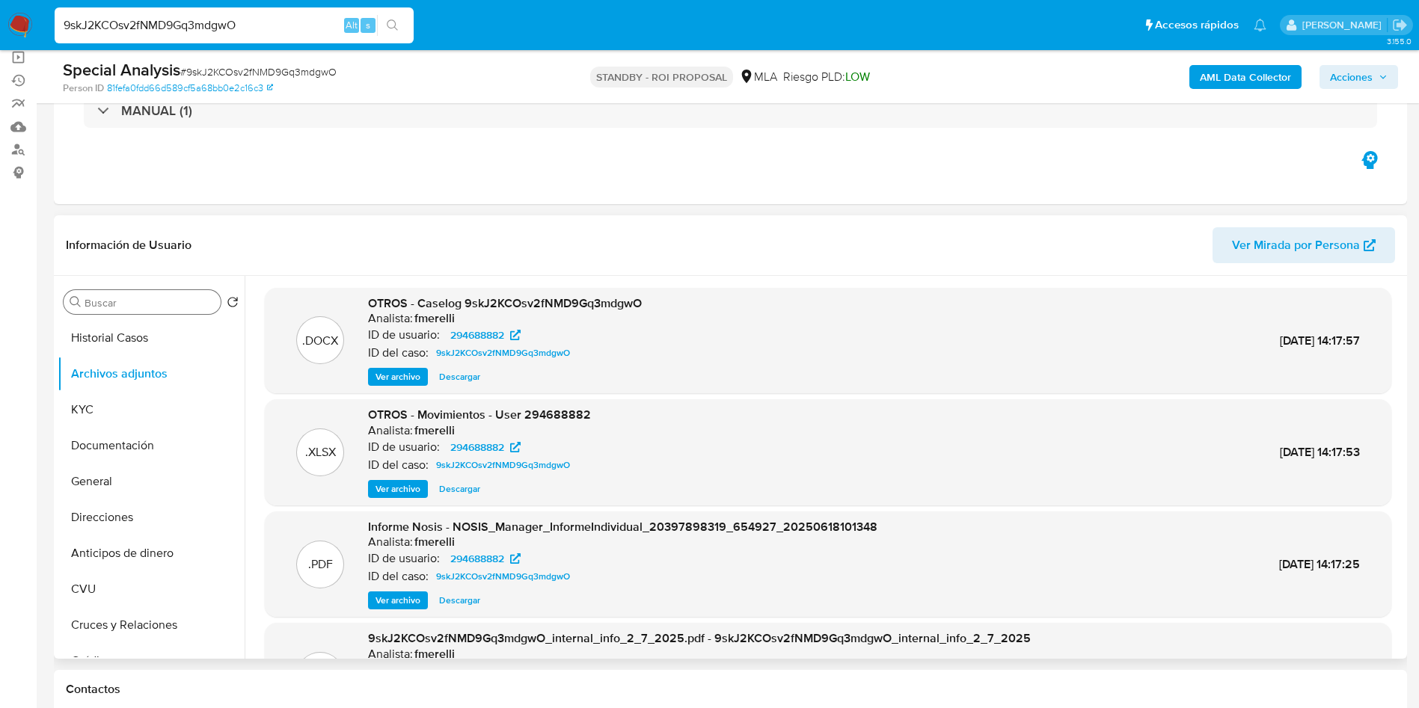
click at [465, 375] on span "Descargar" at bounding box center [459, 377] width 41 height 15
click at [316, 20] on input "9skJ2KCOsv2fNMD9Gq3mdgwO" at bounding box center [234, 25] width 359 height 19
paste input "IonamOw3KdM8U7rSXQCgdtlX"
type input "IonamOw3KdM8U7rSXQCgdtlX"
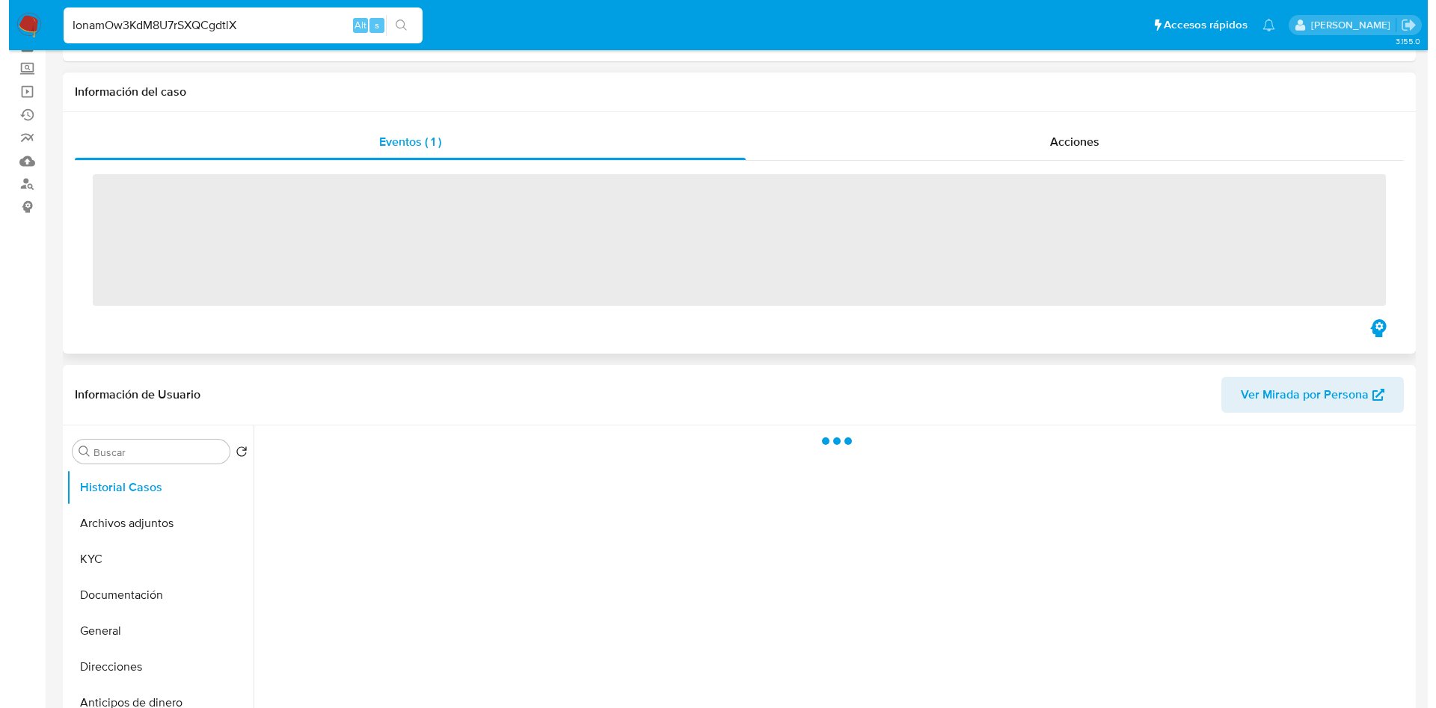
scroll to position [112, 0]
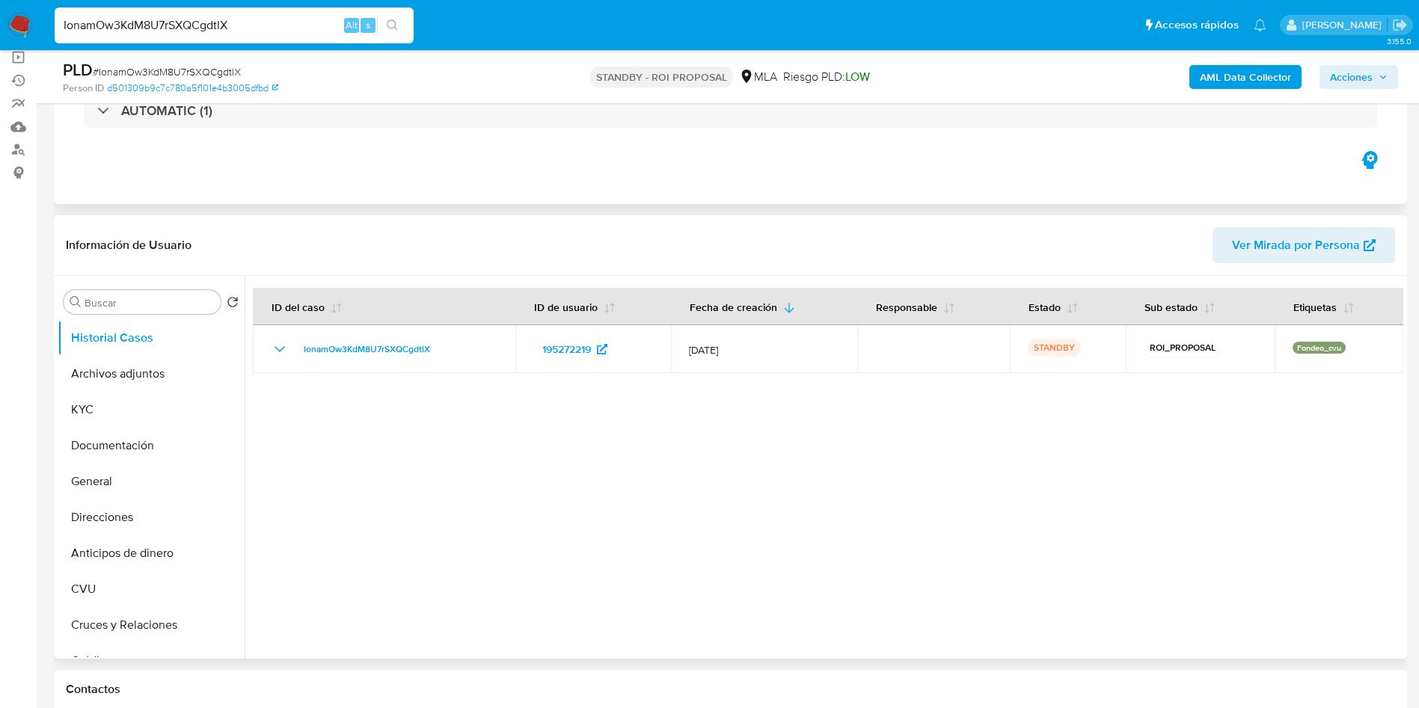
select select "10"
click at [186, 306] on input "Buscar" at bounding box center [150, 302] width 130 height 13
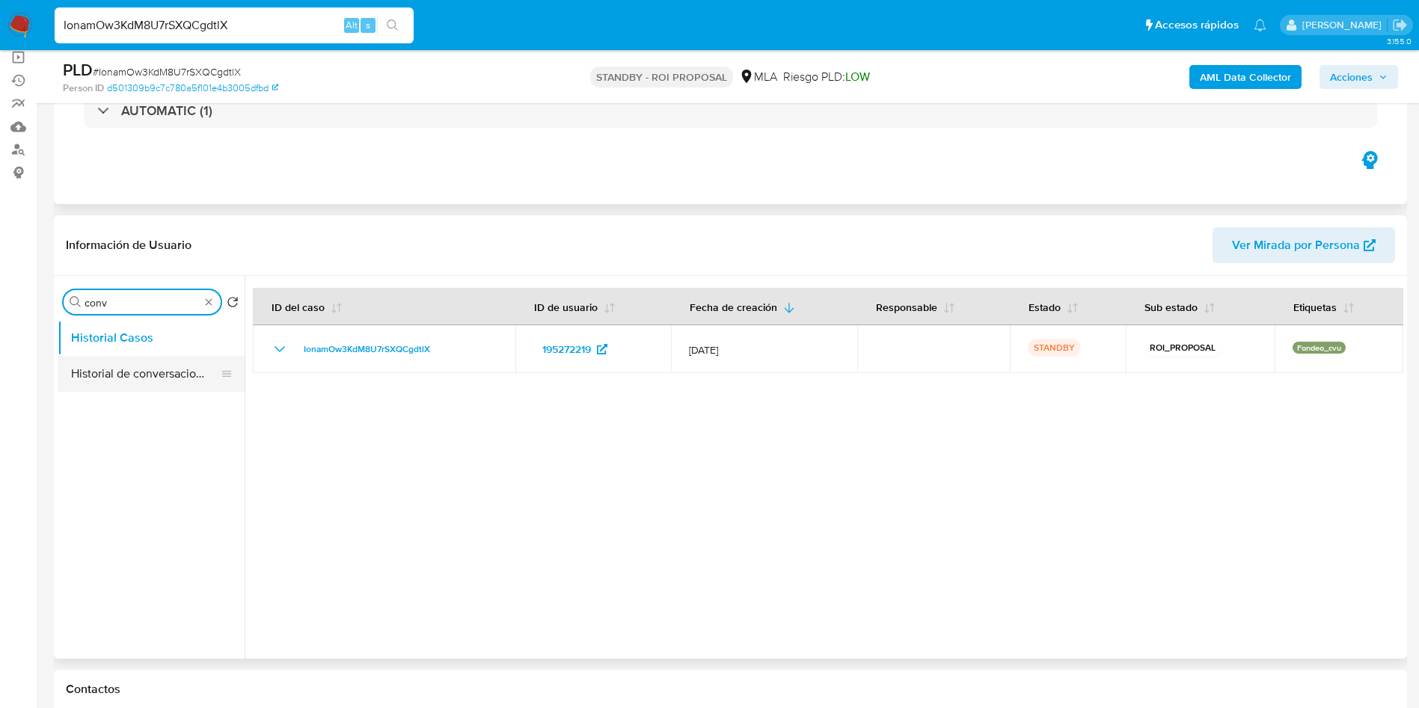
type input "conv"
click at [171, 362] on button "Historial de conversaciones" at bounding box center [145, 374] width 175 height 36
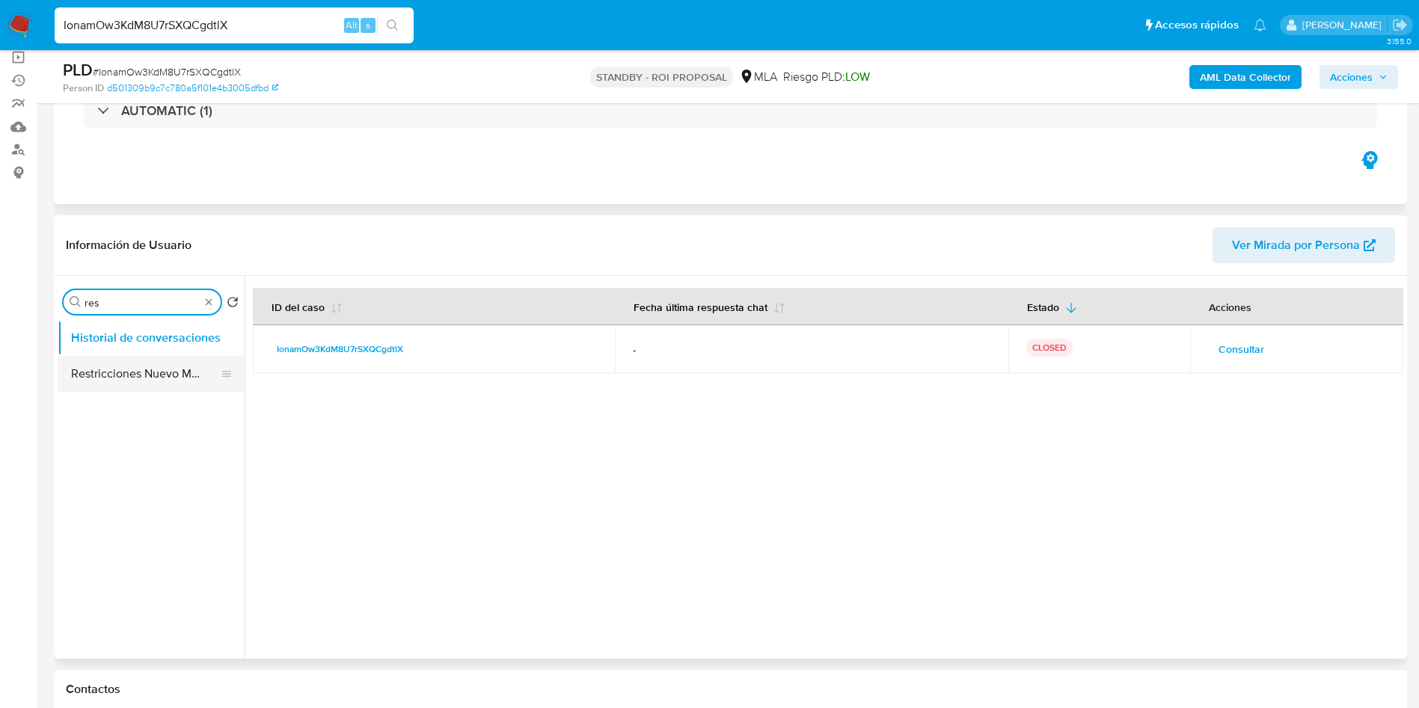
type input "res"
click at [159, 374] on button "Restricciones Nuevo Mundo" at bounding box center [145, 374] width 175 height 36
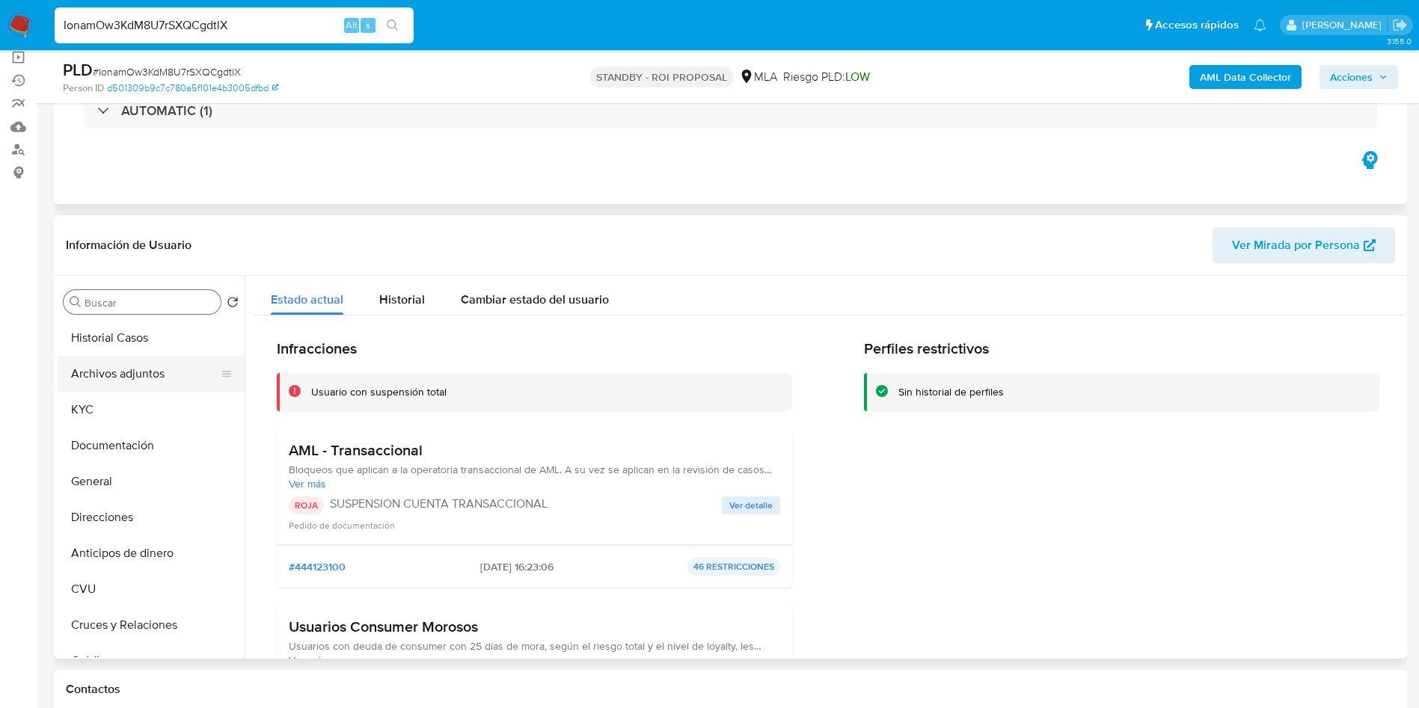
click at [137, 383] on button "Archivos adjuntos" at bounding box center [145, 374] width 175 height 36
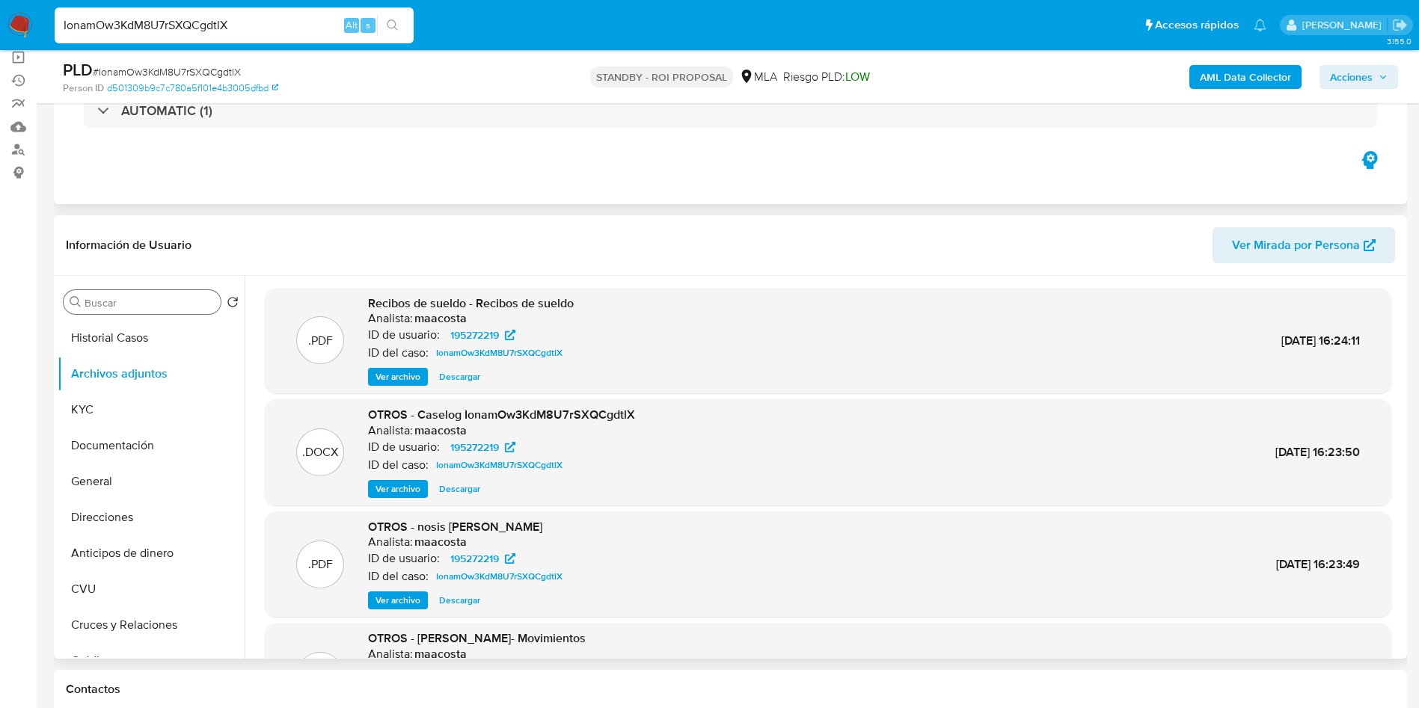
click at [398, 494] on span "Ver archivo" at bounding box center [398, 489] width 45 height 15
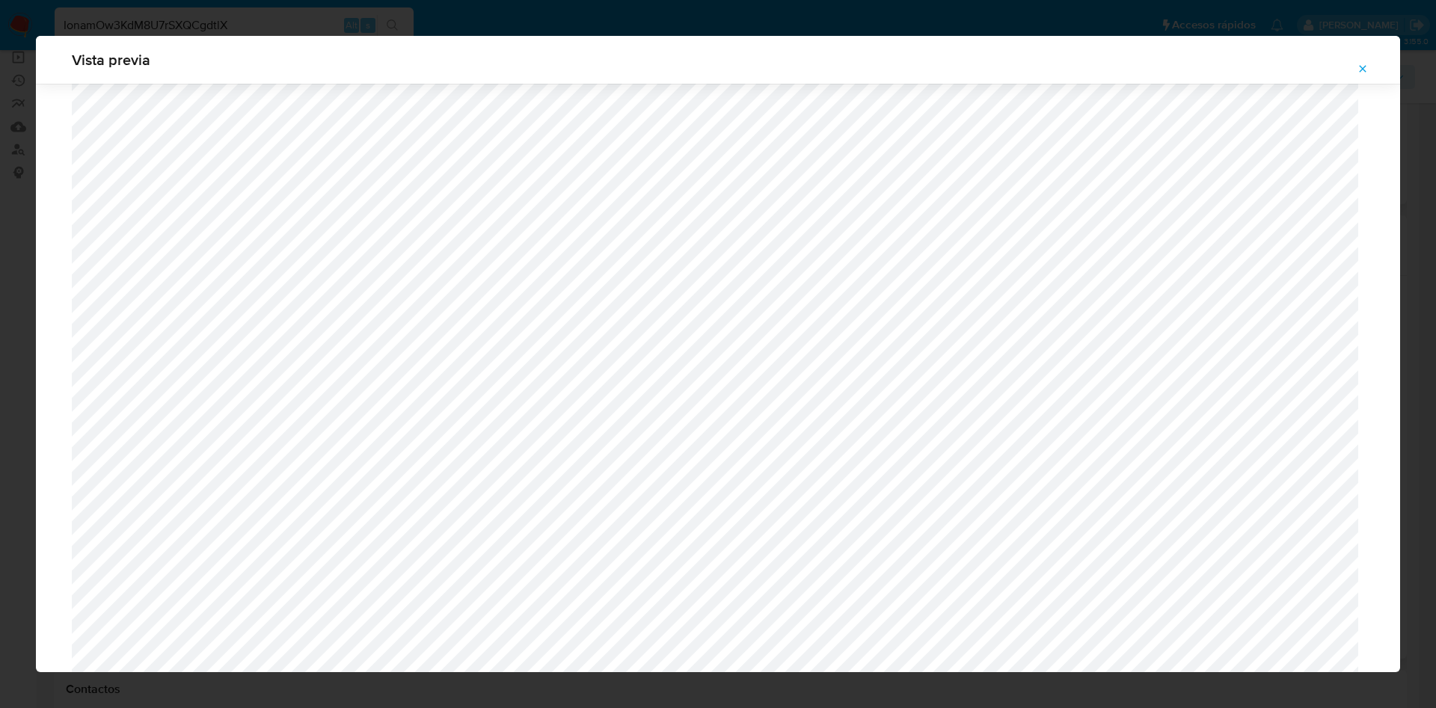
scroll to position [643, 0]
drag, startPoint x: 1358, startPoint y: 76, endPoint x: 657, endPoint y: 138, distance: 703.7
click at [1358, 76] on span "Attachment preview" at bounding box center [1363, 68] width 12 height 21
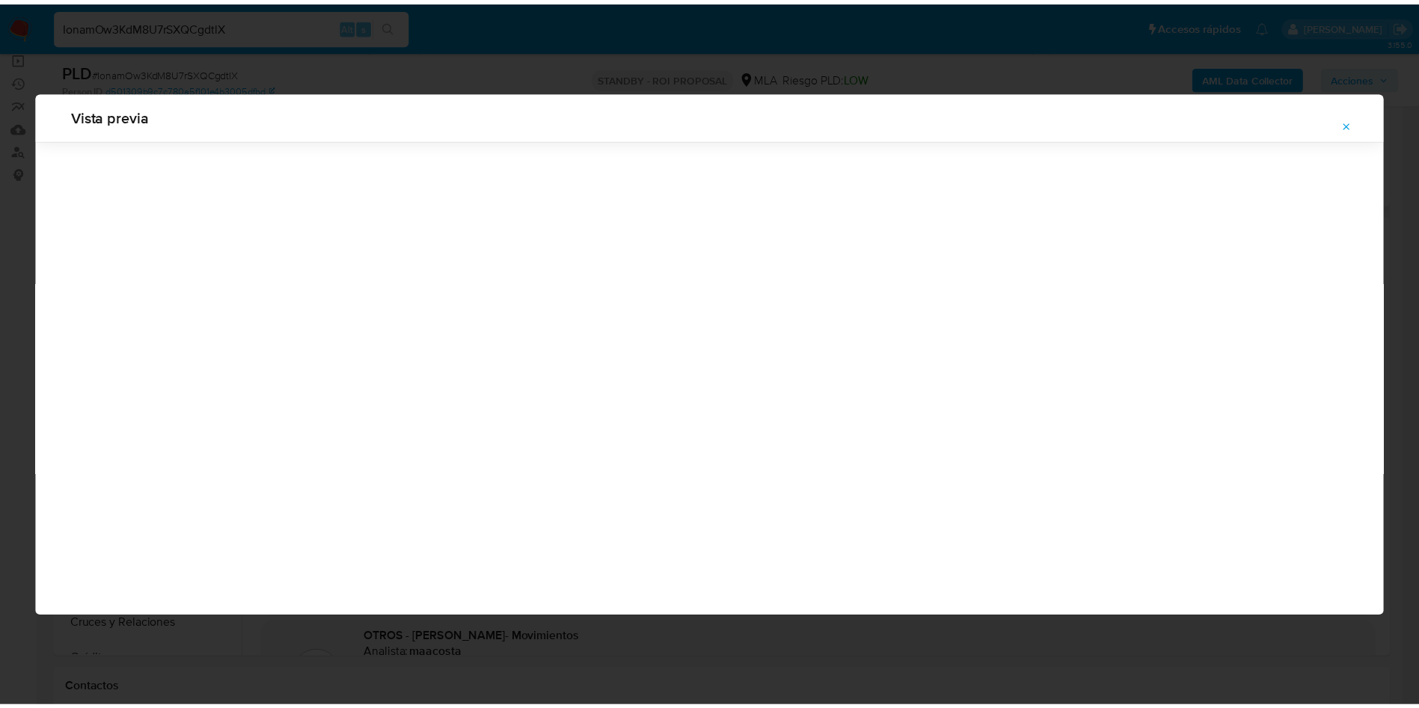
scroll to position [0, 0]
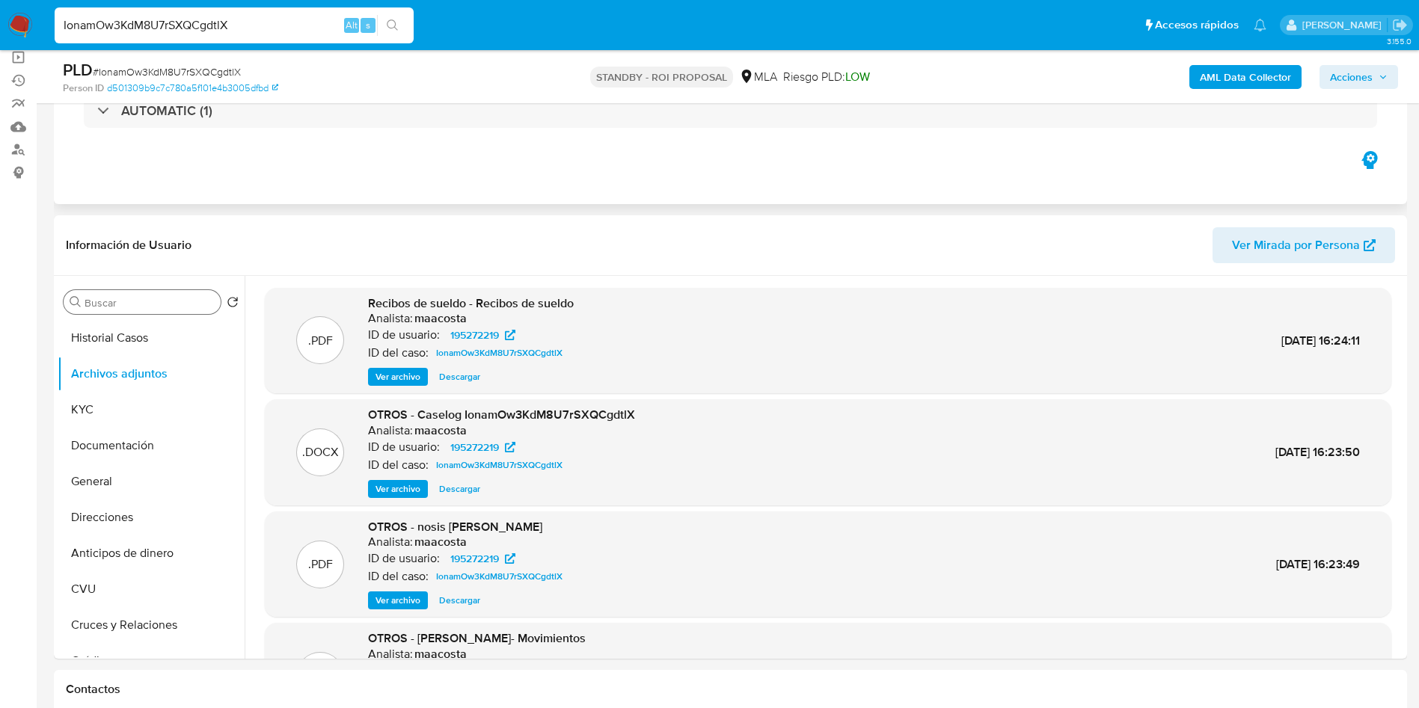
click at [172, 304] on input "Buscar" at bounding box center [150, 302] width 130 height 13
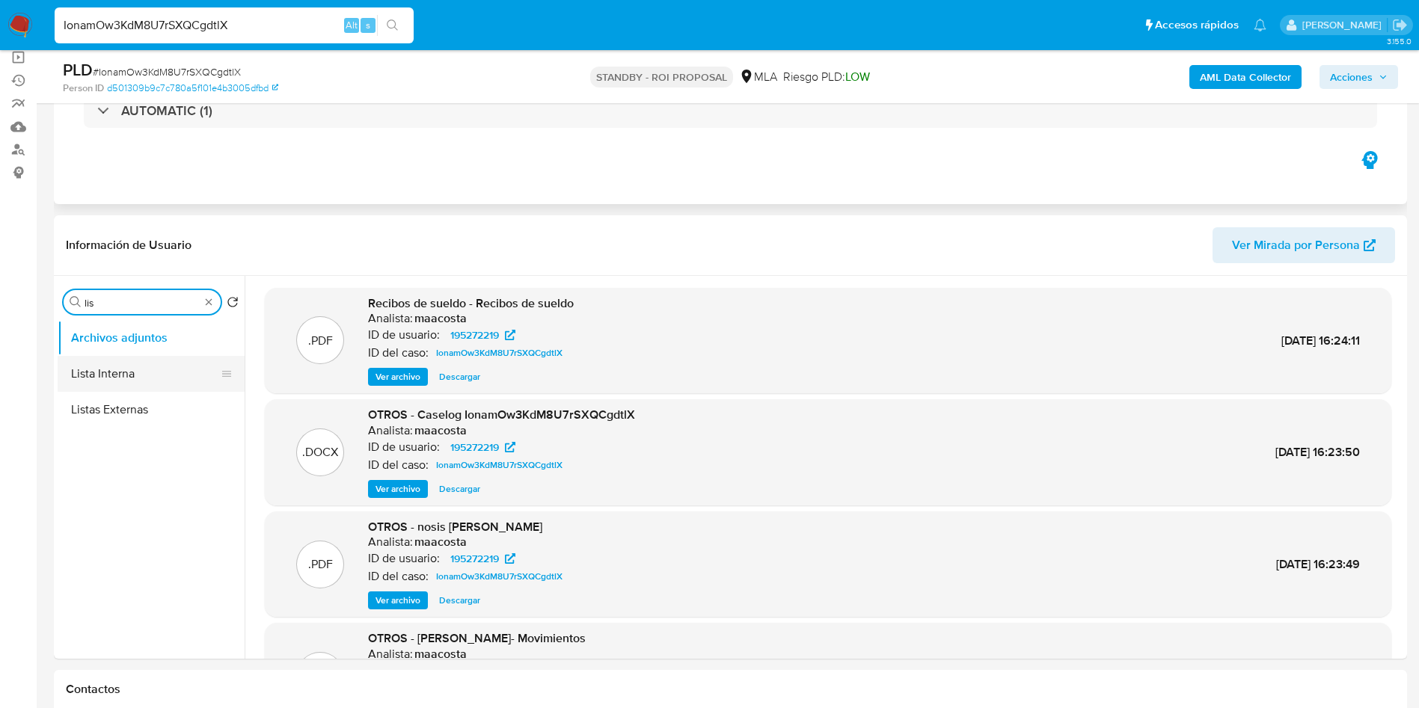
type input "lis"
click at [118, 379] on button "Lista Interna" at bounding box center [145, 374] width 175 height 36
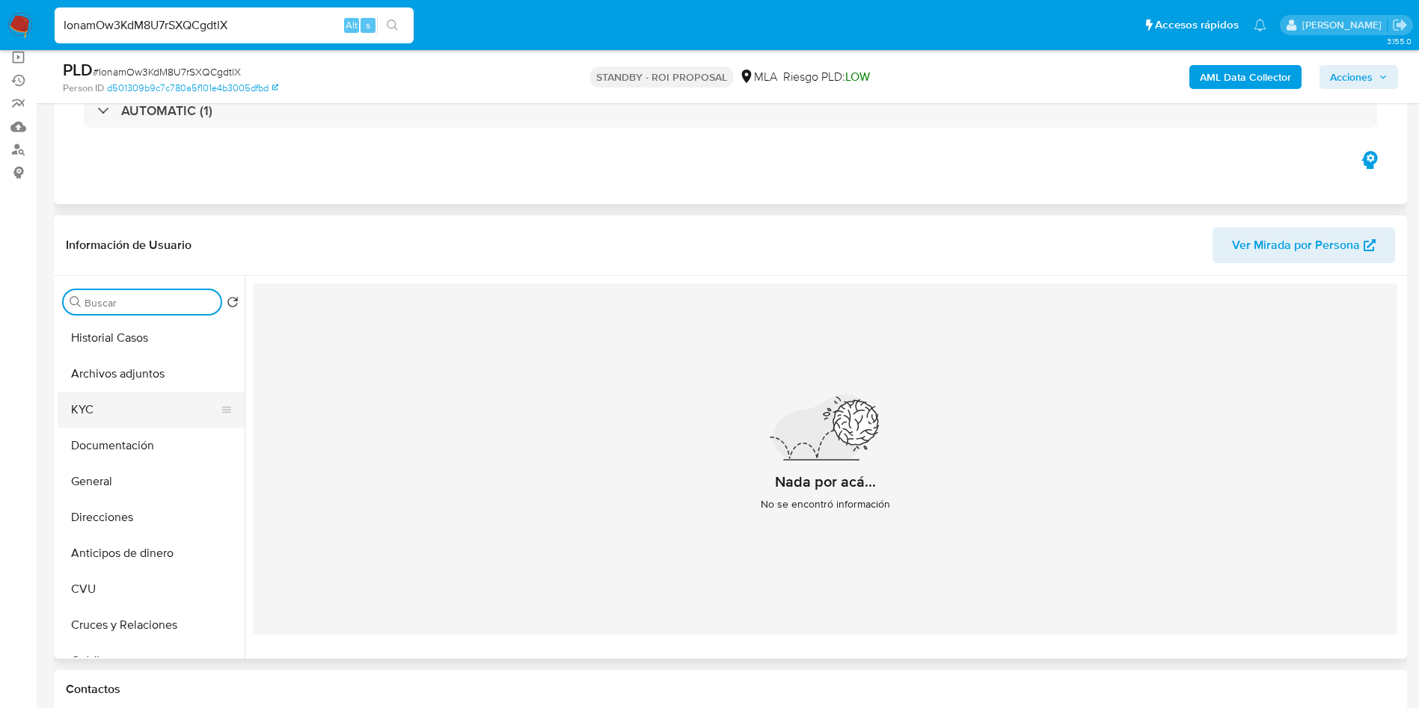
click at [140, 408] on button "KYC" at bounding box center [145, 410] width 175 height 36
